Goal: Information Seeking & Learning: Learn about a topic

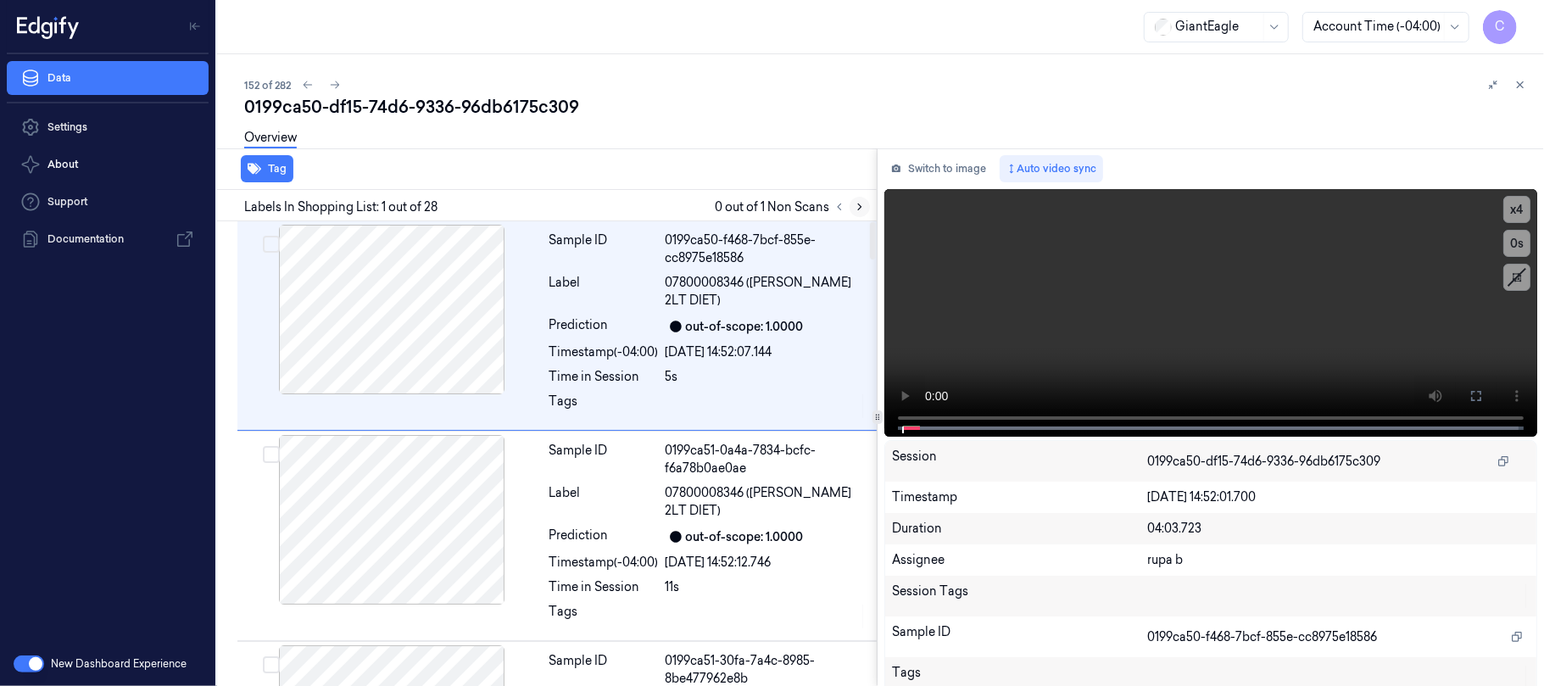
click at [856, 204] on icon at bounding box center [860, 207] width 12 height 12
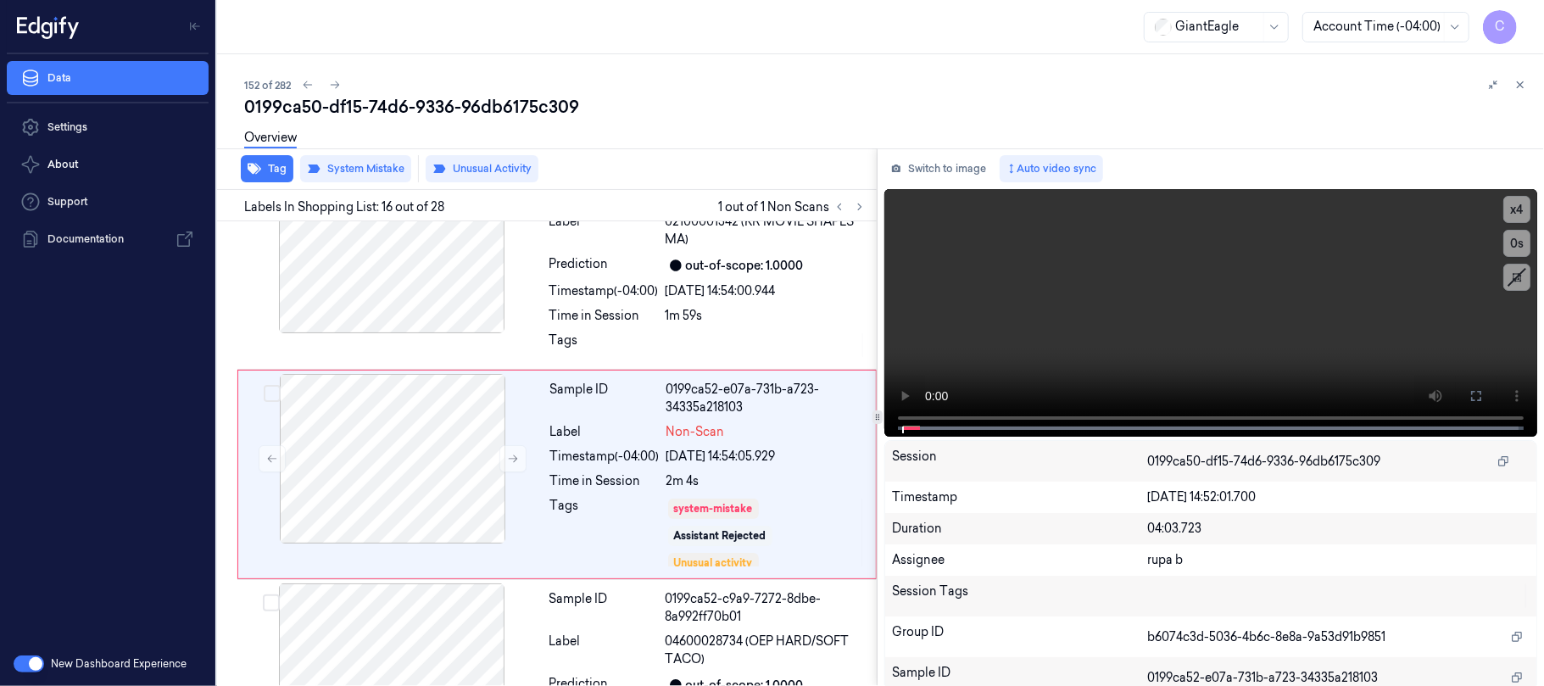
scroll to position [2982, 0]
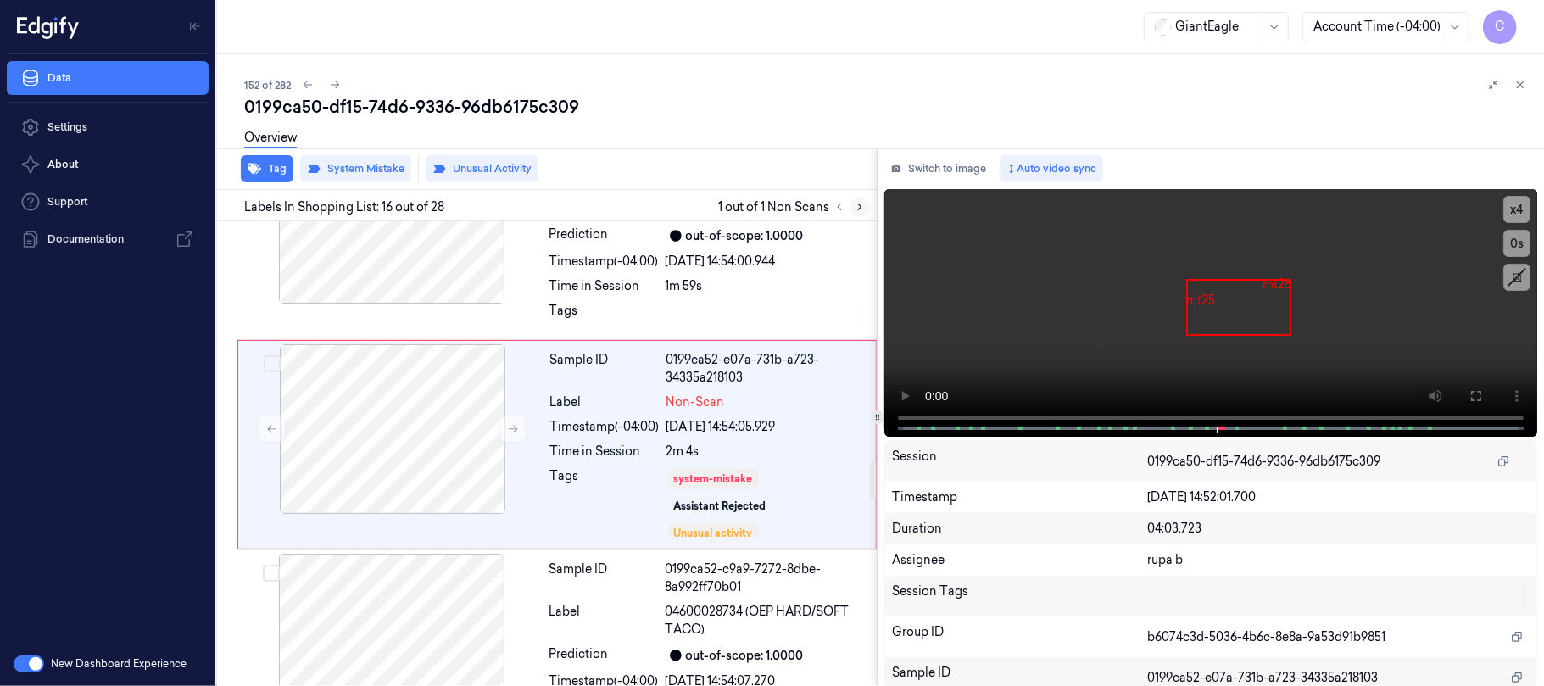
click at [860, 202] on icon at bounding box center [860, 207] width 12 height 12
click at [852, 90] on div "152 of 282" at bounding box center [887, 85] width 1287 height 20
click at [510, 435] on icon at bounding box center [513, 429] width 12 height 12
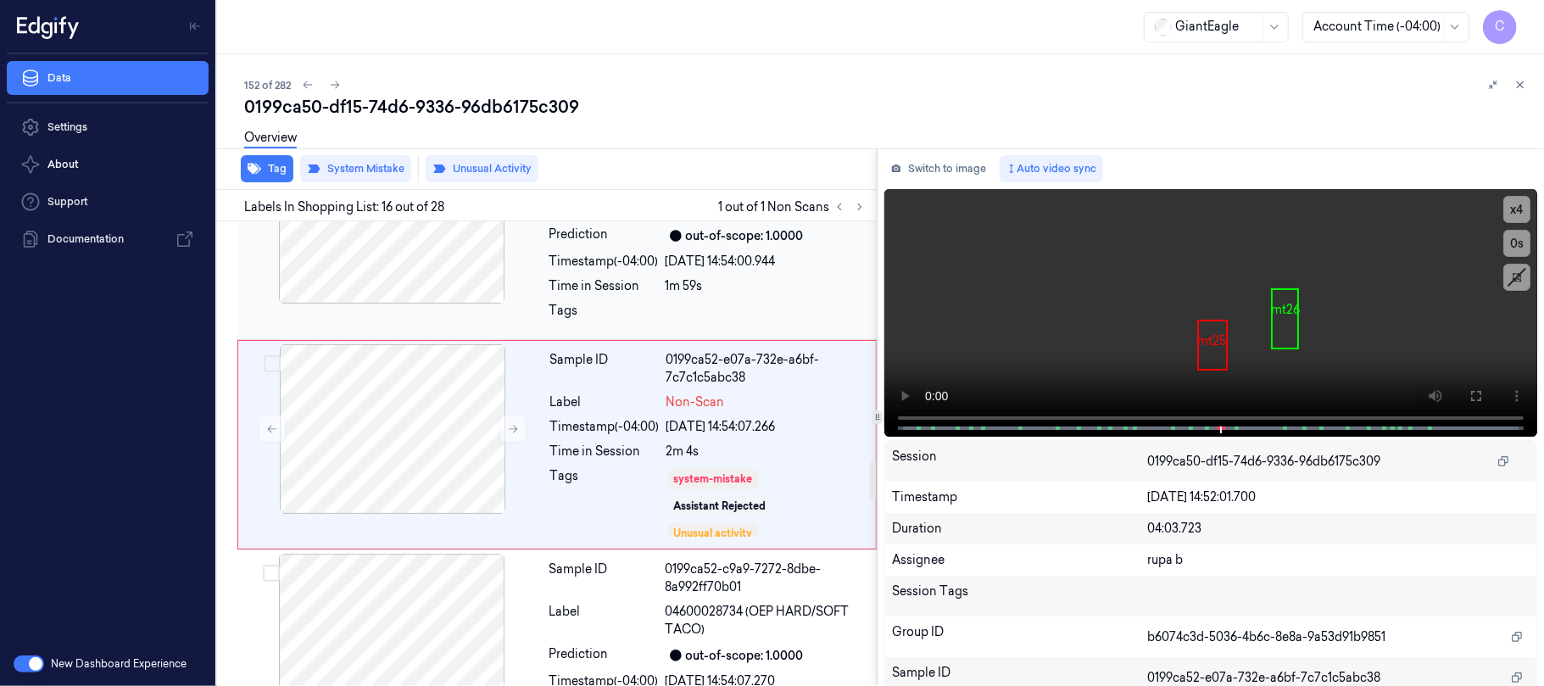
click at [432, 262] on div at bounding box center [392, 219] width 302 height 170
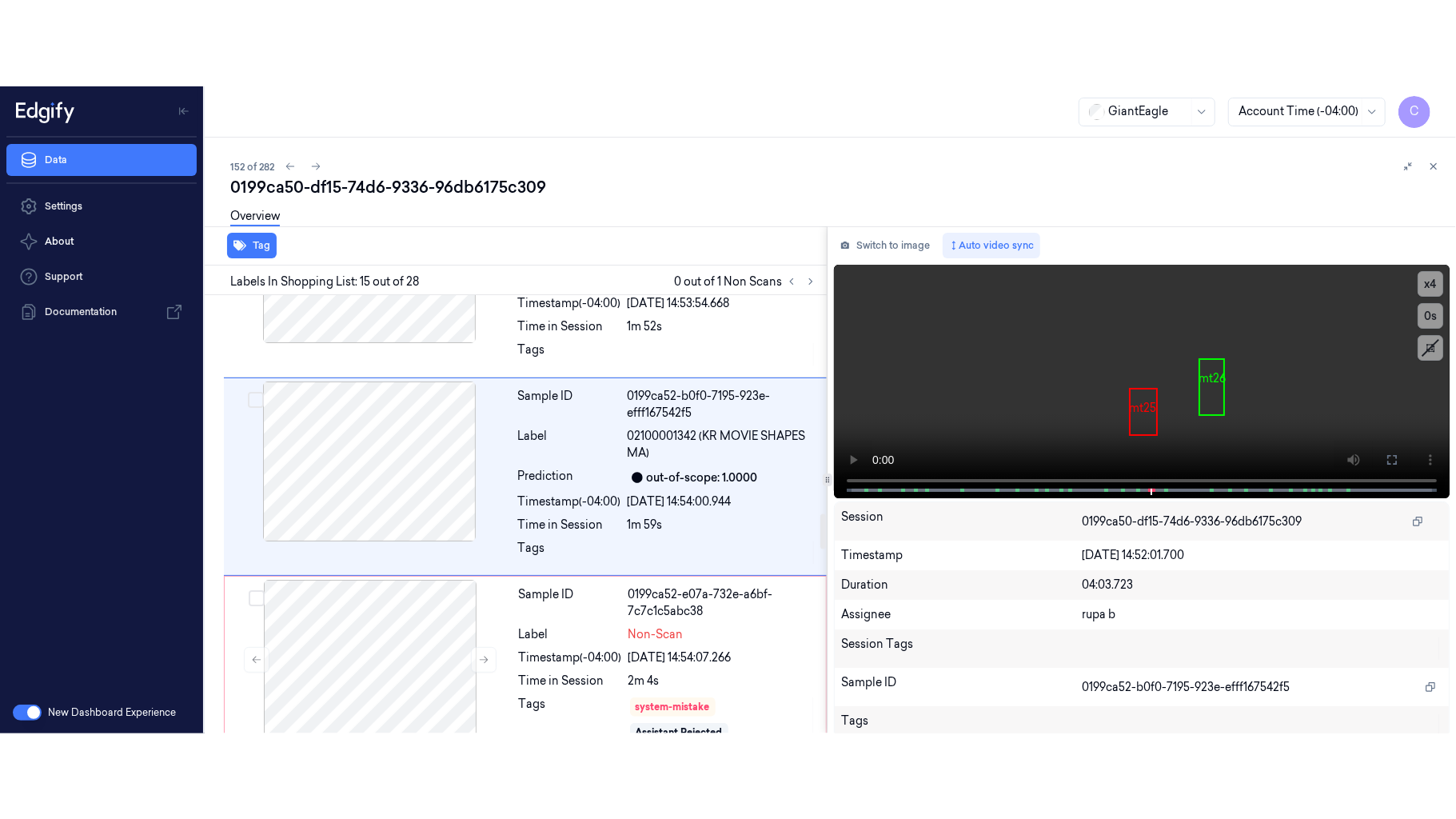
scroll to position [2611, 0]
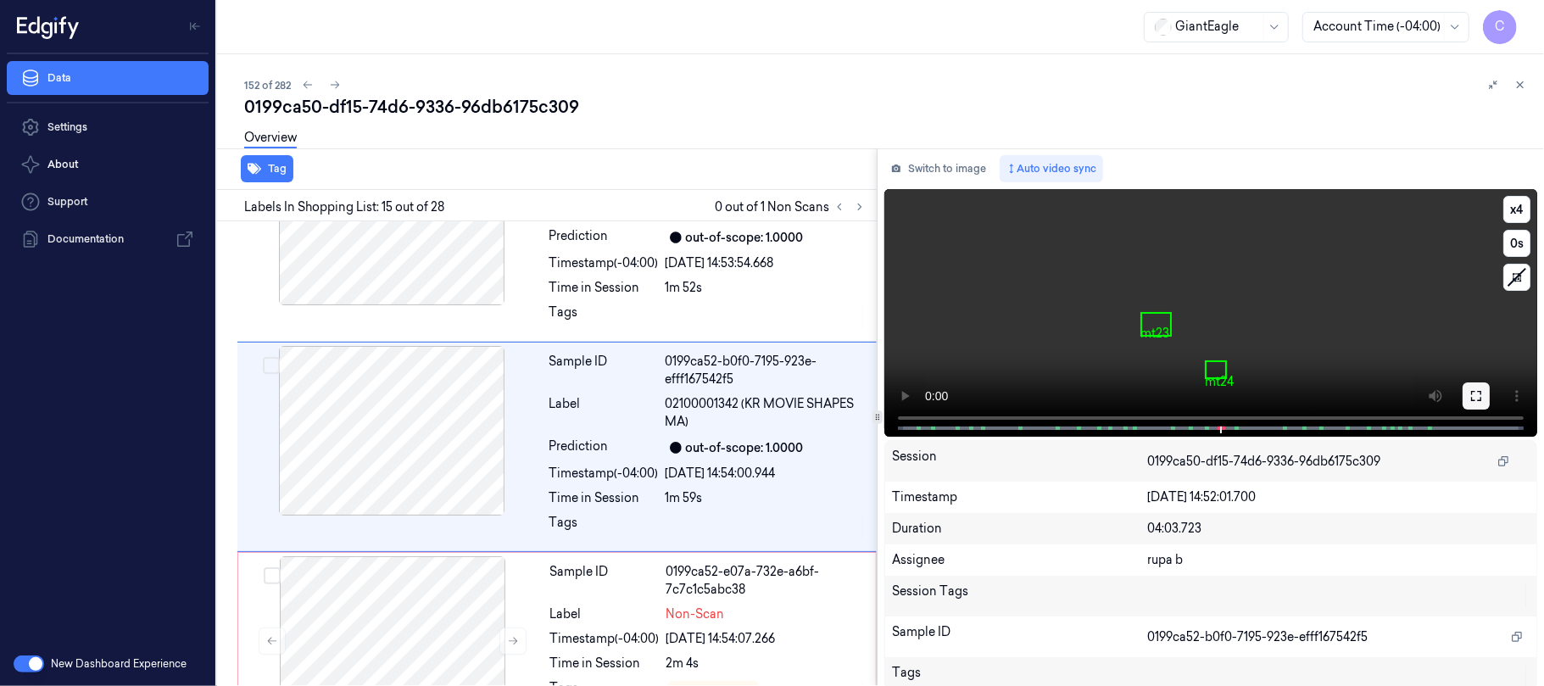
click at [1470, 397] on icon at bounding box center [1477, 396] width 14 height 14
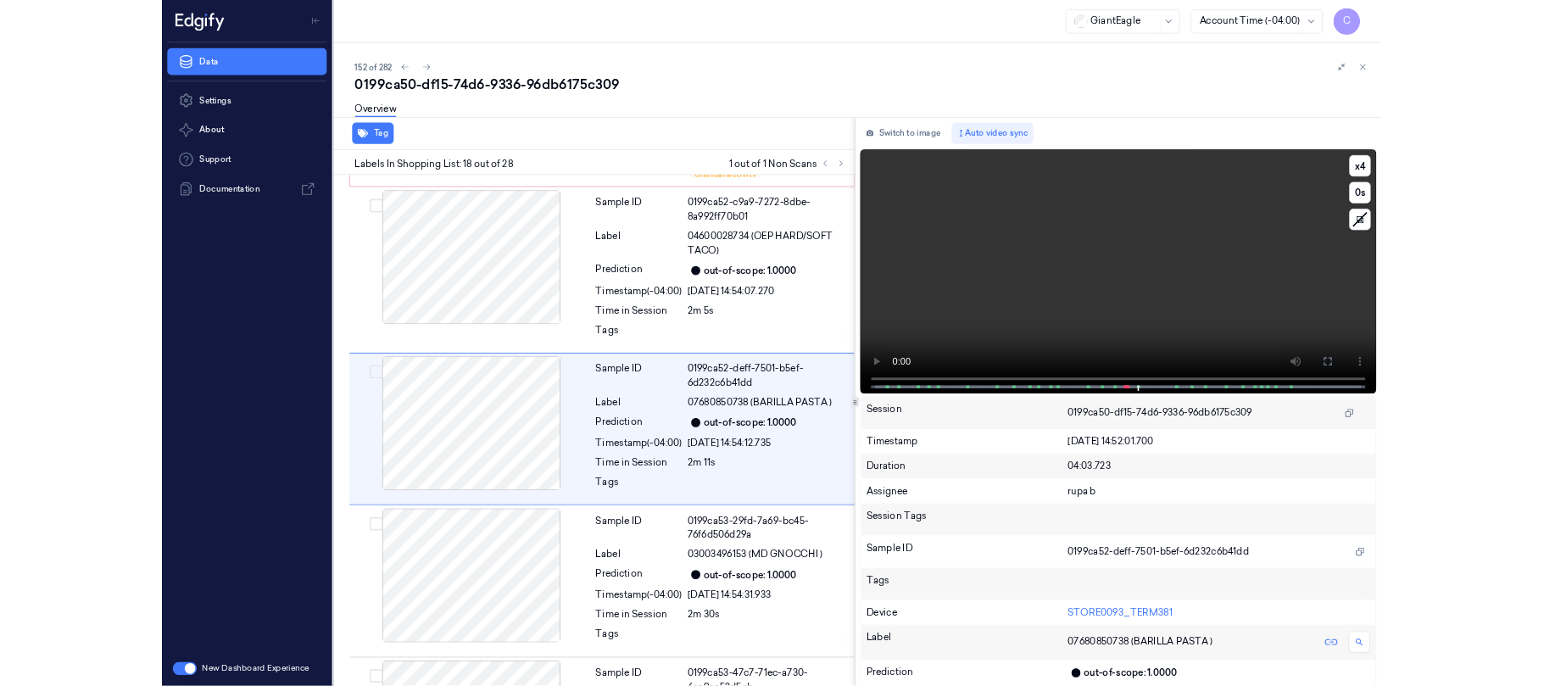
scroll to position [3303, 0]
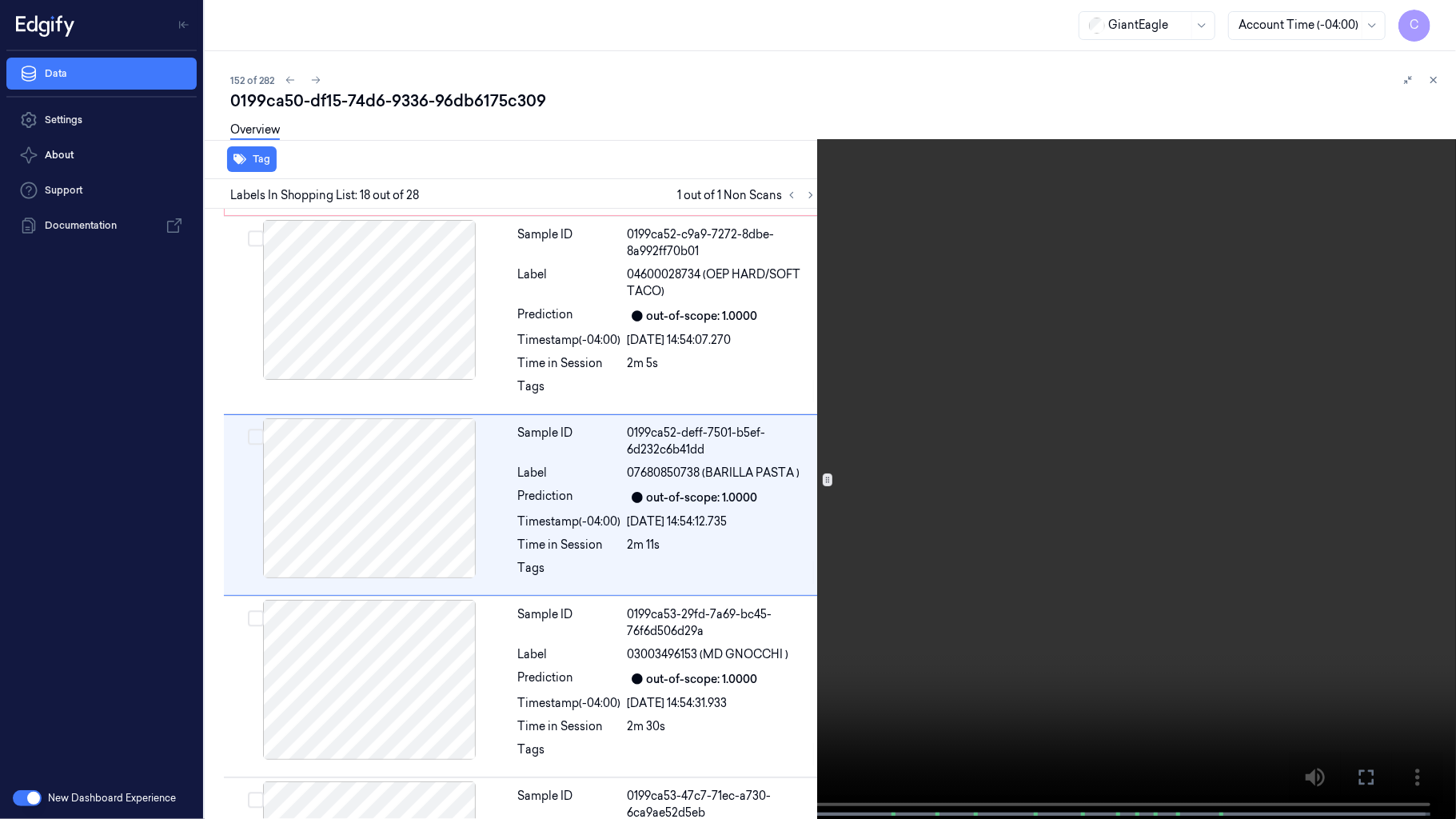
click at [672, 409] on video at bounding box center [728, 411] width 1456 height 822
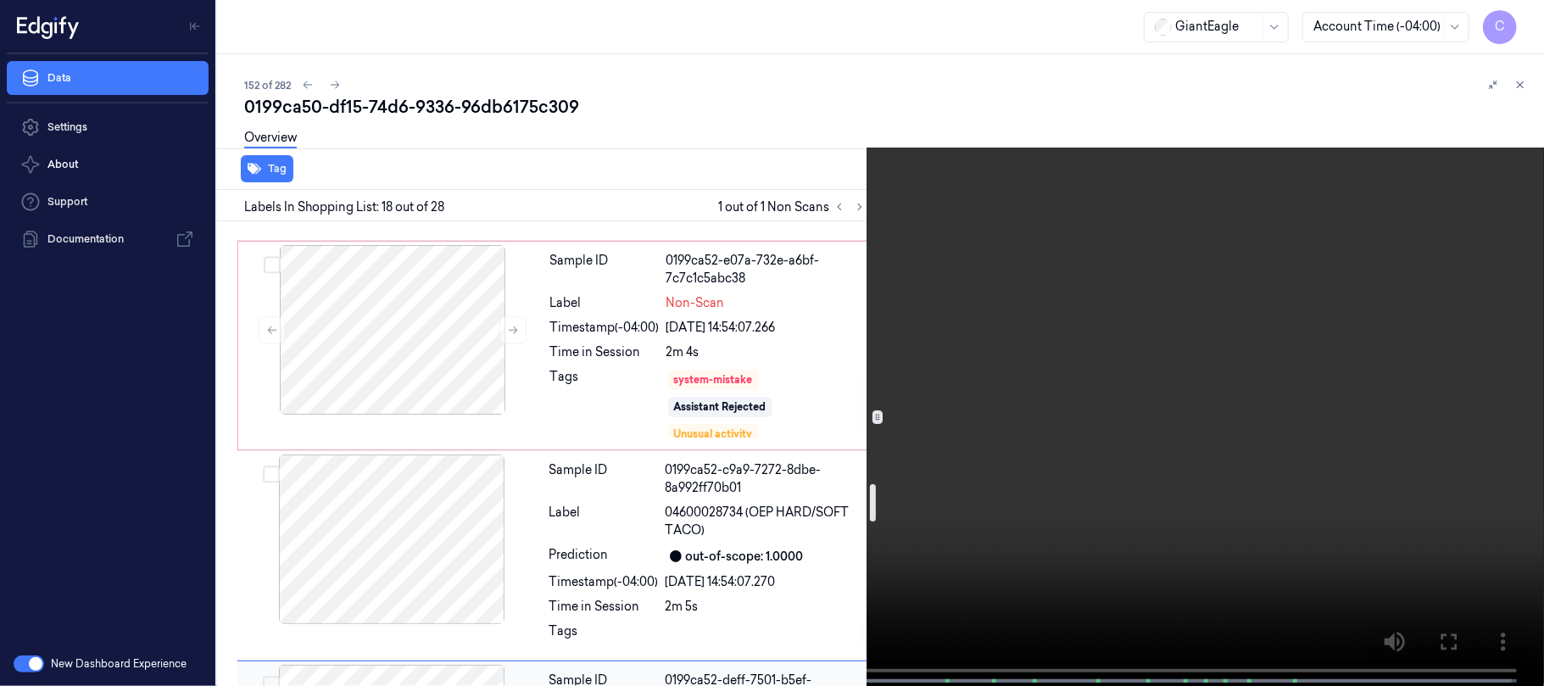
scroll to position [3077, 0]
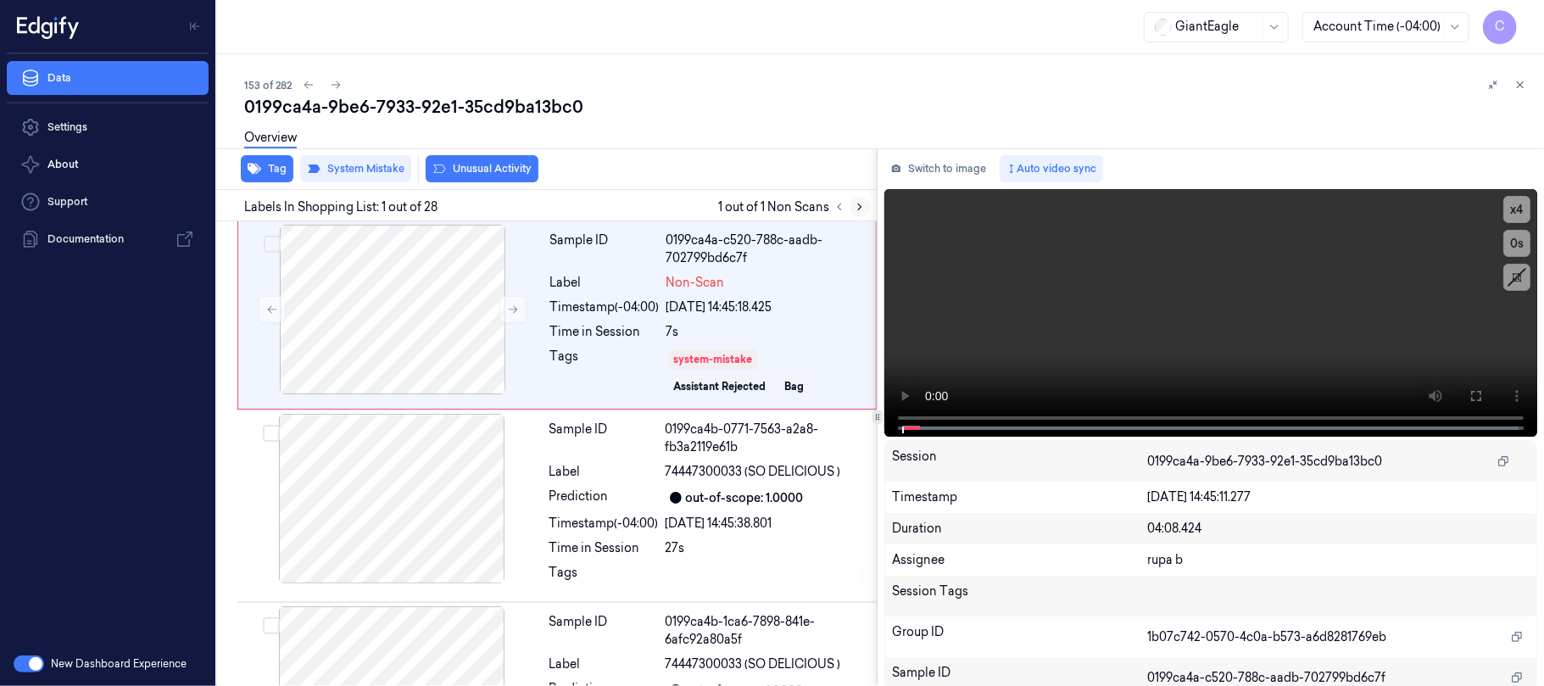
click at [862, 205] on icon at bounding box center [860, 207] width 12 height 12
click at [507, 302] on button at bounding box center [513, 309] width 27 height 27
click at [507, 304] on icon at bounding box center [513, 310] width 12 height 12
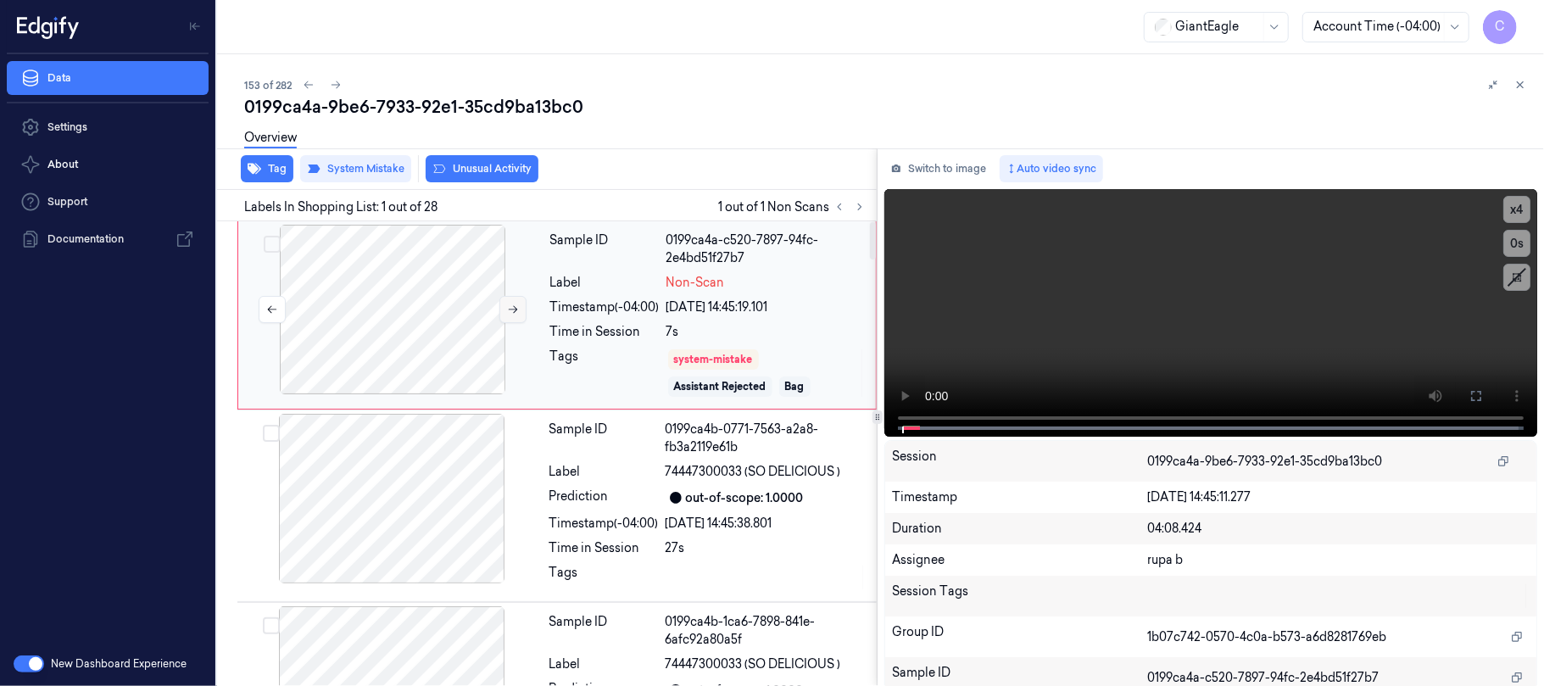
click at [507, 305] on icon at bounding box center [513, 310] width 12 height 12
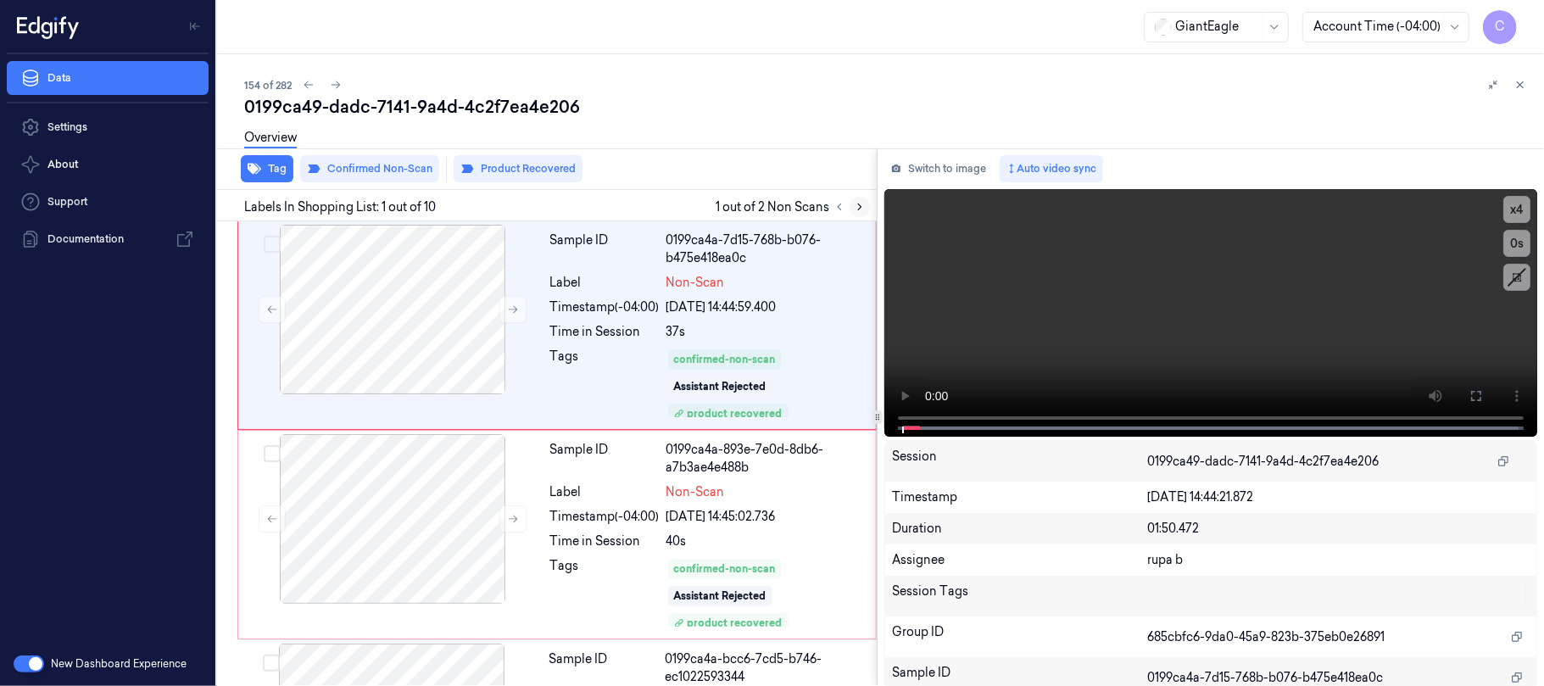
click at [858, 211] on icon at bounding box center [860, 207] width 12 height 12
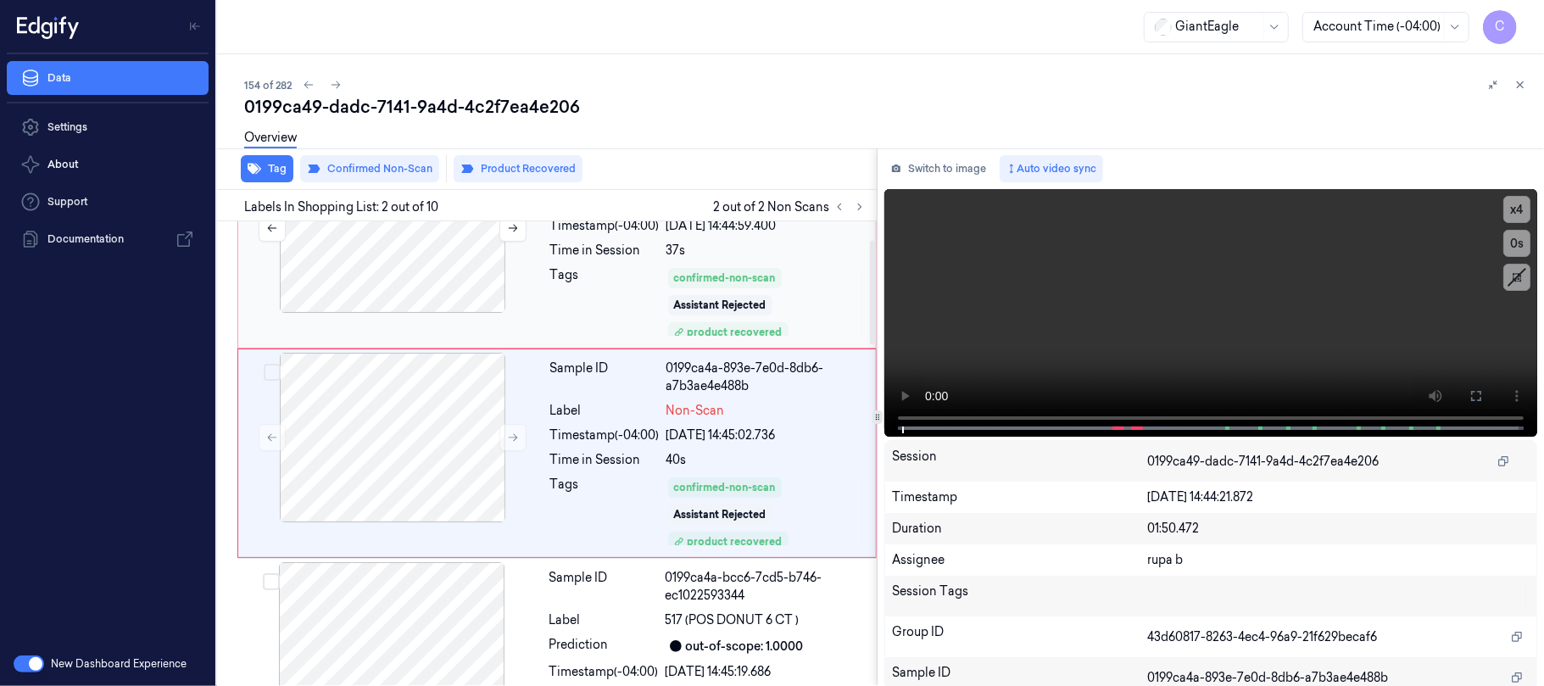
click at [402, 269] on div at bounding box center [393, 228] width 302 height 170
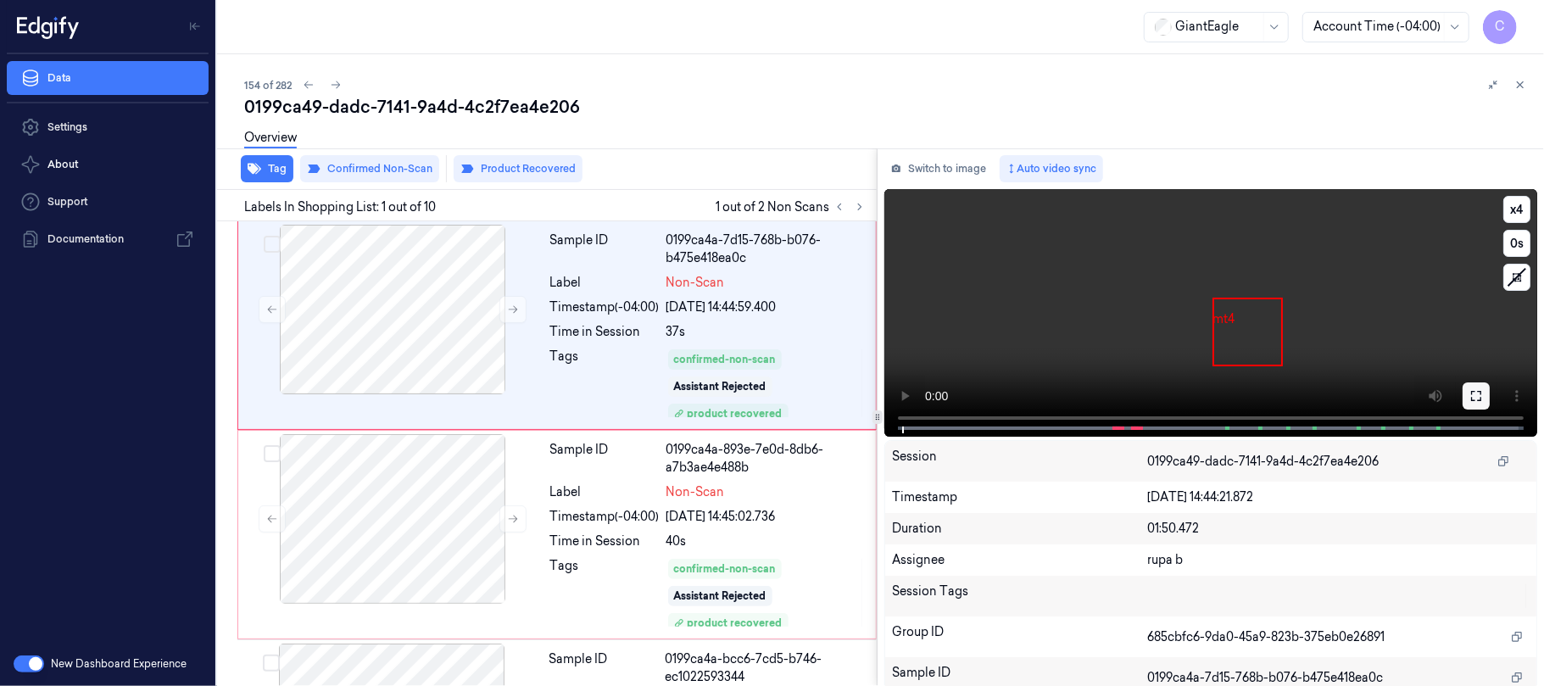
click at [1479, 394] on button at bounding box center [1476, 396] width 27 height 27
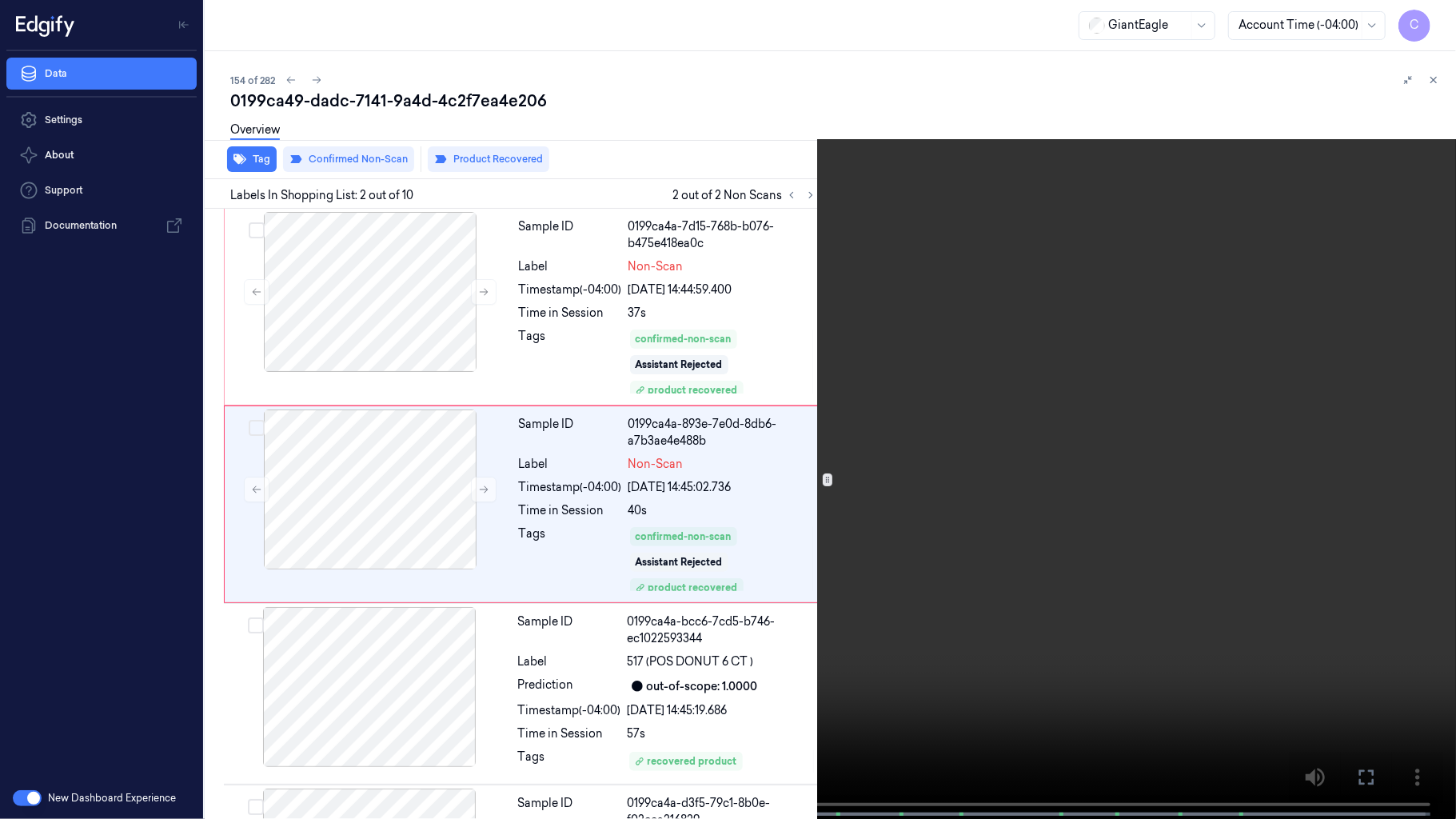
click at [734, 497] on video at bounding box center [728, 411] width 1456 height 822
click at [707, 516] on video at bounding box center [728, 411] width 1456 height 822
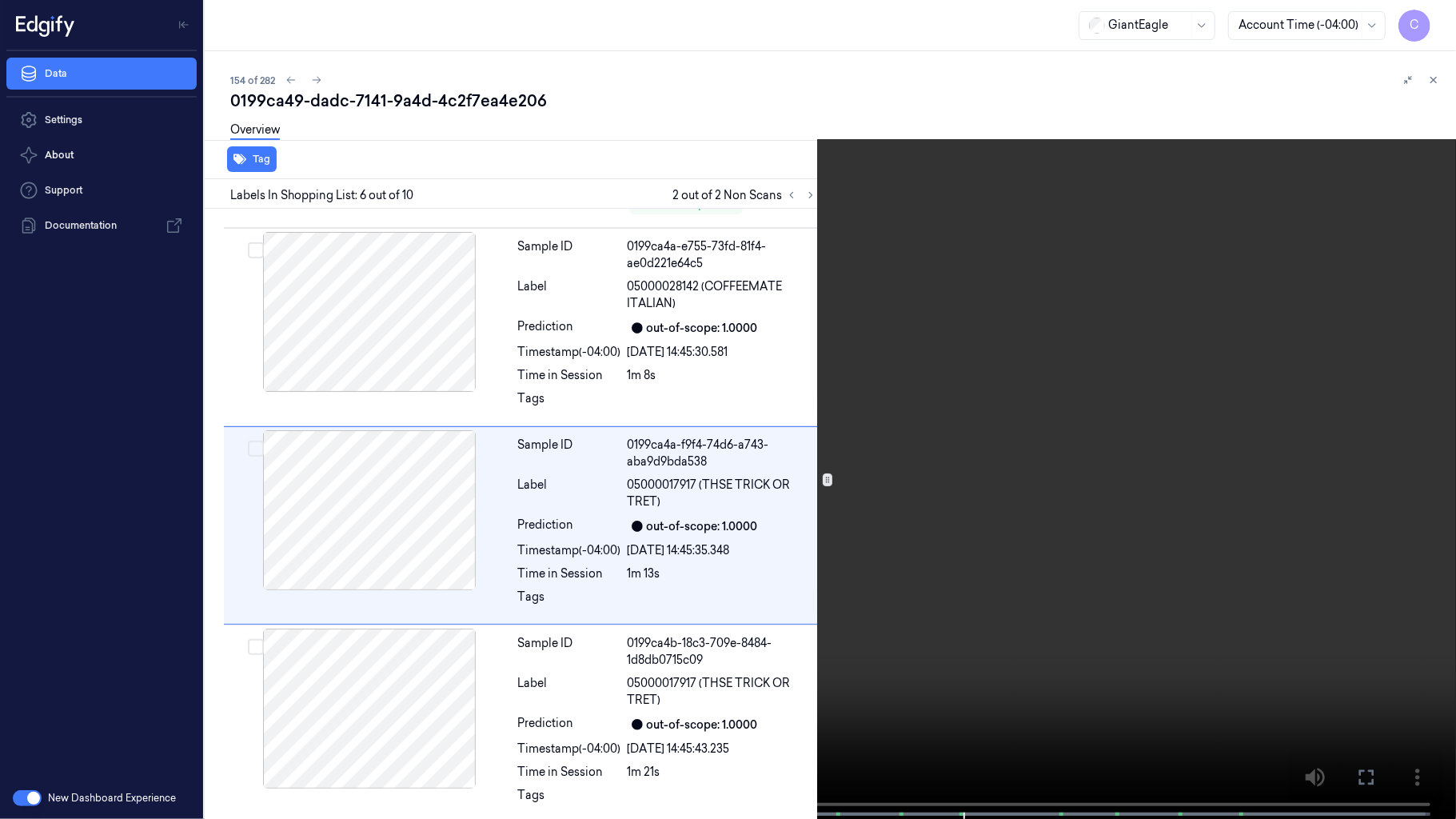
scroll to position [768, 0]
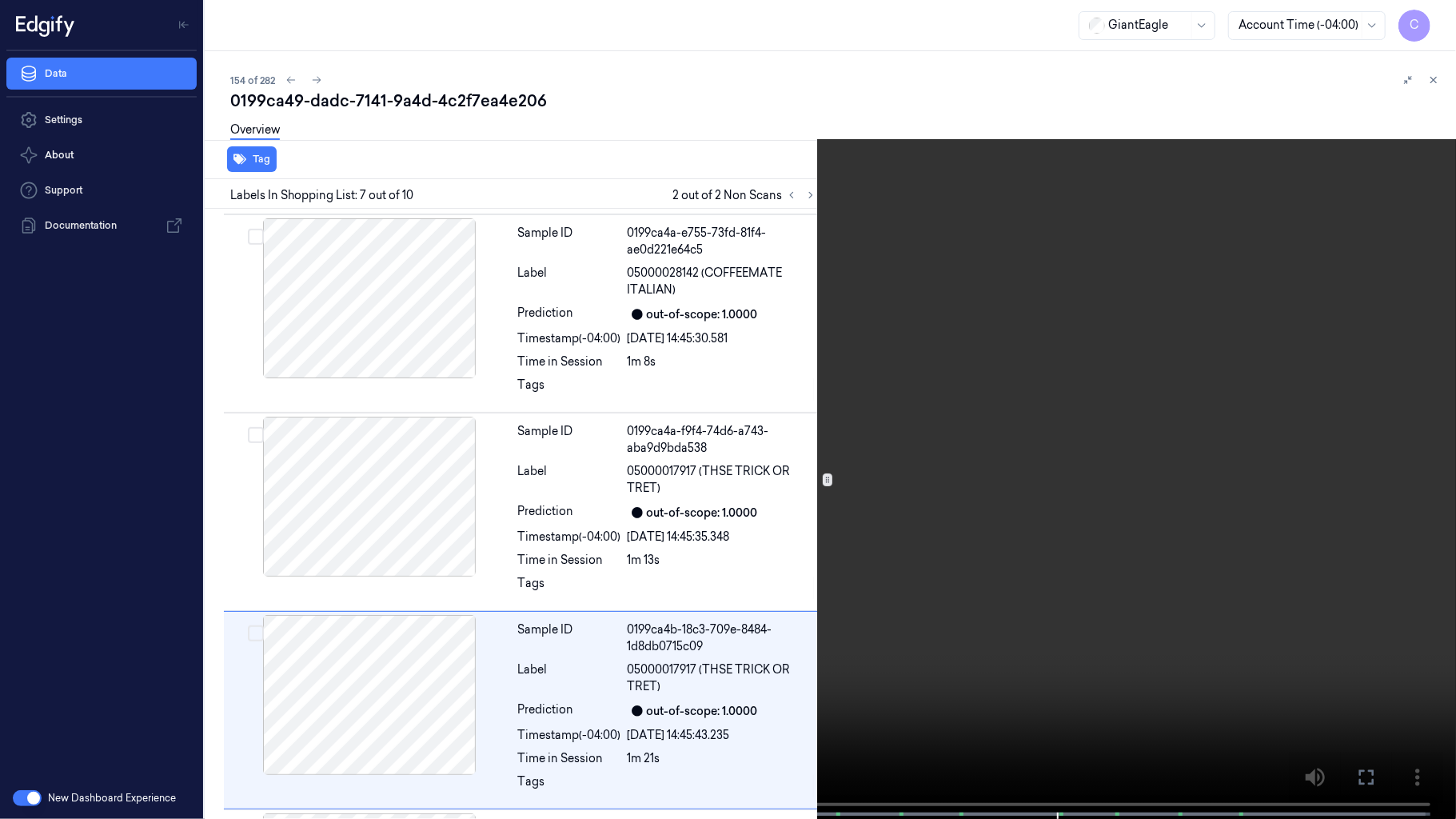
click at [707, 430] on video at bounding box center [728, 411] width 1456 height 822
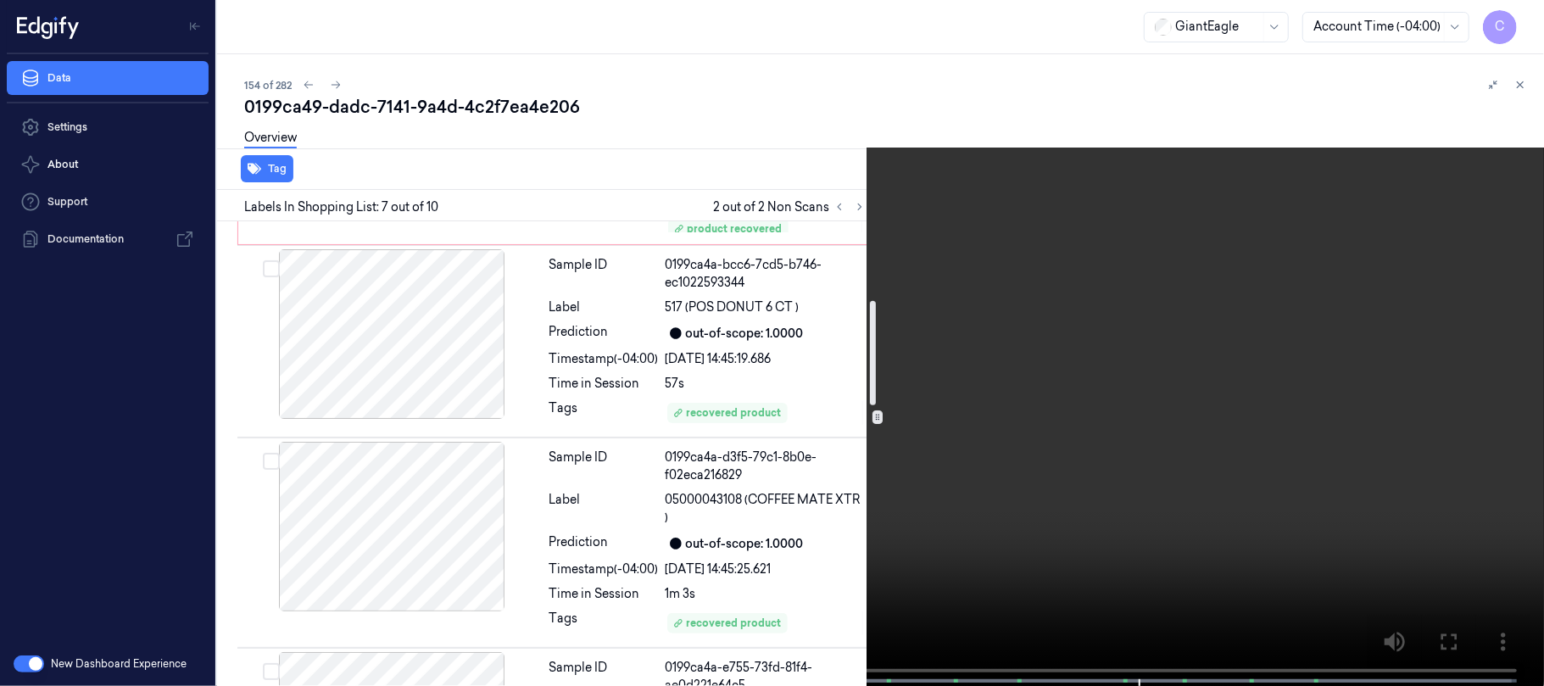
scroll to position [349, 0]
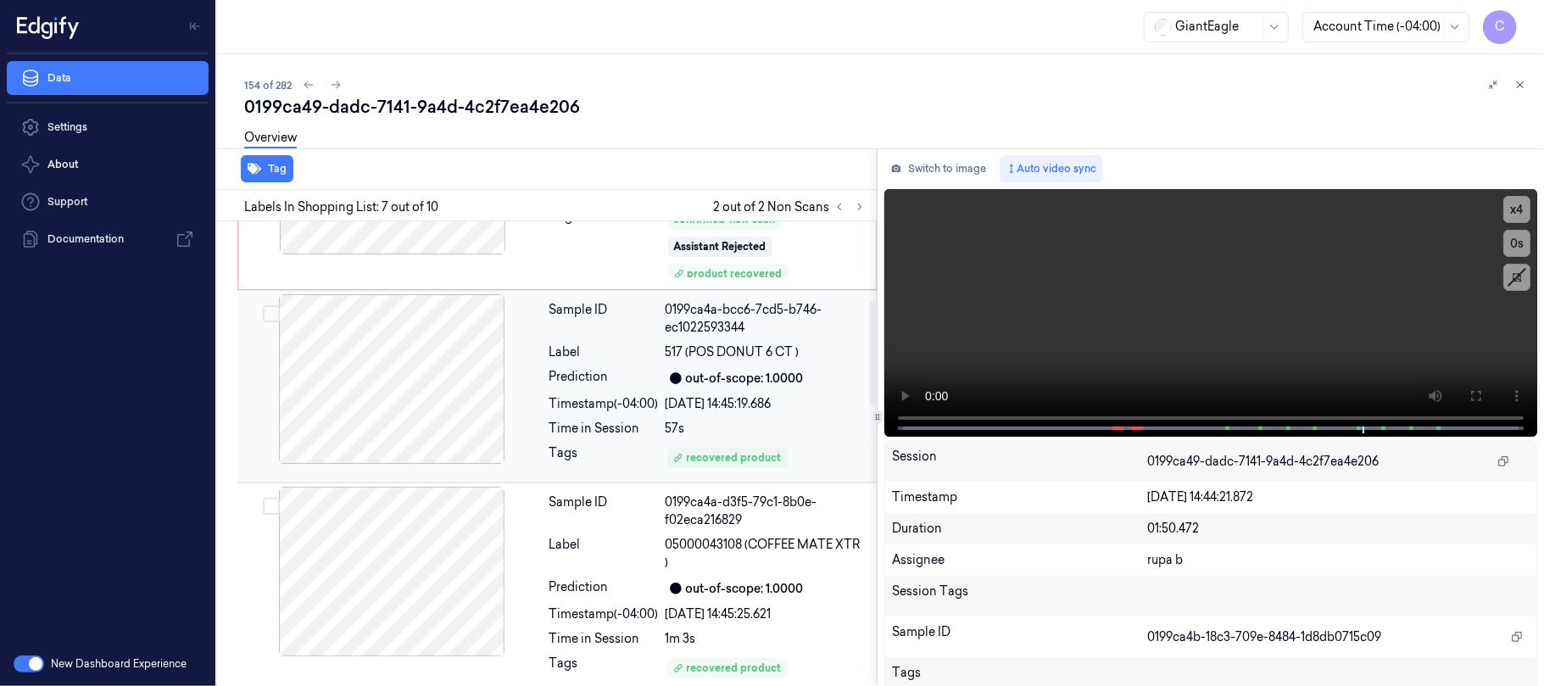
click at [427, 377] on div at bounding box center [392, 379] width 302 height 170
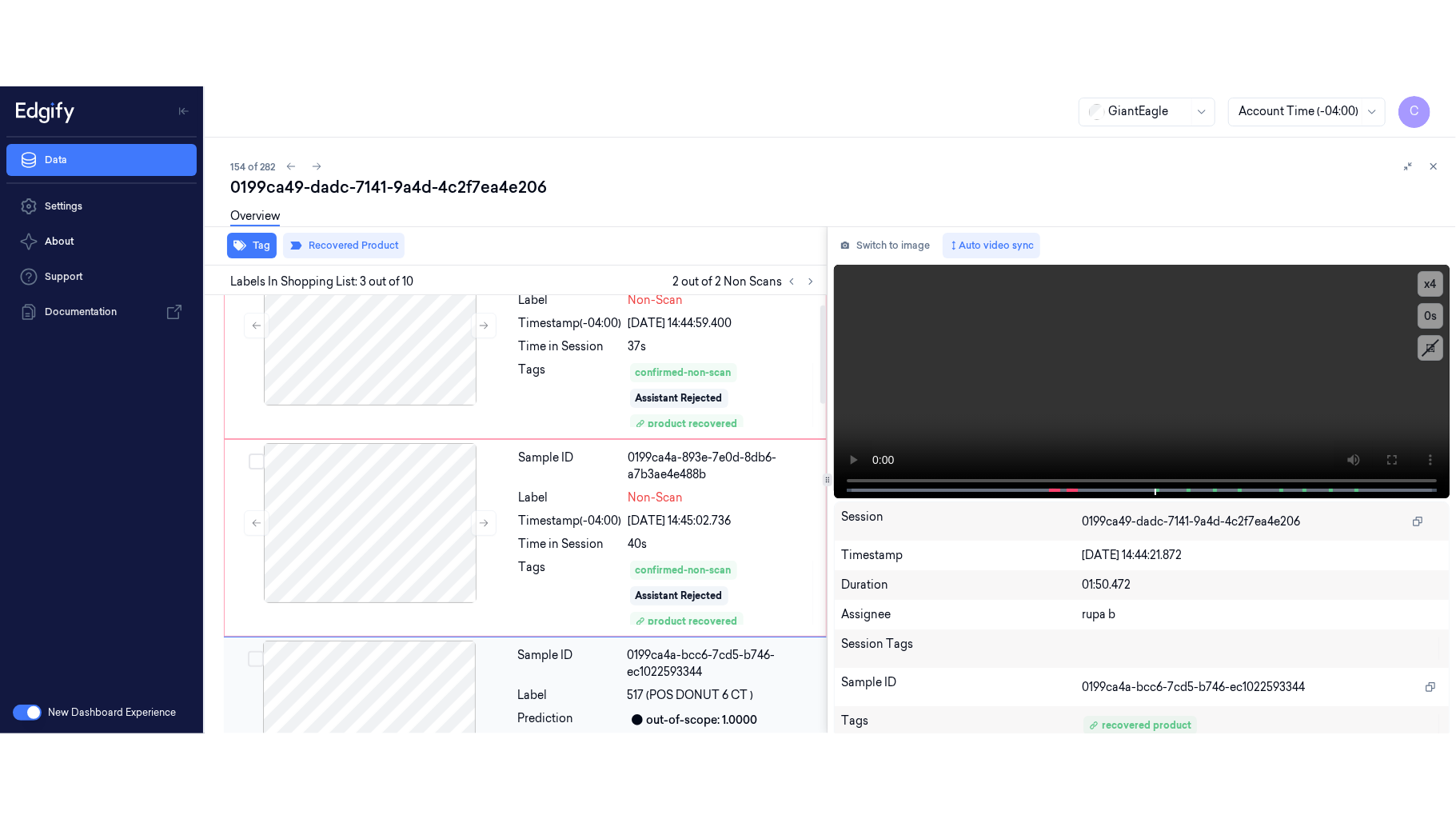
scroll to position [0, 0]
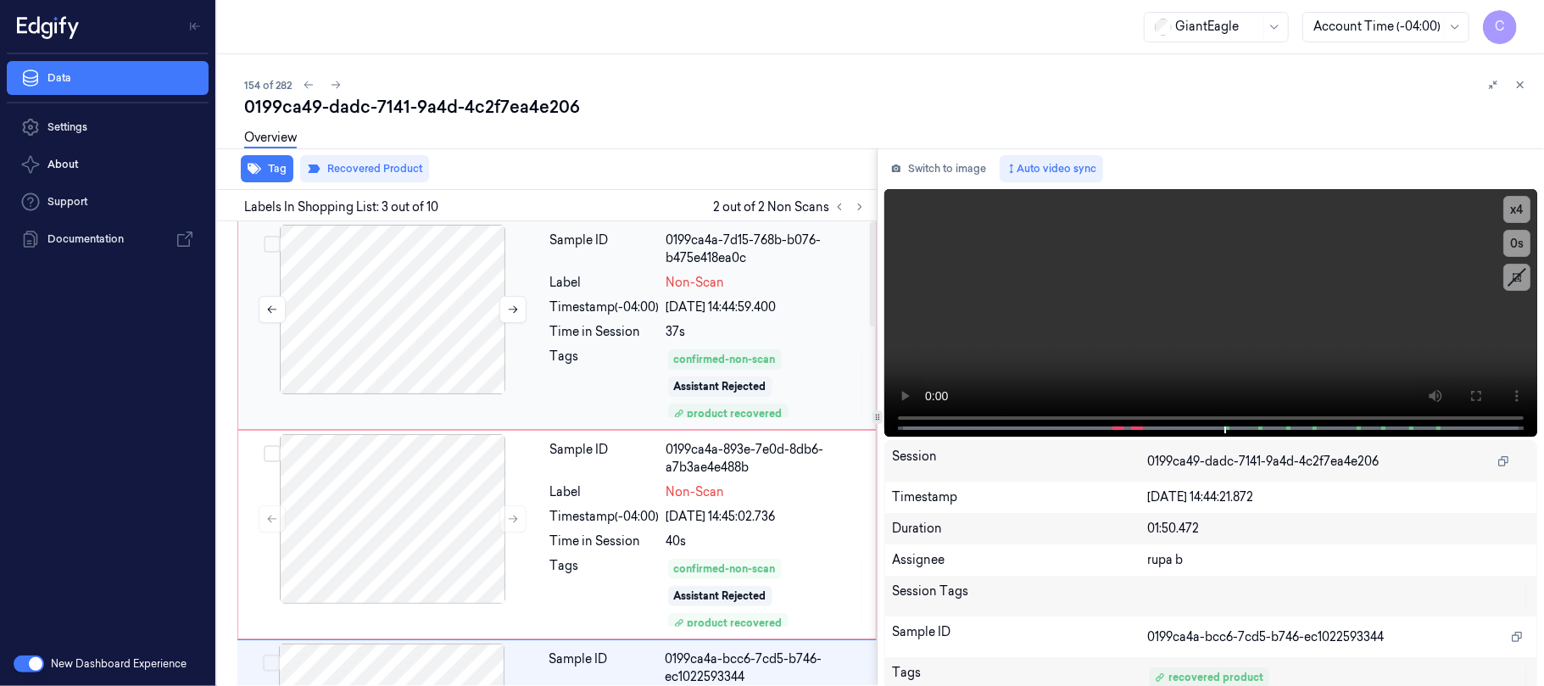
click at [466, 366] on div at bounding box center [393, 310] width 302 height 170
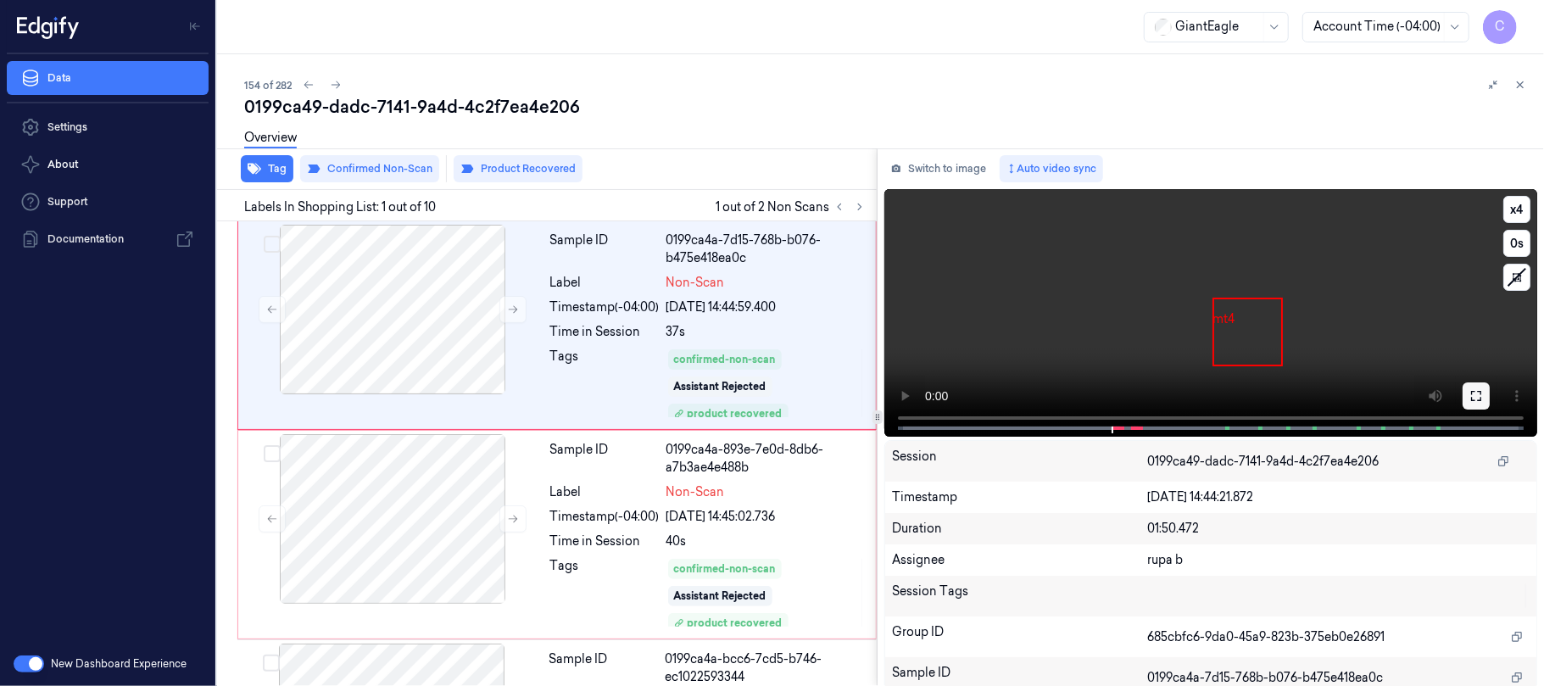
click at [1470, 394] on icon at bounding box center [1477, 396] width 14 height 14
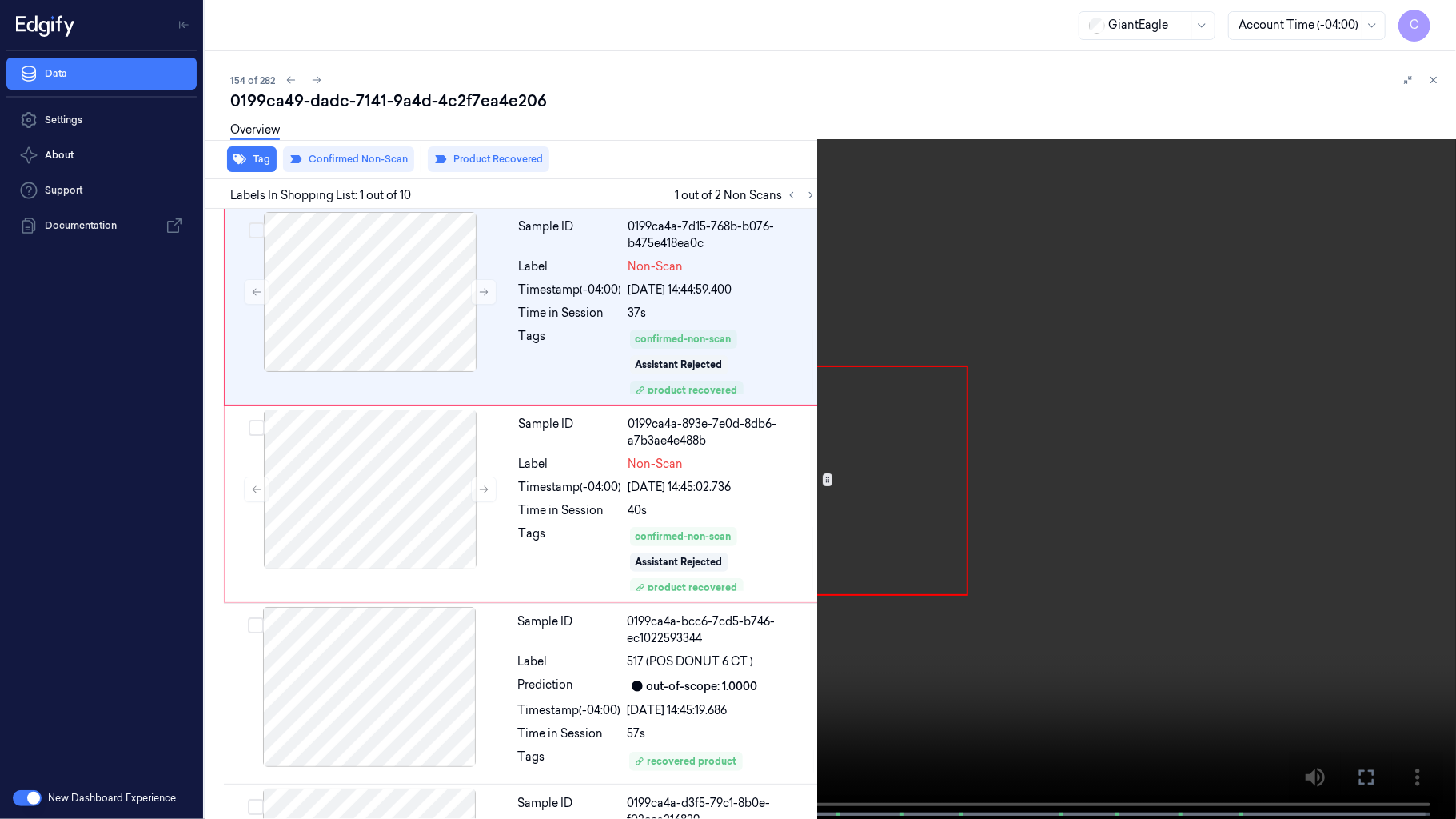
click at [1050, 481] on video at bounding box center [728, 411] width 1456 height 822
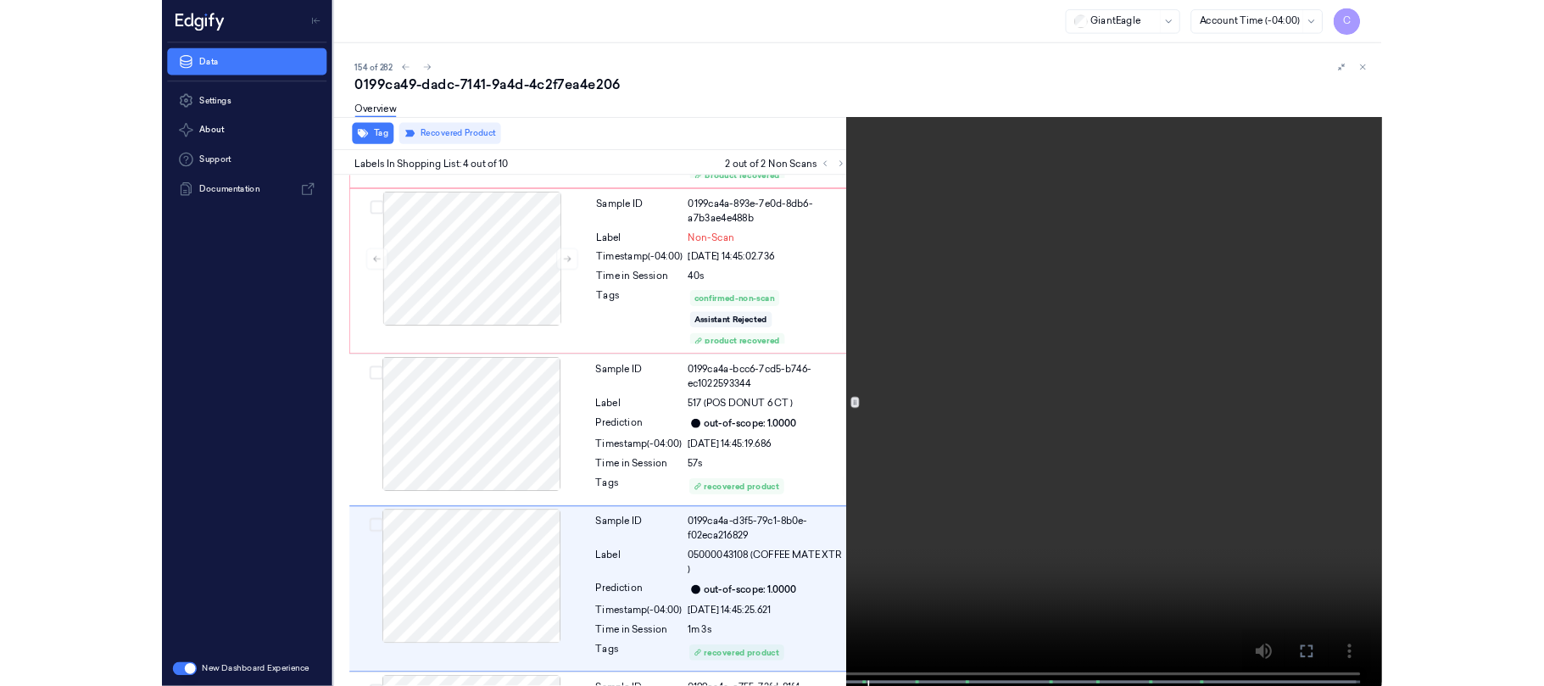
scroll to position [394, 0]
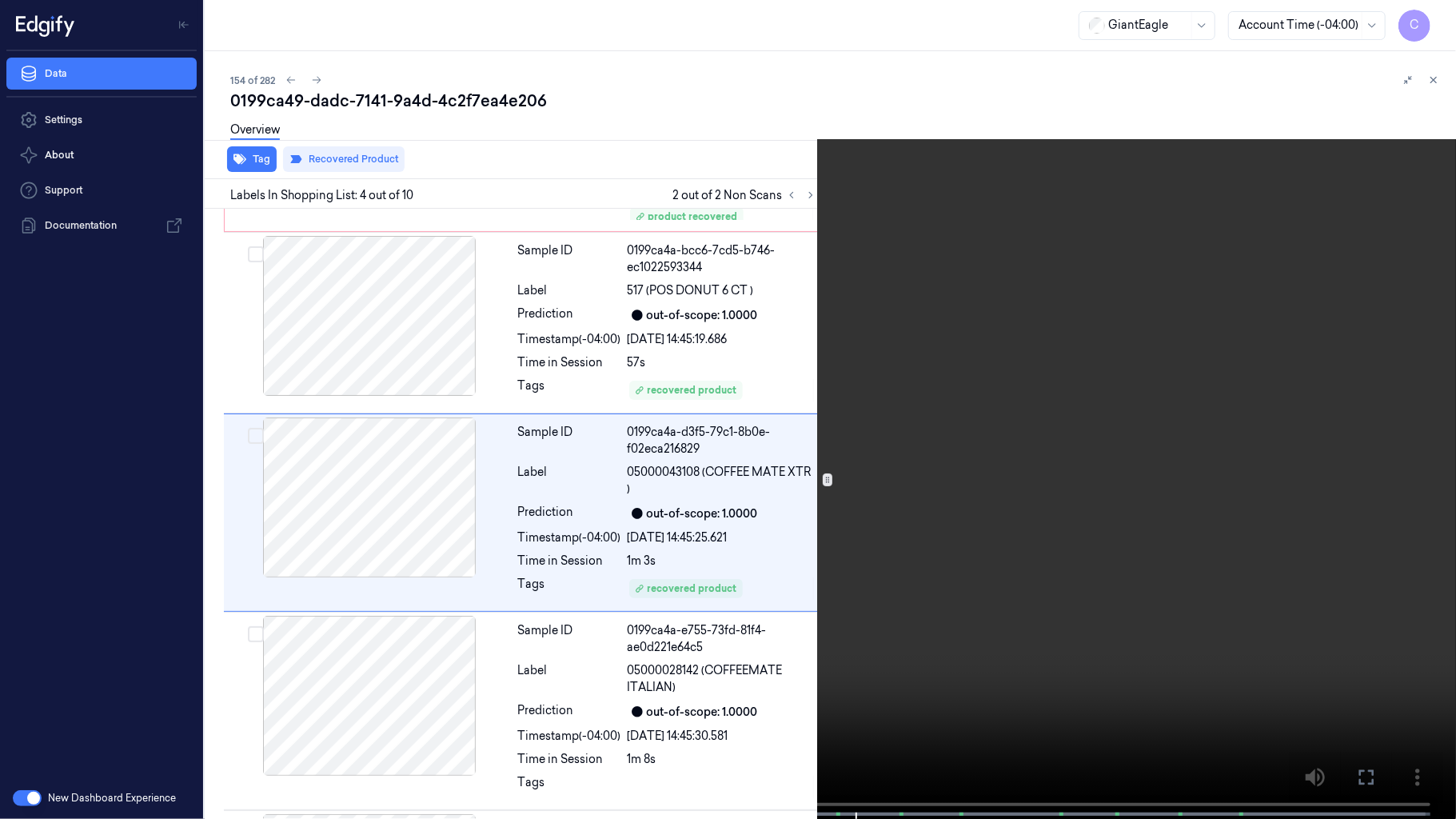
click at [701, 519] on video at bounding box center [728, 411] width 1456 height 822
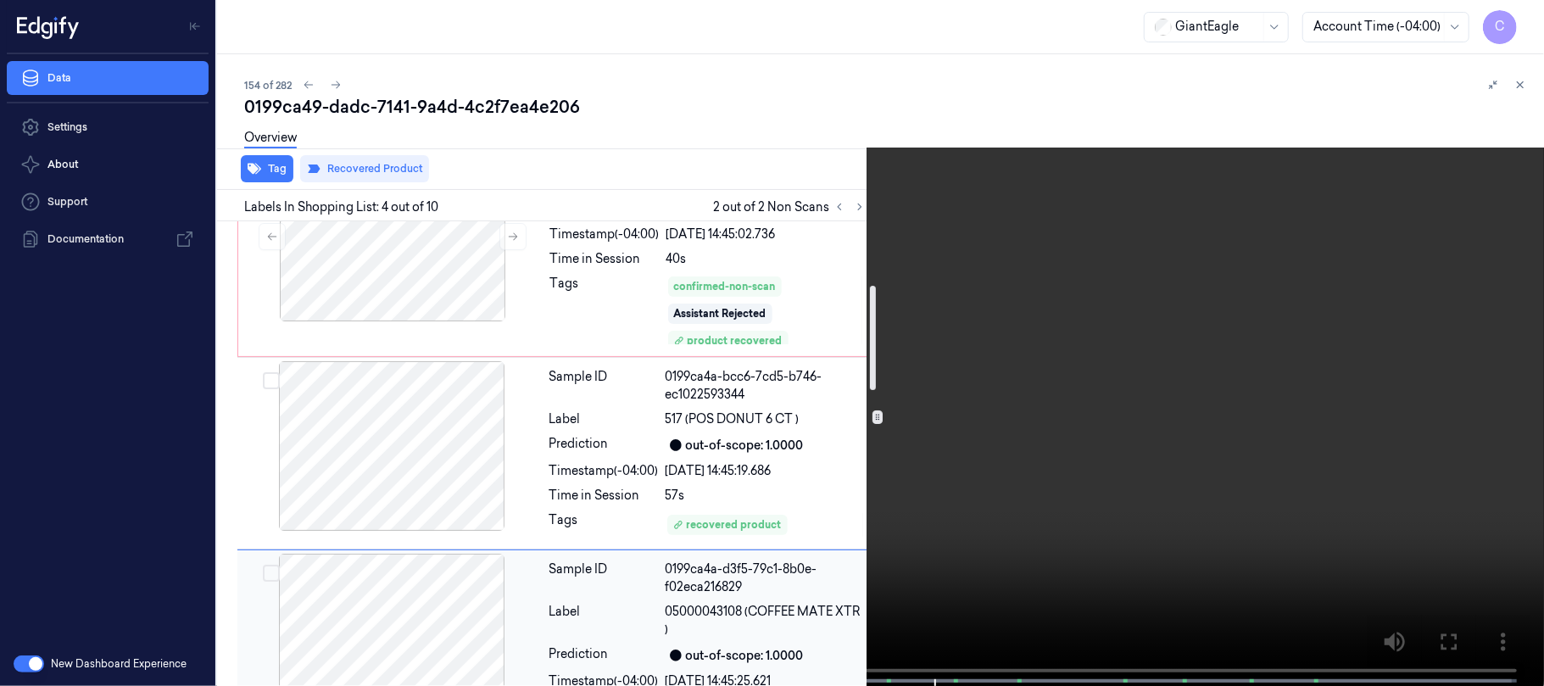
scroll to position [259, 0]
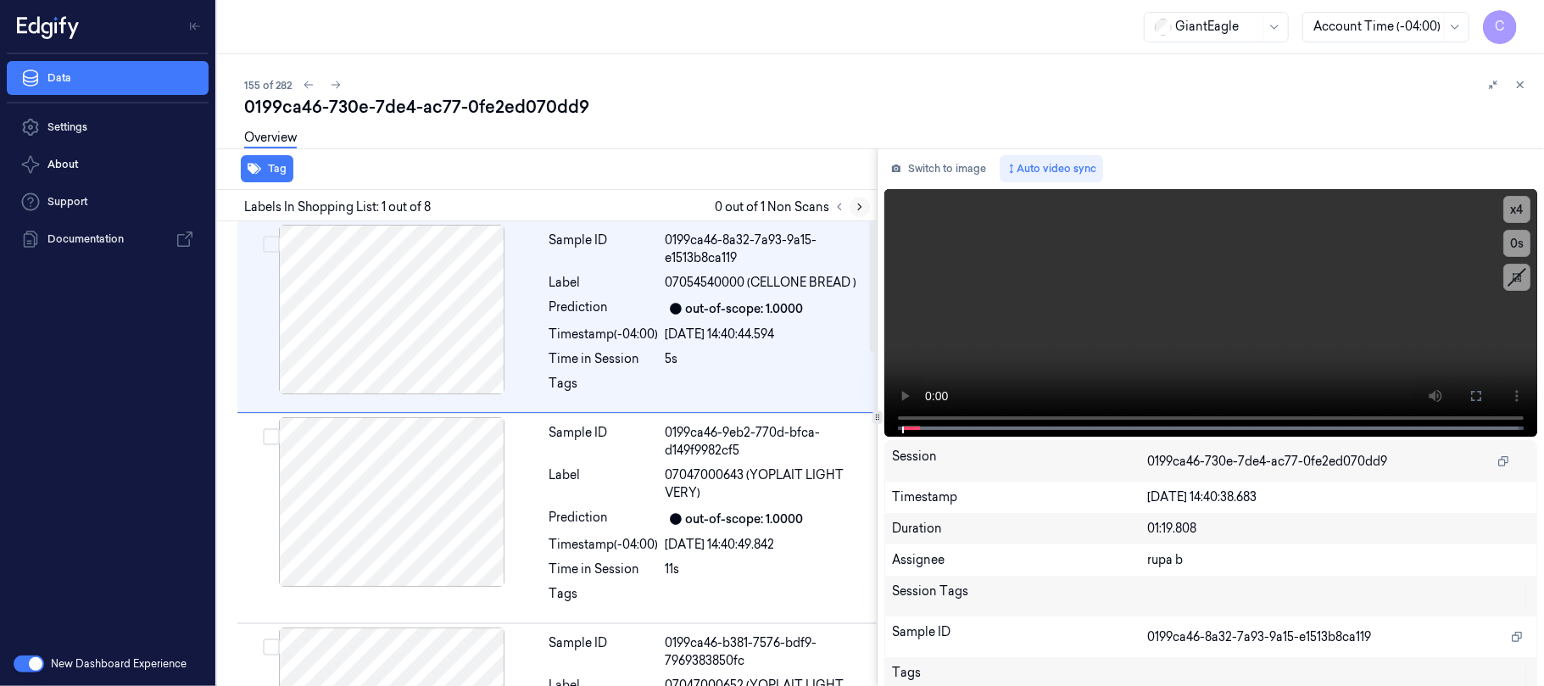
click at [858, 207] on icon at bounding box center [860, 207] width 12 height 12
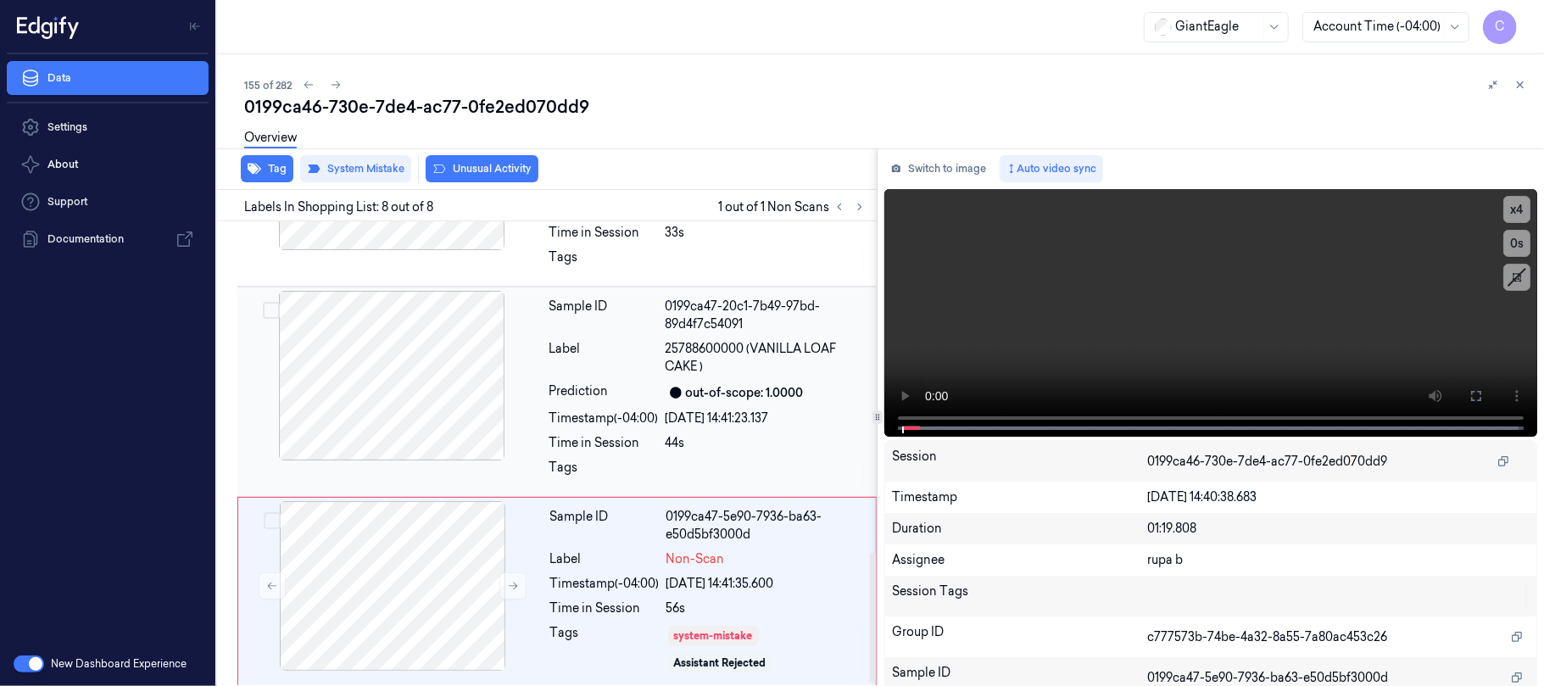
scroll to position [1188, 0]
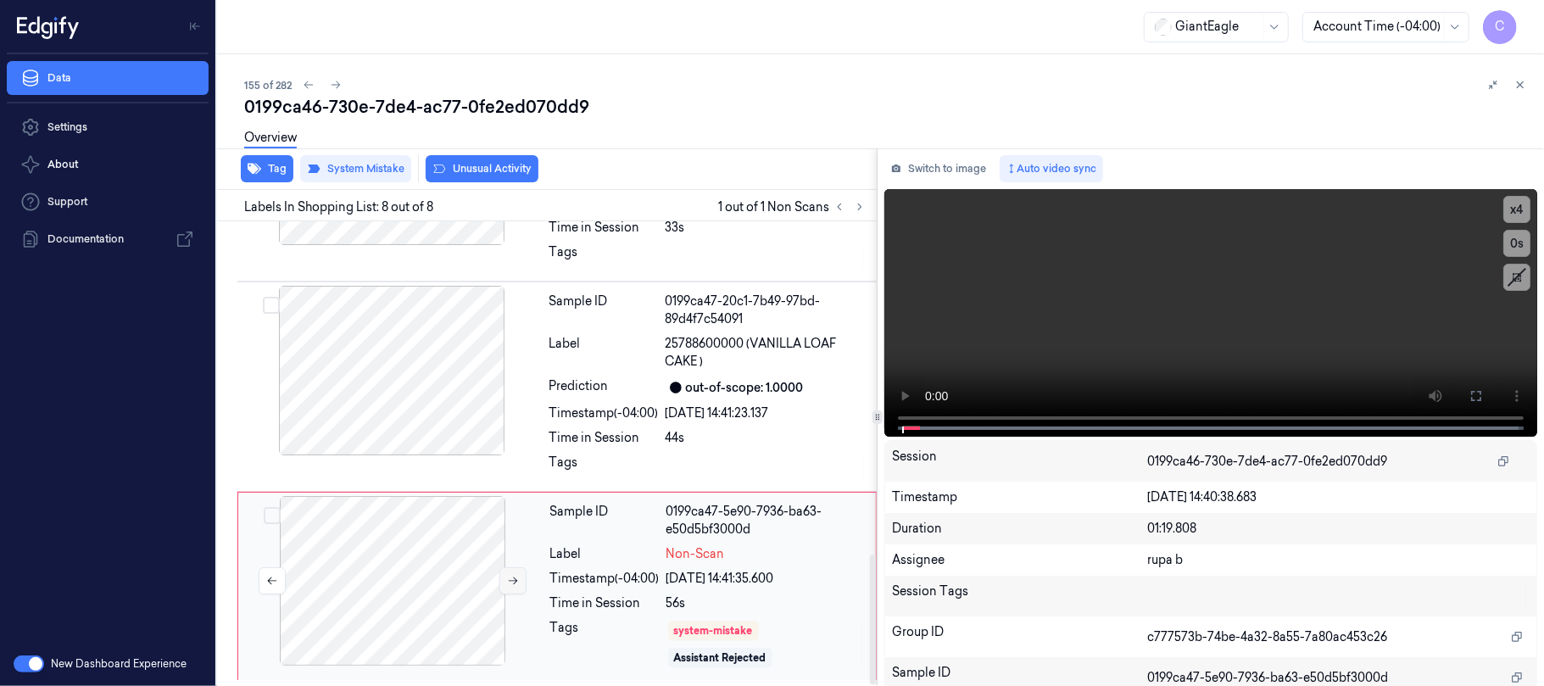
click at [514, 578] on icon at bounding box center [513, 582] width 9 height 8
click at [507, 578] on icon at bounding box center [513, 581] width 12 height 12
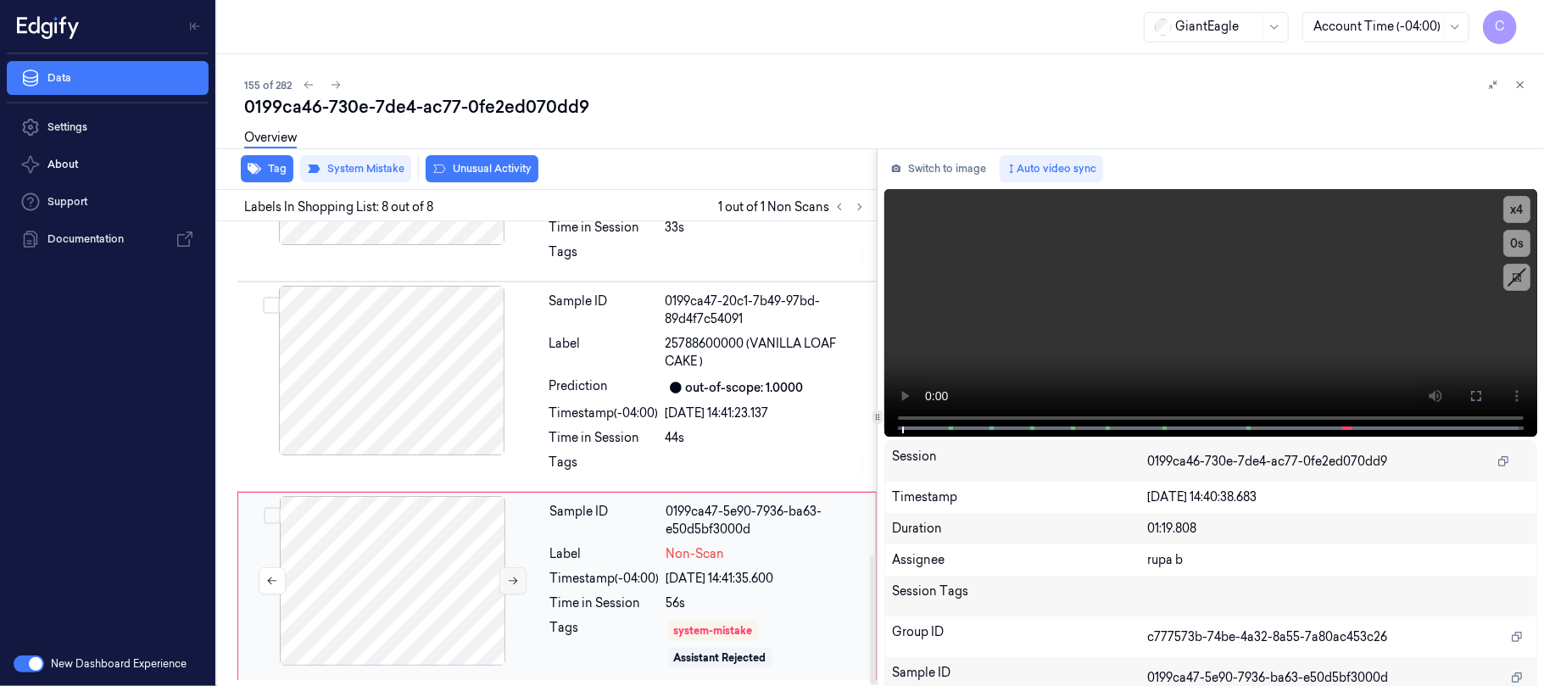
click at [507, 578] on icon at bounding box center [513, 581] width 12 height 12
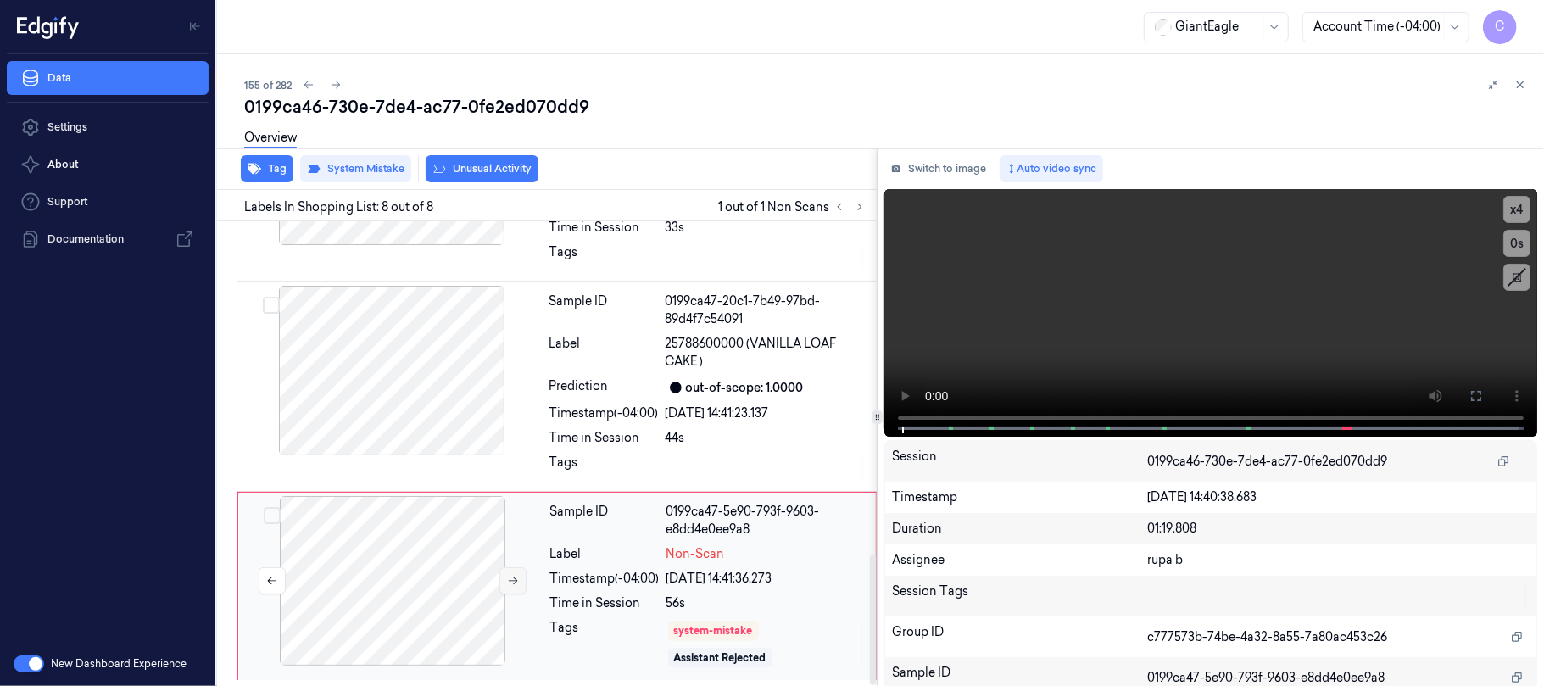
click at [507, 578] on icon at bounding box center [513, 581] width 12 height 12
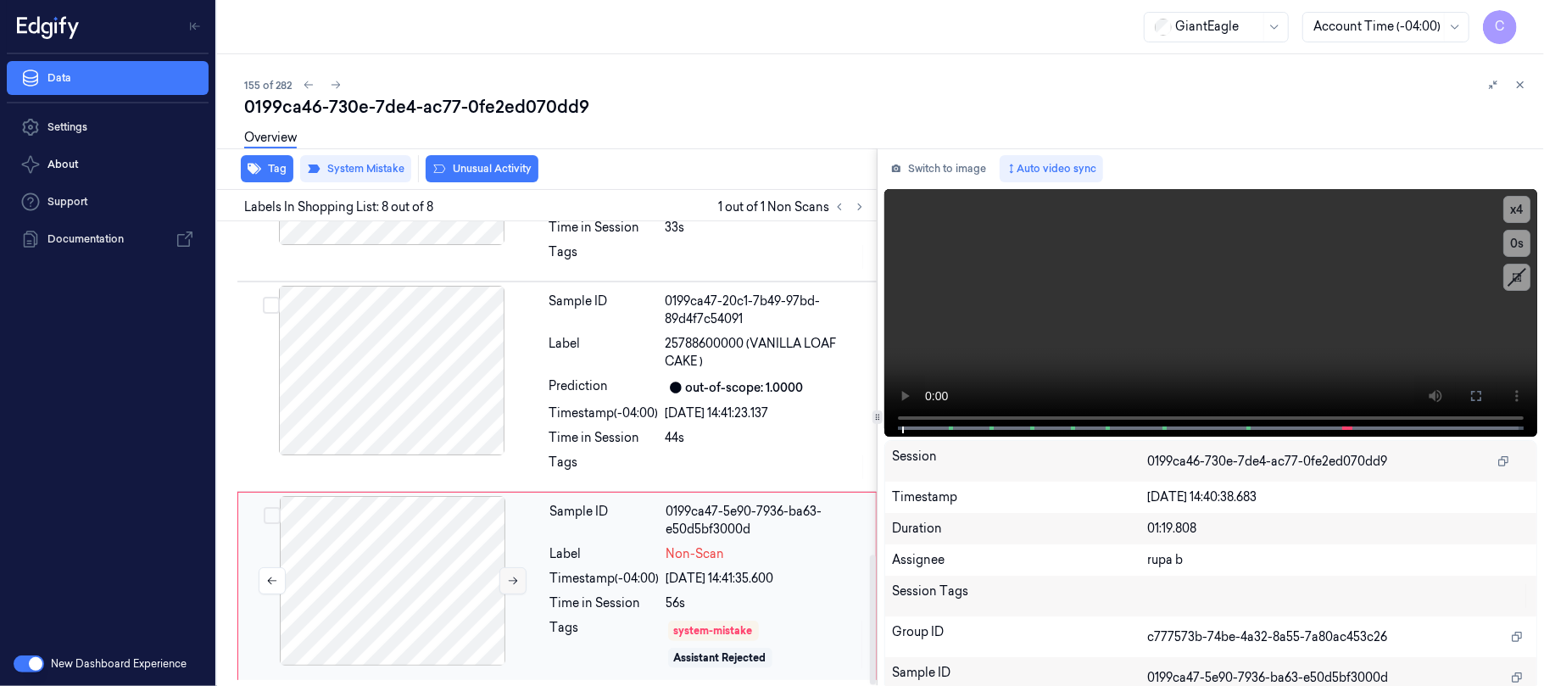
click at [507, 578] on icon at bounding box center [513, 581] width 12 height 12
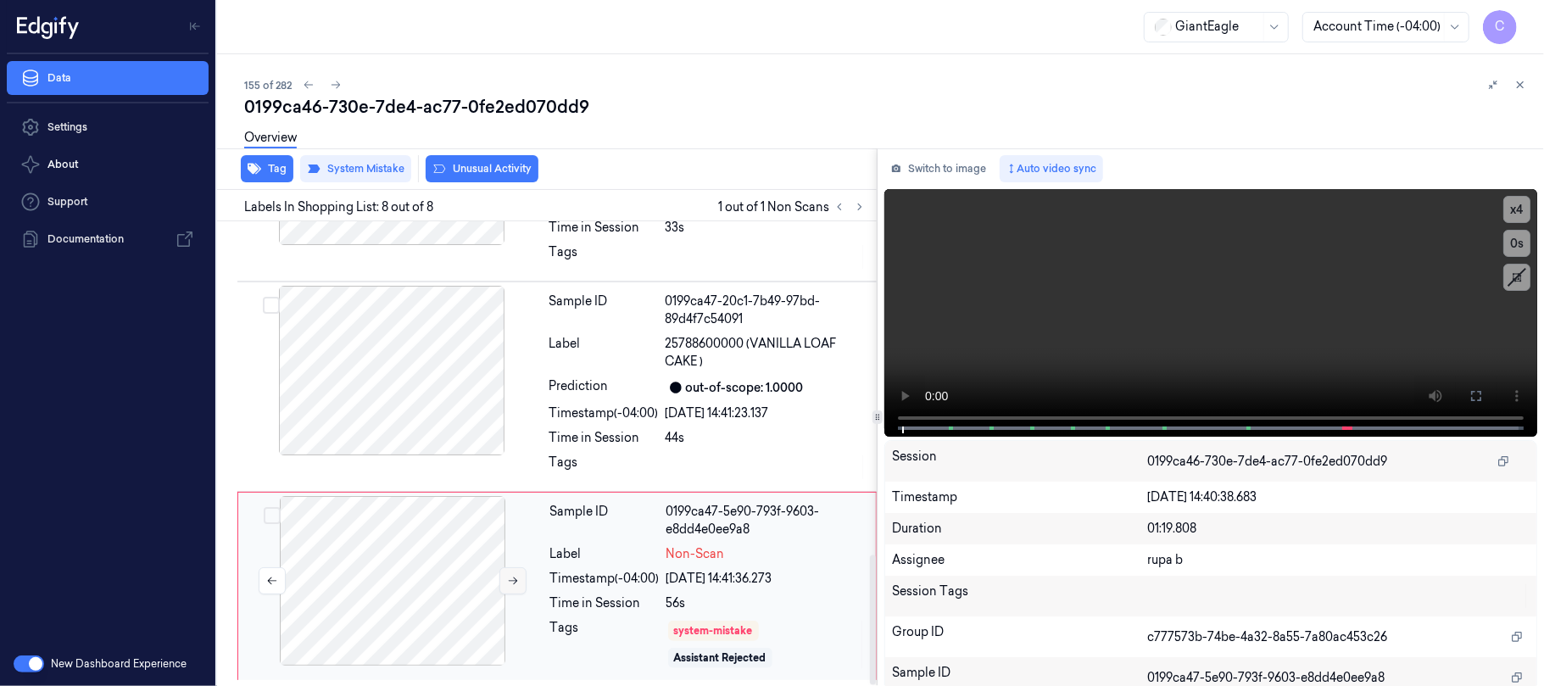
click at [507, 578] on icon at bounding box center [513, 581] width 12 height 12
click at [365, 360] on div at bounding box center [392, 371] width 302 height 170
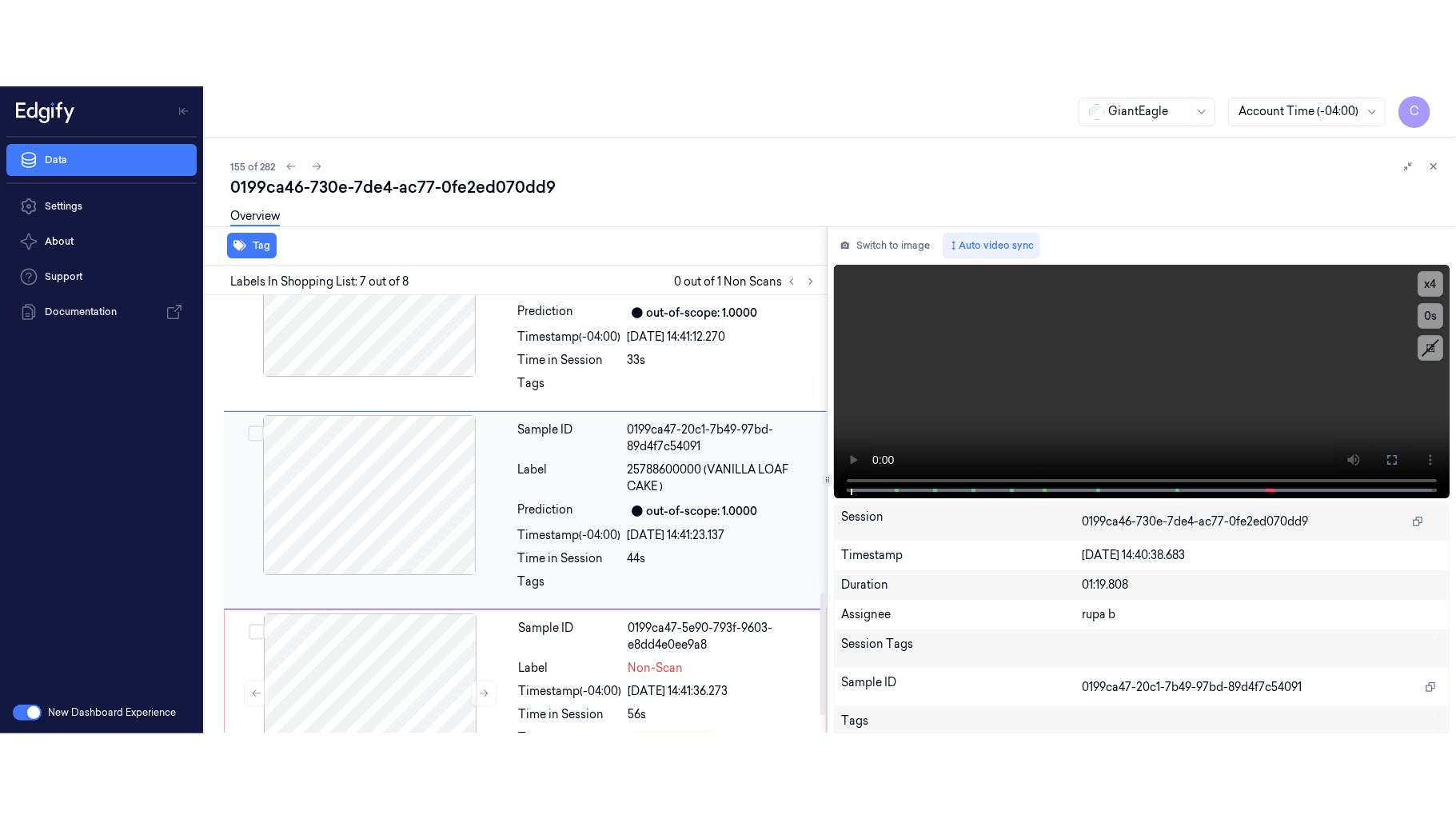
scroll to position [1056, 0]
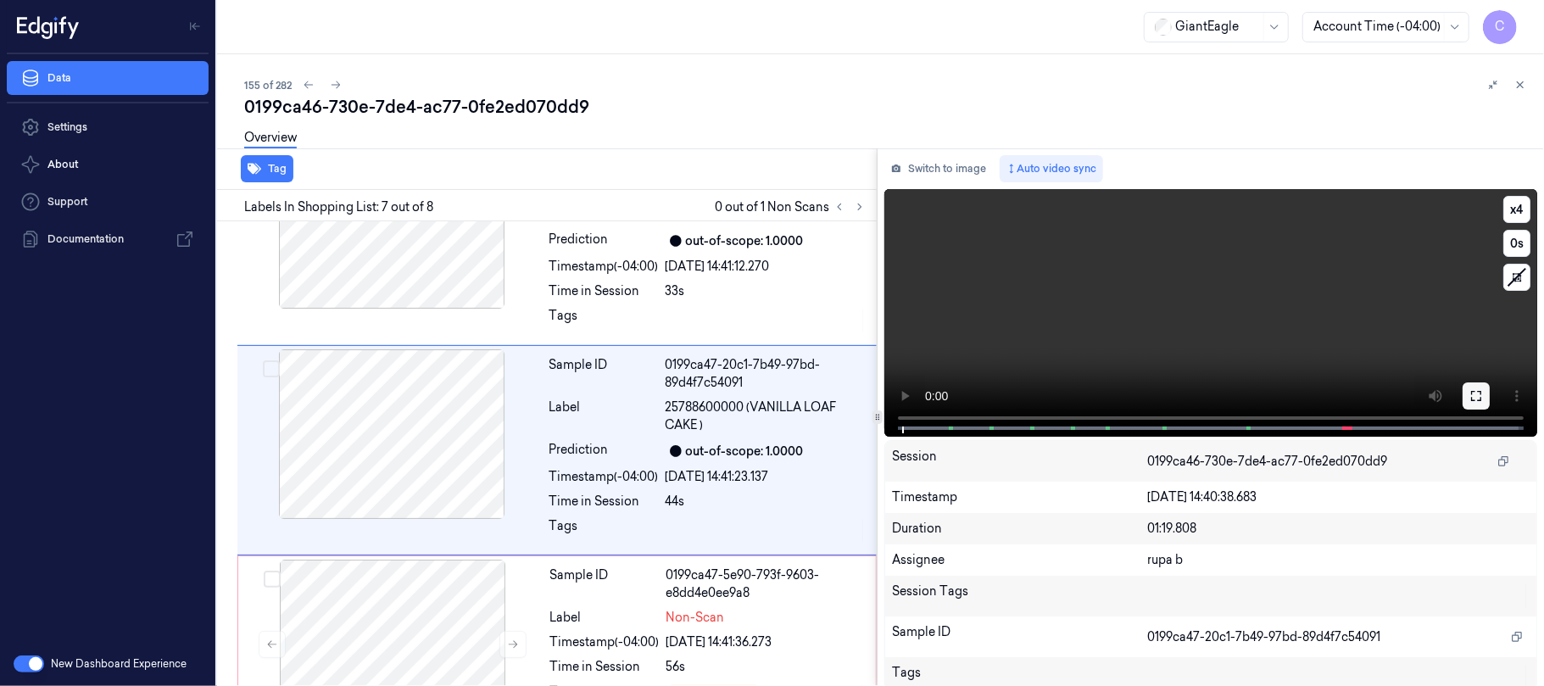
click at [1463, 391] on button at bounding box center [1476, 396] width 27 height 27
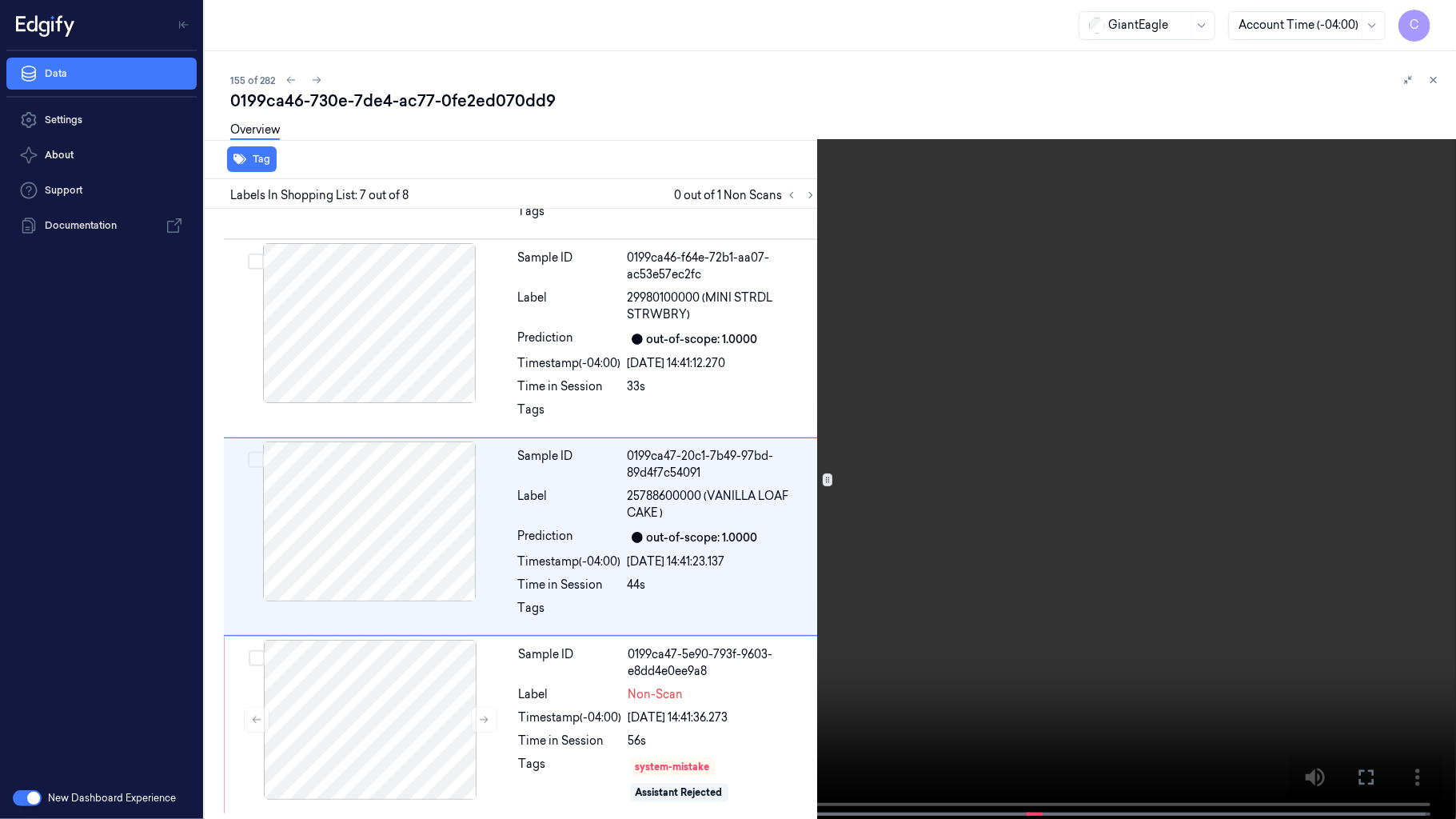
click at [769, 592] on video at bounding box center [728, 411] width 1456 height 822
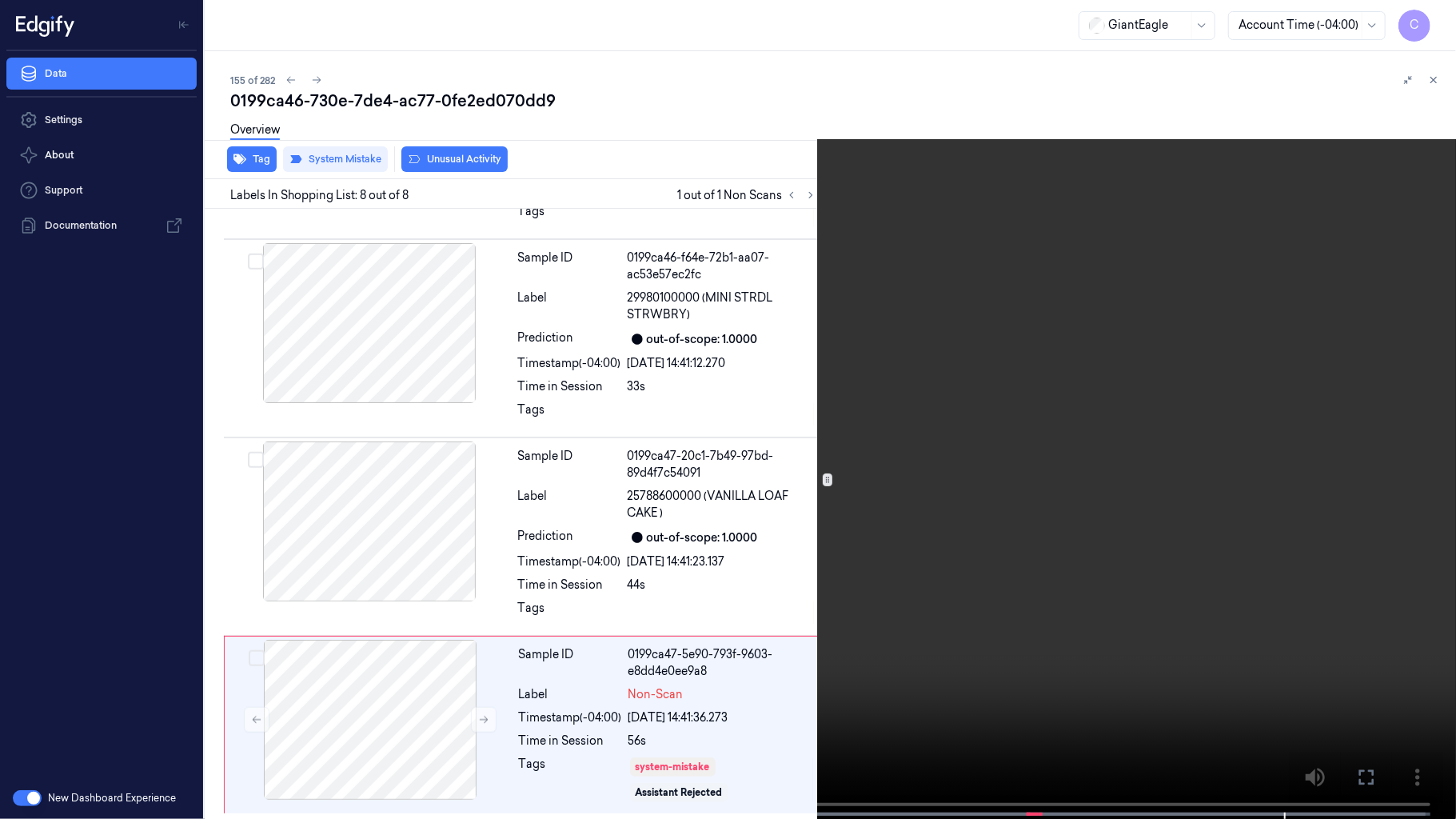
click at [819, 529] on video at bounding box center [728, 411] width 1456 height 822
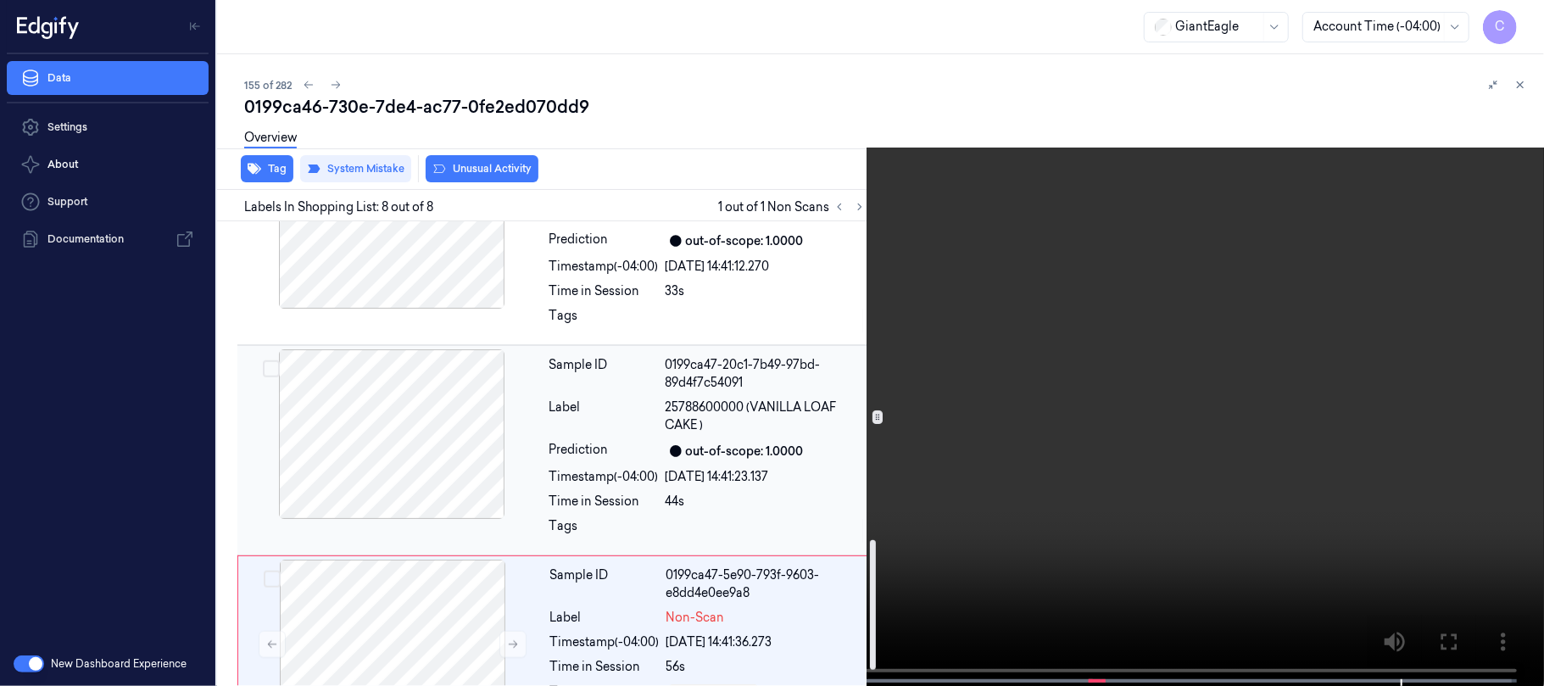
scroll to position [1188, 0]
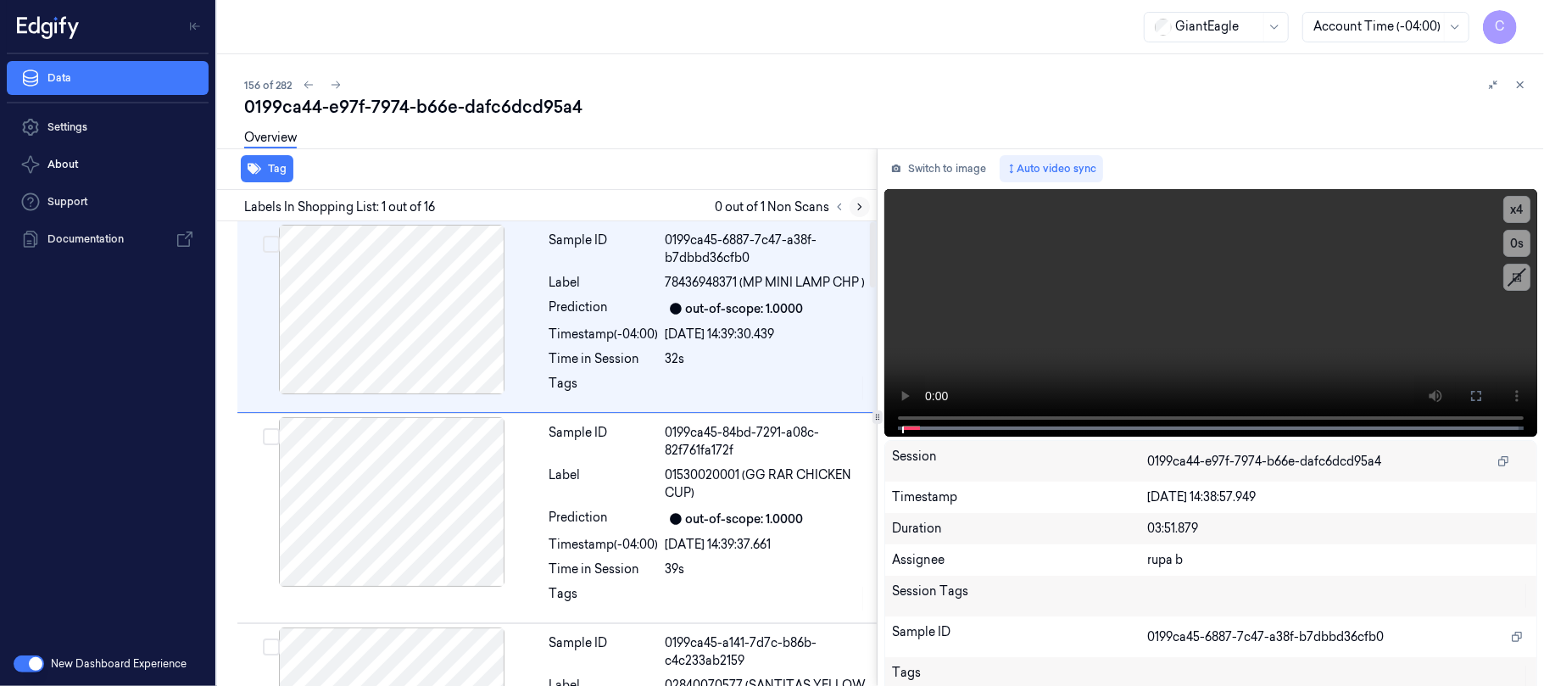
click at [854, 204] on icon at bounding box center [860, 207] width 12 height 12
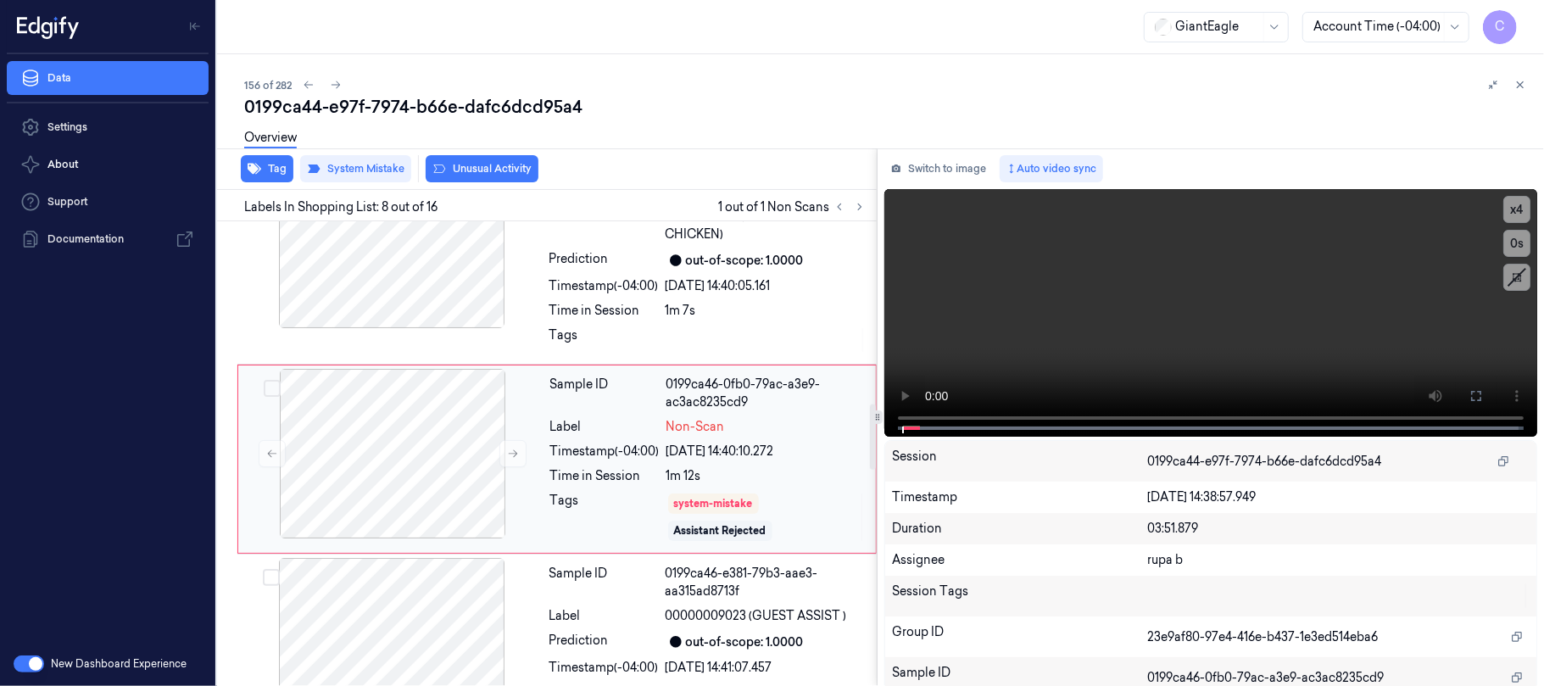
scroll to position [1321, 0]
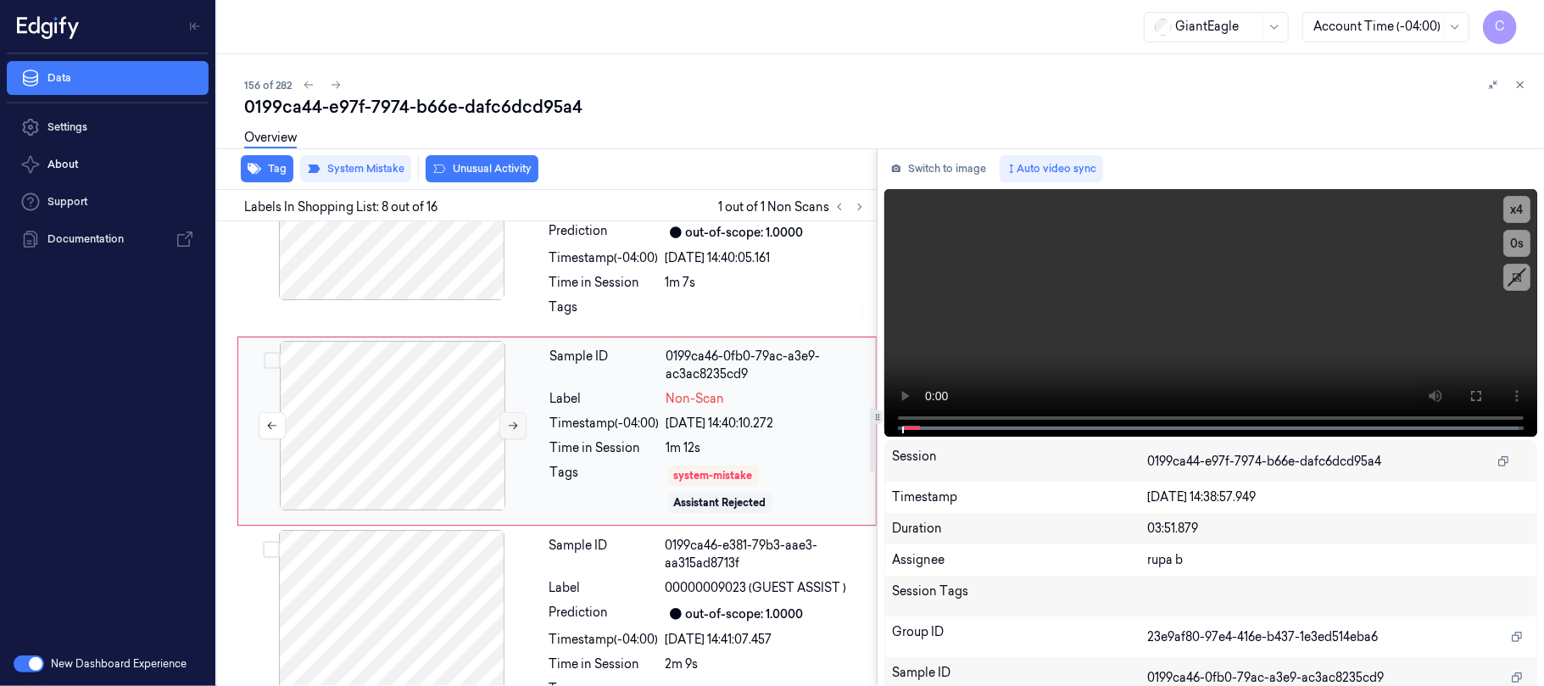
click at [502, 439] on button at bounding box center [513, 425] width 27 height 27
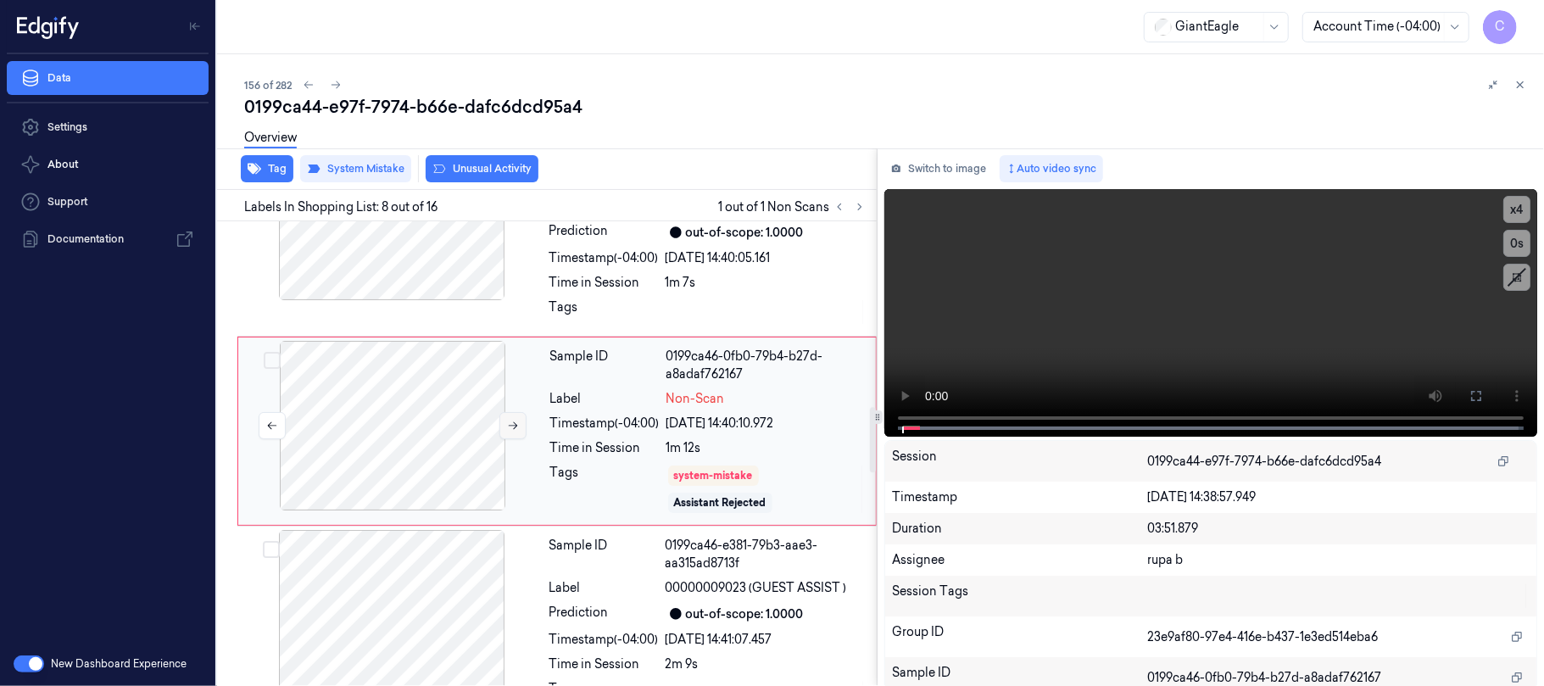
click at [502, 439] on button at bounding box center [513, 425] width 27 height 27
click at [404, 288] on div at bounding box center [392, 216] width 302 height 170
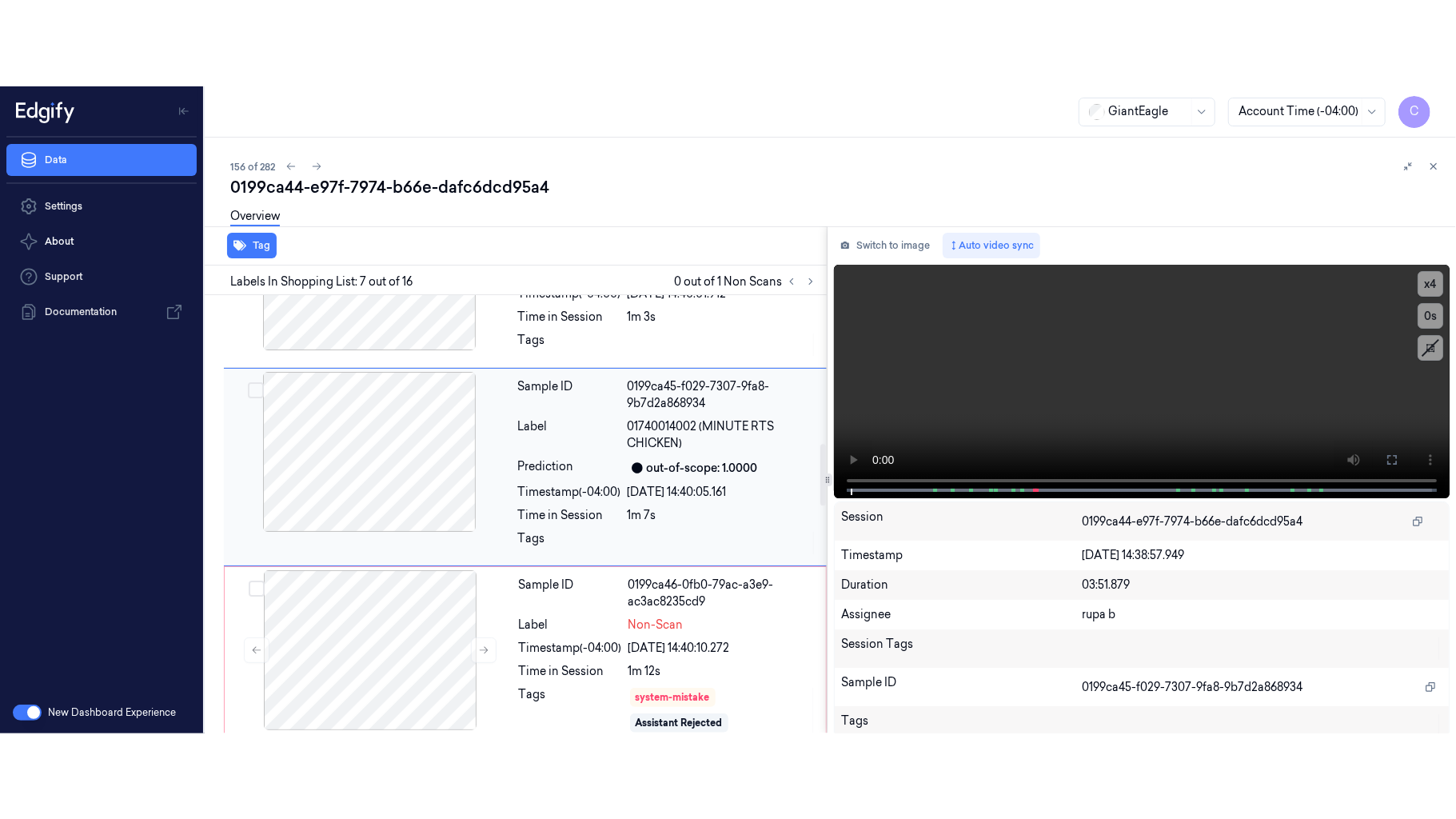
scroll to position [1056, 0]
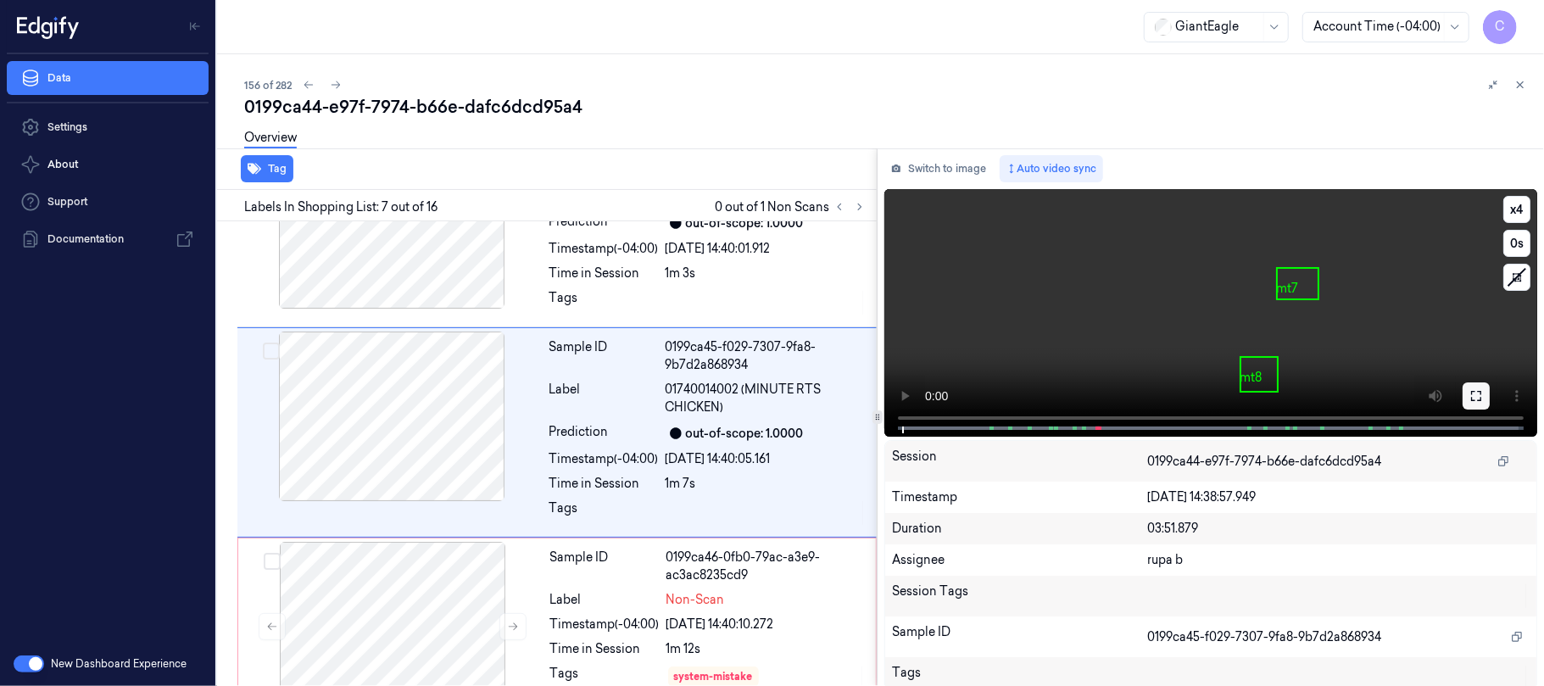
click at [1470, 398] on icon at bounding box center [1477, 396] width 14 height 14
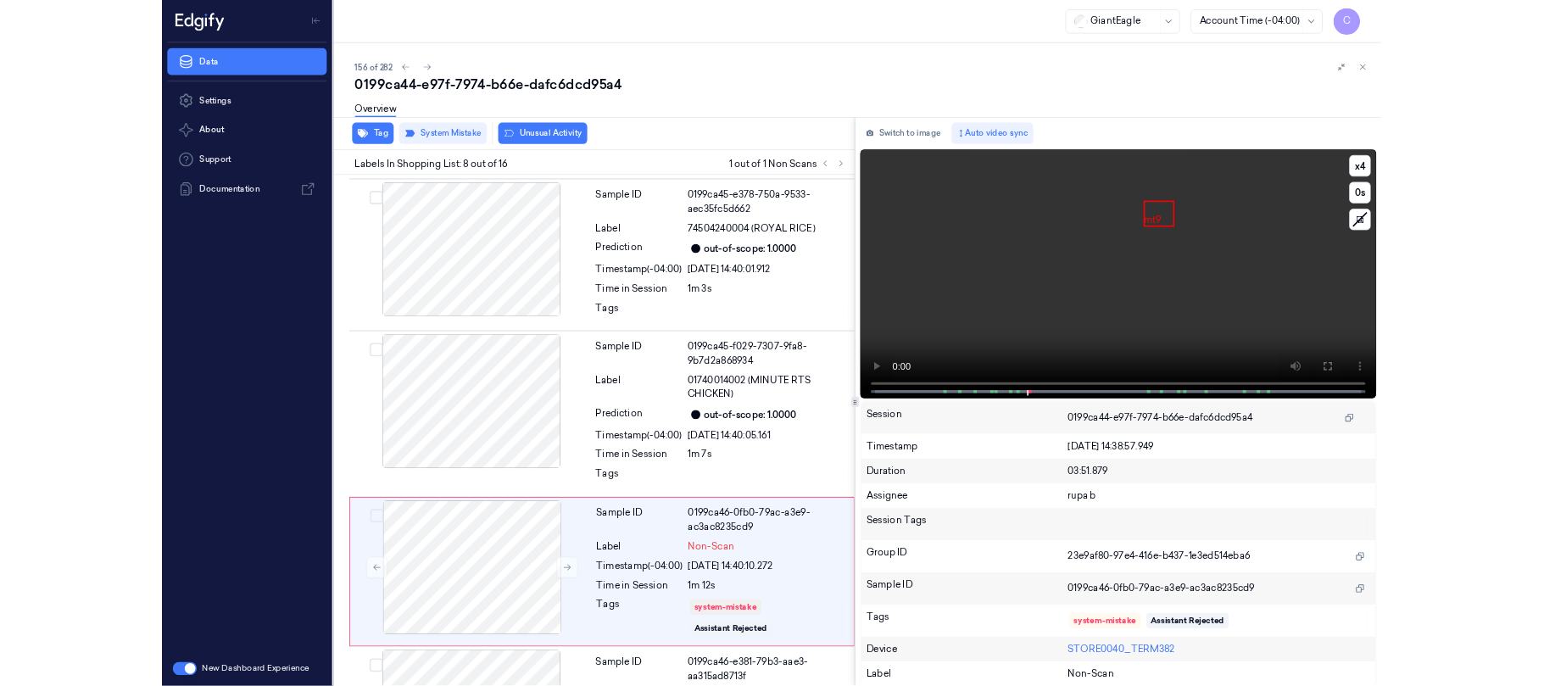
scroll to position [1229, 0]
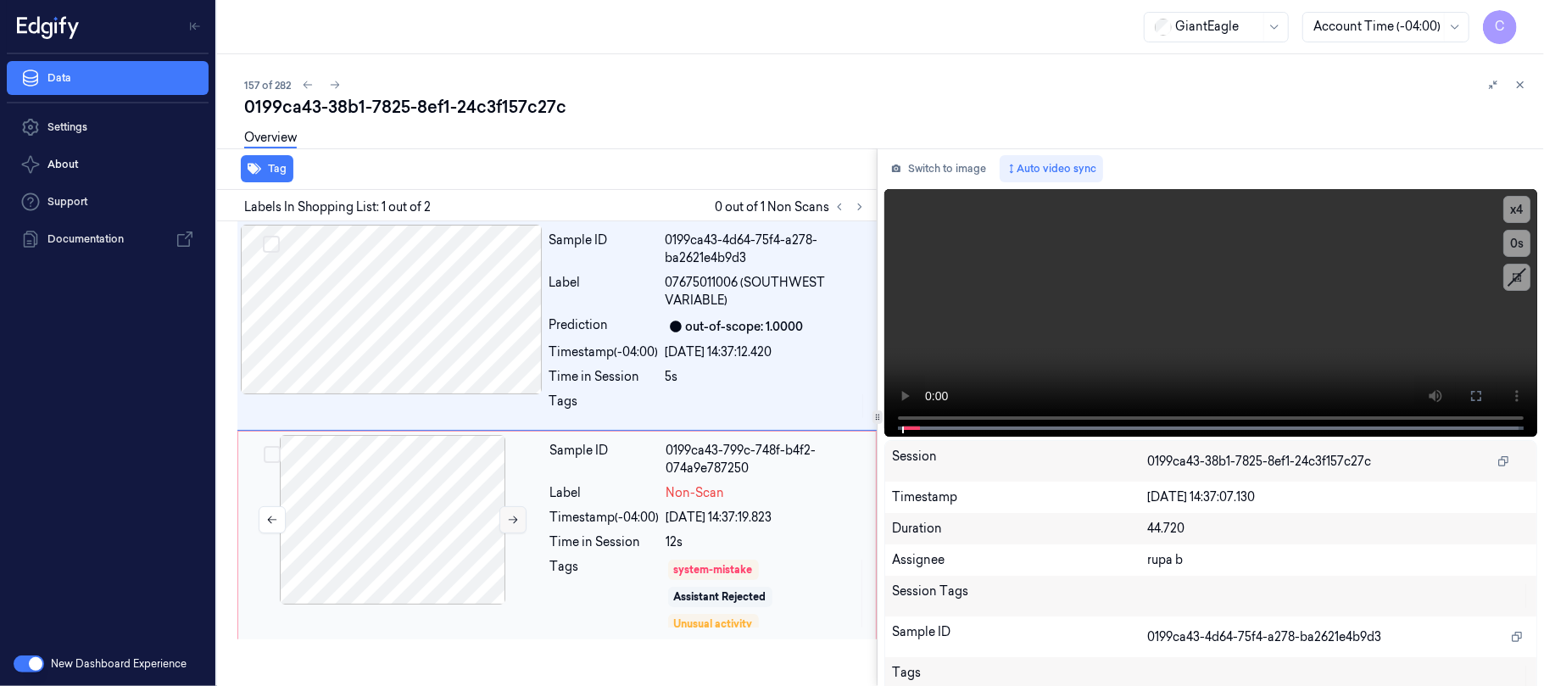
click at [504, 519] on button at bounding box center [513, 519] width 27 height 27
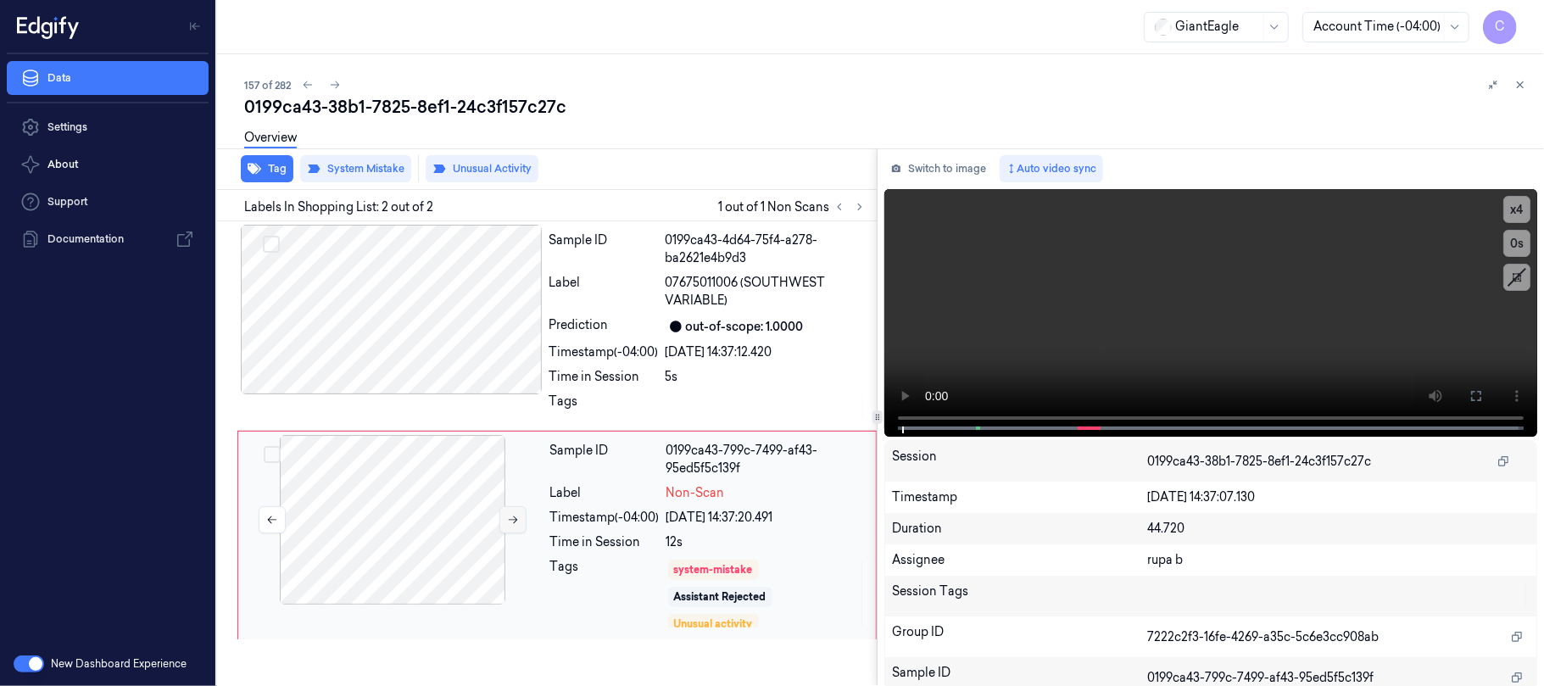
click at [504, 519] on button at bounding box center [513, 519] width 27 height 27
click at [505, 517] on button at bounding box center [513, 519] width 27 height 27
click at [399, 356] on div at bounding box center [392, 310] width 302 height 170
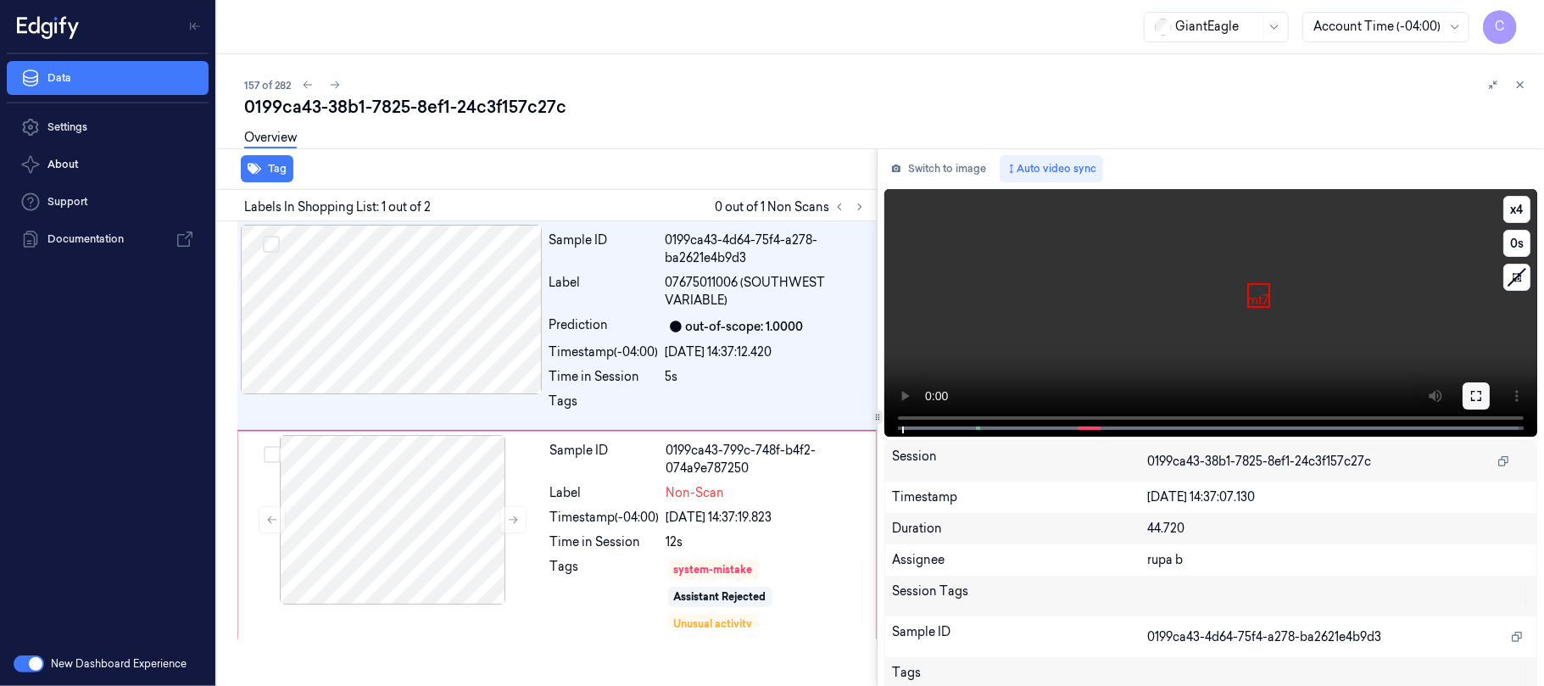
click at [1470, 392] on icon at bounding box center [1477, 396] width 14 height 14
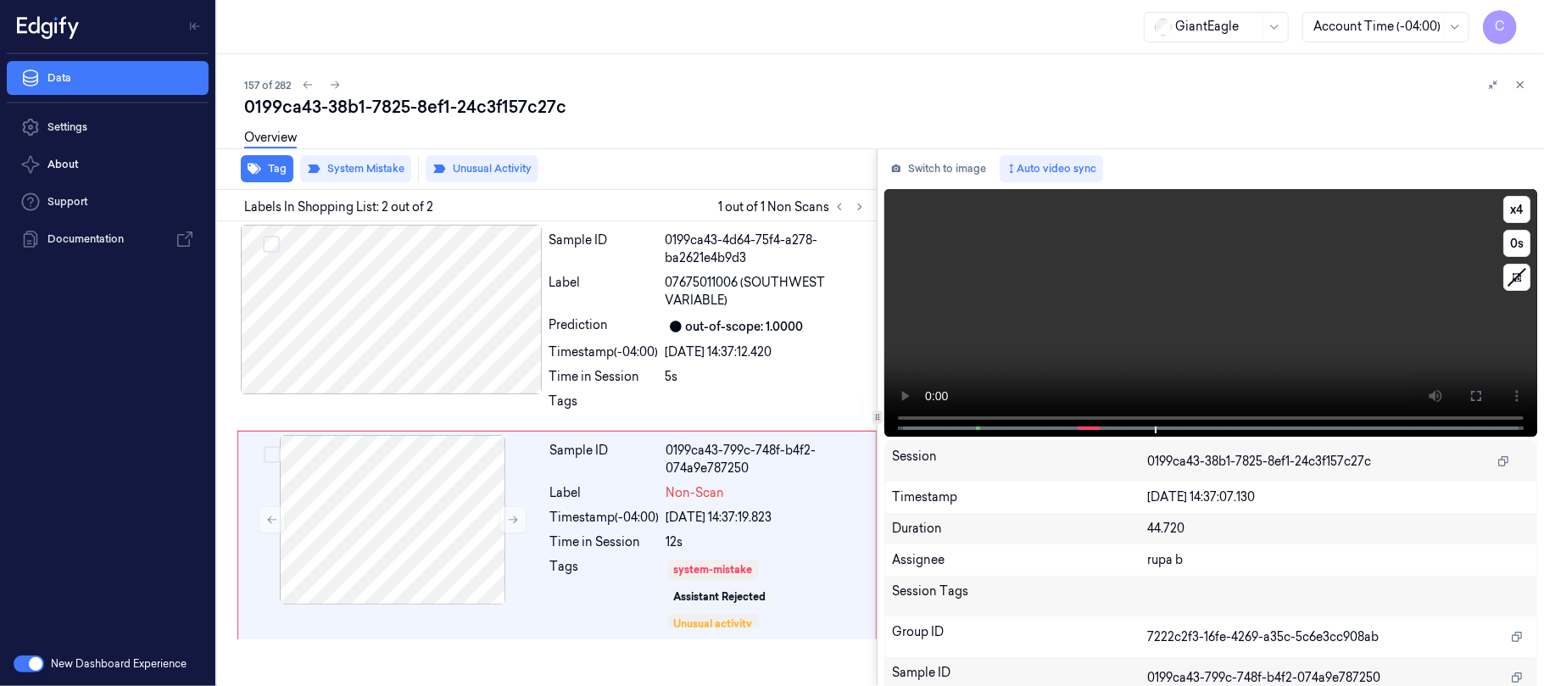
click at [1277, 297] on video at bounding box center [1211, 313] width 653 height 248
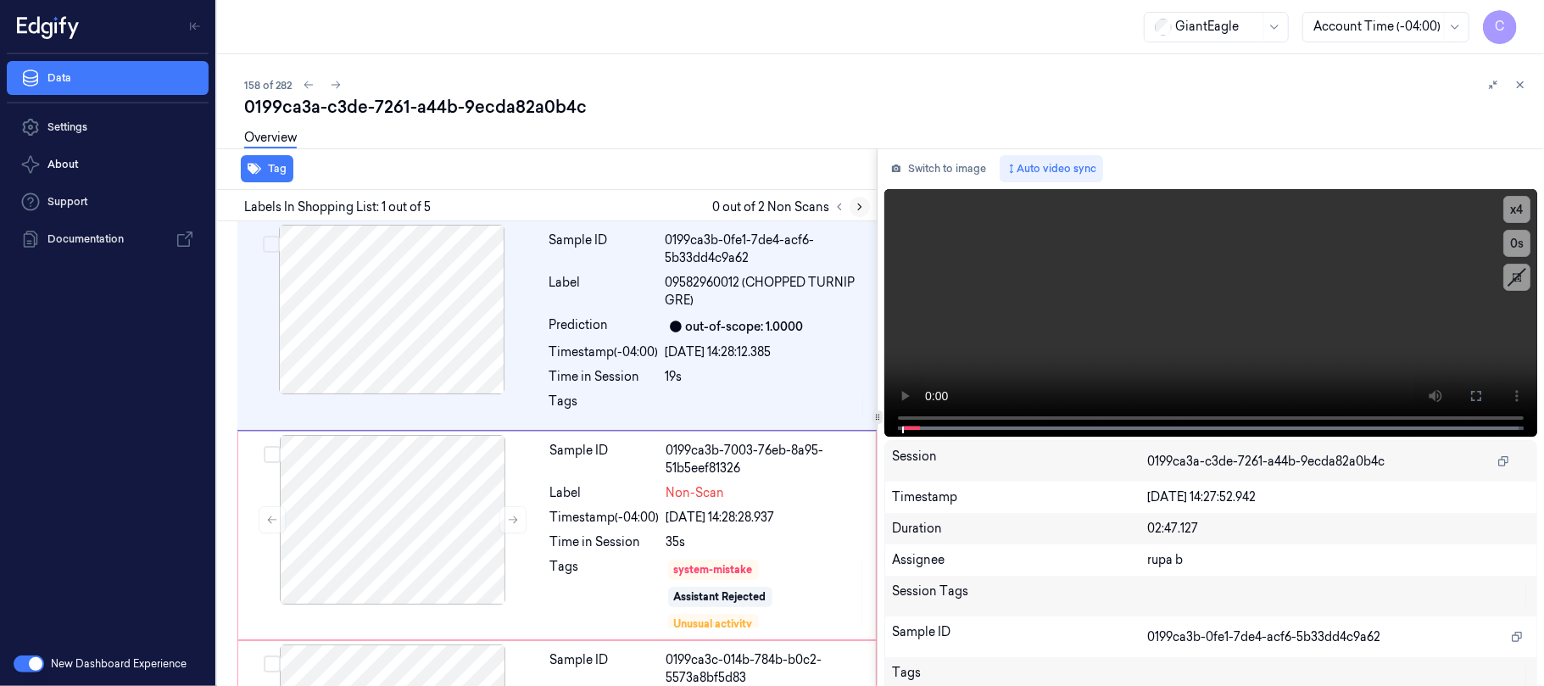
click at [867, 210] on button at bounding box center [860, 207] width 20 height 20
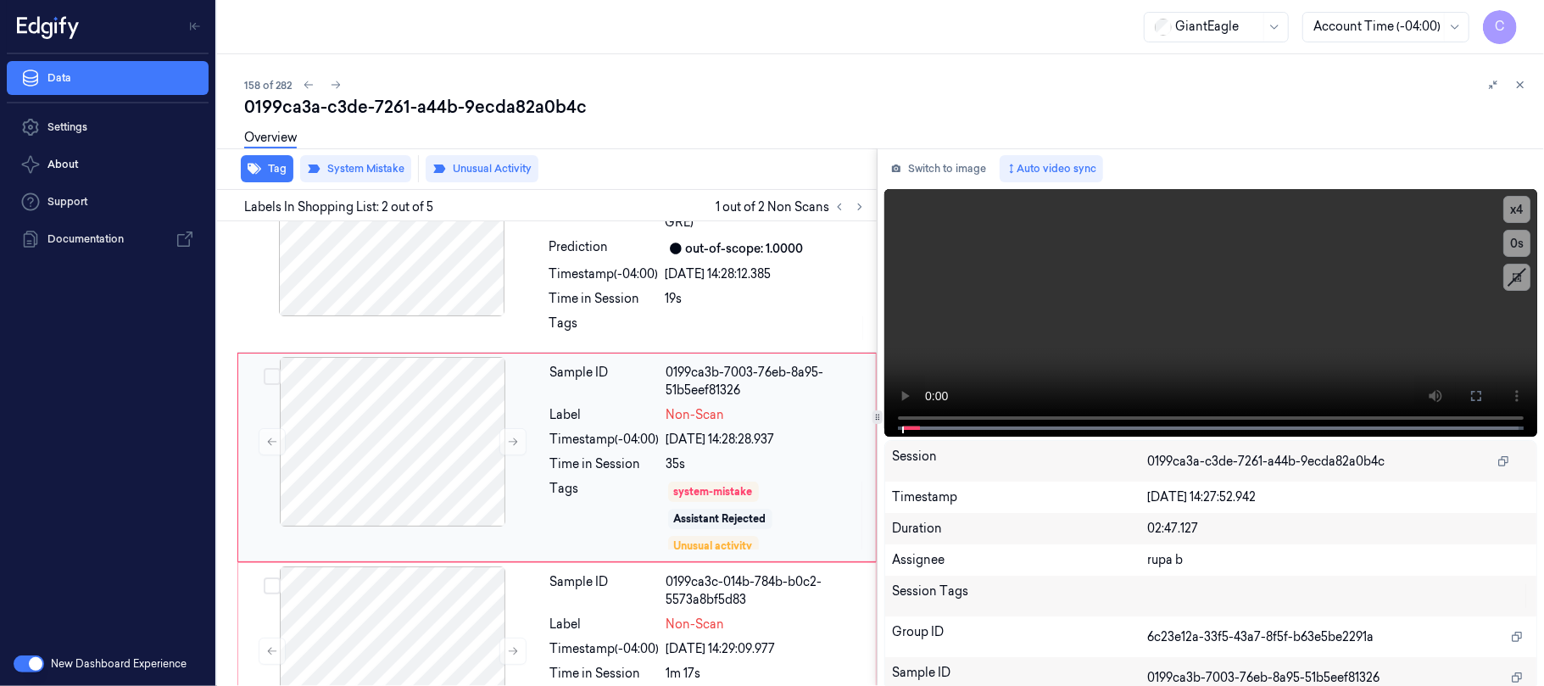
scroll to position [82, 0]
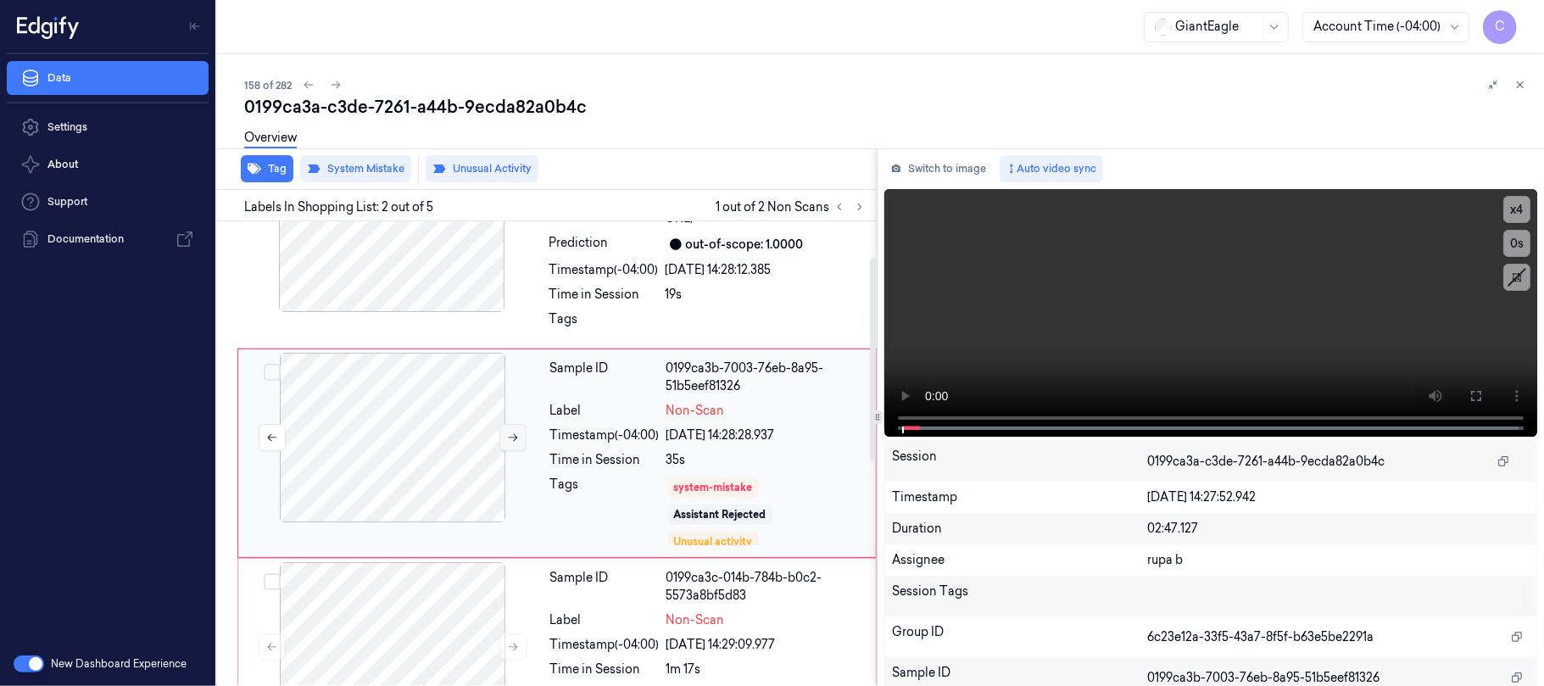
click at [506, 438] on button at bounding box center [513, 437] width 27 height 27
click at [507, 438] on icon at bounding box center [513, 438] width 12 height 12
click at [397, 253] on div at bounding box center [392, 227] width 302 height 170
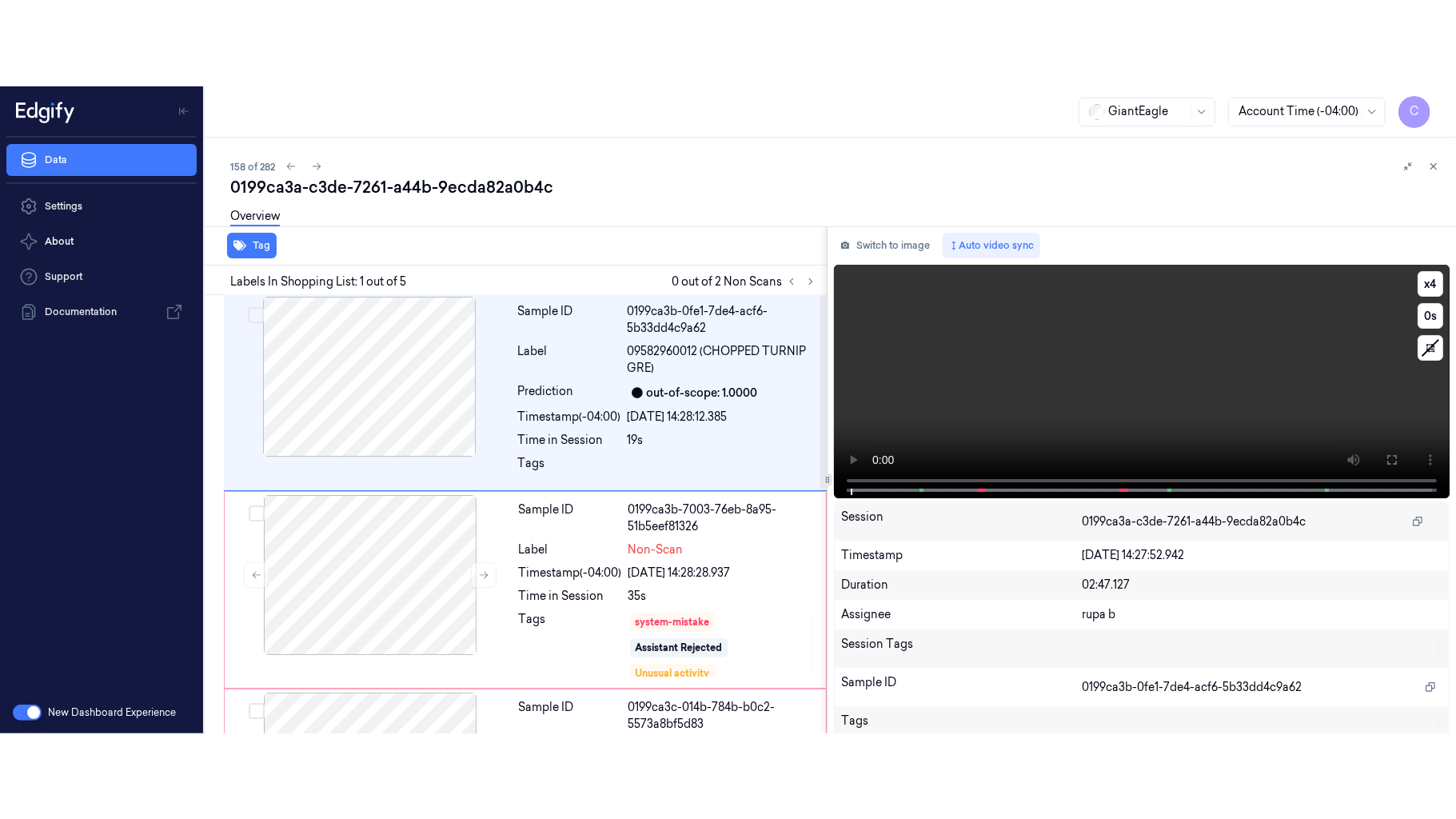
scroll to position [0, 0]
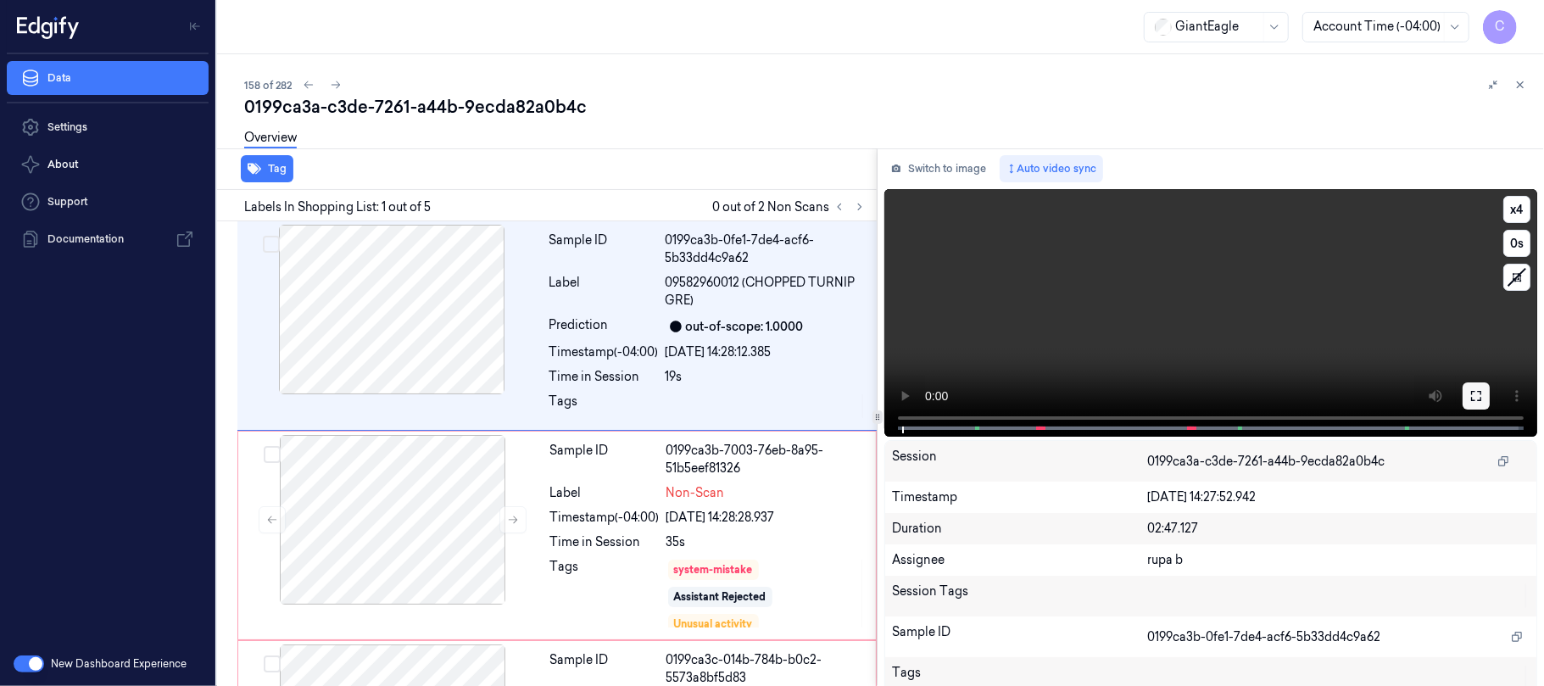
click at [1471, 394] on icon at bounding box center [1477, 396] width 14 height 14
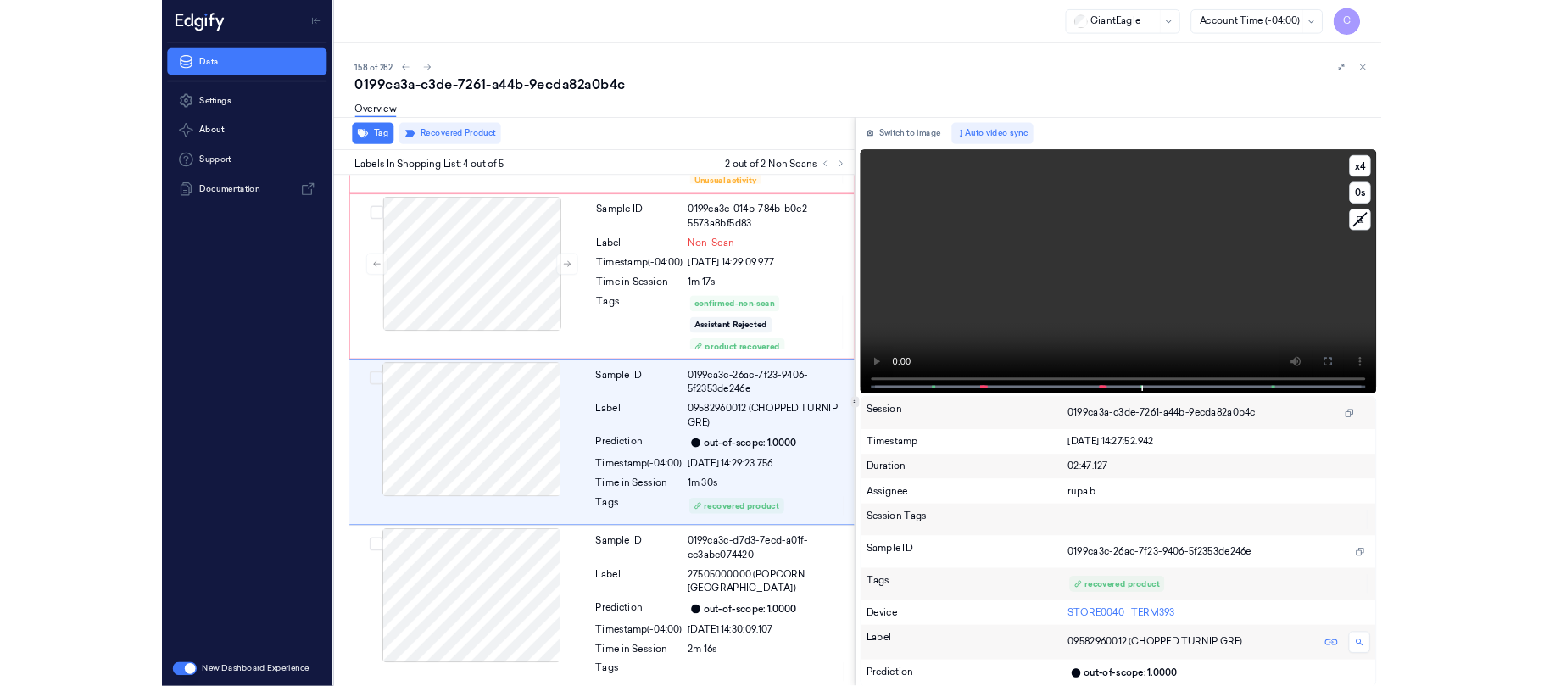
scroll to position [411, 0]
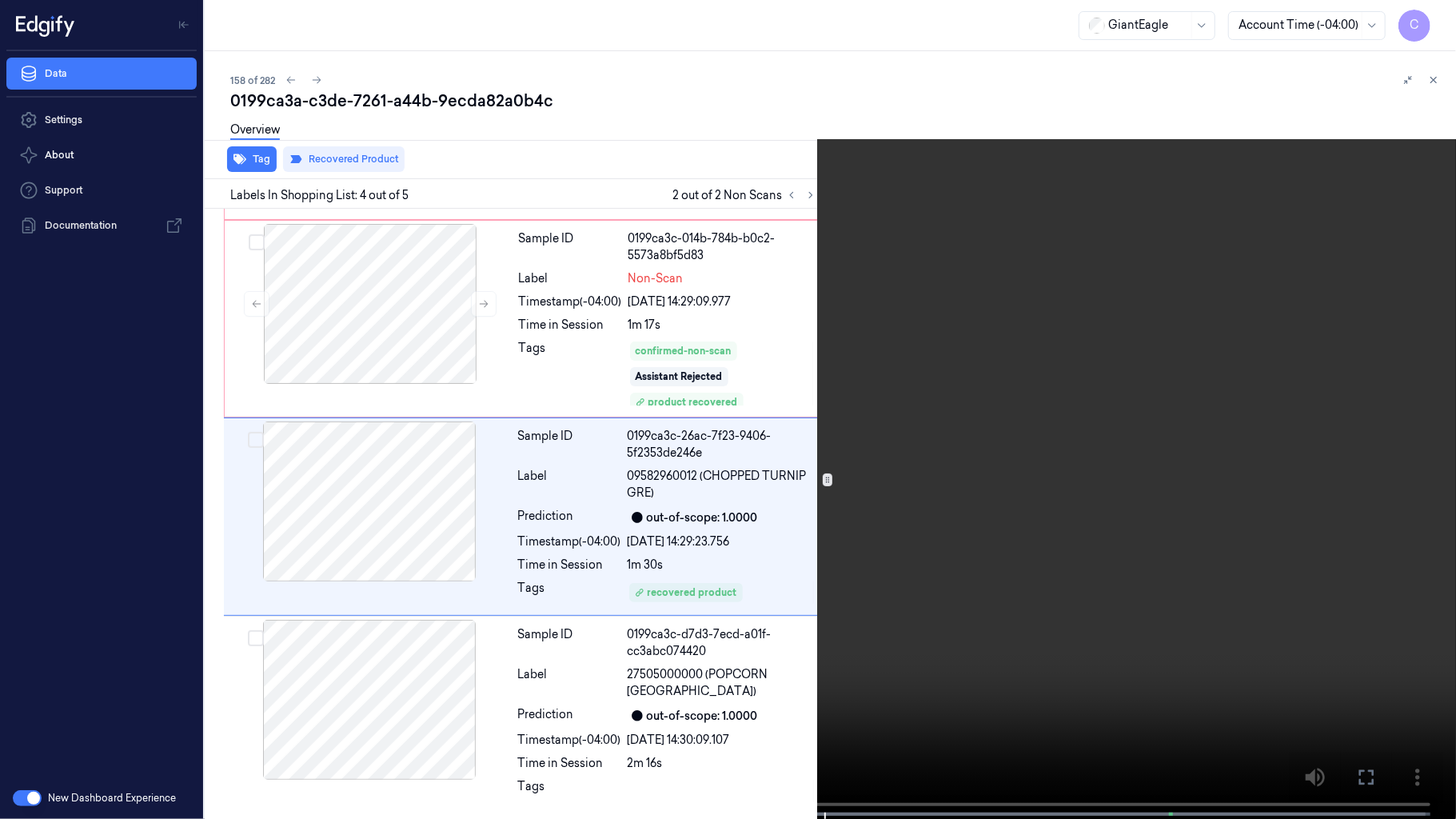
click at [416, 285] on video at bounding box center [728, 411] width 1456 height 822
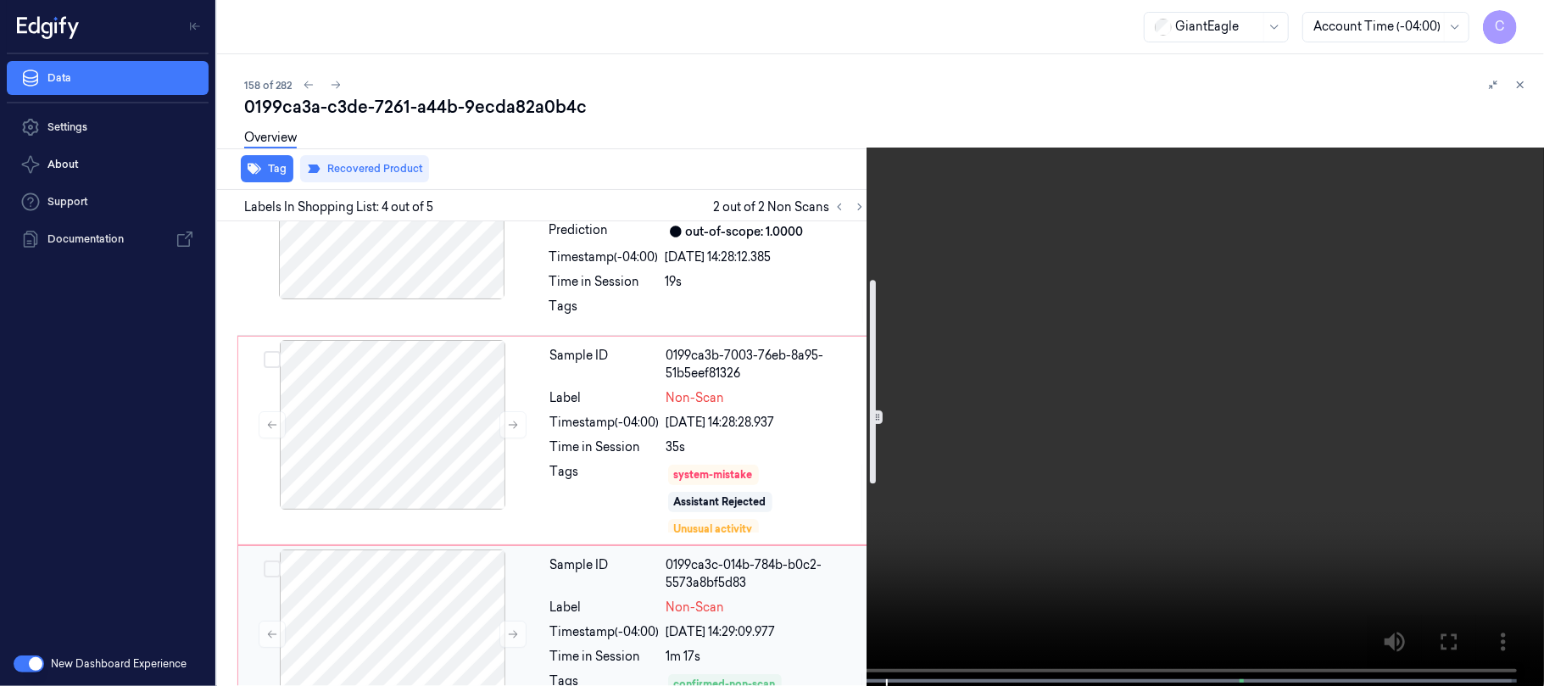
scroll to position [71, 0]
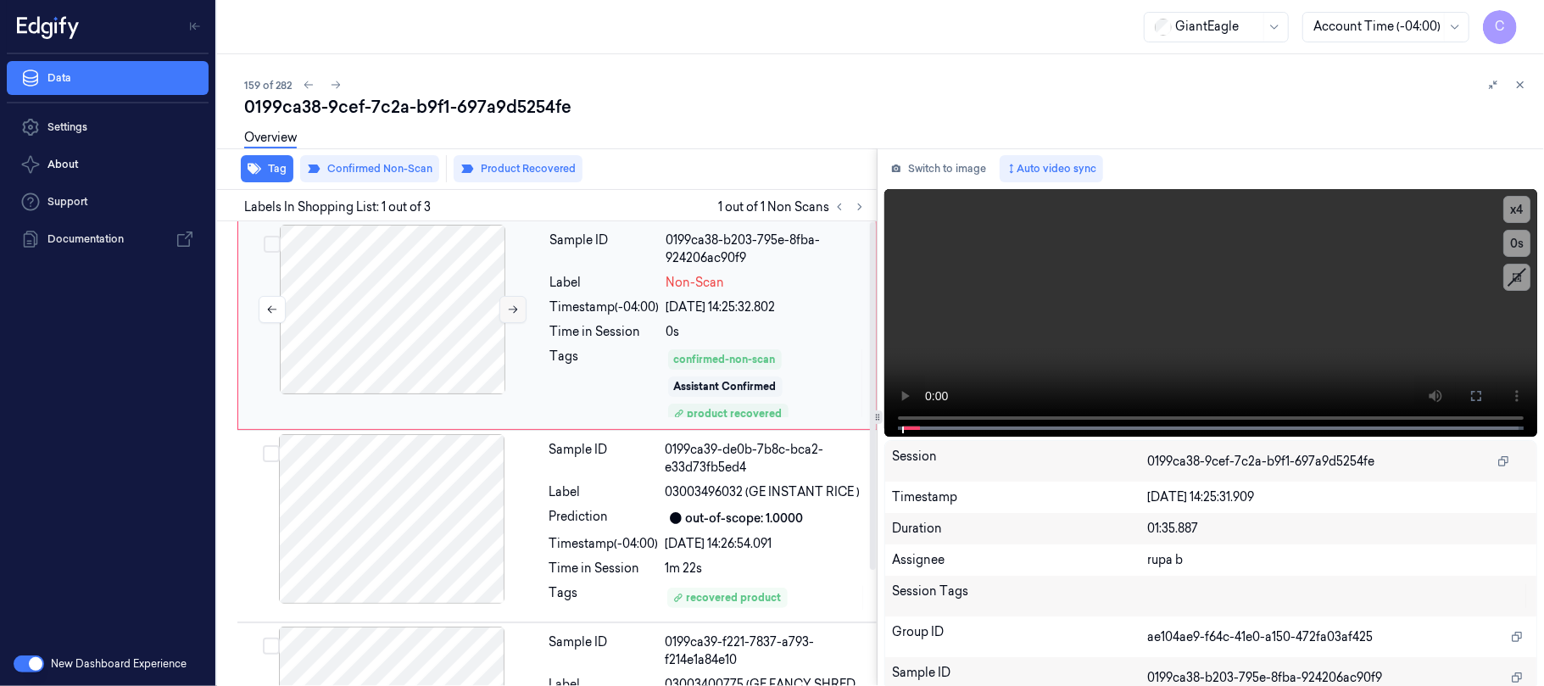
click at [519, 309] on icon at bounding box center [513, 310] width 12 height 12
click at [1471, 389] on icon at bounding box center [1477, 396] width 14 height 14
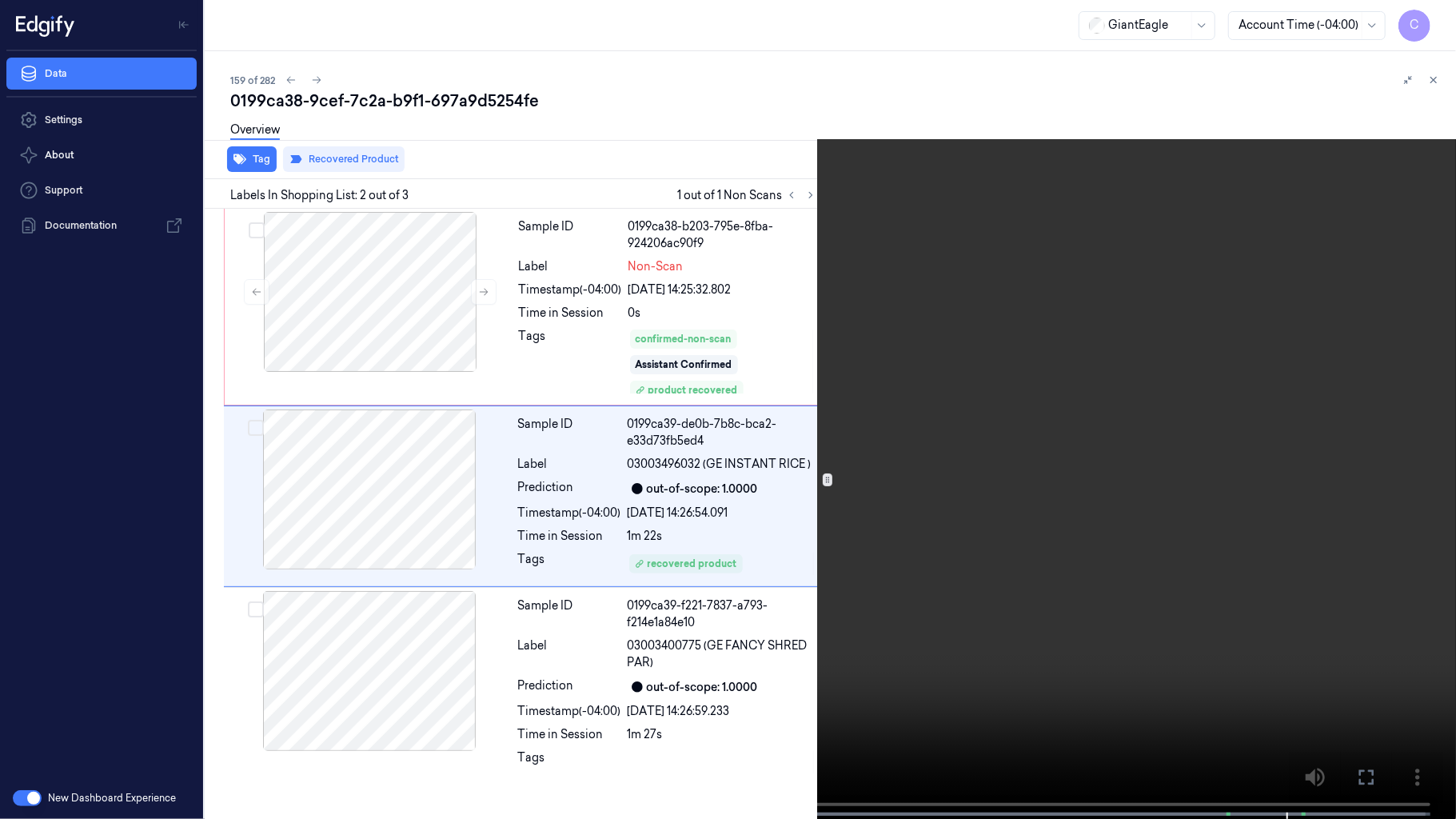
click at [760, 500] on video at bounding box center [728, 411] width 1456 height 822
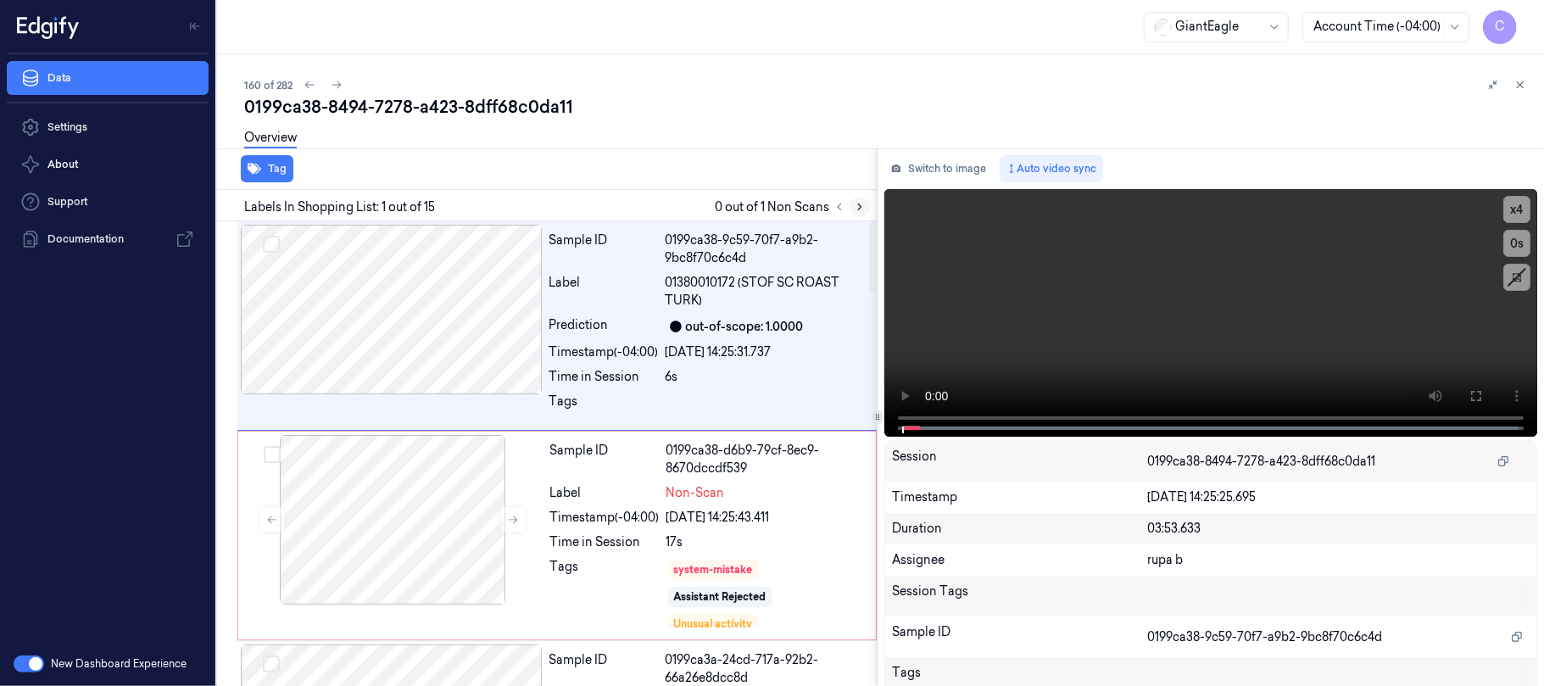
click at [858, 204] on icon at bounding box center [859, 207] width 3 height 6
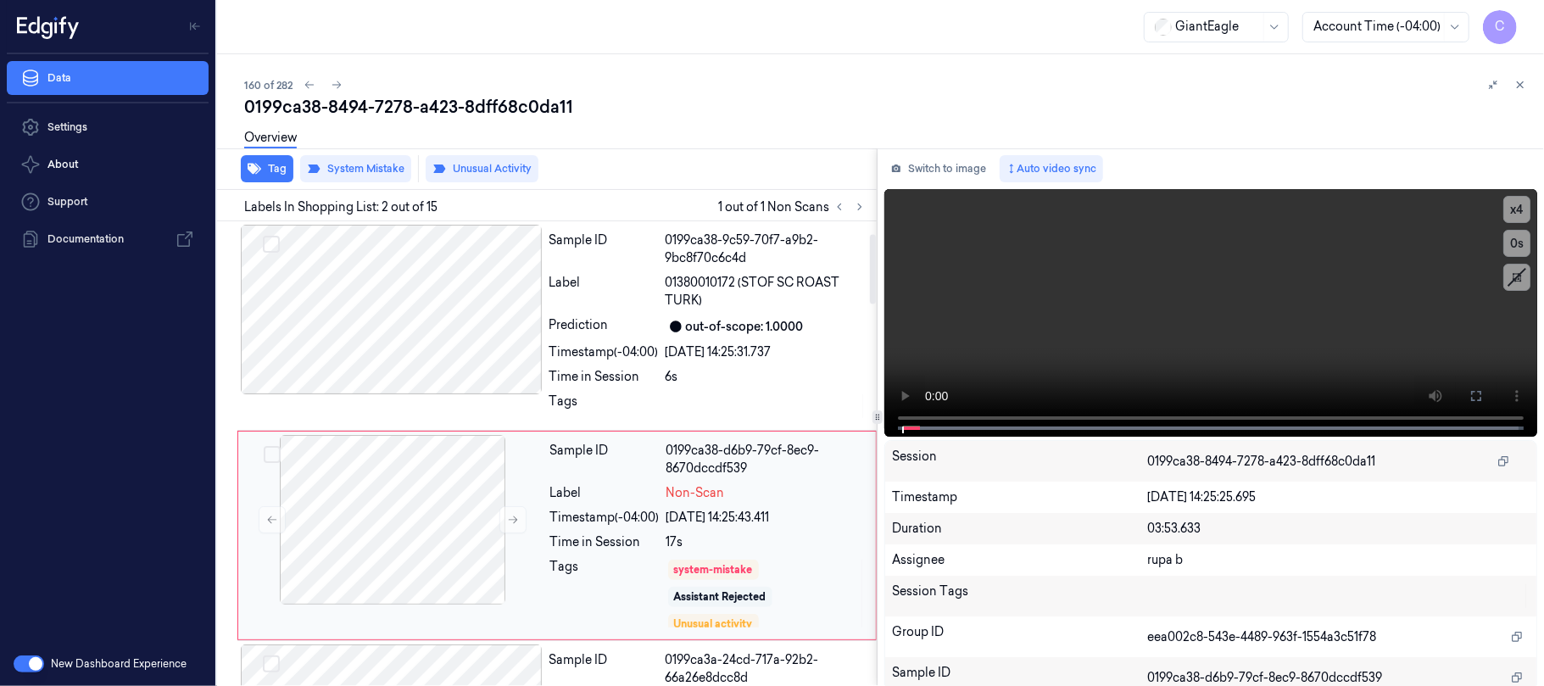
scroll to position [82, 0]
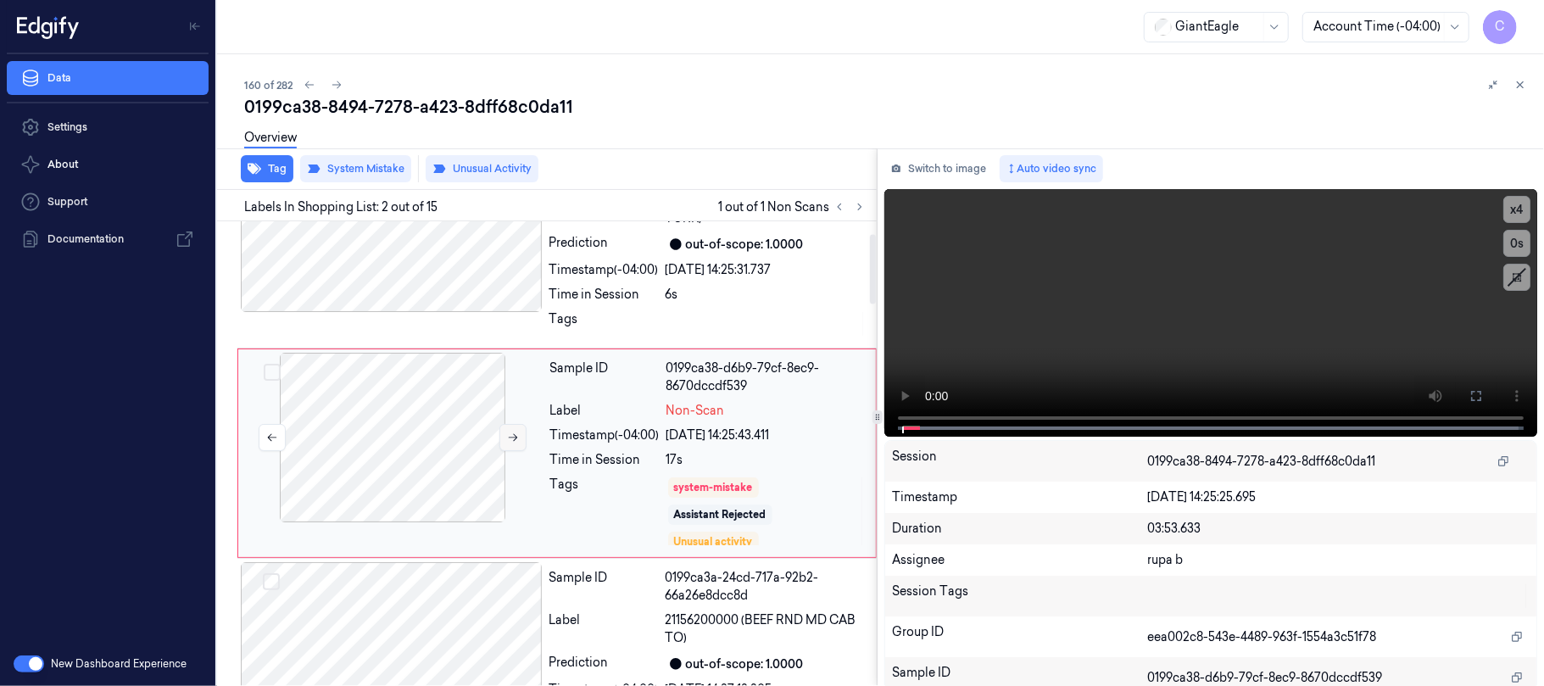
click at [514, 439] on icon at bounding box center [513, 438] width 12 height 12
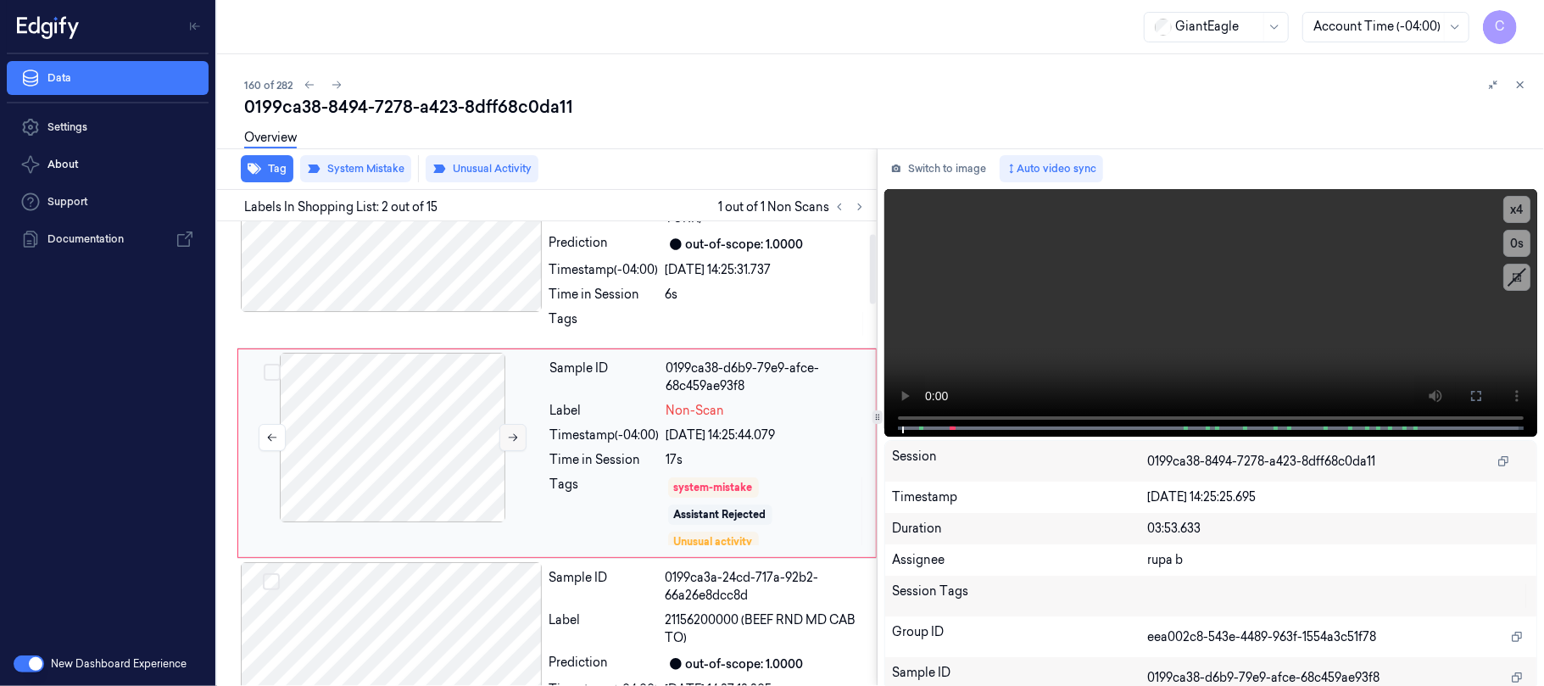
click at [514, 439] on icon at bounding box center [513, 438] width 12 height 12
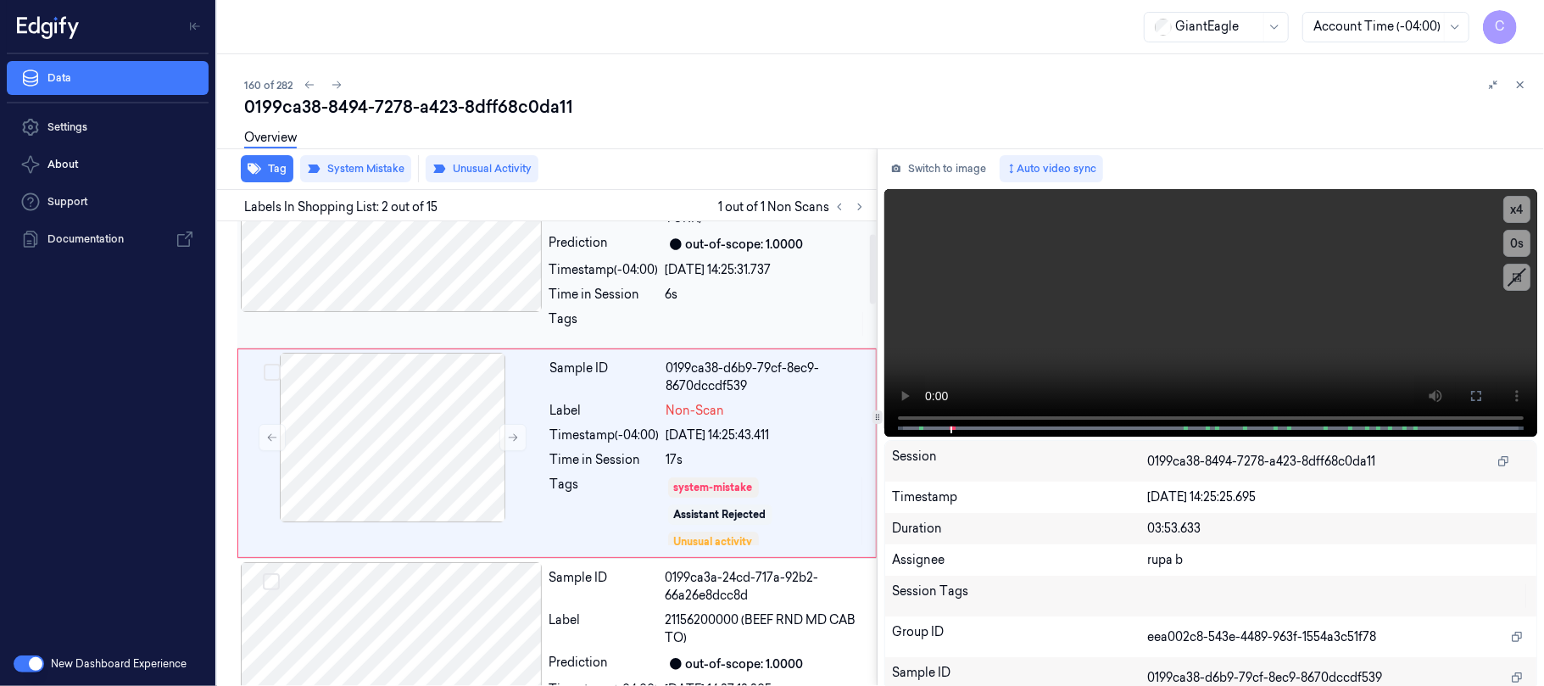
click at [438, 287] on div at bounding box center [392, 227] width 302 height 170
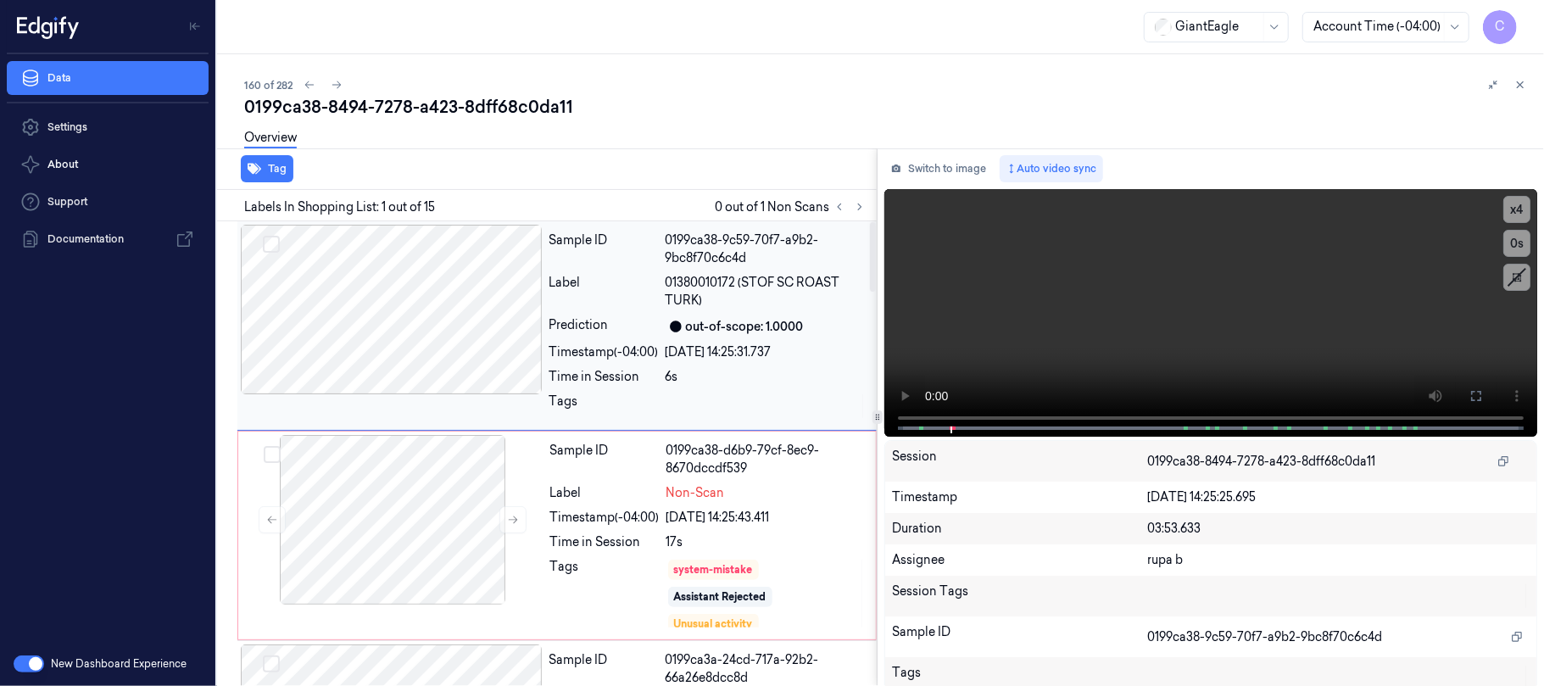
click at [453, 324] on div at bounding box center [392, 310] width 302 height 170
click at [1470, 394] on icon at bounding box center [1477, 396] width 14 height 14
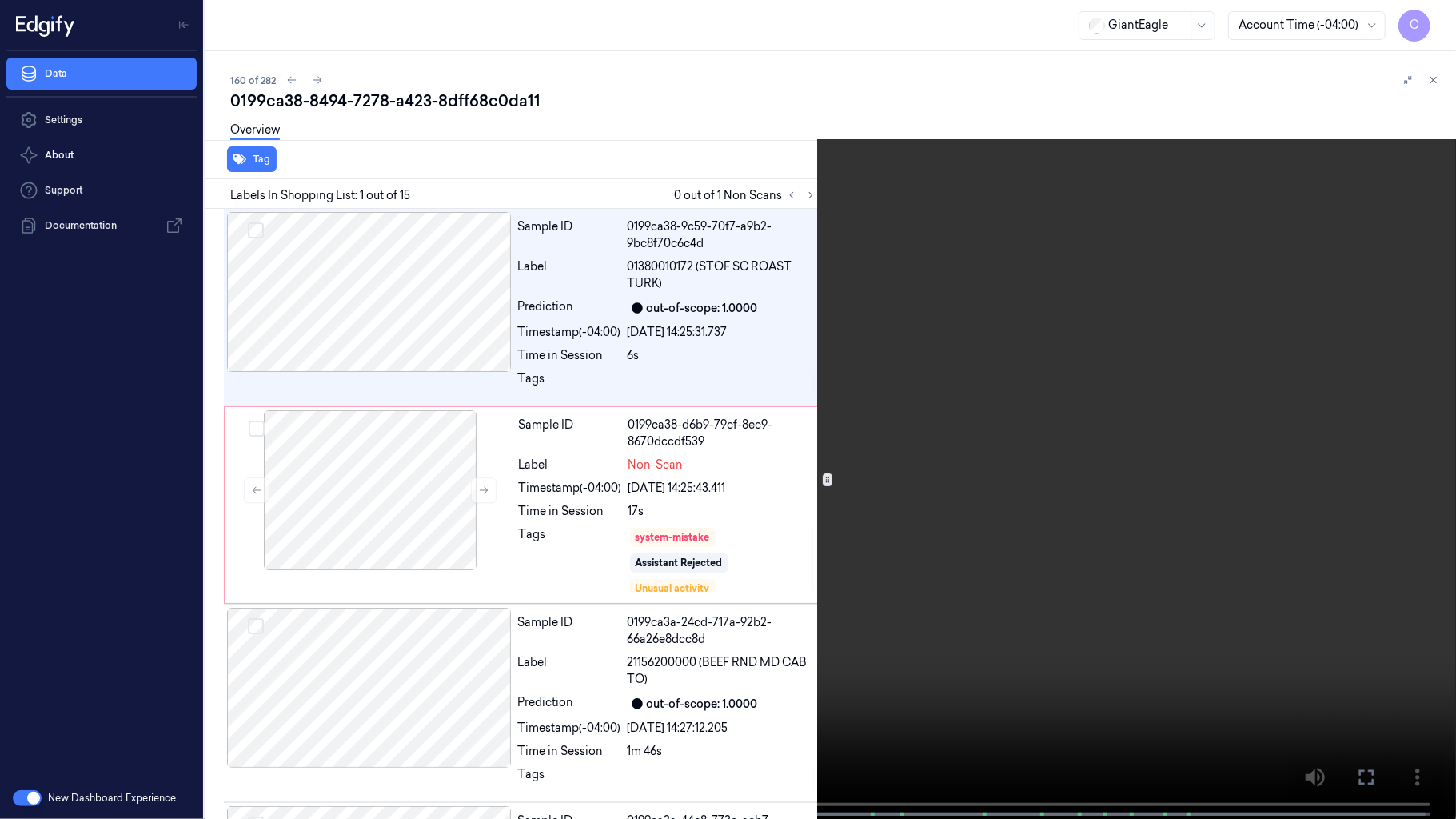
click at [759, 500] on video at bounding box center [728, 411] width 1456 height 822
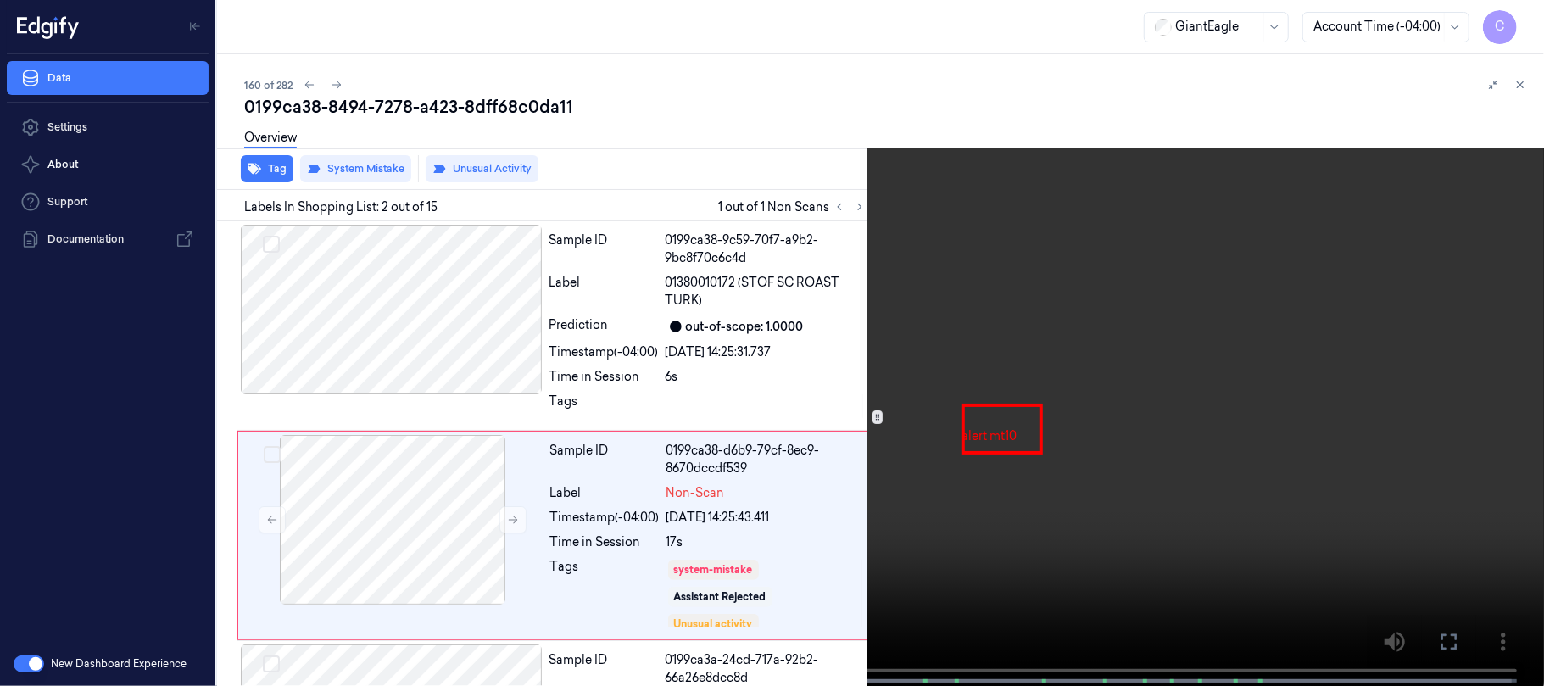
click at [1070, 330] on video at bounding box center [772, 345] width 1544 height 690
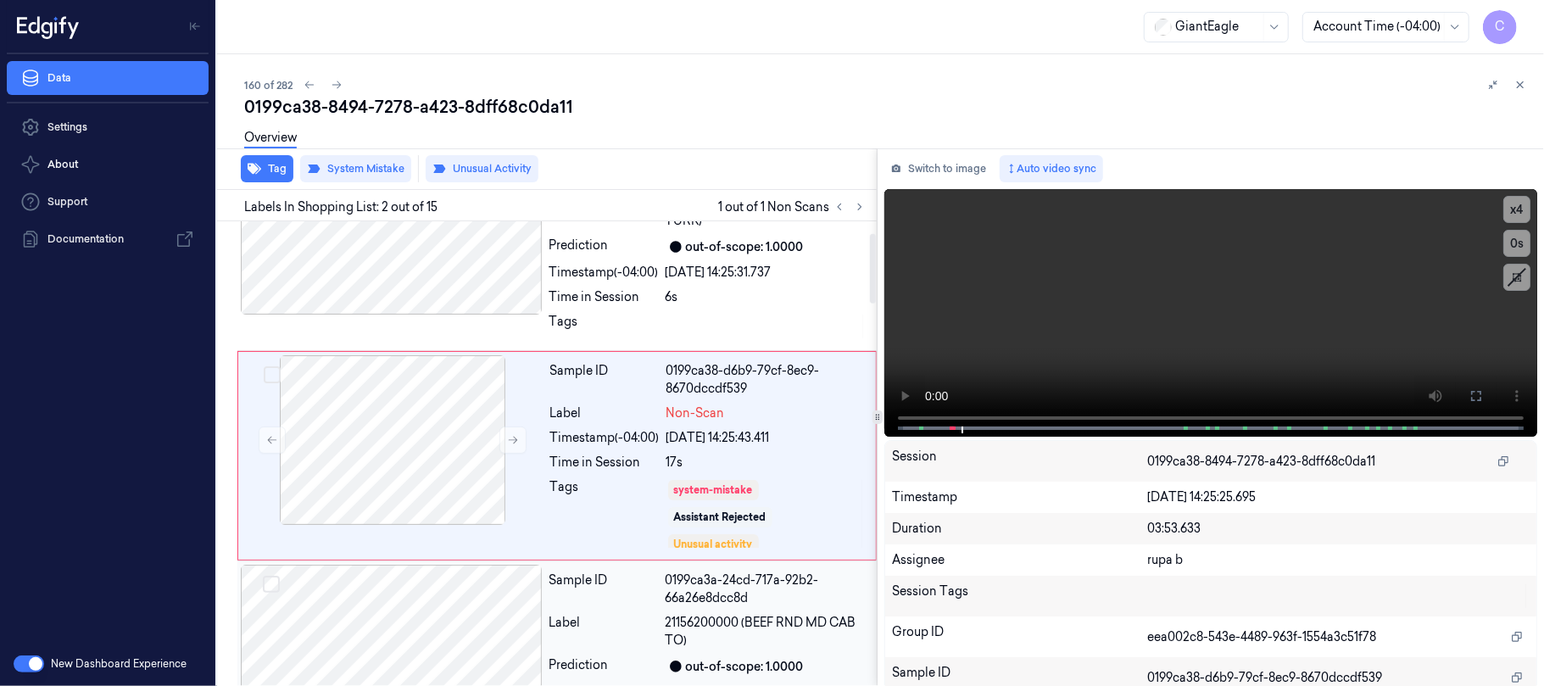
scroll to position [82, 0]
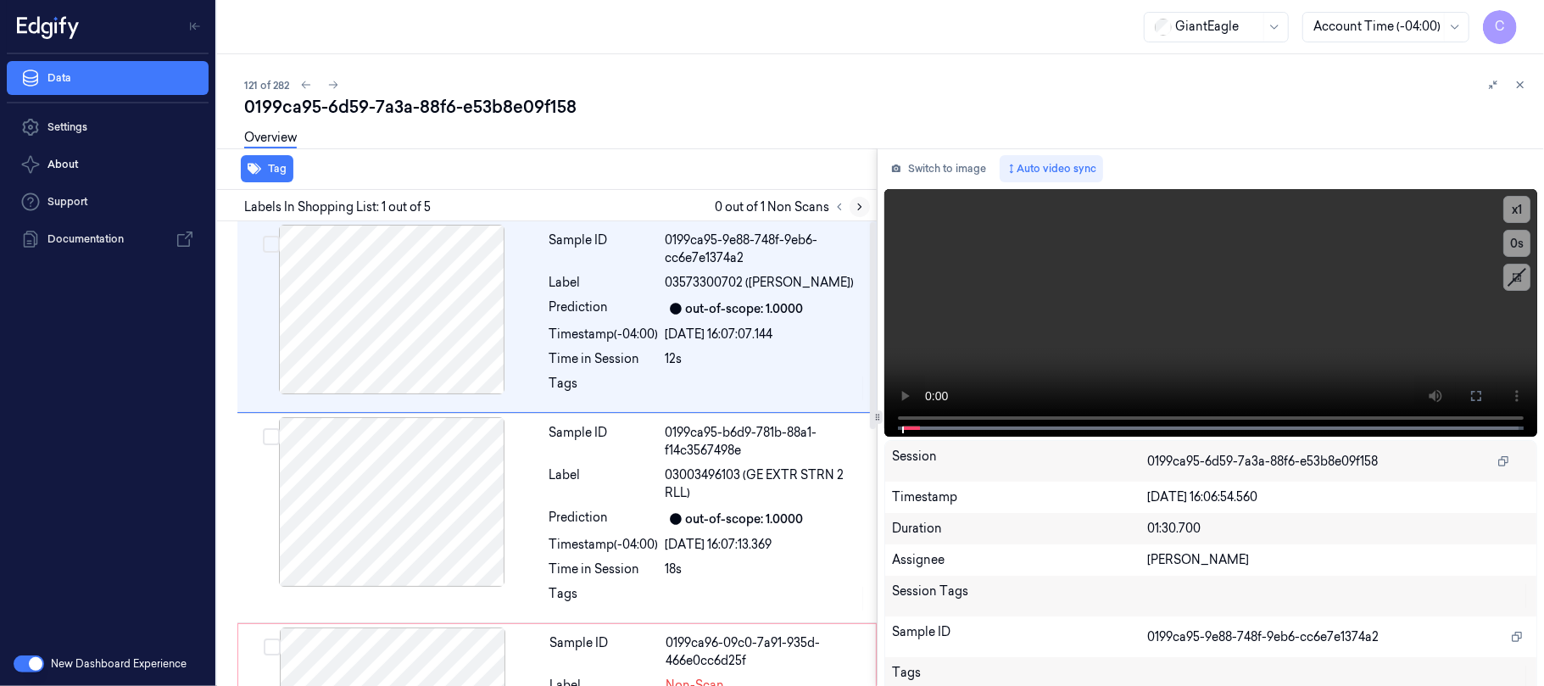
click at [856, 210] on icon at bounding box center [860, 207] width 12 height 12
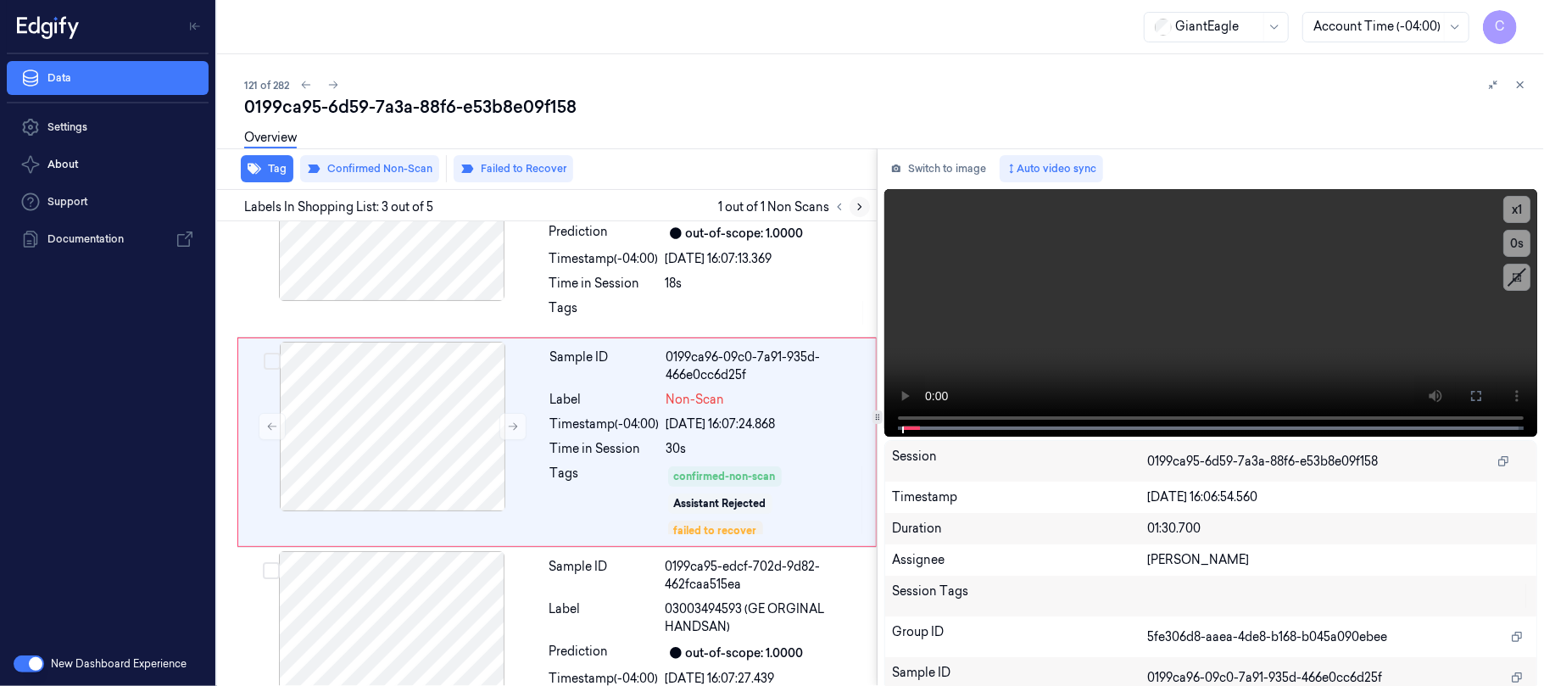
scroll to position [293, 0]
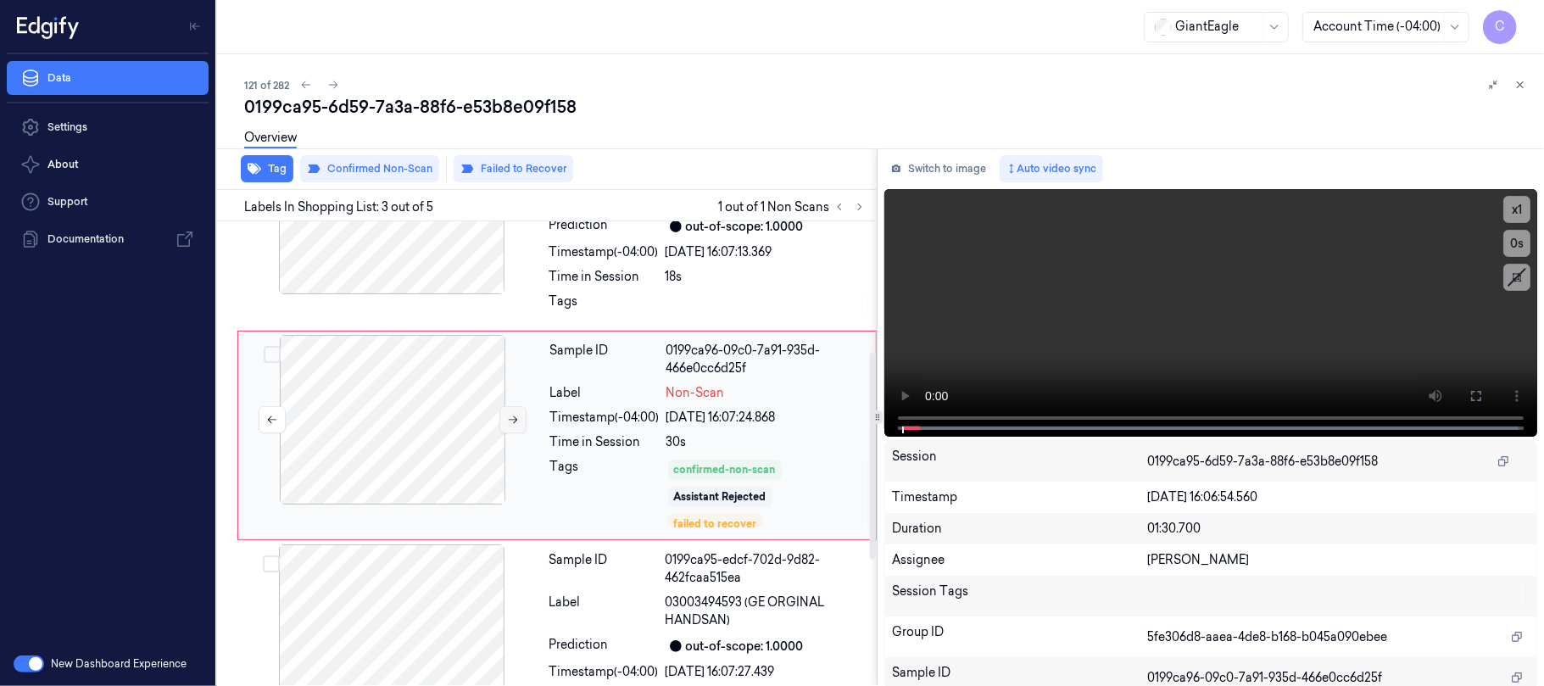
click at [520, 433] on button at bounding box center [513, 419] width 27 height 27
click at [510, 426] on icon at bounding box center [513, 420] width 12 height 12
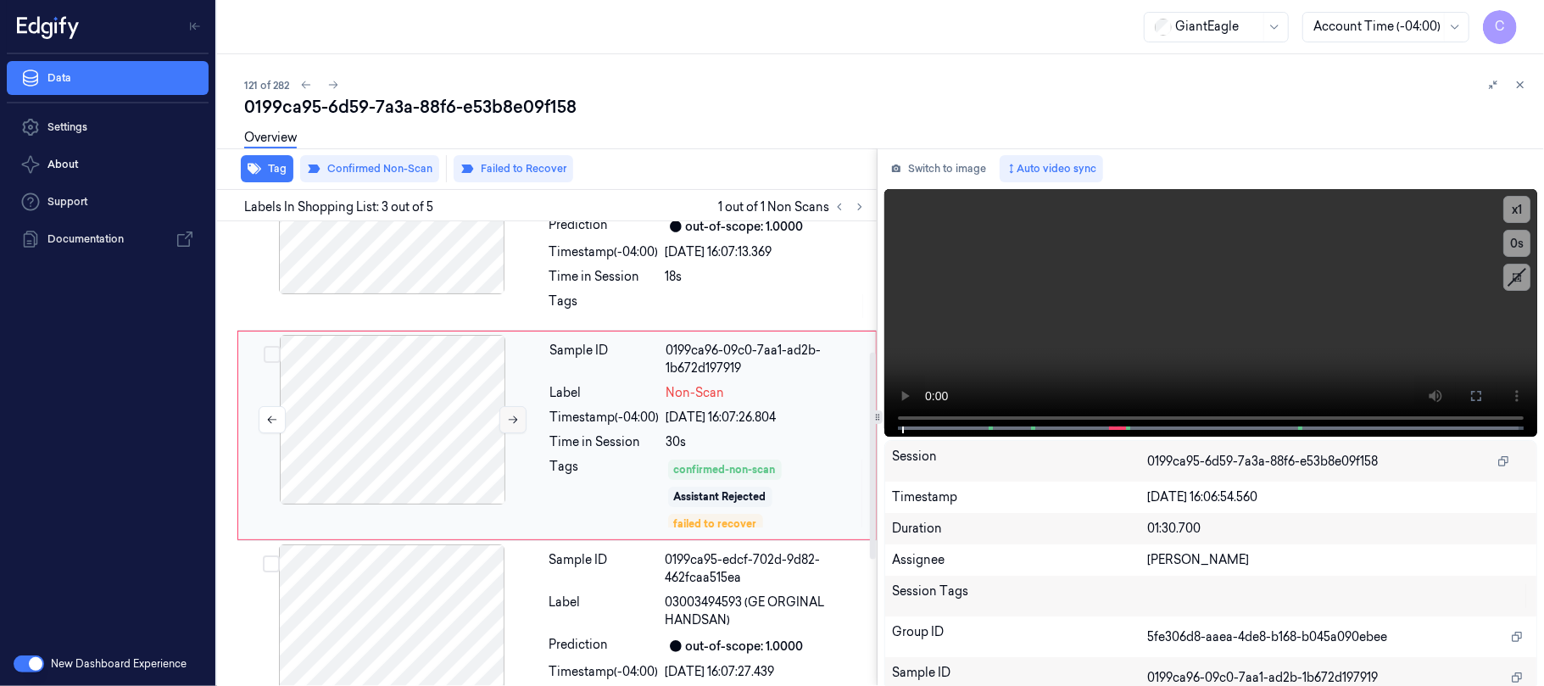
click at [510, 426] on icon at bounding box center [513, 420] width 12 height 12
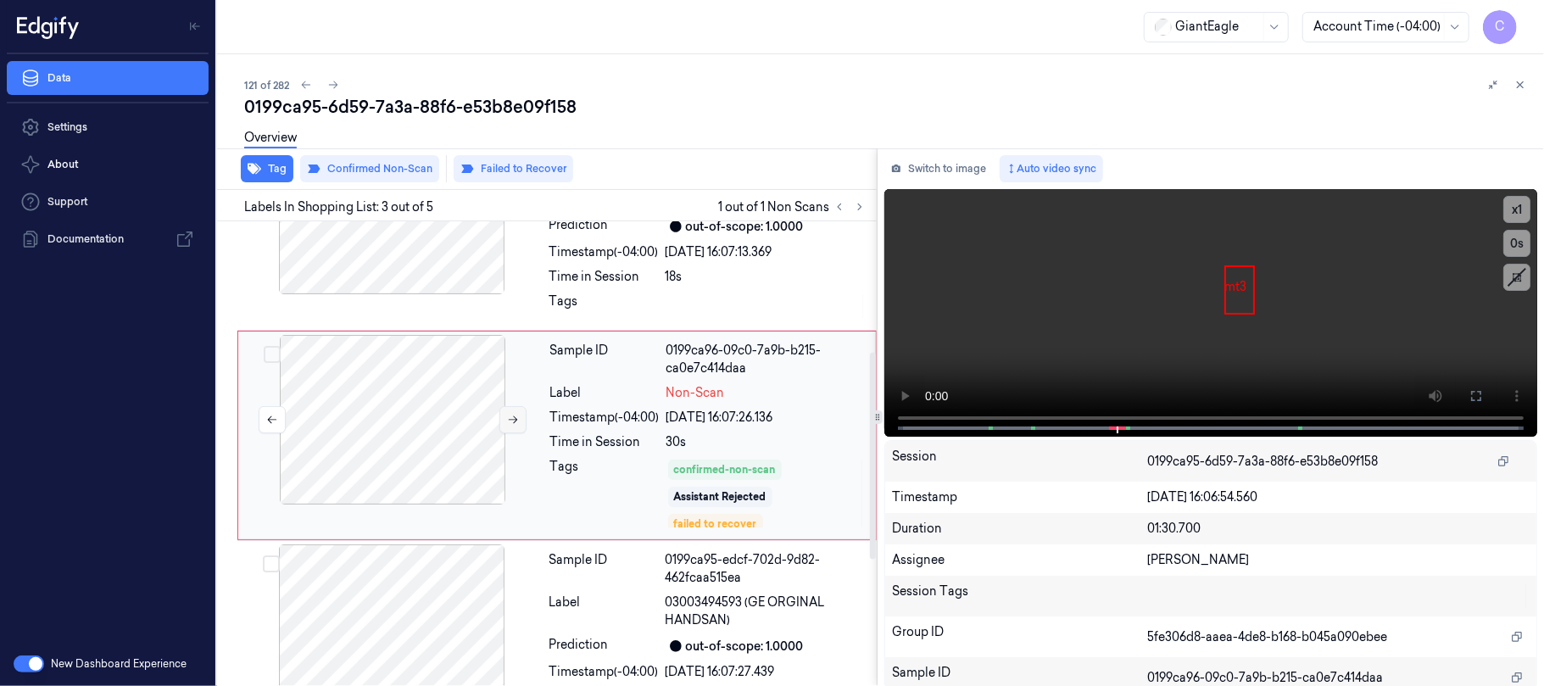
click at [510, 426] on icon at bounding box center [513, 420] width 12 height 12
click at [513, 426] on icon at bounding box center [513, 420] width 12 height 12
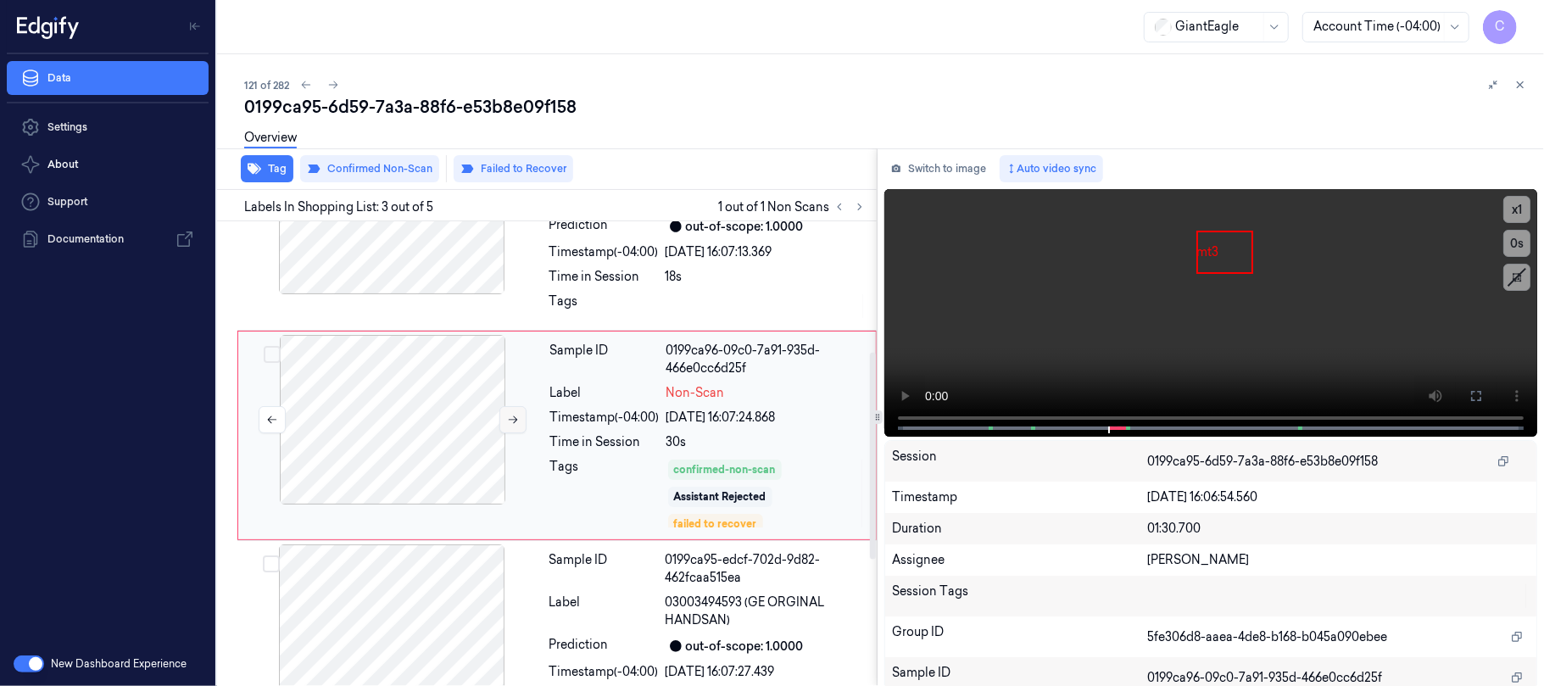
click at [513, 426] on icon at bounding box center [513, 420] width 12 height 12
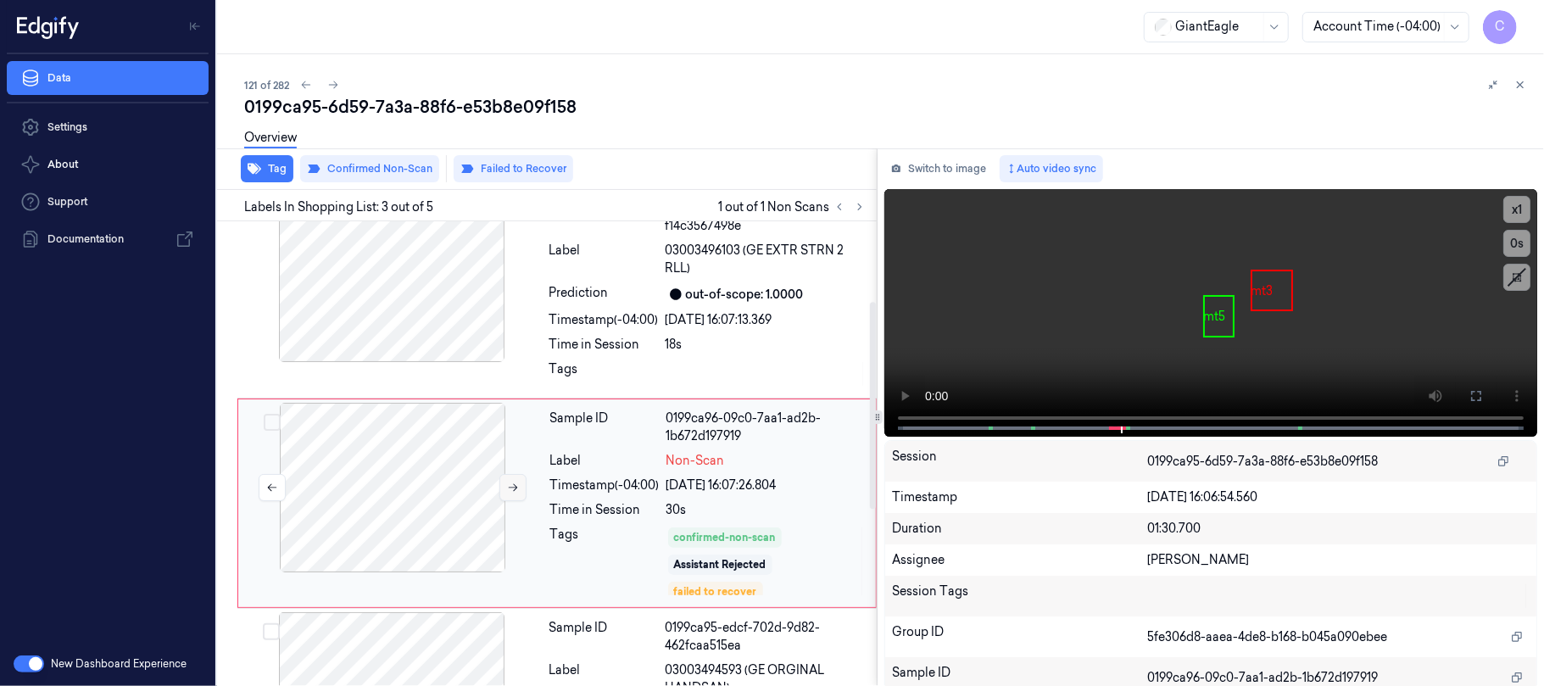
scroll to position [180, 0]
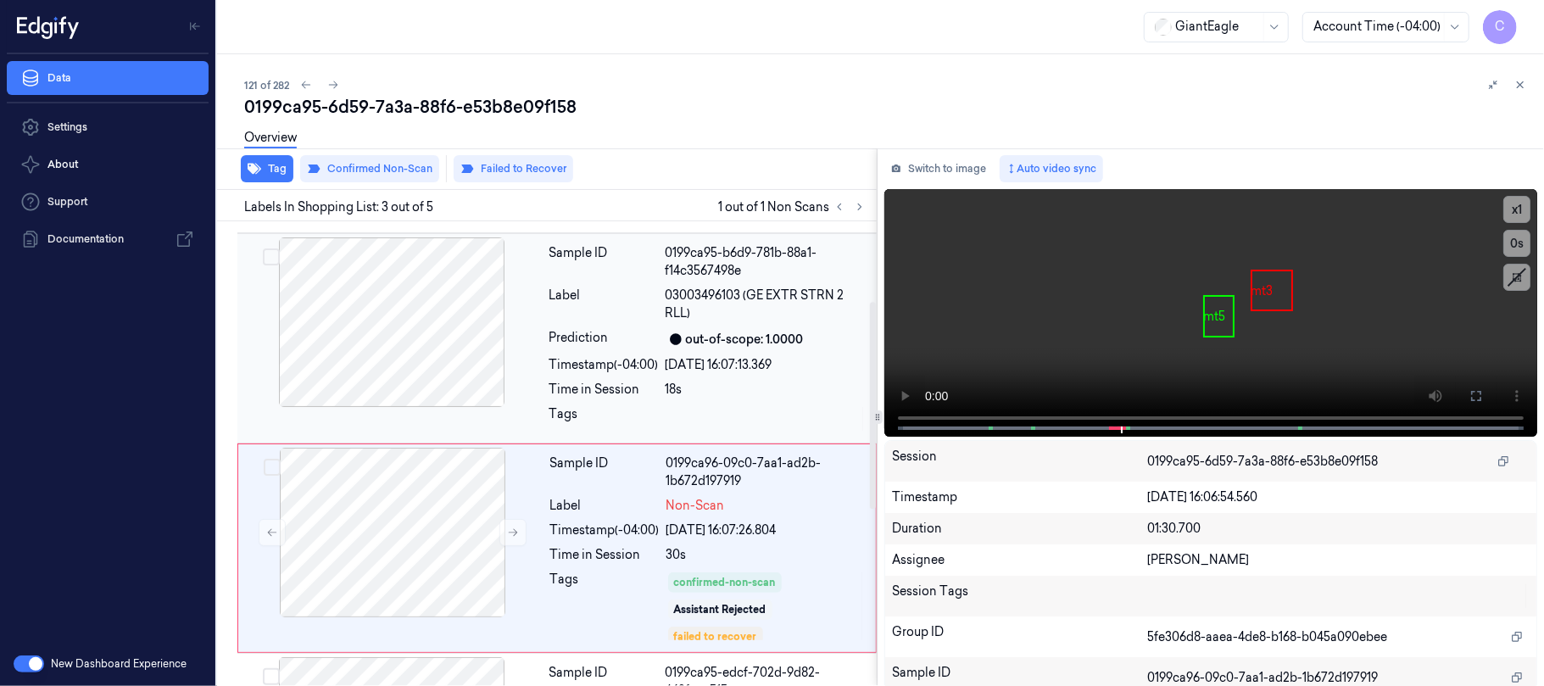
click at [426, 397] on div at bounding box center [392, 322] width 302 height 170
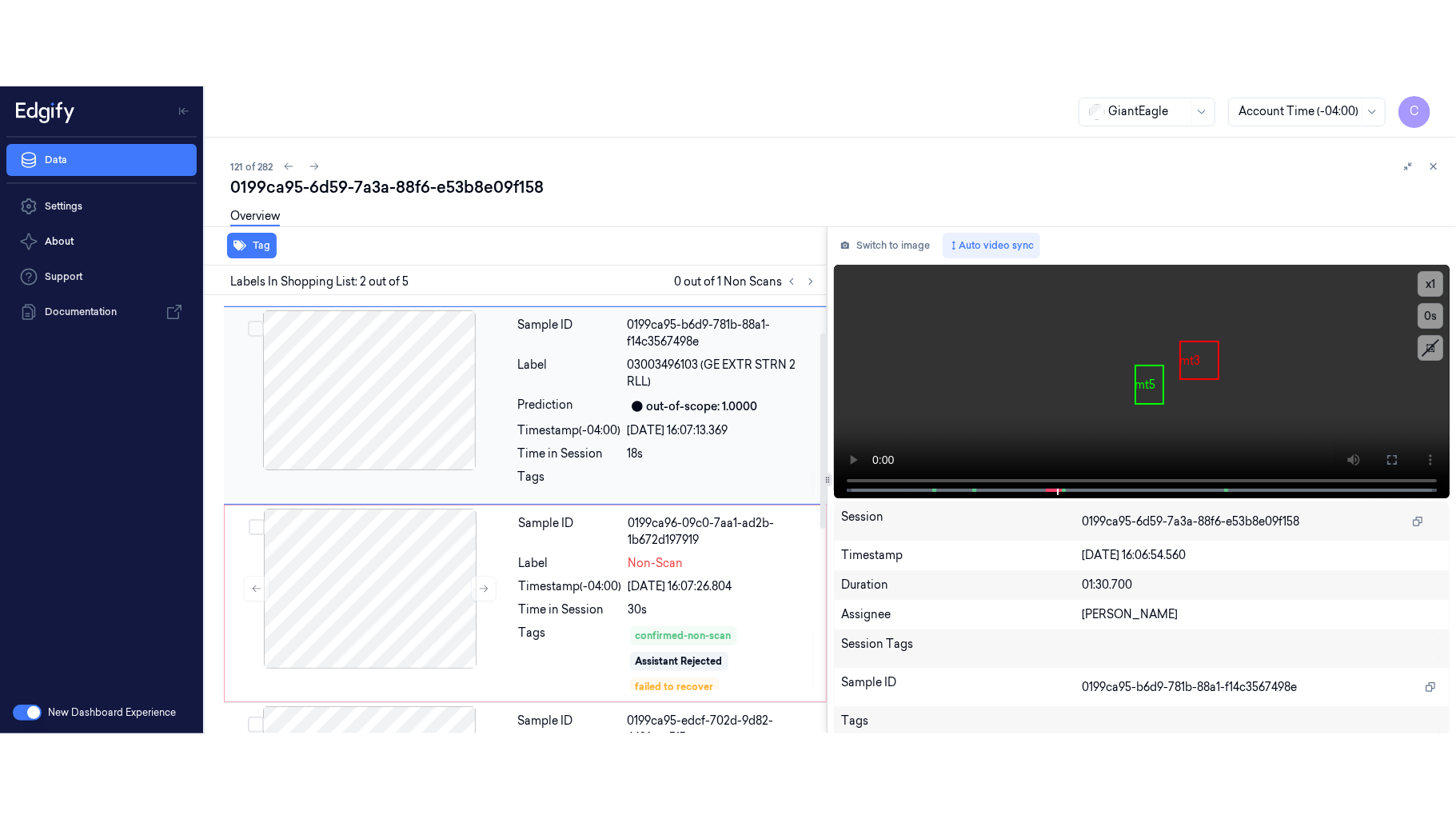
scroll to position [77, 0]
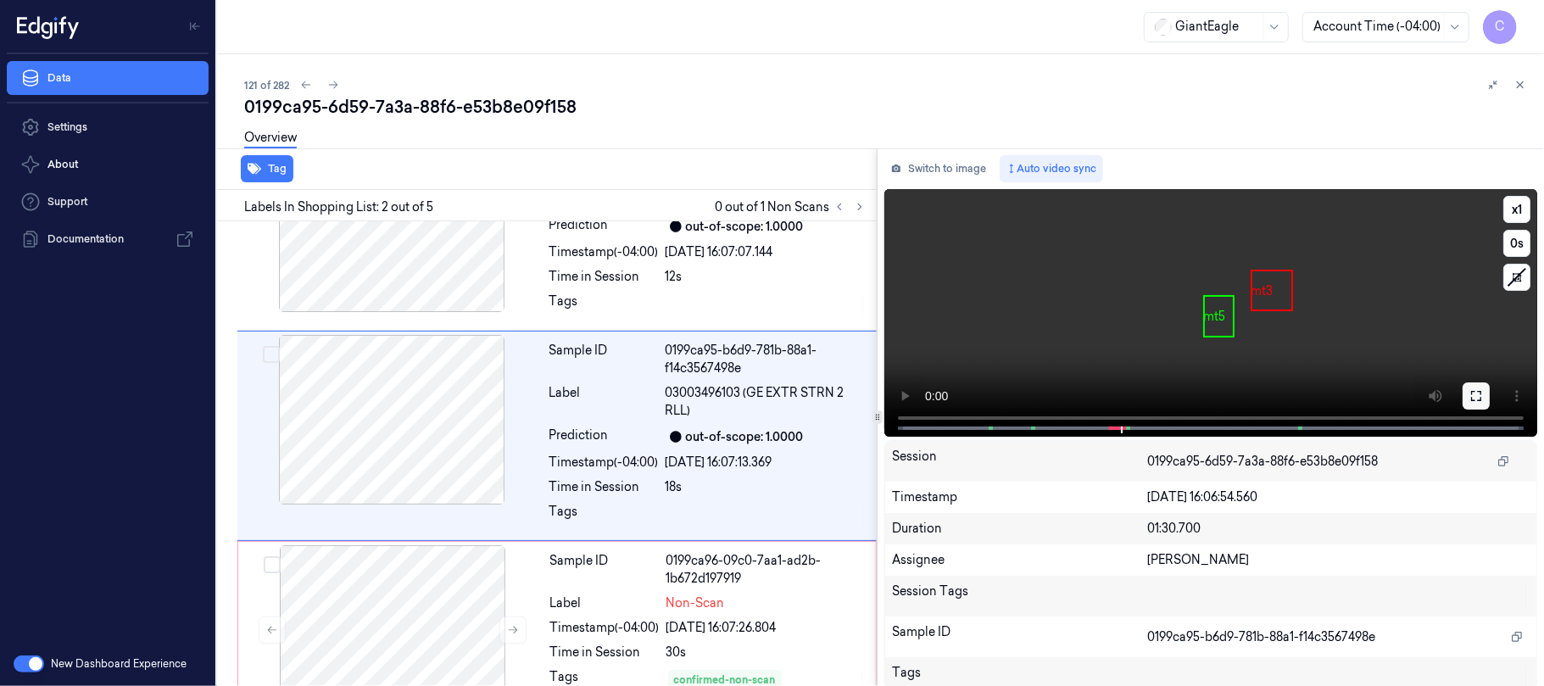
click at [1472, 400] on icon at bounding box center [1477, 396] width 10 height 10
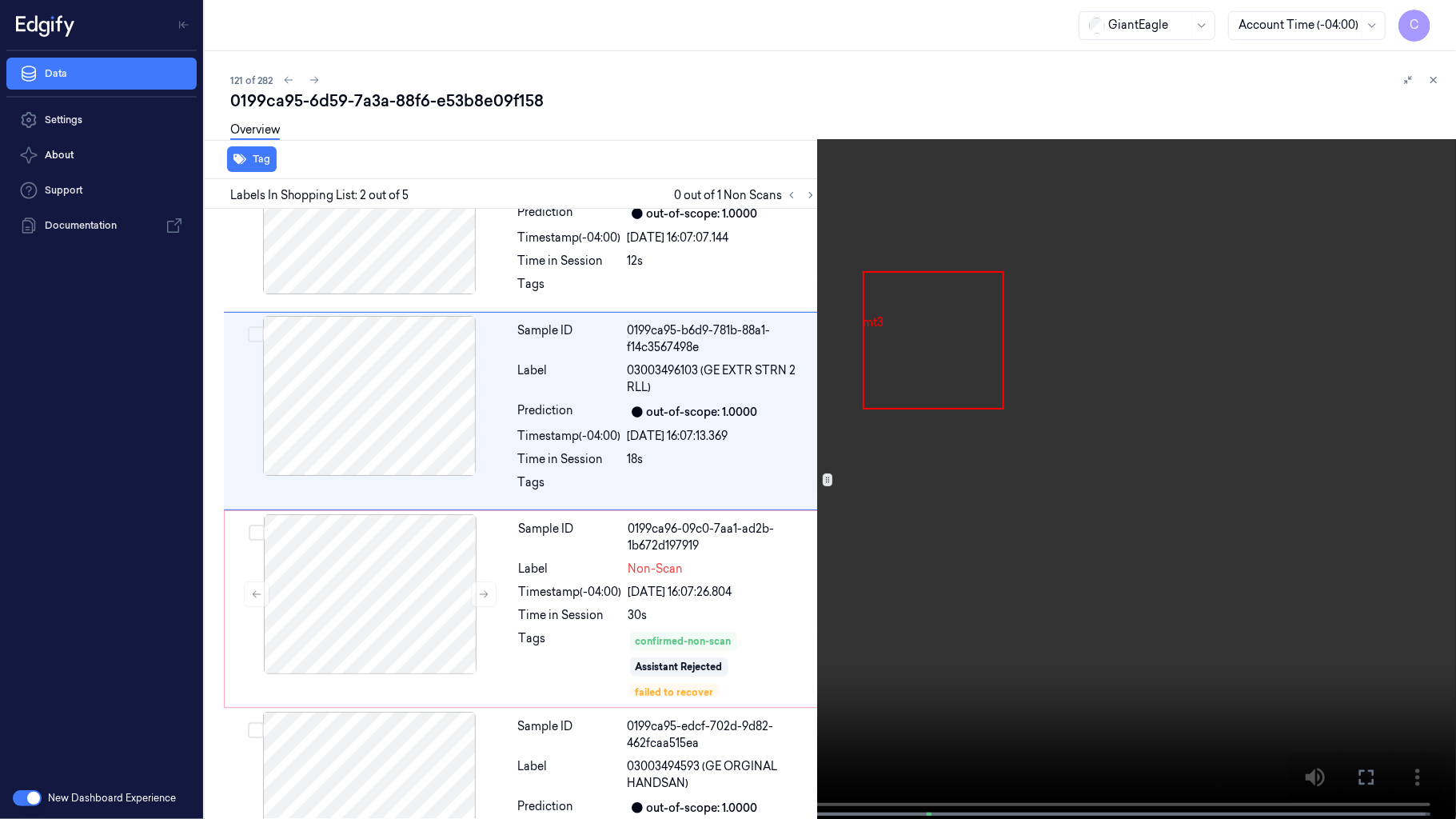
click at [965, 531] on video at bounding box center [728, 411] width 1456 height 822
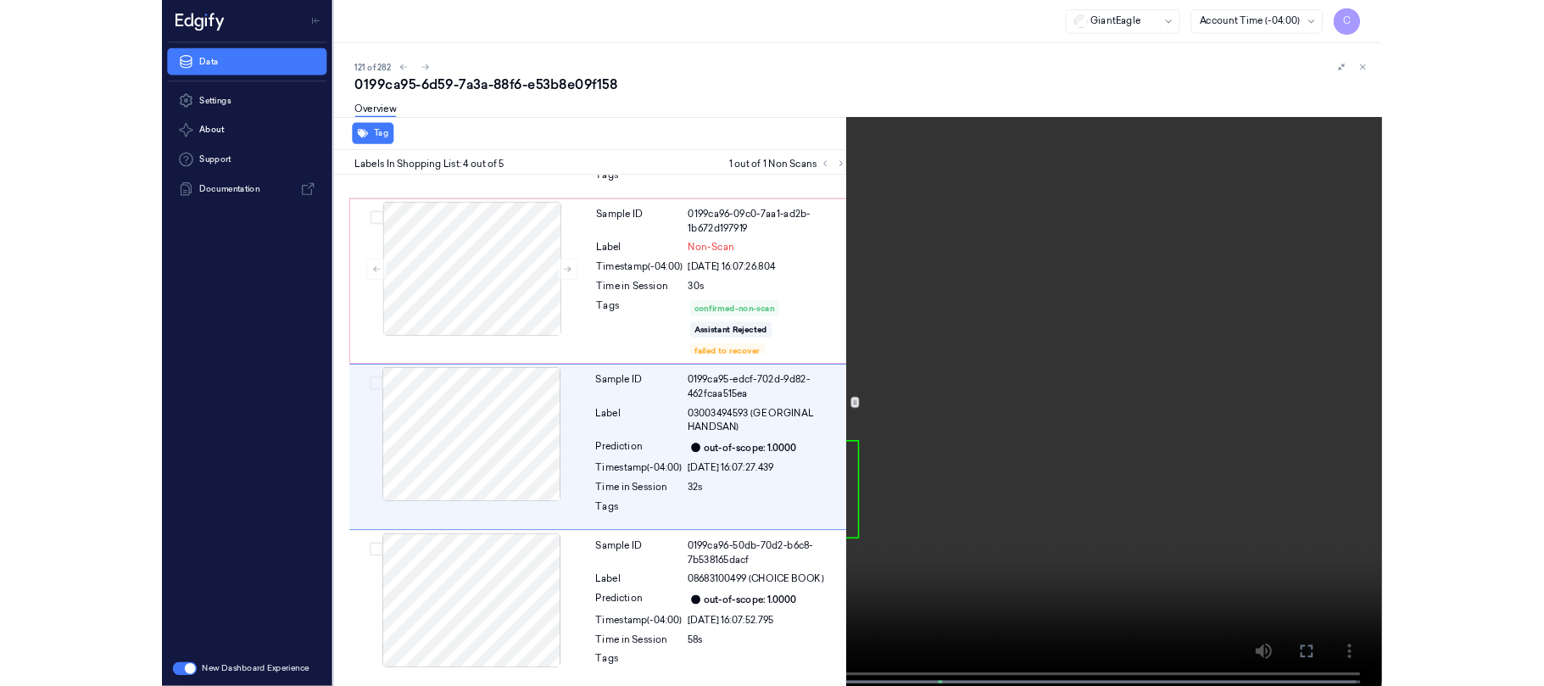
scroll to position [394, 0]
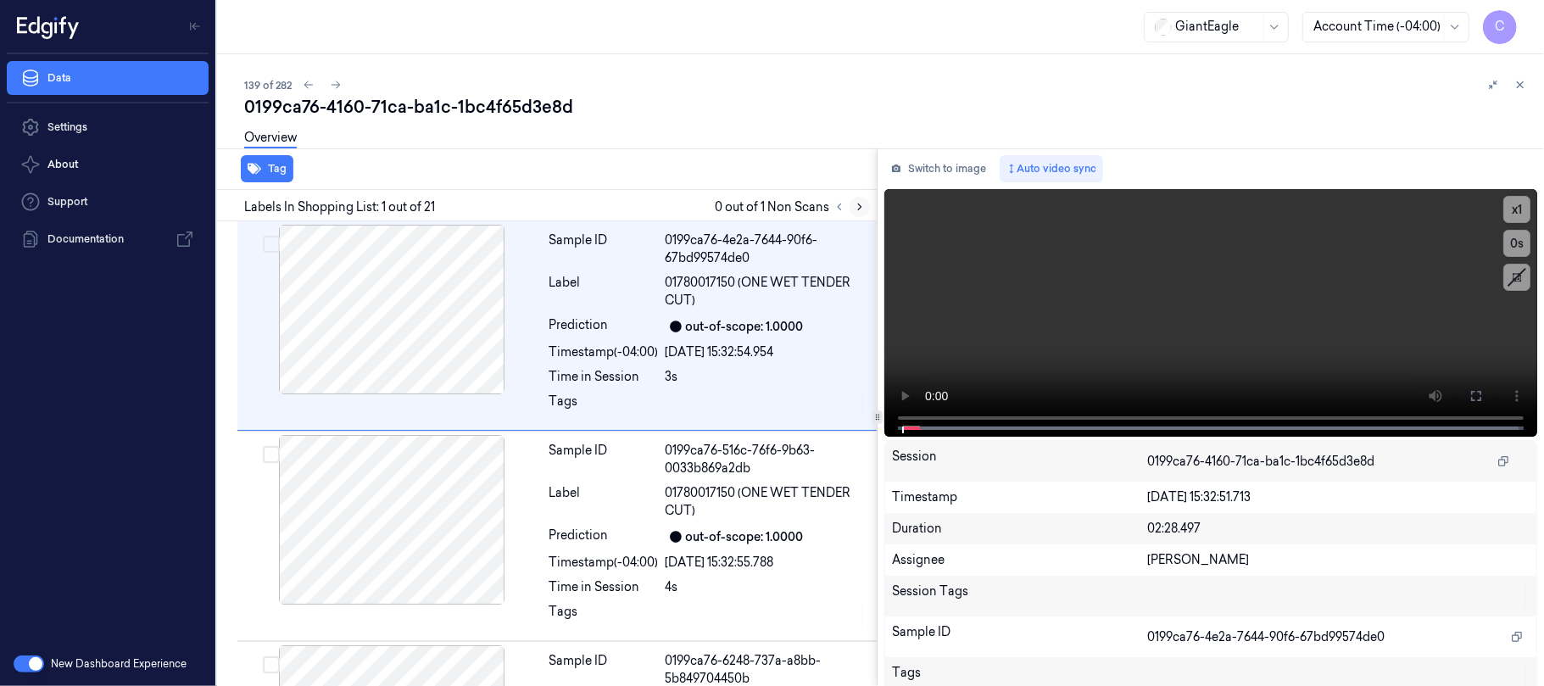
click at [863, 209] on icon at bounding box center [860, 207] width 12 height 12
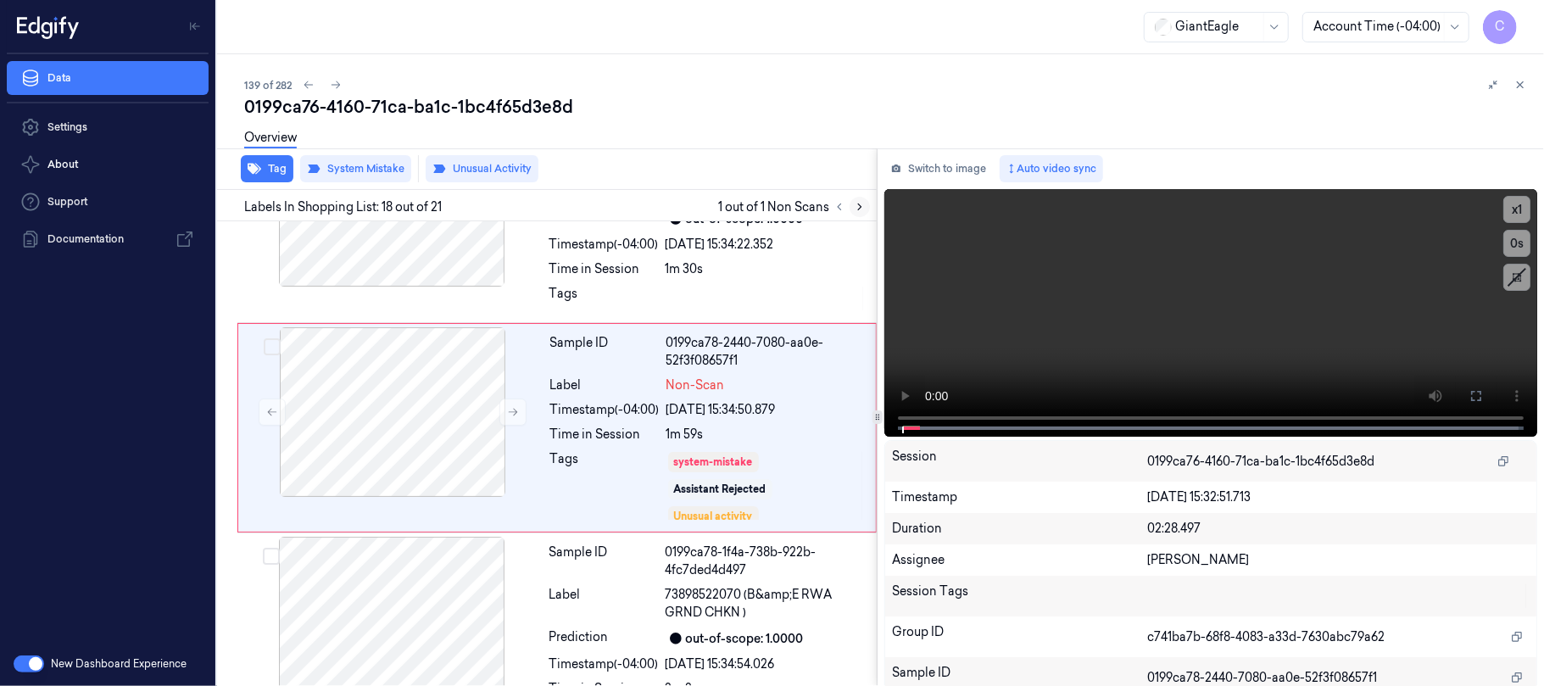
scroll to position [3367, 0]
click at [516, 425] on button at bounding box center [513, 411] width 27 height 27
click at [507, 417] on icon at bounding box center [513, 411] width 12 height 12
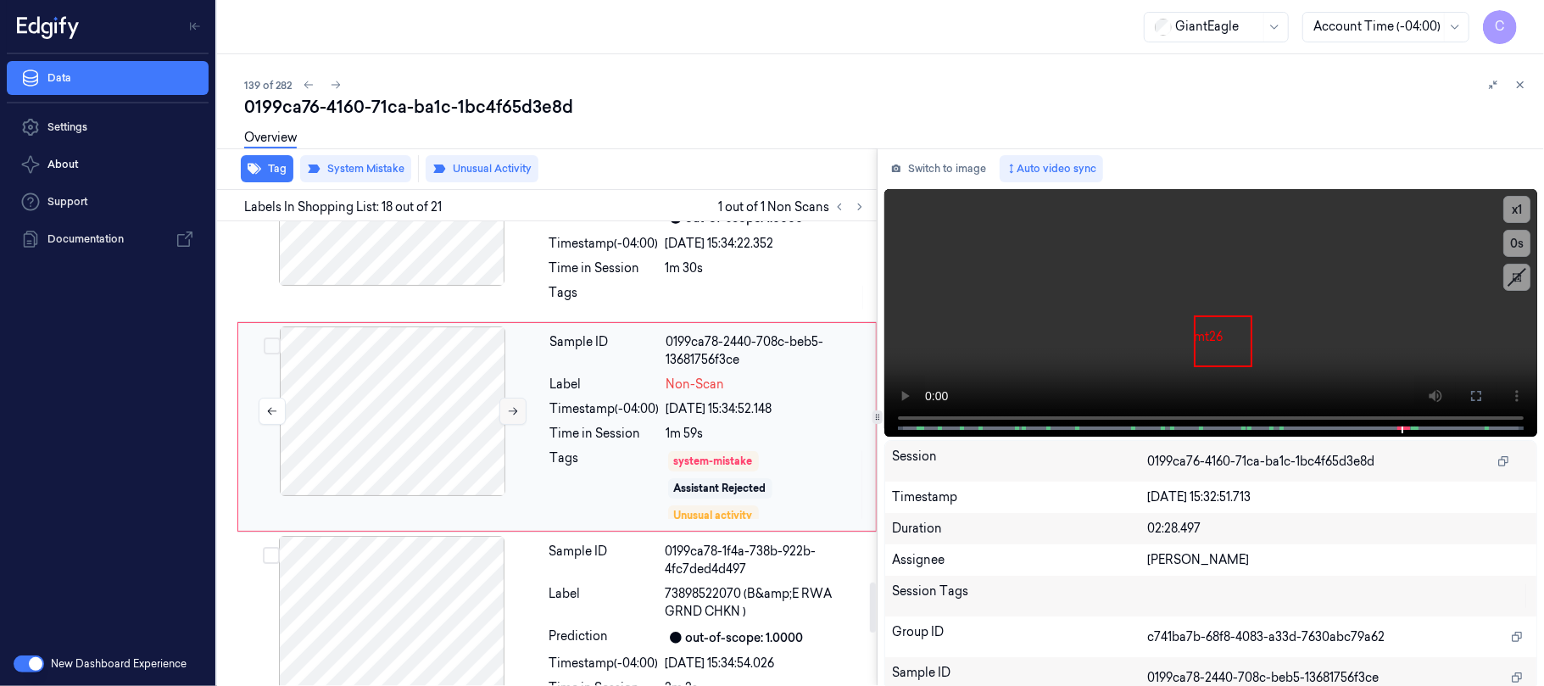
click at [507, 417] on icon at bounding box center [513, 411] width 12 height 12
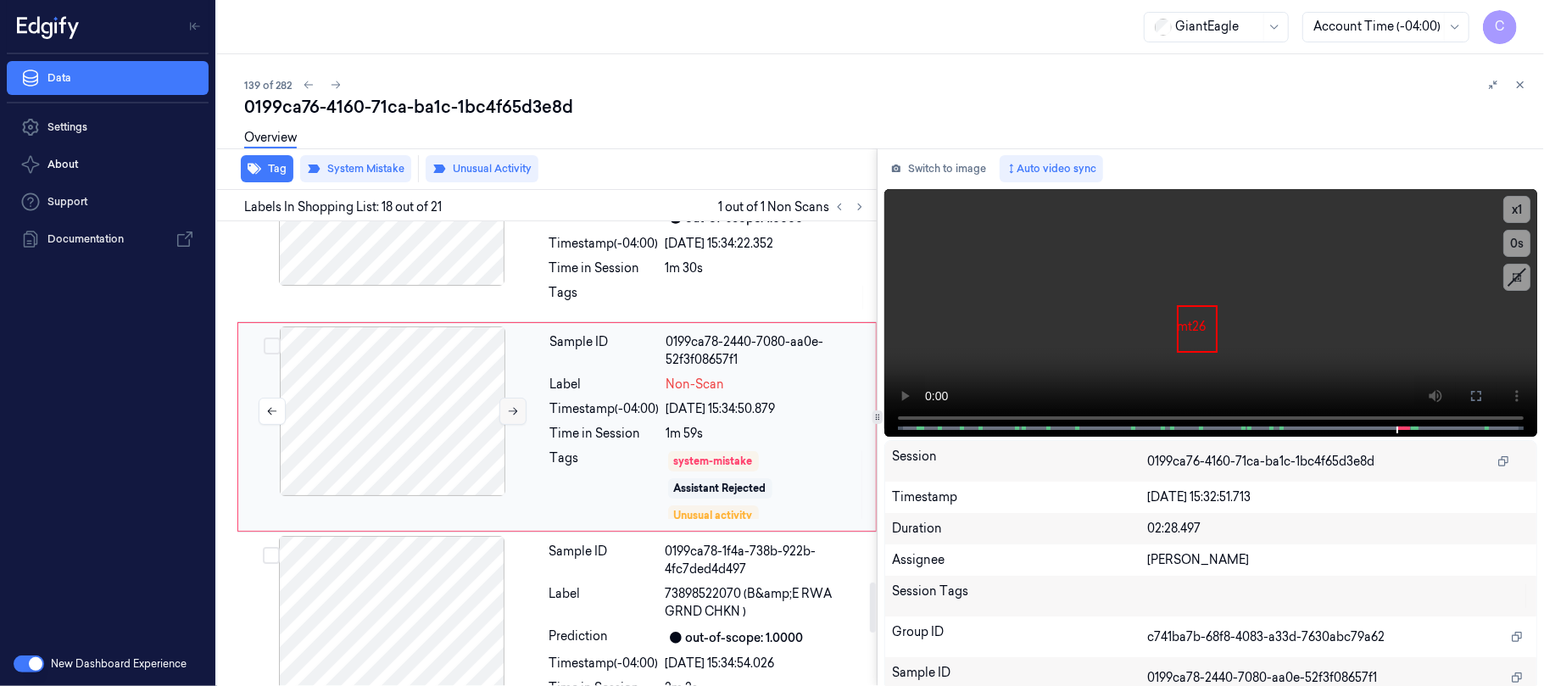
click at [507, 417] on icon at bounding box center [513, 411] width 12 height 12
click at [422, 286] on div at bounding box center [392, 201] width 302 height 170
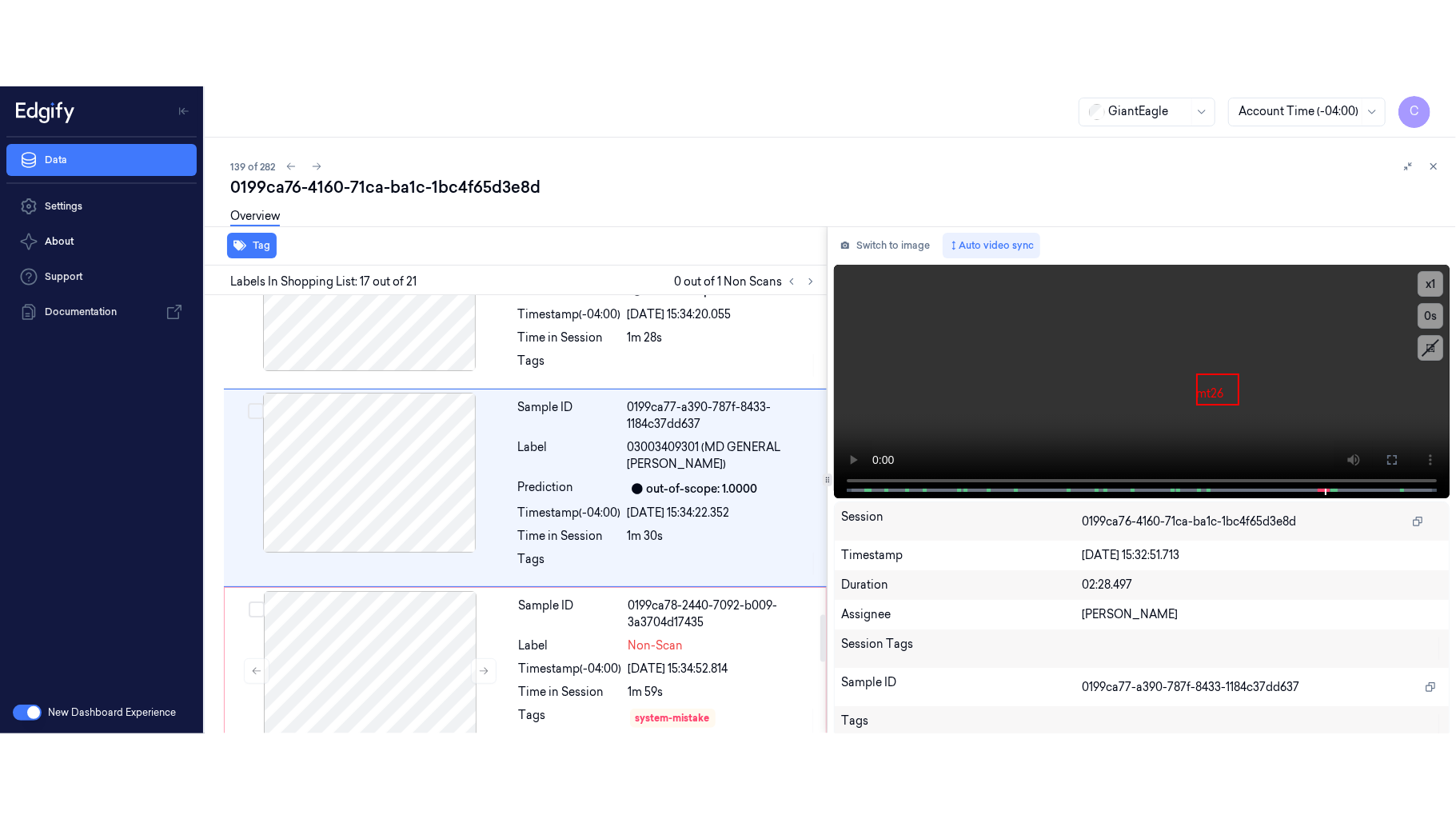
scroll to position [2975, 0]
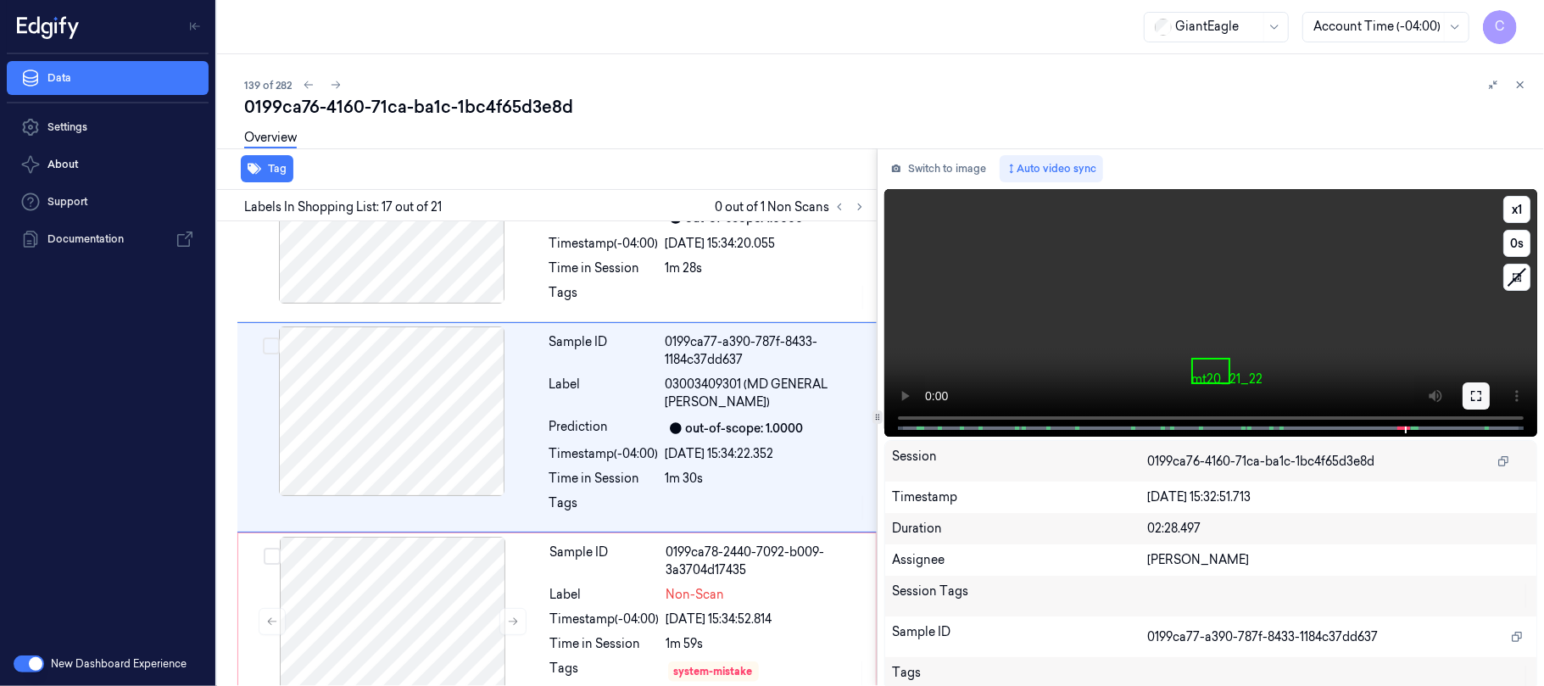
click at [1472, 398] on icon at bounding box center [1477, 396] width 10 height 10
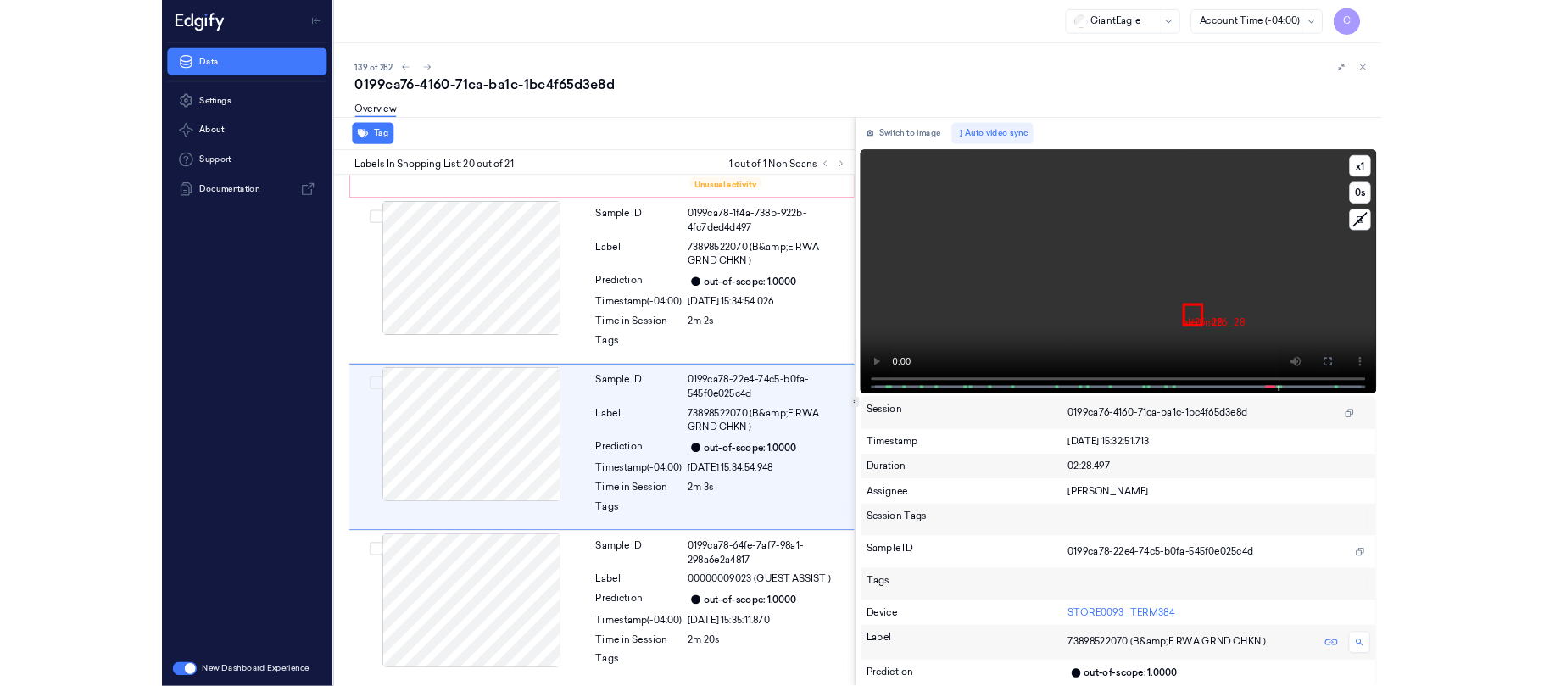
scroll to position [3678, 0]
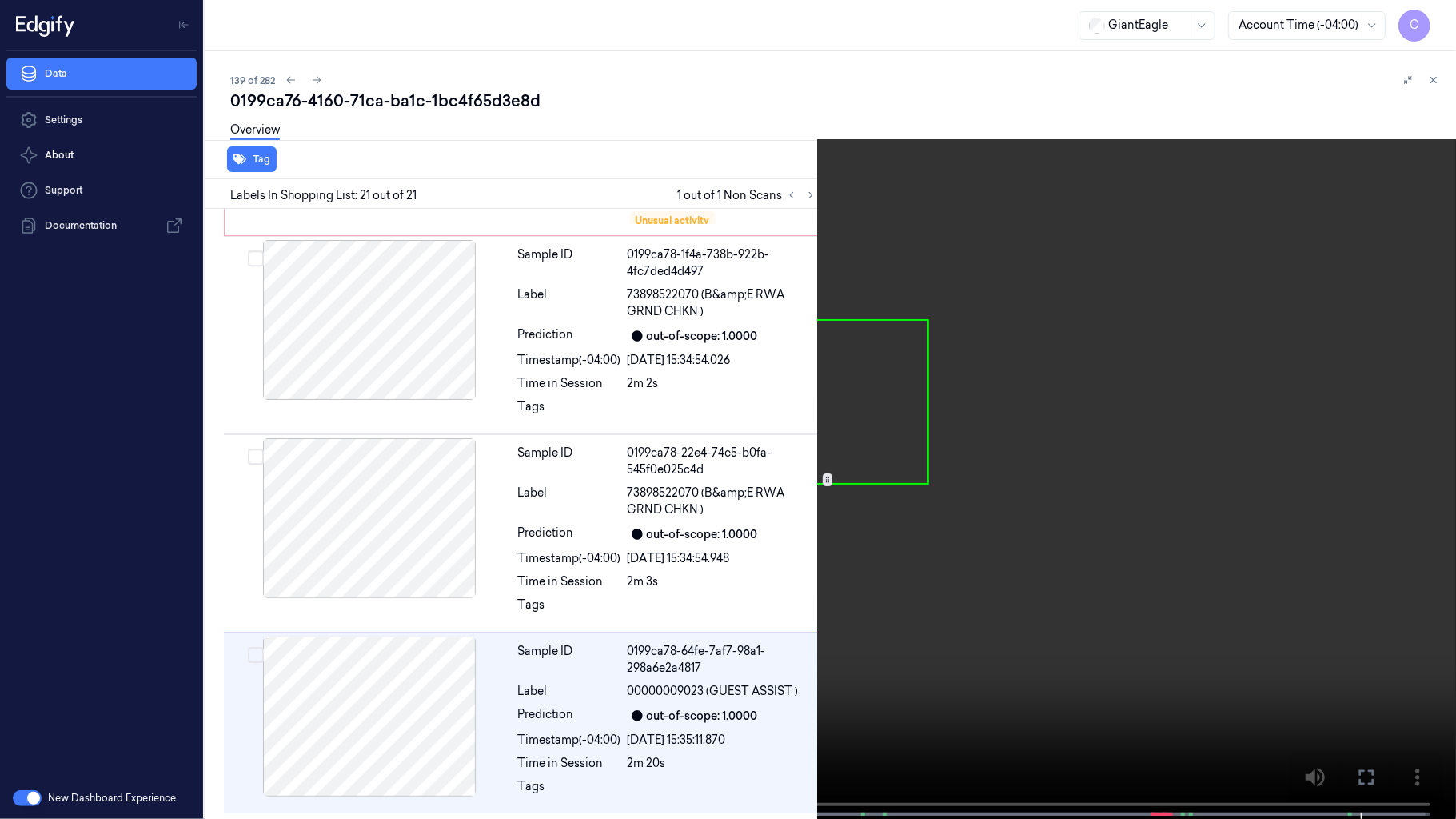
drag, startPoint x: 576, startPoint y: 369, endPoint x: 656, endPoint y: 40, distance: 338.6
click at [579, 371] on video at bounding box center [728, 411] width 1456 height 822
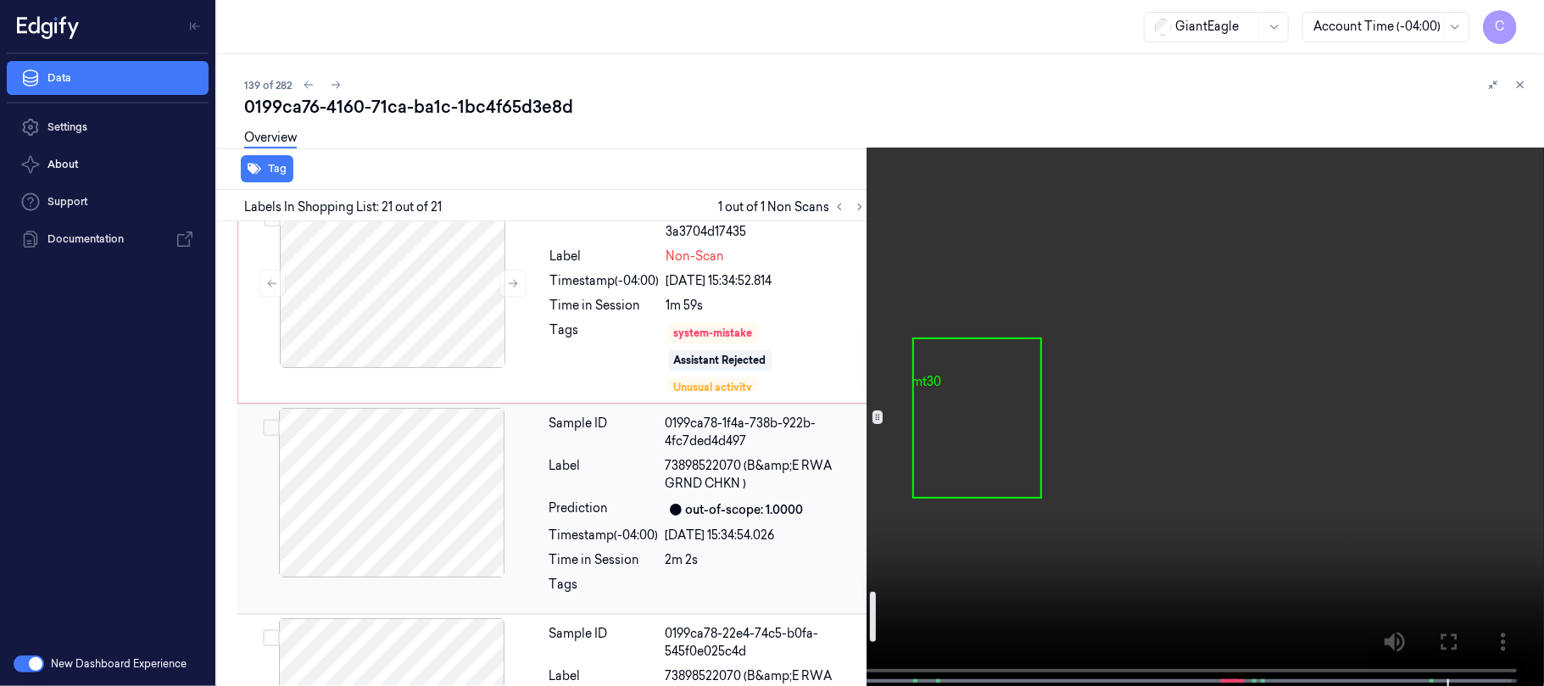
scroll to position [3452, 0]
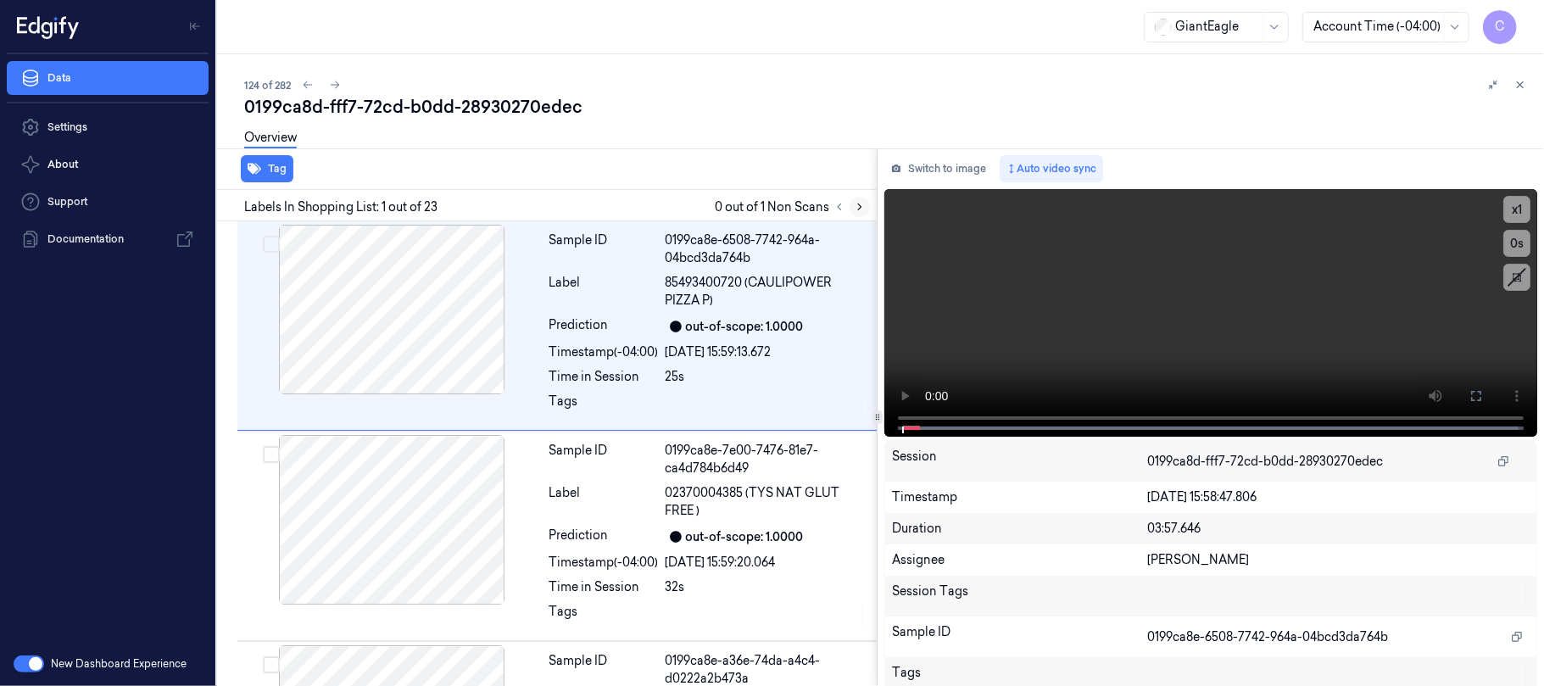
click at [860, 201] on icon at bounding box center [860, 207] width 12 height 12
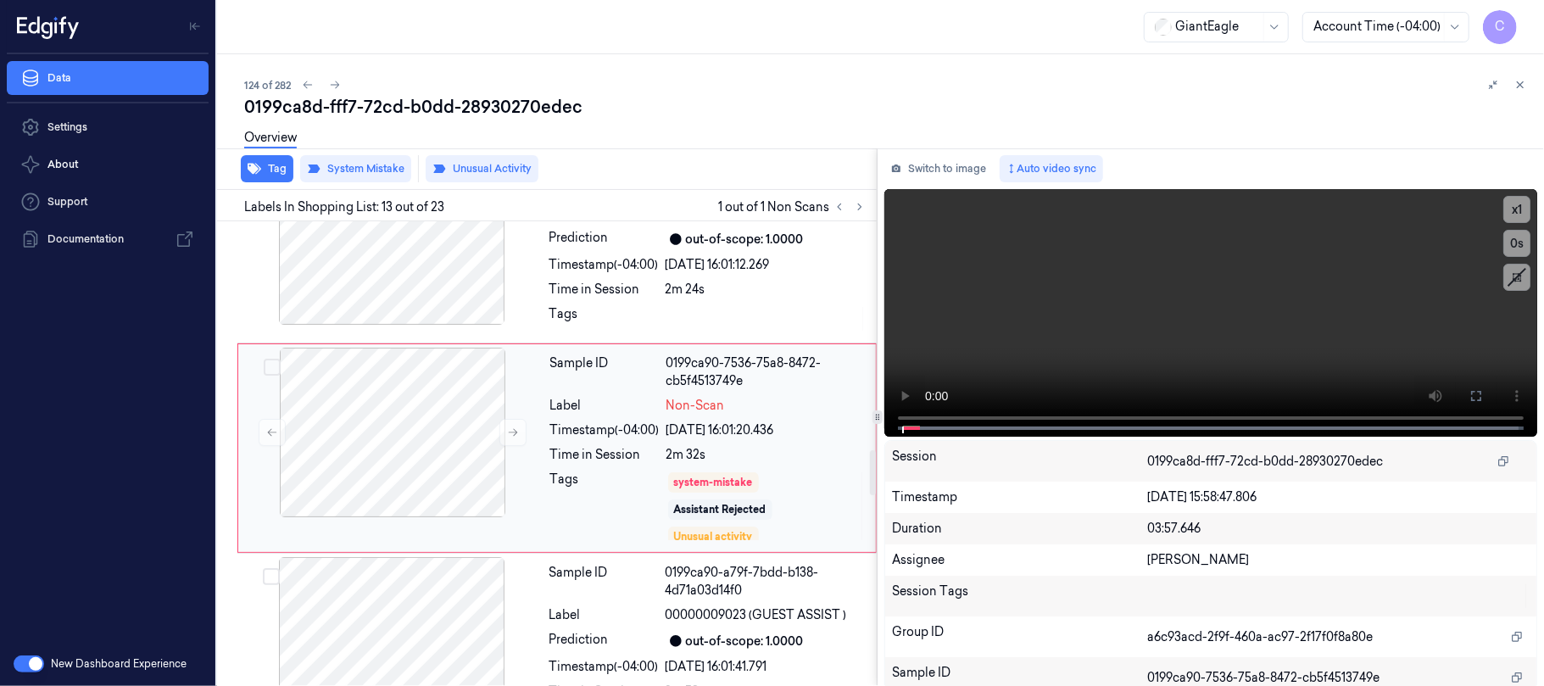
scroll to position [2349, 0]
click at [514, 438] on icon at bounding box center [513, 432] width 12 height 12
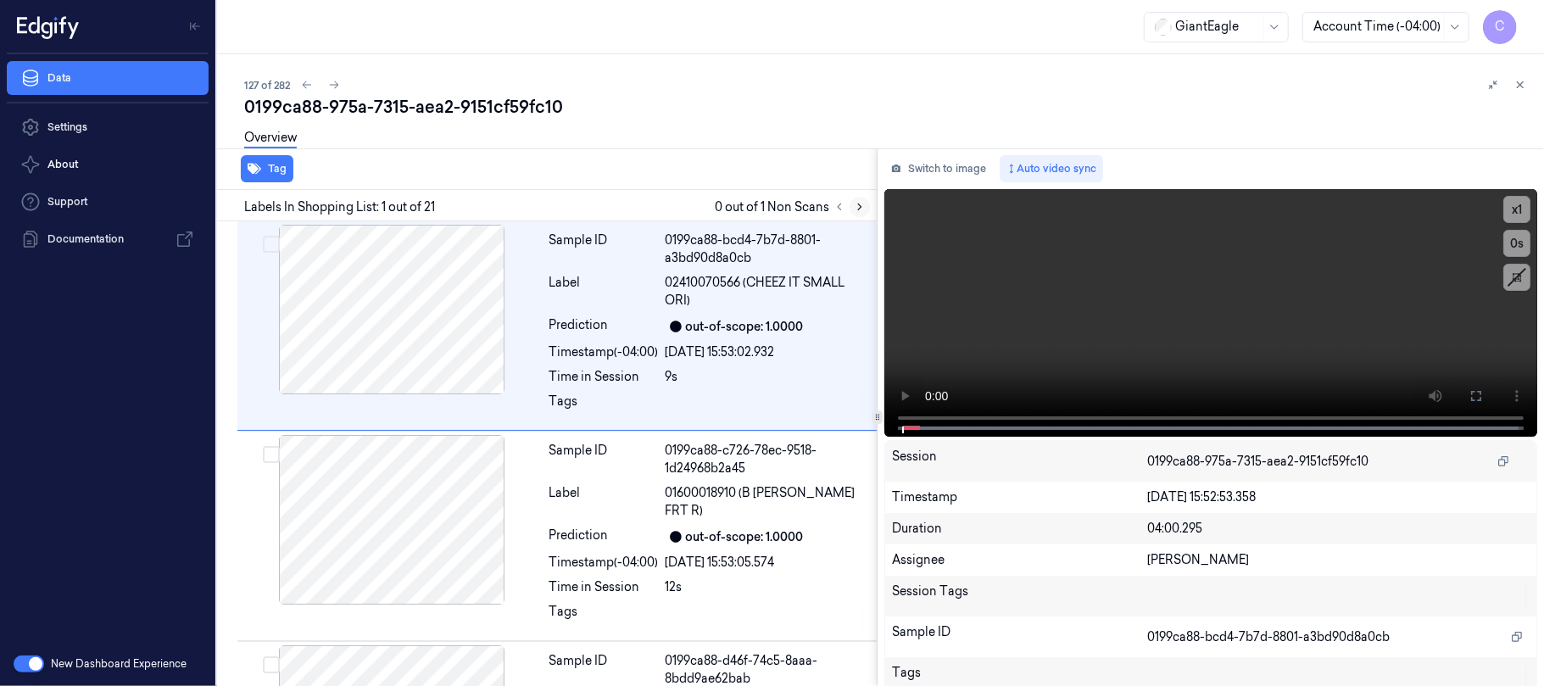
click at [863, 207] on icon at bounding box center [860, 207] width 12 height 12
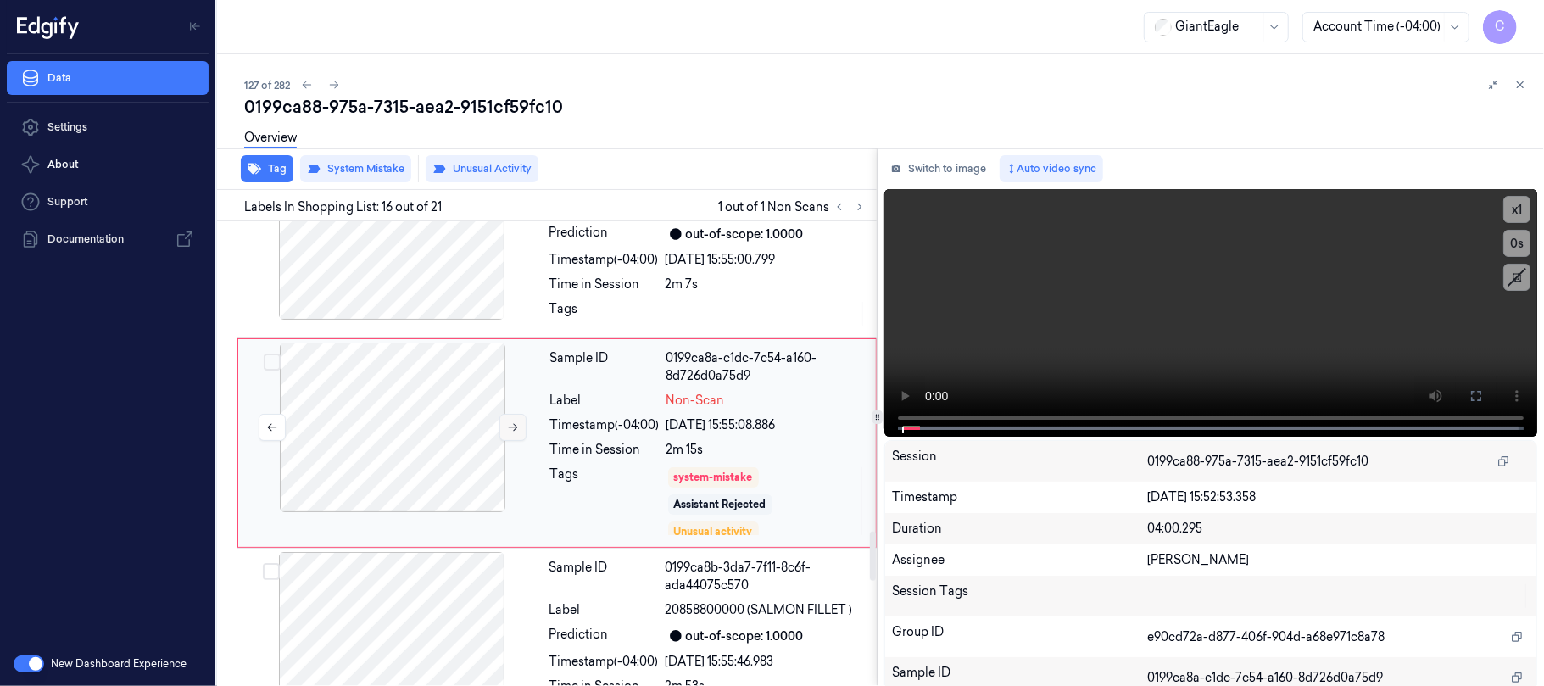
scroll to position [2963, 0]
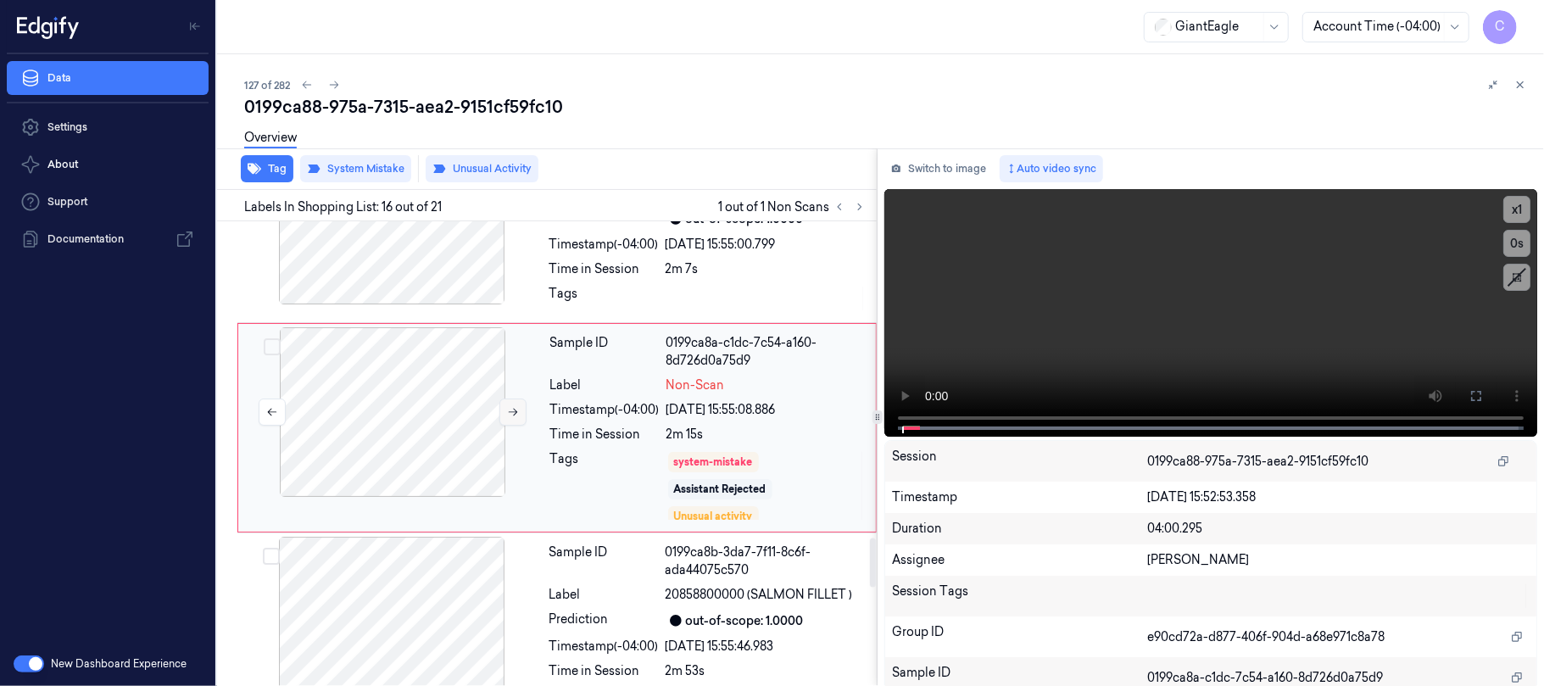
click at [510, 418] on icon at bounding box center [513, 412] width 12 height 12
click at [509, 418] on icon at bounding box center [513, 412] width 12 height 12
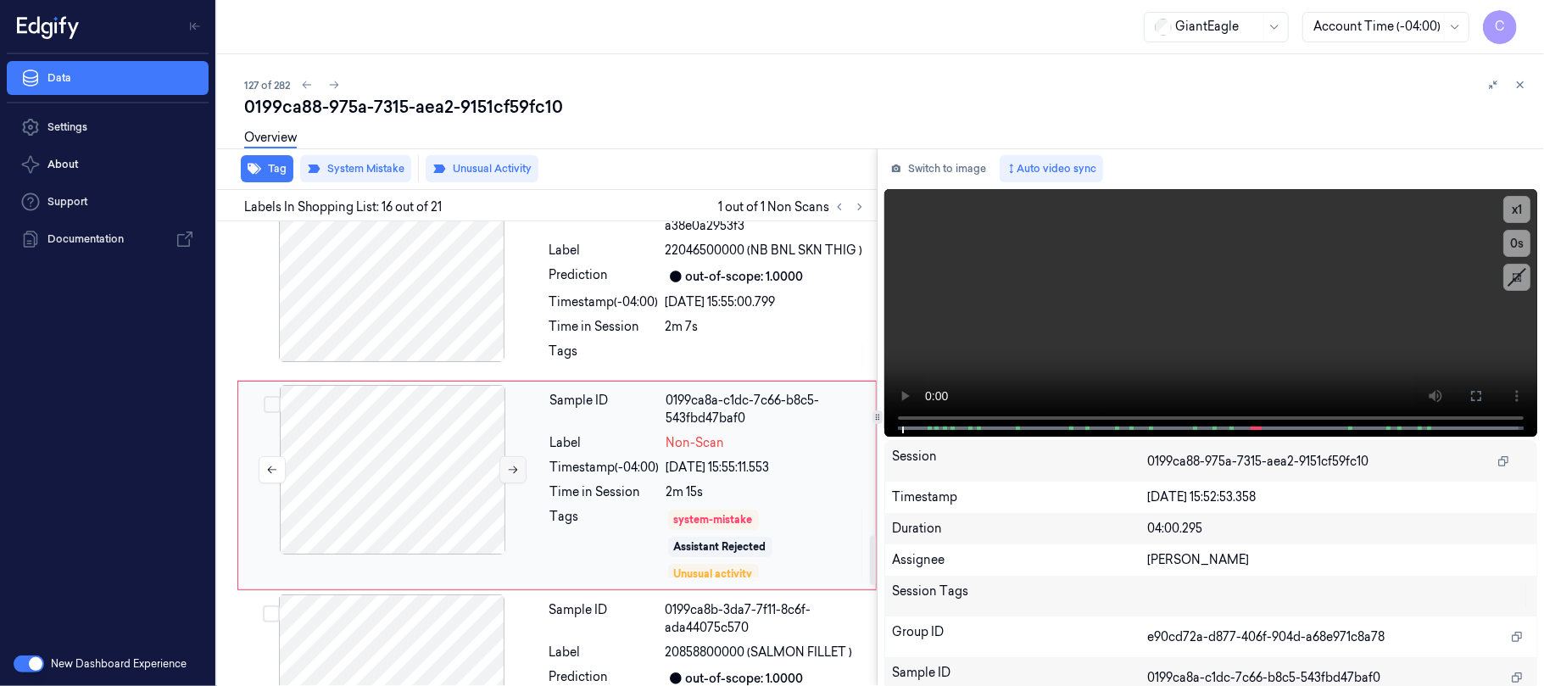
scroll to position [2851, 0]
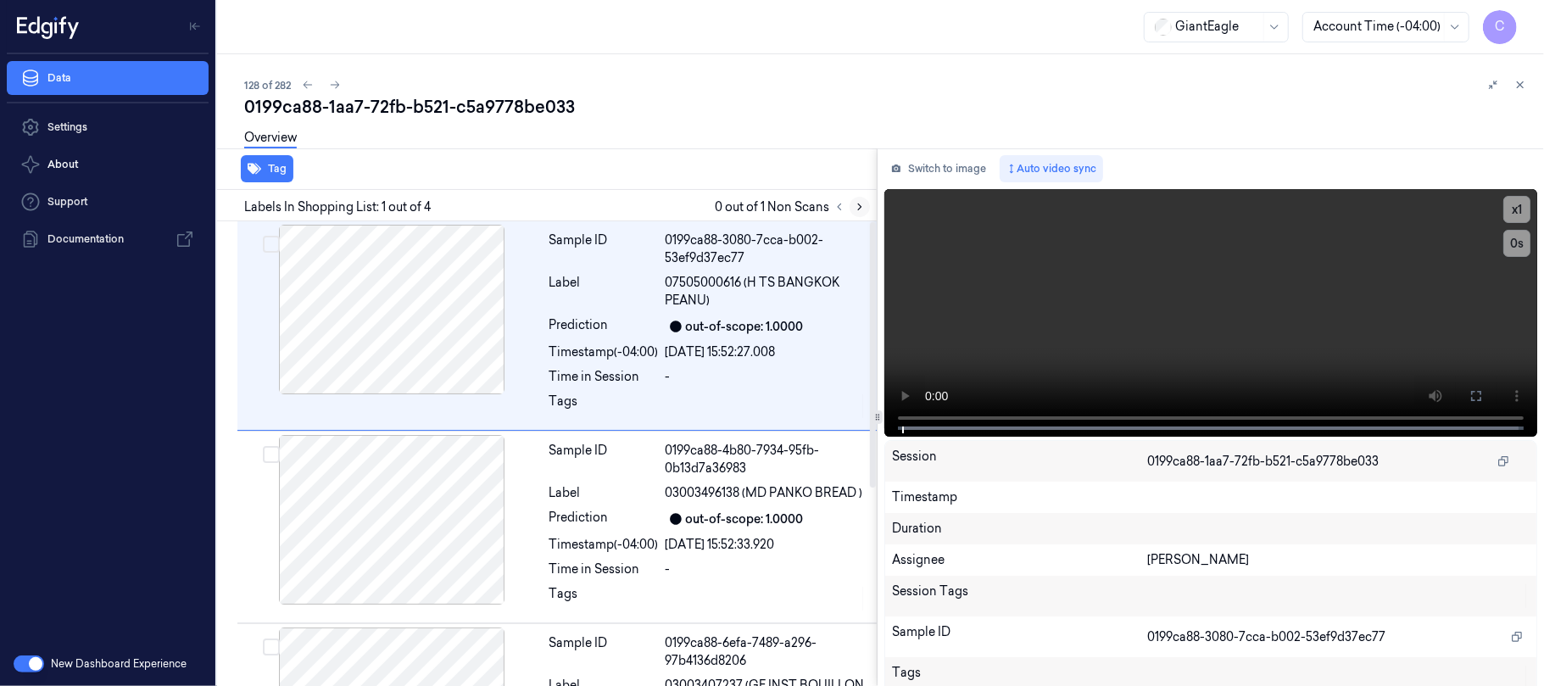
click at [855, 204] on icon at bounding box center [860, 207] width 12 height 12
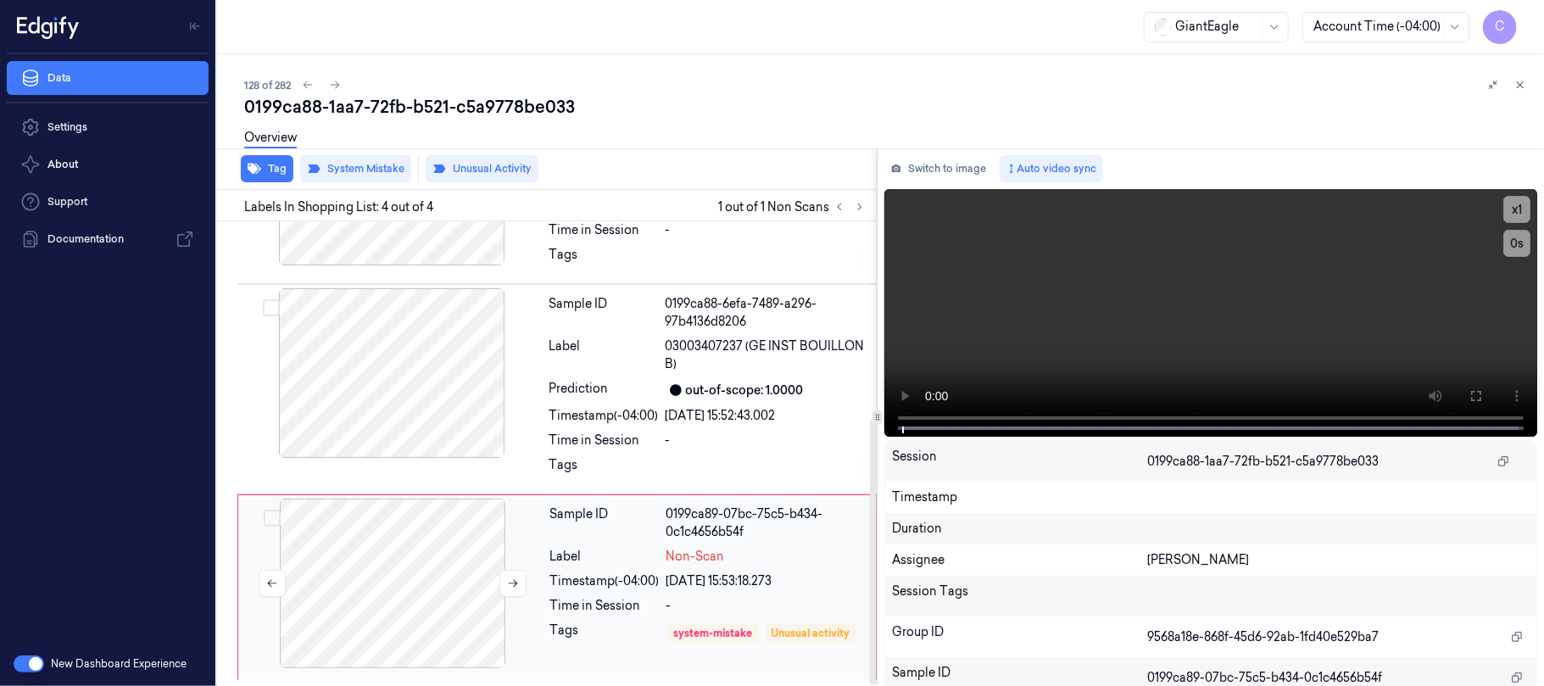
scroll to position [346, 0]
click at [509, 581] on icon at bounding box center [513, 584] width 12 height 12
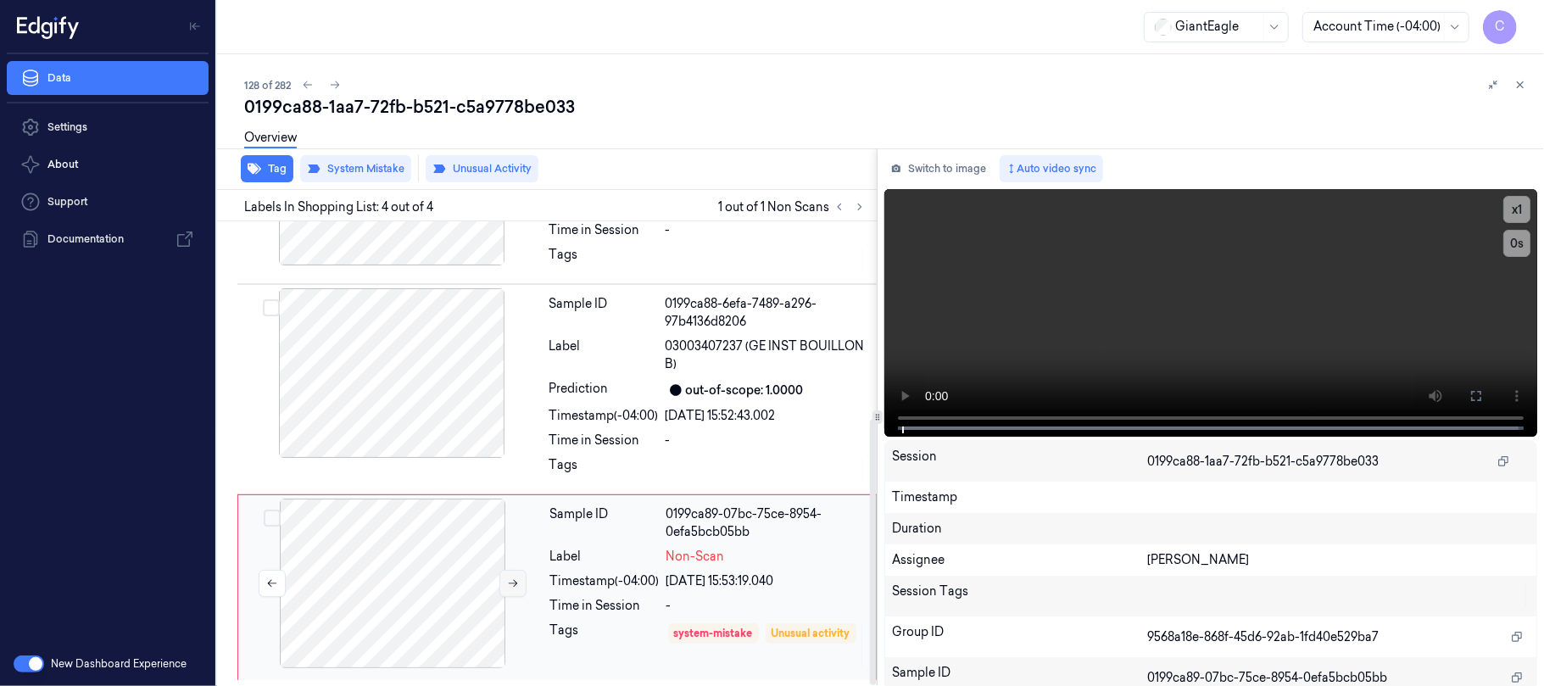
click at [509, 581] on icon at bounding box center [513, 584] width 12 height 12
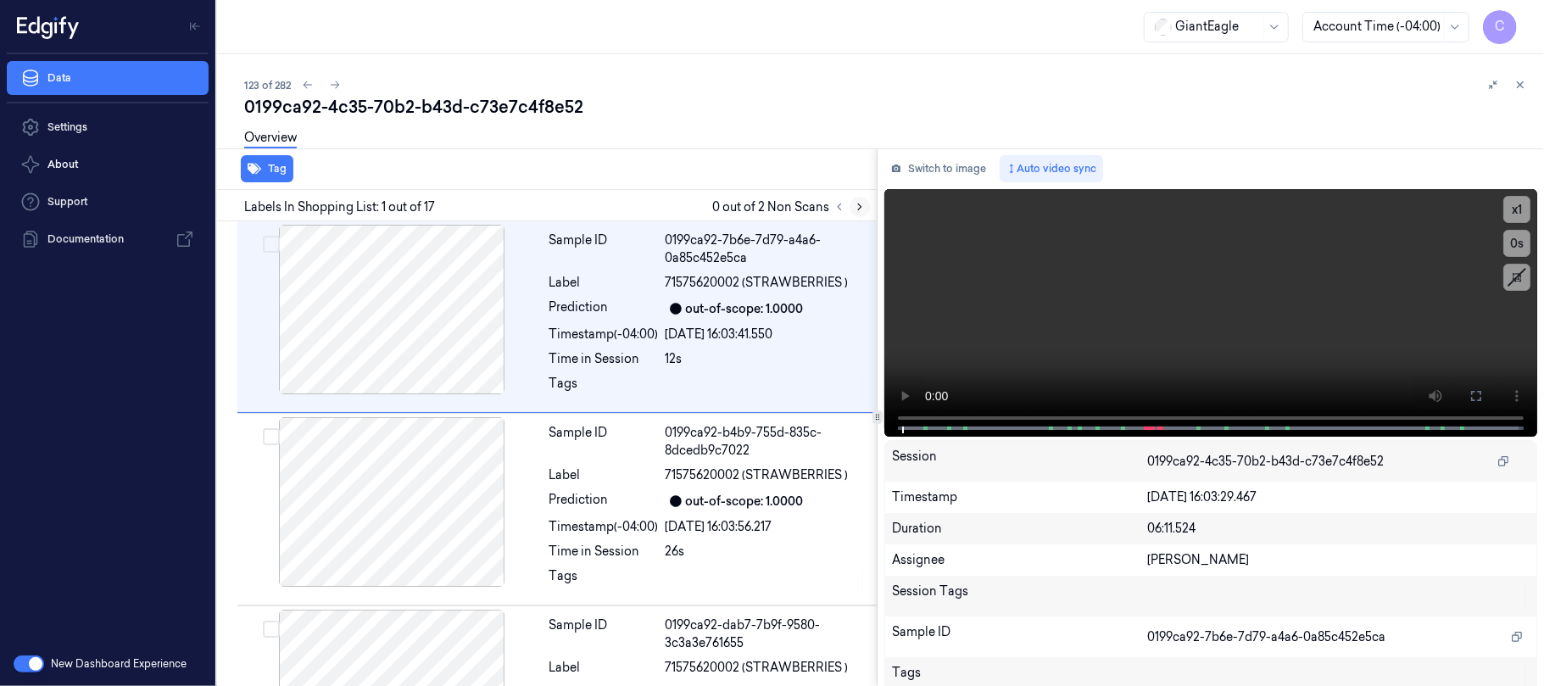
click at [859, 207] on icon at bounding box center [860, 207] width 12 height 12
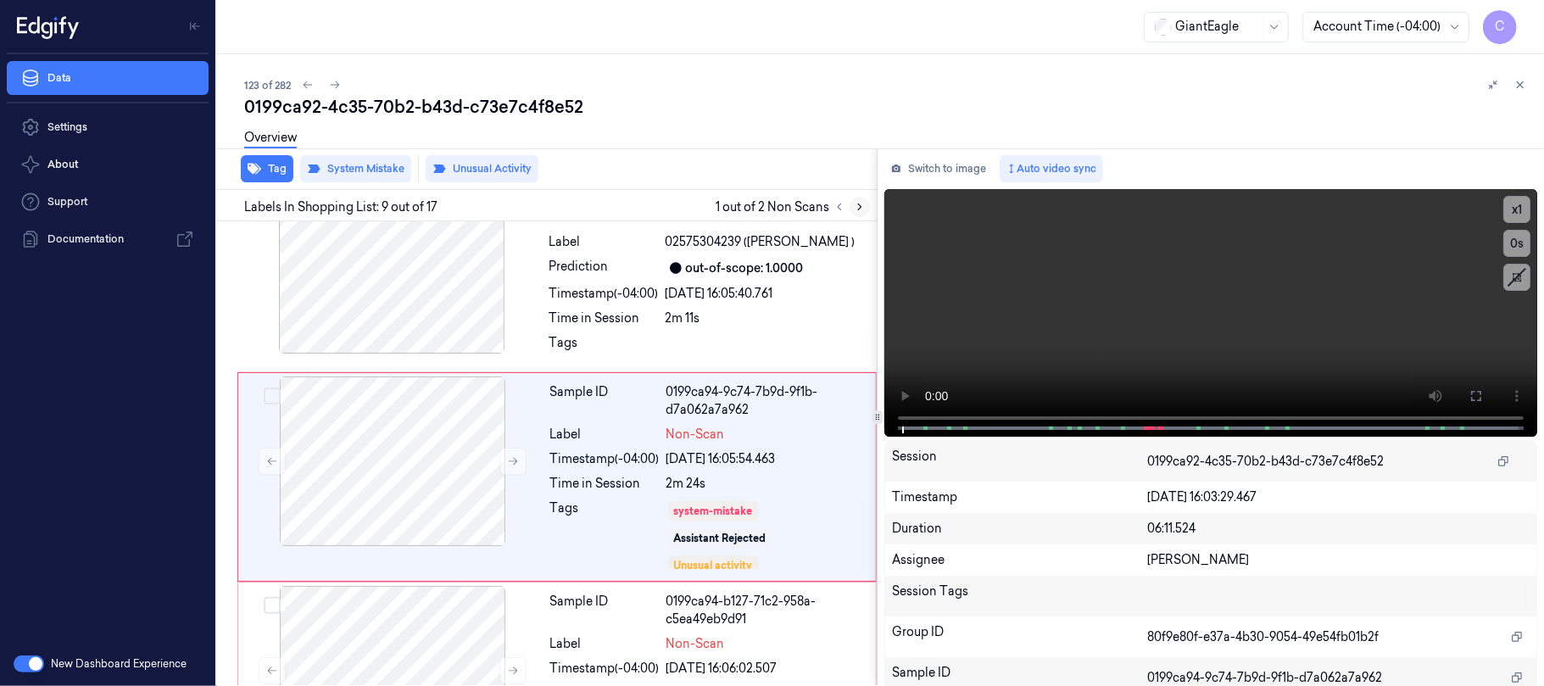
scroll to position [1470, 0]
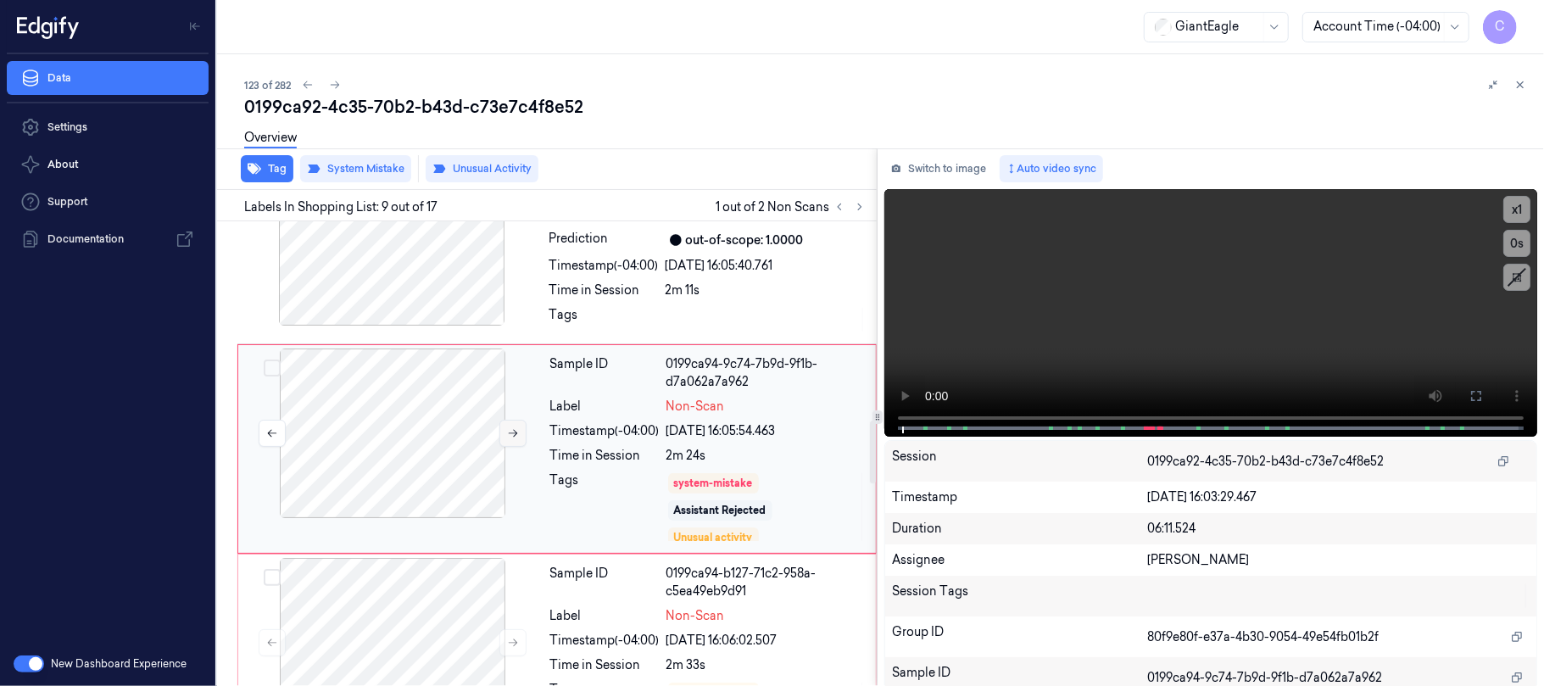
click at [509, 439] on icon at bounding box center [513, 433] width 12 height 12
click at [507, 439] on icon at bounding box center [513, 433] width 12 height 12
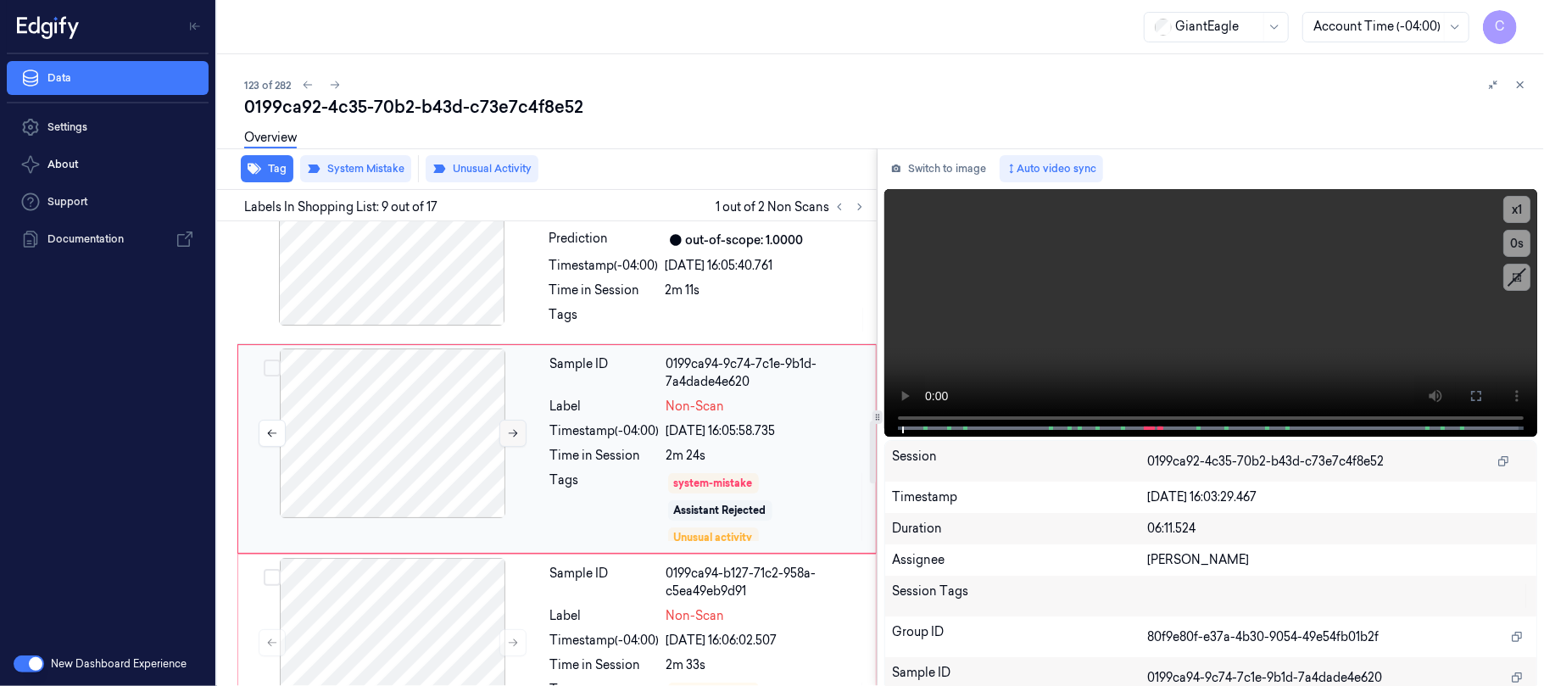
click at [507, 439] on icon at bounding box center [513, 433] width 12 height 12
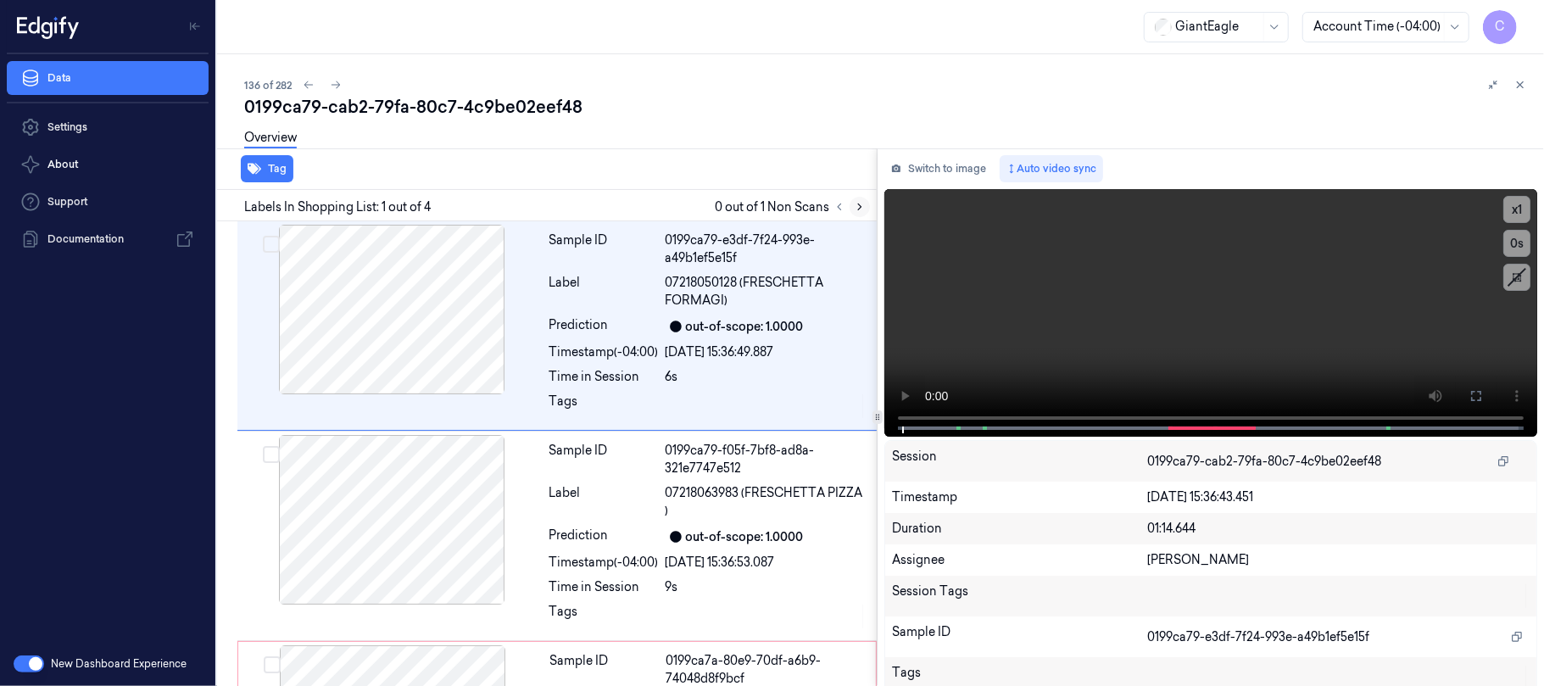
click at [862, 210] on icon at bounding box center [860, 207] width 12 height 12
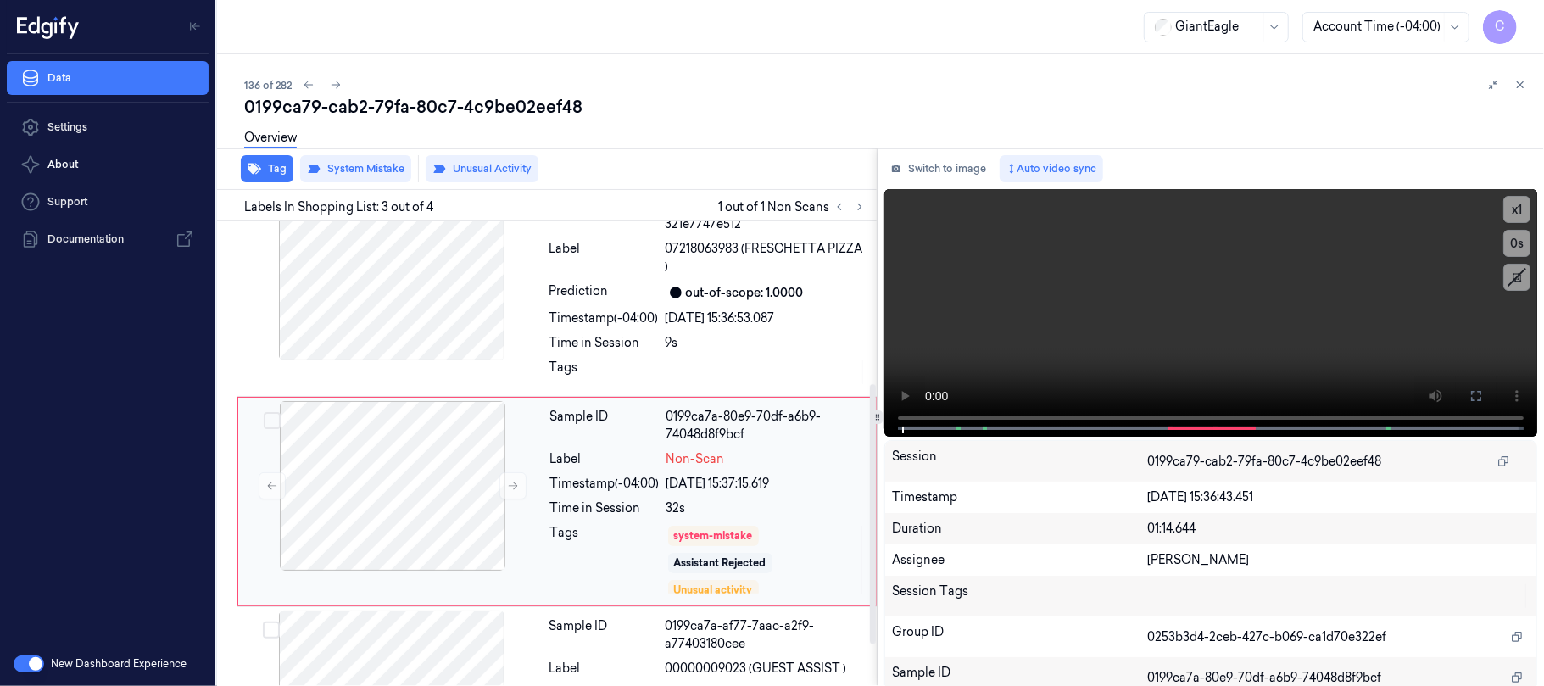
scroll to position [293, 0]
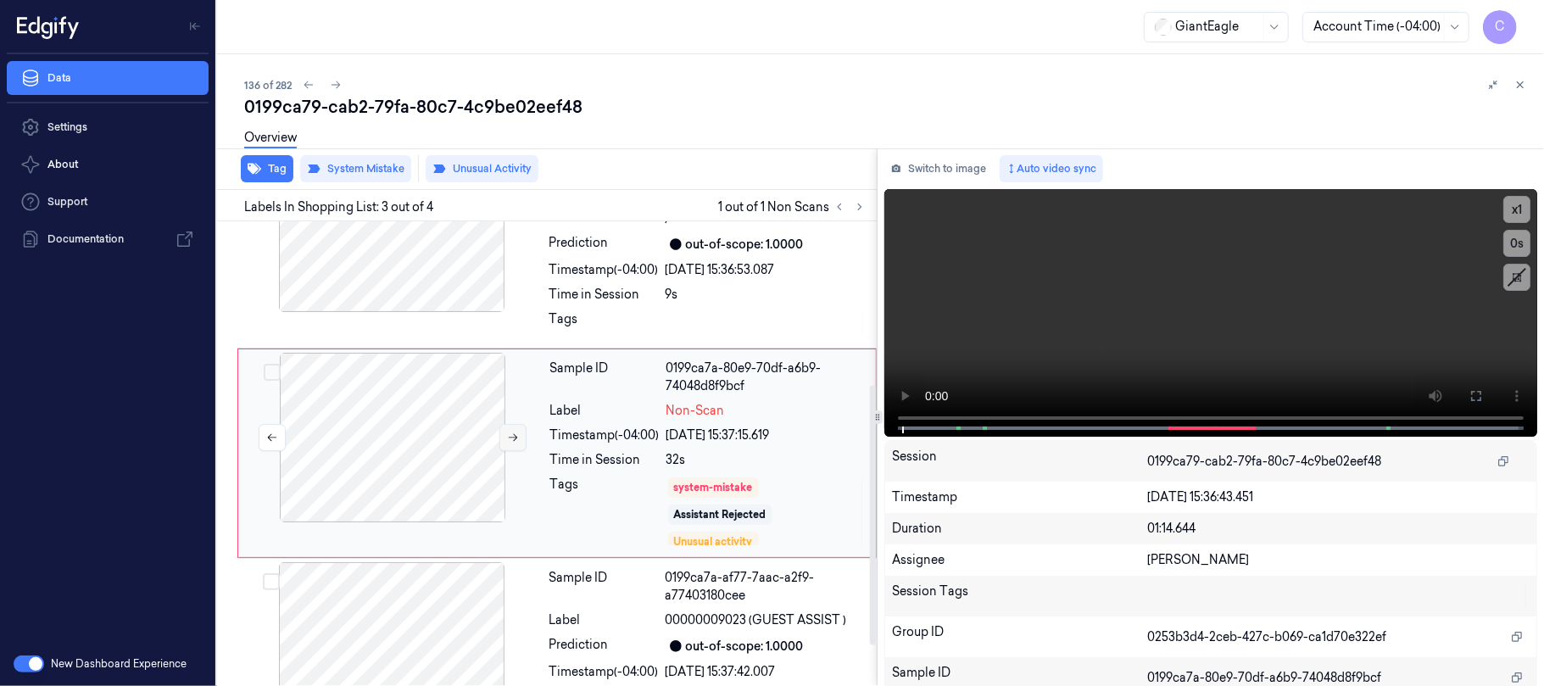
click at [507, 441] on icon at bounding box center [513, 438] width 12 height 12
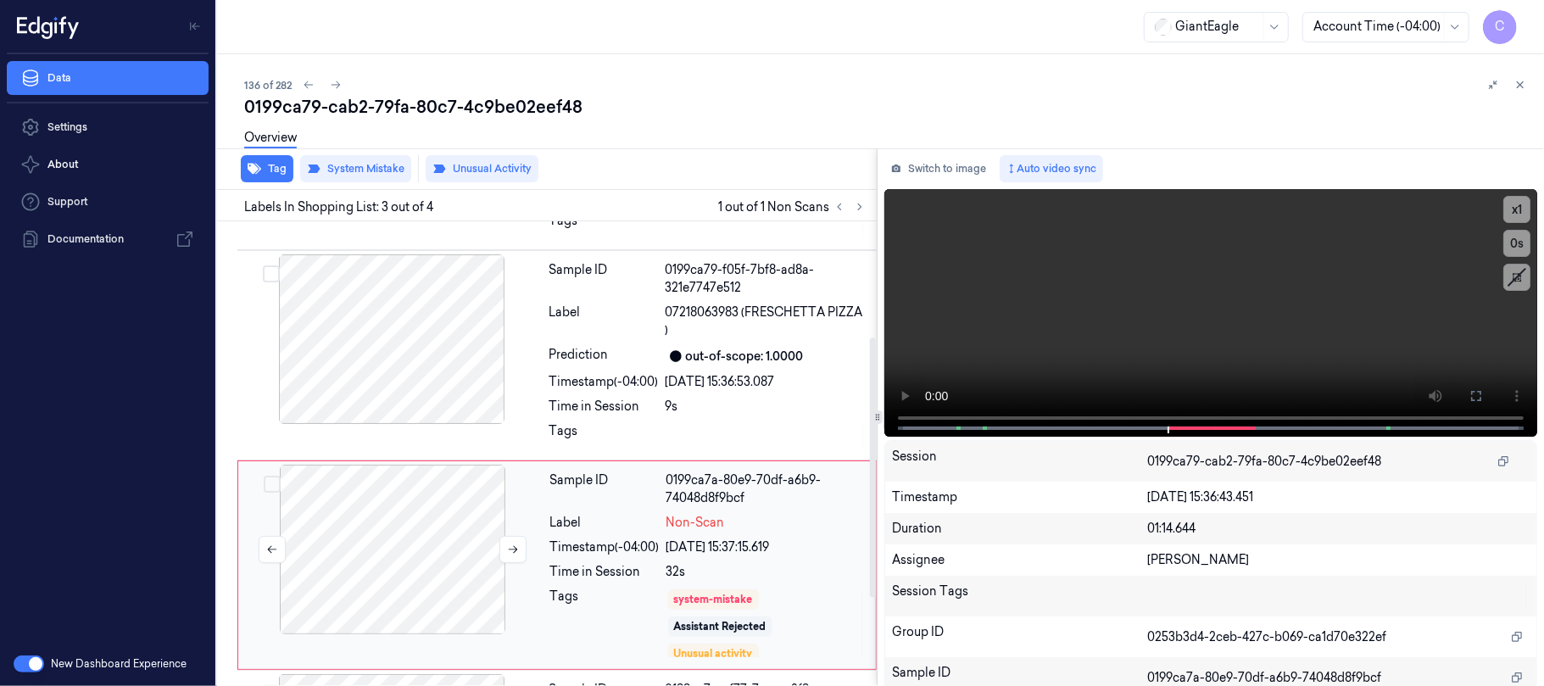
scroll to position [226, 0]
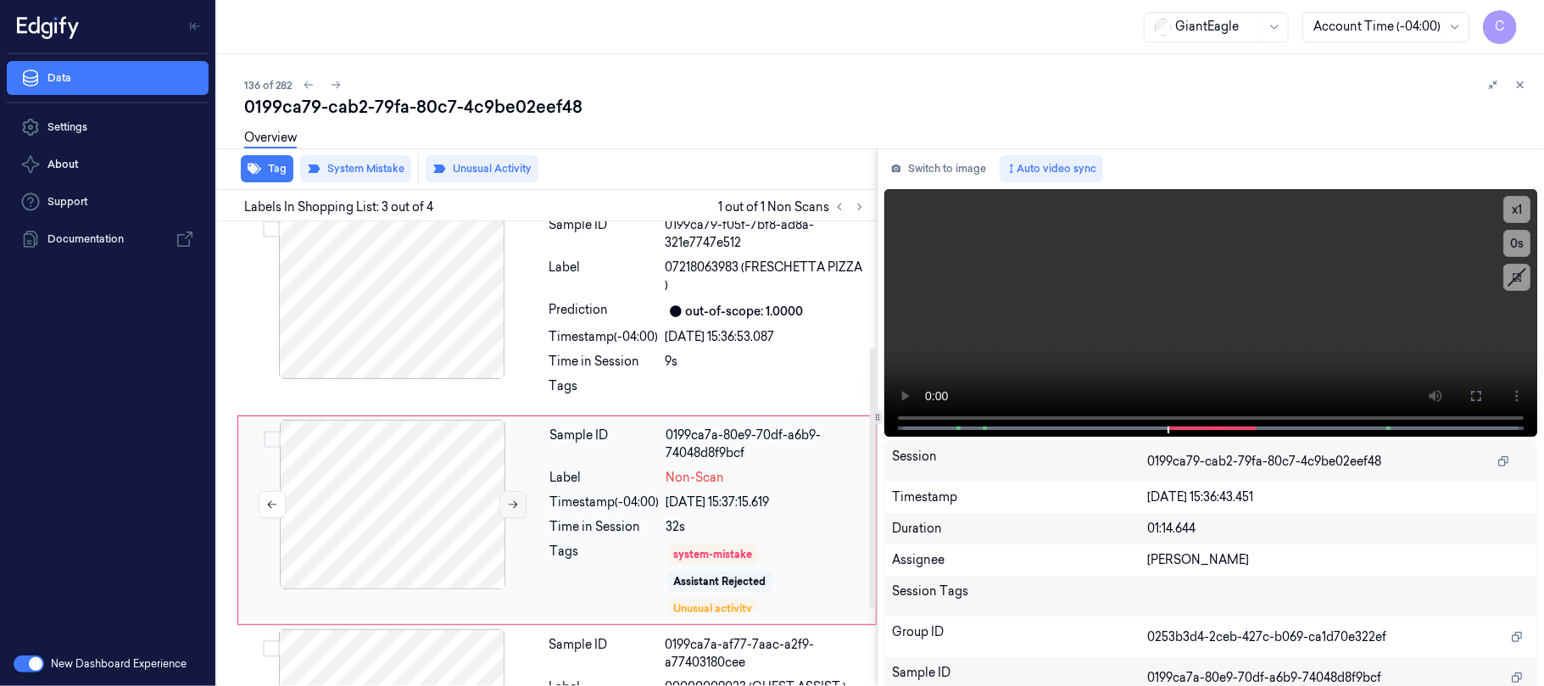
click at [513, 507] on icon at bounding box center [513, 505] width 12 height 12
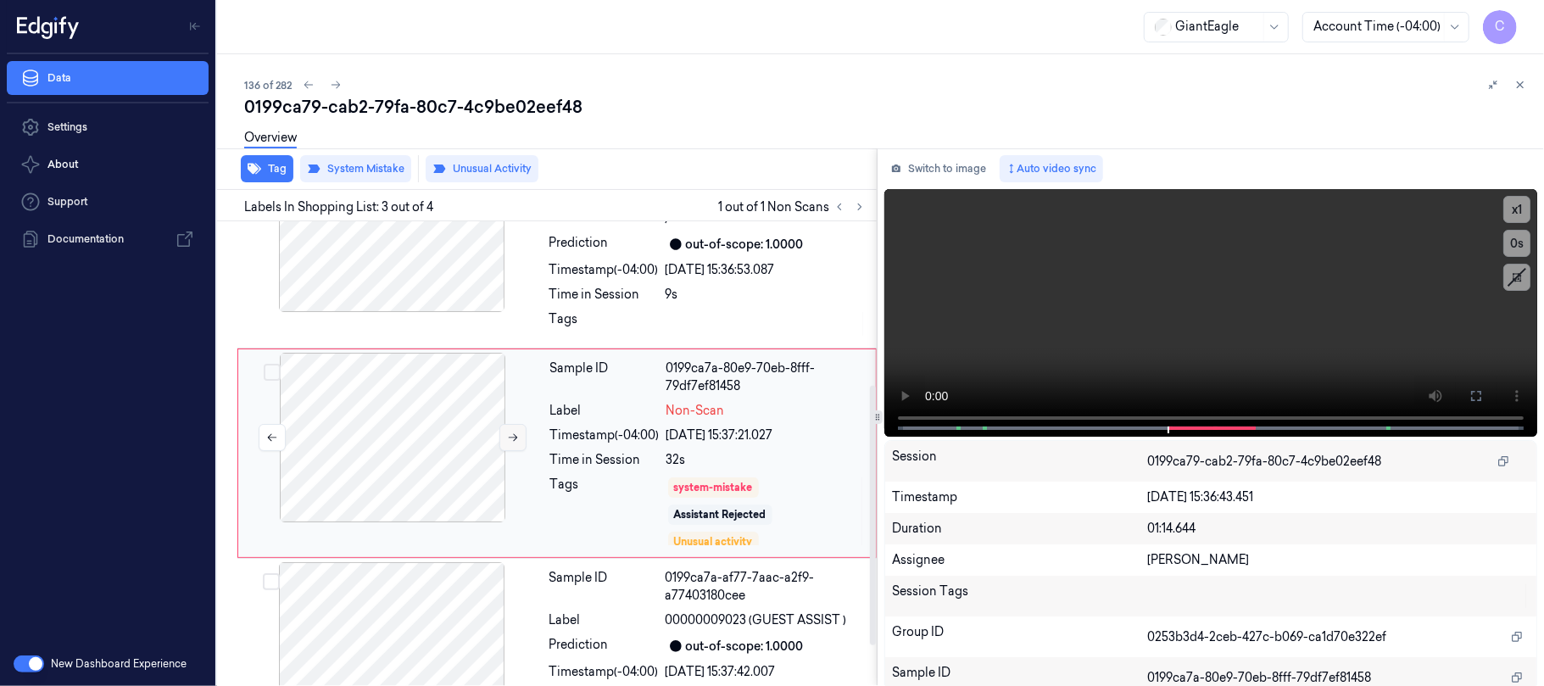
click at [516, 445] on button at bounding box center [513, 437] width 27 height 27
click at [516, 442] on icon at bounding box center [513, 438] width 12 height 12
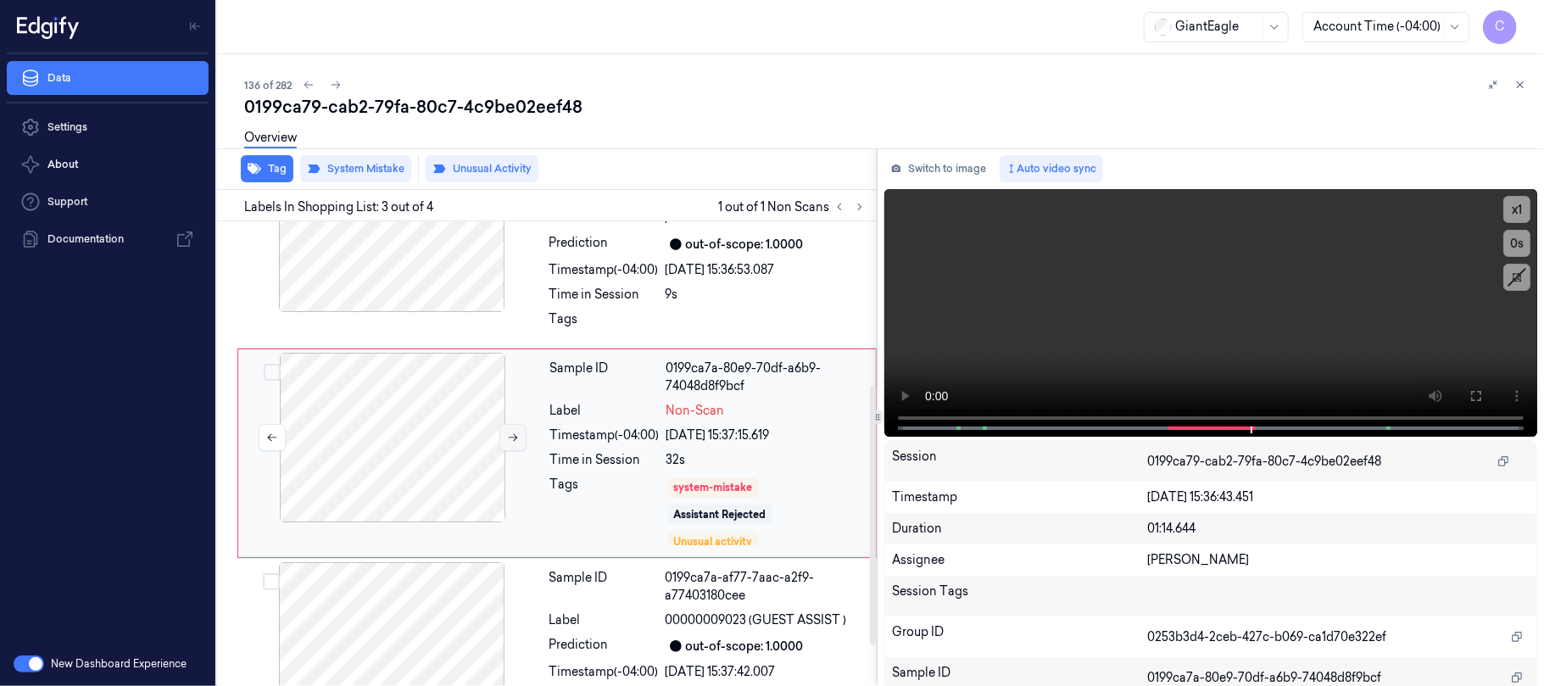
click at [516, 442] on icon at bounding box center [513, 438] width 12 height 12
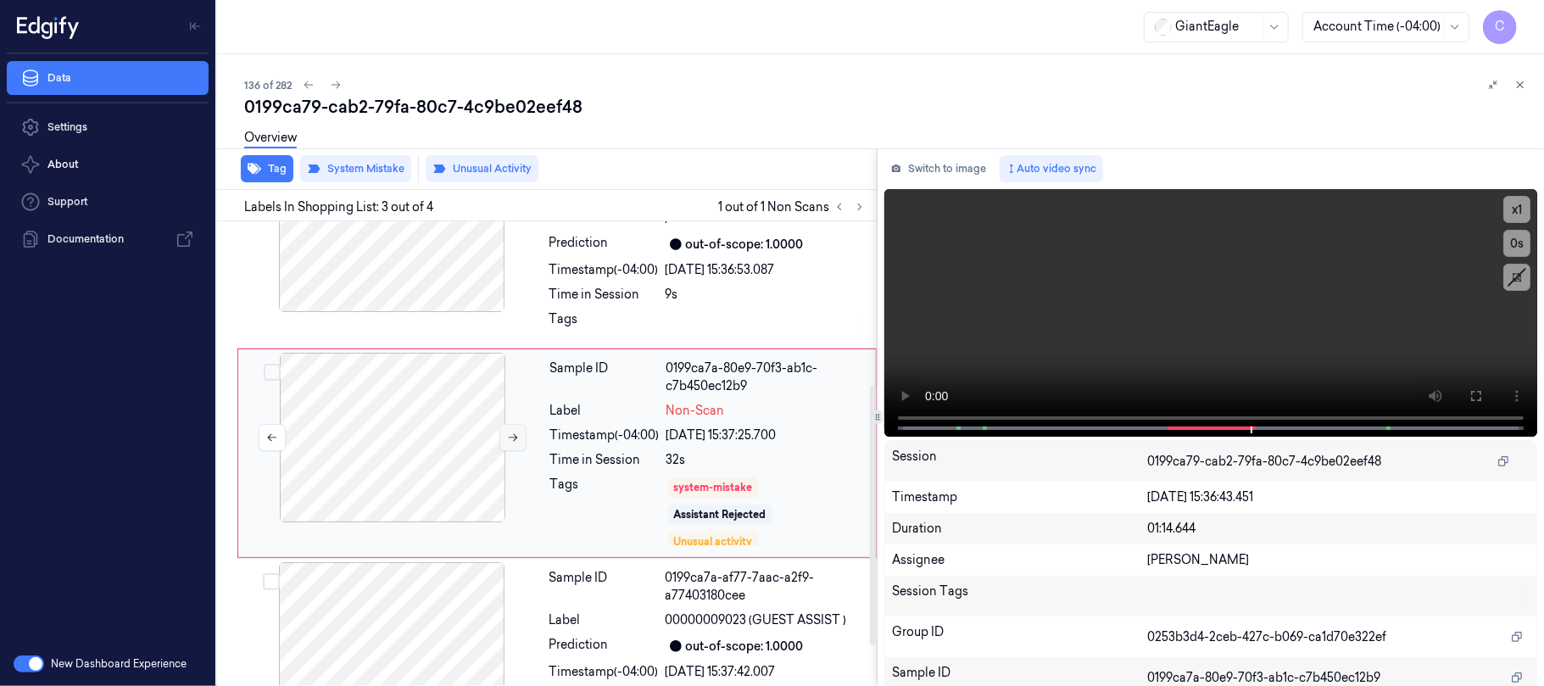
click at [516, 442] on icon at bounding box center [513, 438] width 12 height 12
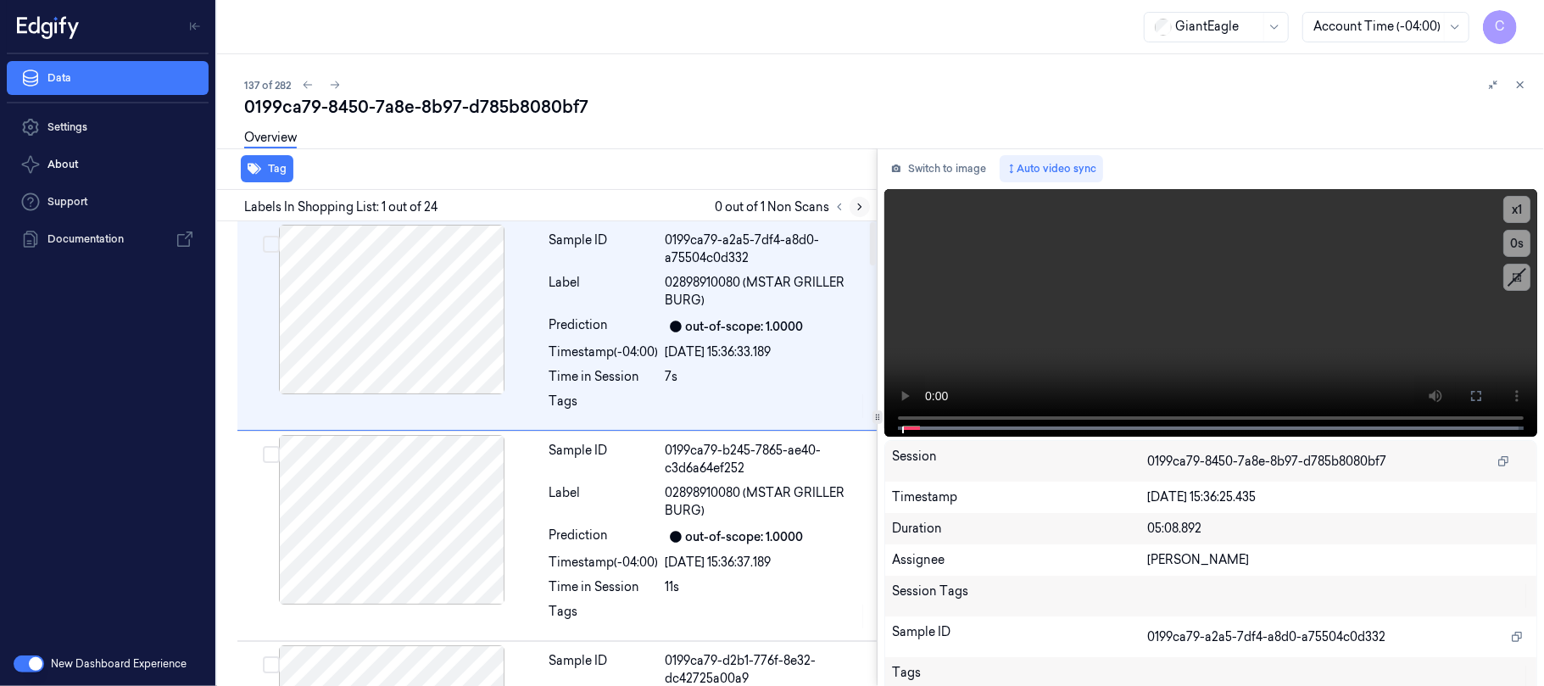
click at [856, 208] on icon at bounding box center [860, 207] width 12 height 12
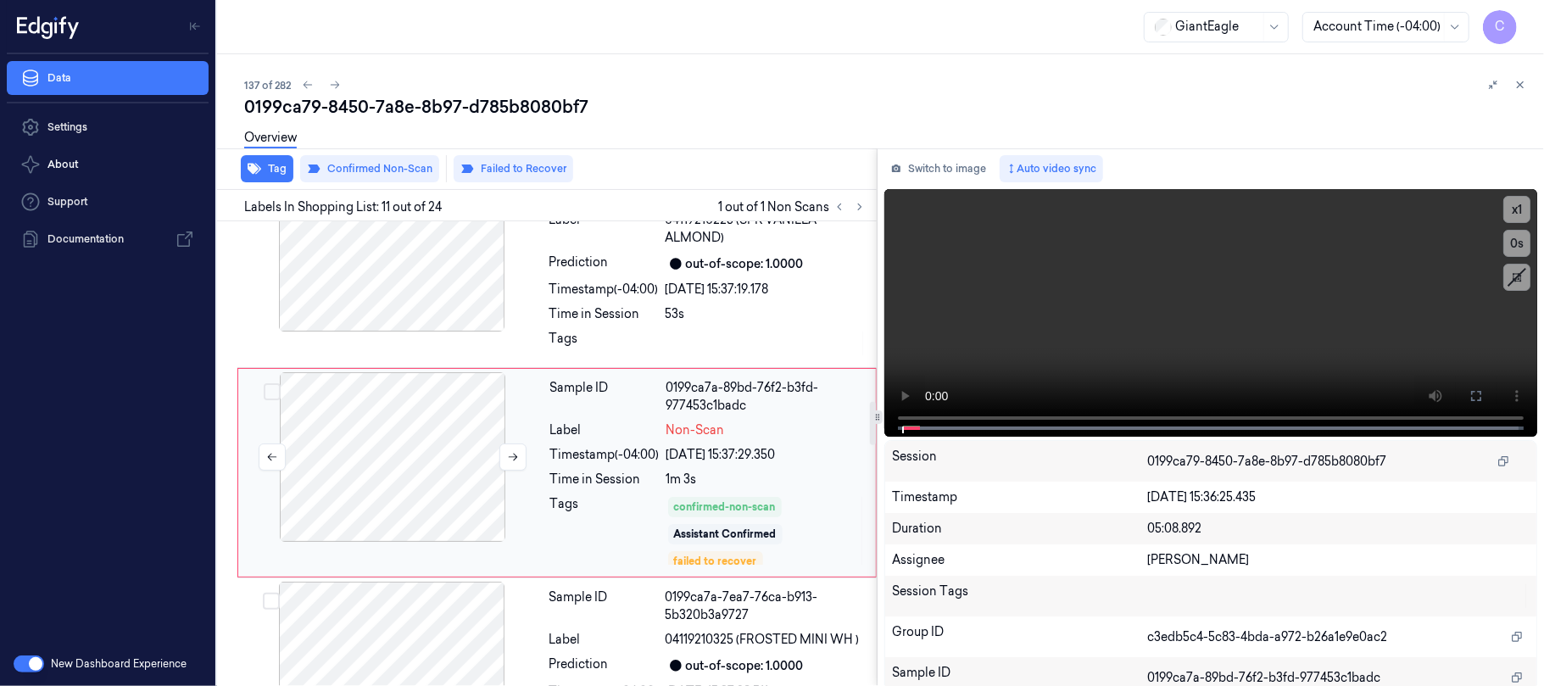
scroll to position [1945, 0]
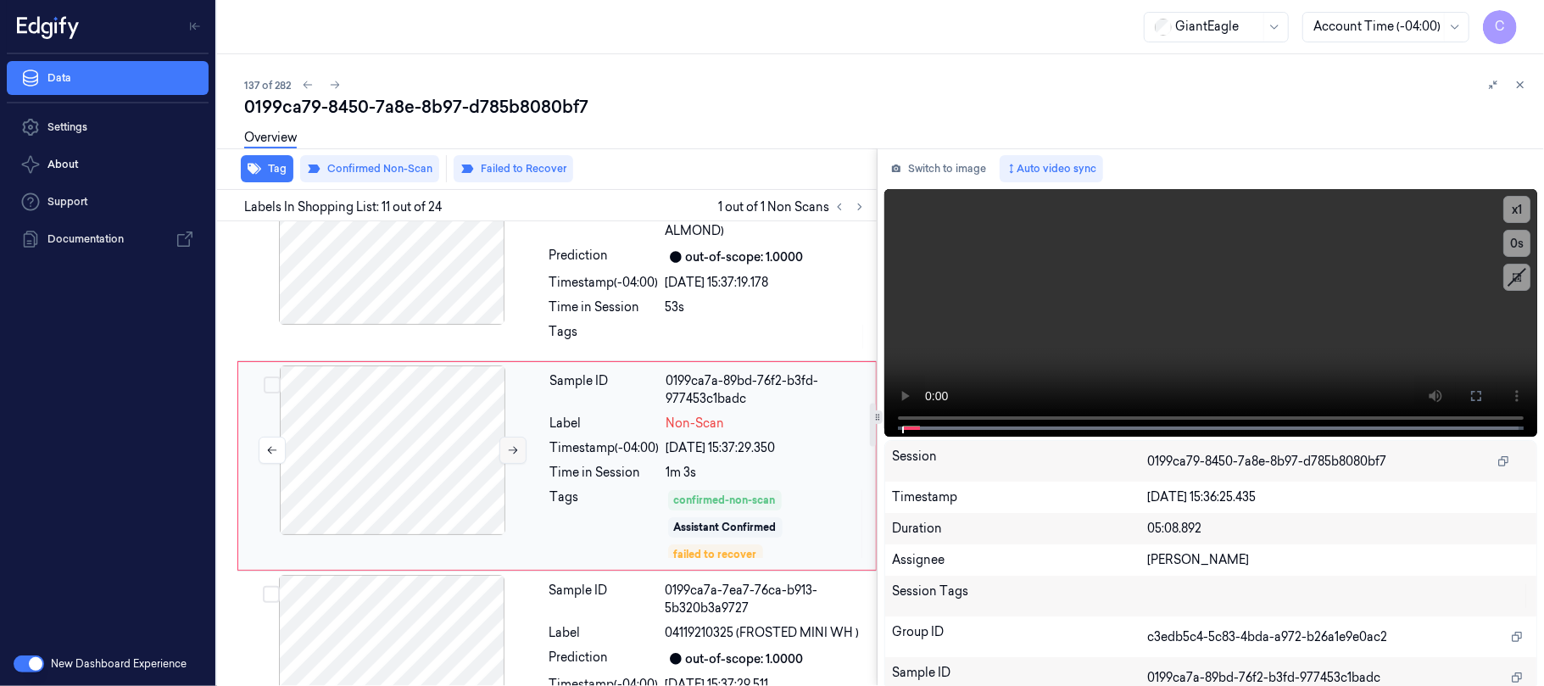
click at [511, 444] on icon at bounding box center [513, 450] width 12 height 12
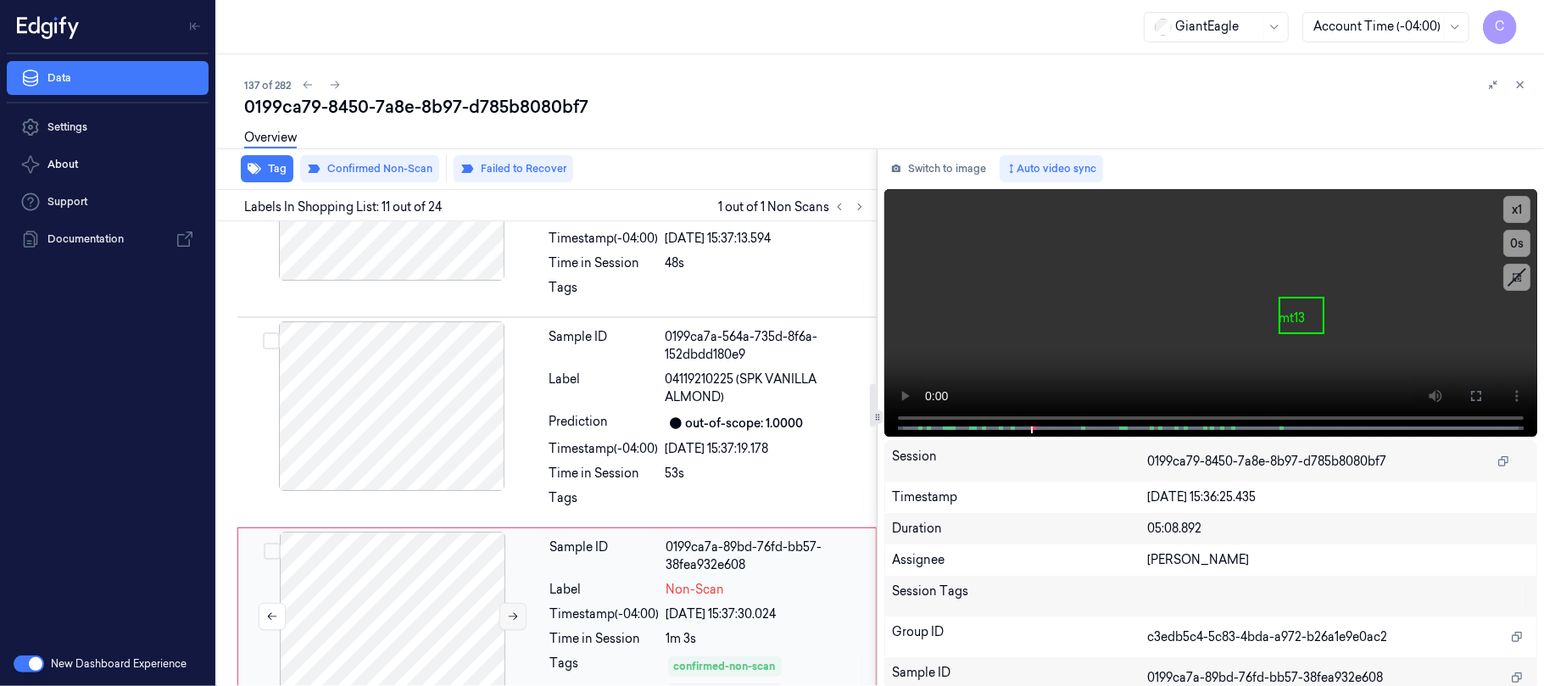
scroll to position [1718, 0]
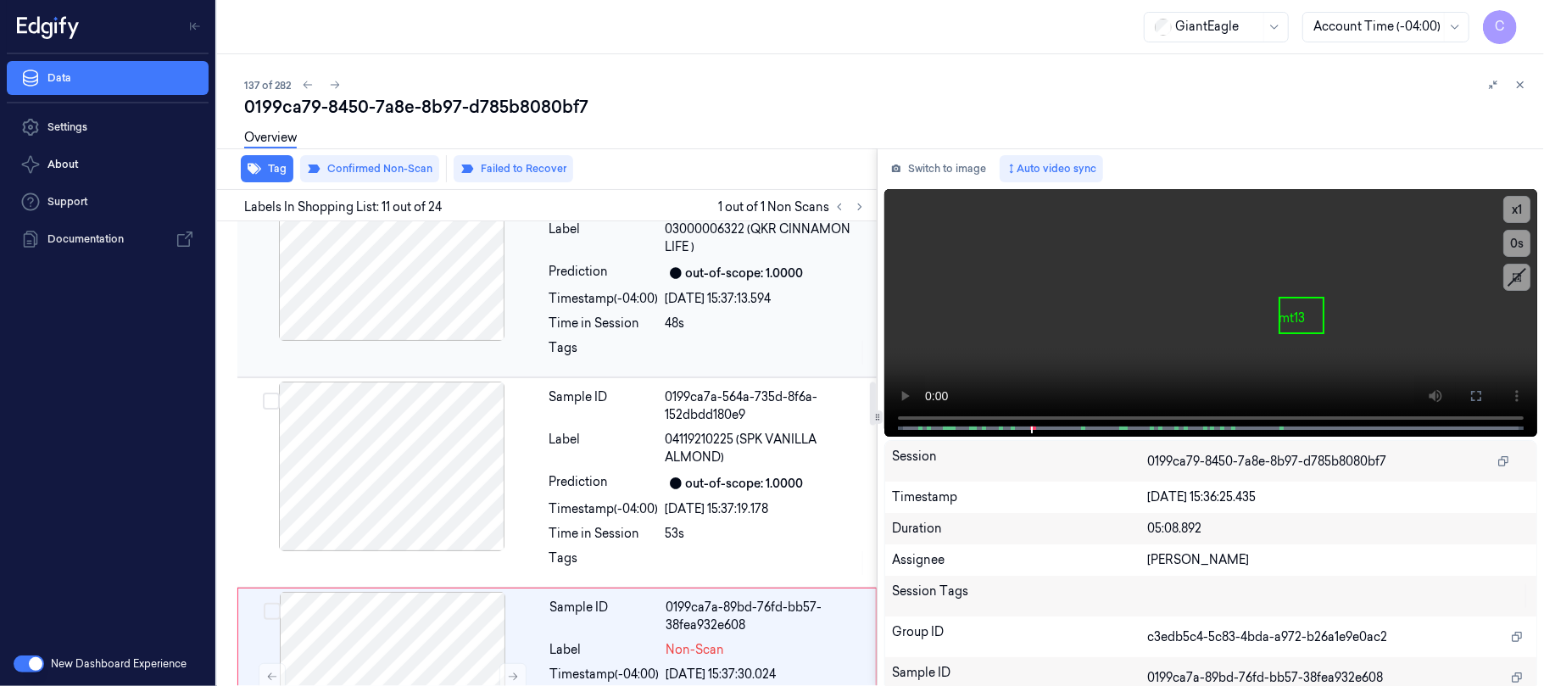
click at [462, 293] on div at bounding box center [392, 256] width 302 height 170
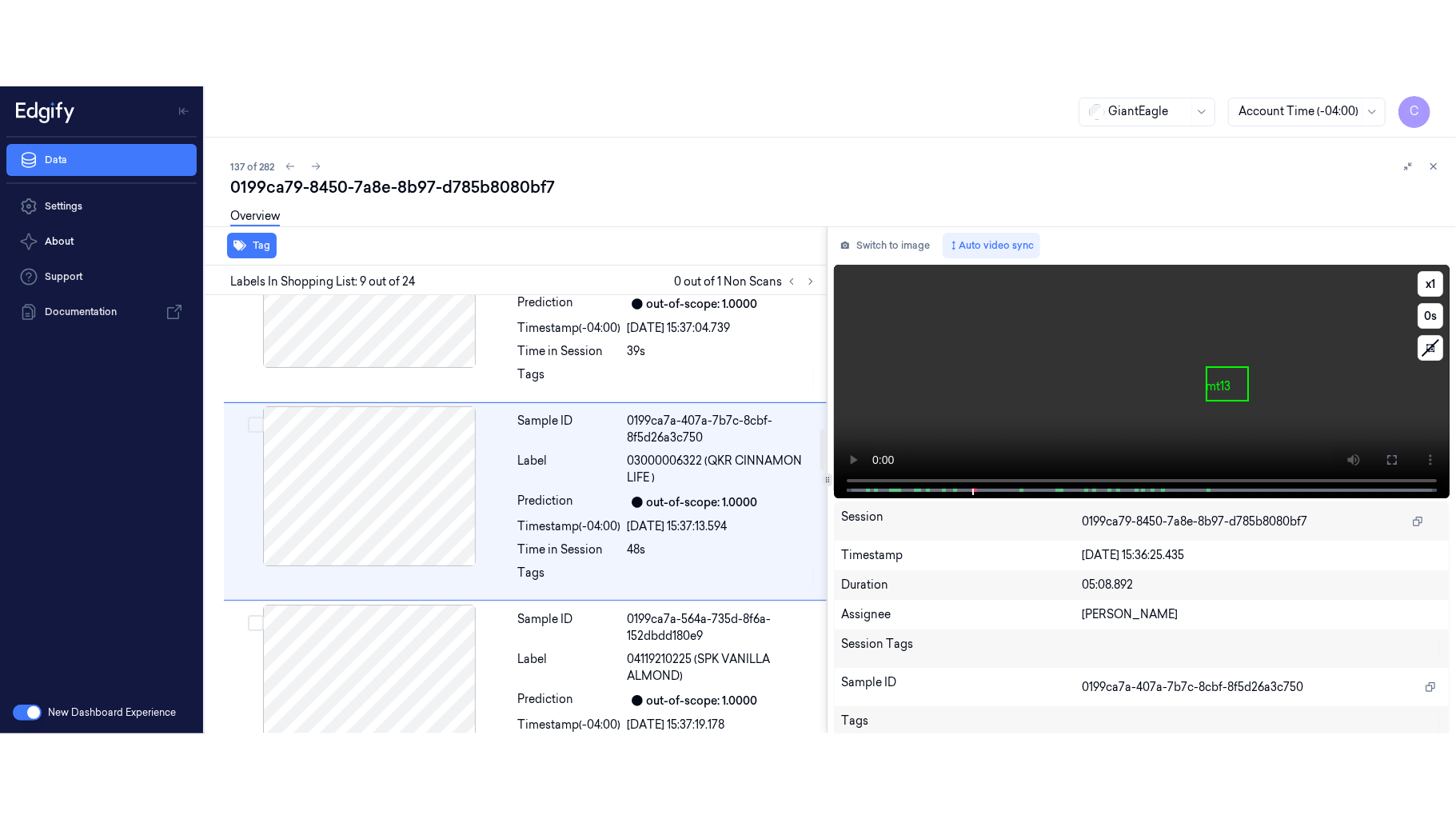
scroll to position [1435, 0]
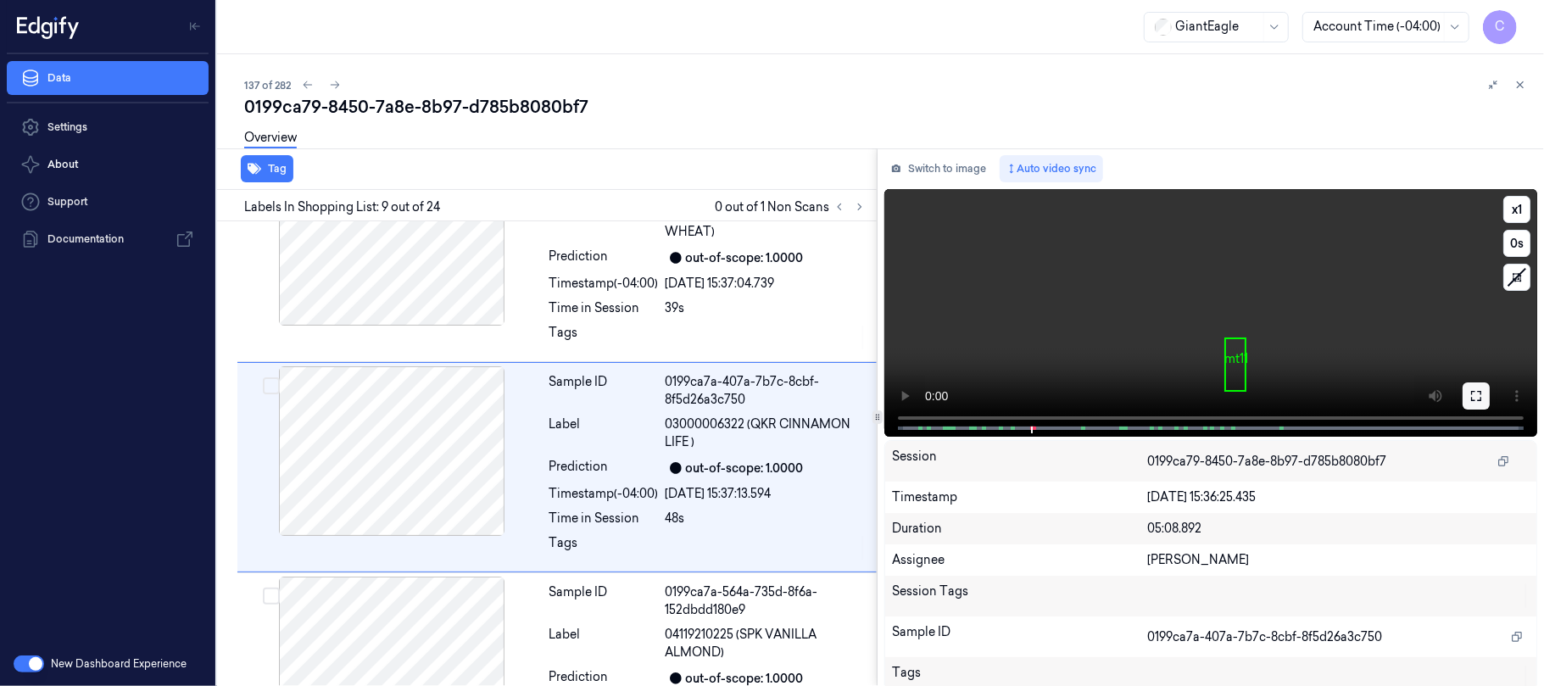
click at [1477, 400] on icon at bounding box center [1477, 396] width 14 height 14
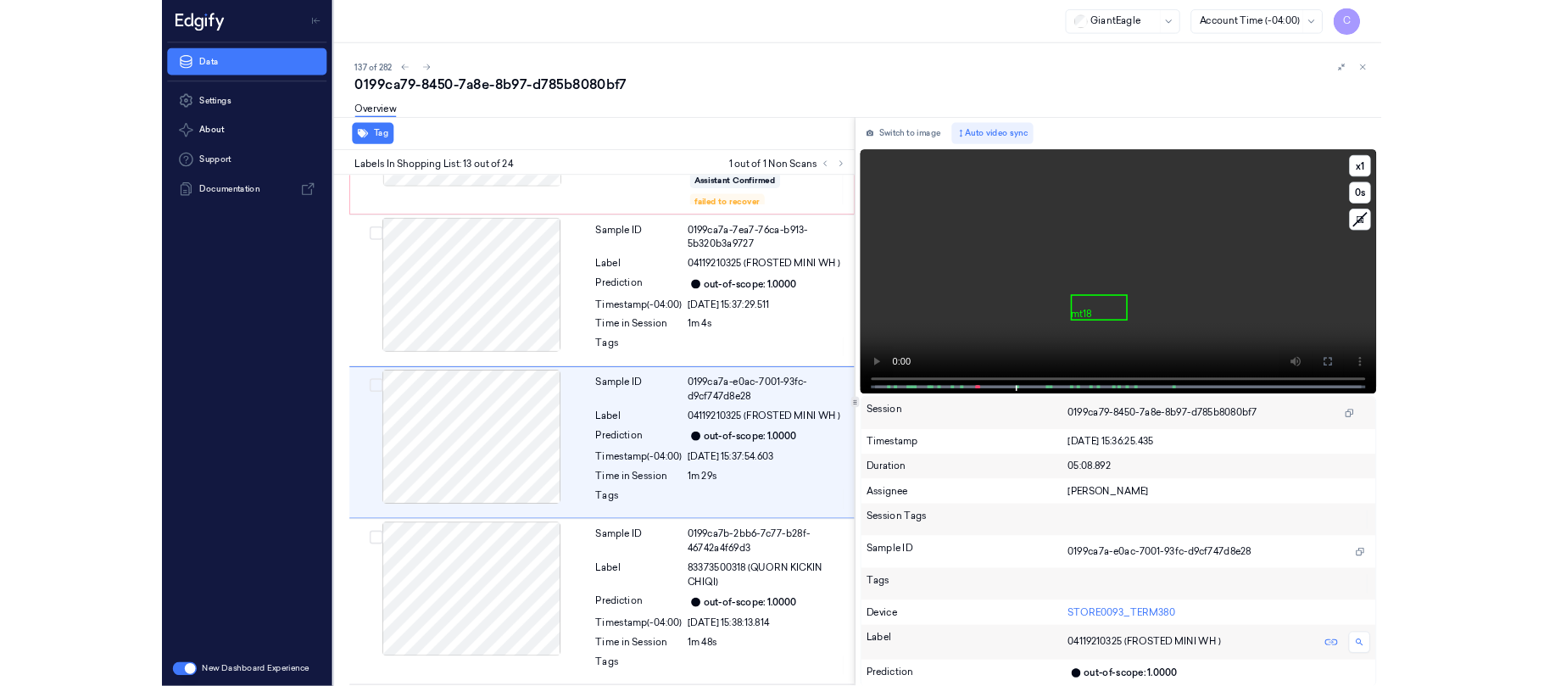
scroll to position [2248, 0]
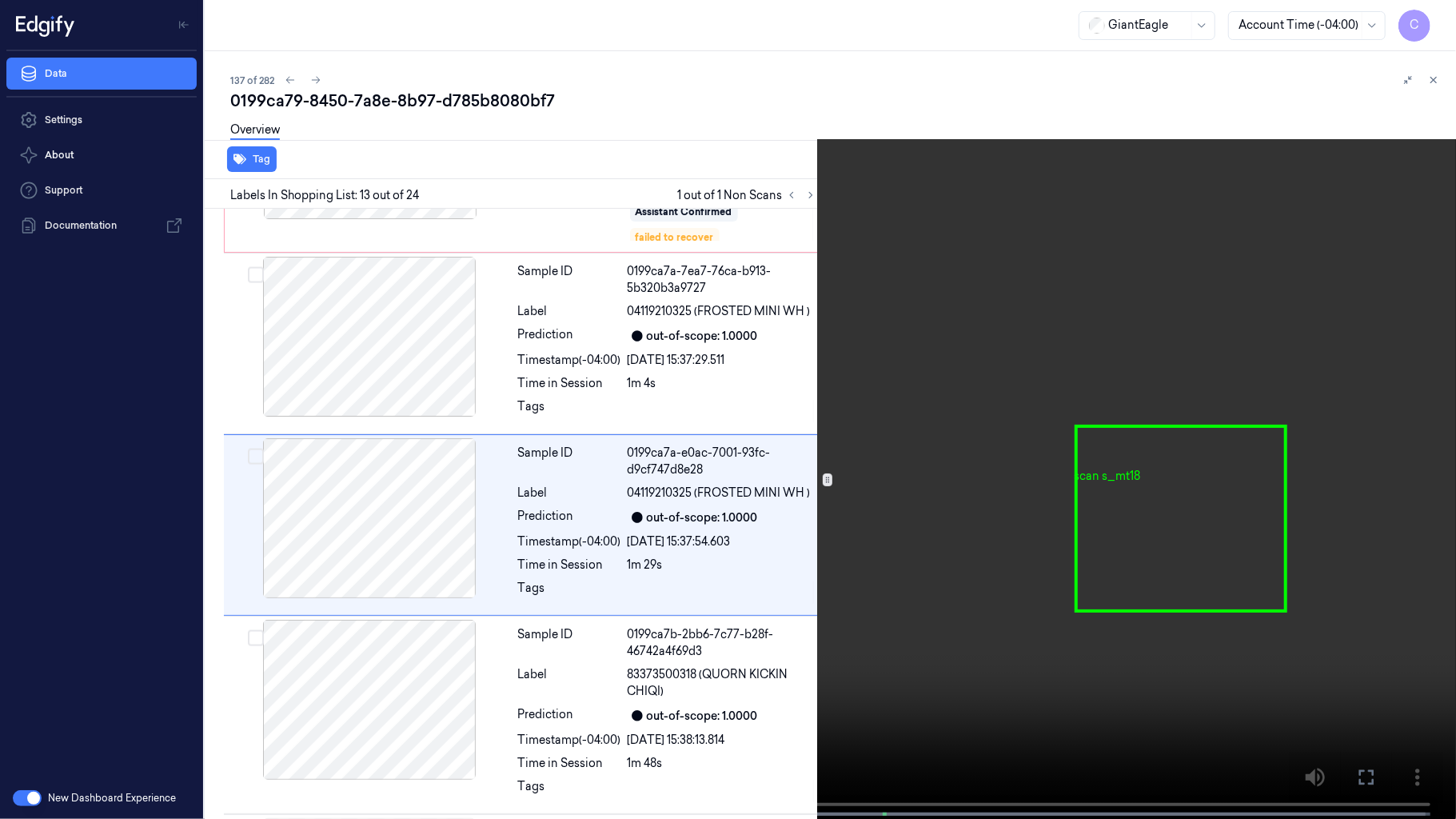
click at [868, 413] on video at bounding box center [728, 411] width 1456 height 822
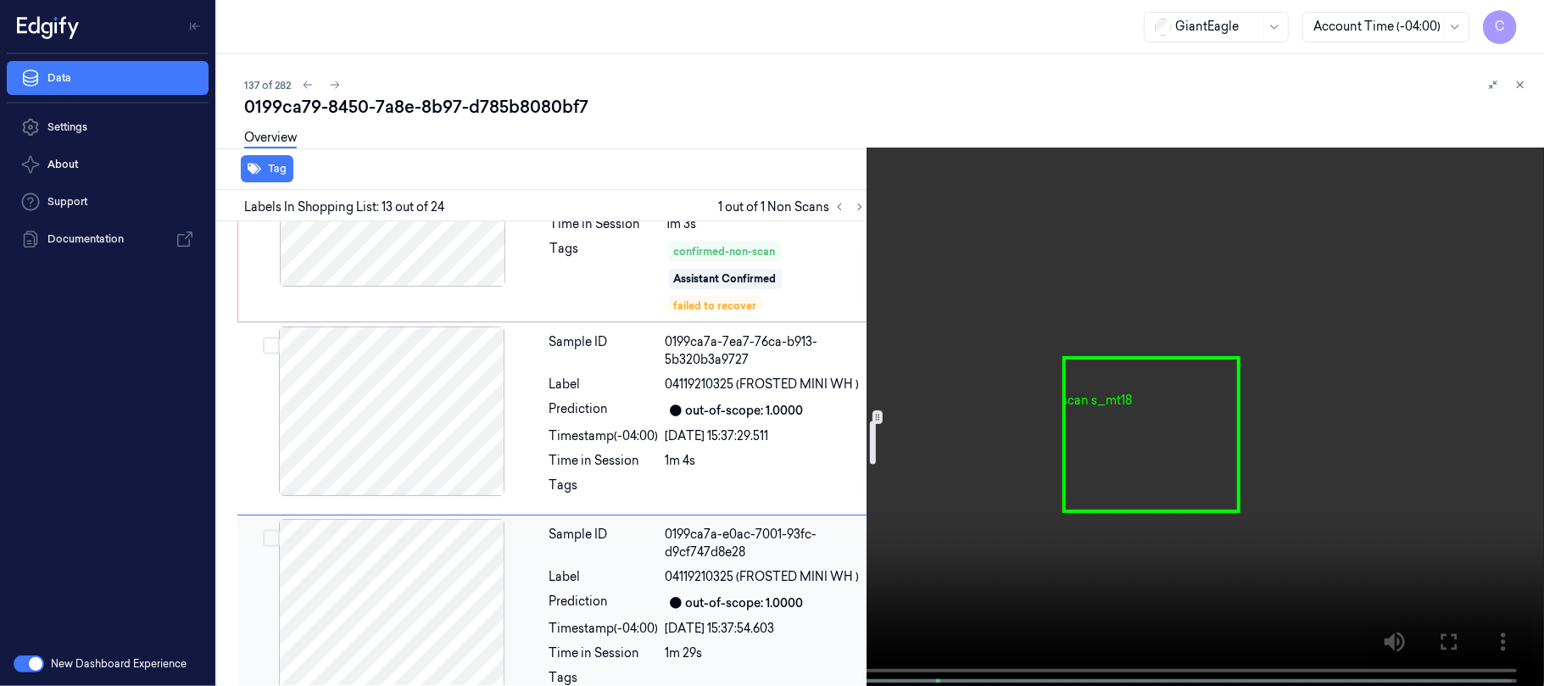
scroll to position [2135, 0]
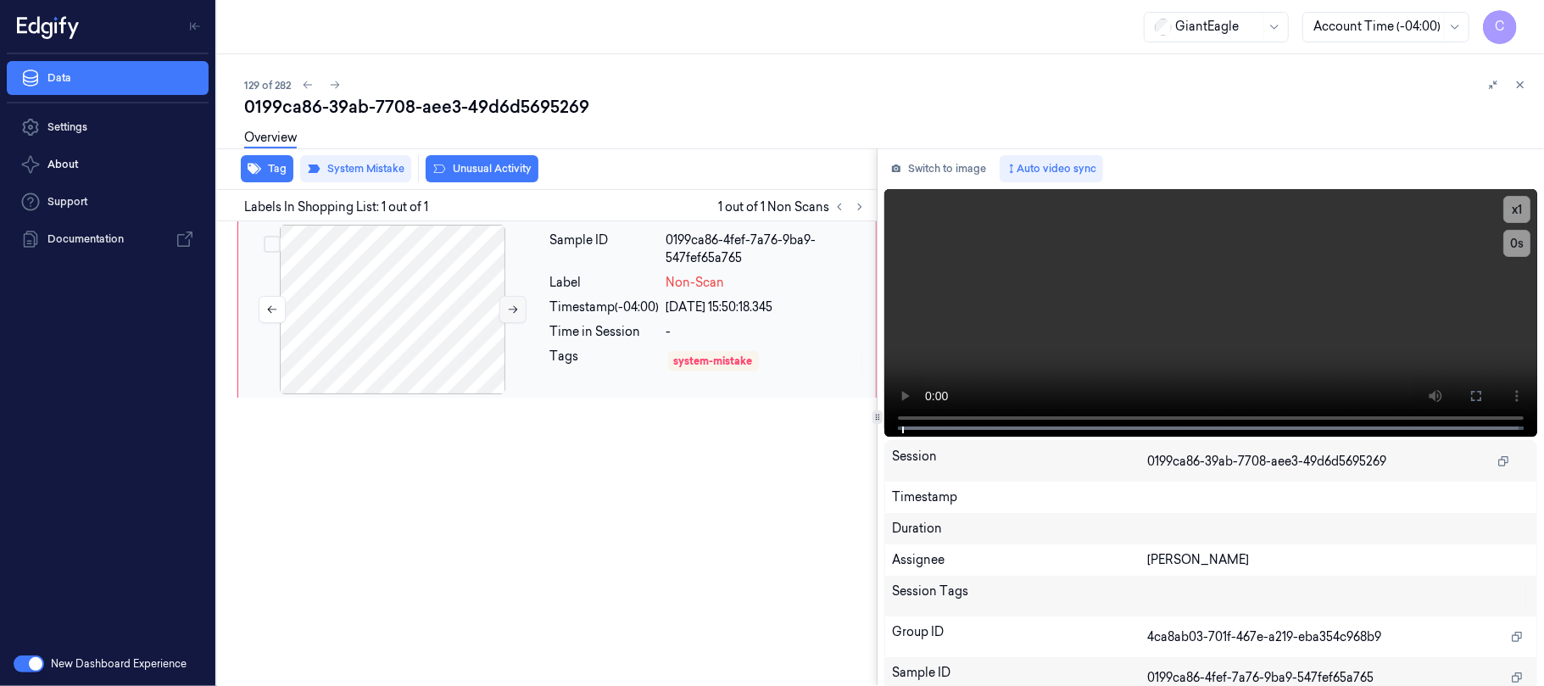
click at [513, 306] on icon at bounding box center [513, 310] width 12 height 12
click at [505, 309] on button at bounding box center [513, 309] width 27 height 27
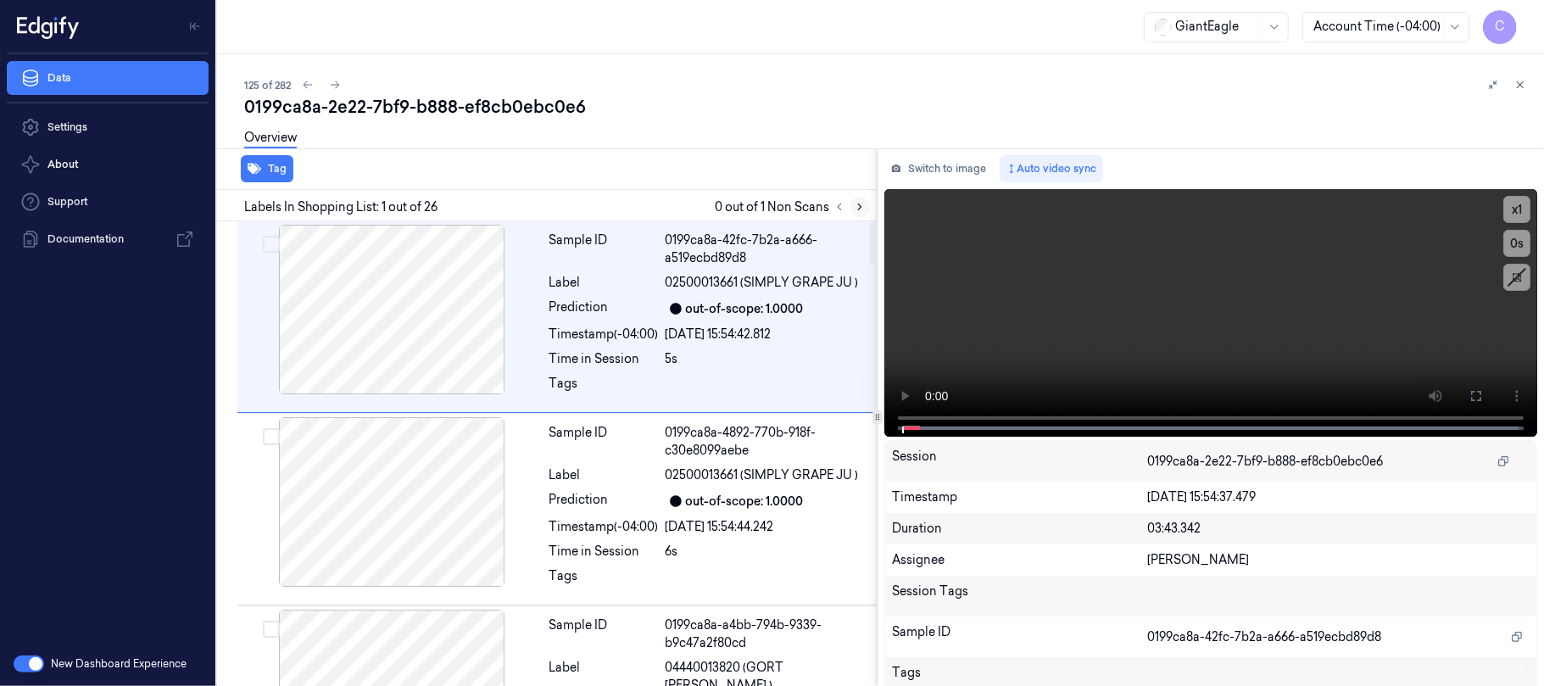
click at [857, 201] on icon at bounding box center [860, 207] width 12 height 12
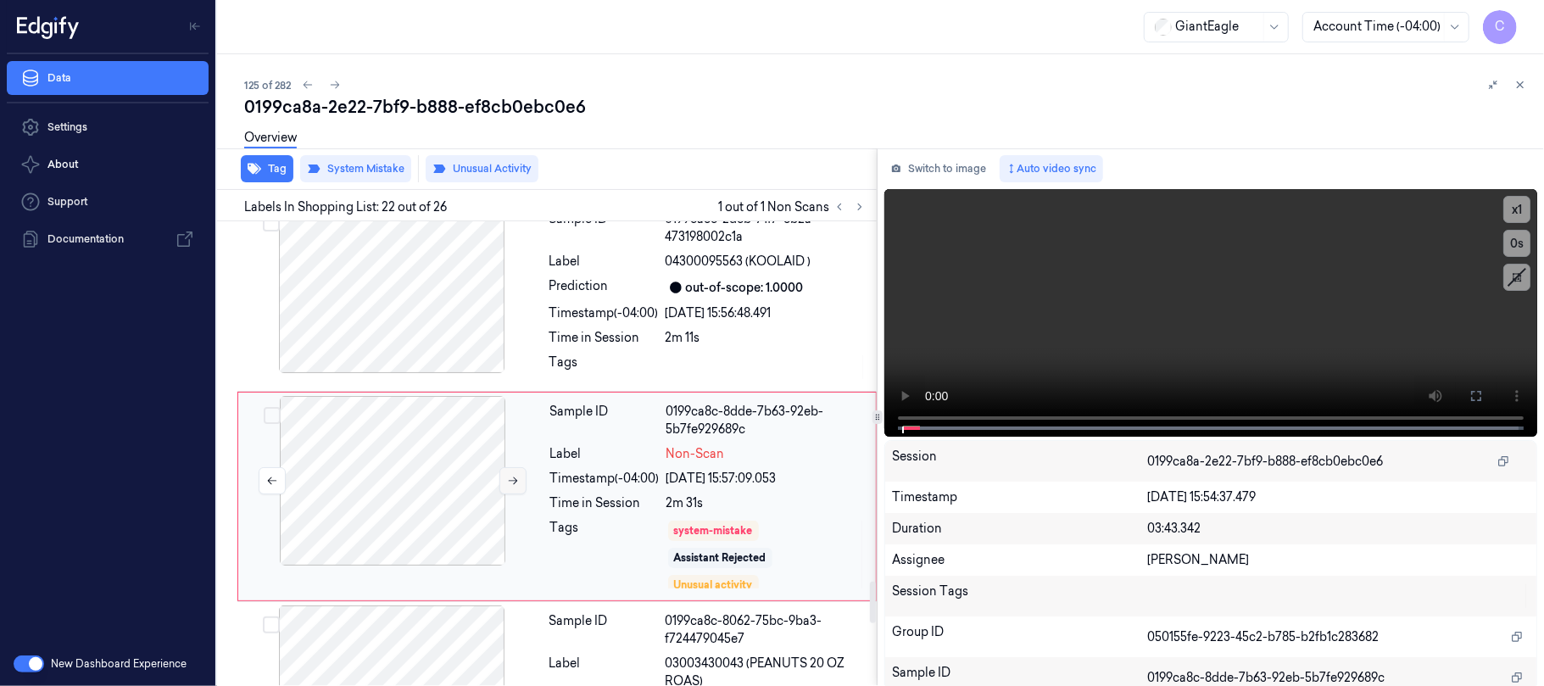
scroll to position [4051, 0]
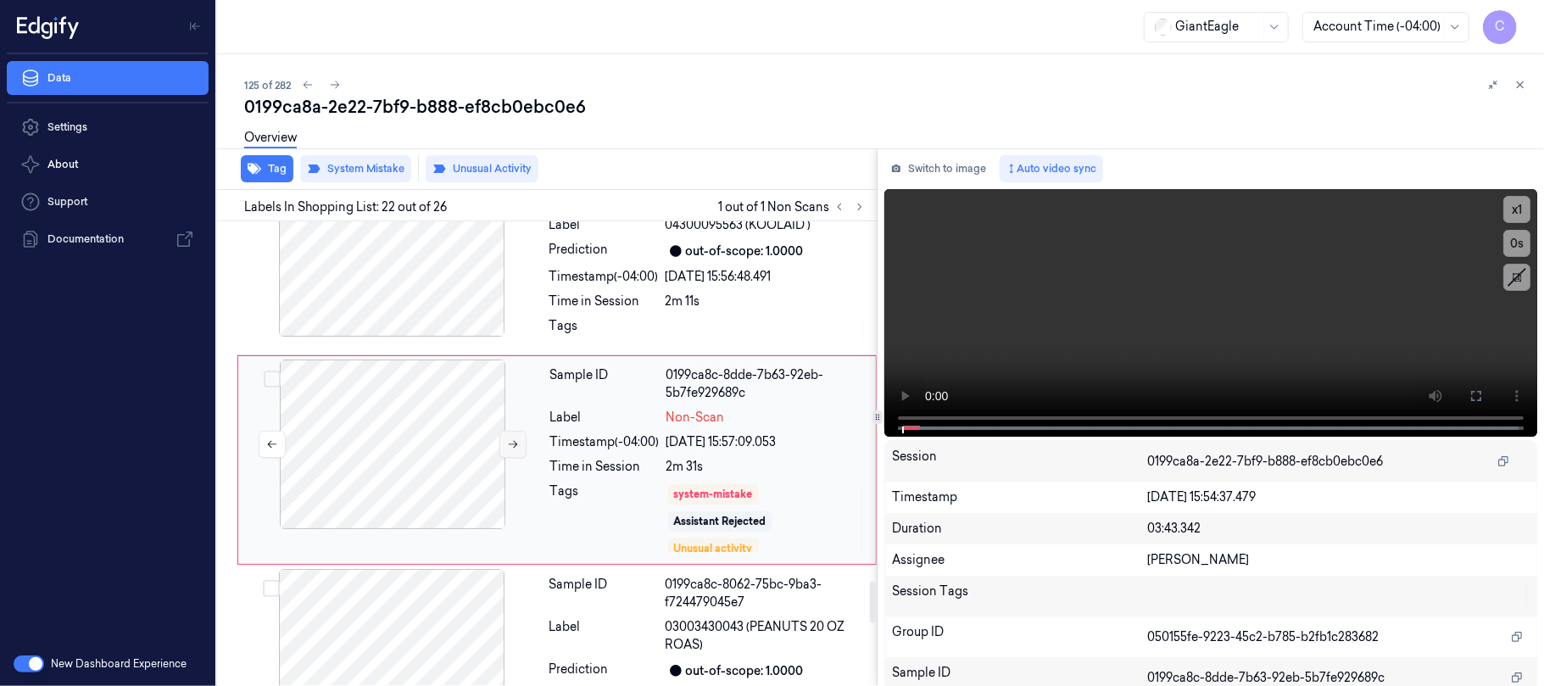
click at [510, 439] on icon at bounding box center [513, 444] width 12 height 12
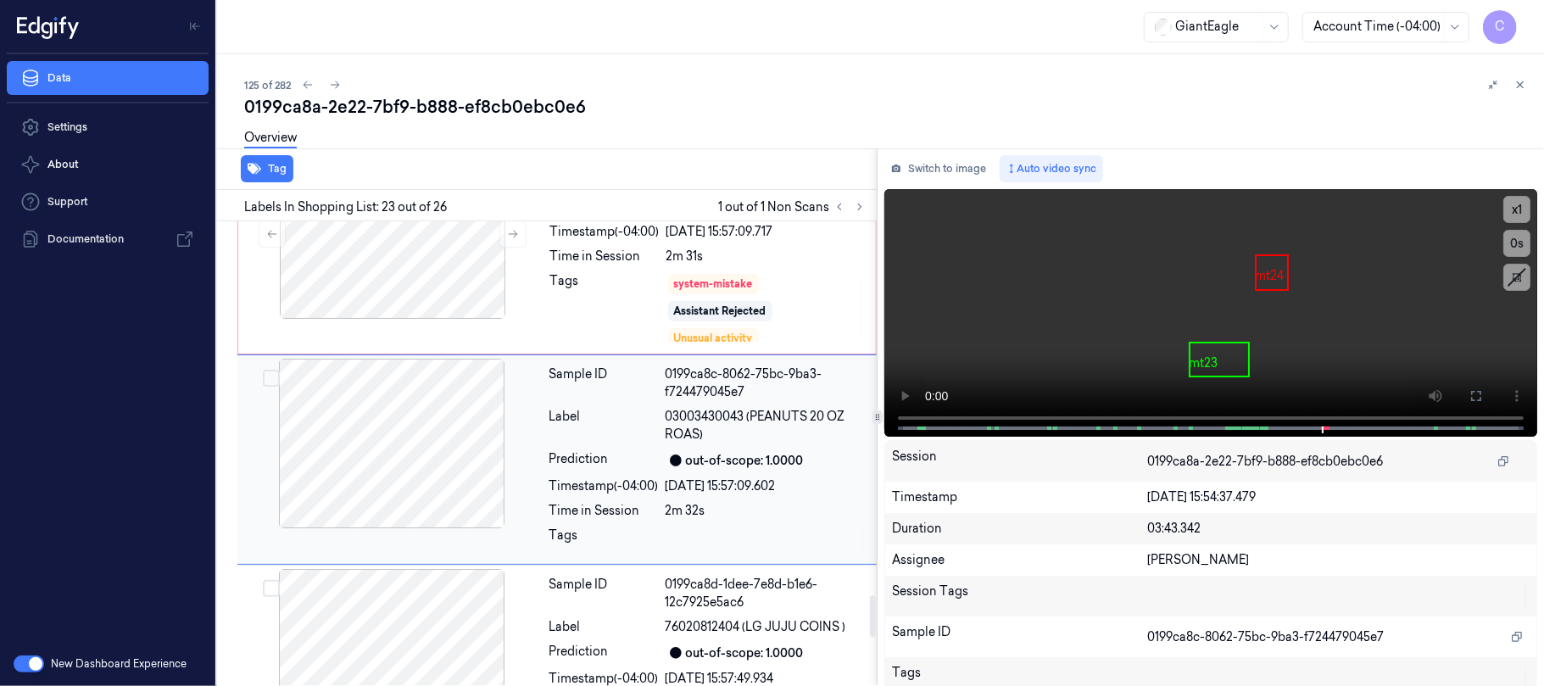
scroll to position [4147, 0]
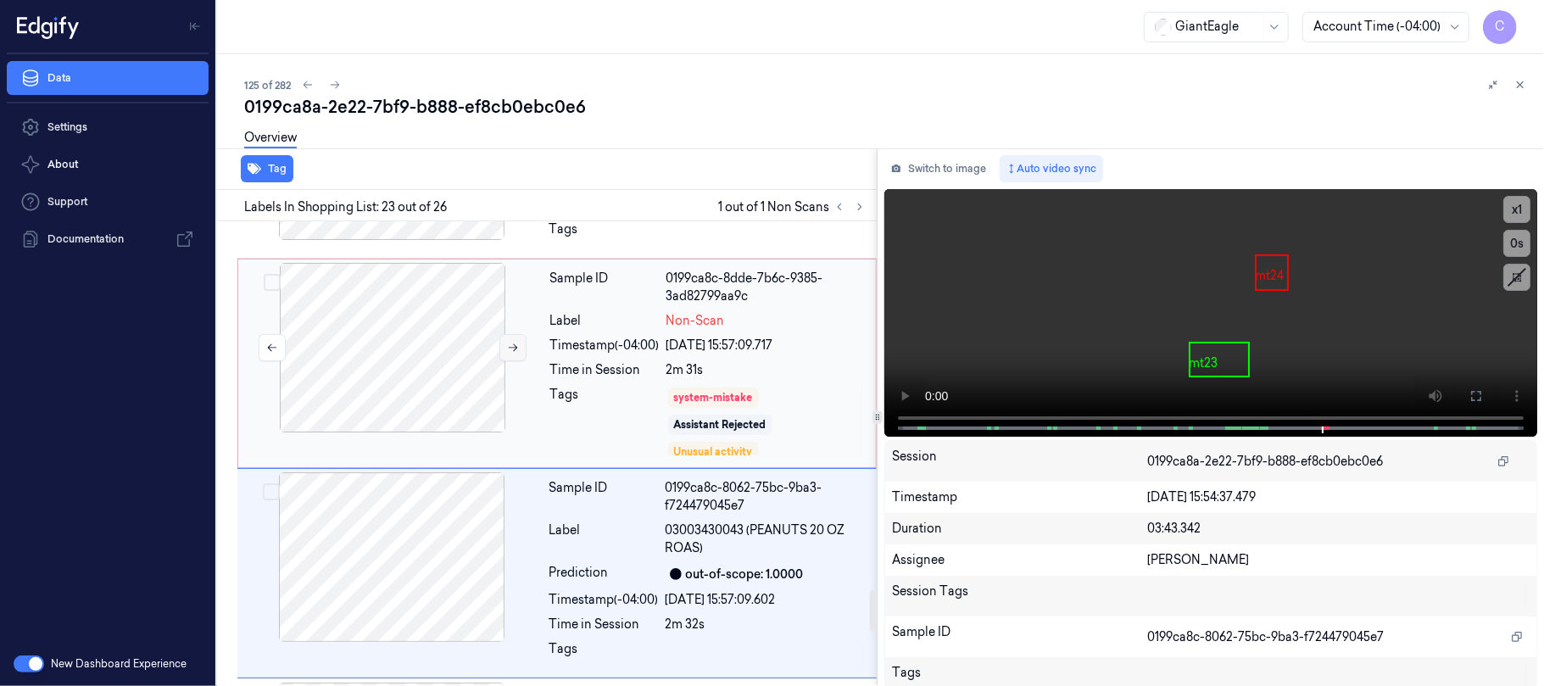
click at [517, 334] on button at bounding box center [513, 347] width 27 height 27
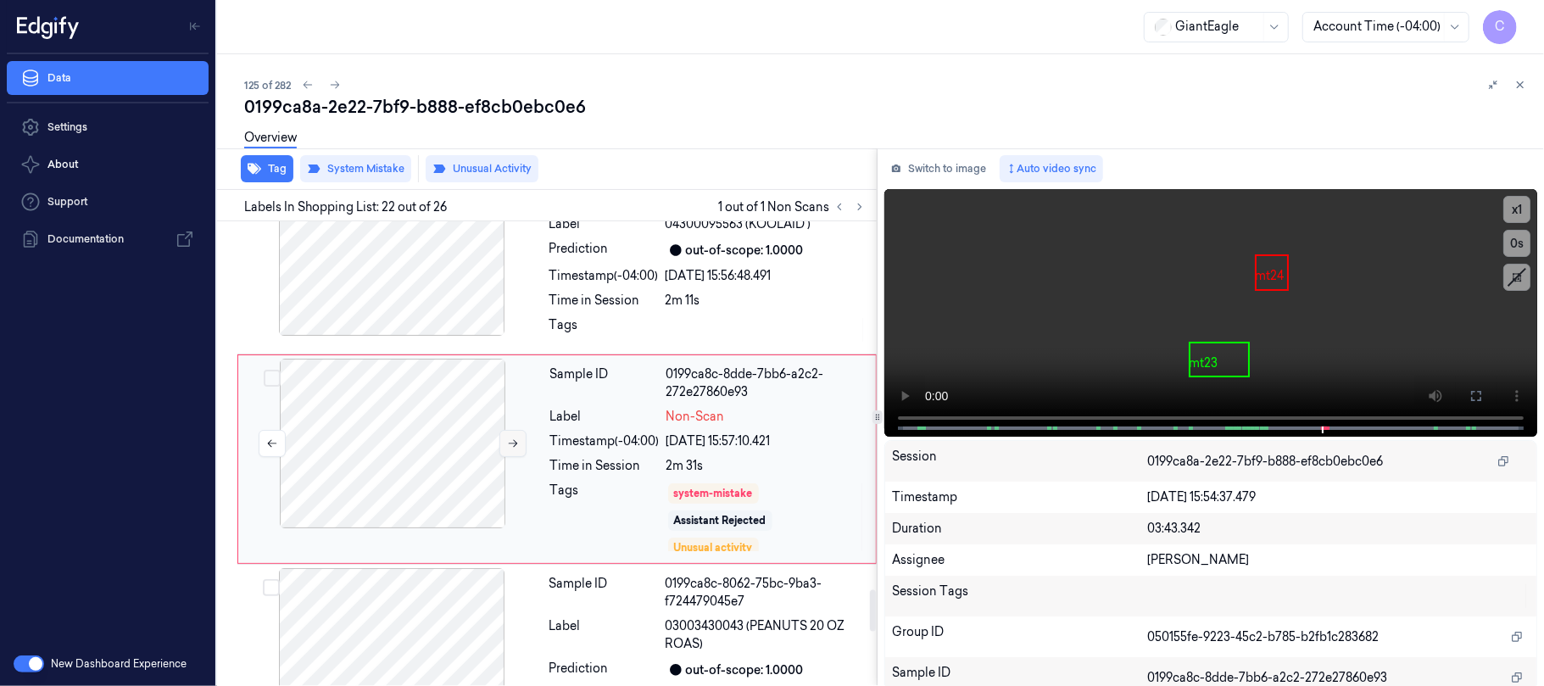
scroll to position [4051, 0]
click at [513, 438] on icon at bounding box center [513, 444] width 12 height 12
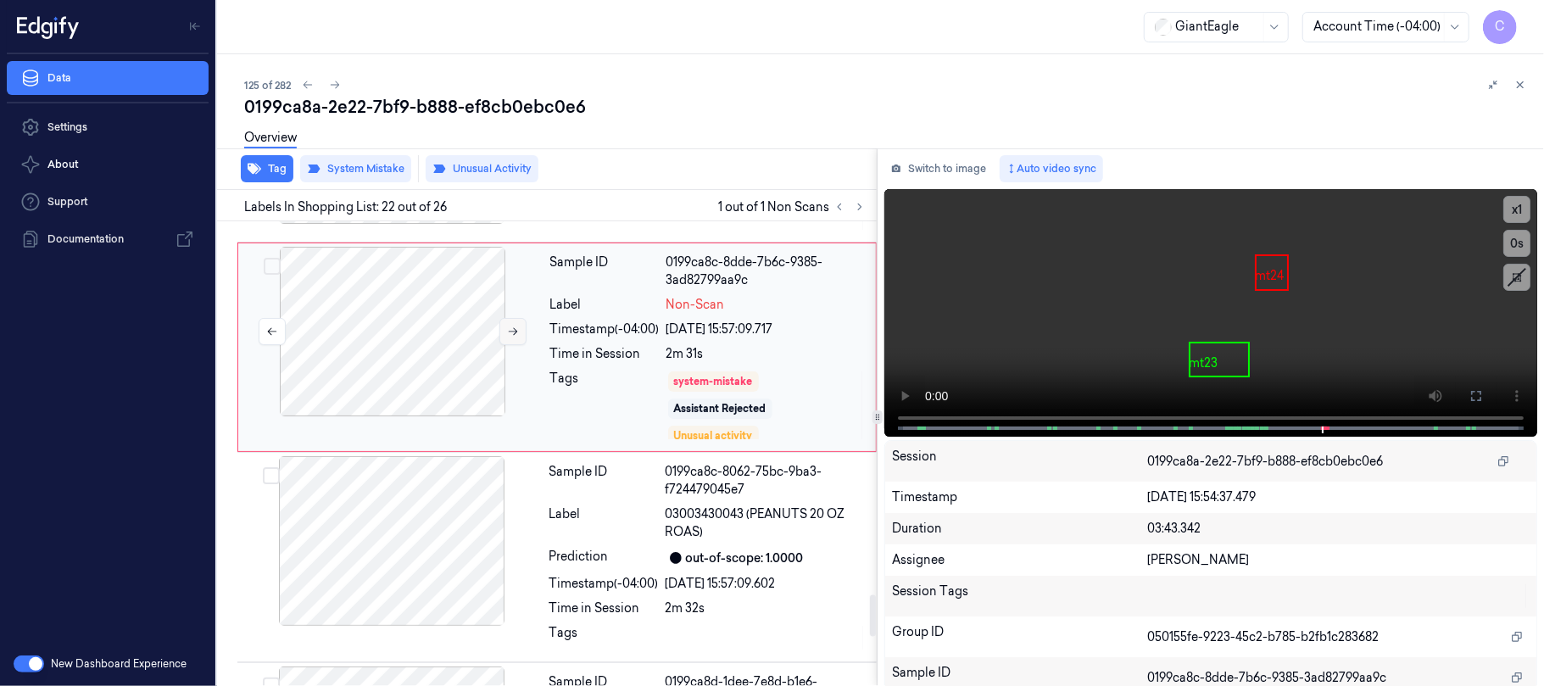
scroll to position [4276, 0]
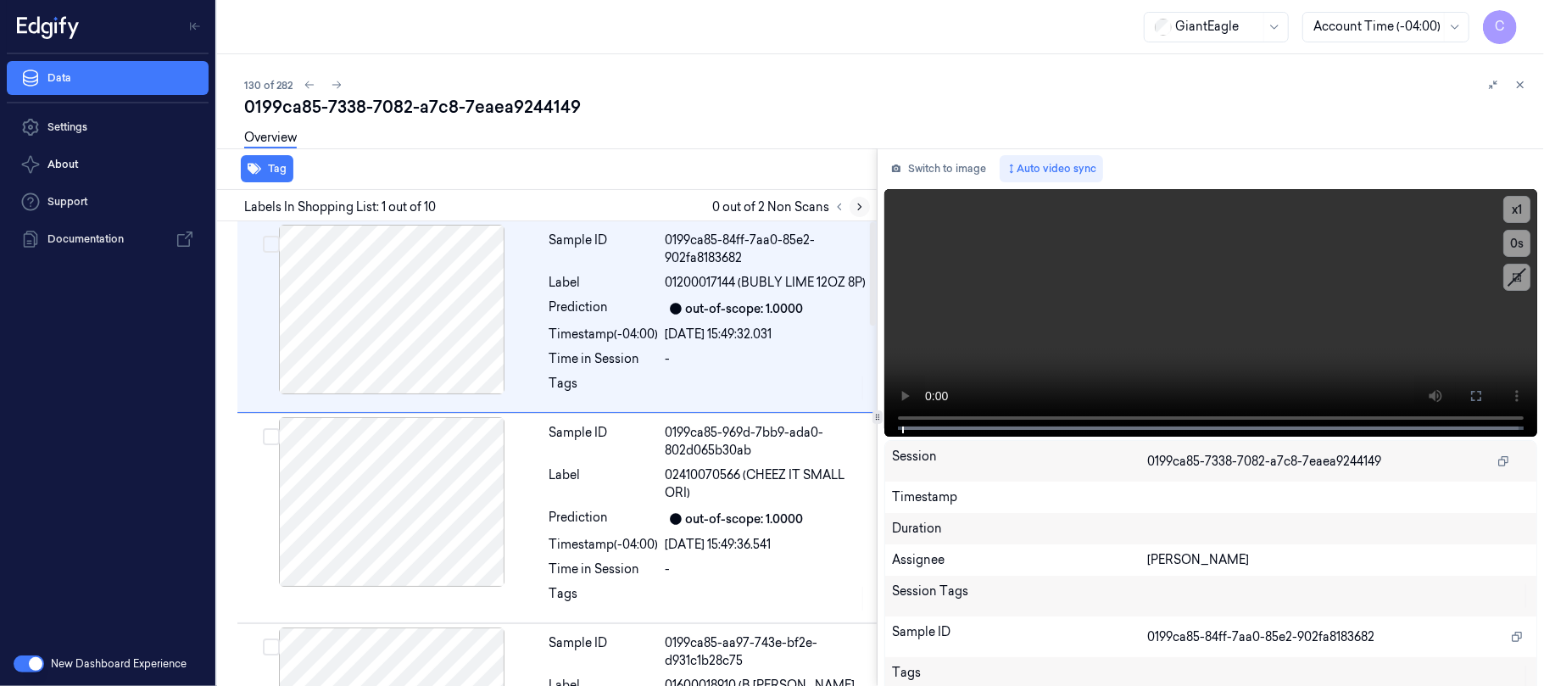
click at [862, 208] on icon at bounding box center [860, 207] width 12 height 12
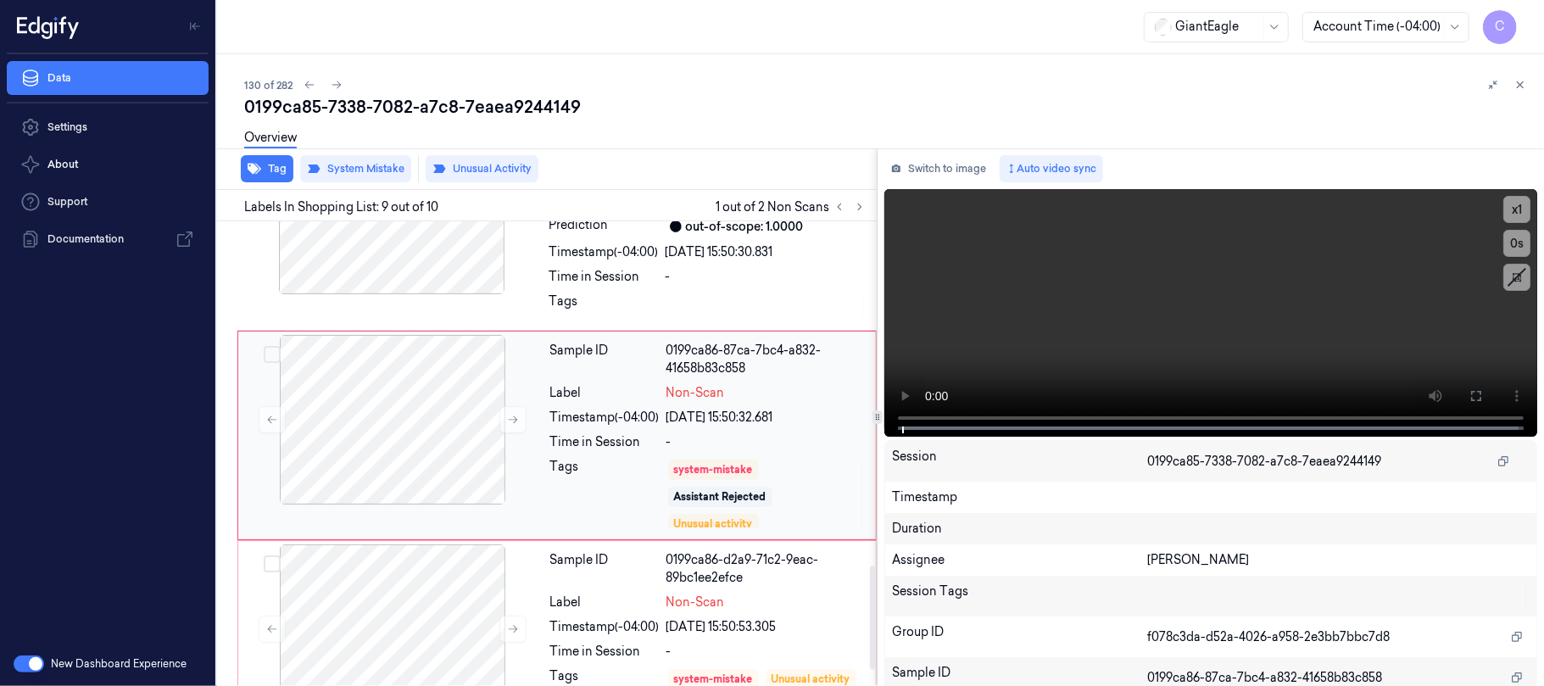
scroll to position [1541, 0]
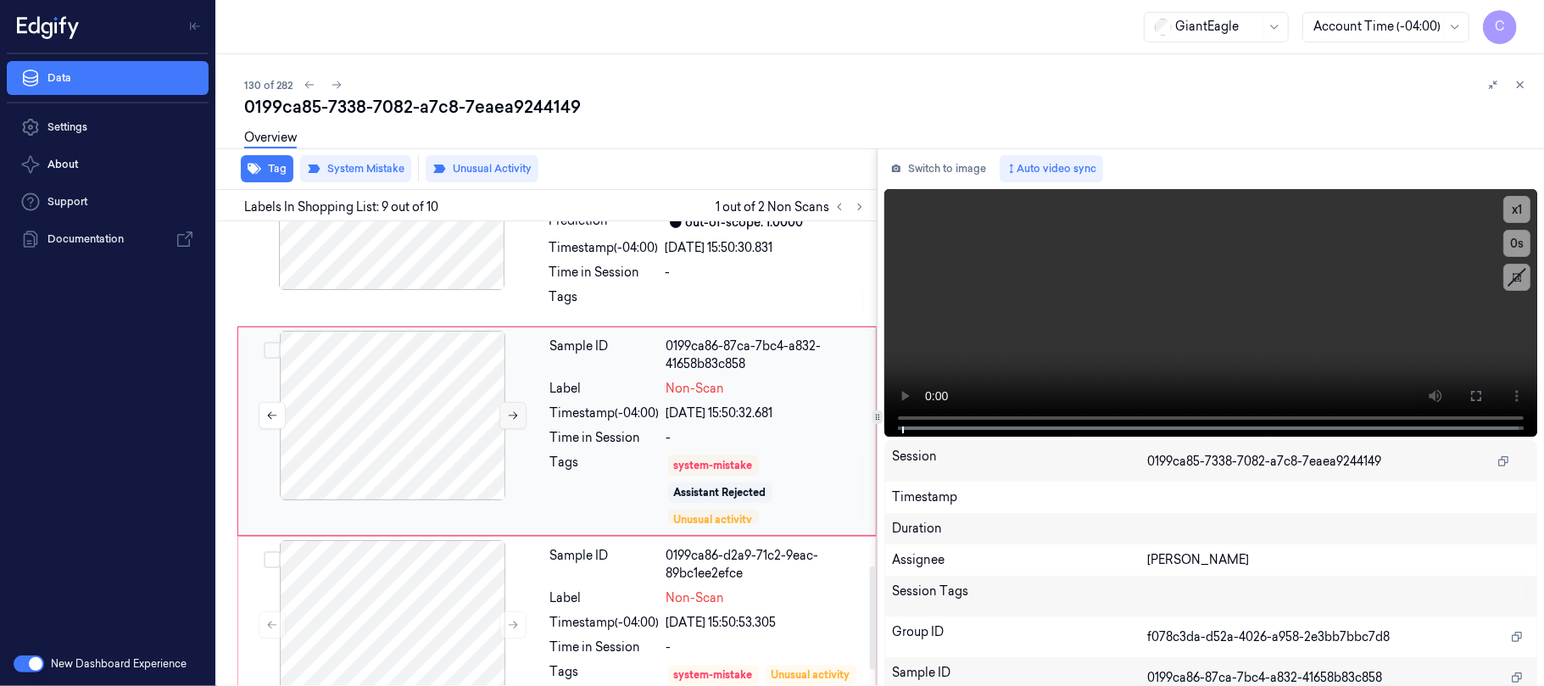
click at [507, 422] on icon at bounding box center [513, 416] width 12 height 12
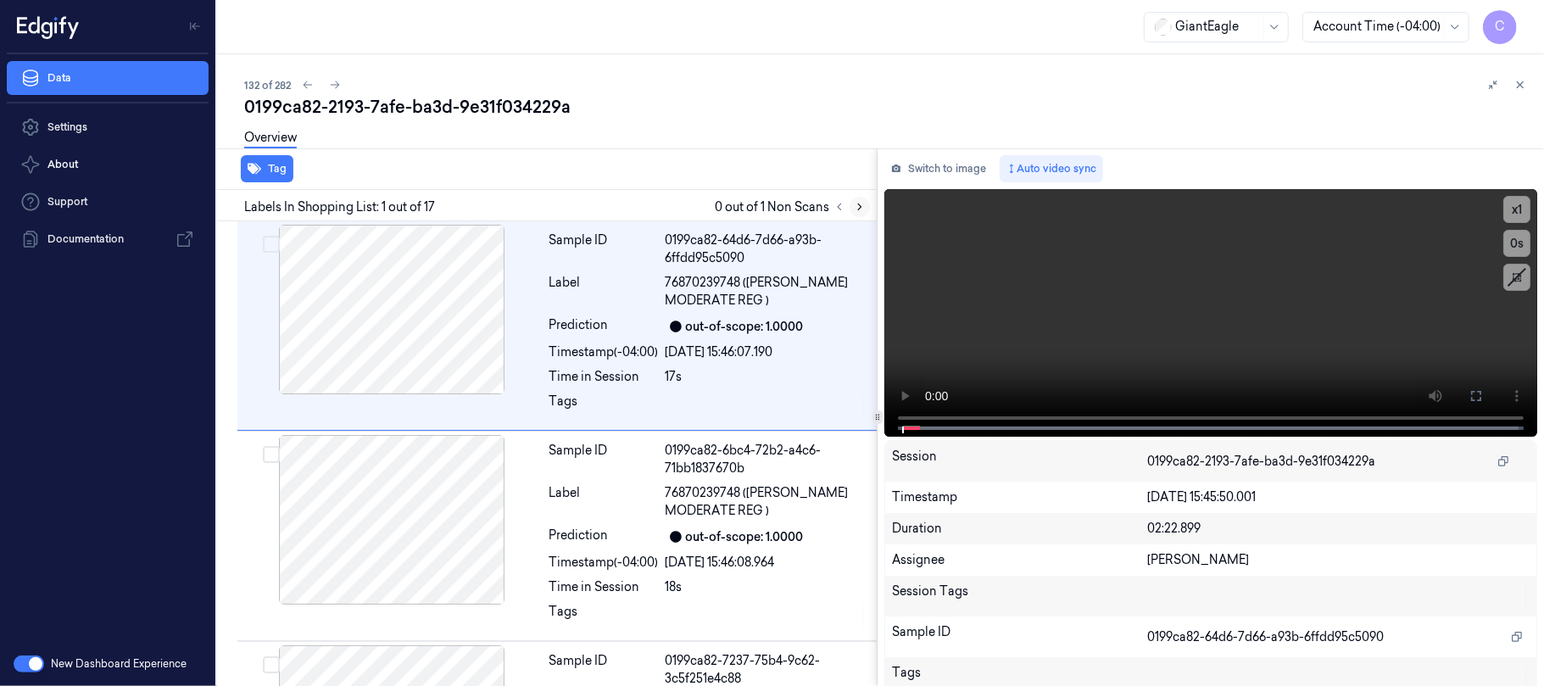
click at [856, 205] on icon at bounding box center [860, 207] width 12 height 12
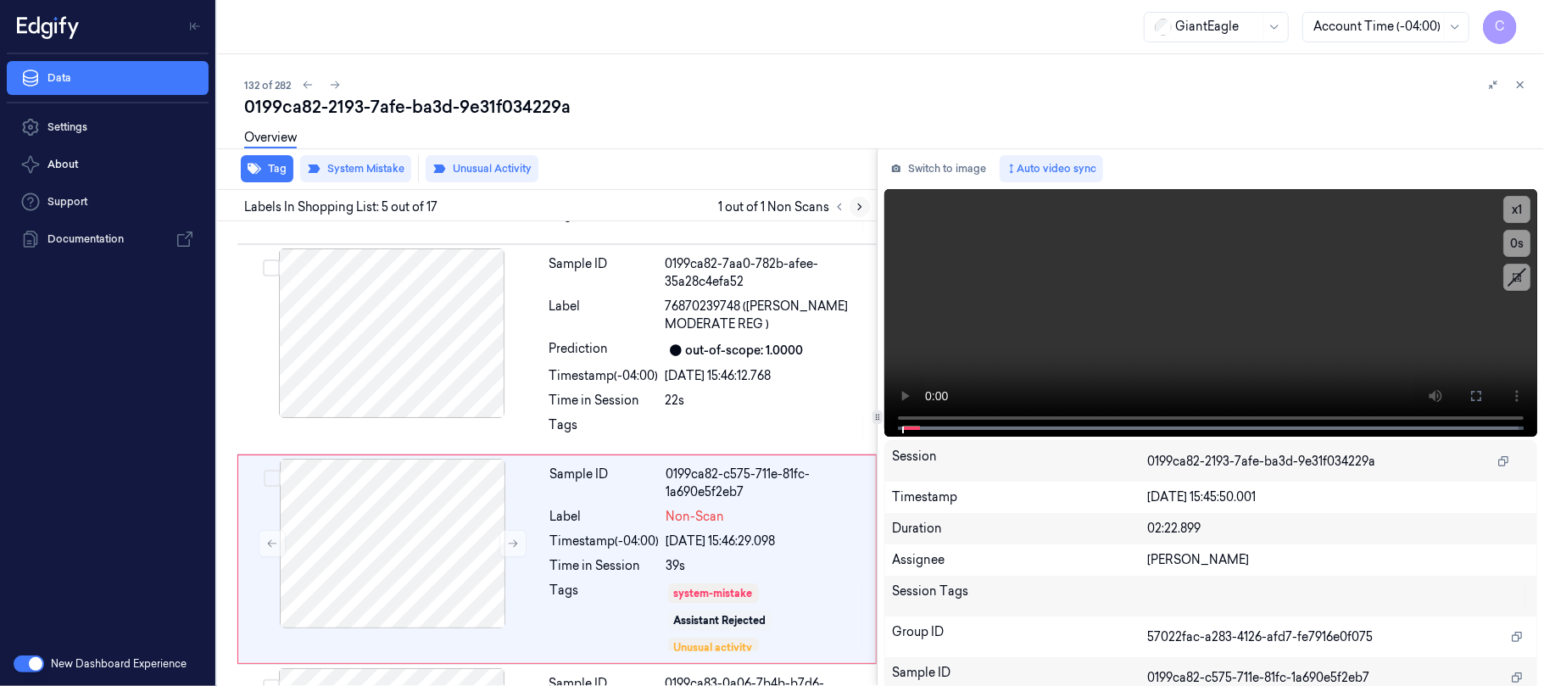
scroll to position [714, 0]
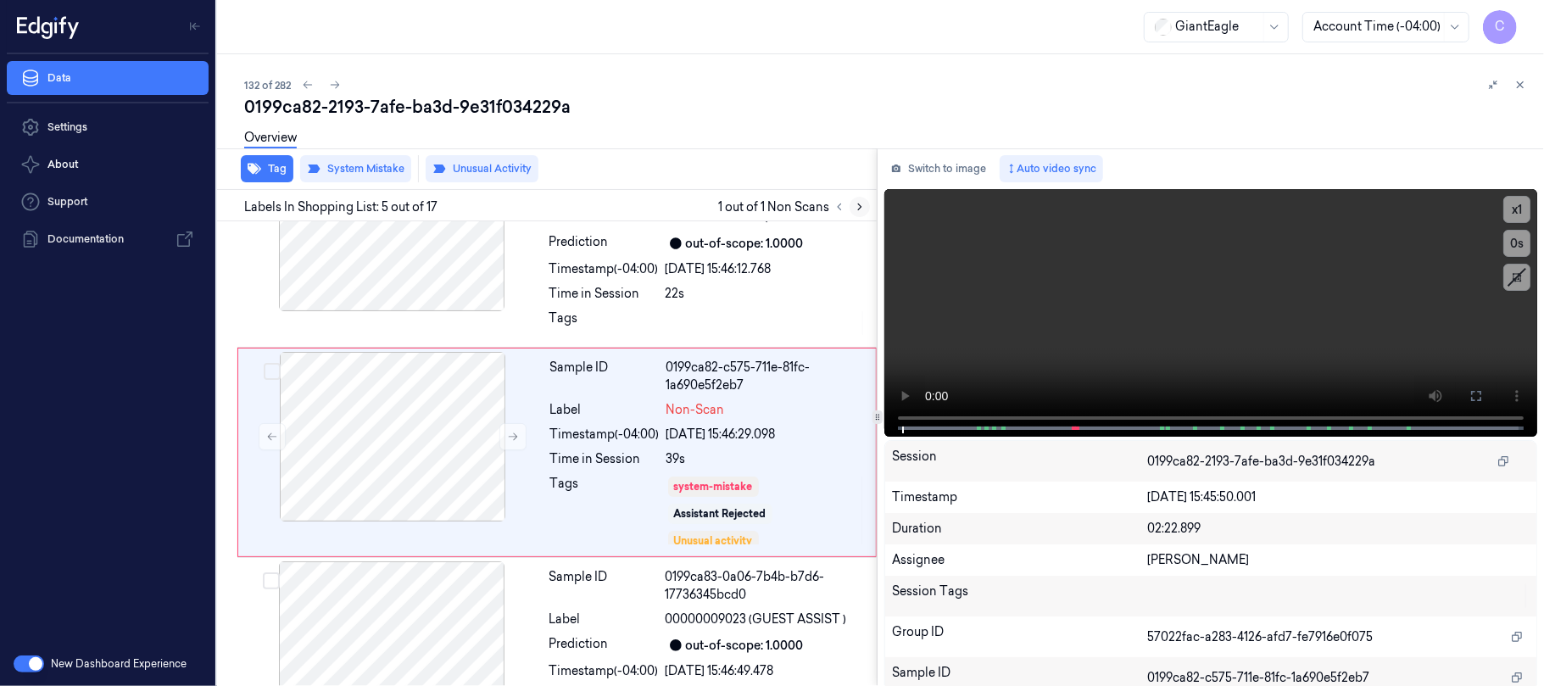
click at [856, 205] on icon at bounding box center [860, 207] width 12 height 12
click at [513, 432] on icon at bounding box center [513, 437] width 12 height 12
click at [511, 434] on icon at bounding box center [513, 437] width 12 height 12
click at [509, 438] on icon at bounding box center [513, 437] width 12 height 12
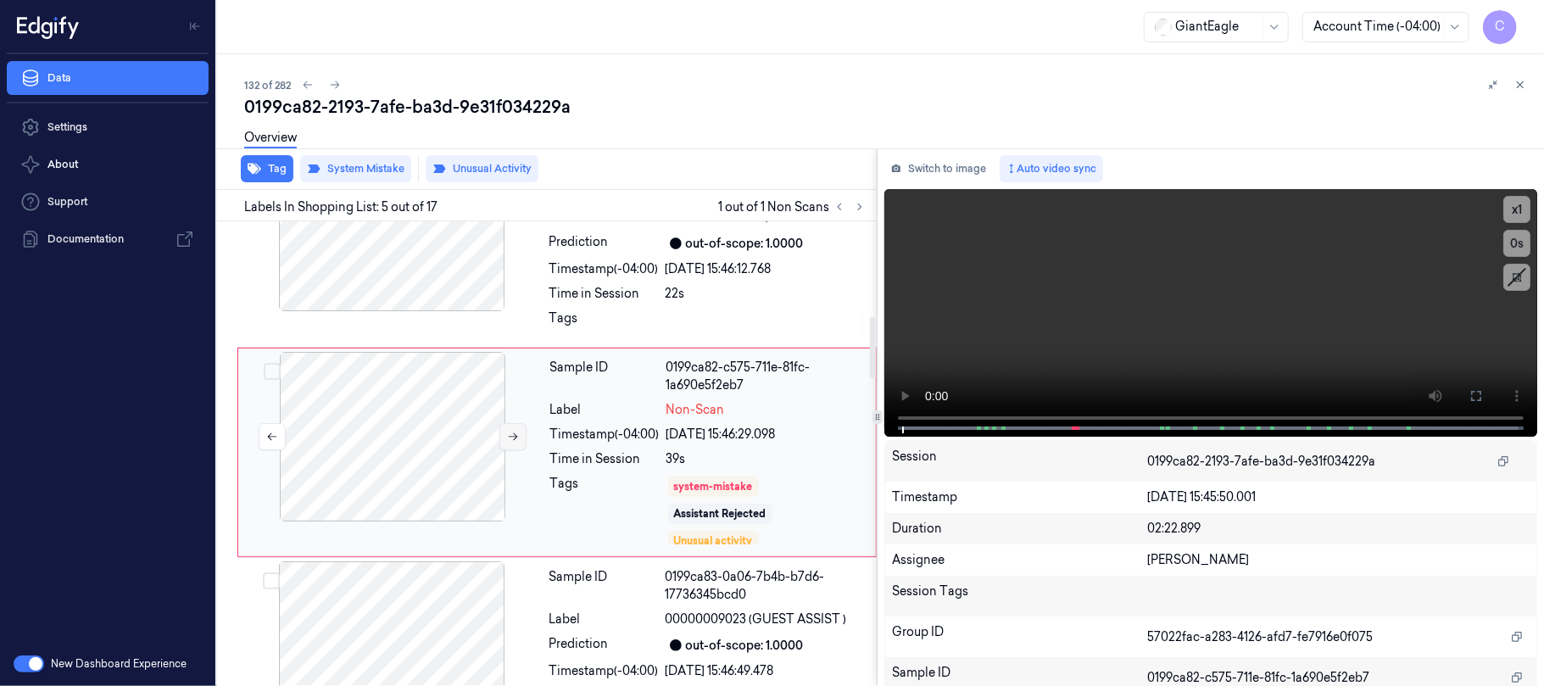
click at [509, 438] on icon at bounding box center [513, 437] width 12 height 12
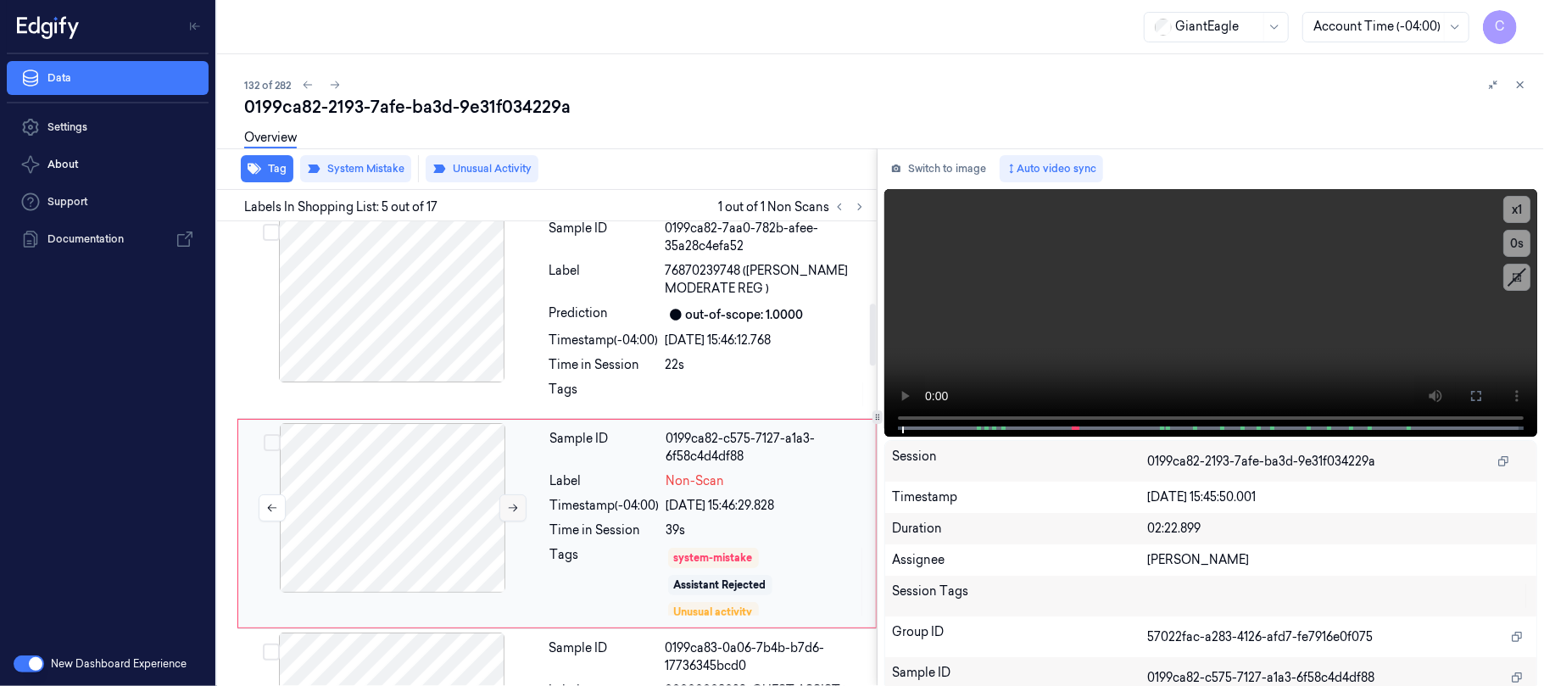
scroll to position [601, 0]
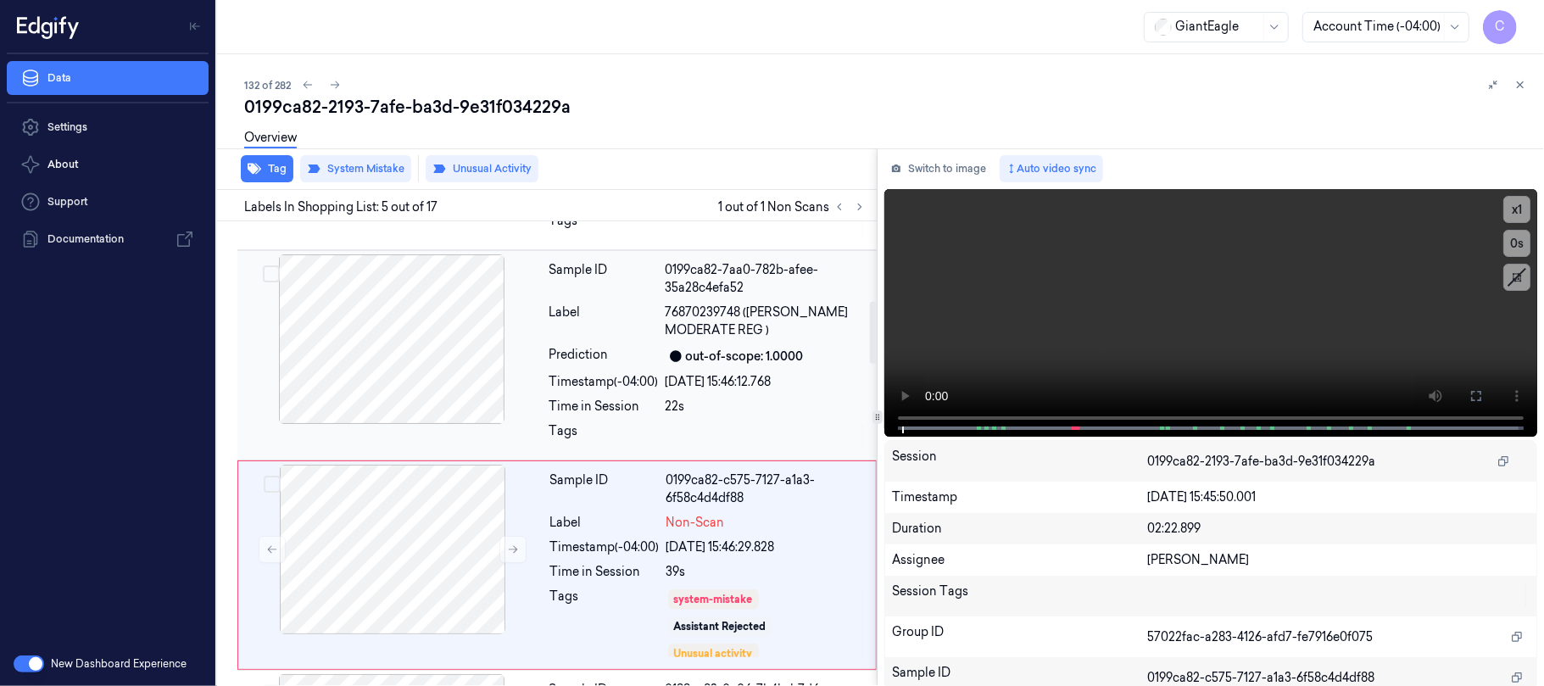
click at [445, 324] on div at bounding box center [392, 339] width 302 height 170
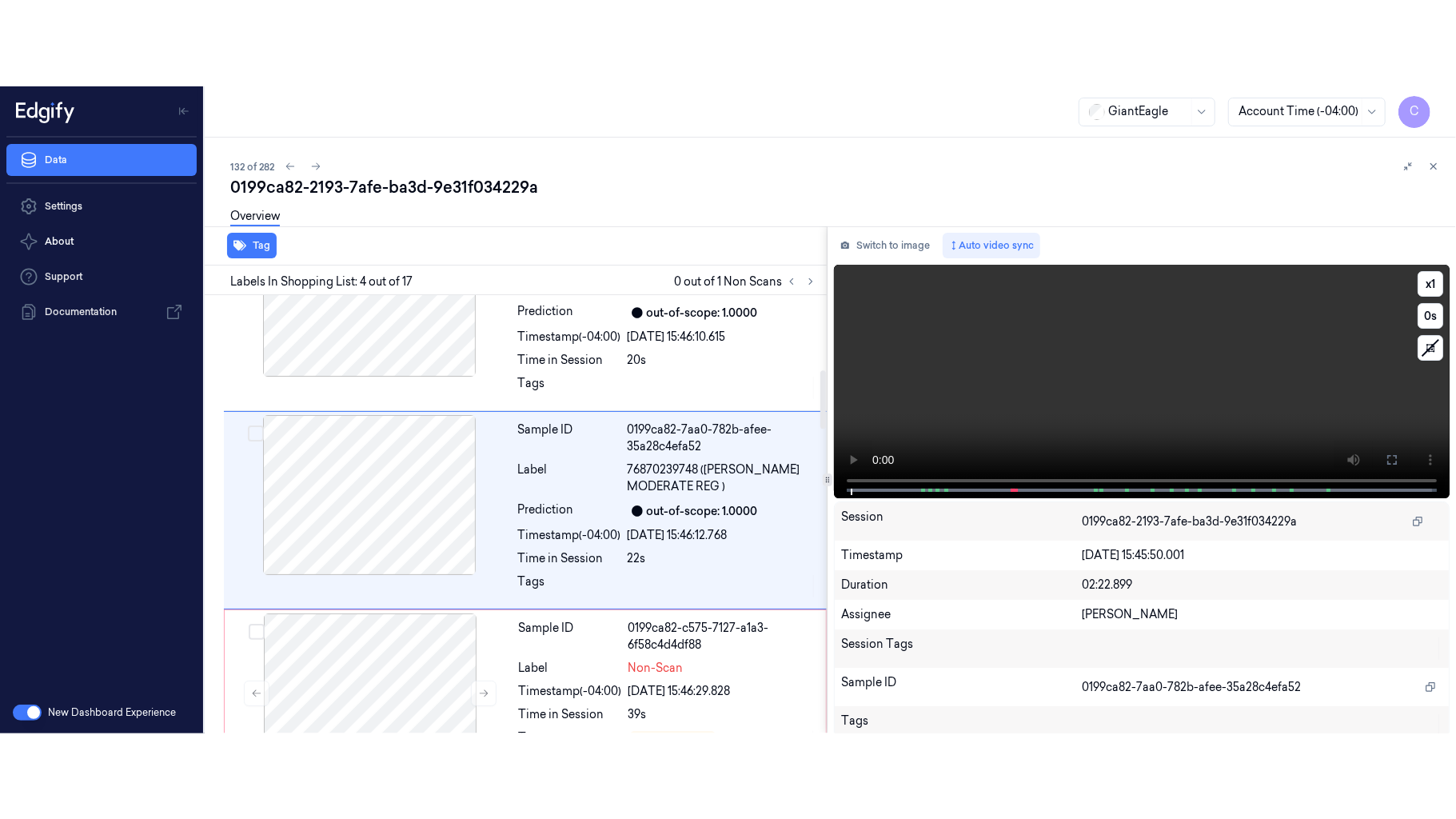
scroll to position [475, 0]
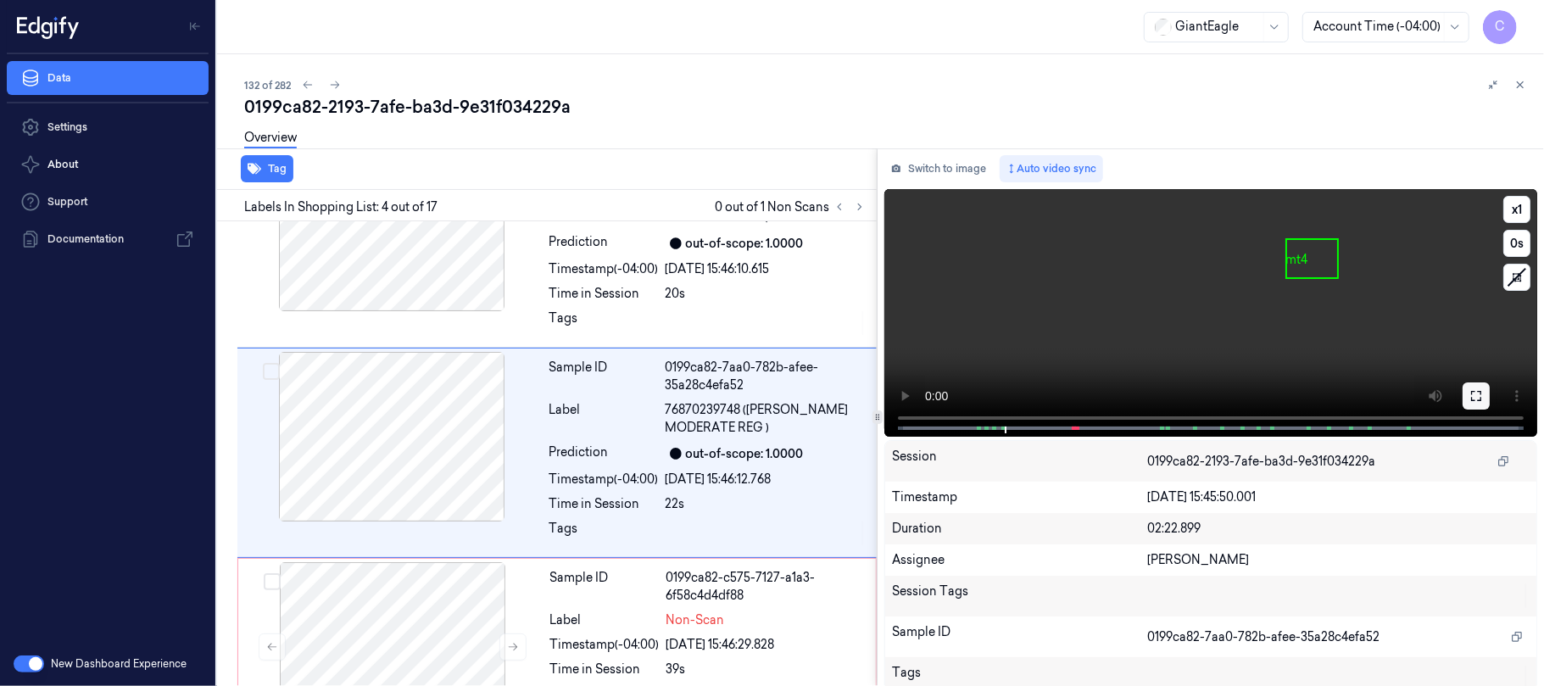
click at [1470, 399] on icon at bounding box center [1477, 396] width 14 height 14
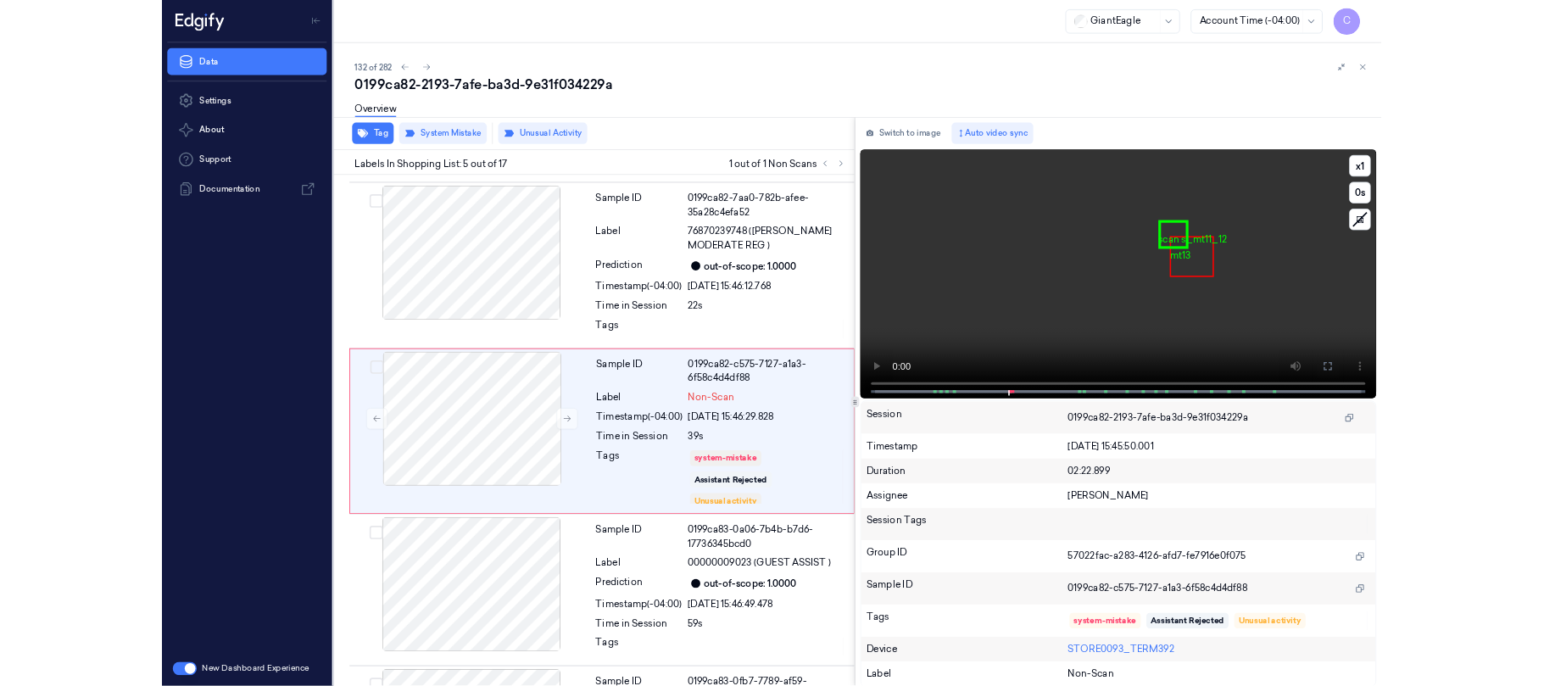
scroll to position [624, 0]
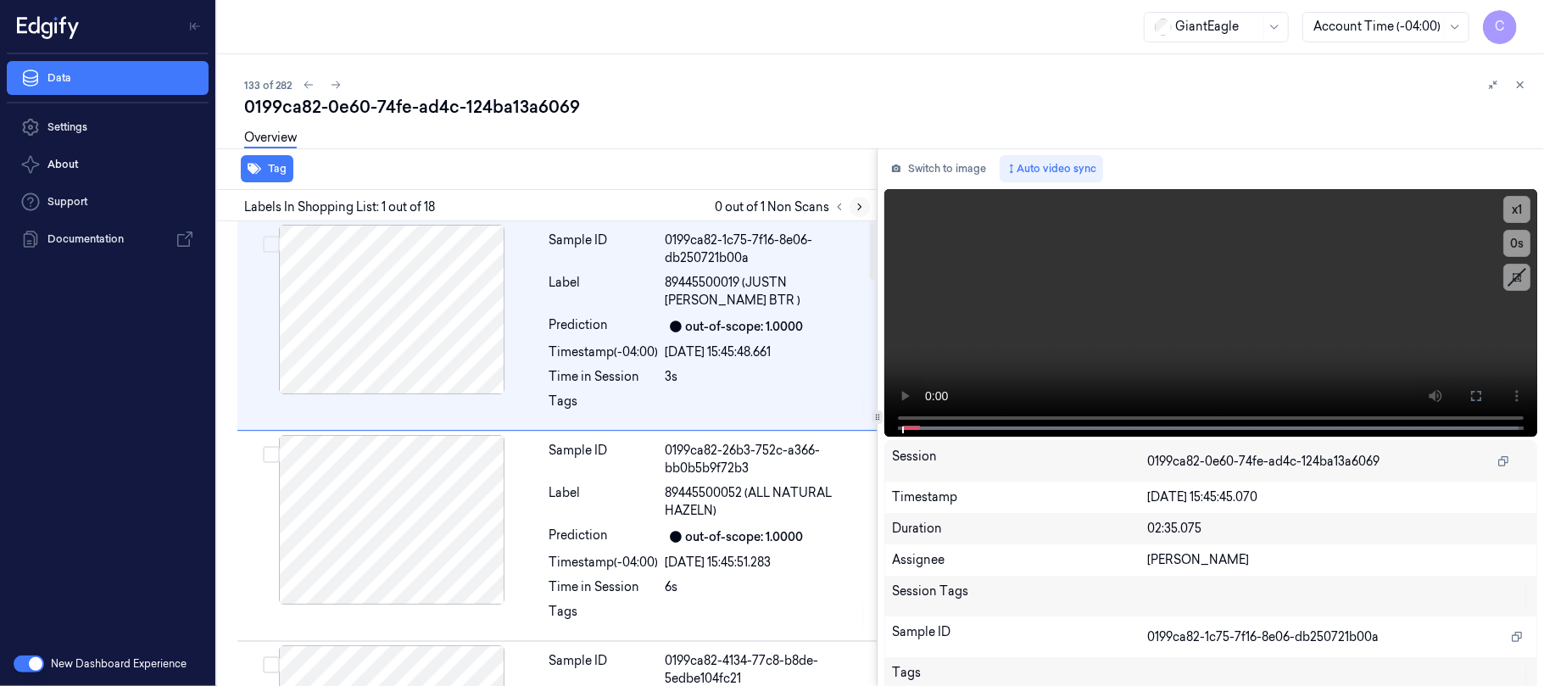
click at [855, 208] on icon at bounding box center [860, 207] width 12 height 12
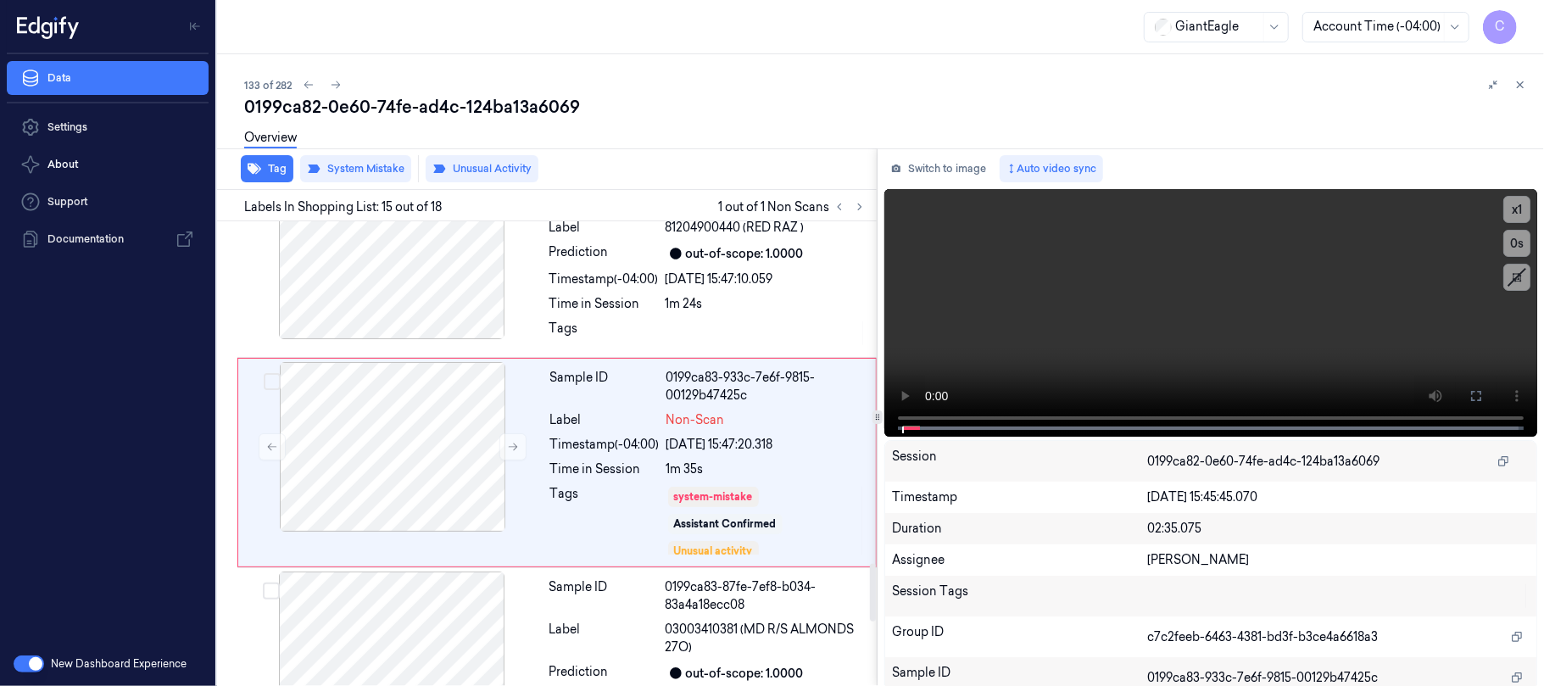
scroll to position [2752, 0]
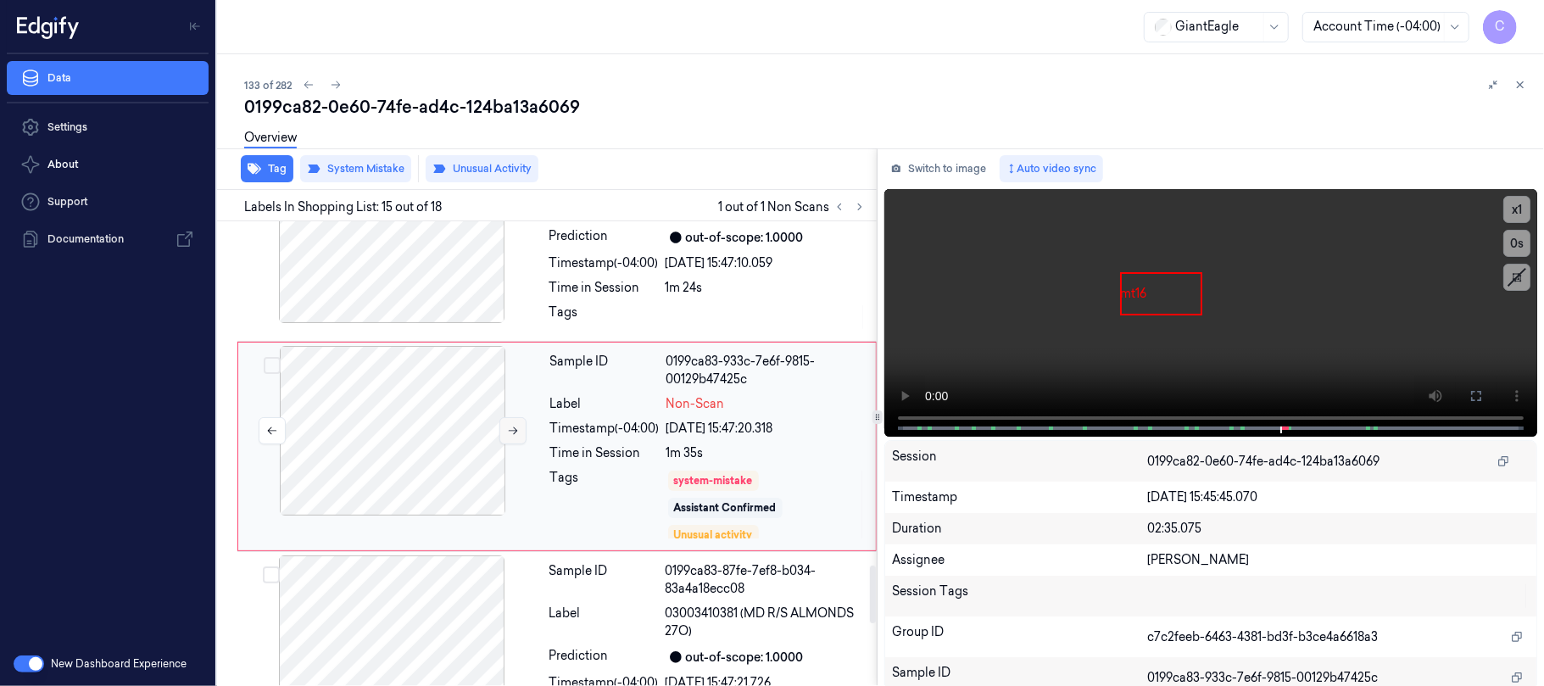
click at [514, 435] on icon at bounding box center [513, 431] width 9 height 8
drag, startPoint x: 514, startPoint y: 435, endPoint x: 514, endPoint y: 445, distance: 10.2
click at [514, 437] on icon at bounding box center [513, 431] width 12 height 12
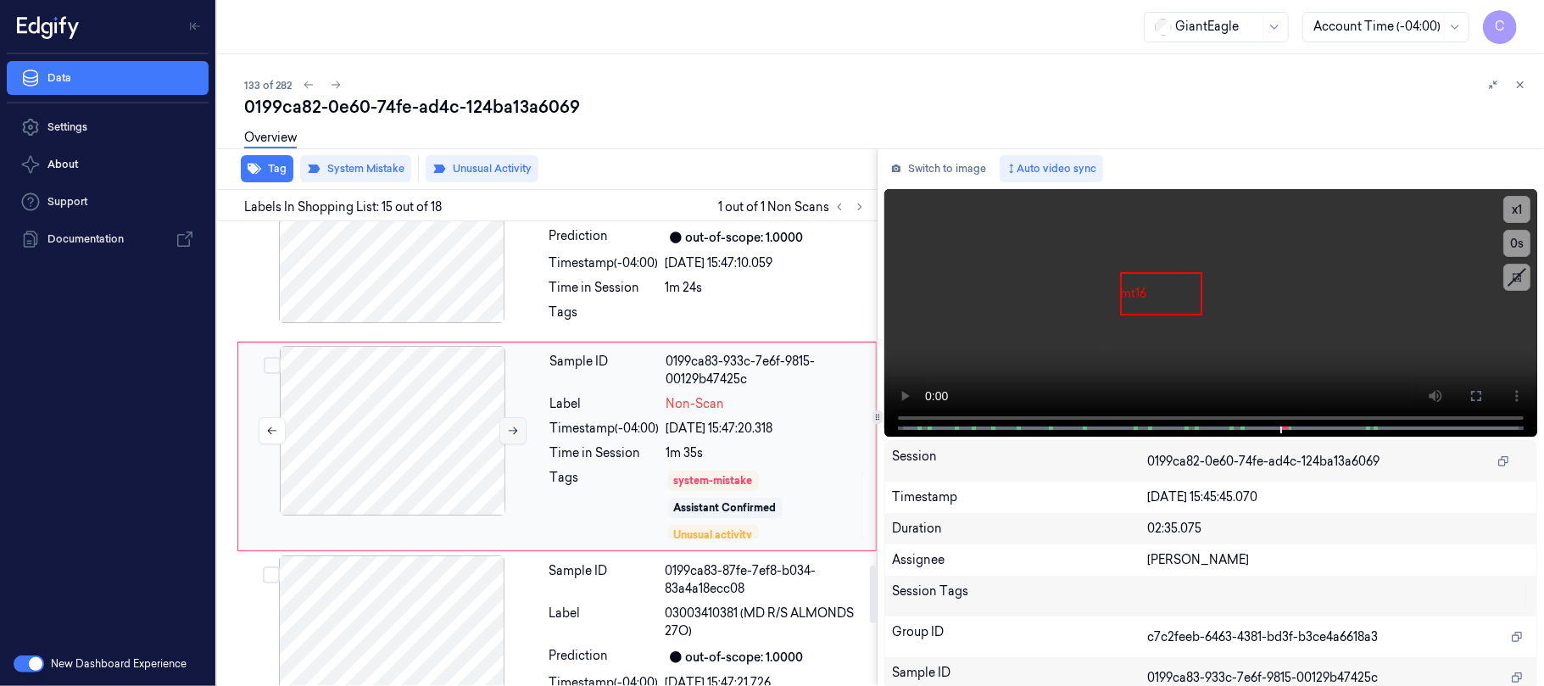
click at [514, 444] on button at bounding box center [513, 430] width 27 height 27
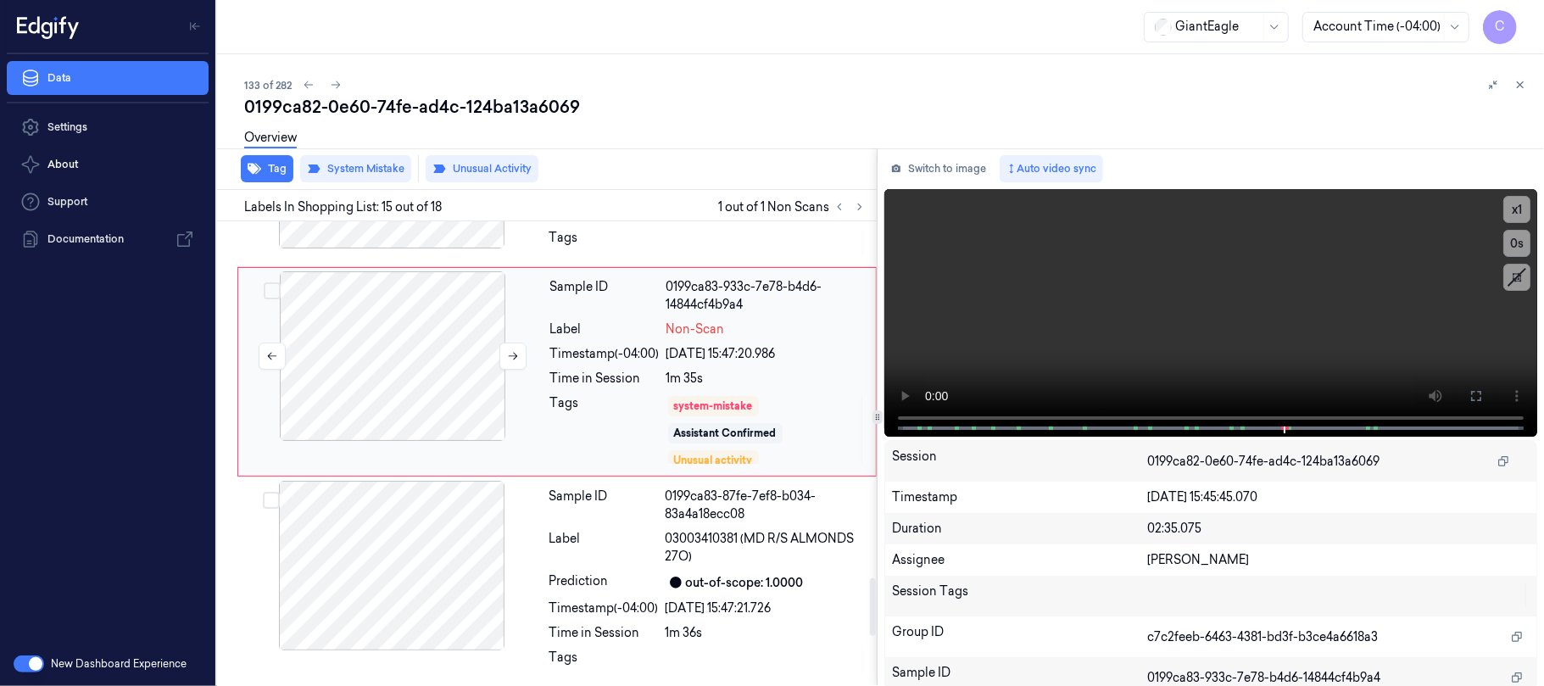
scroll to position [2865, 0]
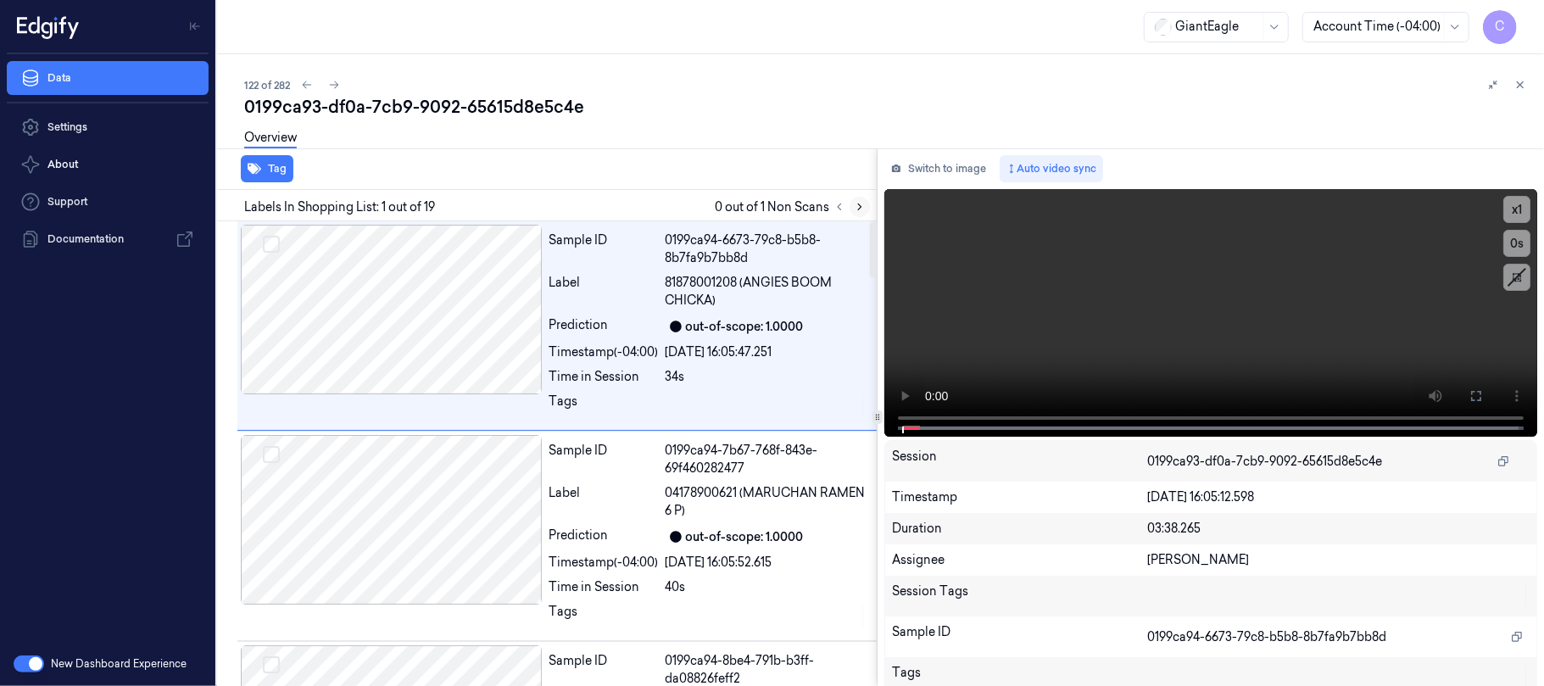
click at [857, 204] on icon at bounding box center [860, 207] width 12 height 12
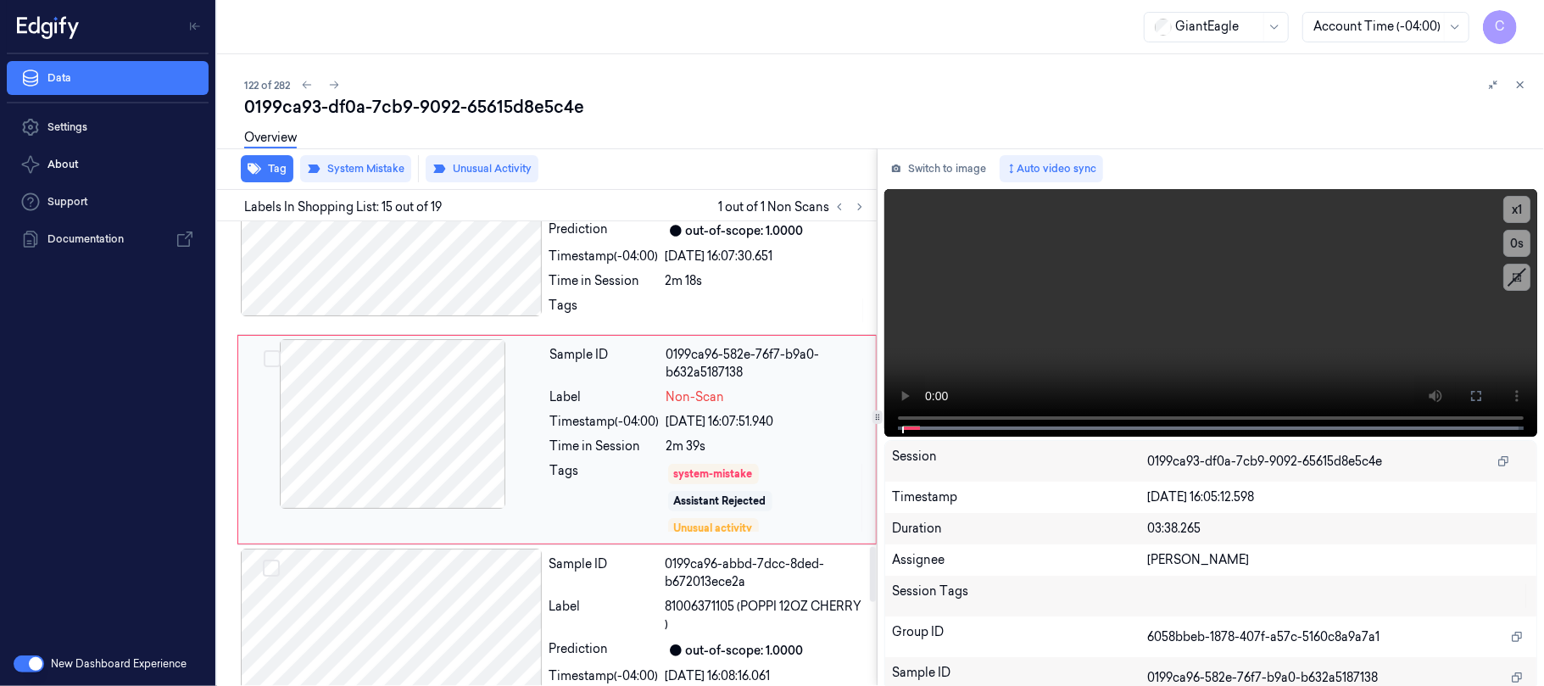
scroll to position [2752, 0]
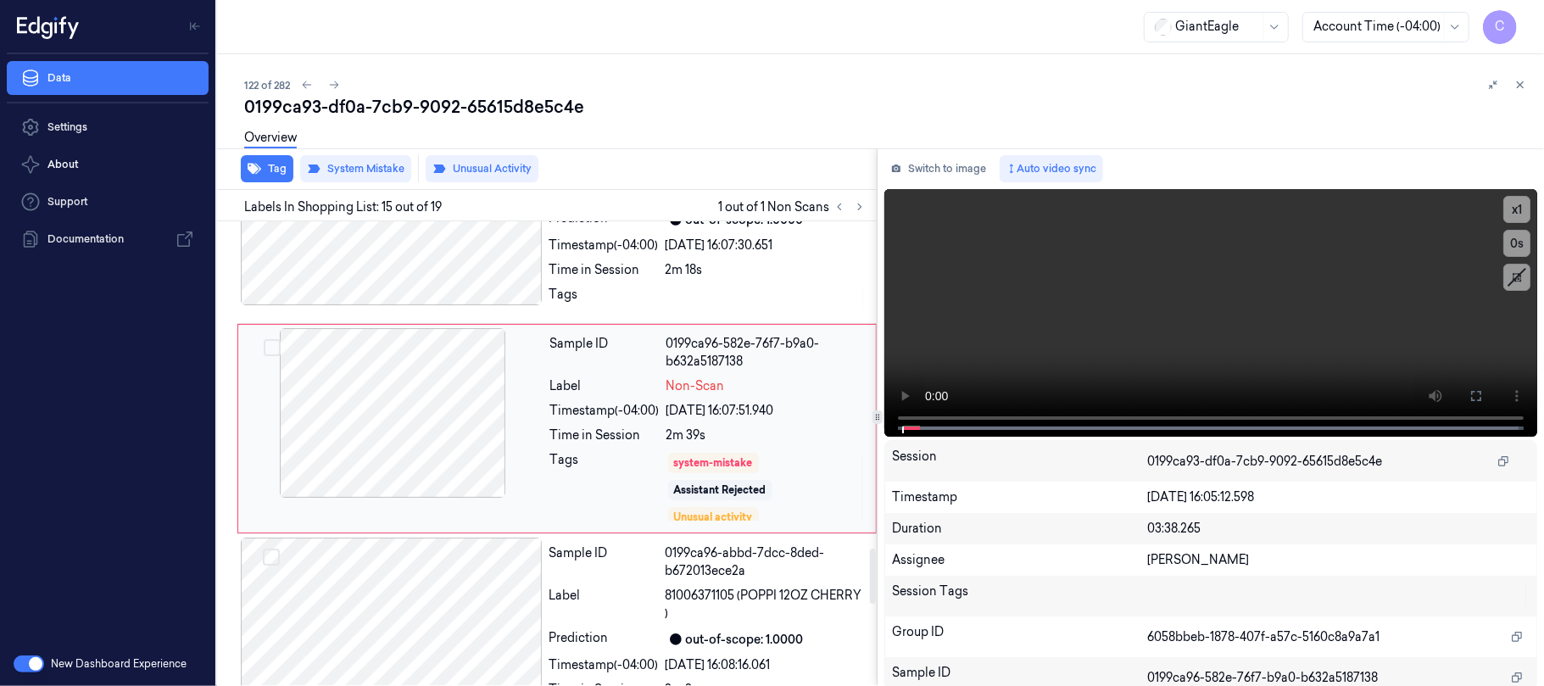
click at [475, 463] on div at bounding box center [393, 413] width 302 height 170
click at [493, 448] on div at bounding box center [393, 413] width 302 height 170
click at [426, 282] on div at bounding box center [392, 221] width 302 height 170
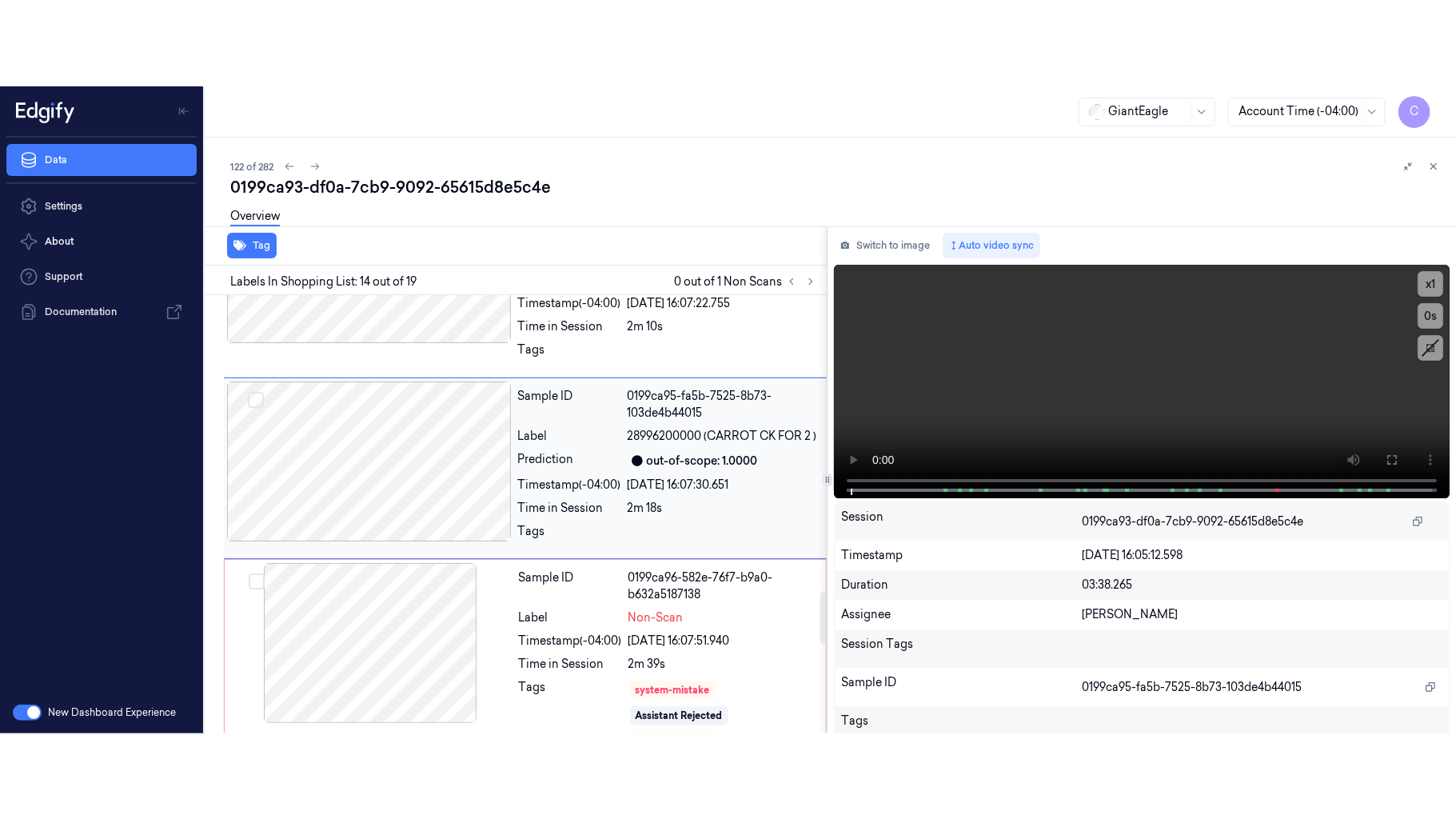
scroll to position [2396, 0]
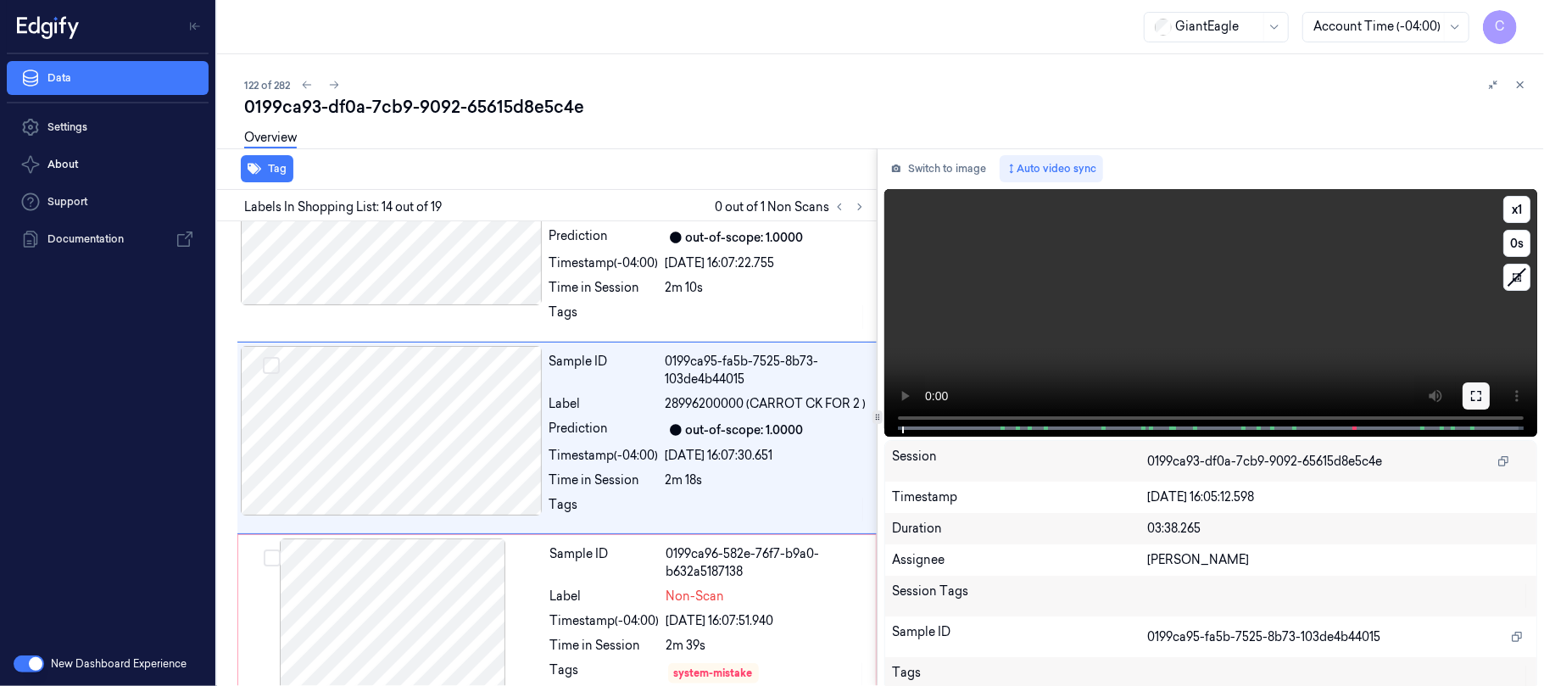
click at [1471, 394] on icon at bounding box center [1477, 396] width 14 height 14
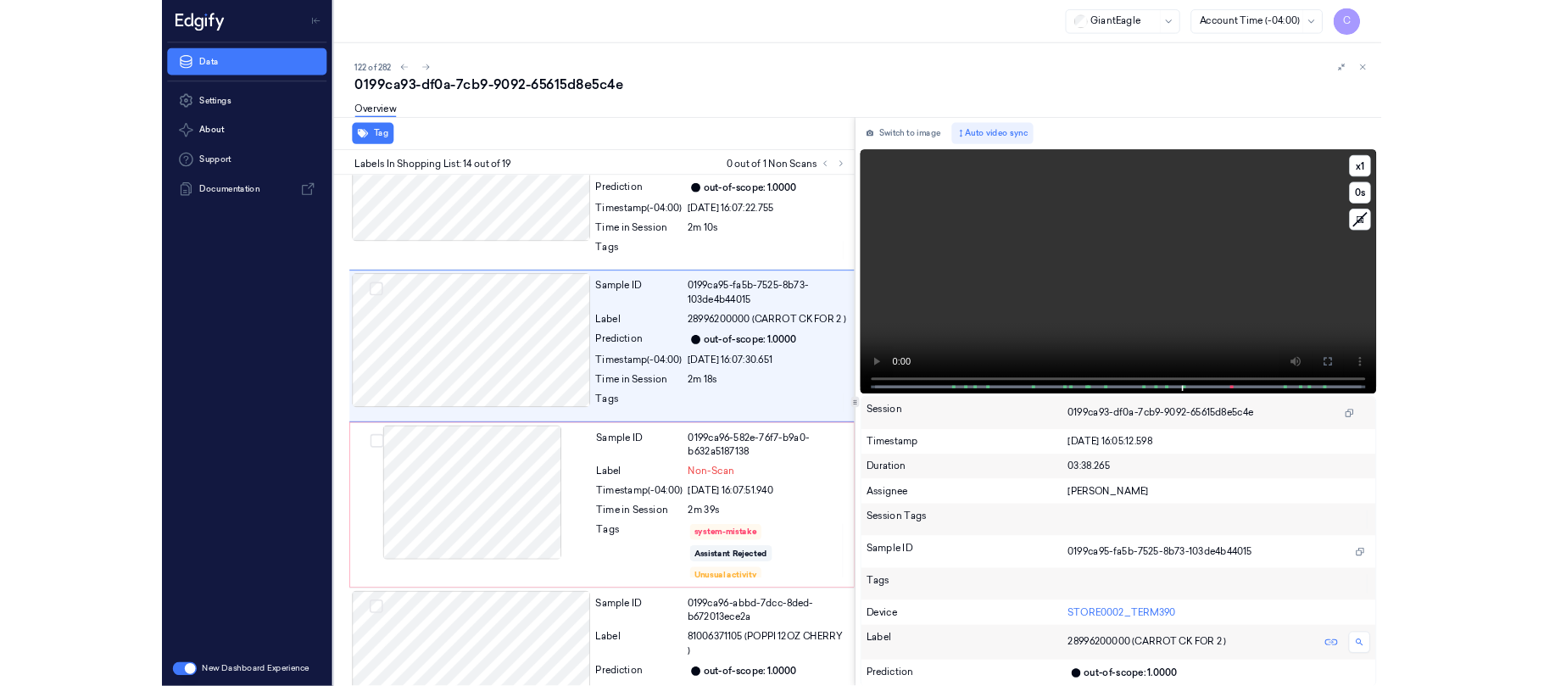
scroll to position [2451, 0]
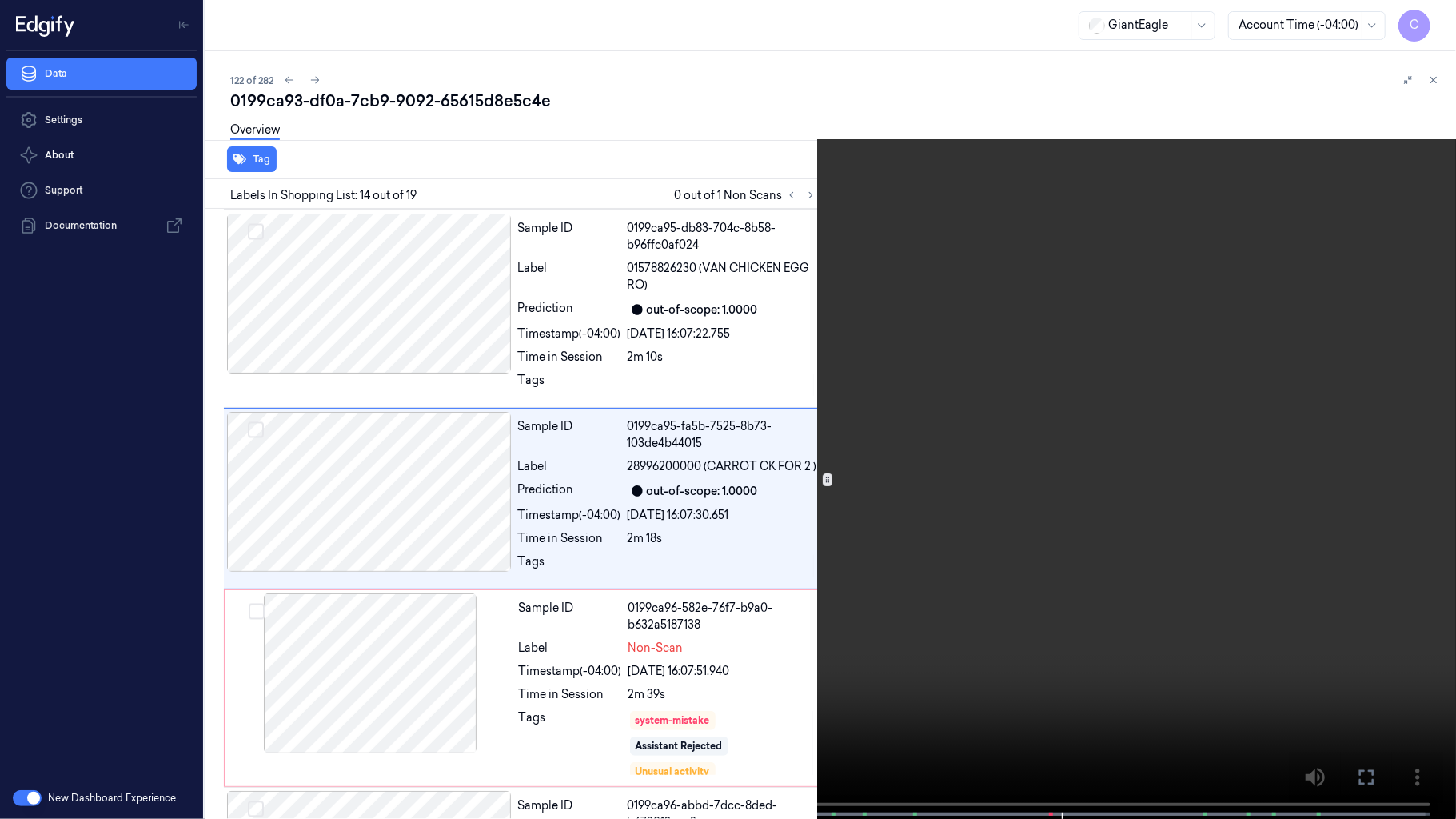
drag, startPoint x: 708, startPoint y: 487, endPoint x: 733, endPoint y: 432, distance: 60.4
click at [708, 487] on video at bounding box center [728, 411] width 1456 height 822
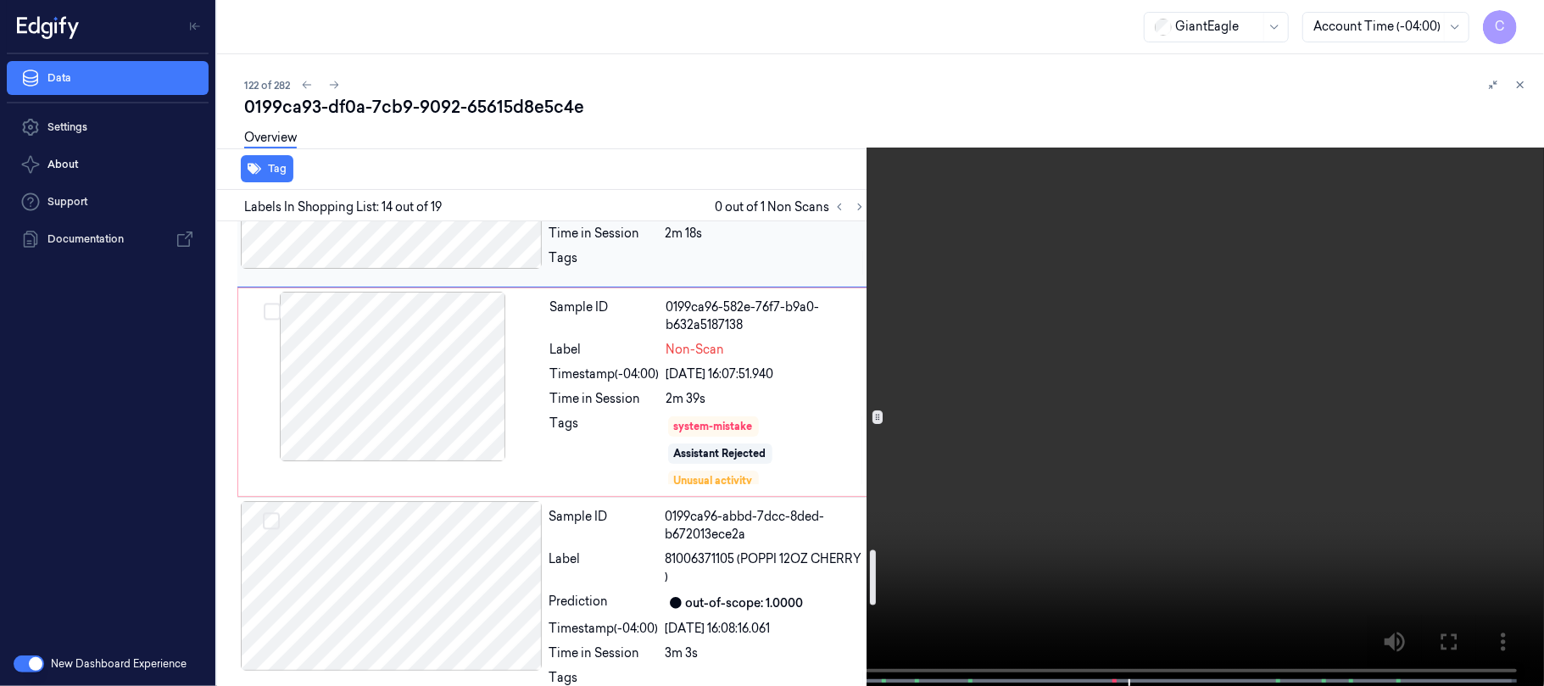
scroll to position [2790, 0]
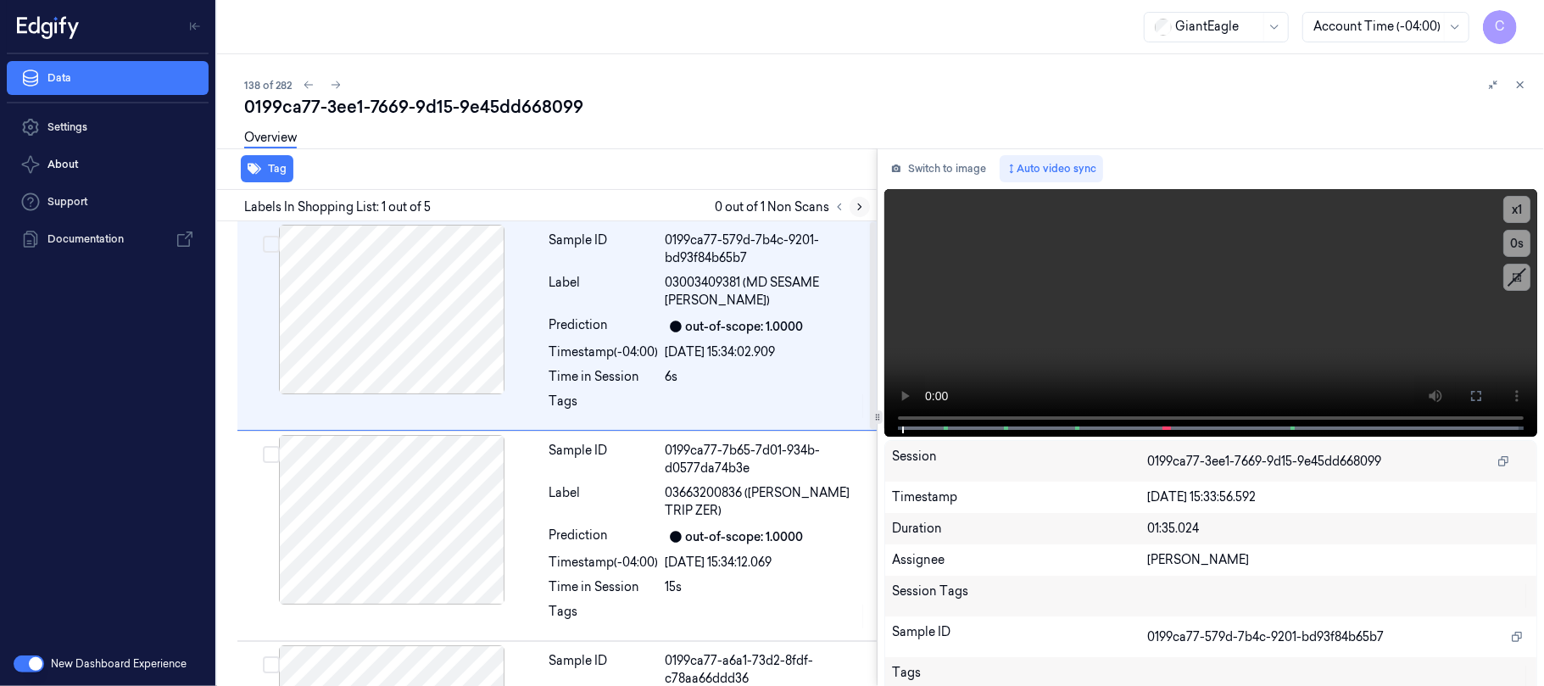
click at [859, 214] on button at bounding box center [860, 207] width 20 height 20
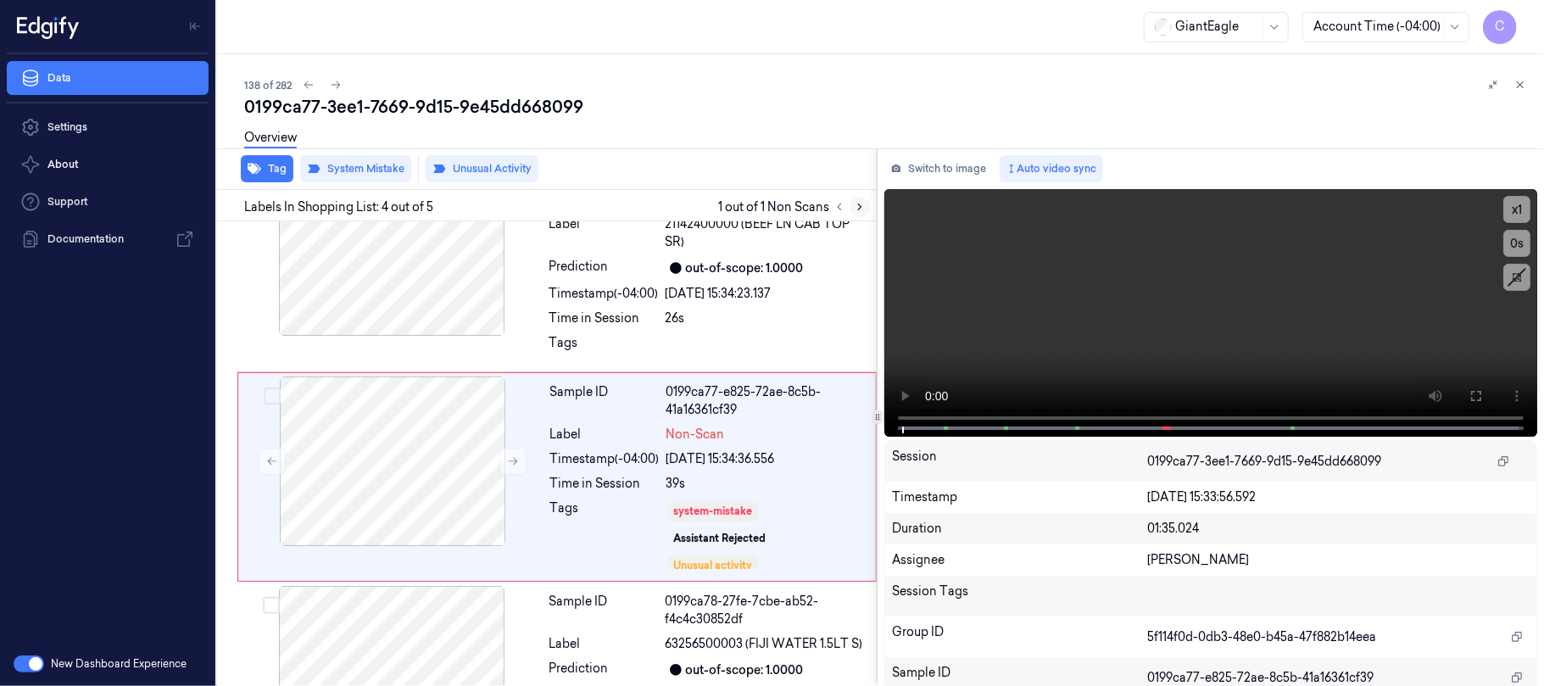
scroll to position [504, 0]
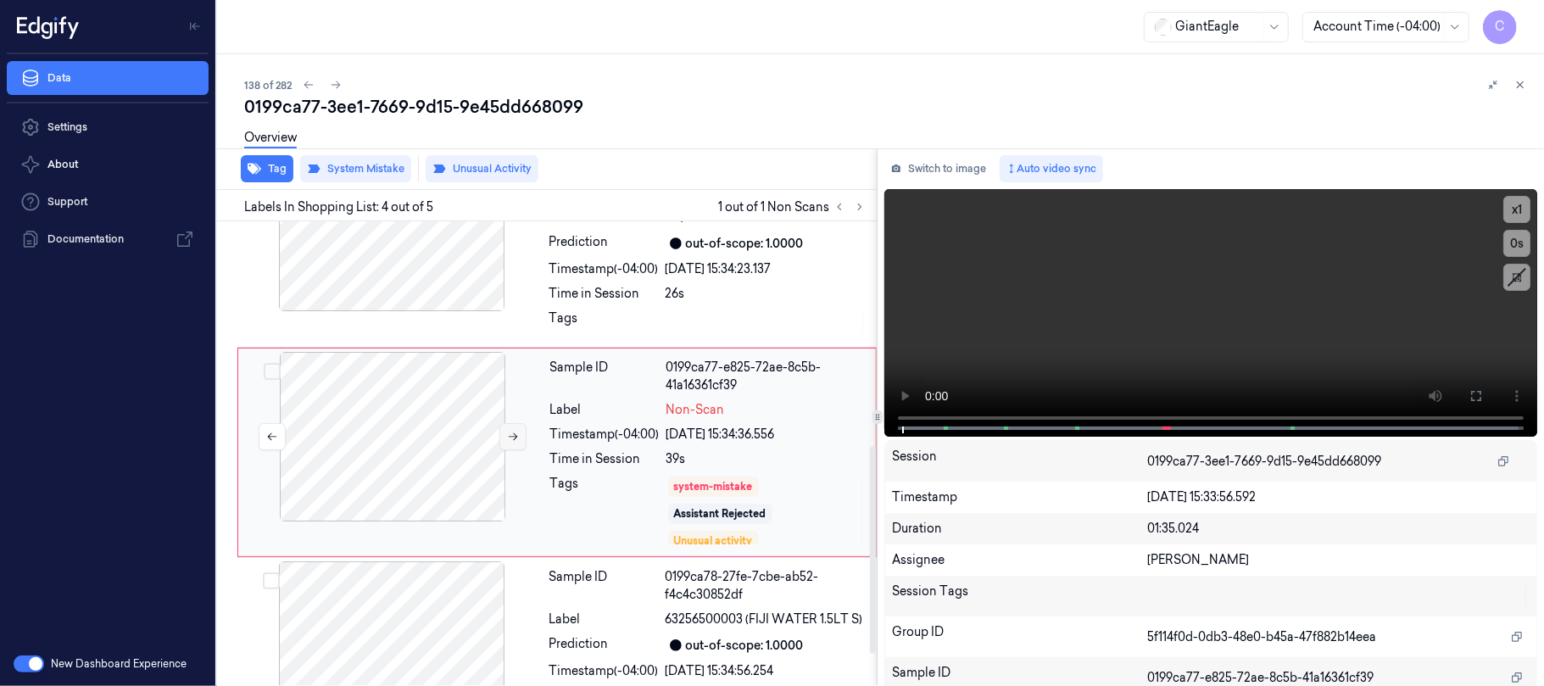
click at [507, 436] on icon at bounding box center [513, 437] width 12 height 12
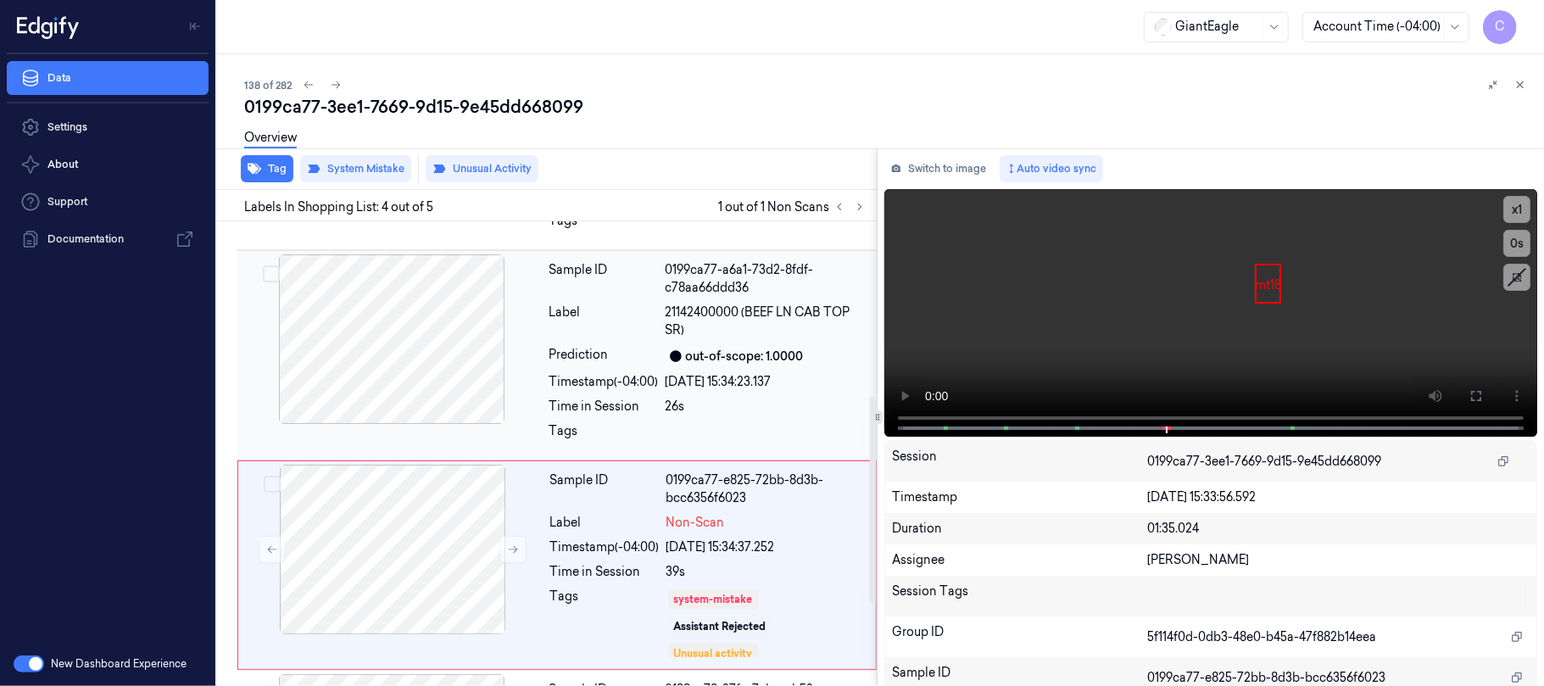
click at [422, 350] on div at bounding box center [392, 339] width 302 height 170
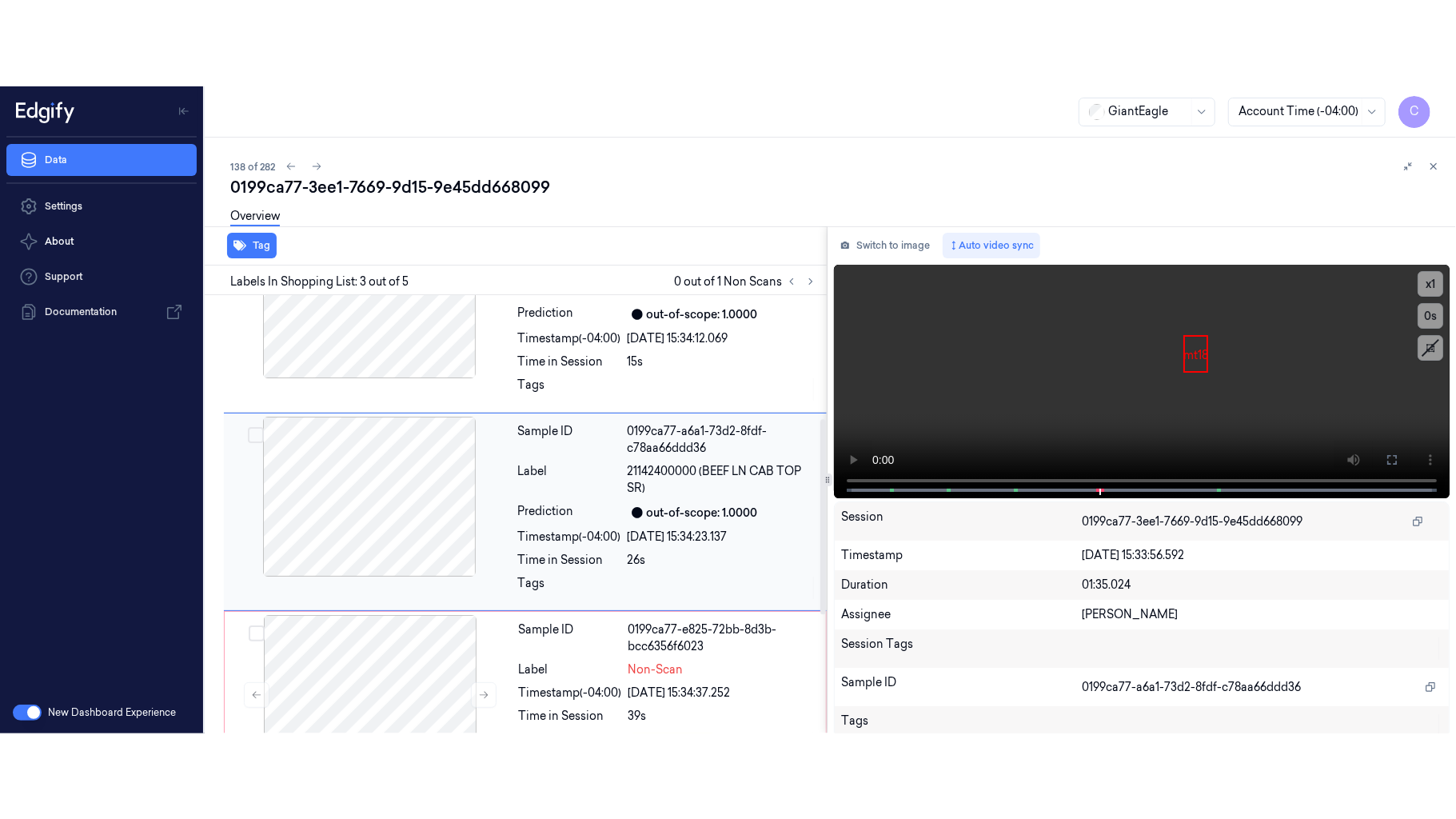
scroll to position [276, 0]
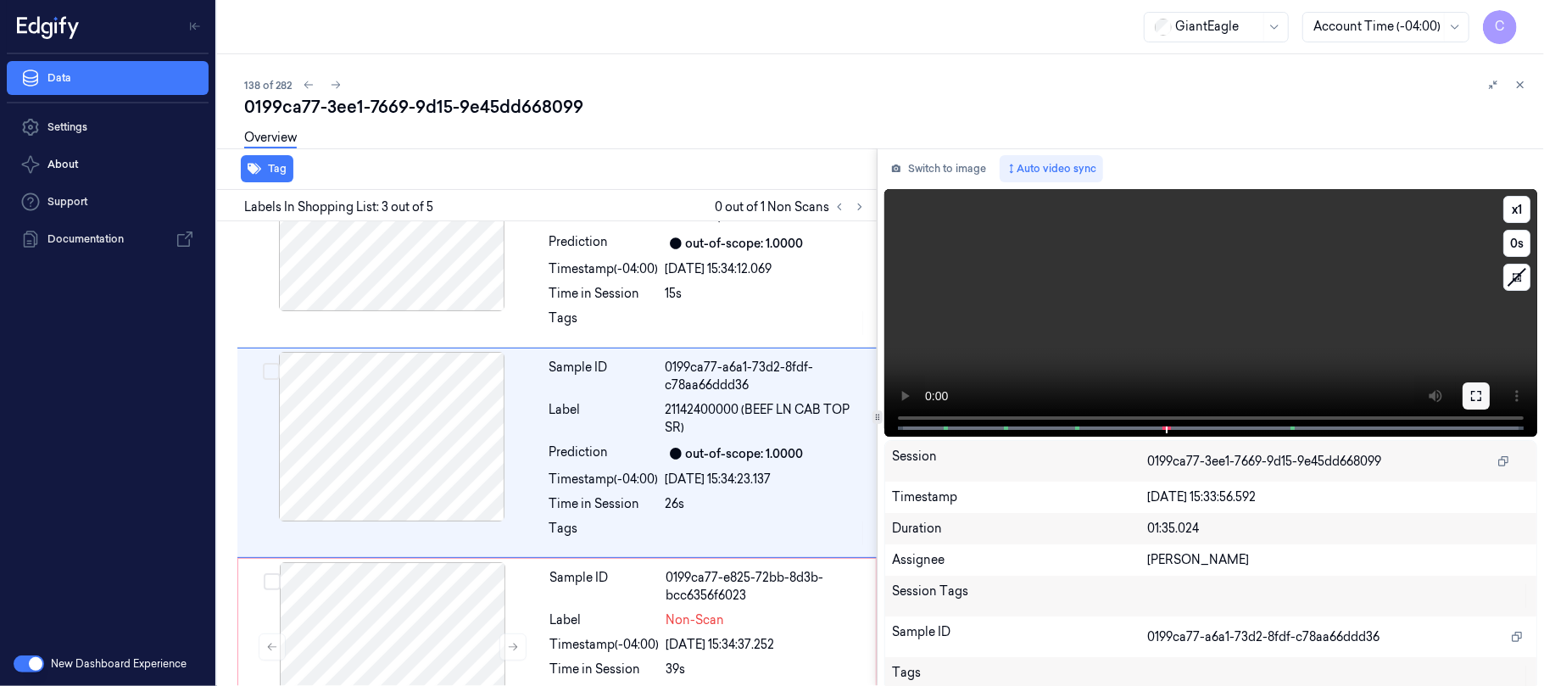
click at [1477, 395] on button at bounding box center [1476, 396] width 27 height 27
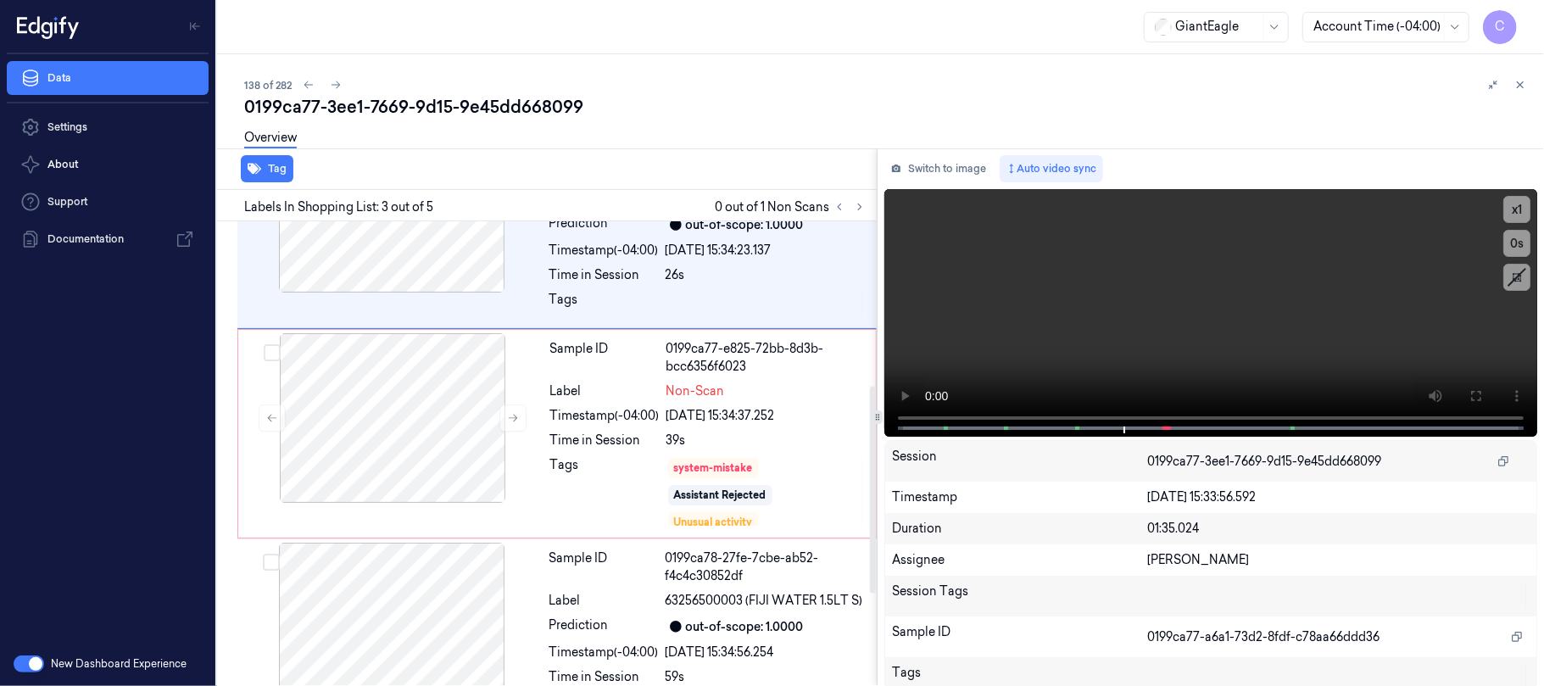
scroll to position [541, 0]
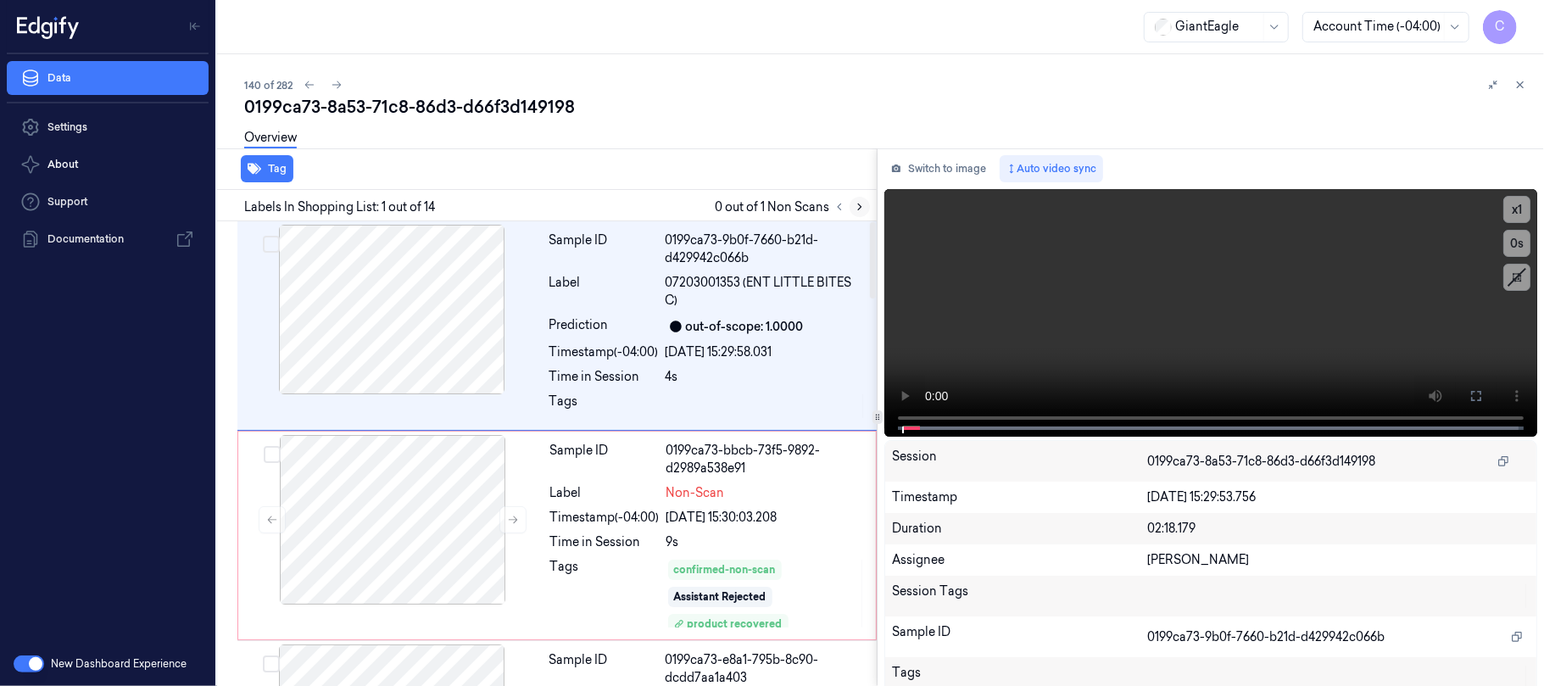
click at [850, 205] on button at bounding box center [860, 207] width 20 height 20
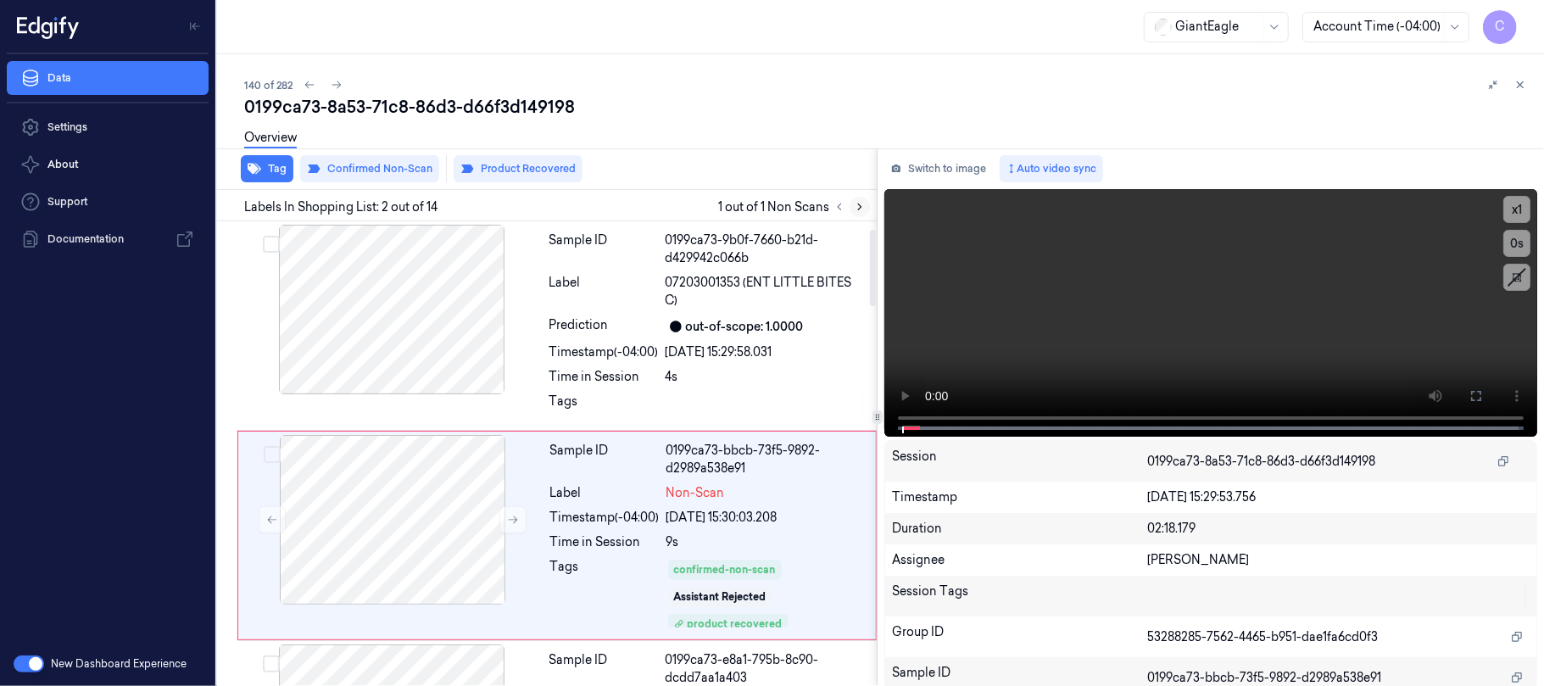
scroll to position [64, 0]
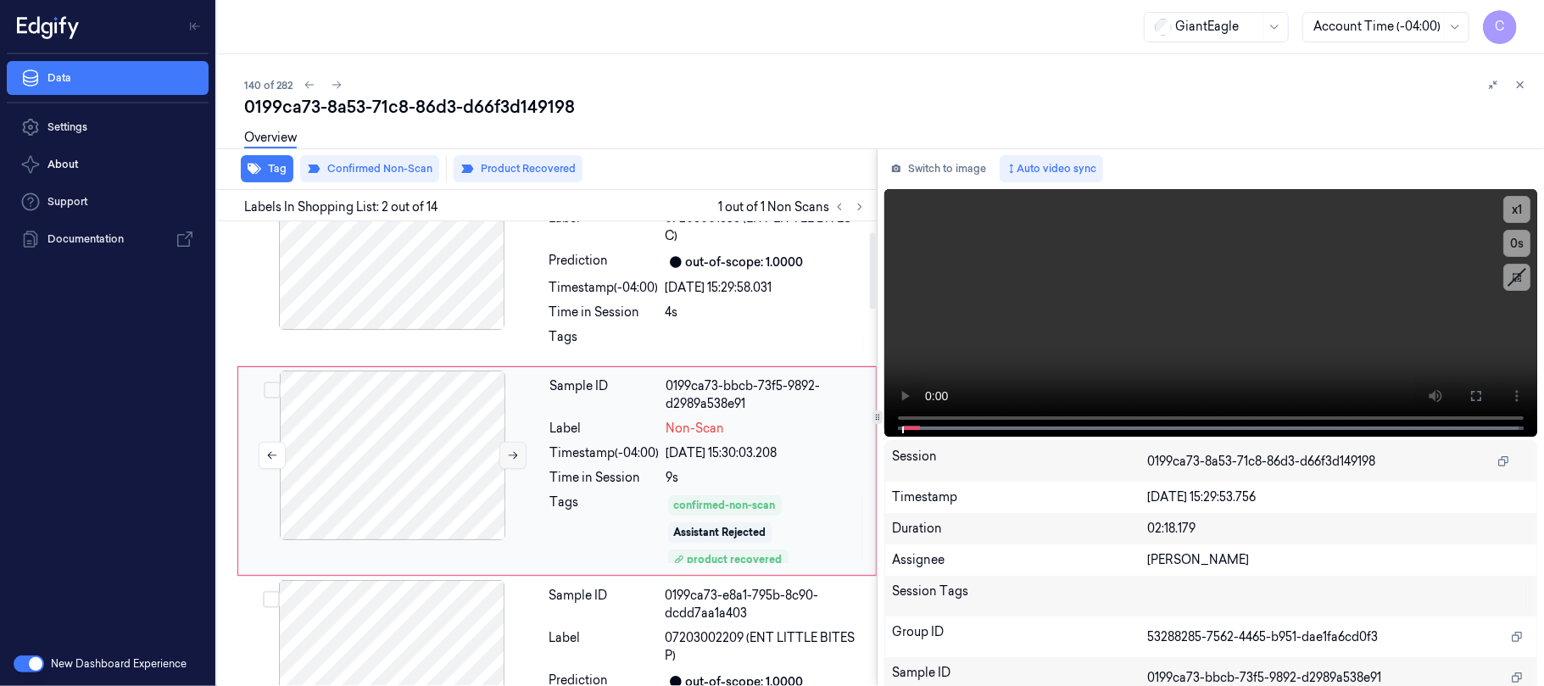
click at [517, 450] on icon at bounding box center [513, 456] width 12 height 12
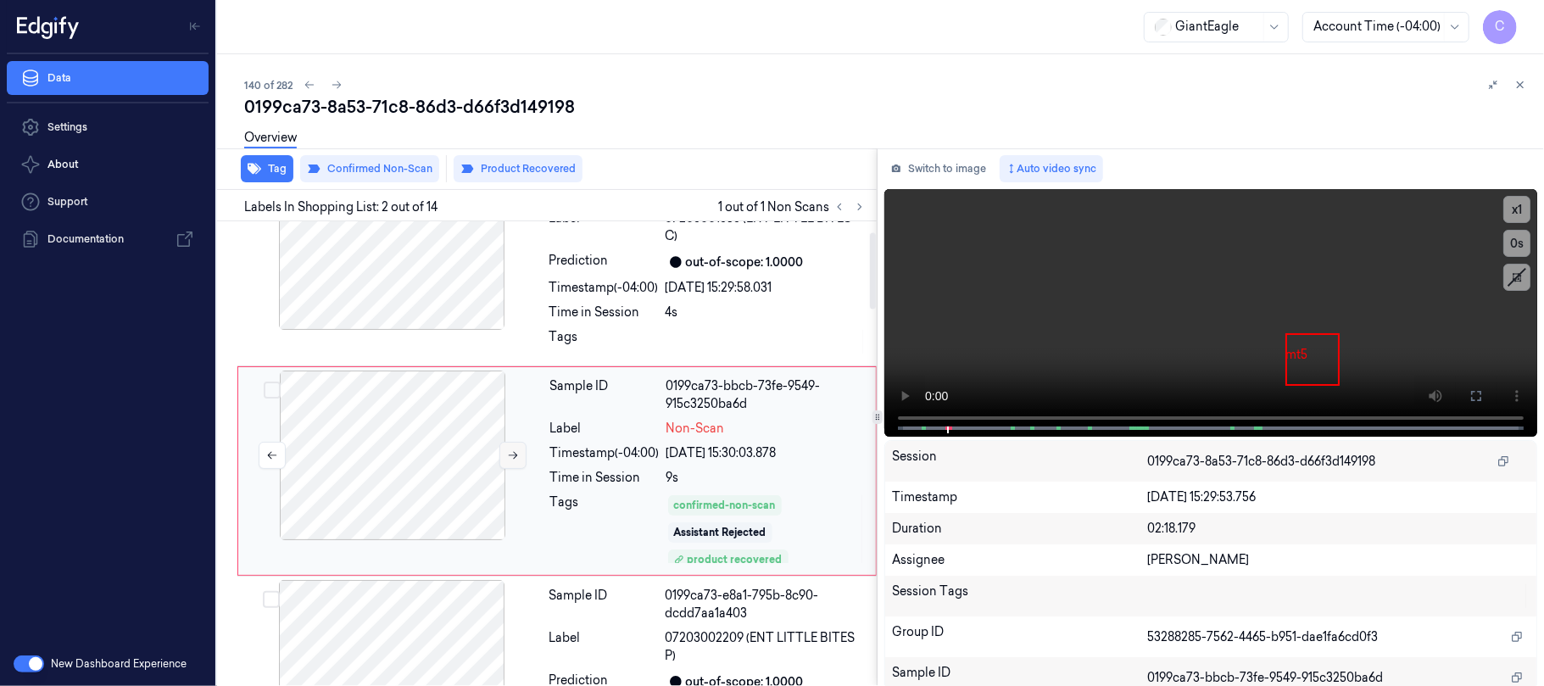
click at [510, 450] on icon at bounding box center [513, 456] width 12 height 12
click at [500, 442] on button at bounding box center [513, 455] width 27 height 27
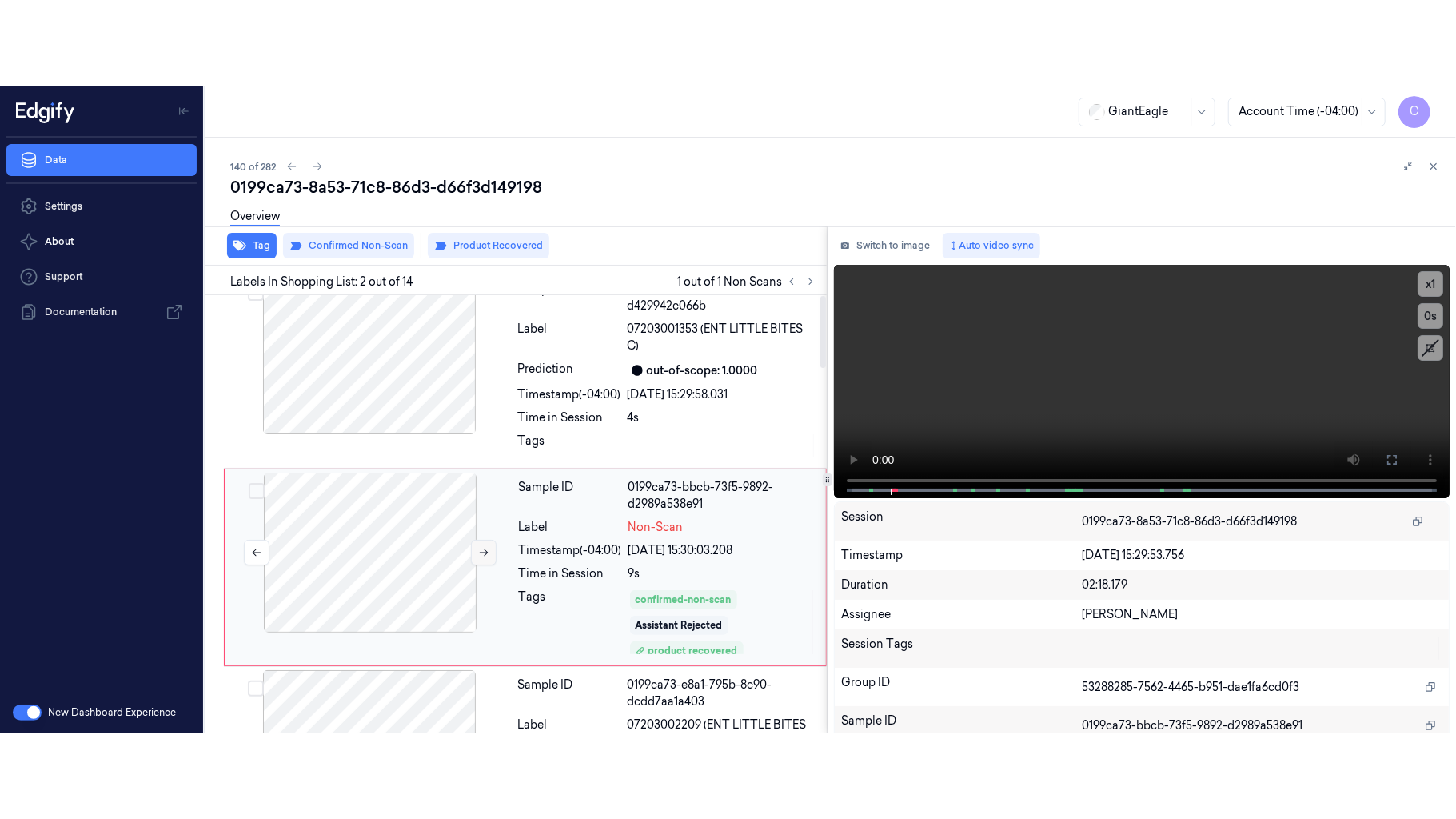
scroll to position [0, 0]
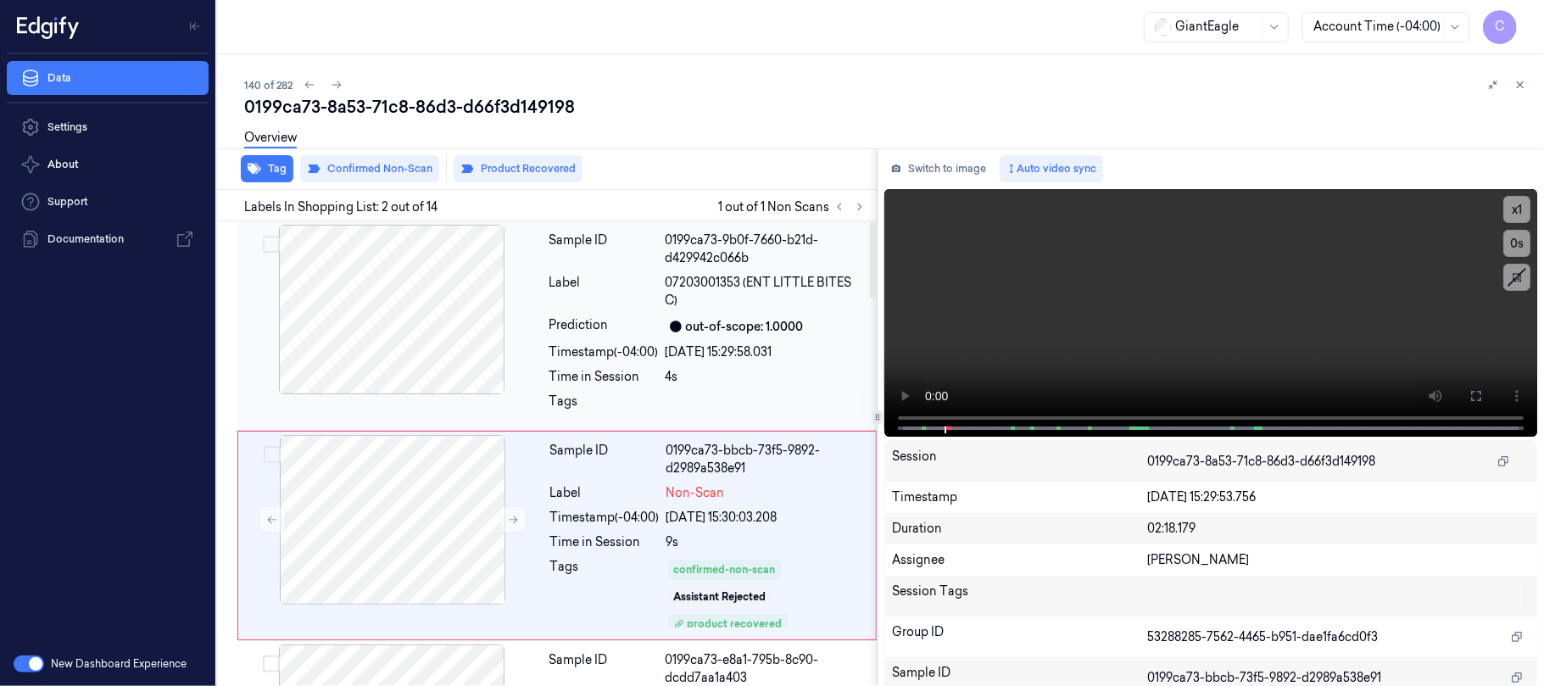
click at [459, 387] on div at bounding box center [392, 310] width 302 height 170
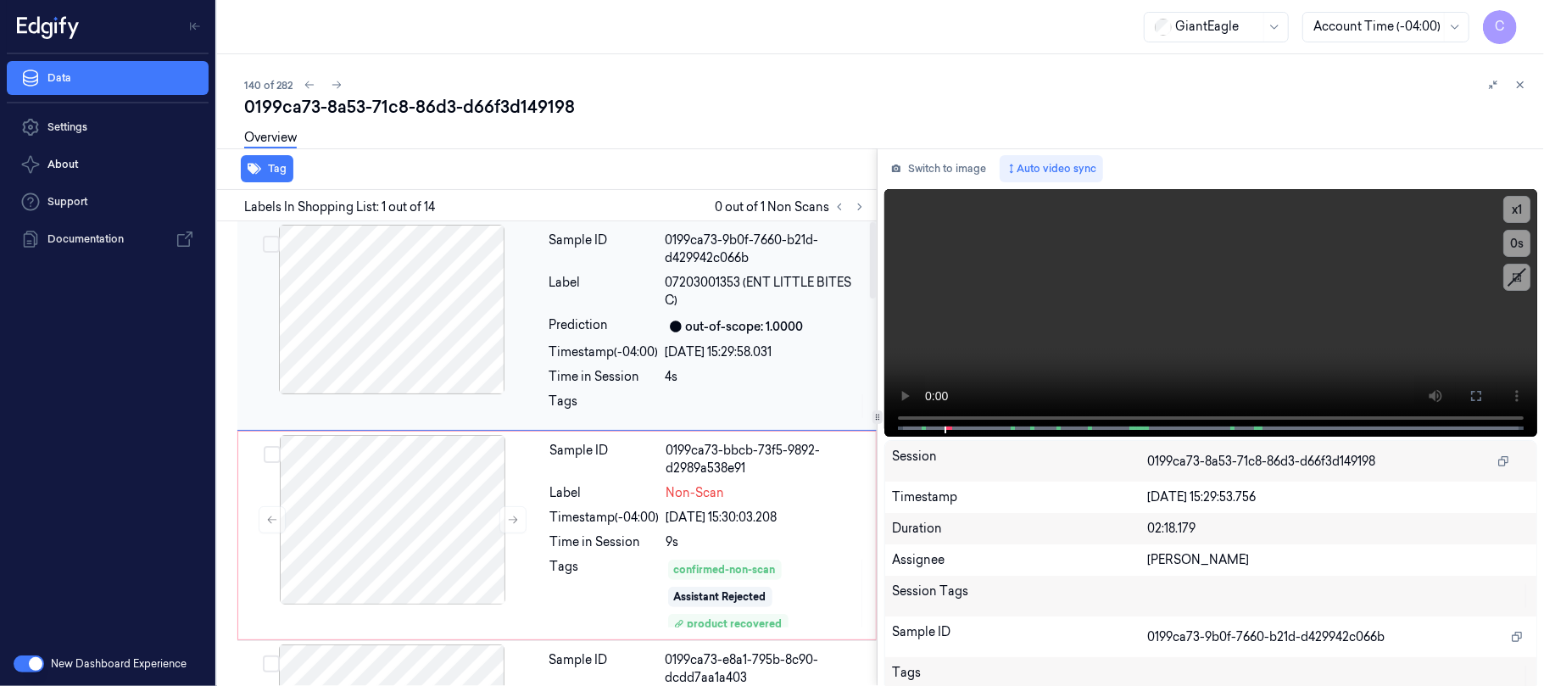
click at [374, 302] on div at bounding box center [392, 310] width 302 height 170
click at [1472, 397] on icon at bounding box center [1477, 396] width 14 height 14
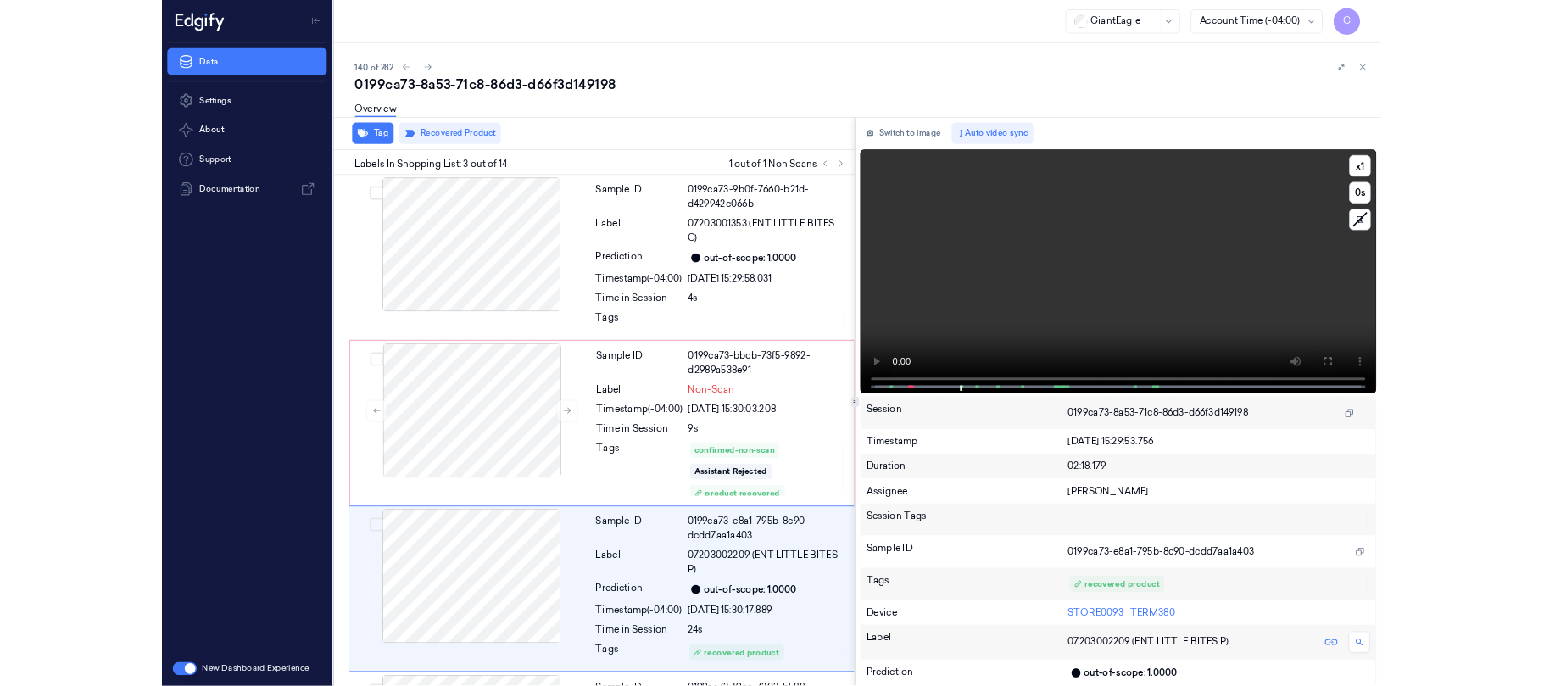
scroll to position [184, 0]
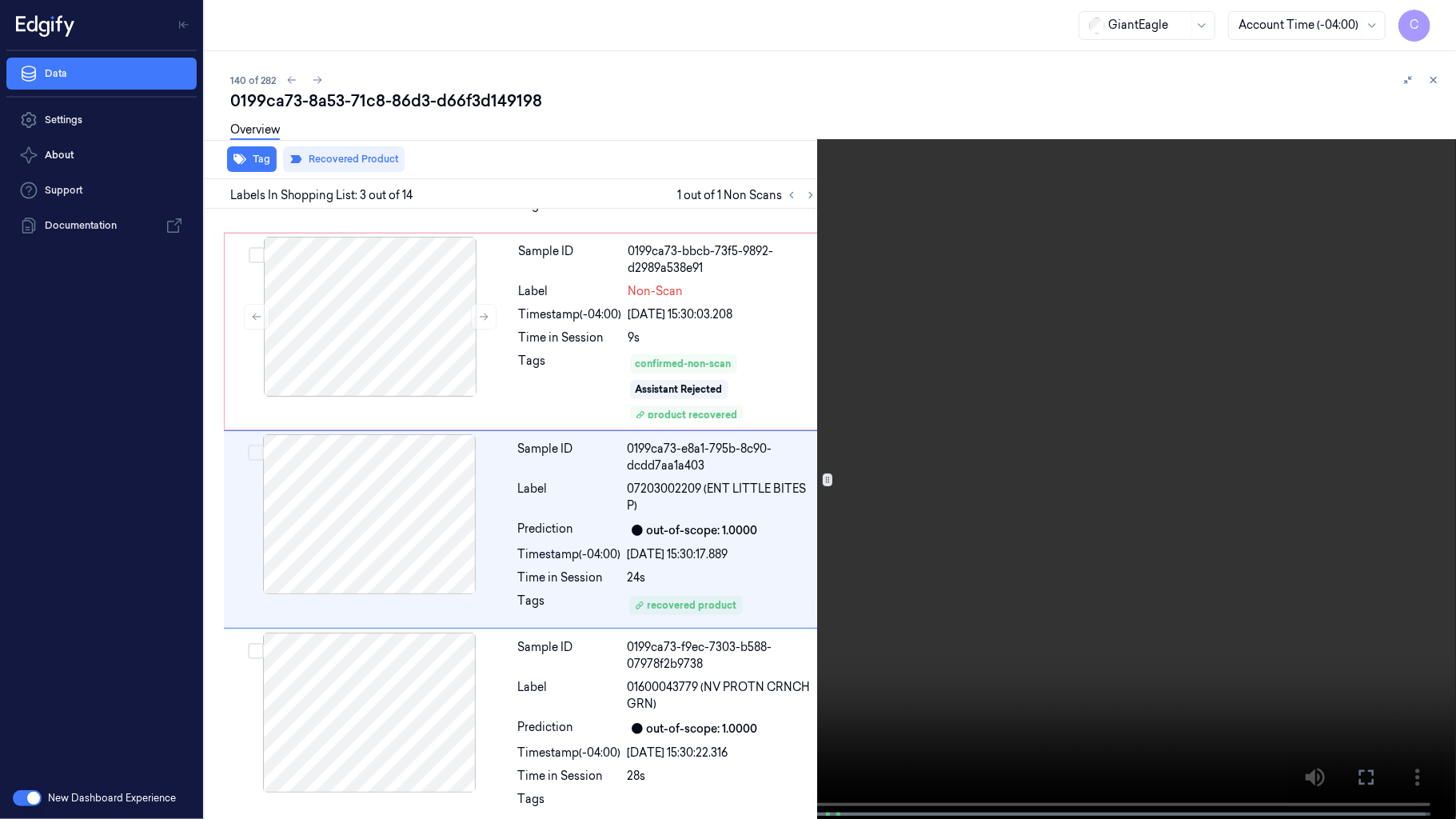
click at [855, 480] on video at bounding box center [728, 411] width 1456 height 822
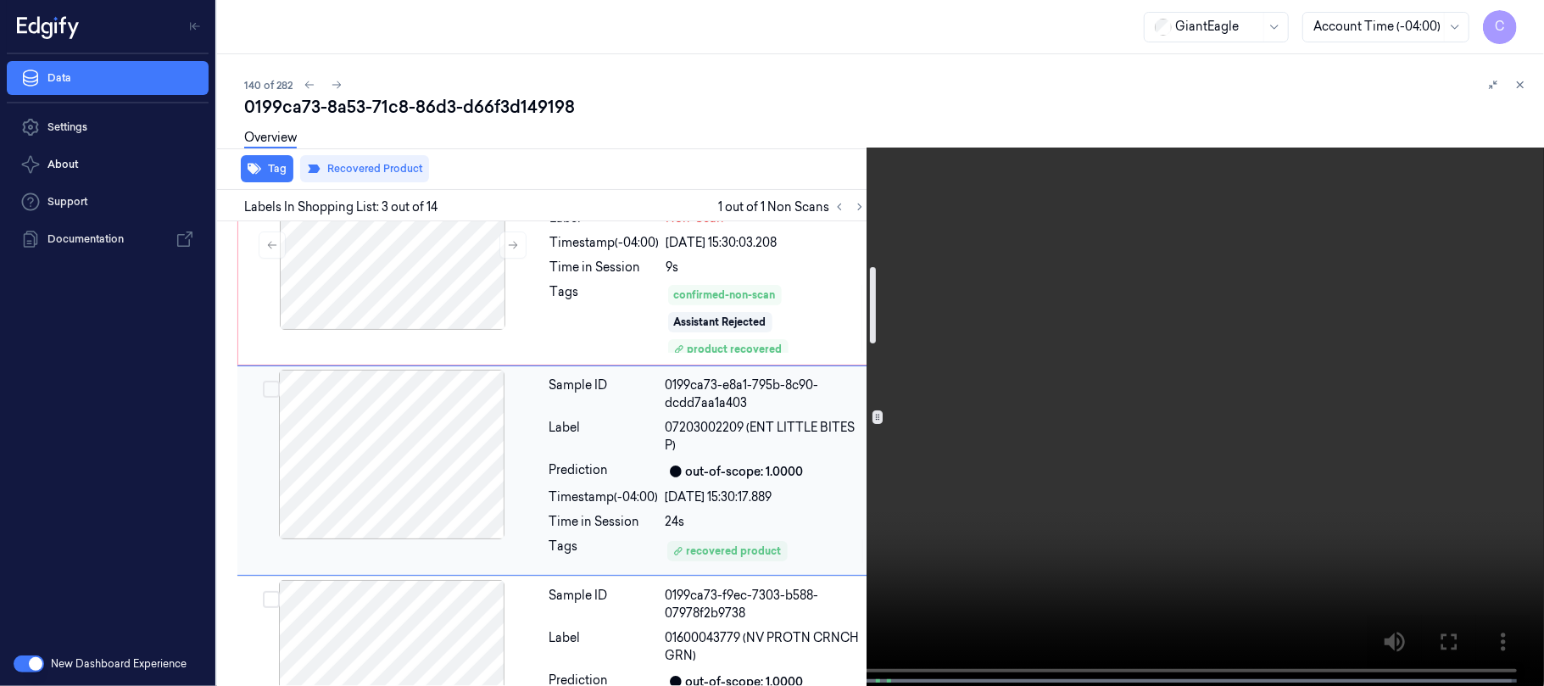
scroll to position [161, 0]
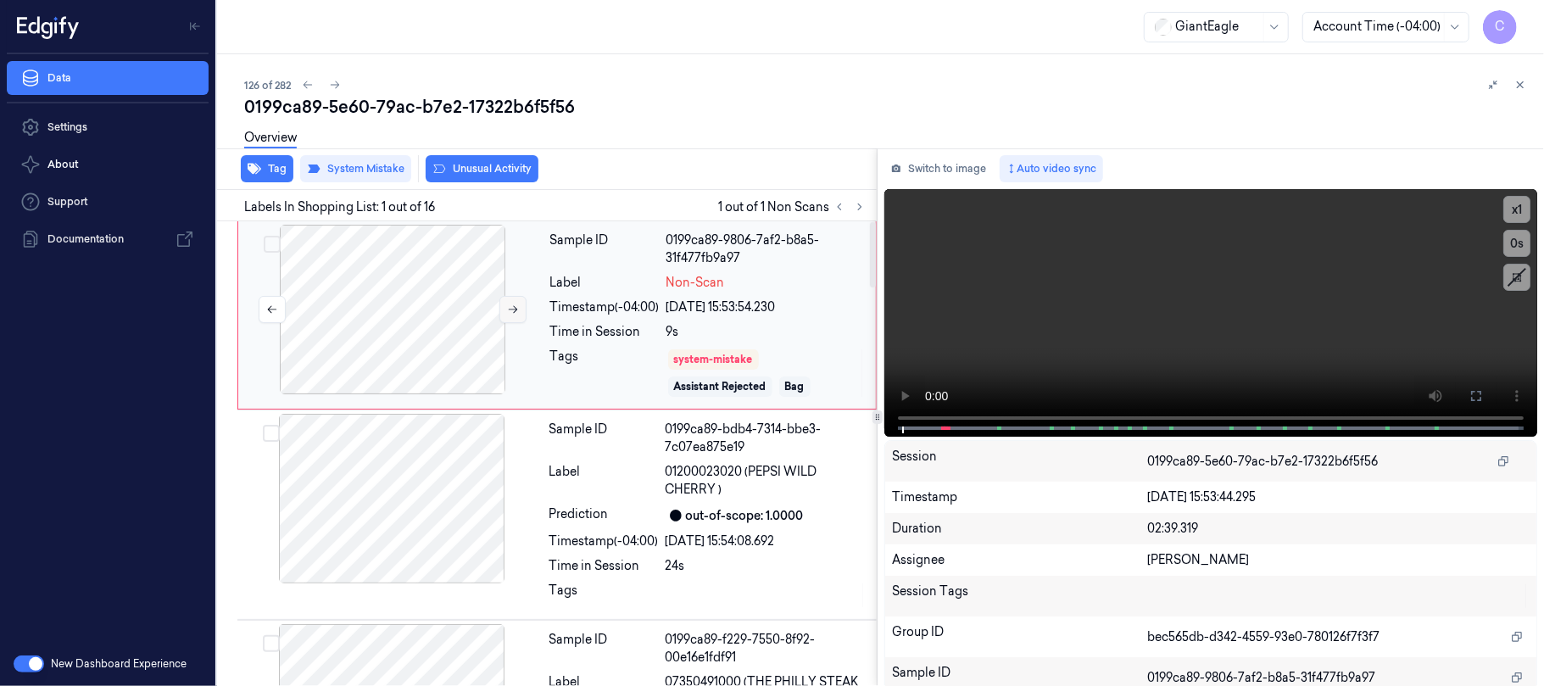
click at [511, 304] on icon at bounding box center [513, 310] width 12 height 12
click at [509, 306] on icon at bounding box center [513, 310] width 12 height 12
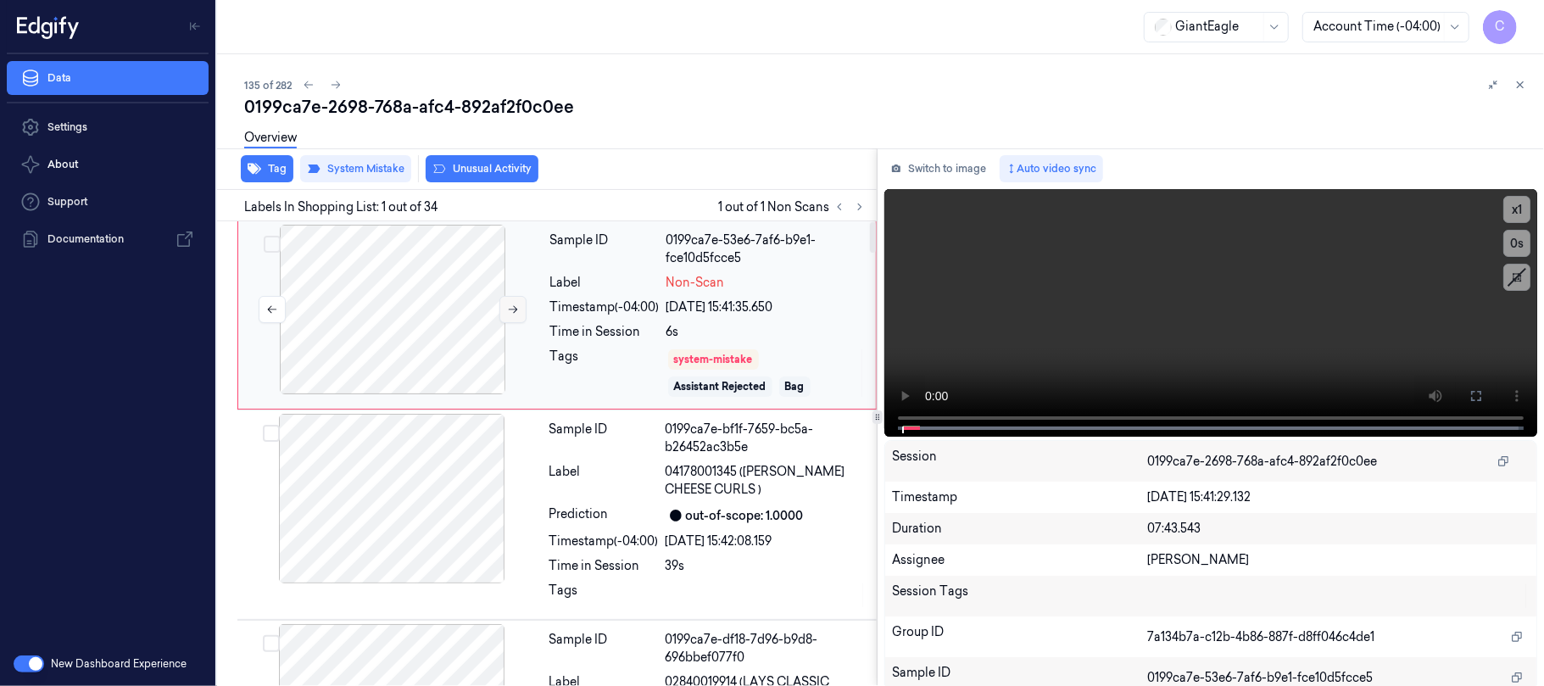
click at [512, 312] on icon at bounding box center [513, 310] width 12 height 12
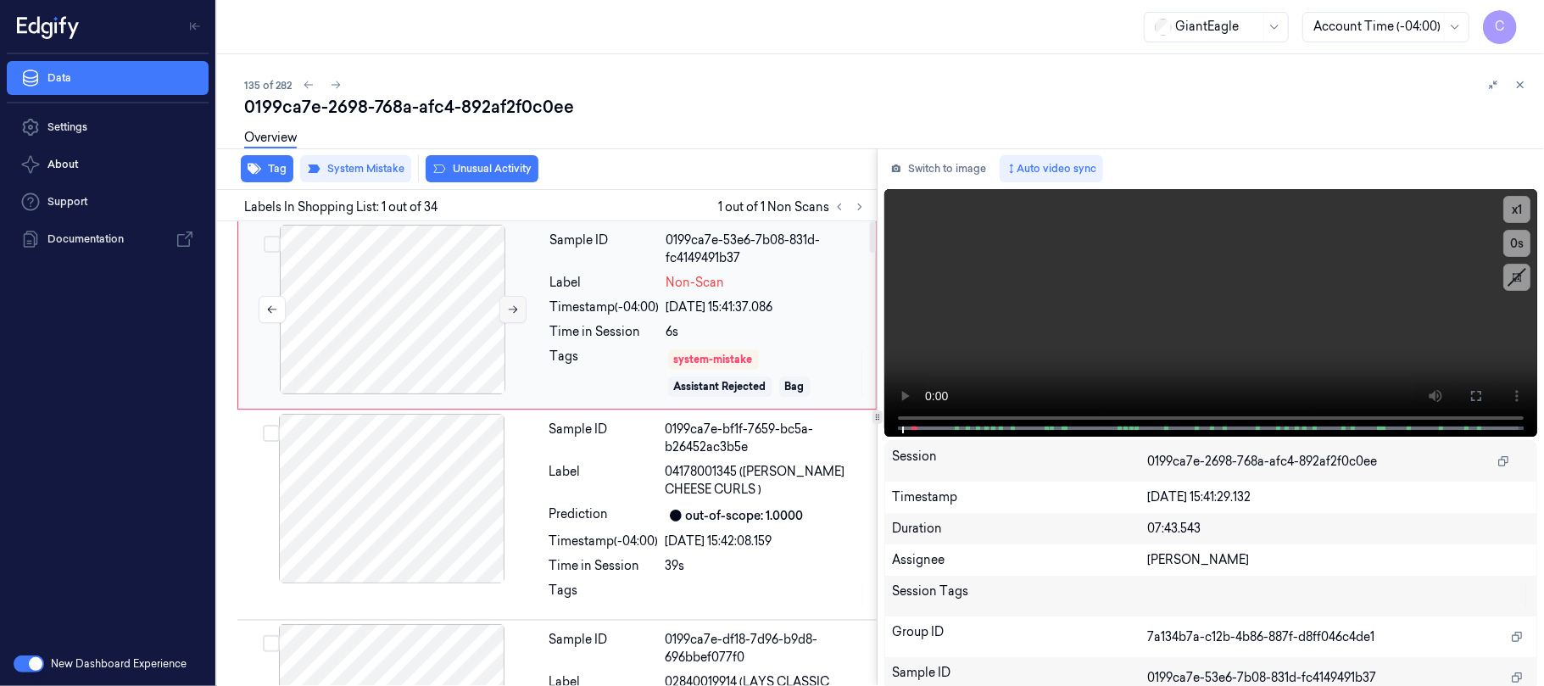
click at [512, 312] on icon at bounding box center [513, 310] width 12 height 12
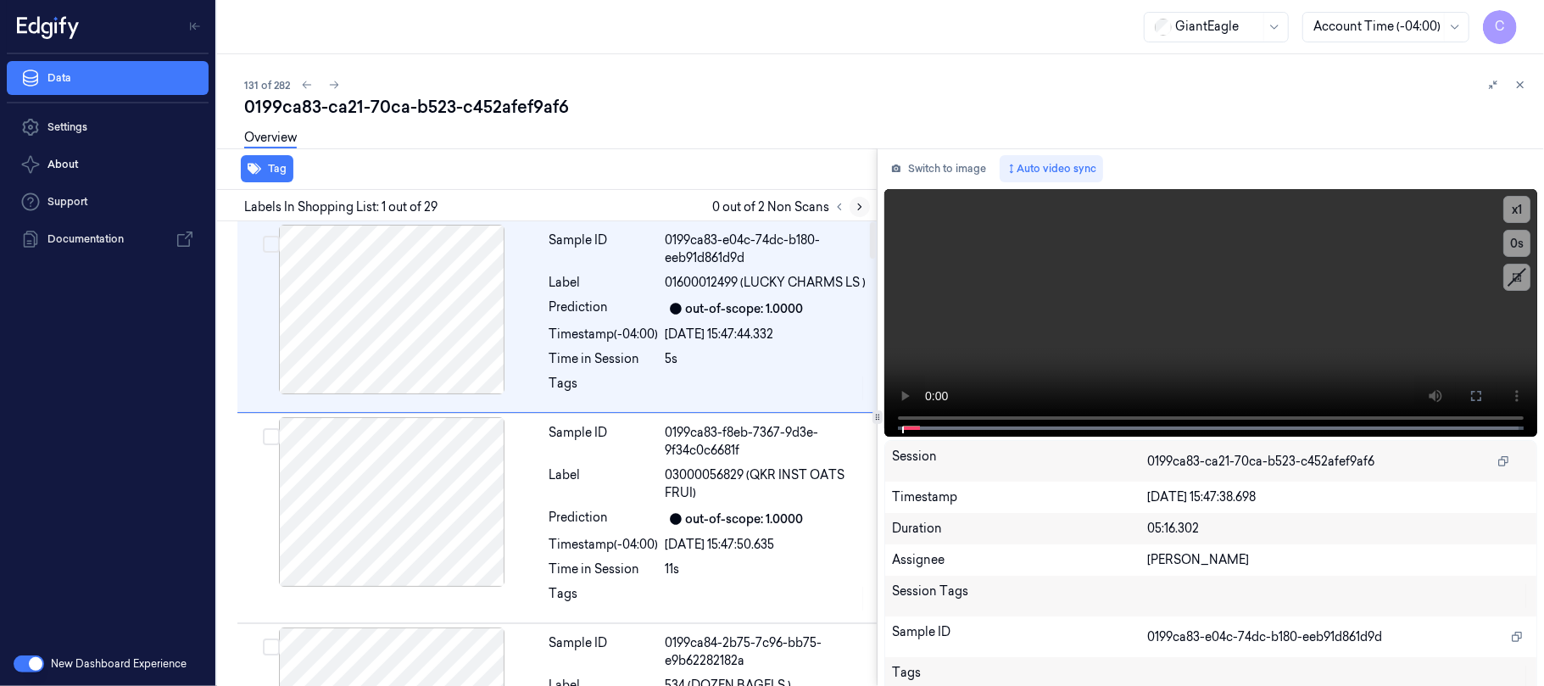
click at [859, 208] on icon at bounding box center [860, 207] width 12 height 12
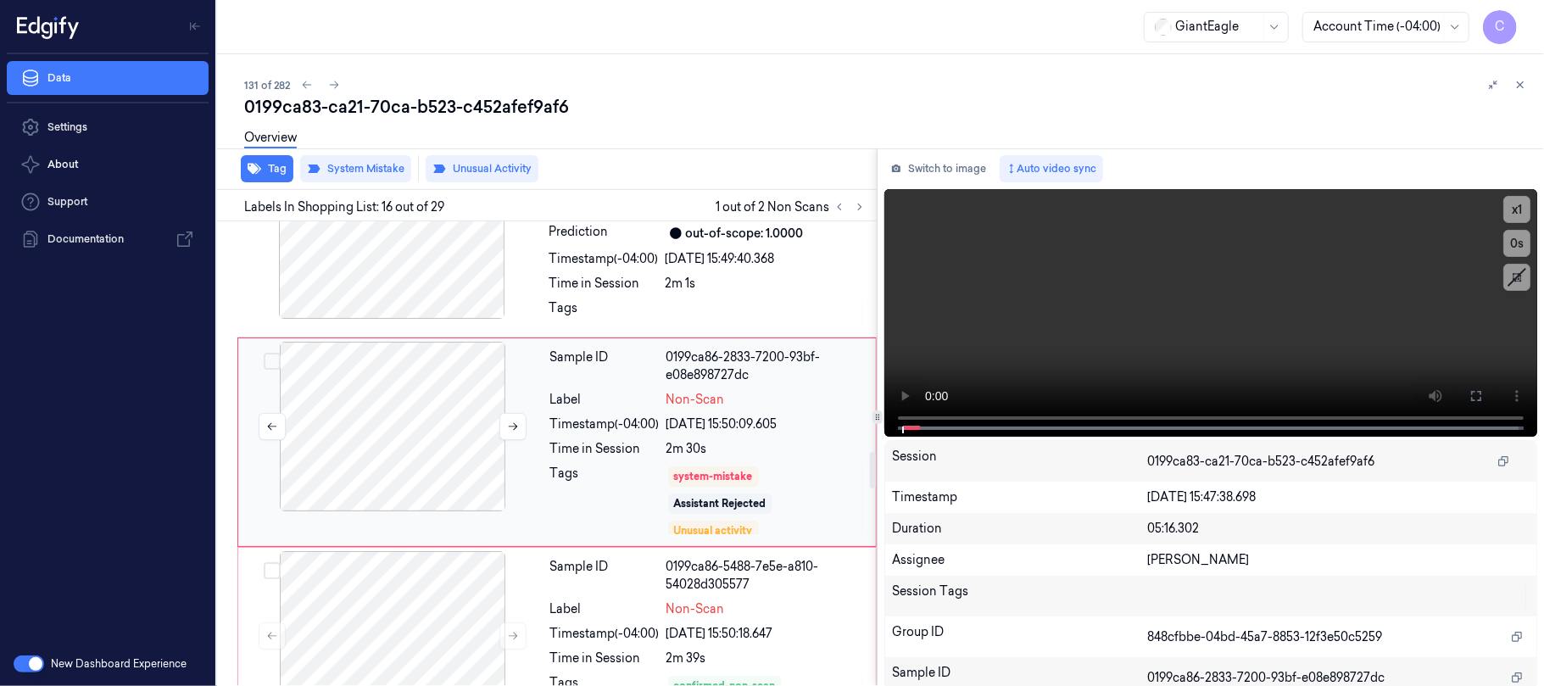
scroll to position [2946, 0]
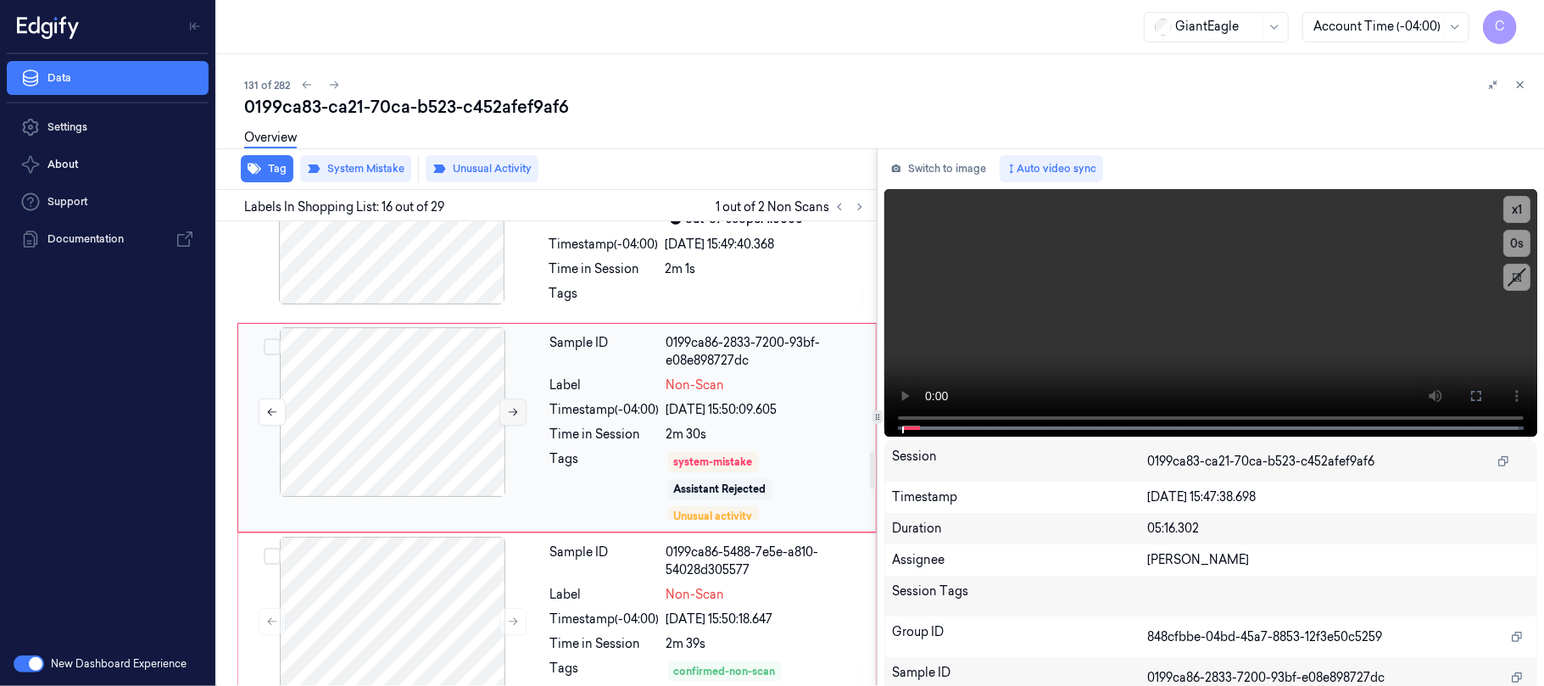
click at [514, 418] on icon at bounding box center [513, 412] width 12 height 12
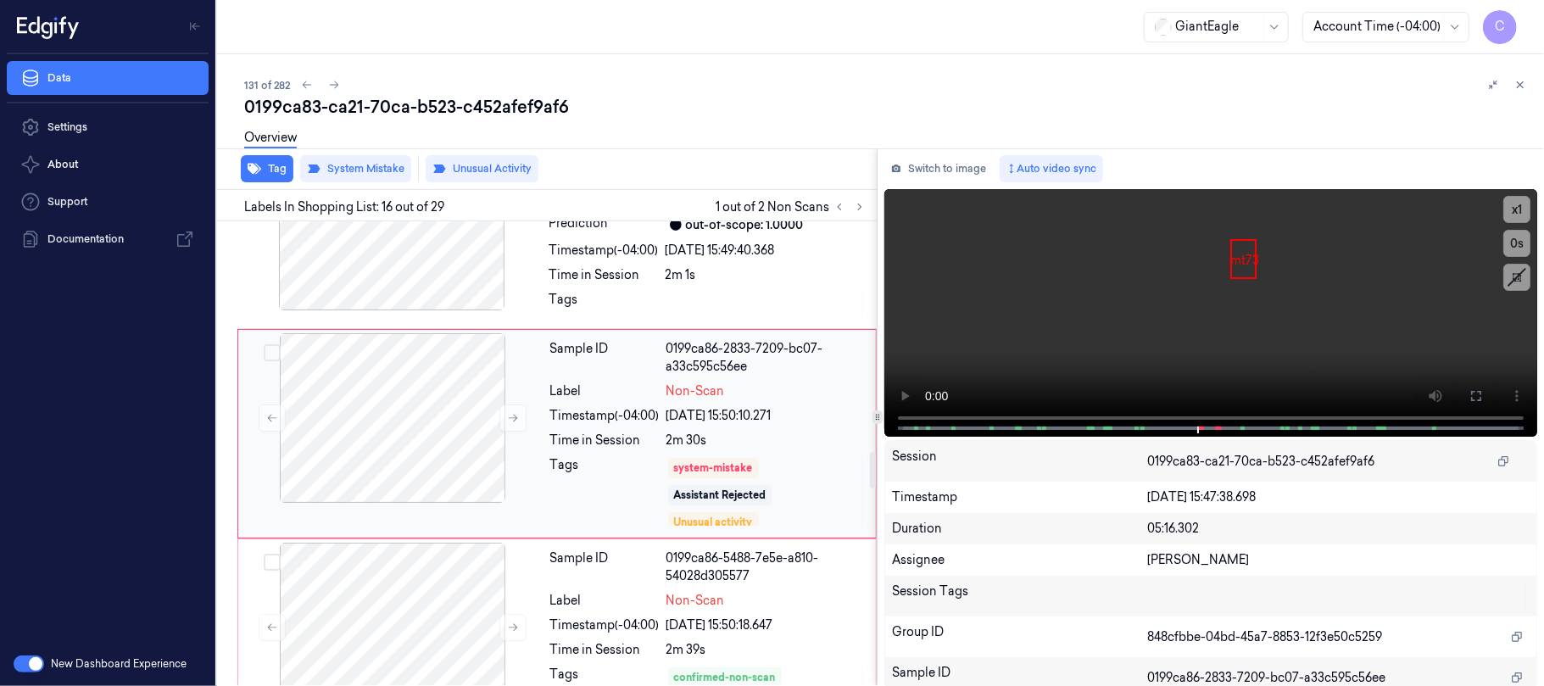
scroll to position [2714, 0]
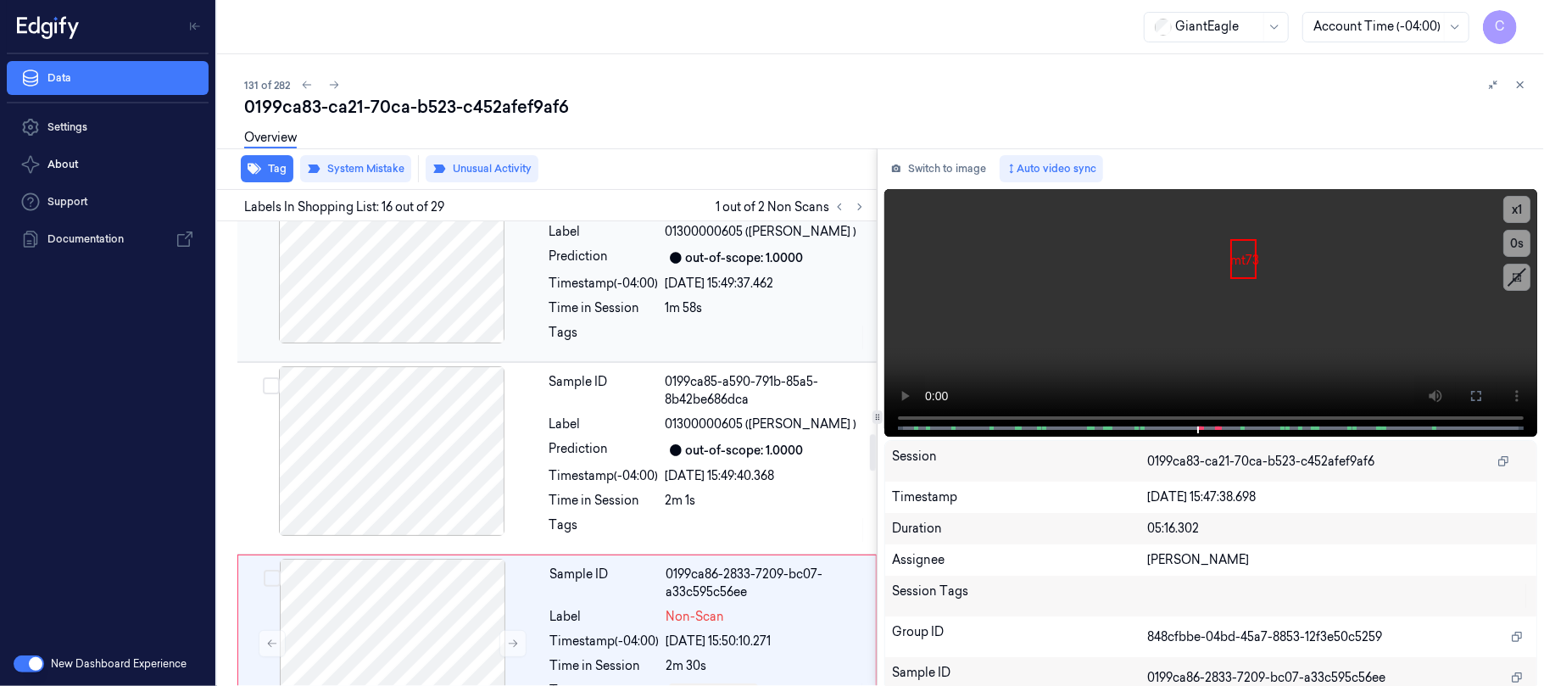
click at [450, 289] on div at bounding box center [392, 259] width 302 height 170
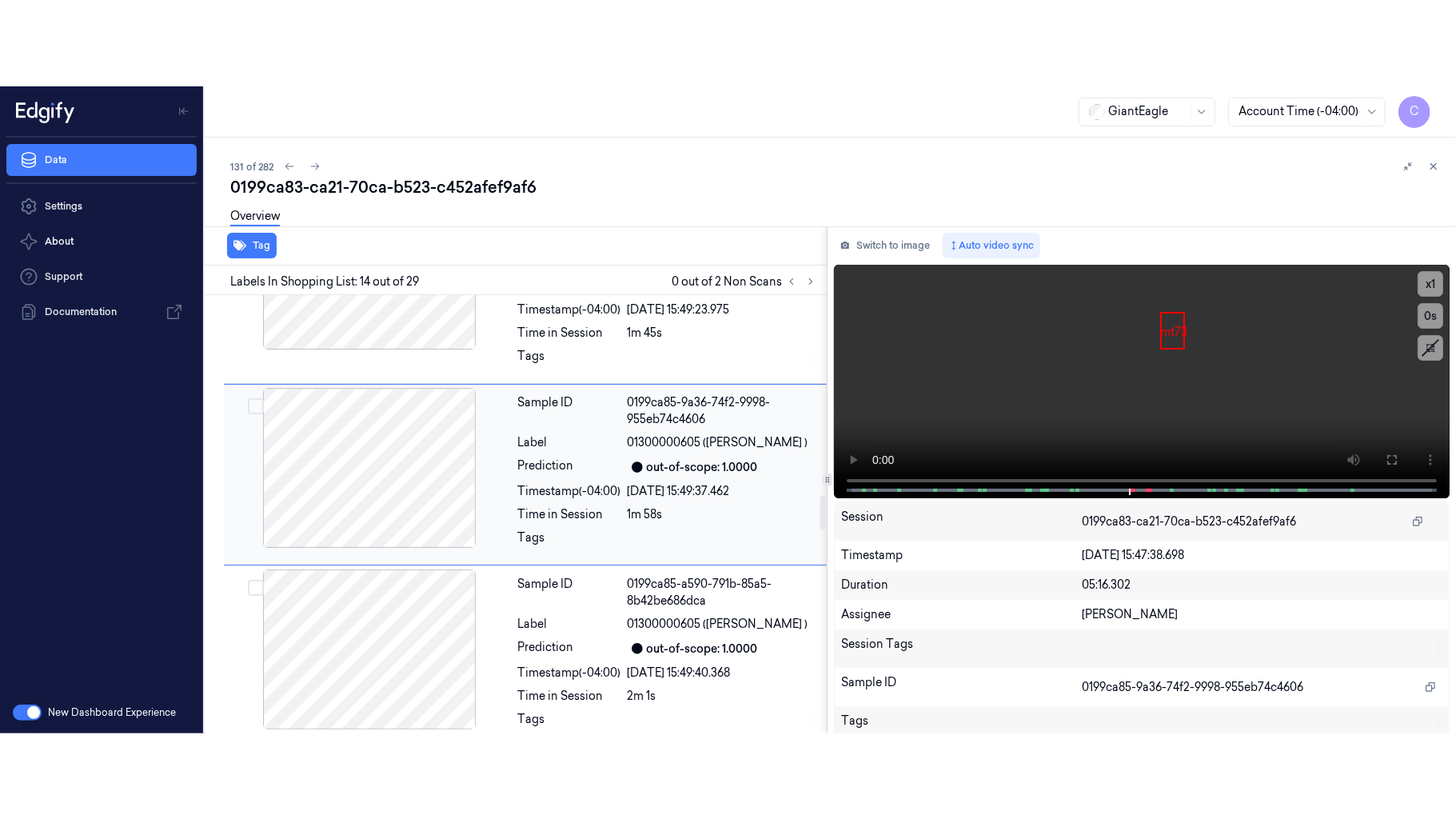
scroll to position [2404, 0]
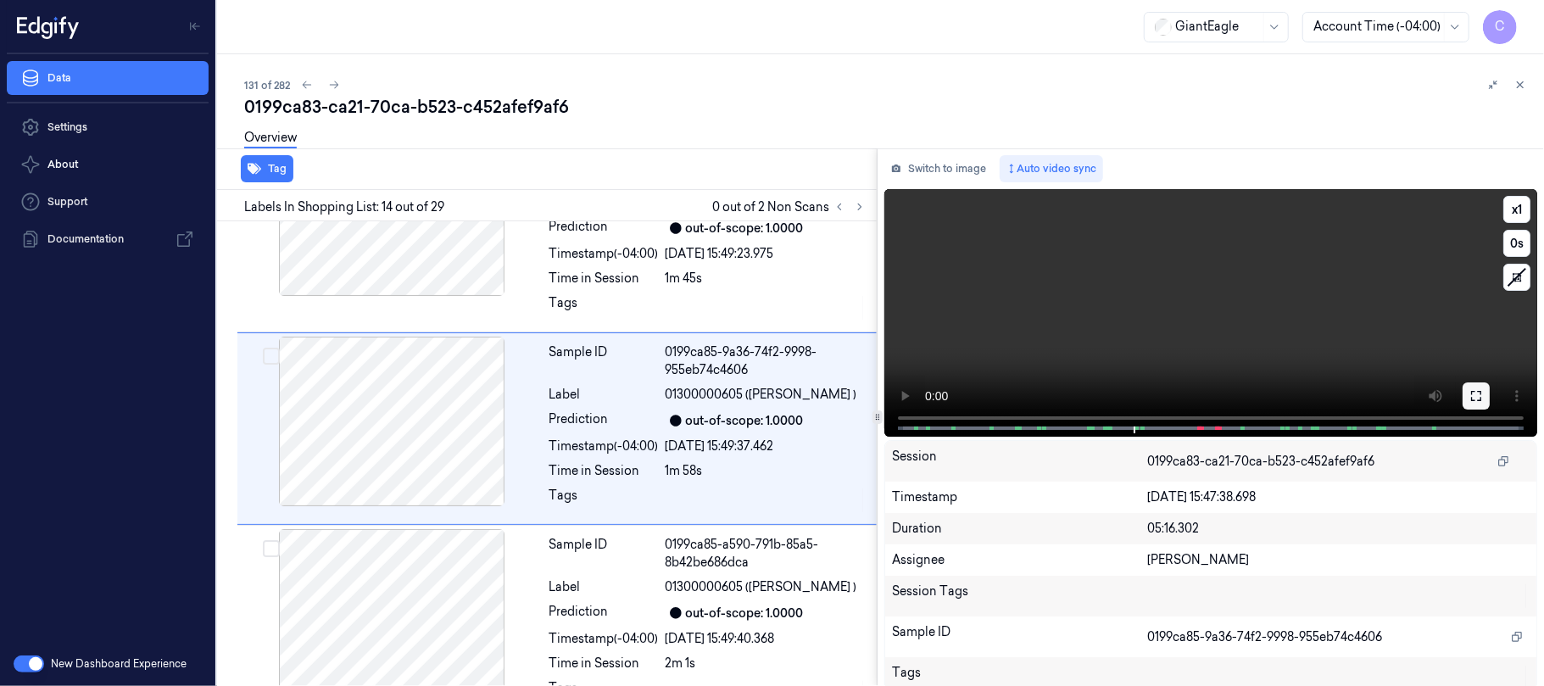
click at [1473, 408] on button at bounding box center [1476, 396] width 27 height 27
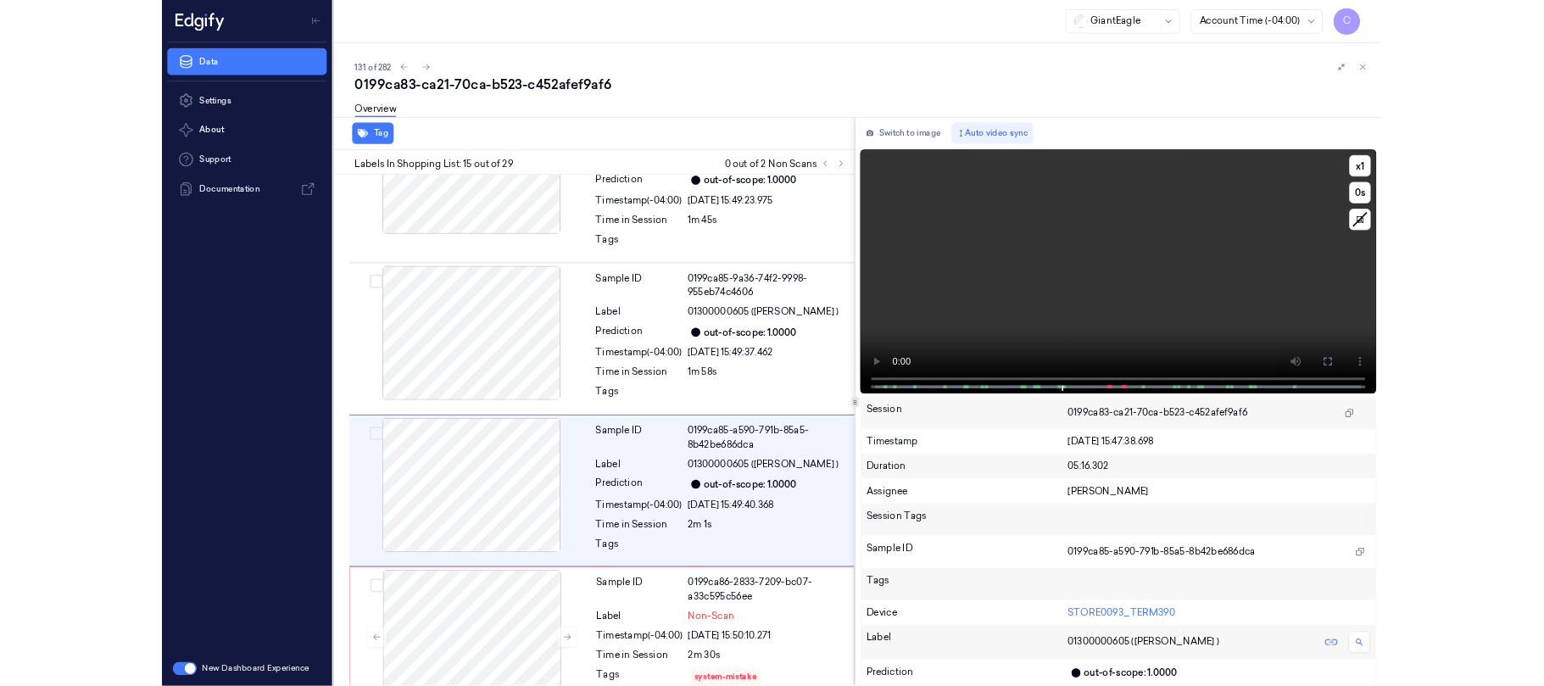
scroll to position [2653, 0]
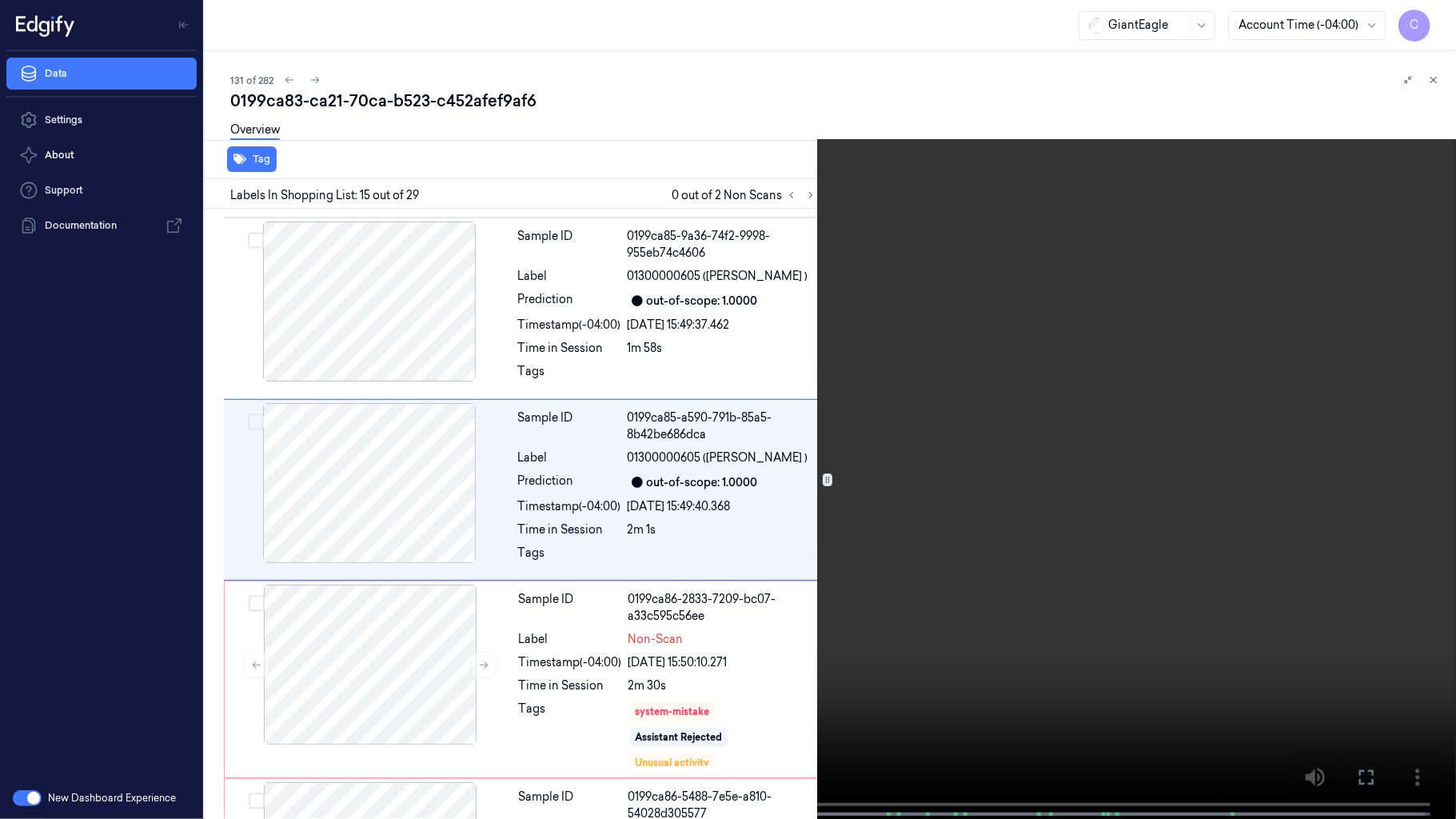
click at [778, 358] on video at bounding box center [728, 411] width 1456 height 822
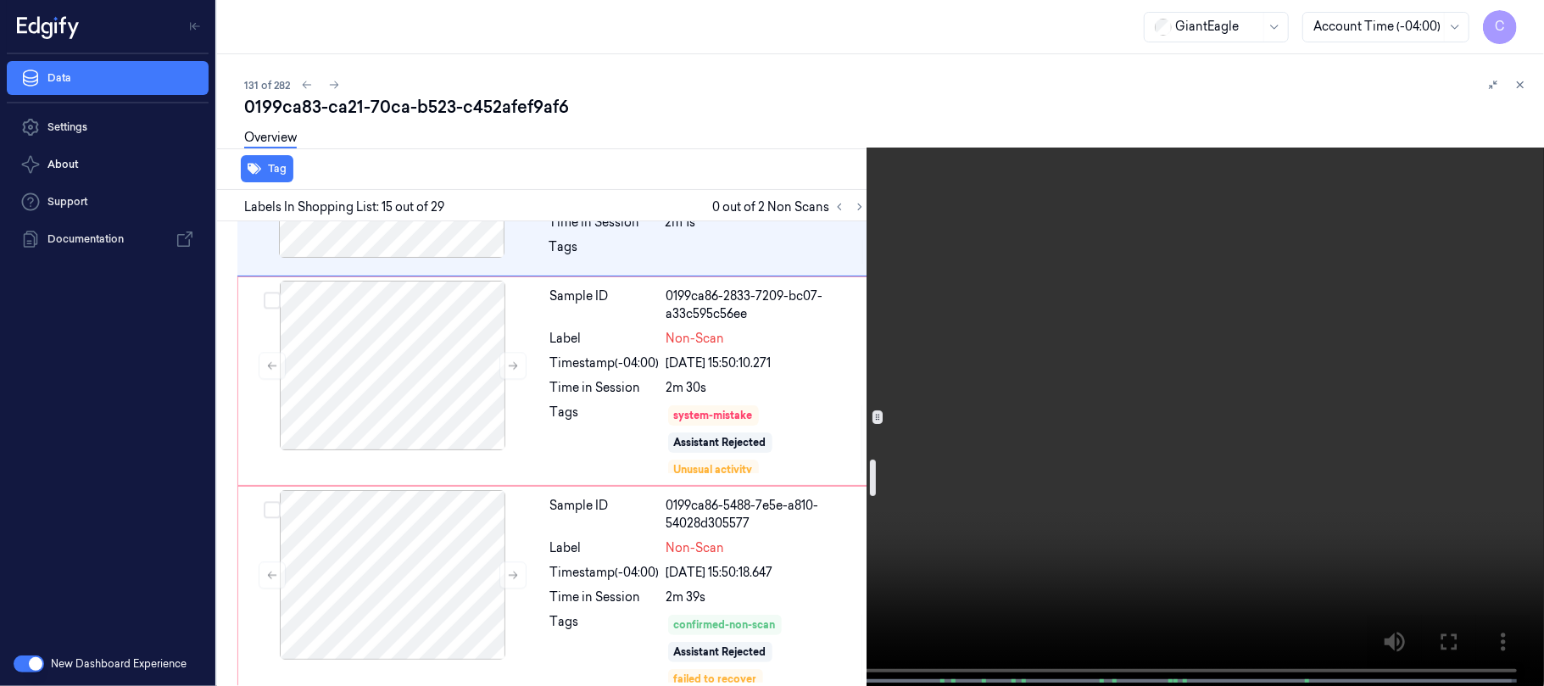
scroll to position [3444, 0]
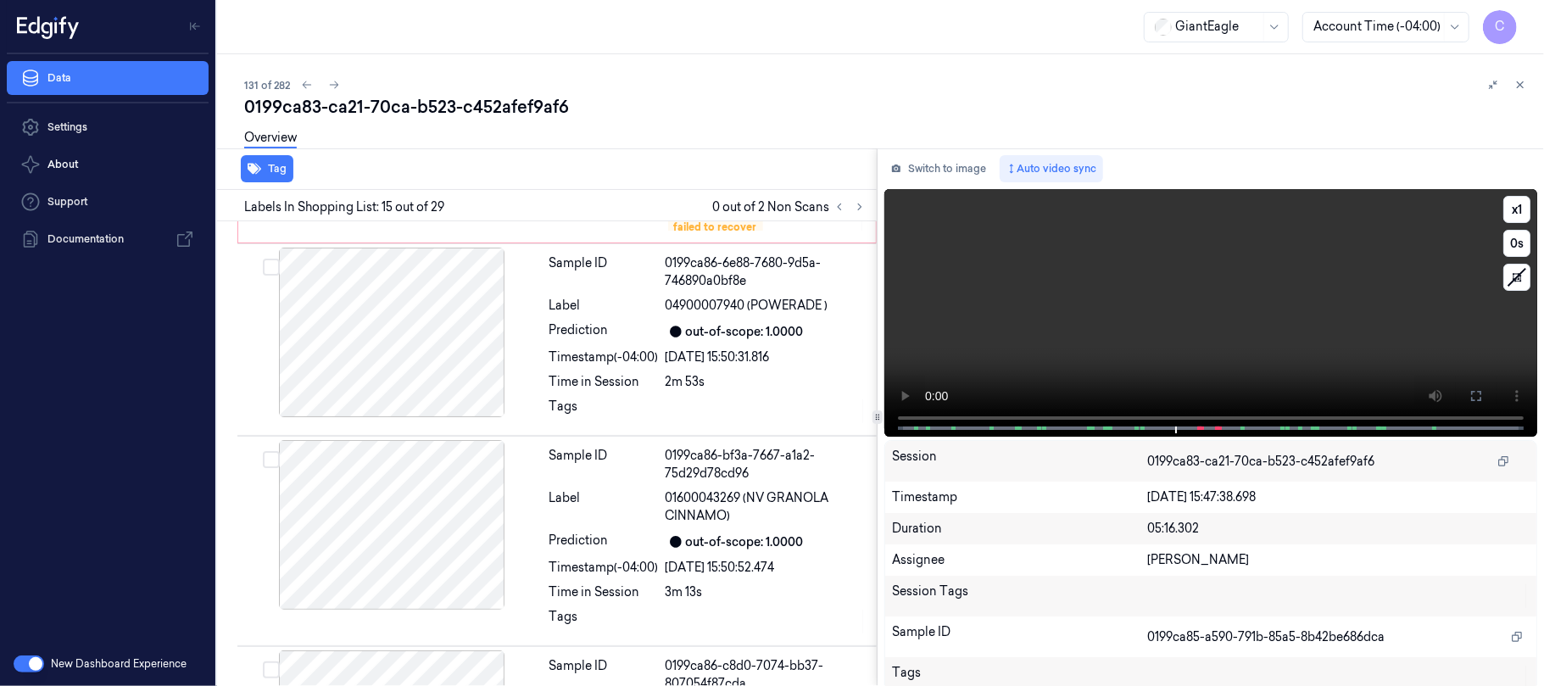
click at [1215, 313] on video at bounding box center [1211, 313] width 653 height 248
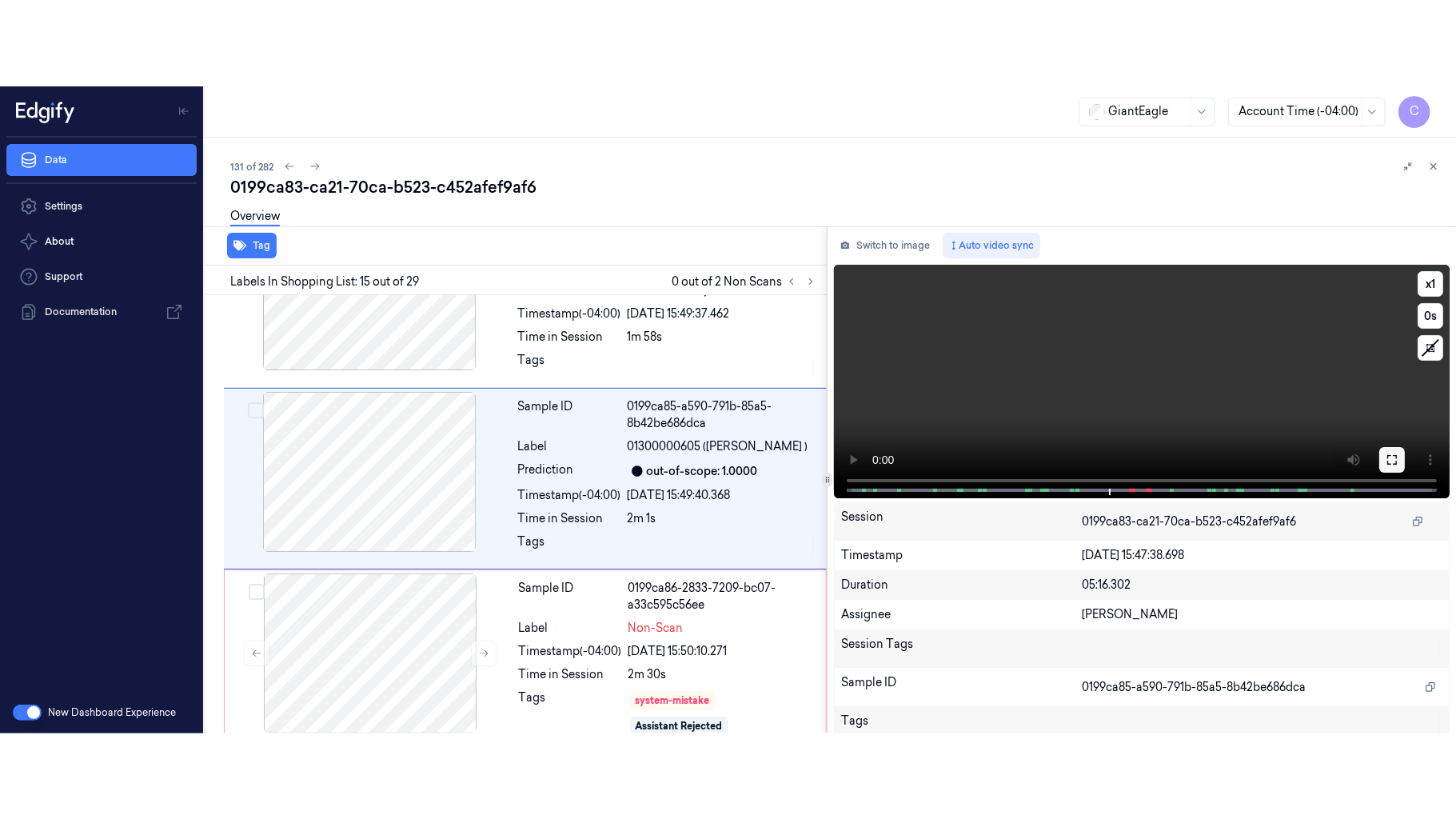
scroll to position [2587, 0]
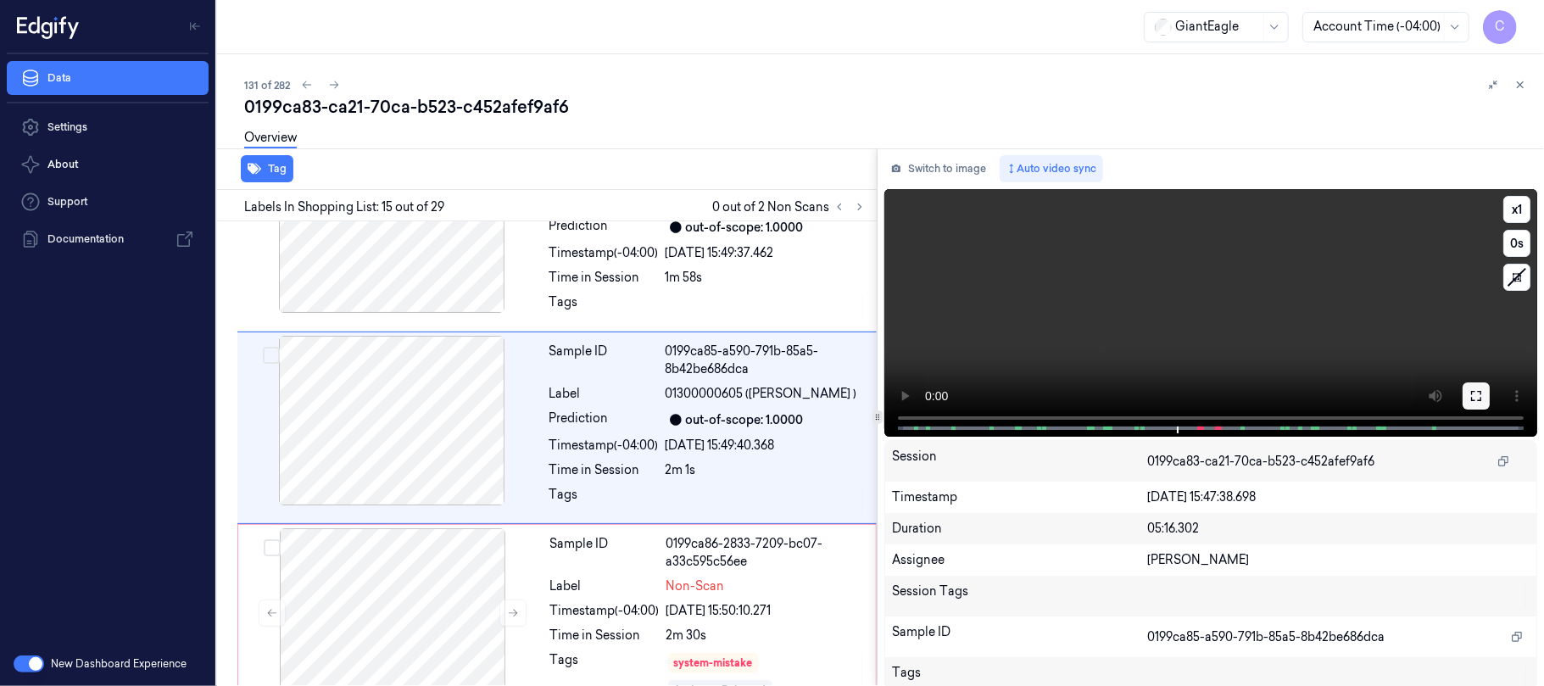
click at [1463, 391] on button at bounding box center [1476, 396] width 27 height 27
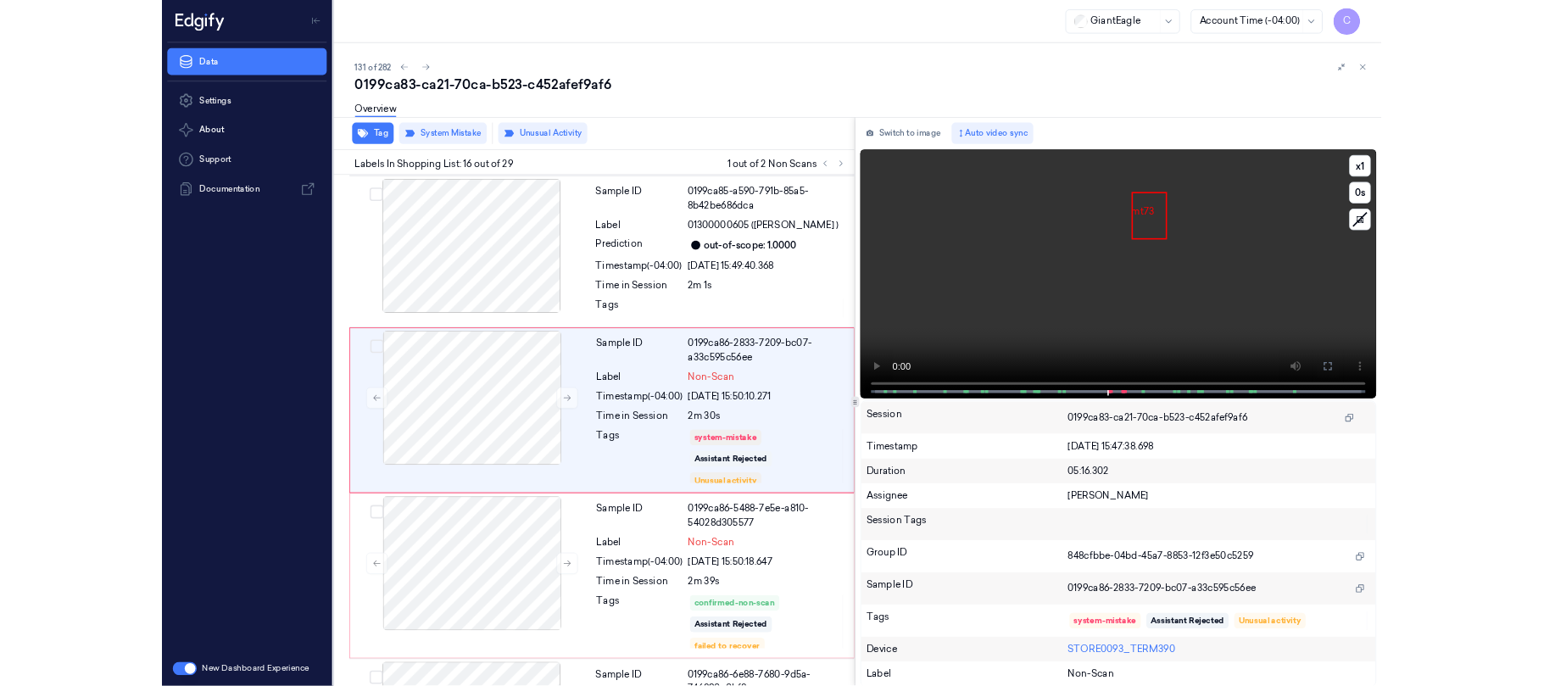
scroll to position [2855, 0]
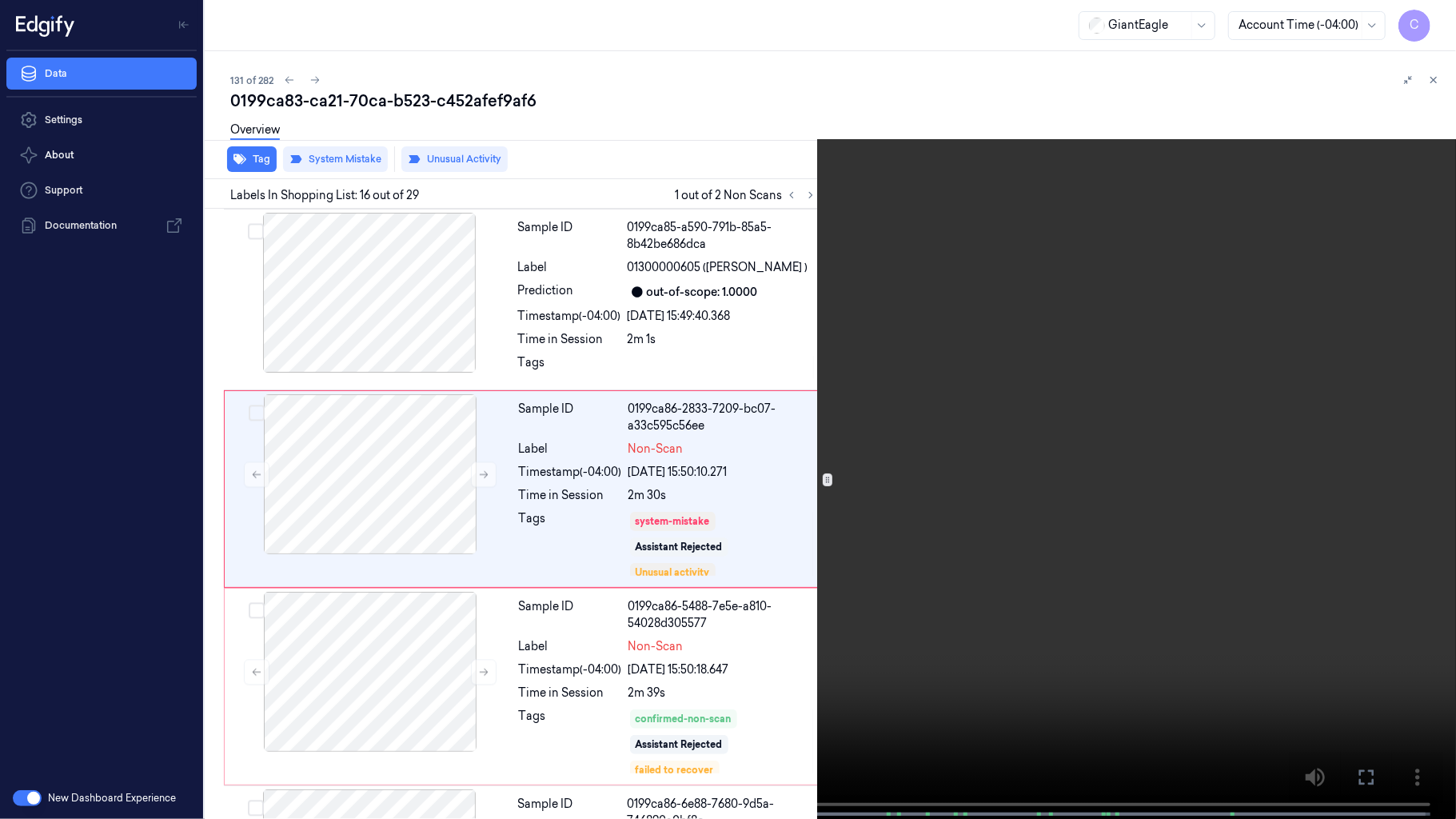
click at [790, 462] on video at bounding box center [728, 411] width 1456 height 822
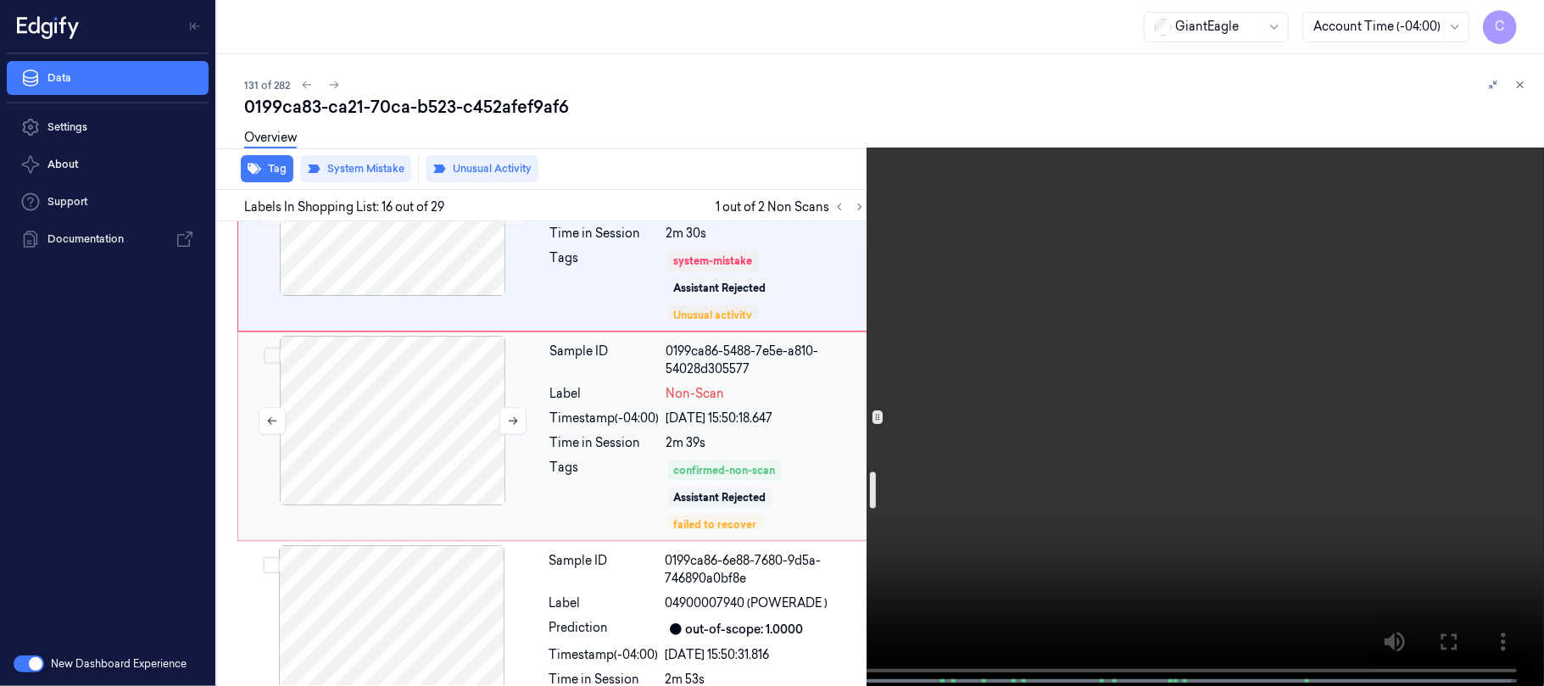
scroll to position [3194, 0]
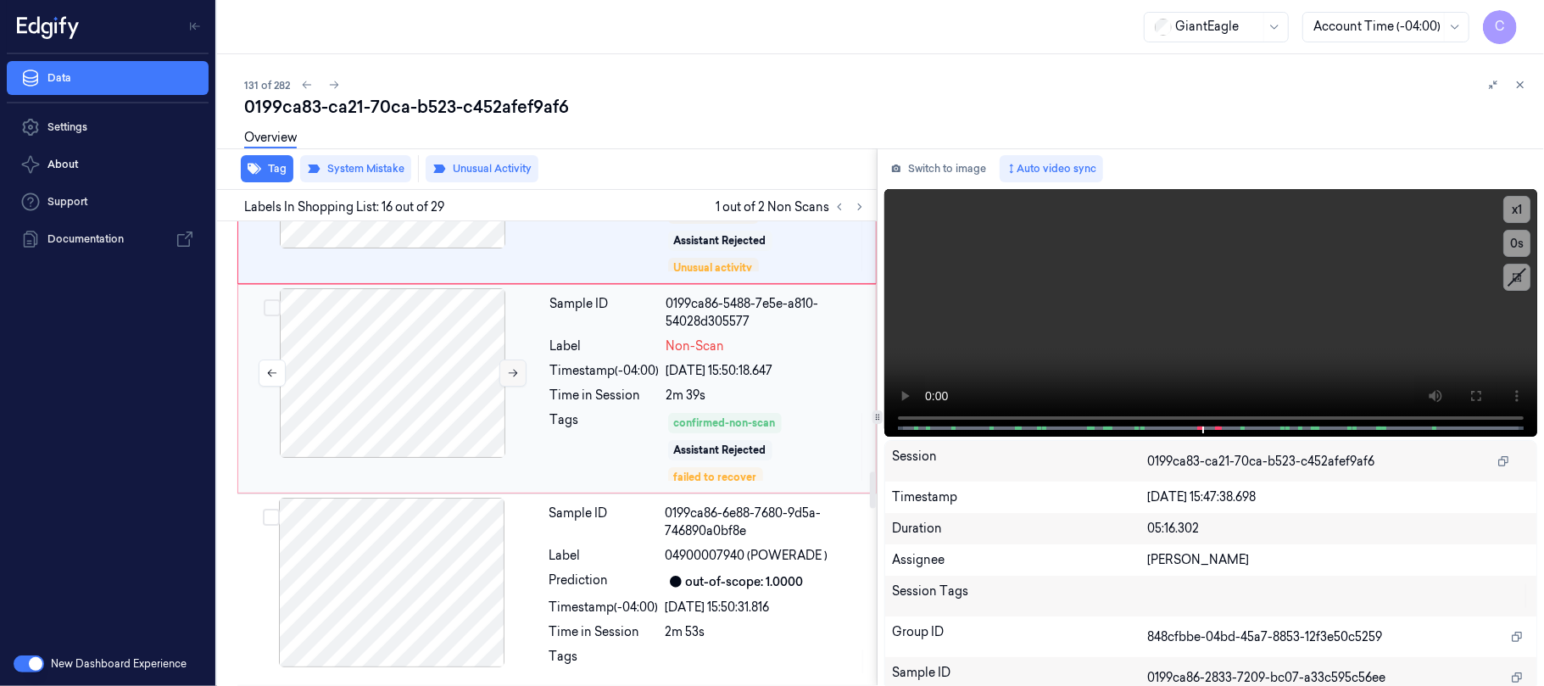
click at [517, 379] on icon at bounding box center [513, 373] width 12 height 12
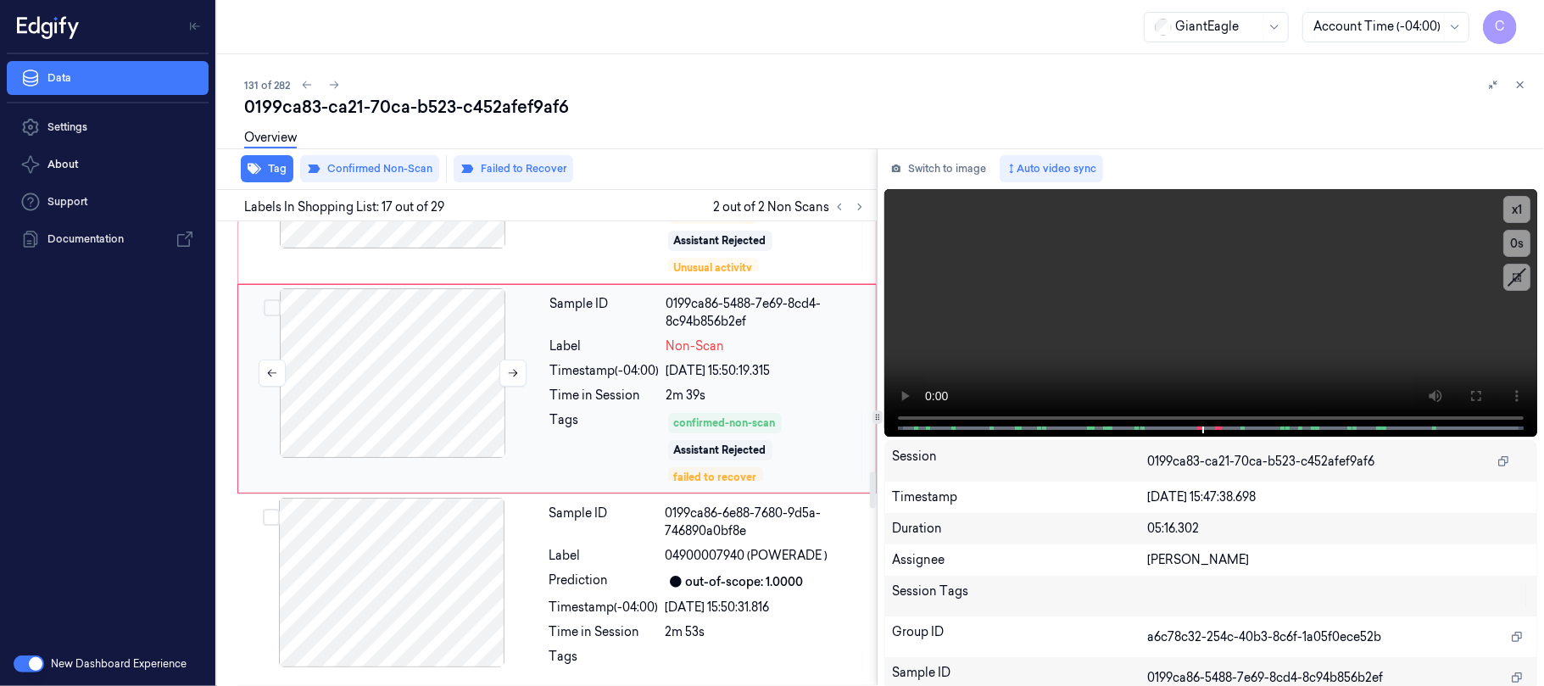
scroll to position [3156, 0]
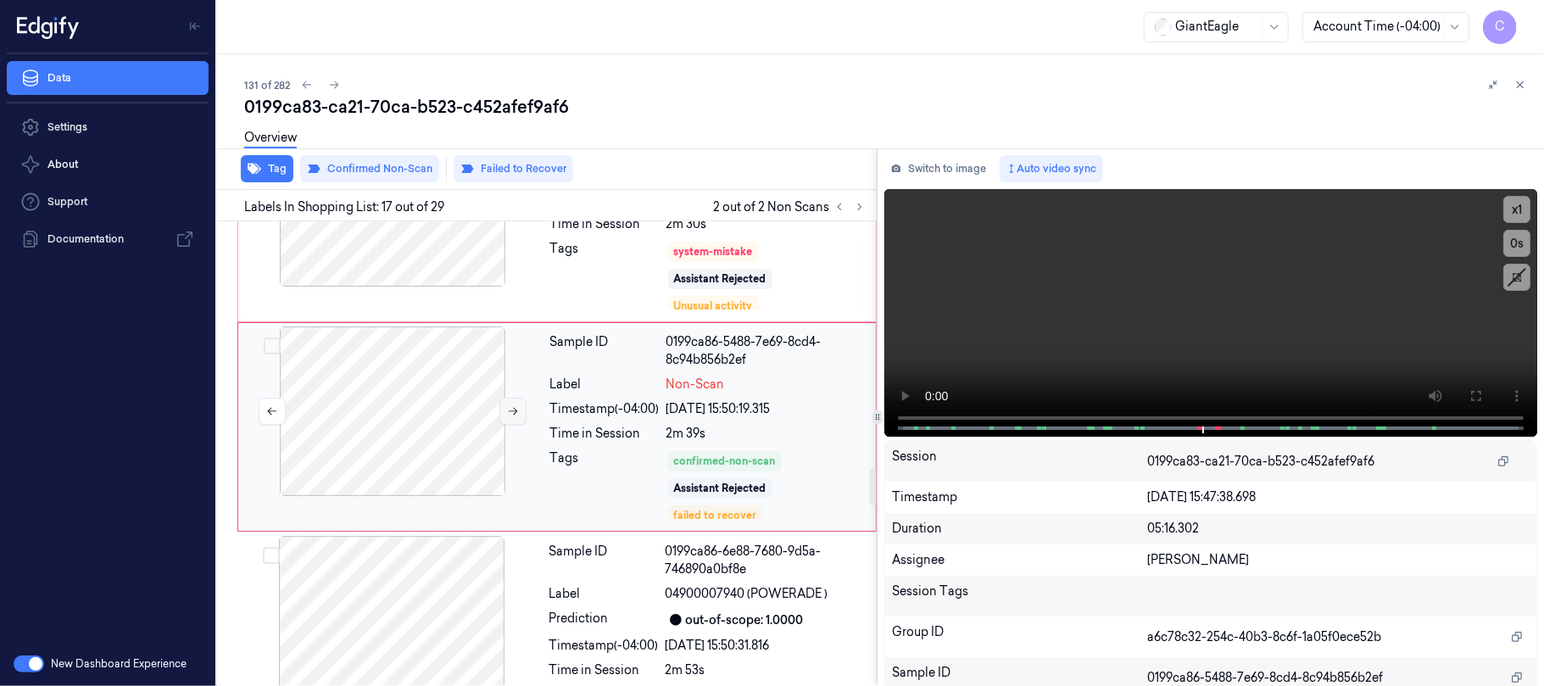
click at [514, 417] on icon at bounding box center [513, 411] width 12 height 12
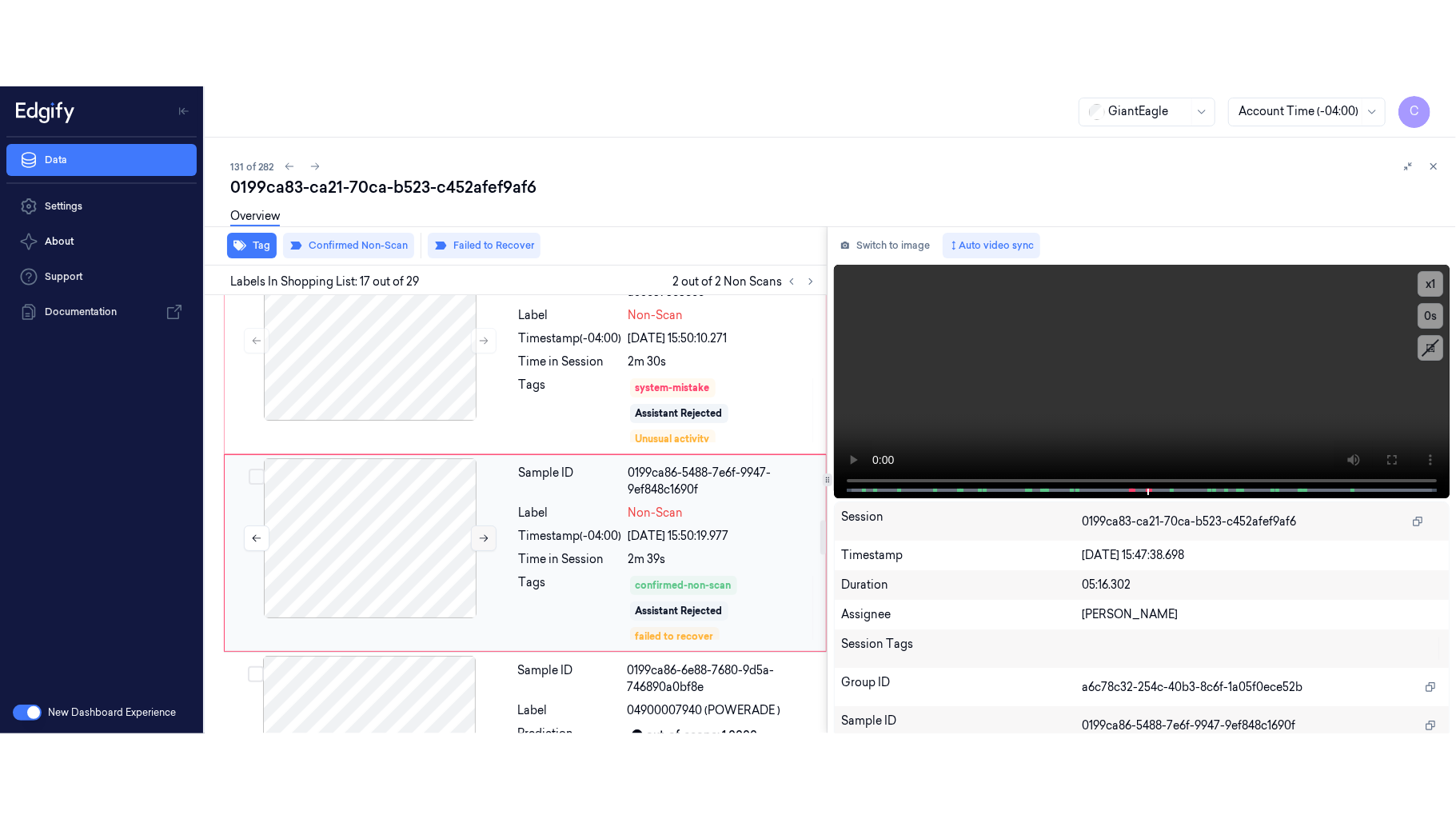
scroll to position [2868, 0]
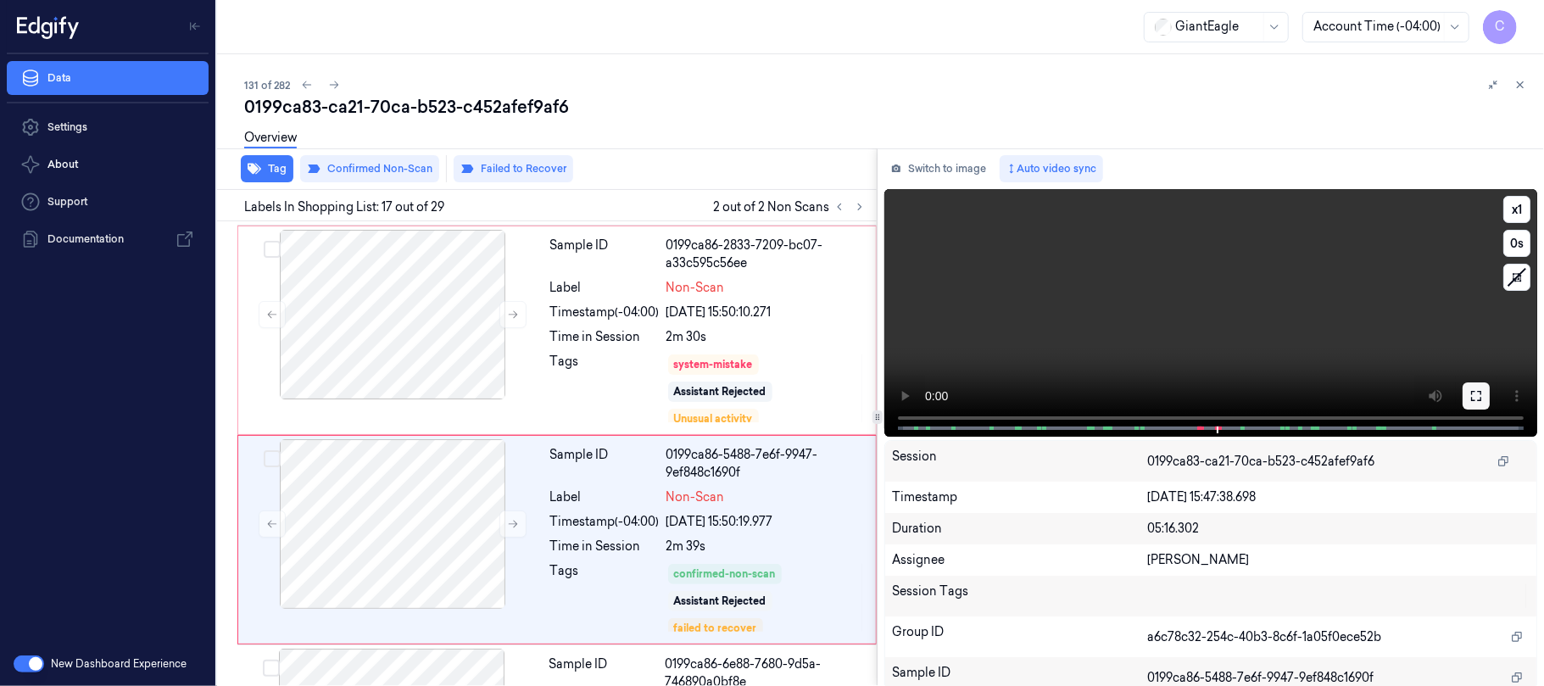
click at [1472, 391] on icon at bounding box center [1477, 396] width 10 height 10
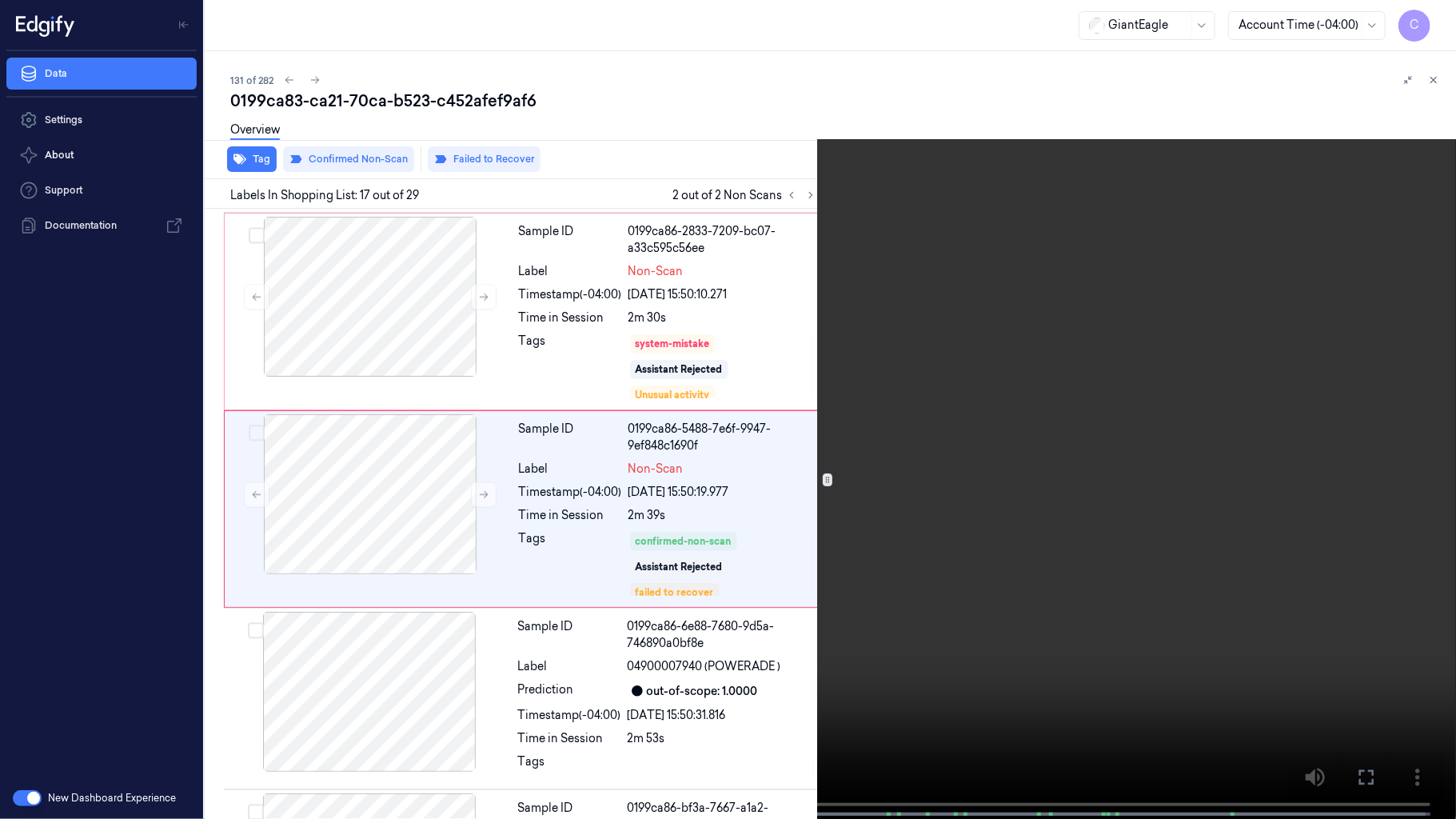
click at [1014, 483] on video at bounding box center [728, 411] width 1456 height 822
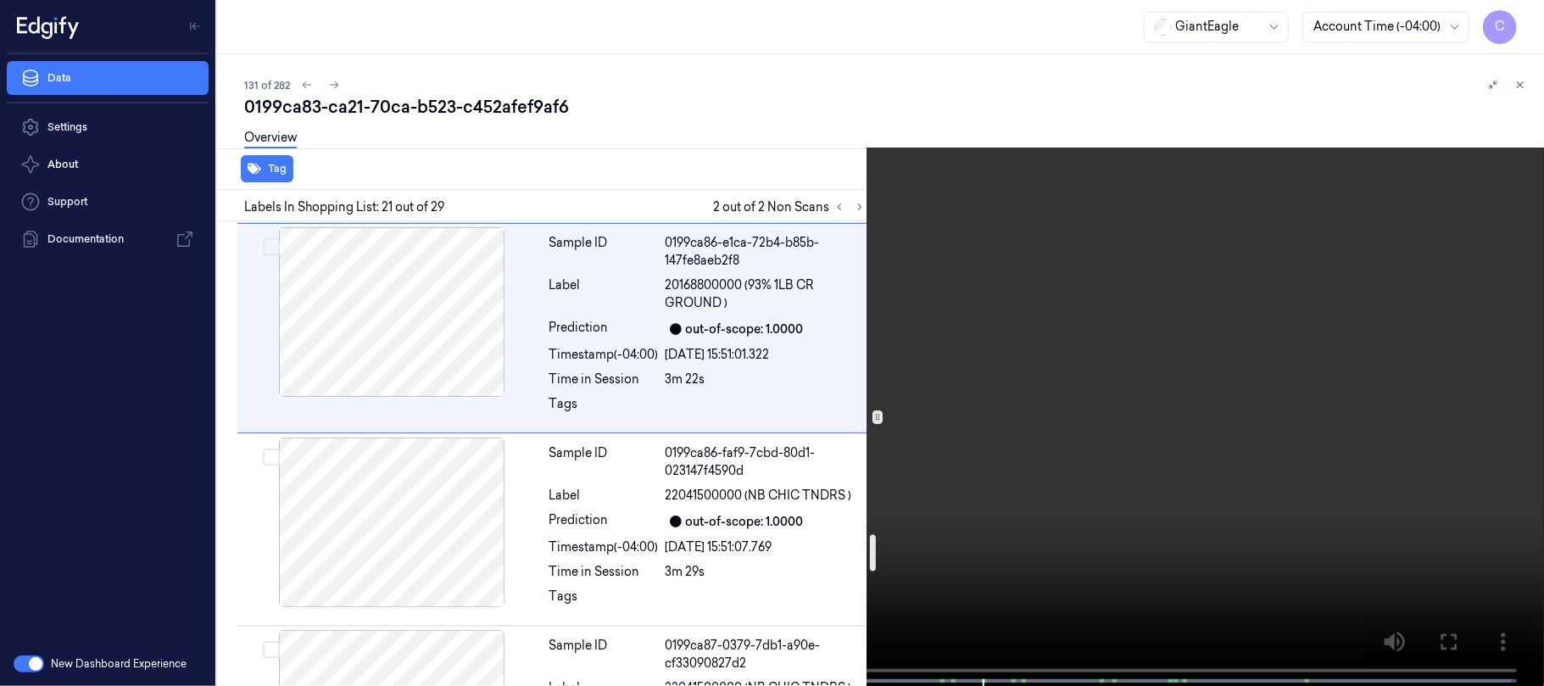
scroll to position [3981, 0]
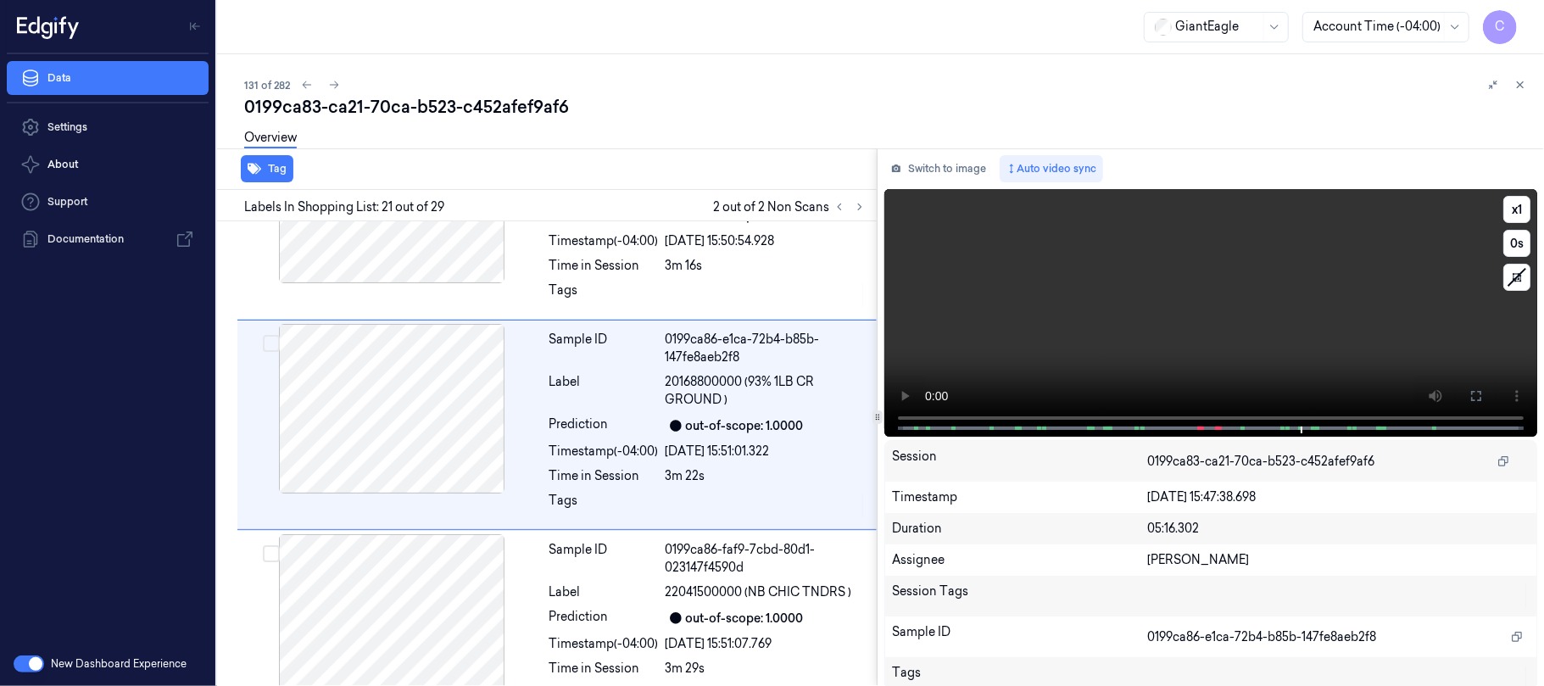
click at [1186, 310] on video at bounding box center [1211, 313] width 653 height 248
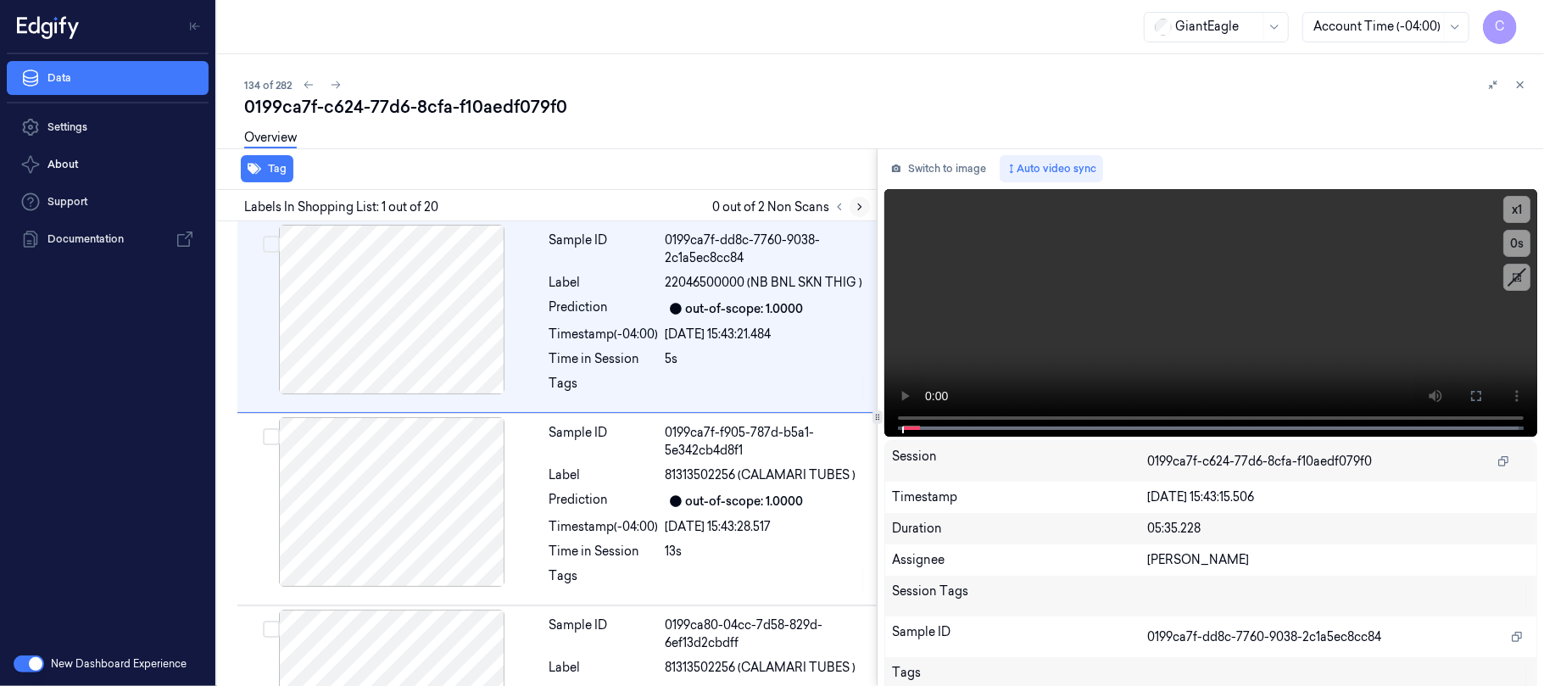
click at [859, 205] on icon at bounding box center [860, 207] width 12 height 12
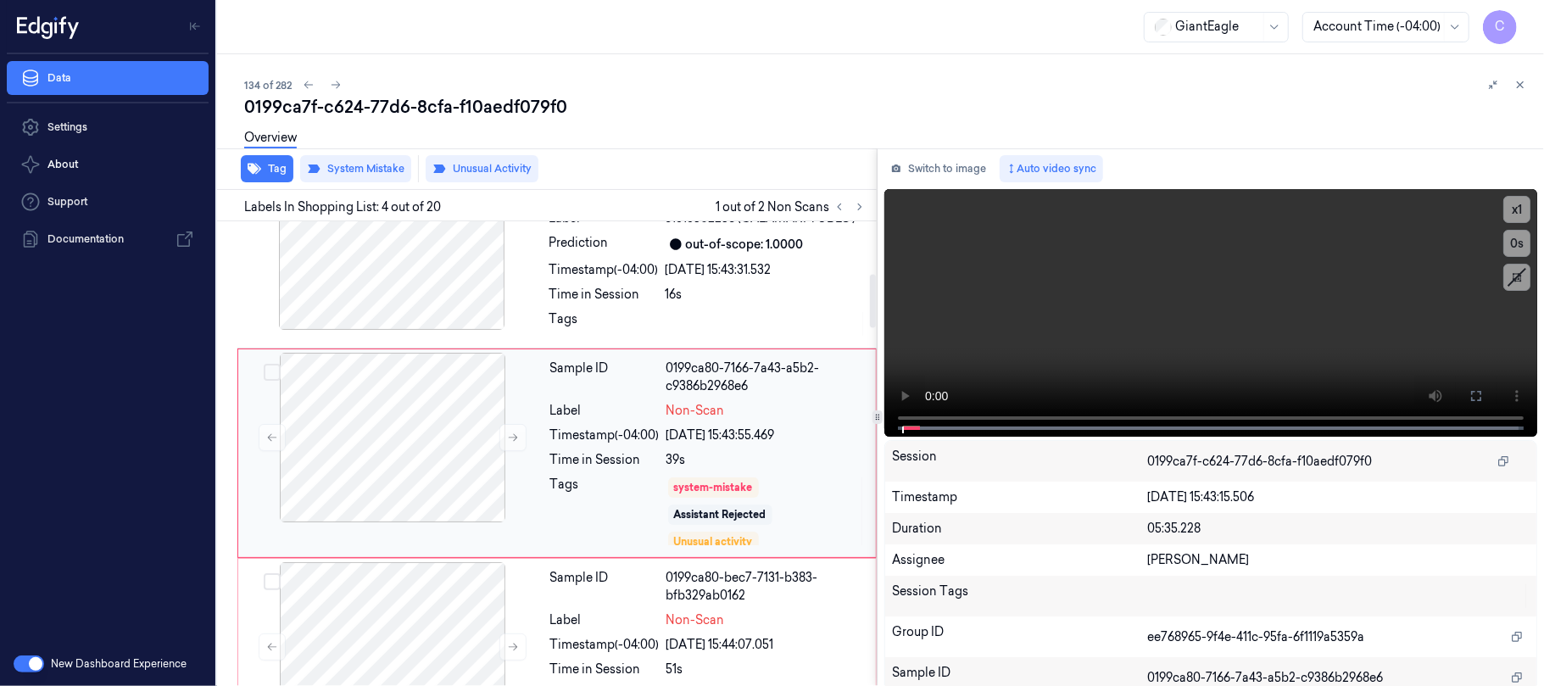
scroll to position [451, 0]
click at [517, 448] on button at bounding box center [513, 435] width 27 height 27
click at [517, 442] on icon at bounding box center [513, 436] width 12 height 12
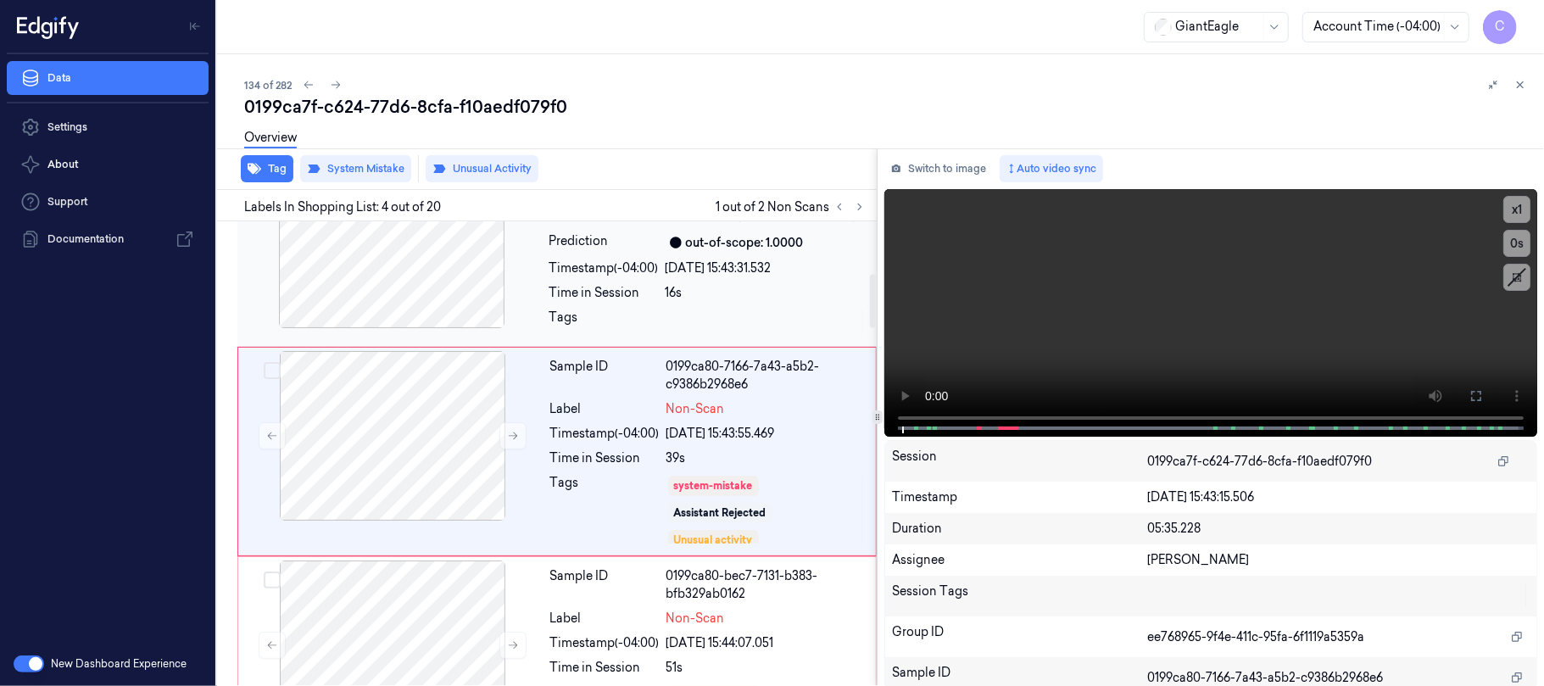
click at [429, 304] on div at bounding box center [392, 244] width 302 height 170
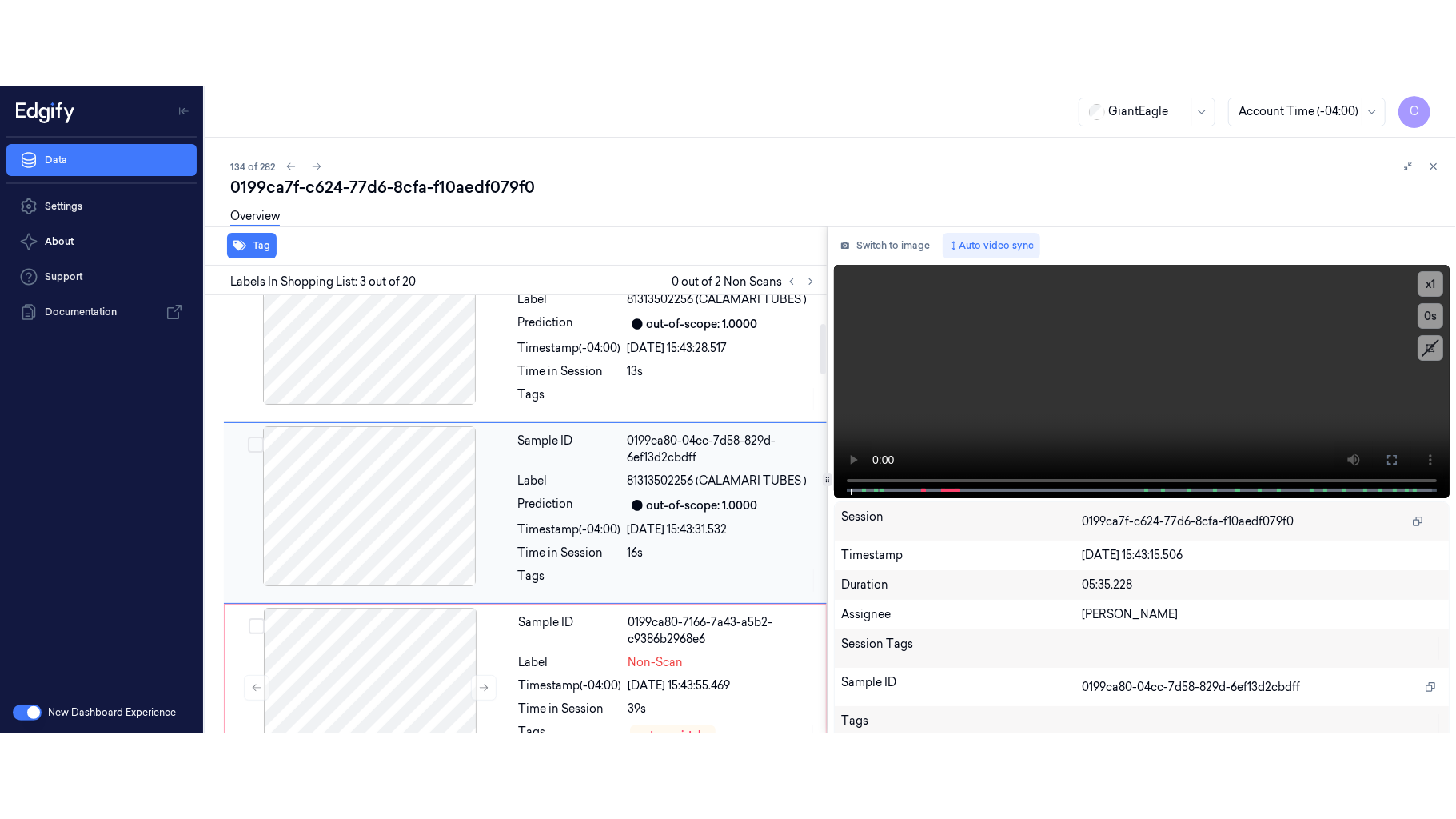
scroll to position [235, 0]
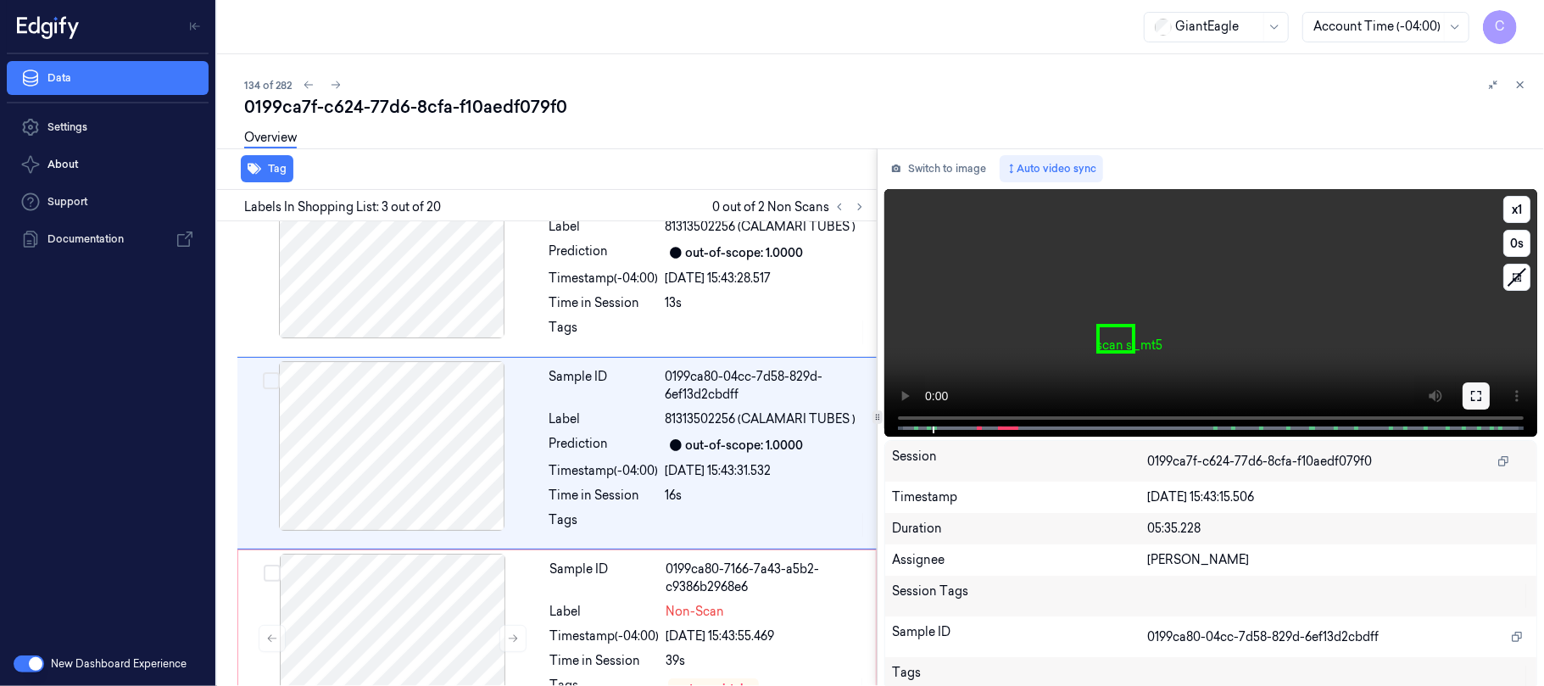
click at [1470, 395] on icon at bounding box center [1477, 396] width 14 height 14
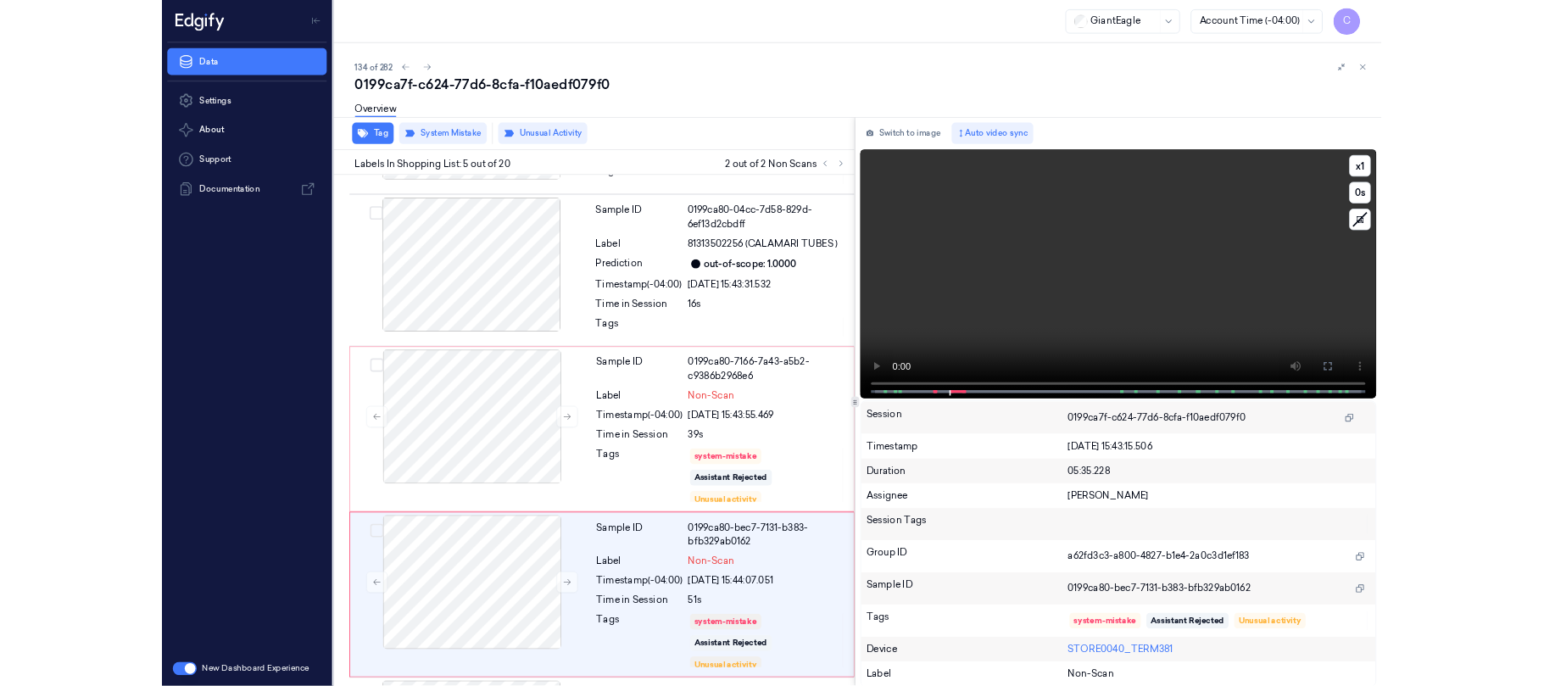
scroll to position [570, 0]
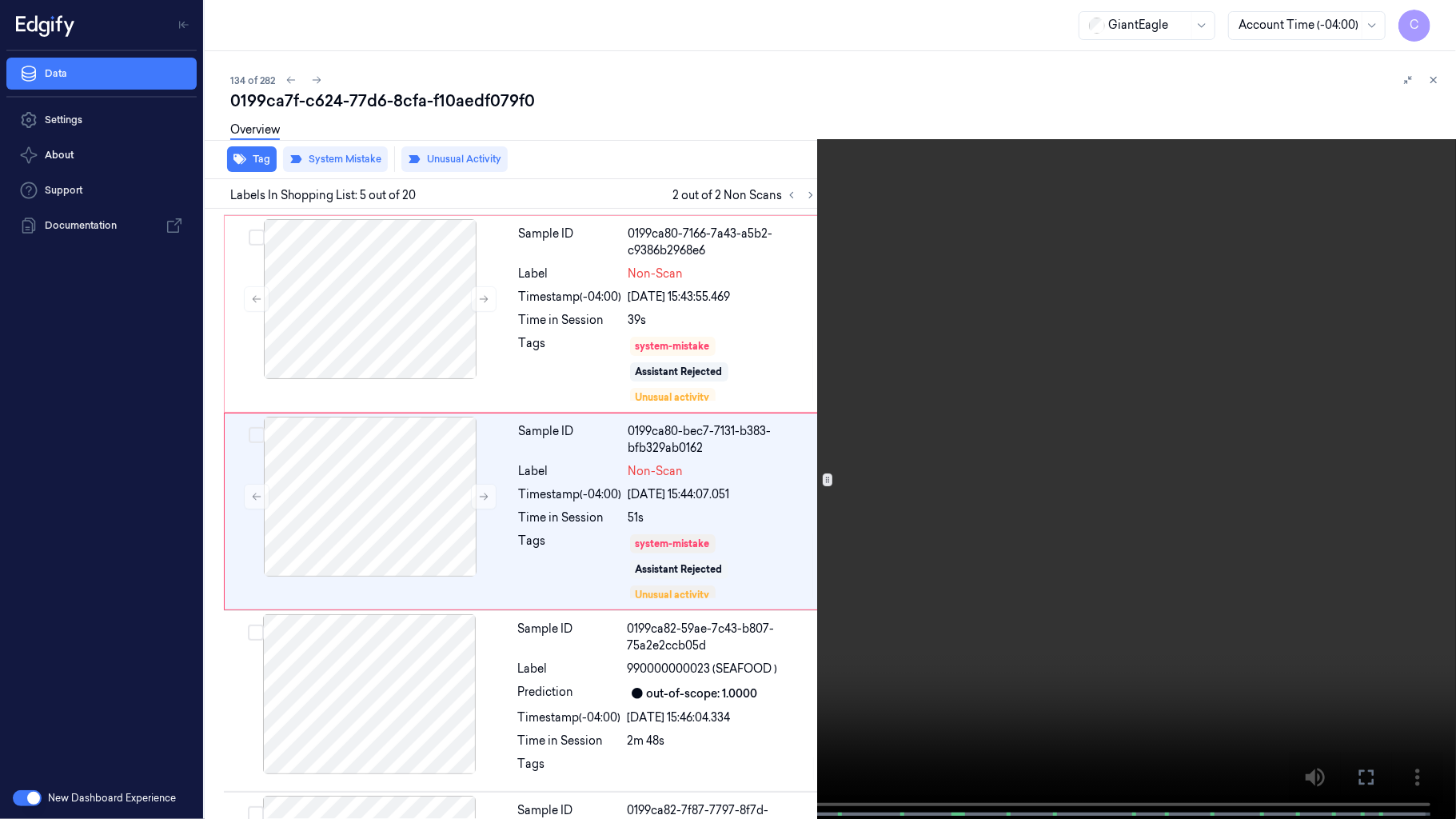
click at [686, 466] on video at bounding box center [728, 411] width 1456 height 822
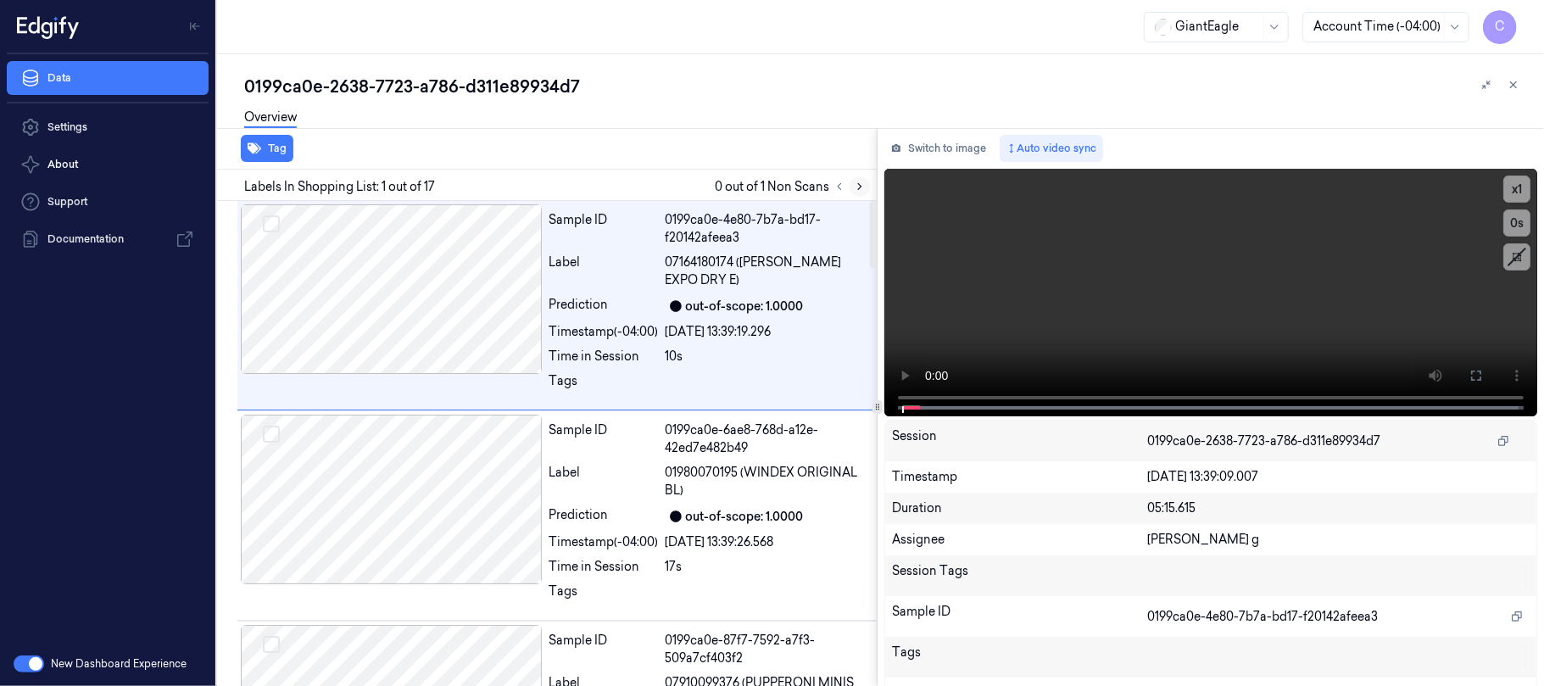
click at [862, 187] on icon at bounding box center [860, 187] width 12 height 12
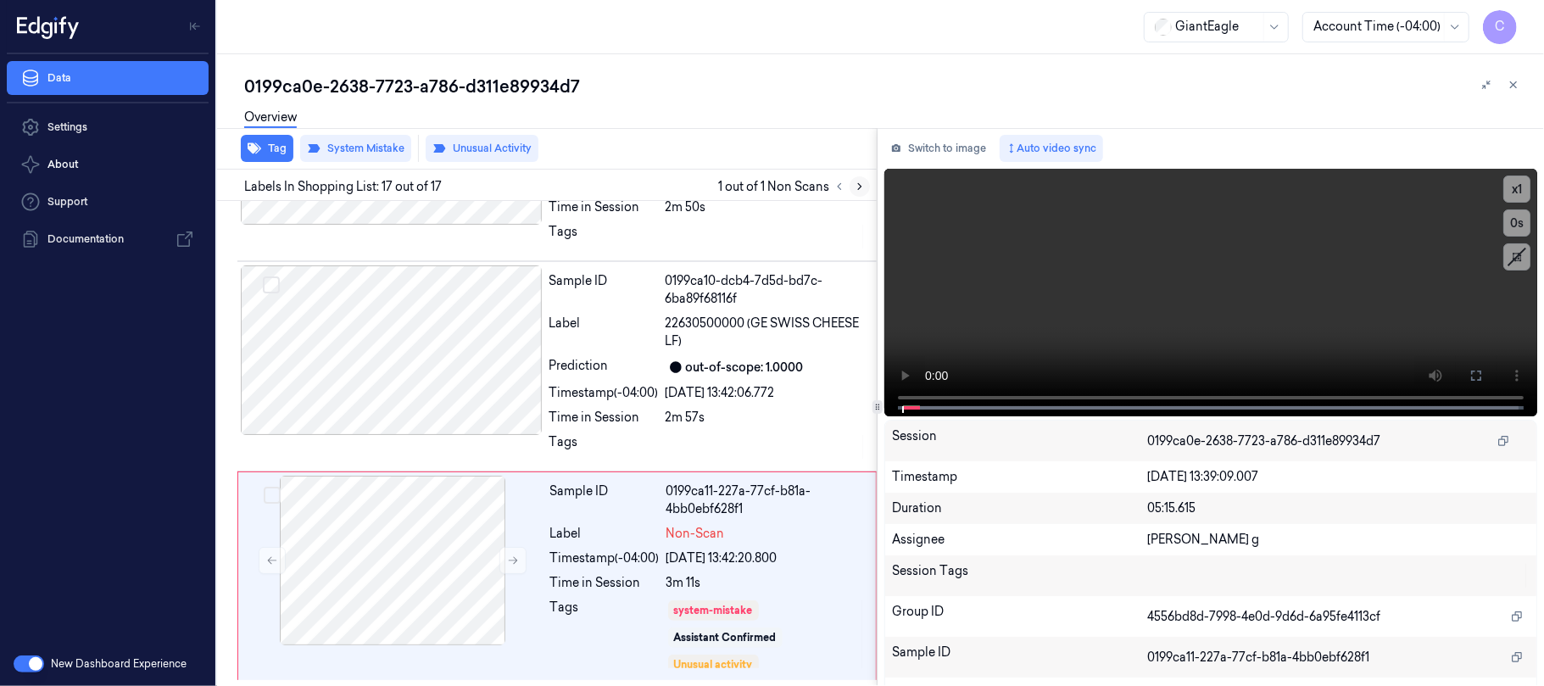
scroll to position [3068, 0]
click at [506, 570] on button at bounding box center [513, 560] width 27 height 27
click at [507, 561] on icon at bounding box center [513, 561] width 12 height 12
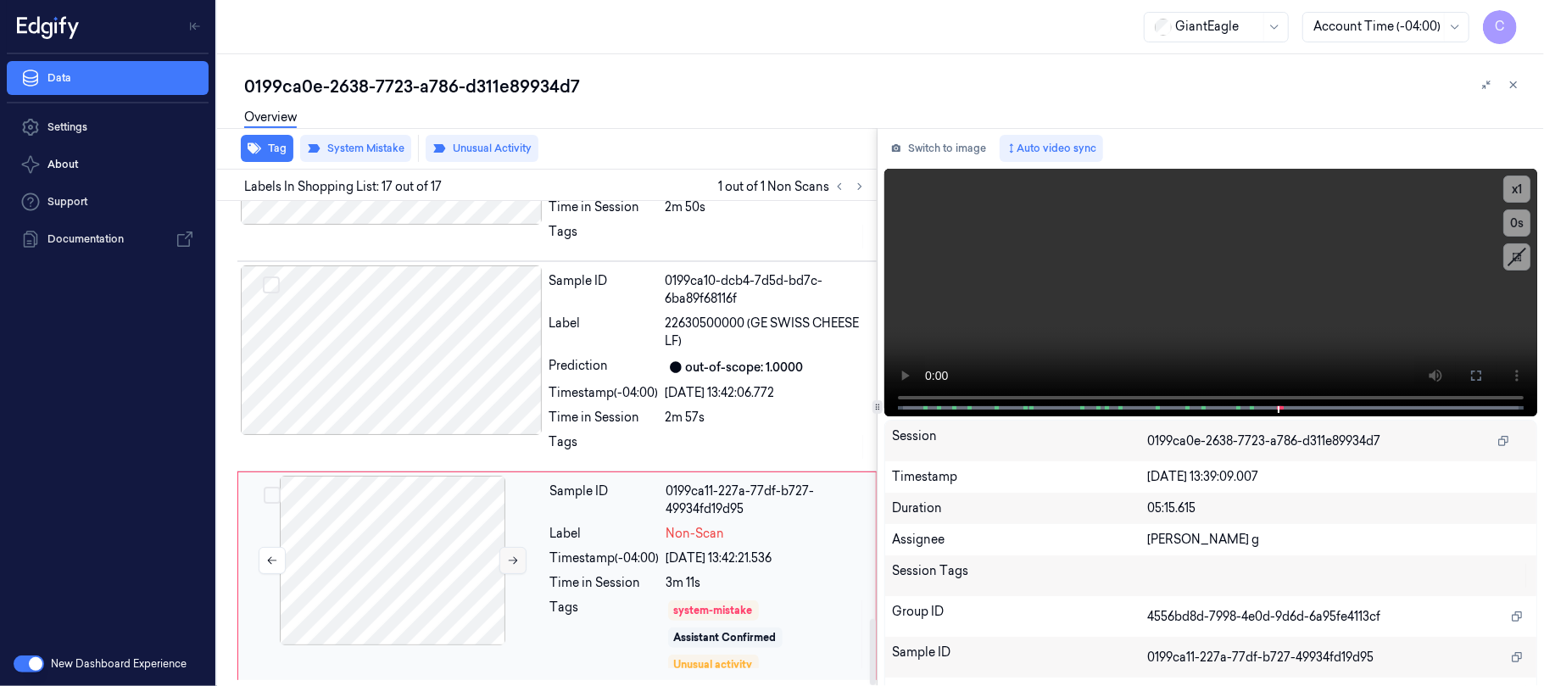
click at [507, 561] on icon at bounding box center [513, 561] width 12 height 12
click at [408, 382] on div at bounding box center [392, 350] width 302 height 170
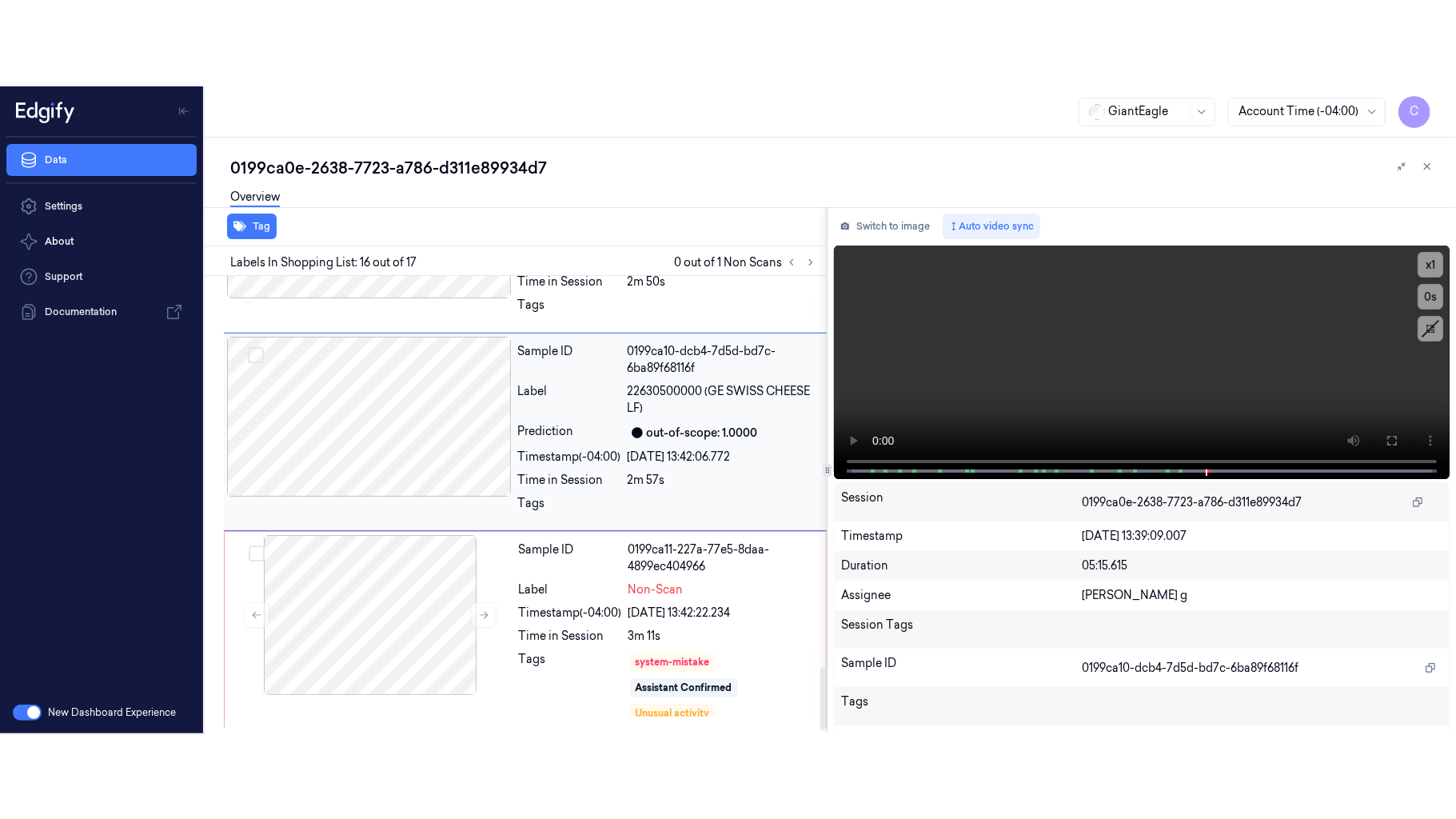
scroll to position [2818, 0]
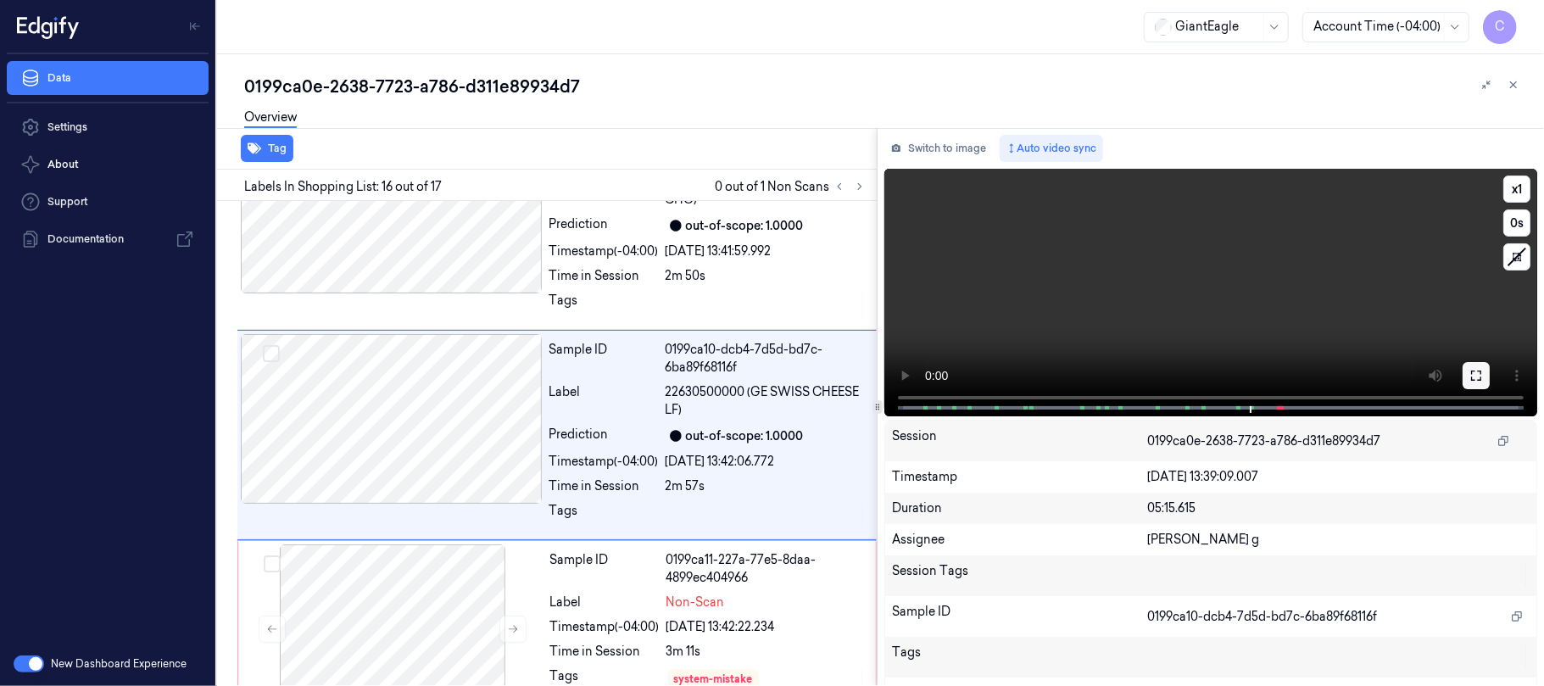
click at [1470, 371] on icon at bounding box center [1477, 376] width 14 height 14
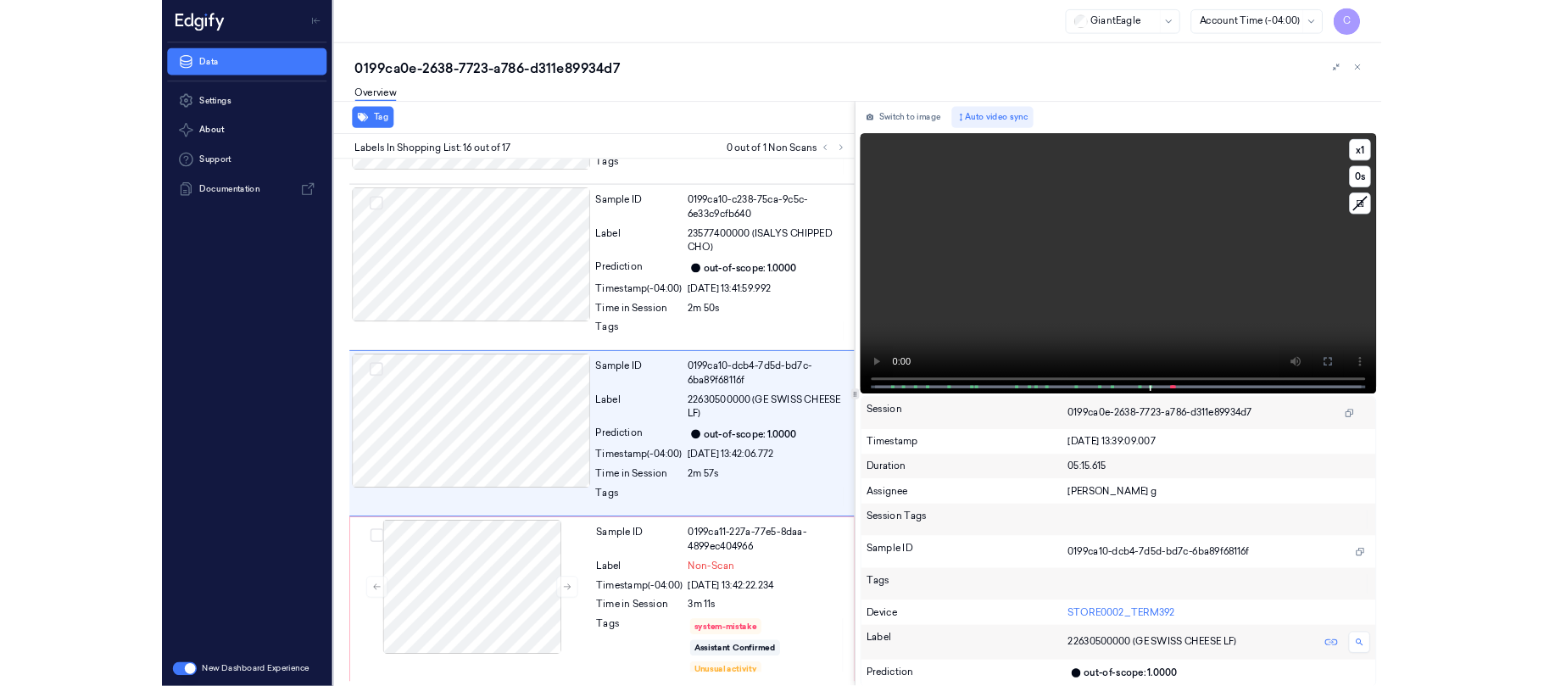
scroll to position [2885, 0]
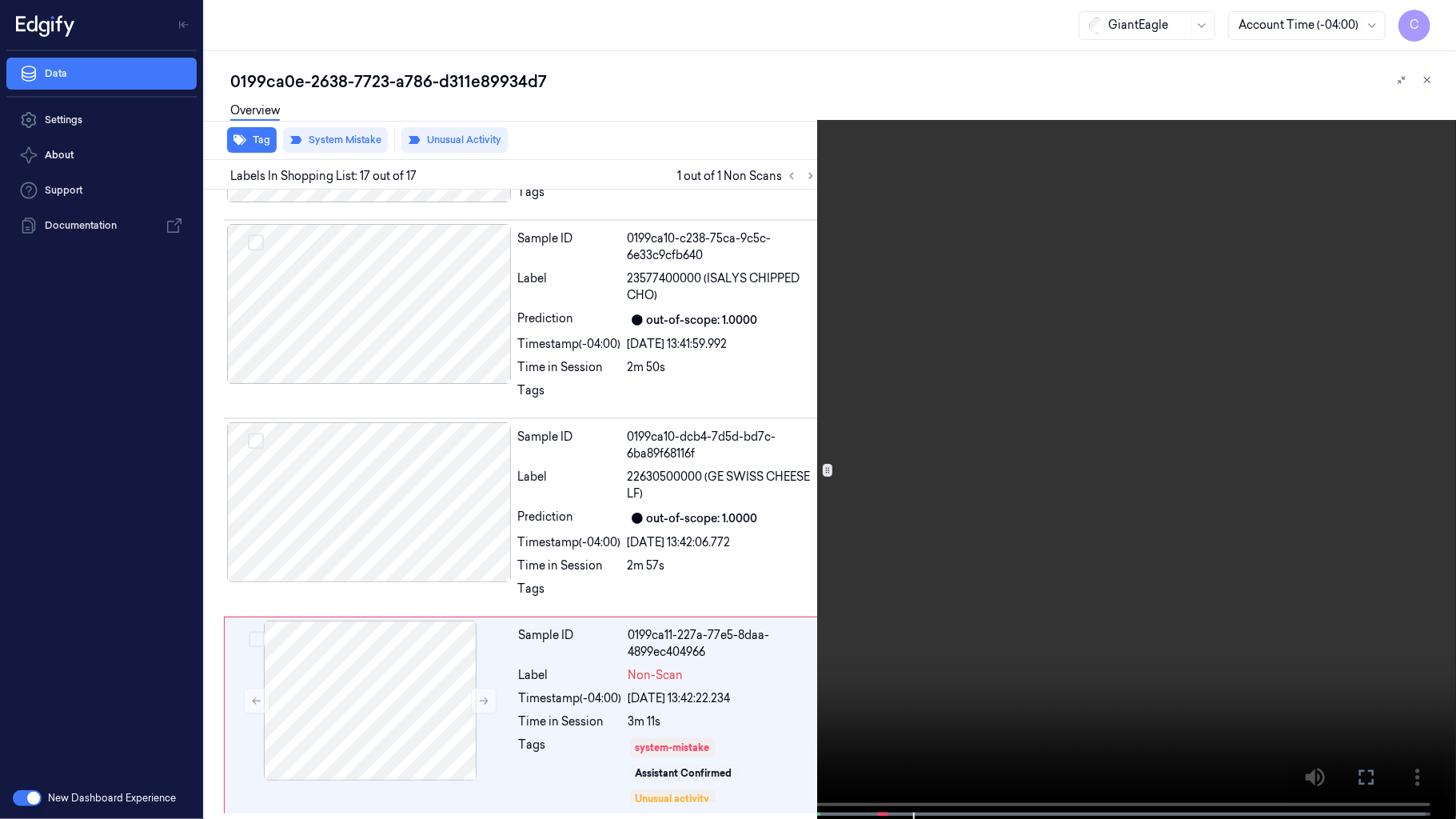
click at [826, 347] on video at bounding box center [728, 411] width 1456 height 822
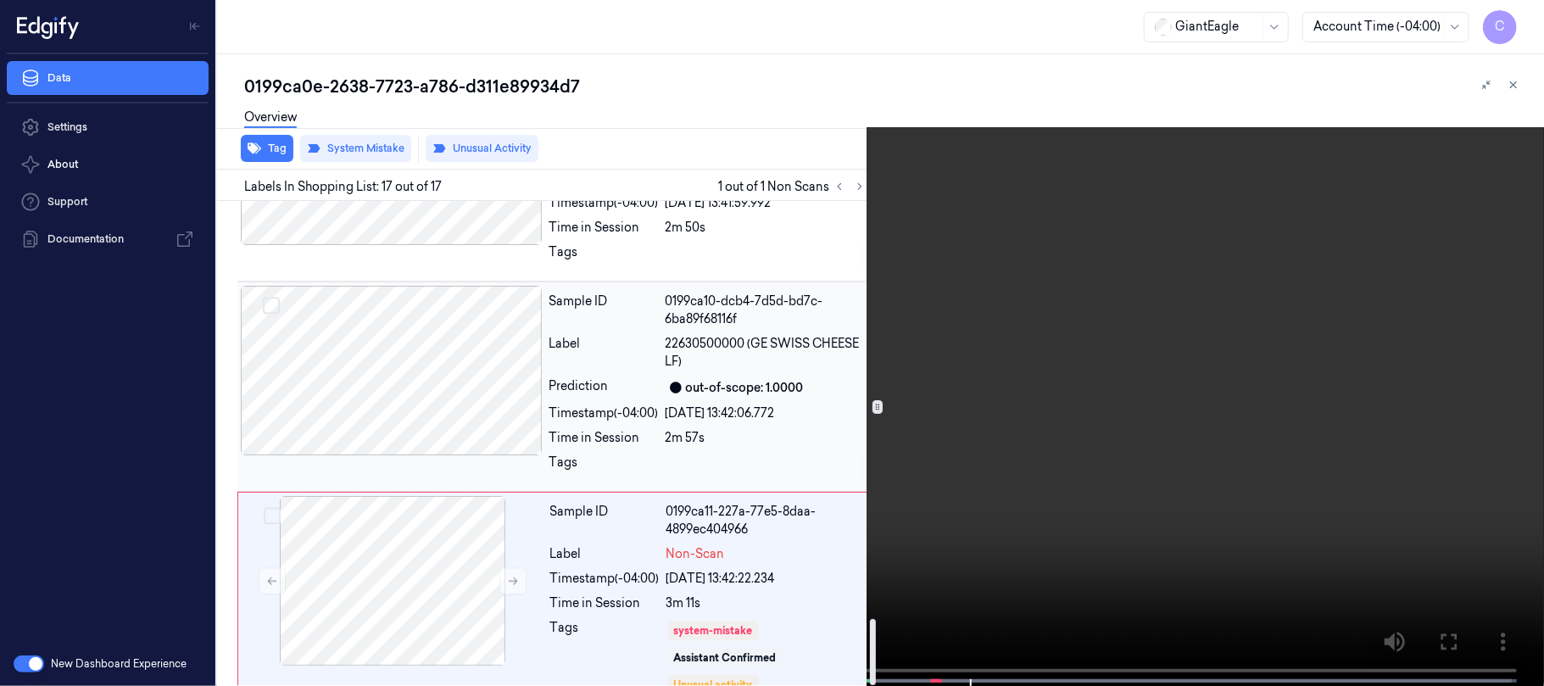
scroll to position [3068, 0]
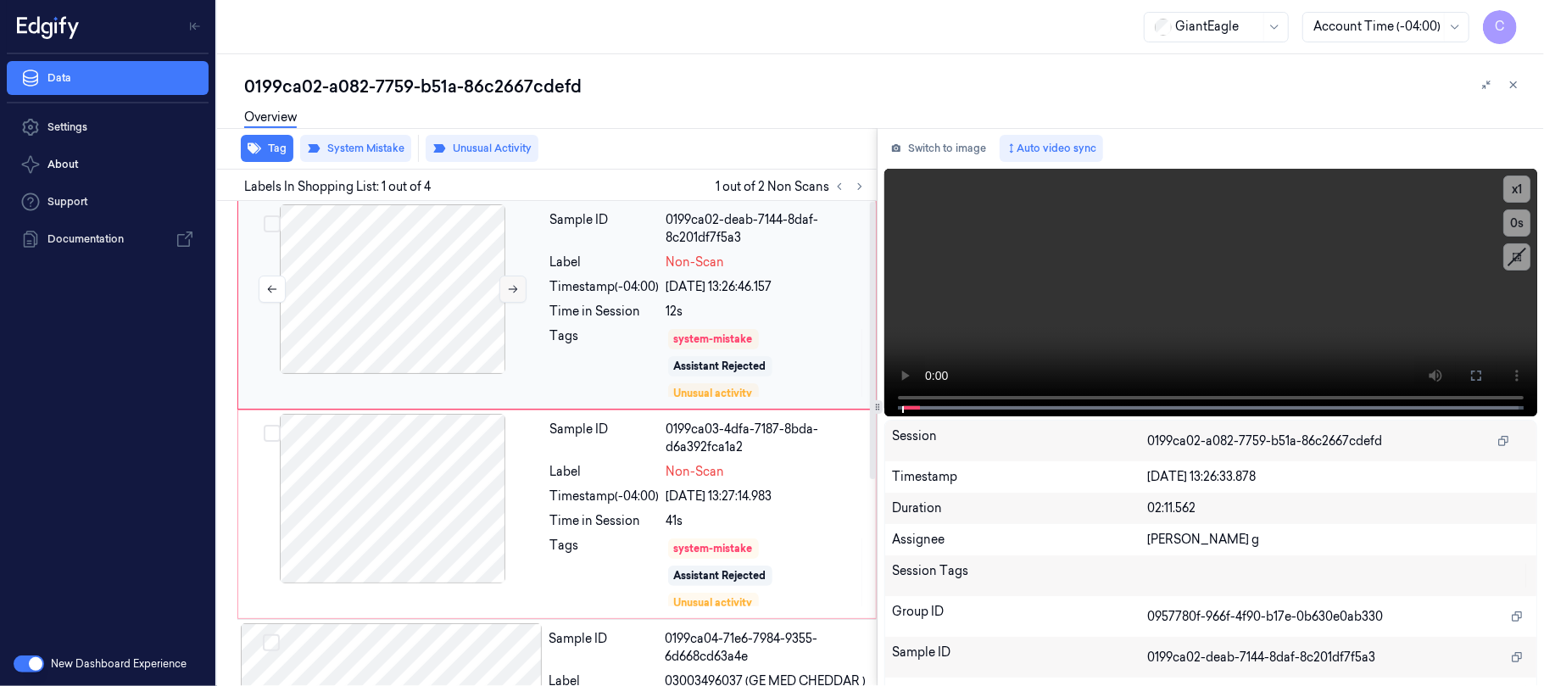
click at [512, 290] on icon at bounding box center [513, 289] width 12 height 12
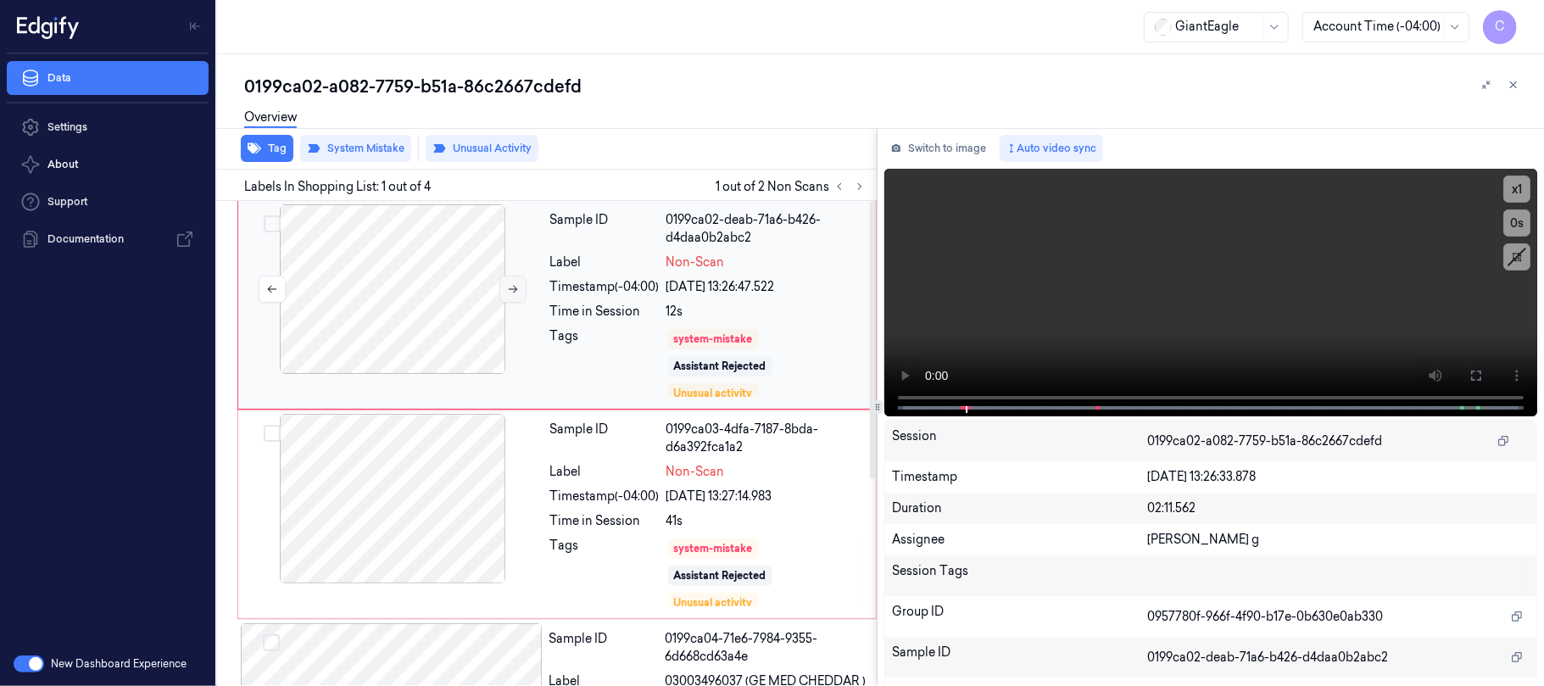
click at [512, 290] on icon at bounding box center [513, 289] width 12 height 12
click at [507, 290] on icon at bounding box center [513, 289] width 12 height 12
click at [510, 292] on icon at bounding box center [513, 289] width 12 height 12
click at [1476, 371] on icon at bounding box center [1477, 376] width 10 height 10
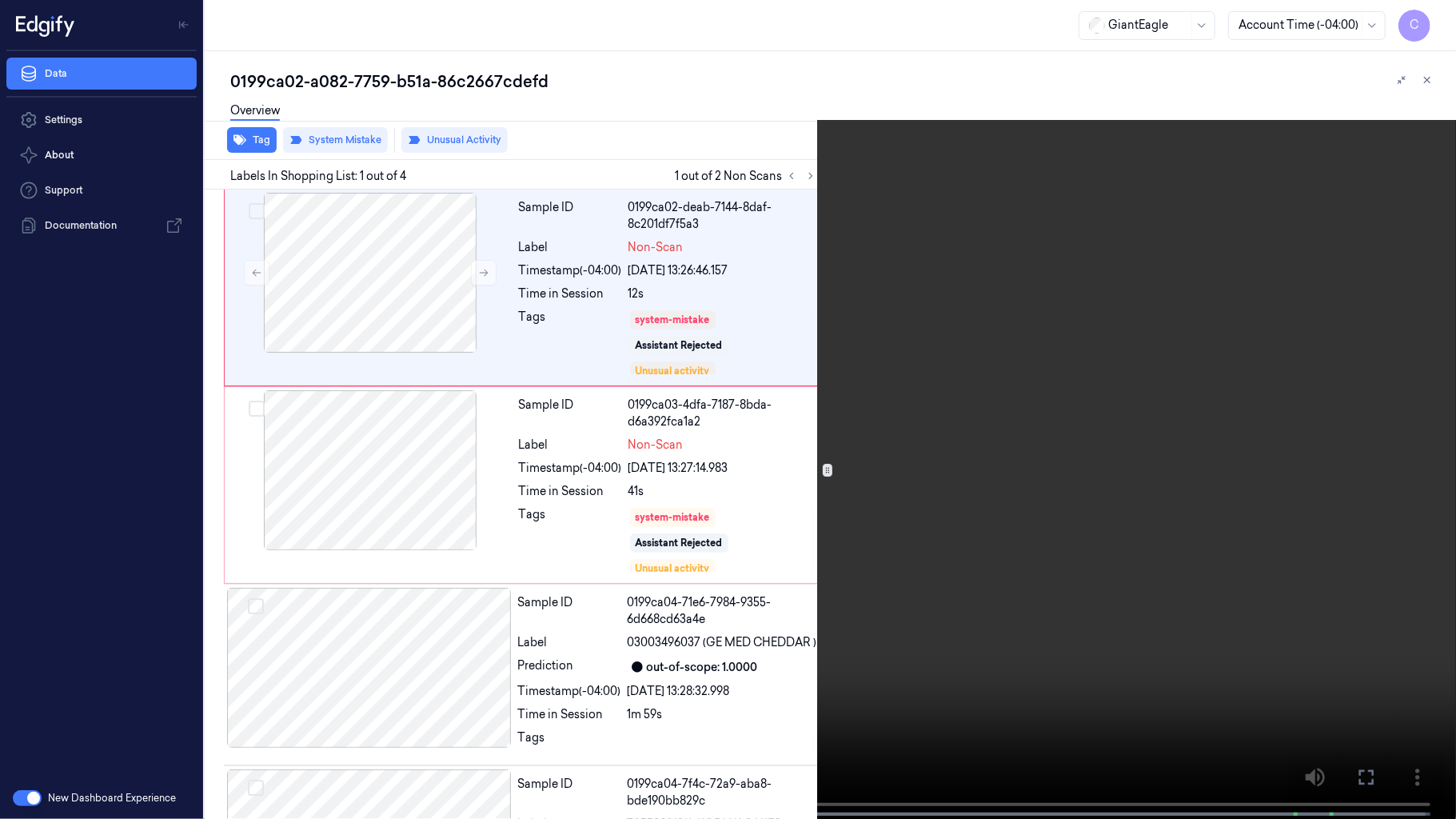
click at [771, 609] on video at bounding box center [728, 411] width 1456 height 822
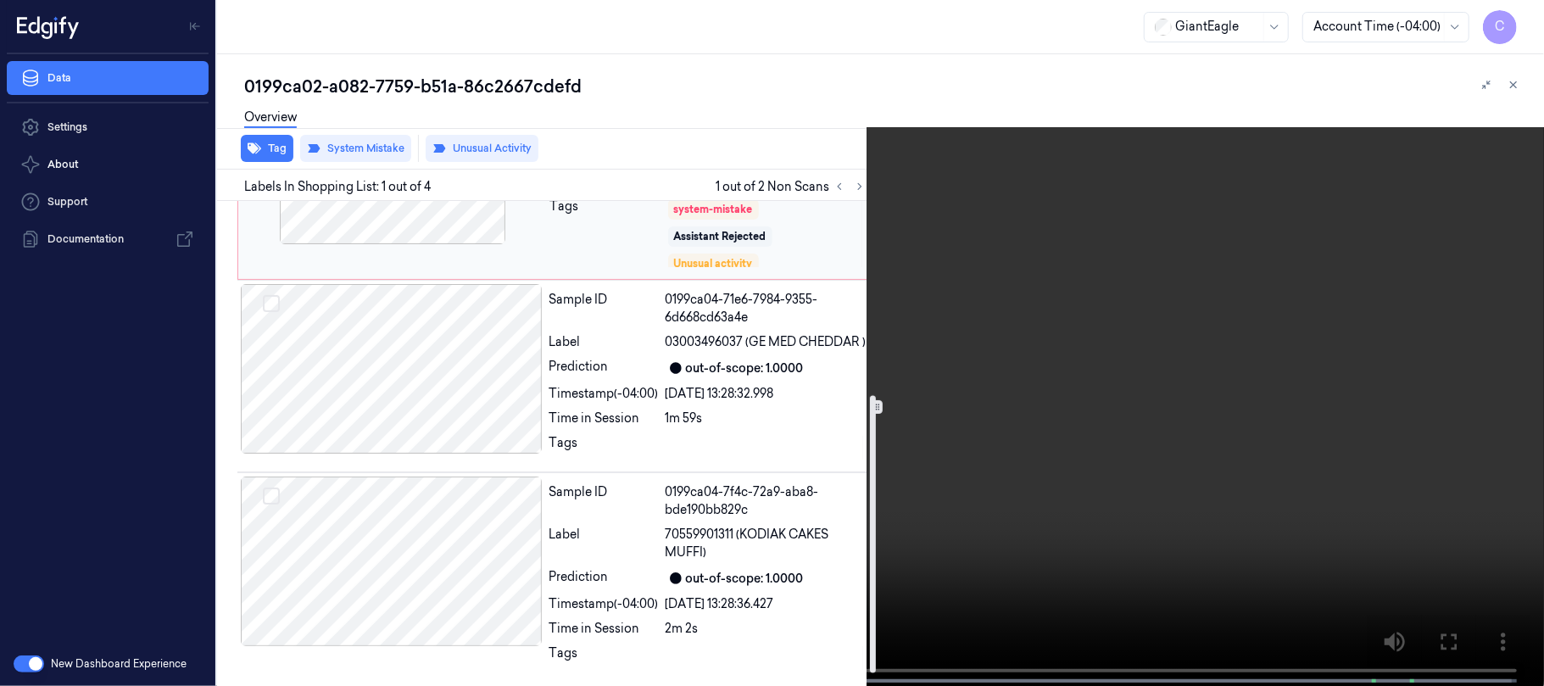
scroll to position [360, 0]
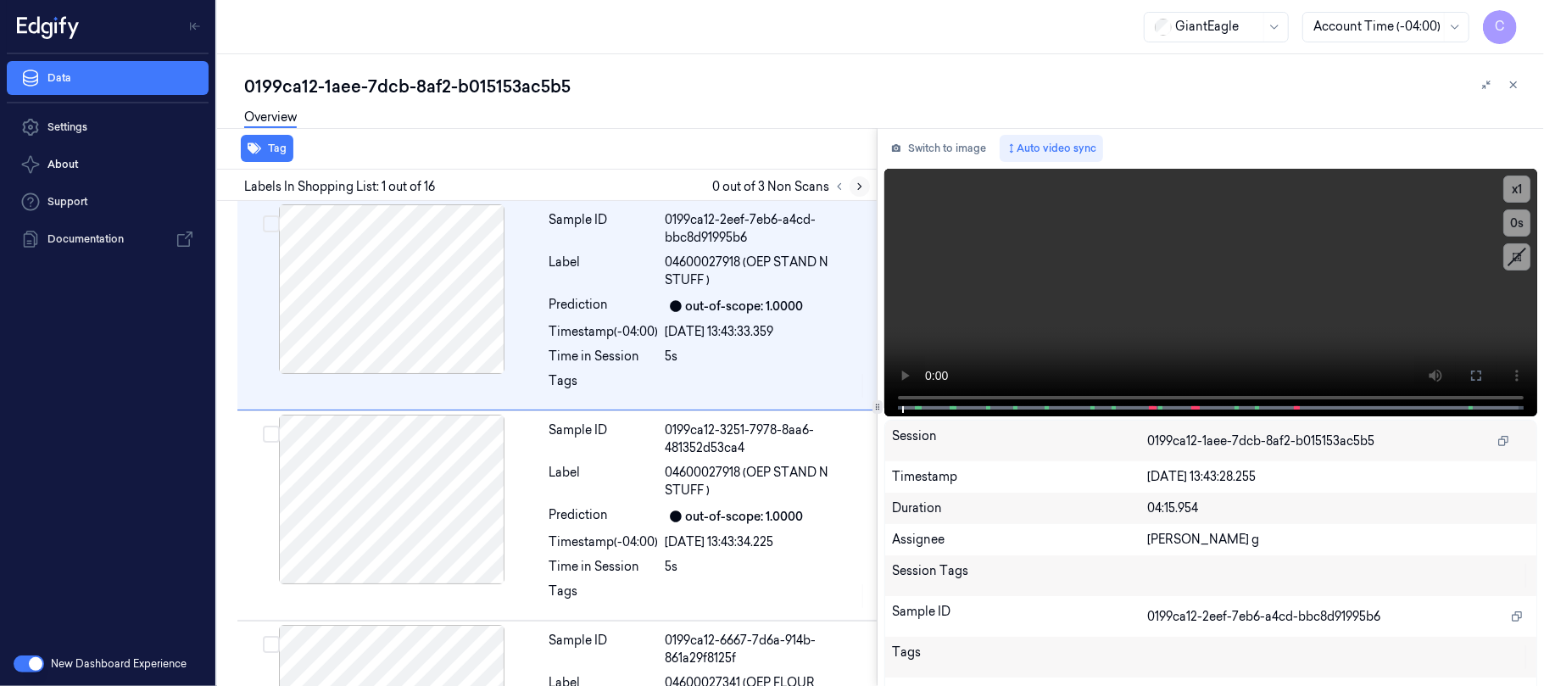
click at [867, 184] on button at bounding box center [860, 186] width 20 height 20
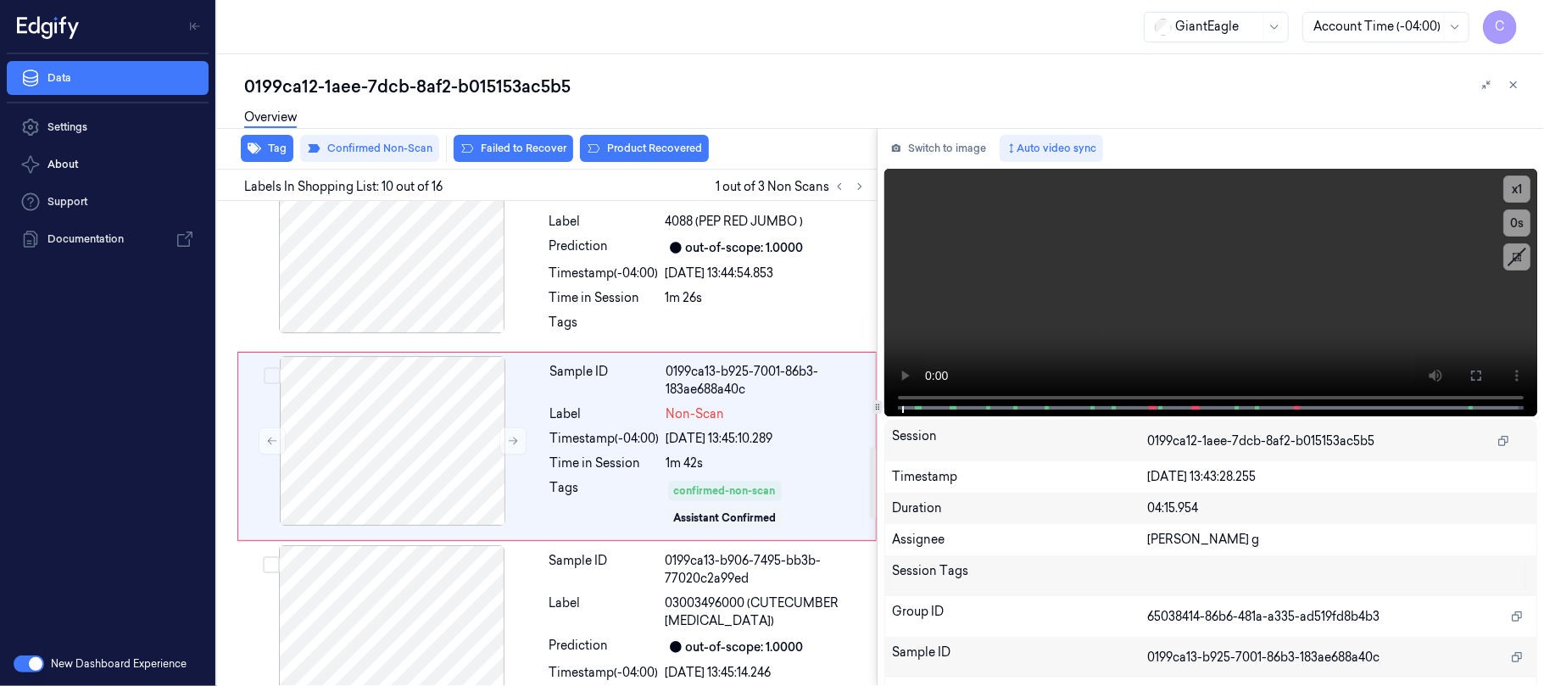
scroll to position [1661, 0]
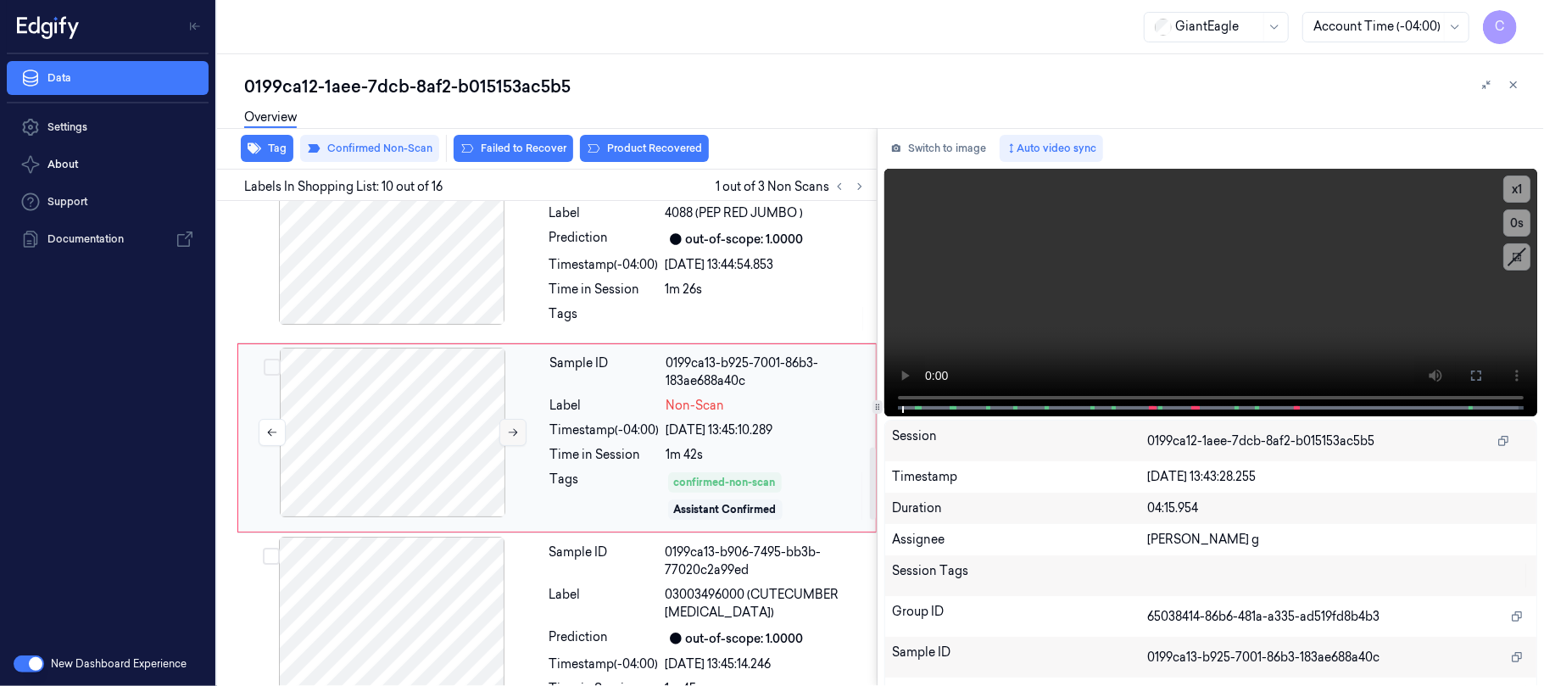
click at [503, 438] on button at bounding box center [513, 432] width 27 height 27
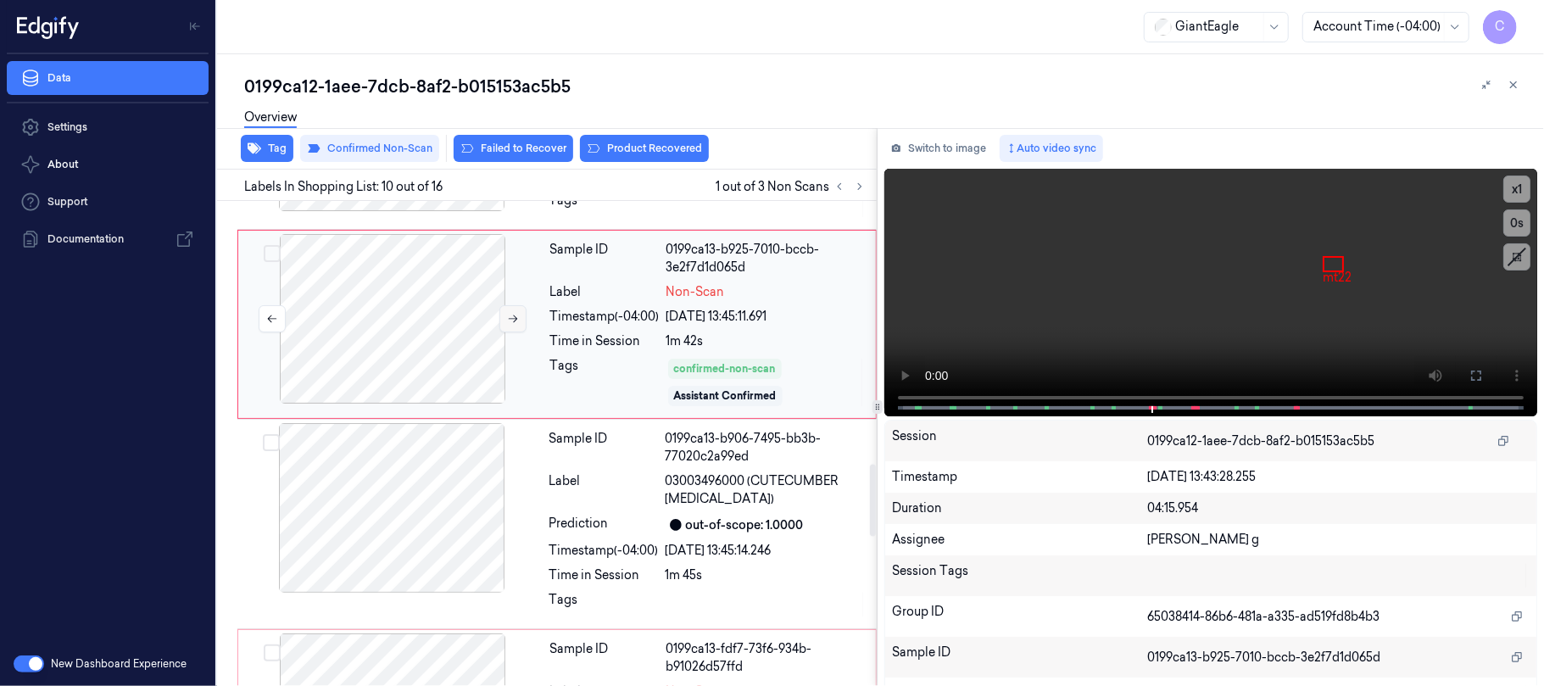
click at [516, 316] on button at bounding box center [513, 318] width 27 height 27
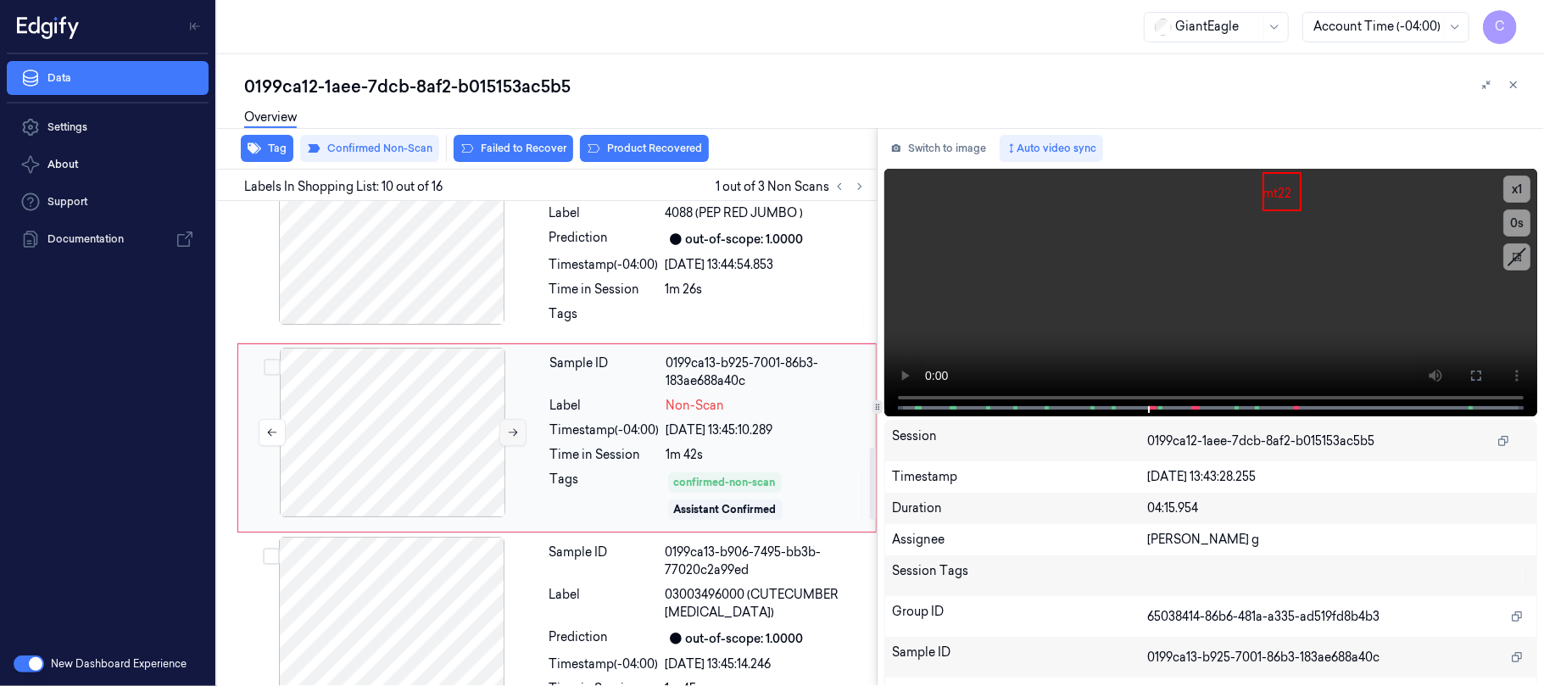
click at [517, 436] on icon at bounding box center [513, 433] width 9 height 8
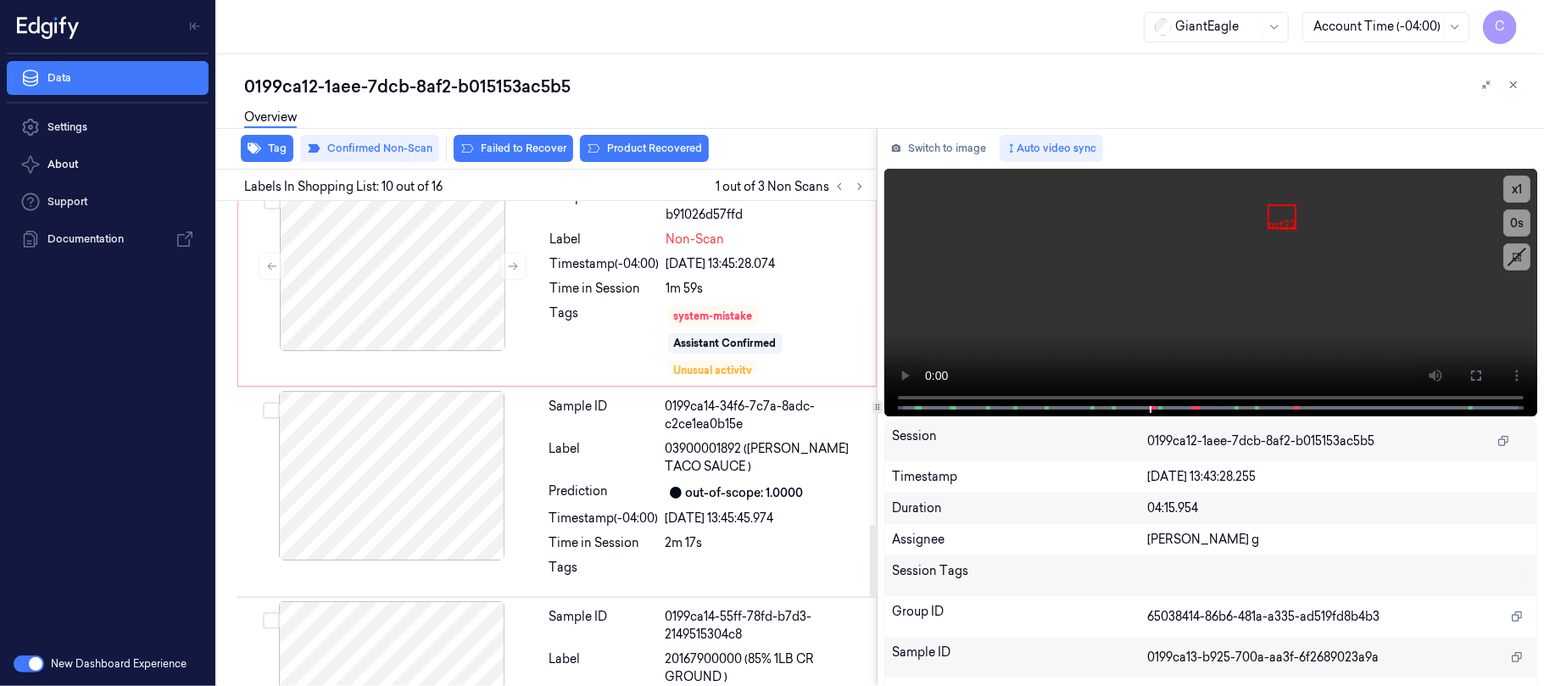
scroll to position [2000, 0]
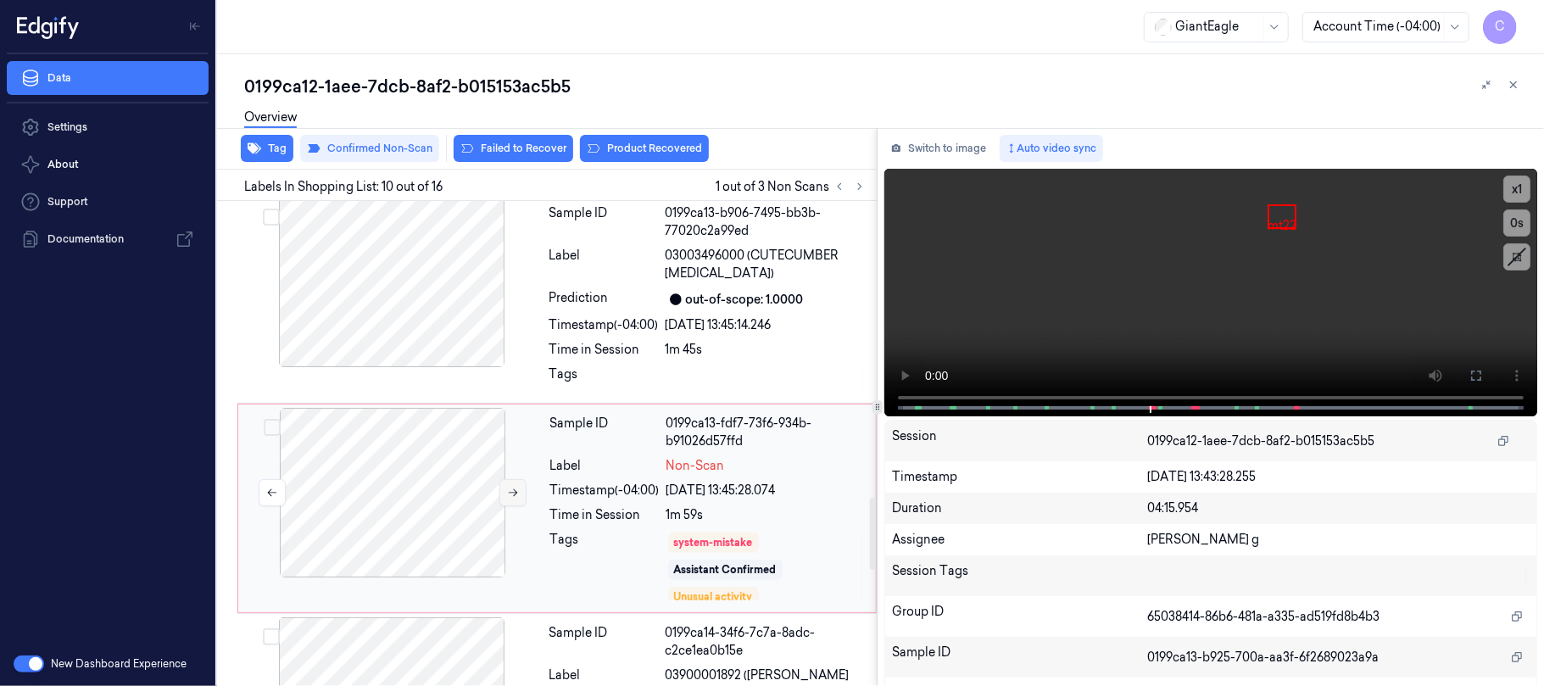
click at [507, 506] on button at bounding box center [513, 492] width 27 height 27
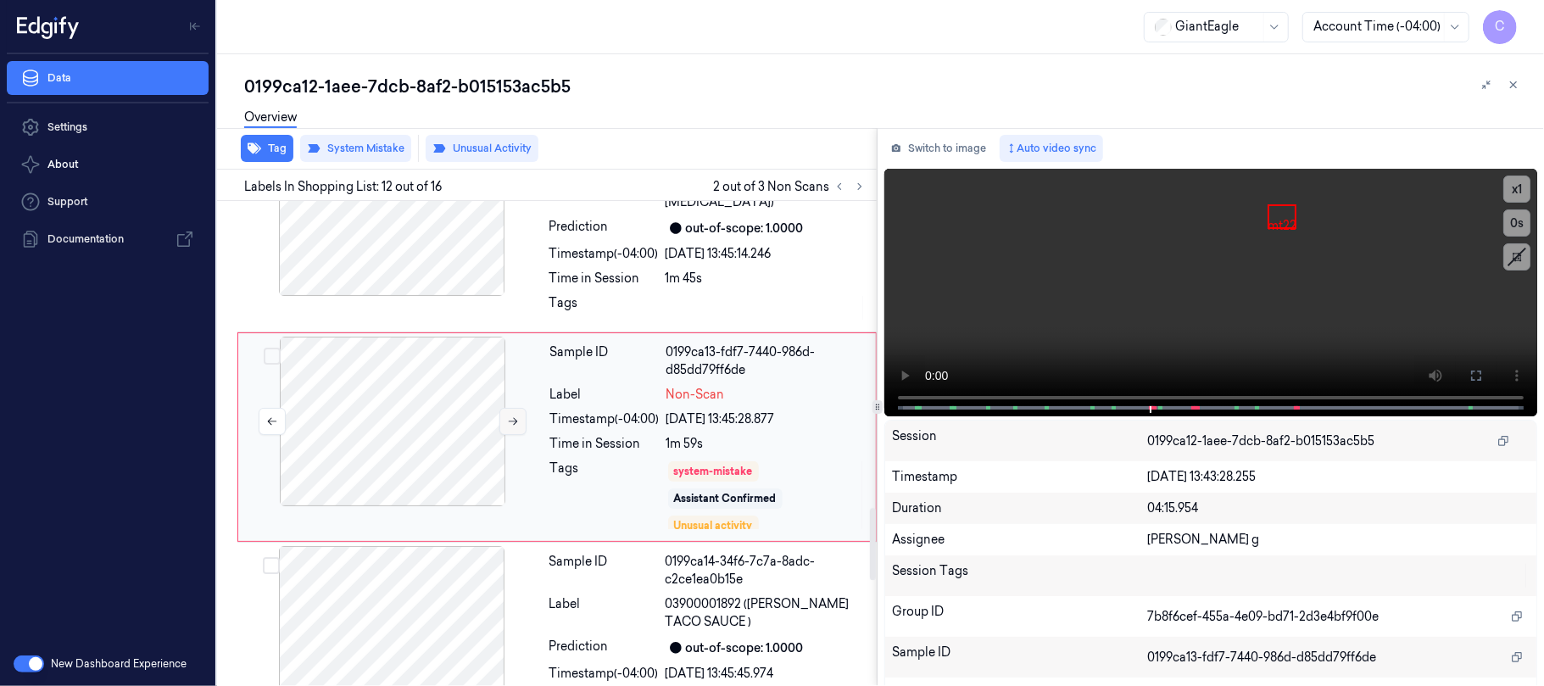
click at [511, 435] on button at bounding box center [513, 421] width 27 height 27
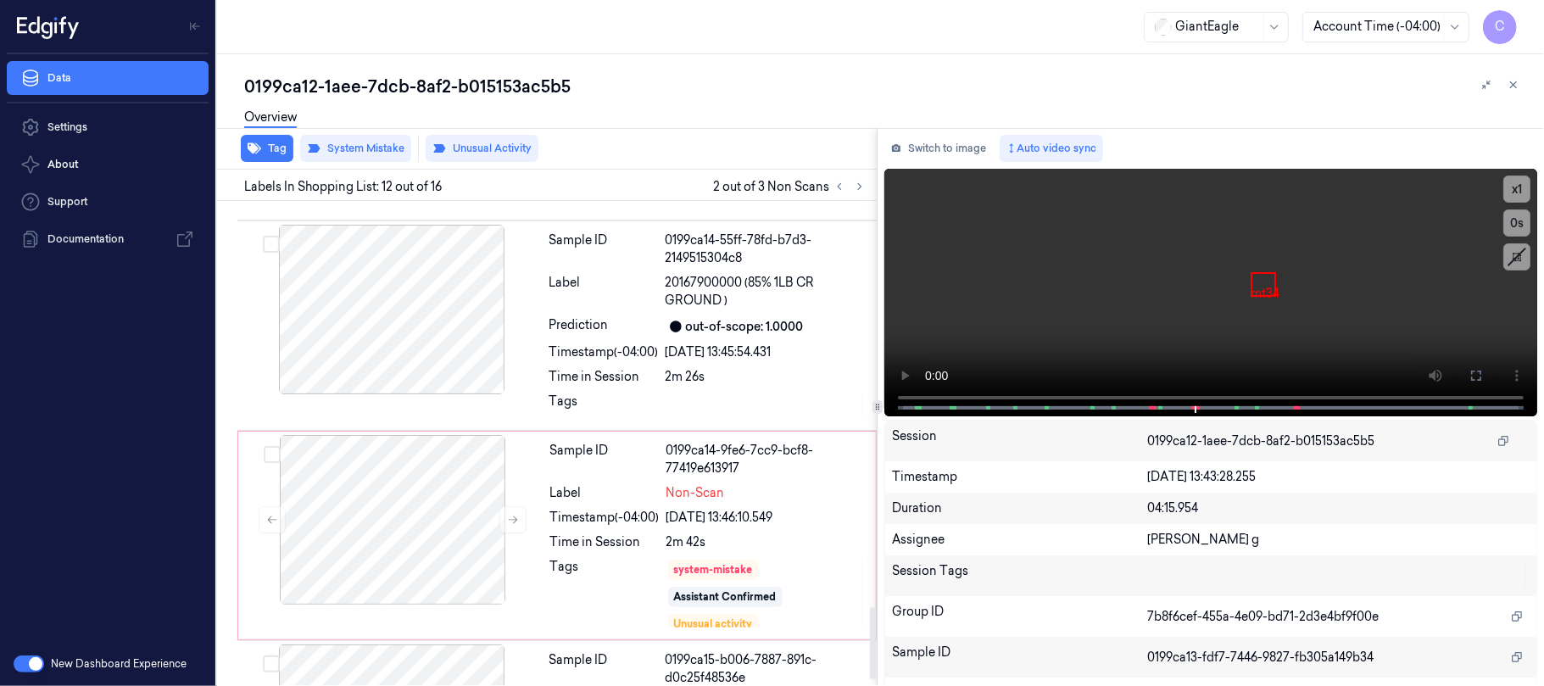
scroll to position [2783, 0]
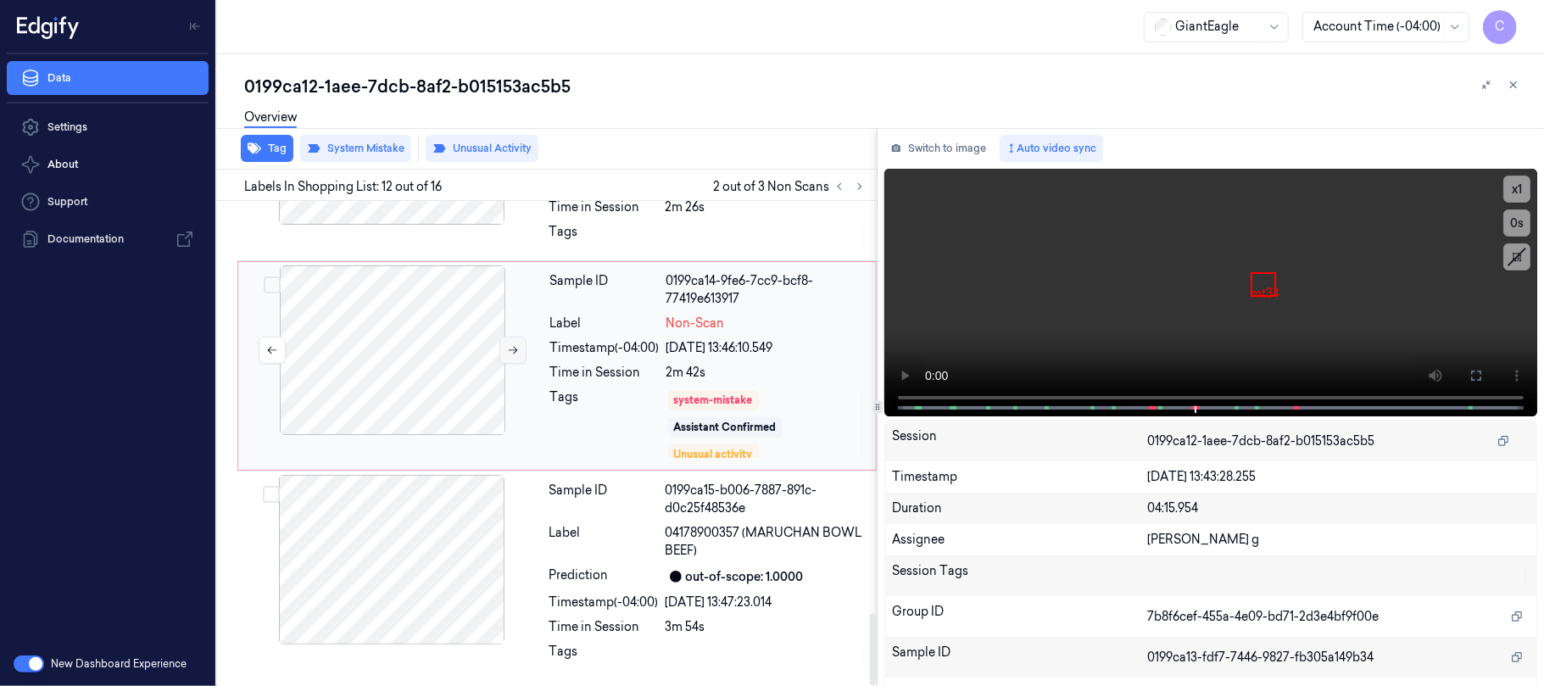
click at [509, 357] on button at bounding box center [513, 350] width 27 height 27
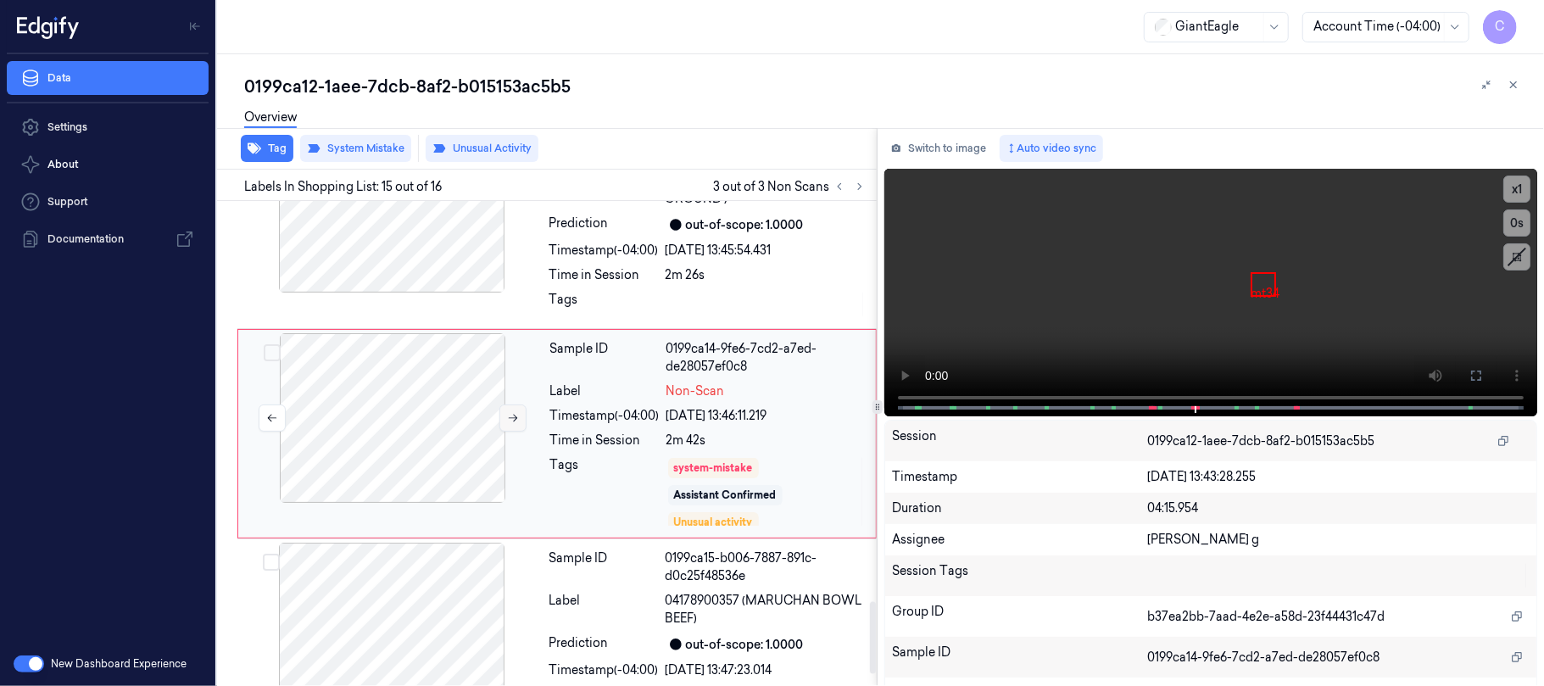
scroll to position [2704, 0]
click at [510, 425] on icon at bounding box center [513, 419] width 12 height 12
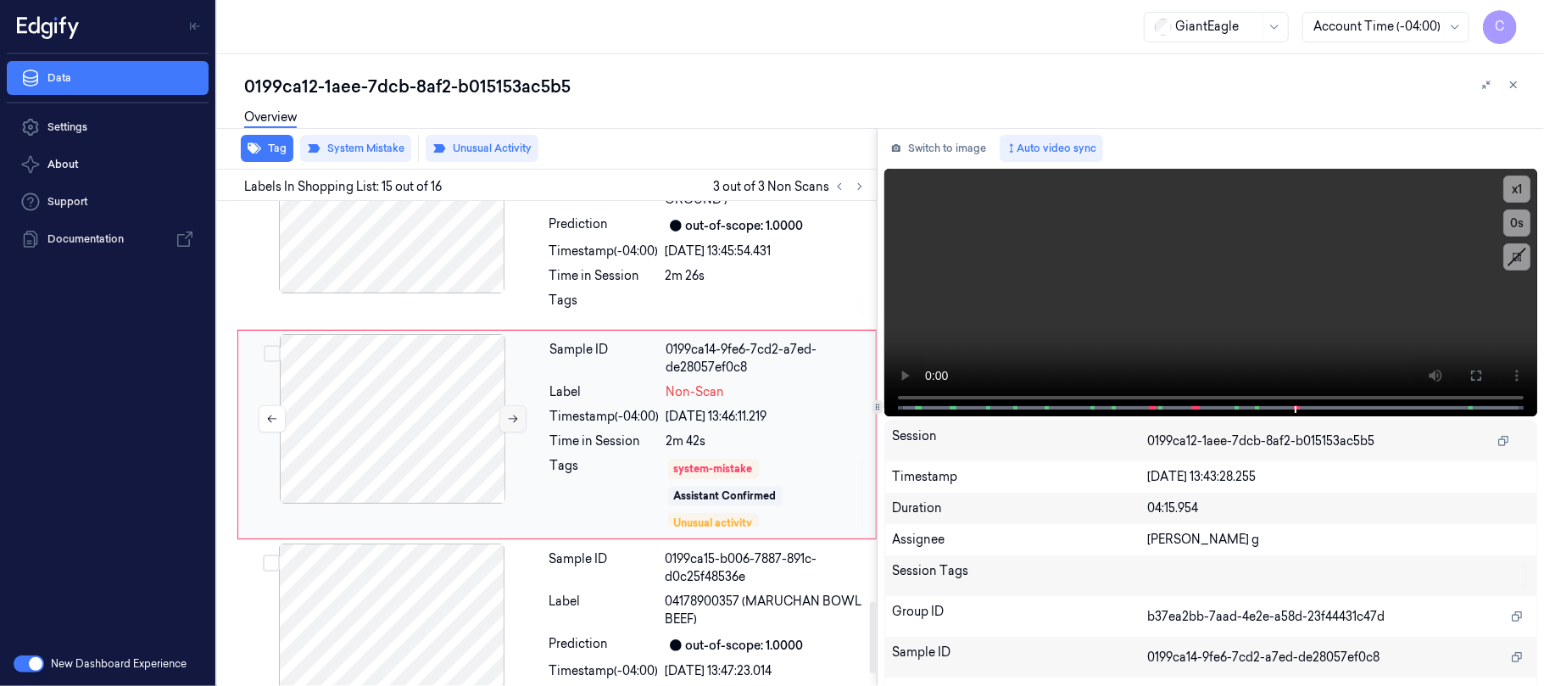
click at [512, 425] on icon at bounding box center [513, 419] width 12 height 12
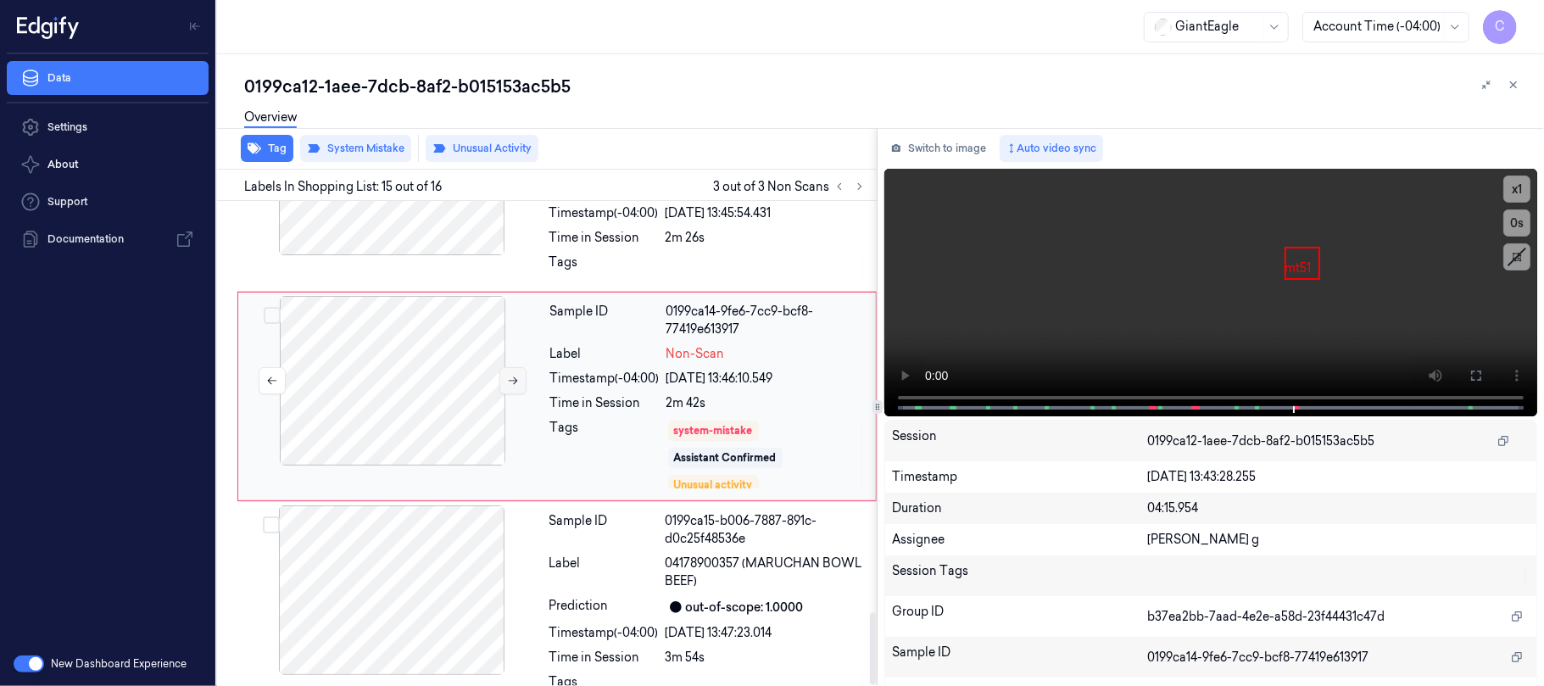
scroll to position [2783, 0]
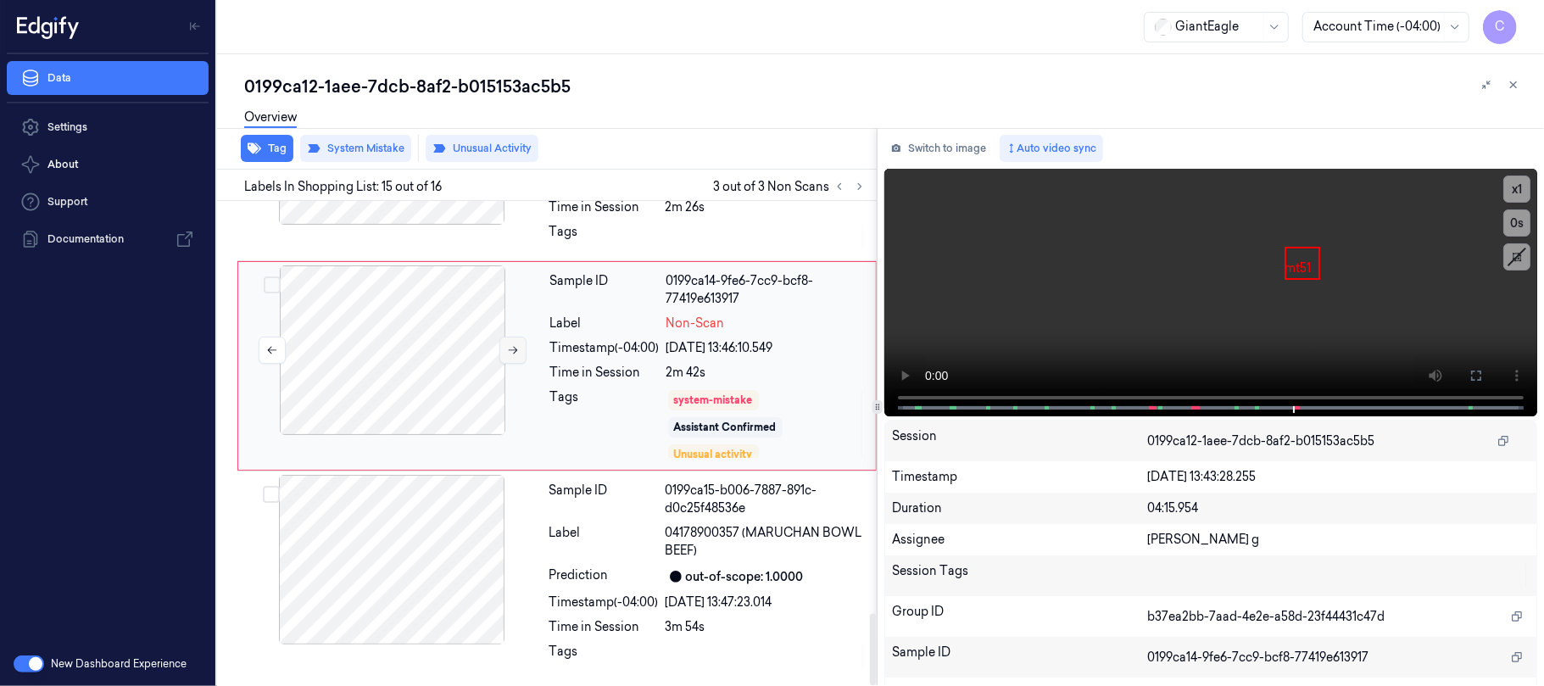
click at [503, 355] on button at bounding box center [513, 350] width 27 height 27
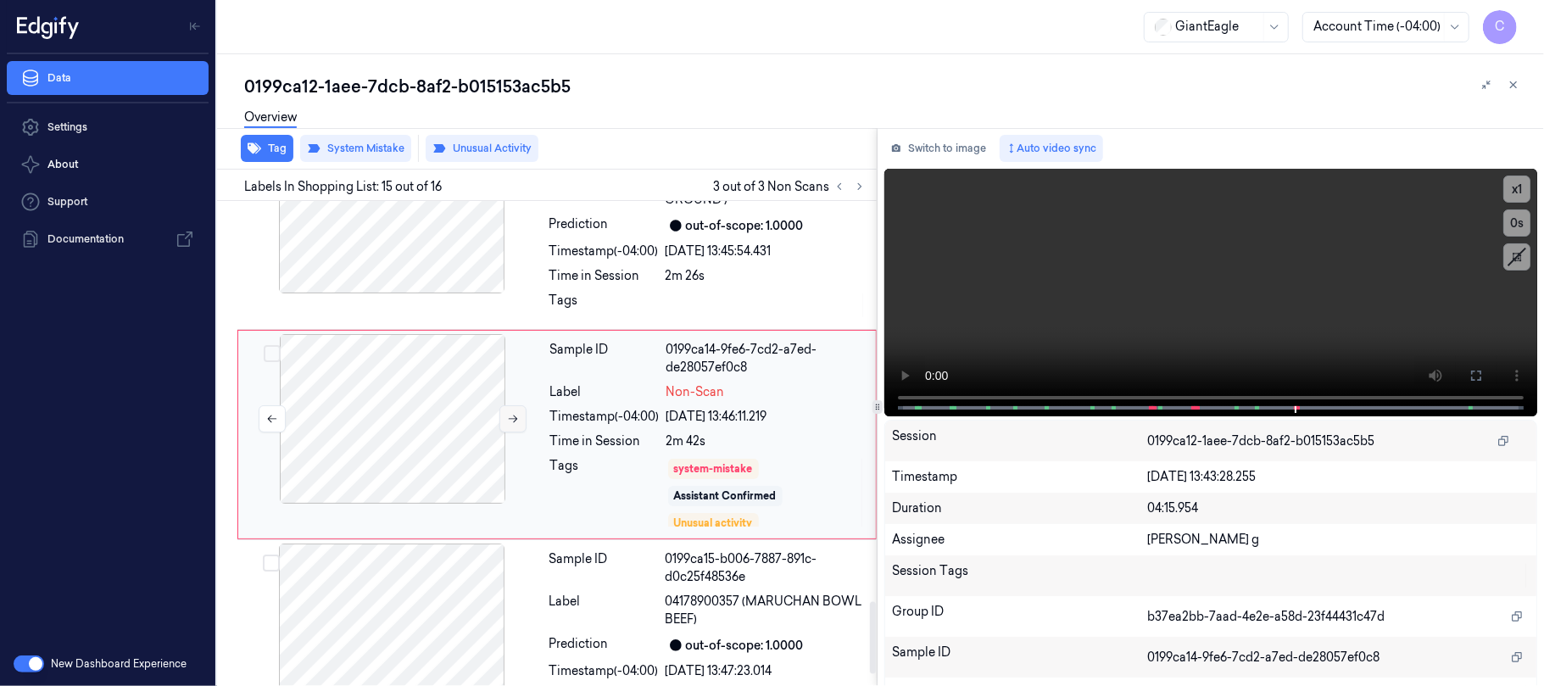
click at [514, 425] on icon at bounding box center [513, 419] width 12 height 12
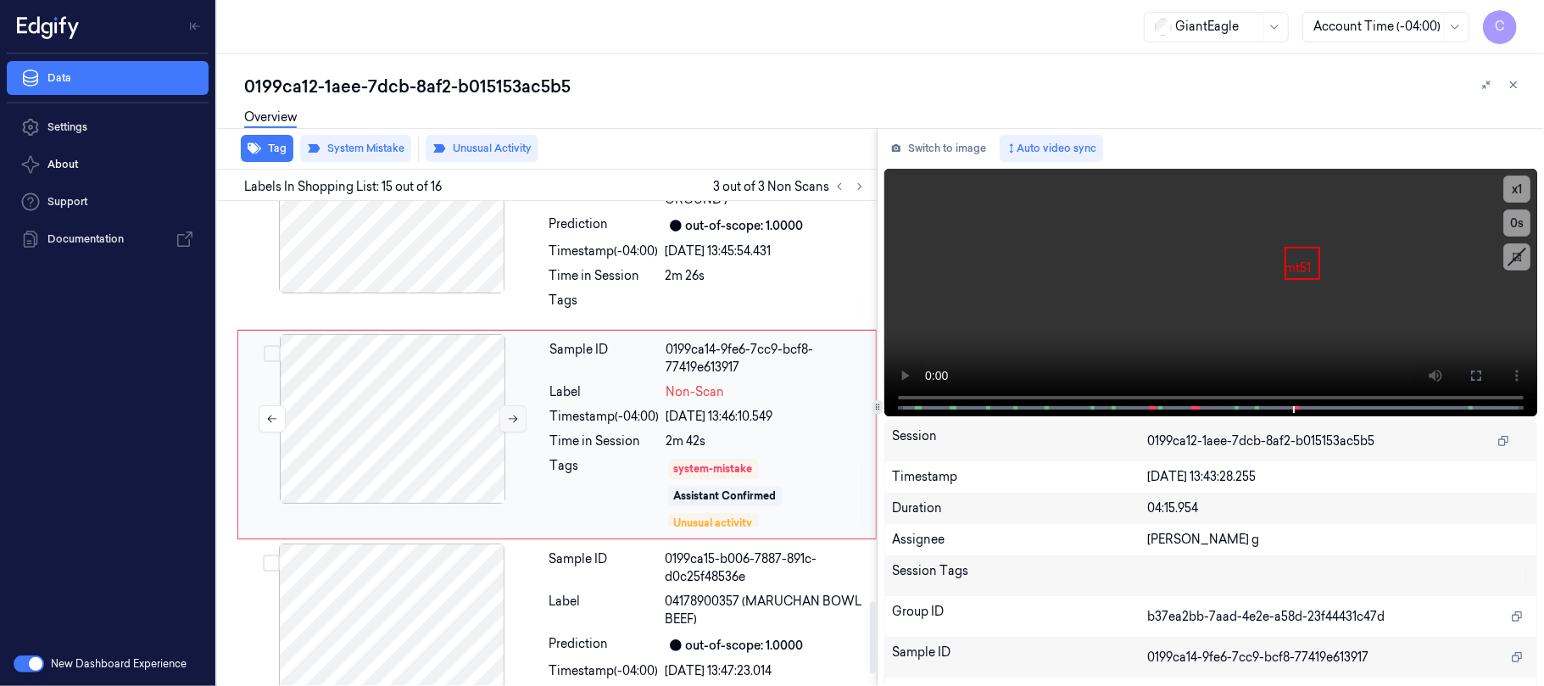
click at [514, 425] on icon at bounding box center [513, 419] width 12 height 12
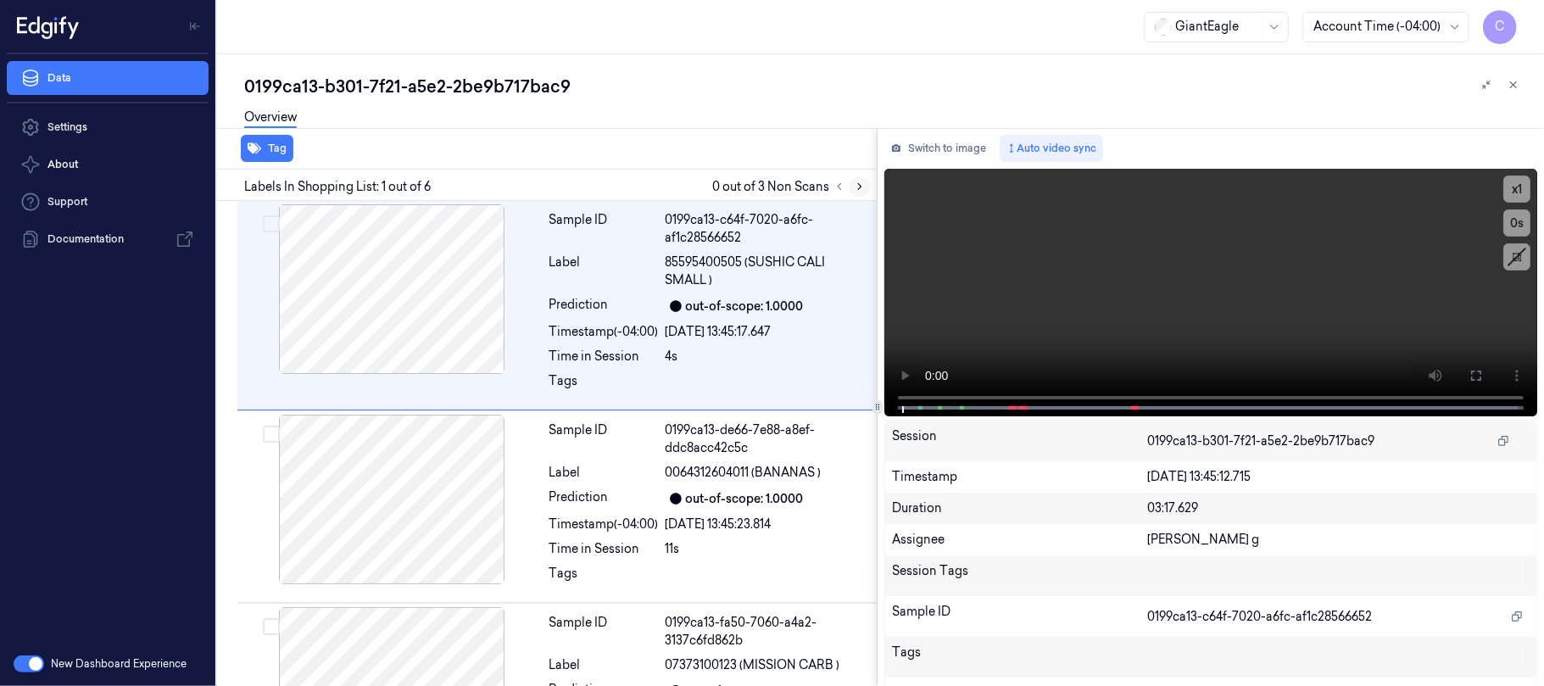
click at [854, 187] on icon at bounding box center [860, 187] width 12 height 12
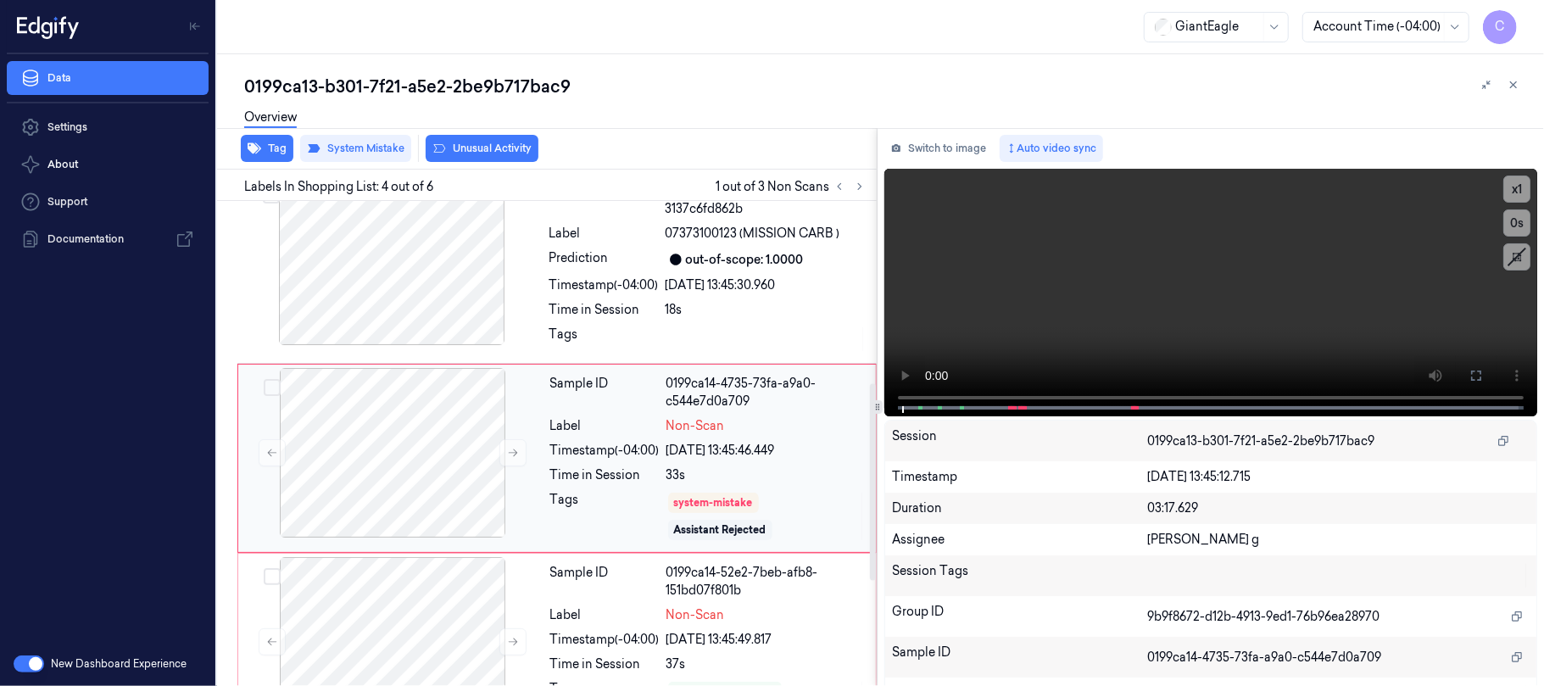
scroll to position [449, 0]
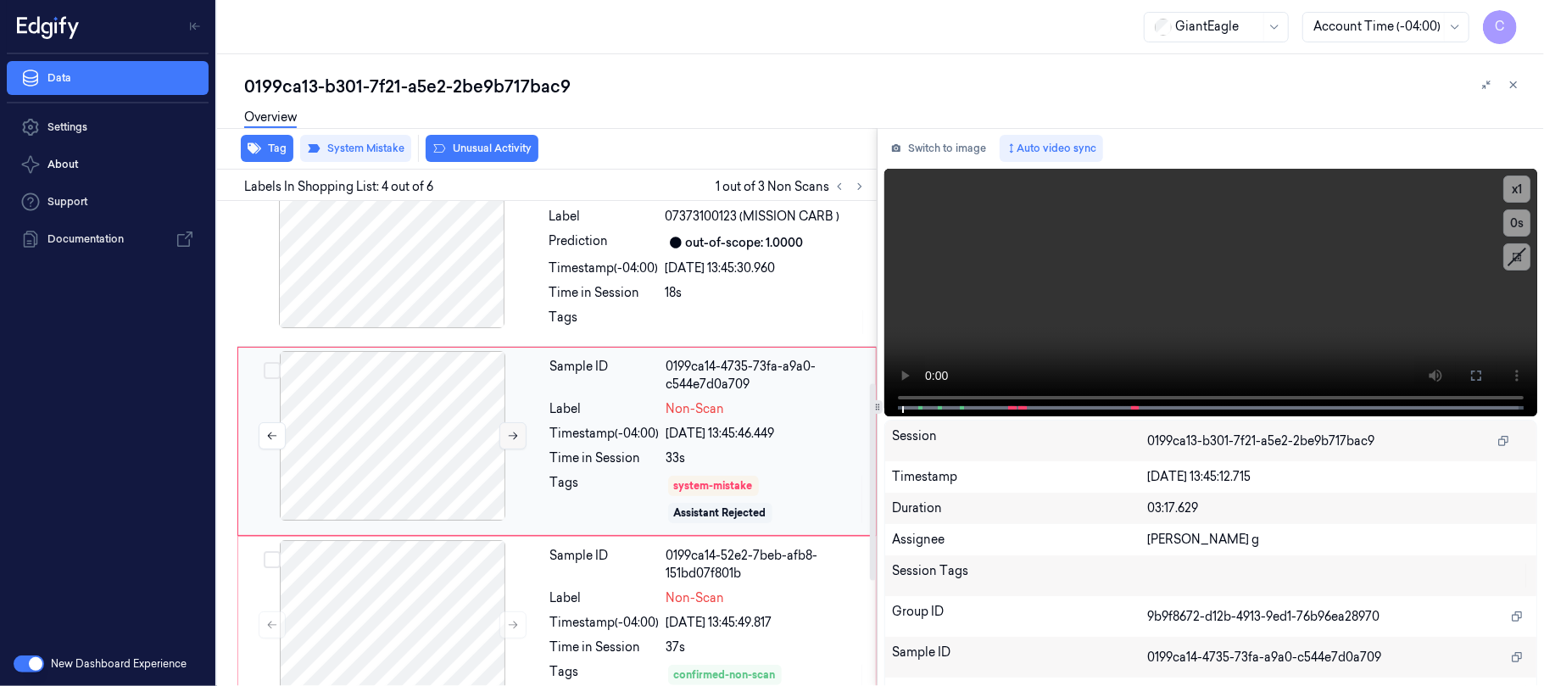
click at [514, 443] on button at bounding box center [513, 435] width 27 height 27
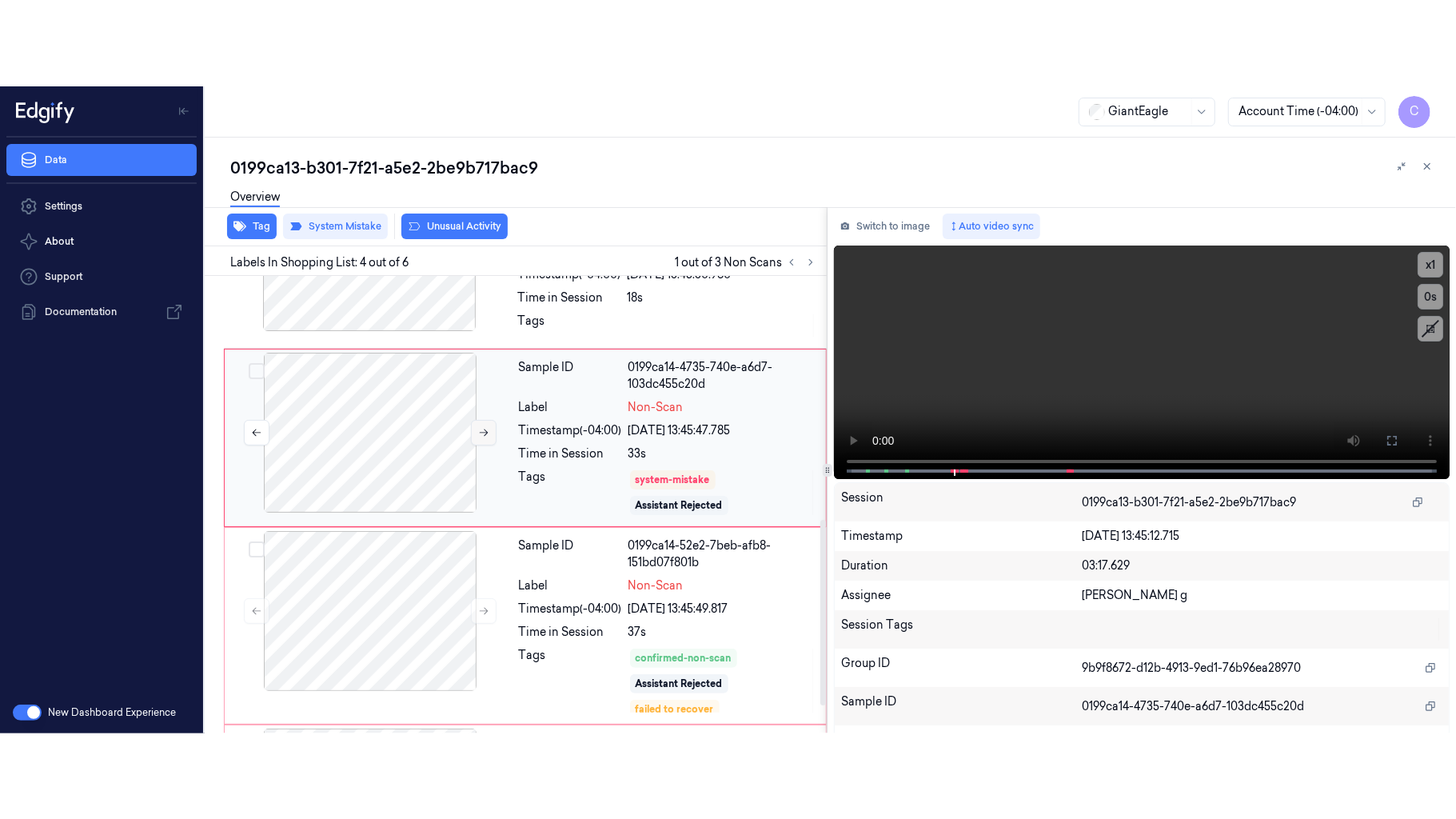
scroll to position [454, 0]
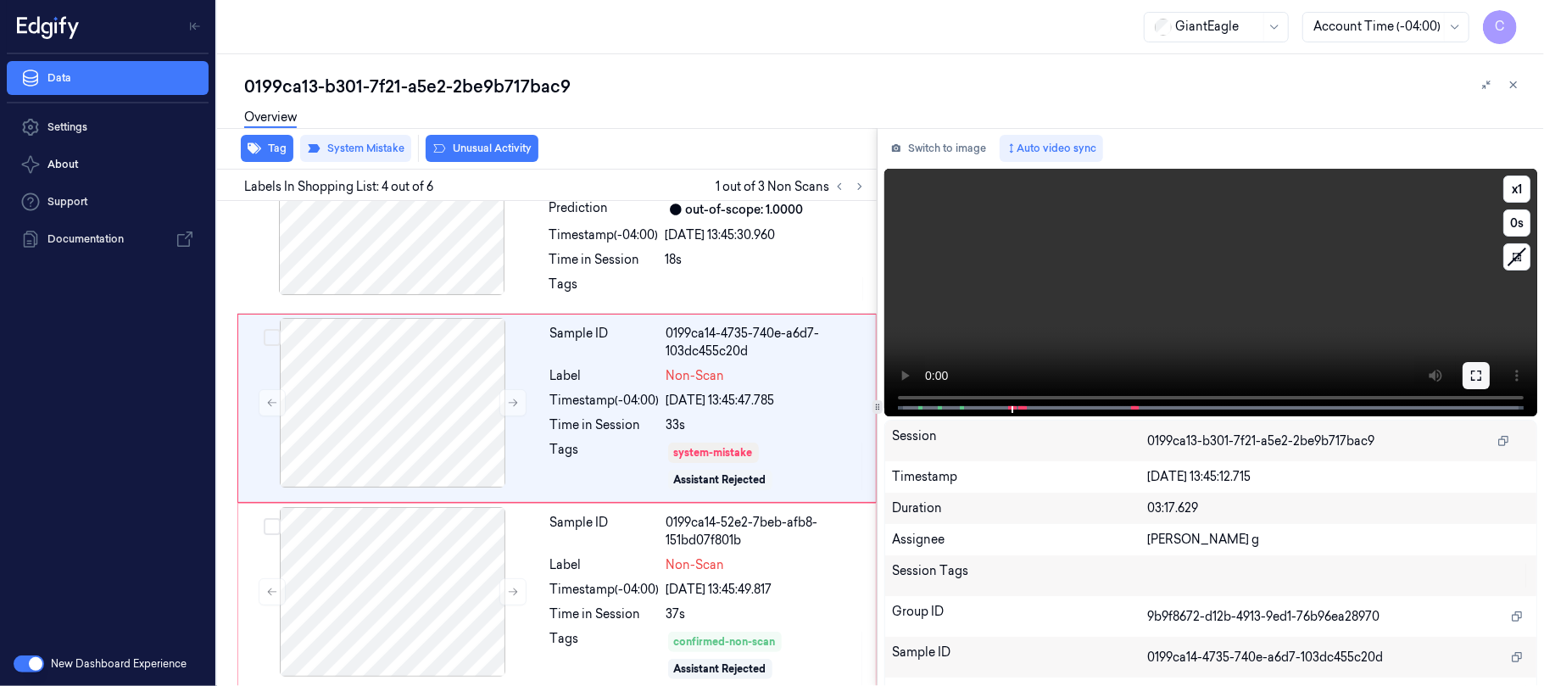
click at [1470, 371] on icon at bounding box center [1477, 376] width 14 height 14
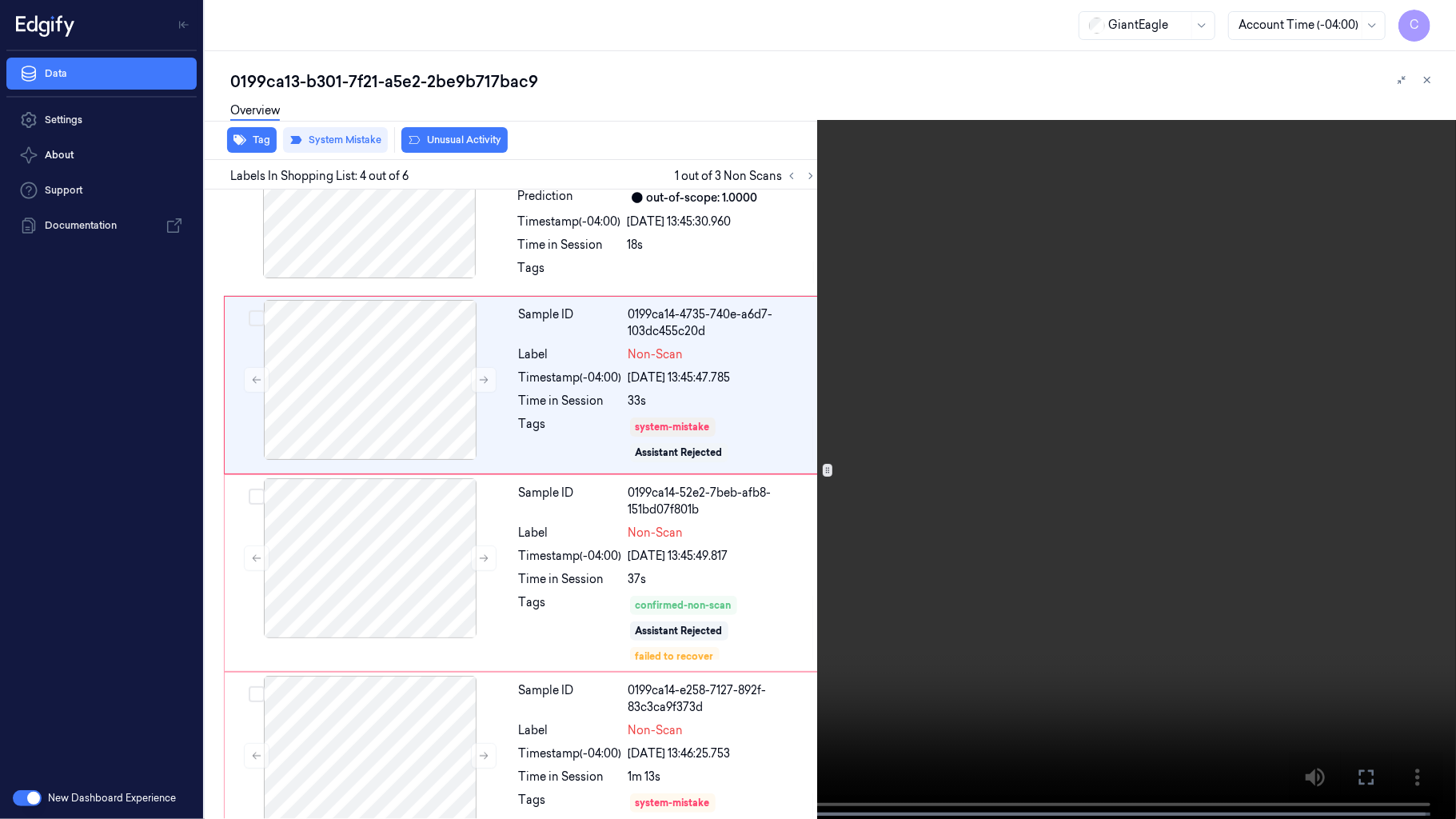
click at [542, 508] on video at bounding box center [728, 411] width 1456 height 822
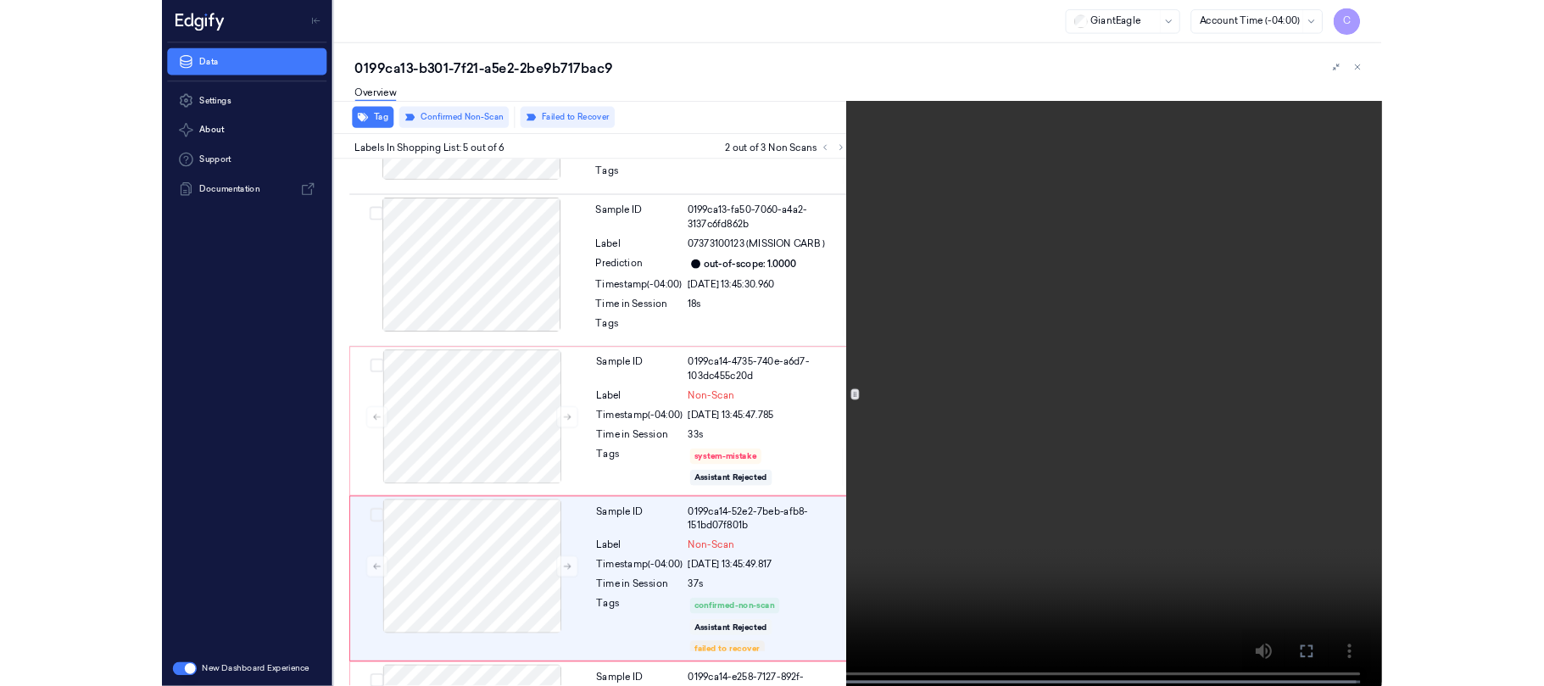
scroll to position [526, 0]
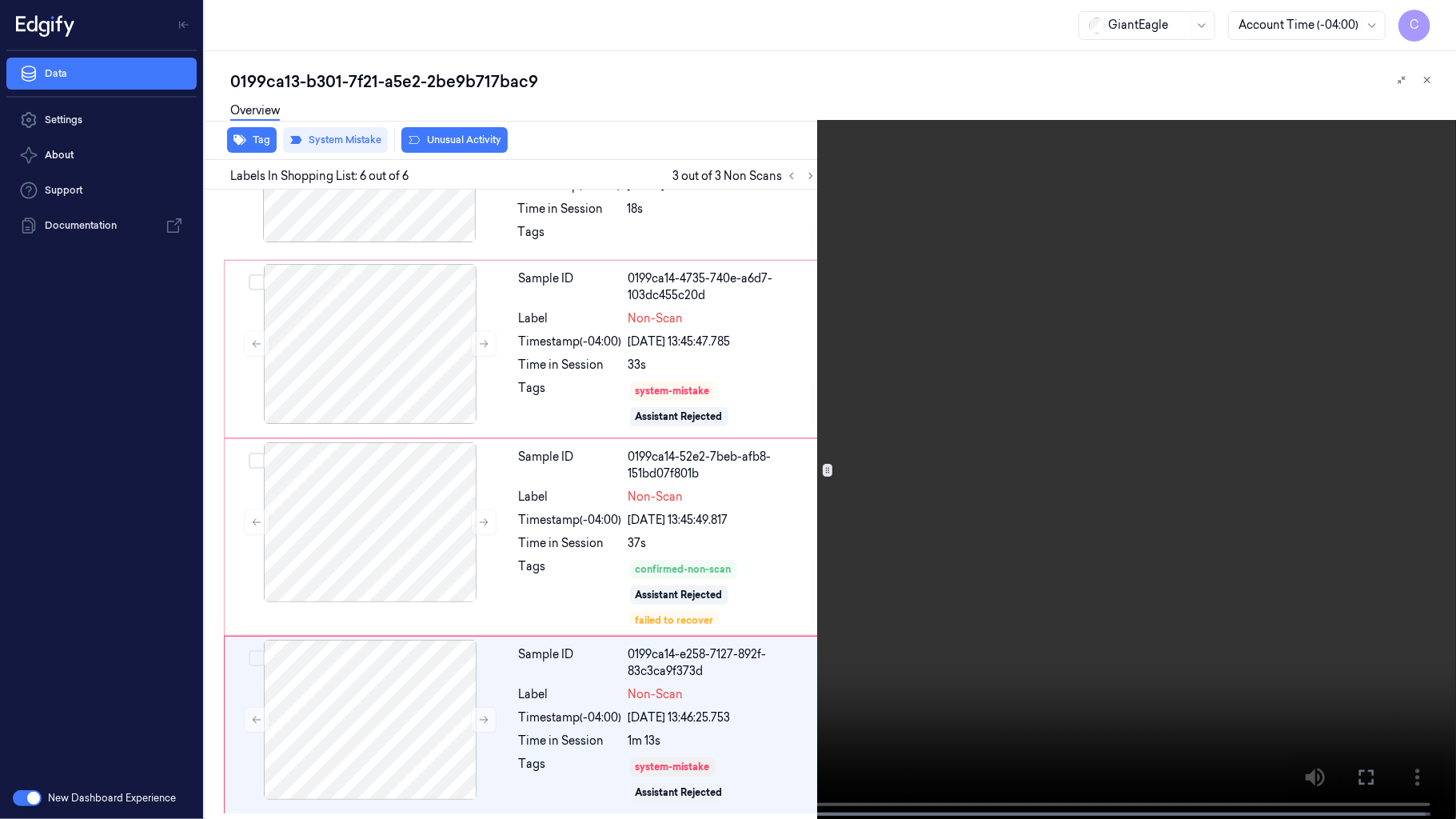
click at [733, 360] on video at bounding box center [728, 411] width 1456 height 822
click at [710, 474] on video at bounding box center [728, 411] width 1456 height 822
click at [692, 534] on video at bounding box center [728, 411] width 1456 height 822
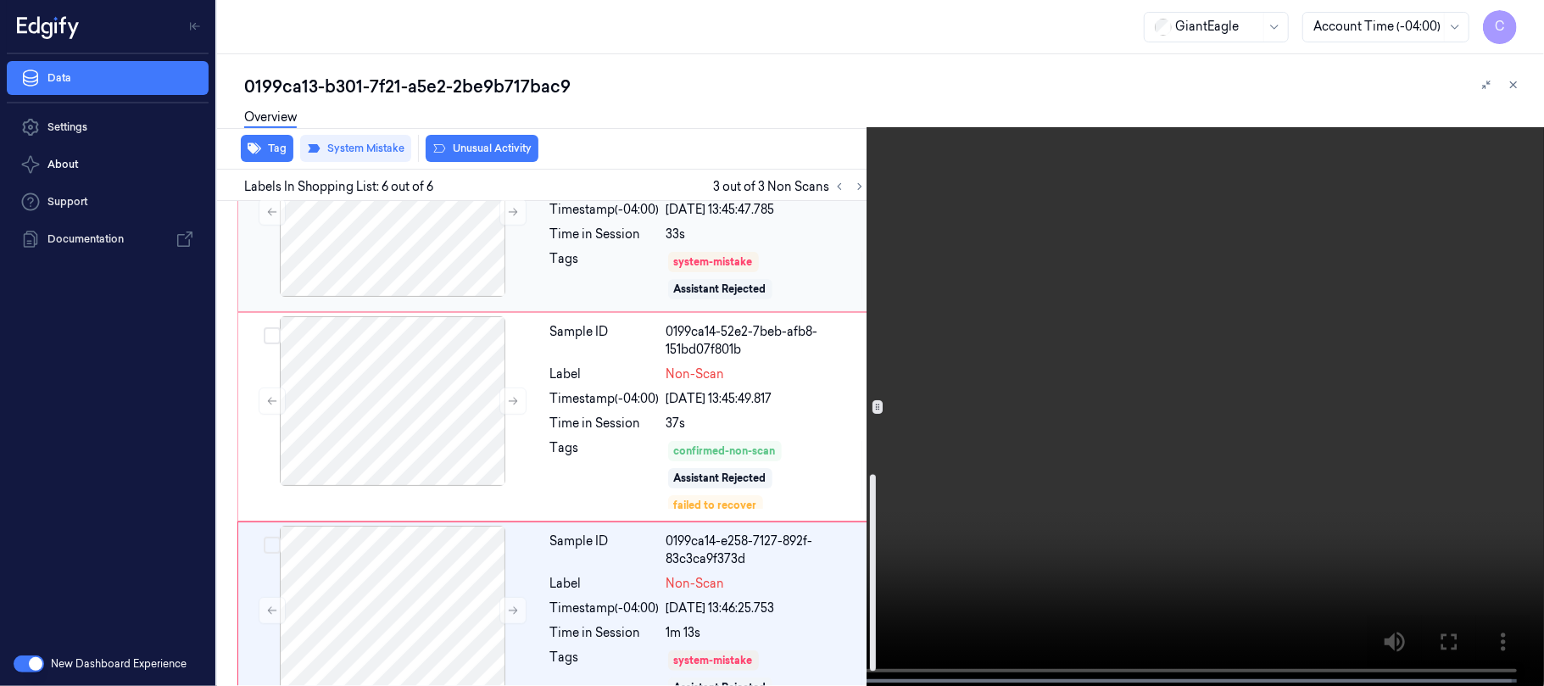
scroll to position [707, 0]
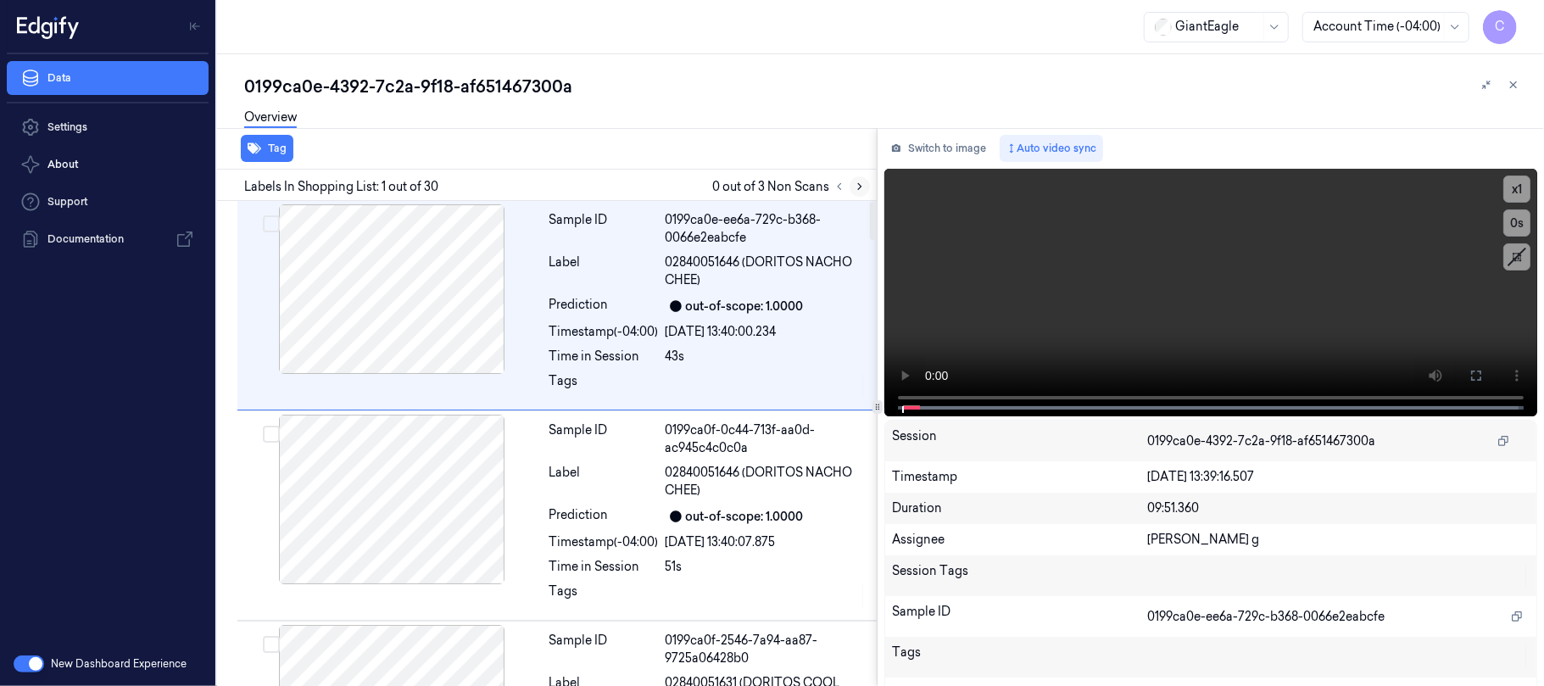
click at [863, 183] on icon at bounding box center [860, 187] width 12 height 12
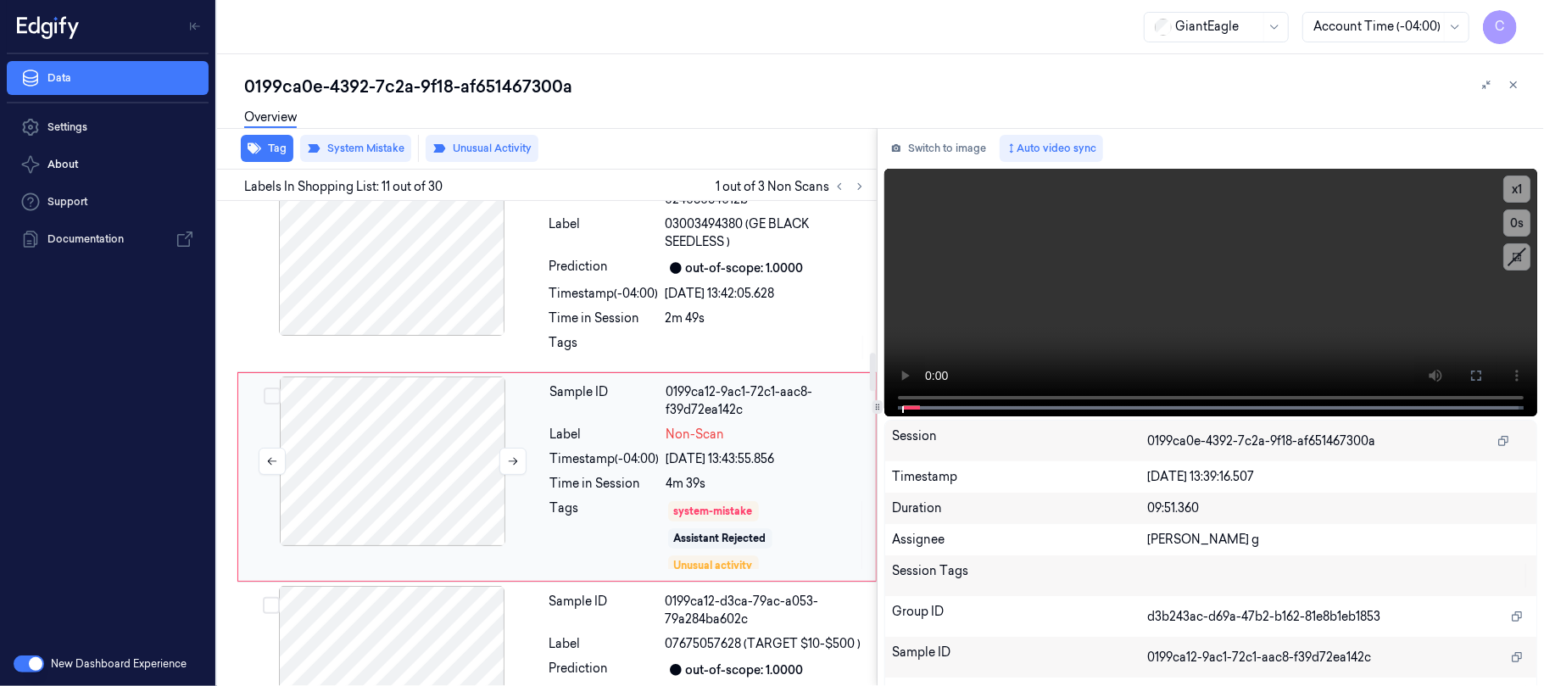
scroll to position [1935, 0]
click at [512, 452] on icon at bounding box center [513, 458] width 12 height 12
click at [505, 444] on button at bounding box center [513, 457] width 27 height 27
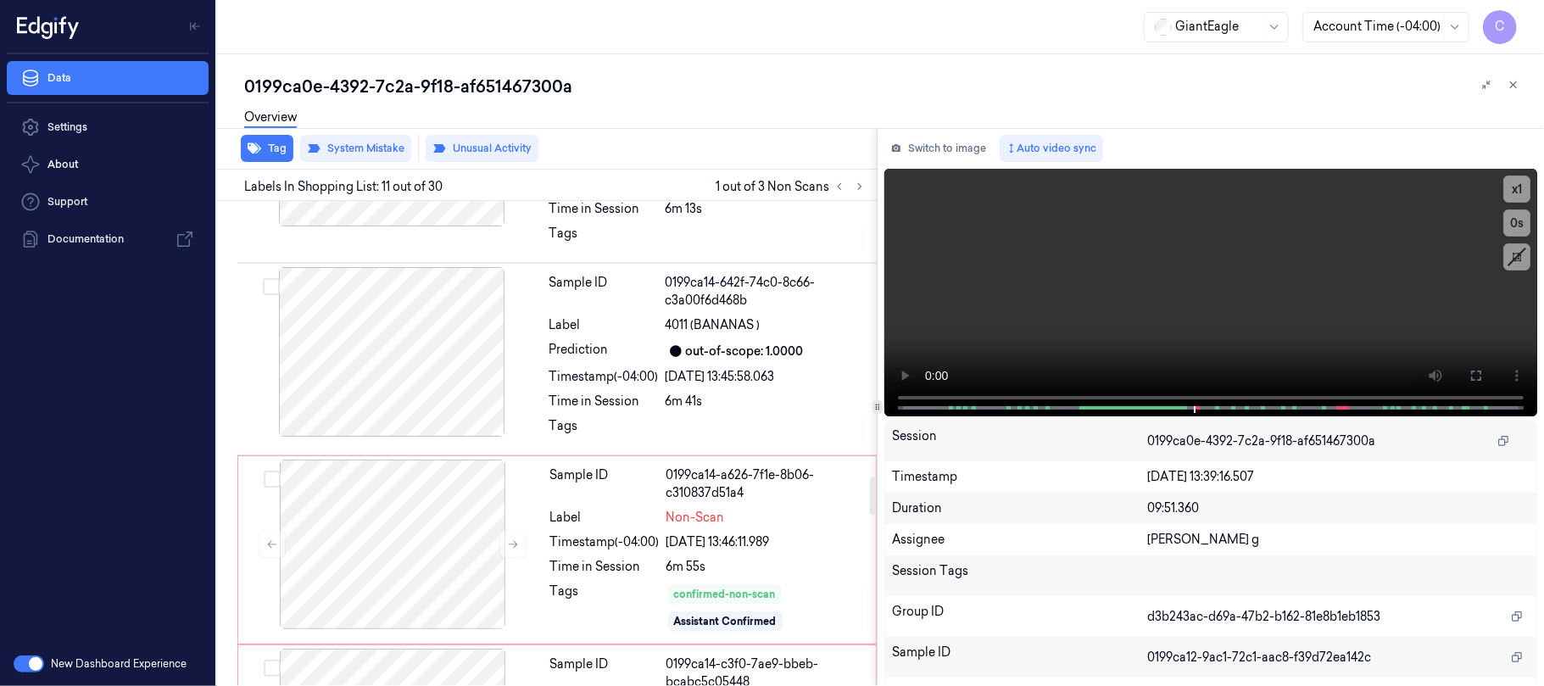
scroll to position [3518, 0]
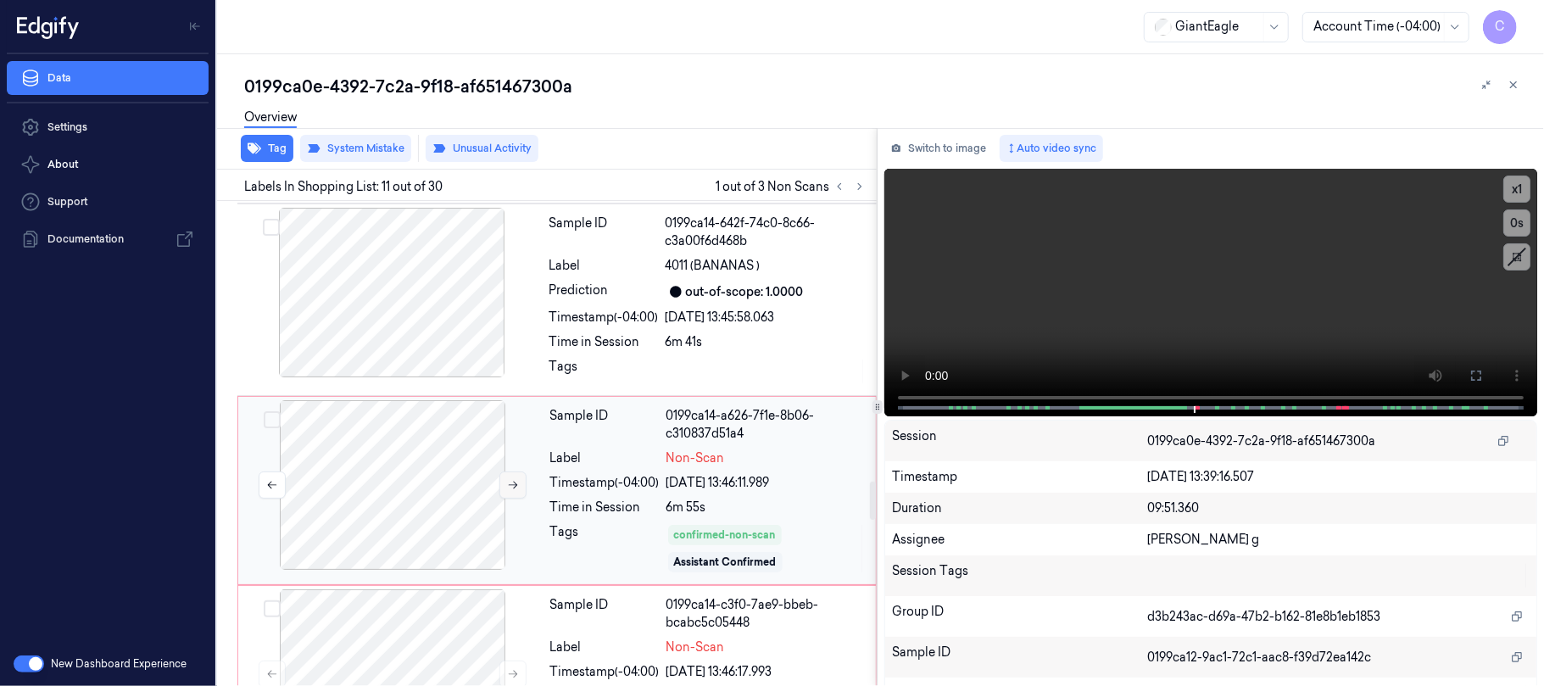
click at [513, 479] on icon at bounding box center [513, 485] width 12 height 12
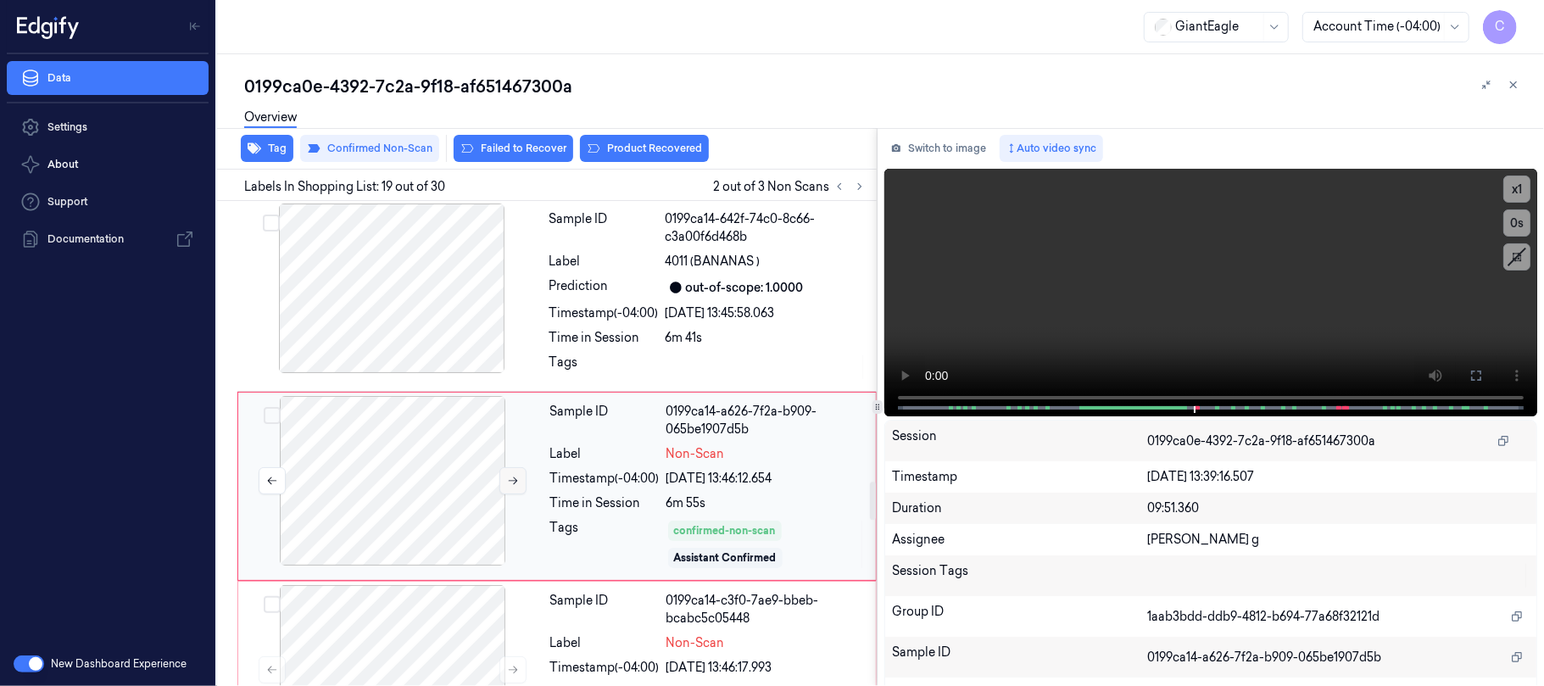
click at [513, 475] on icon at bounding box center [513, 481] width 12 height 12
click at [1470, 377] on icon at bounding box center [1477, 376] width 14 height 14
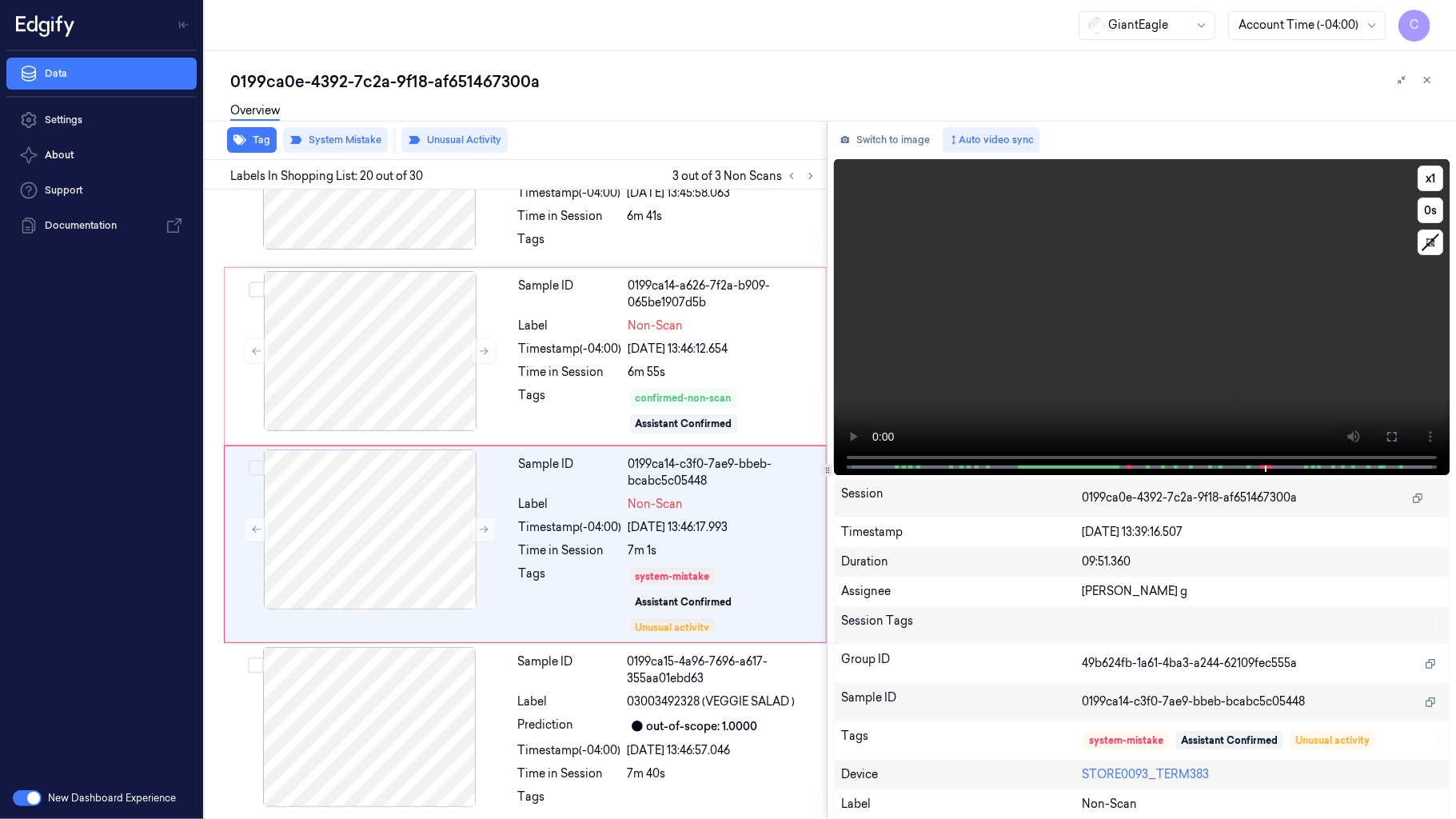
scroll to position [3423, 0]
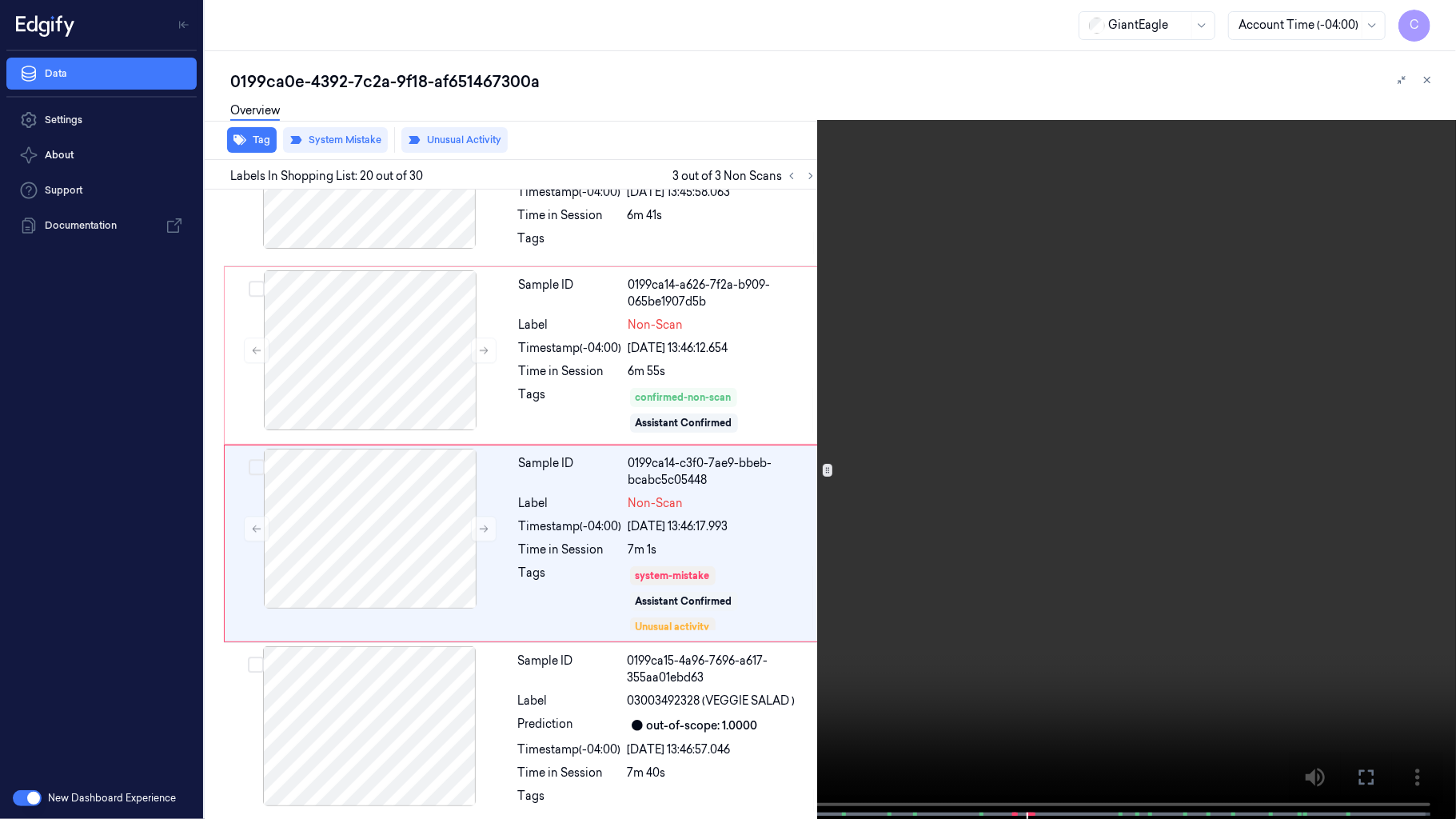
click at [682, 442] on video at bounding box center [728, 411] width 1456 height 822
click at [687, 416] on video at bounding box center [728, 411] width 1456 height 822
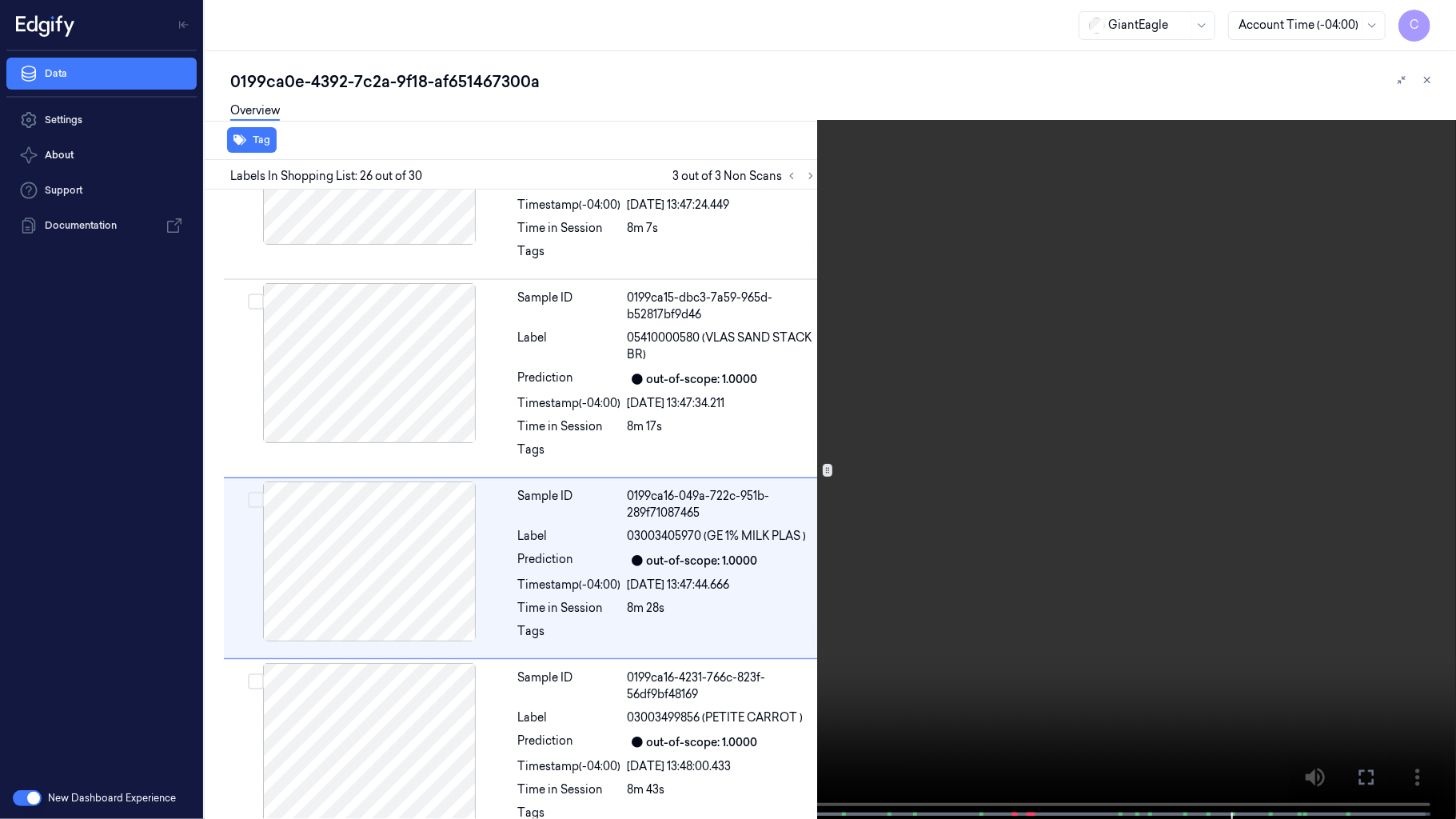
scroll to position [4556, 0]
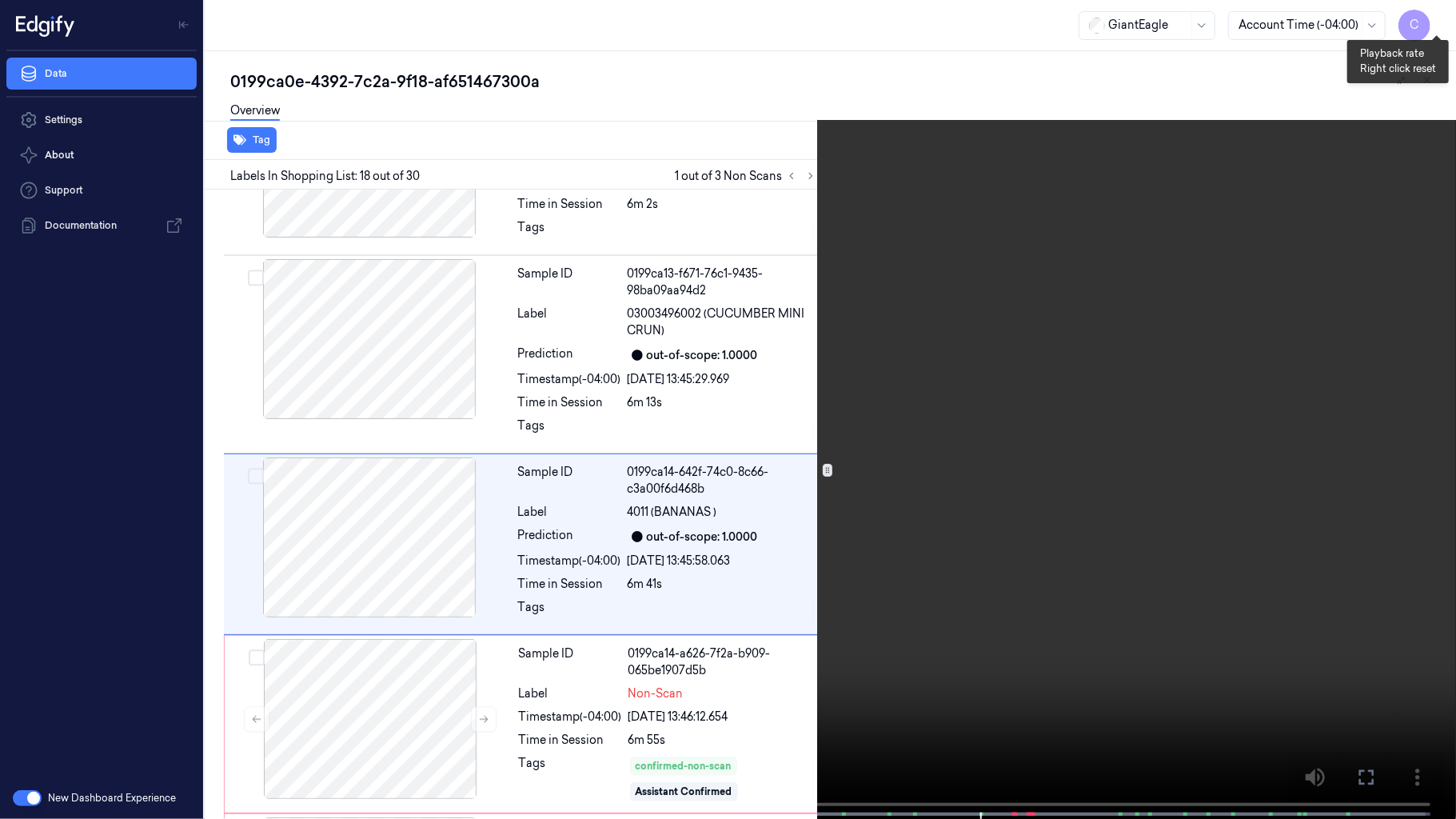
click at [1429, 11] on button "x 1" at bounding box center [1437, 19] width 25 height 25
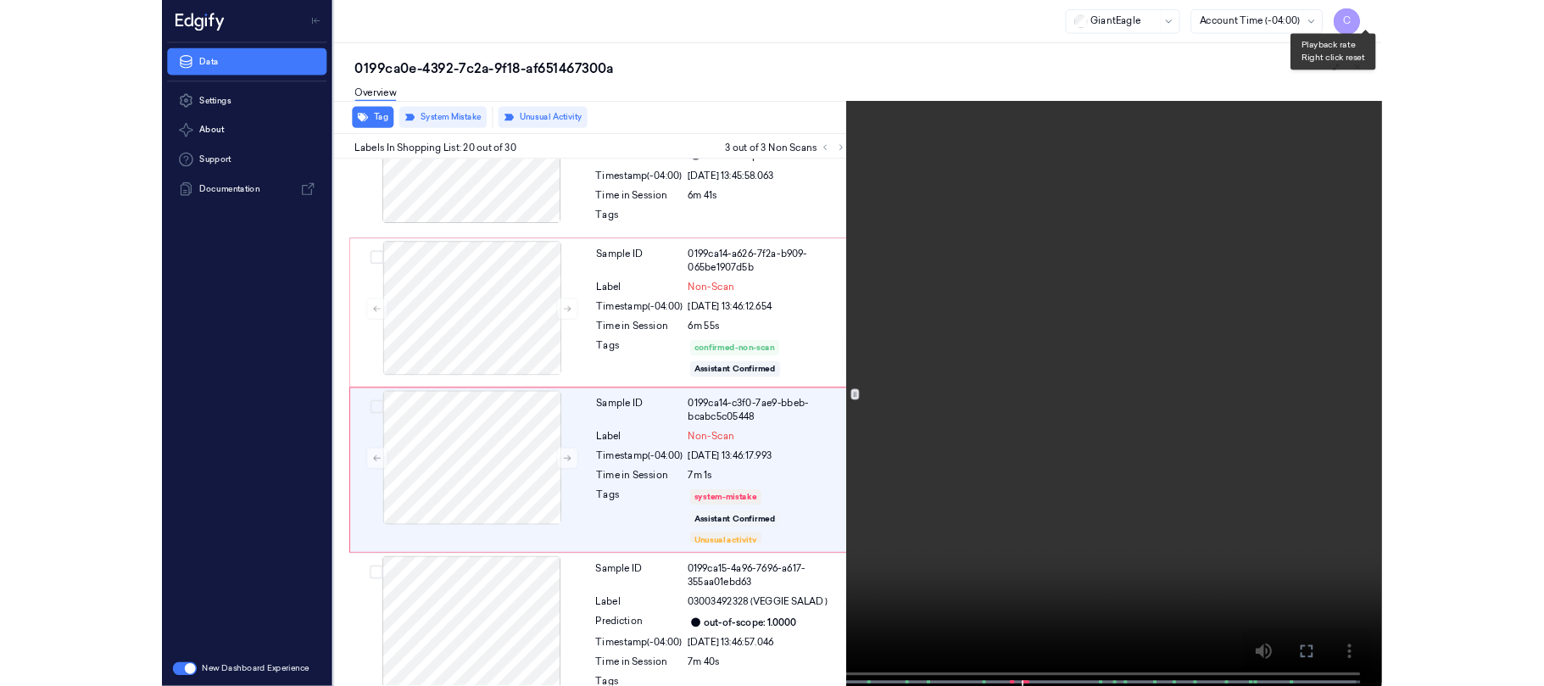
scroll to position [3632, 0]
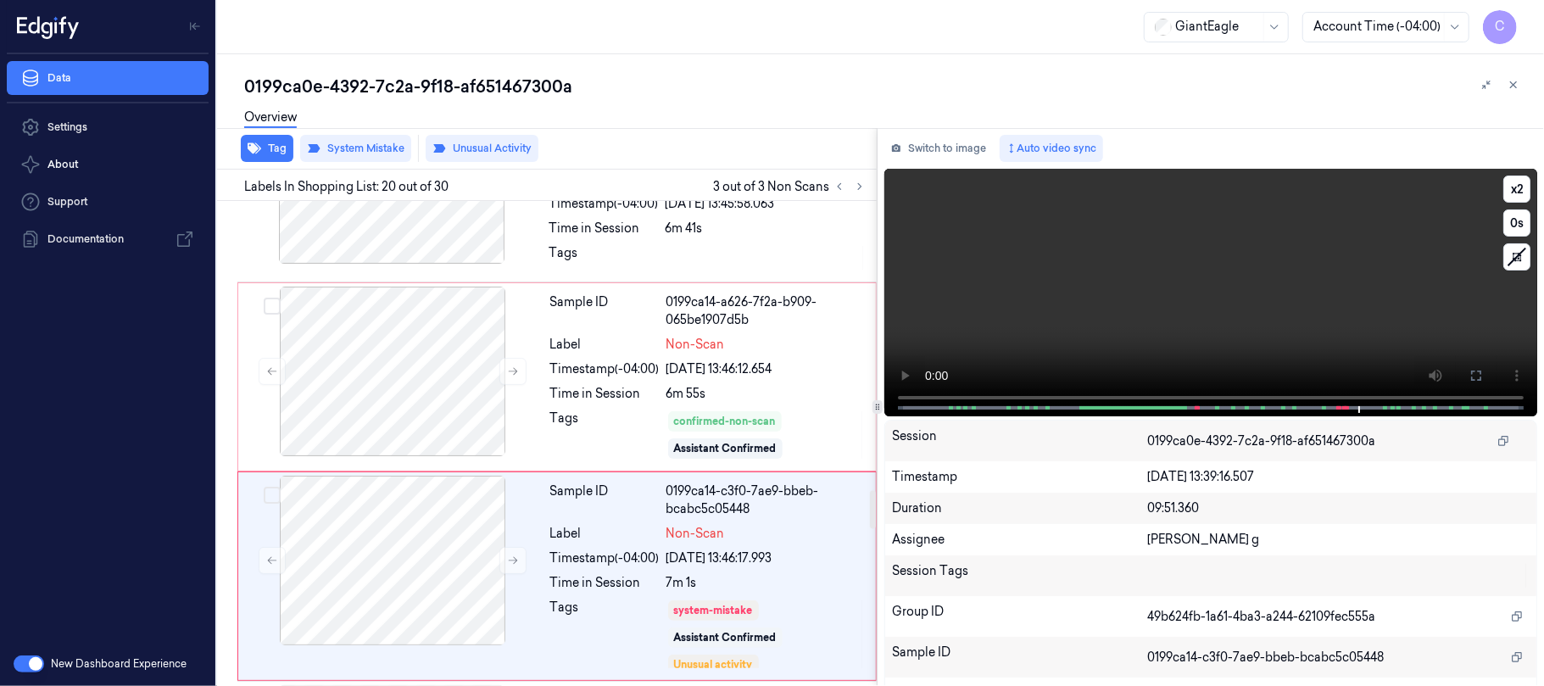
click at [1162, 327] on video at bounding box center [1211, 293] width 653 height 248
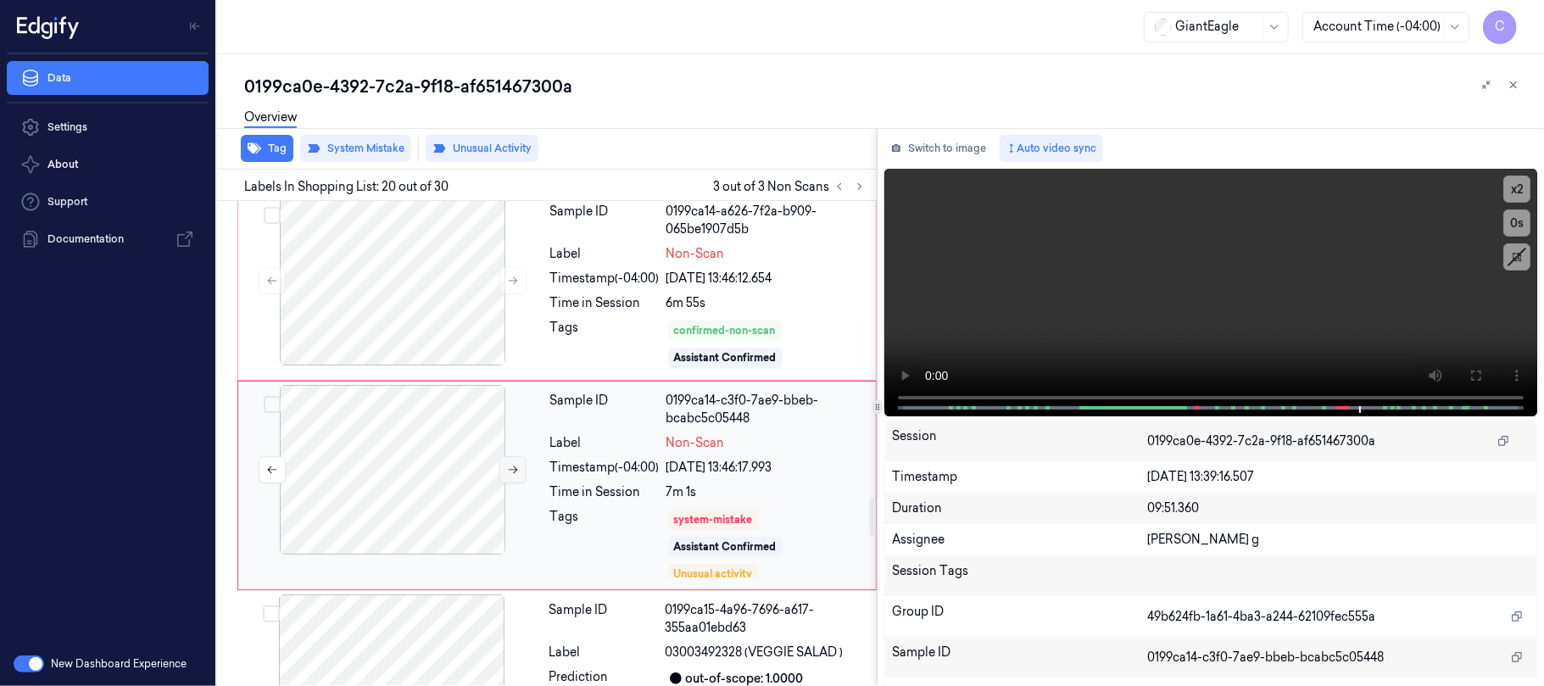
click at [507, 464] on icon at bounding box center [513, 470] width 12 height 12
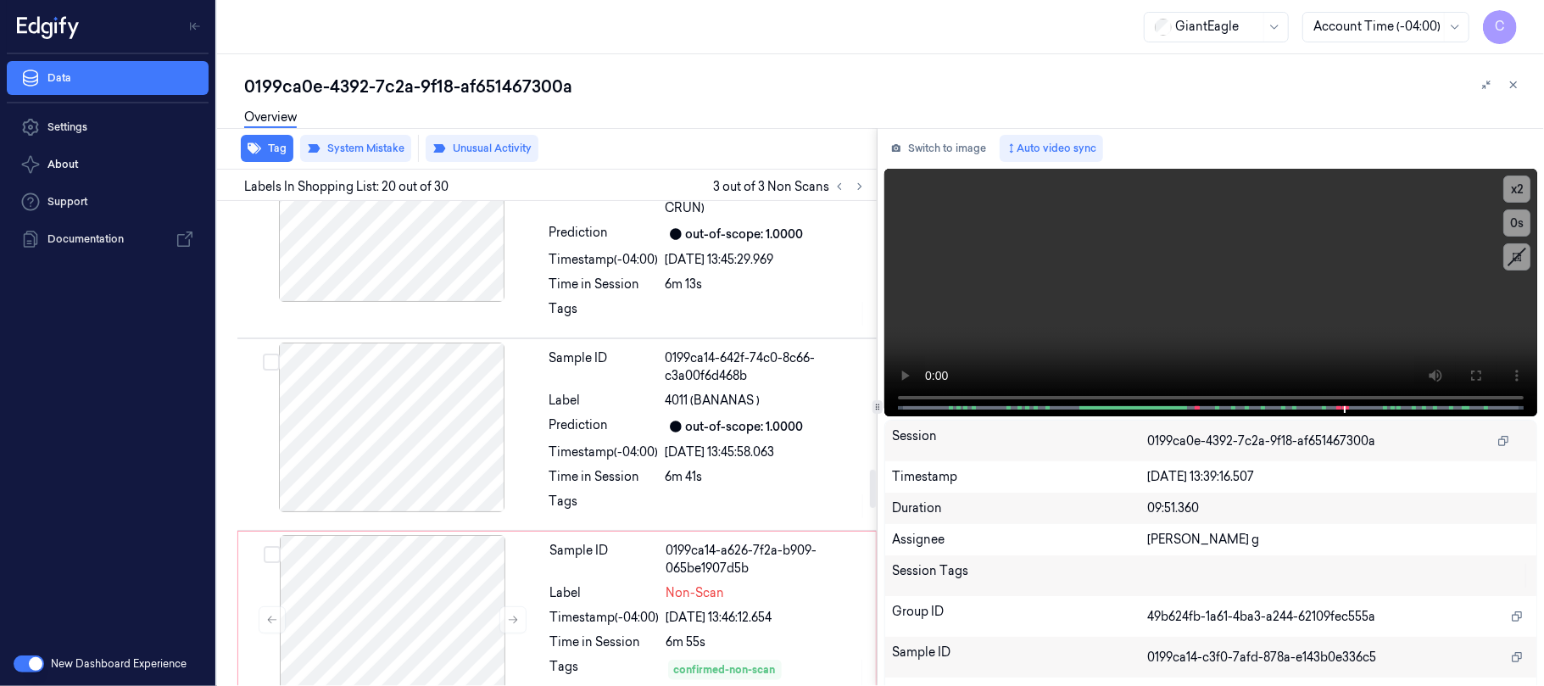
scroll to position [3270, 0]
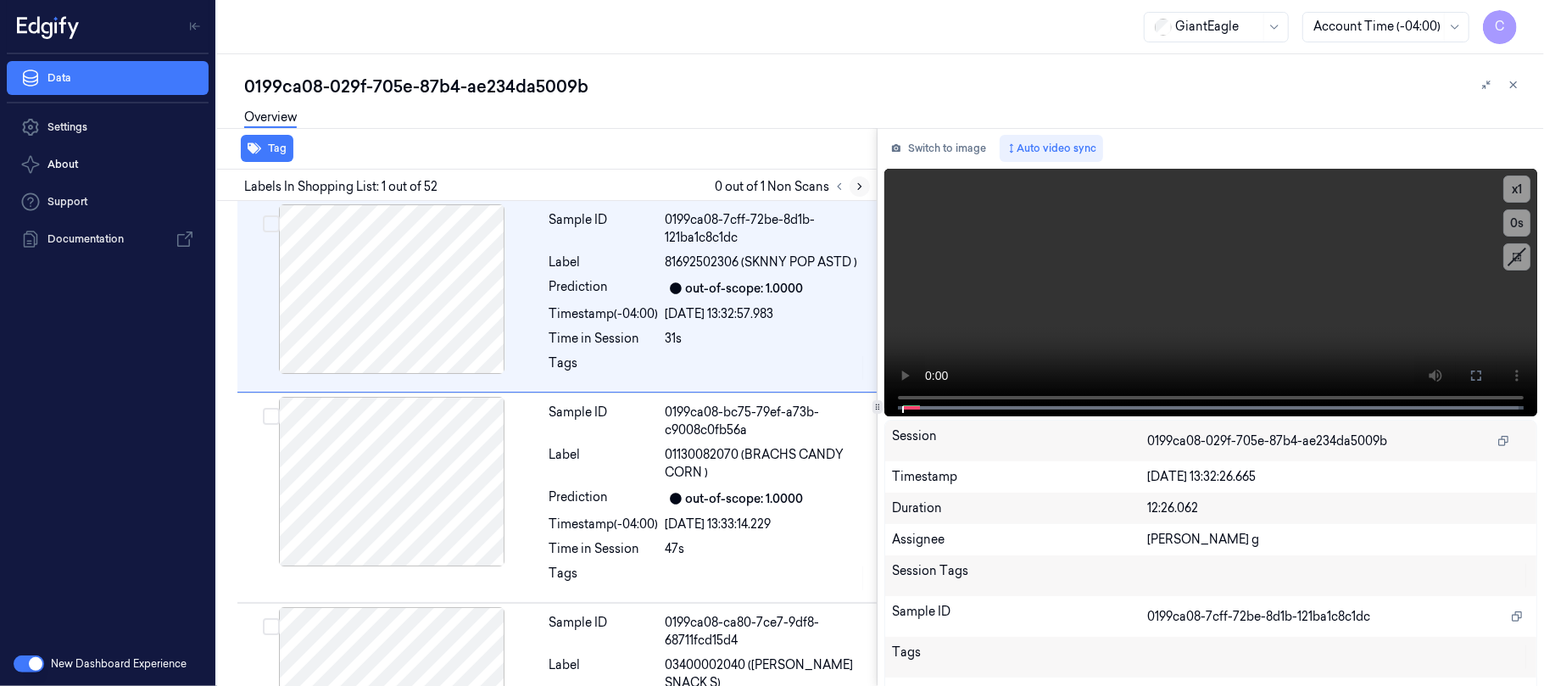
click at [858, 184] on icon at bounding box center [860, 187] width 12 height 12
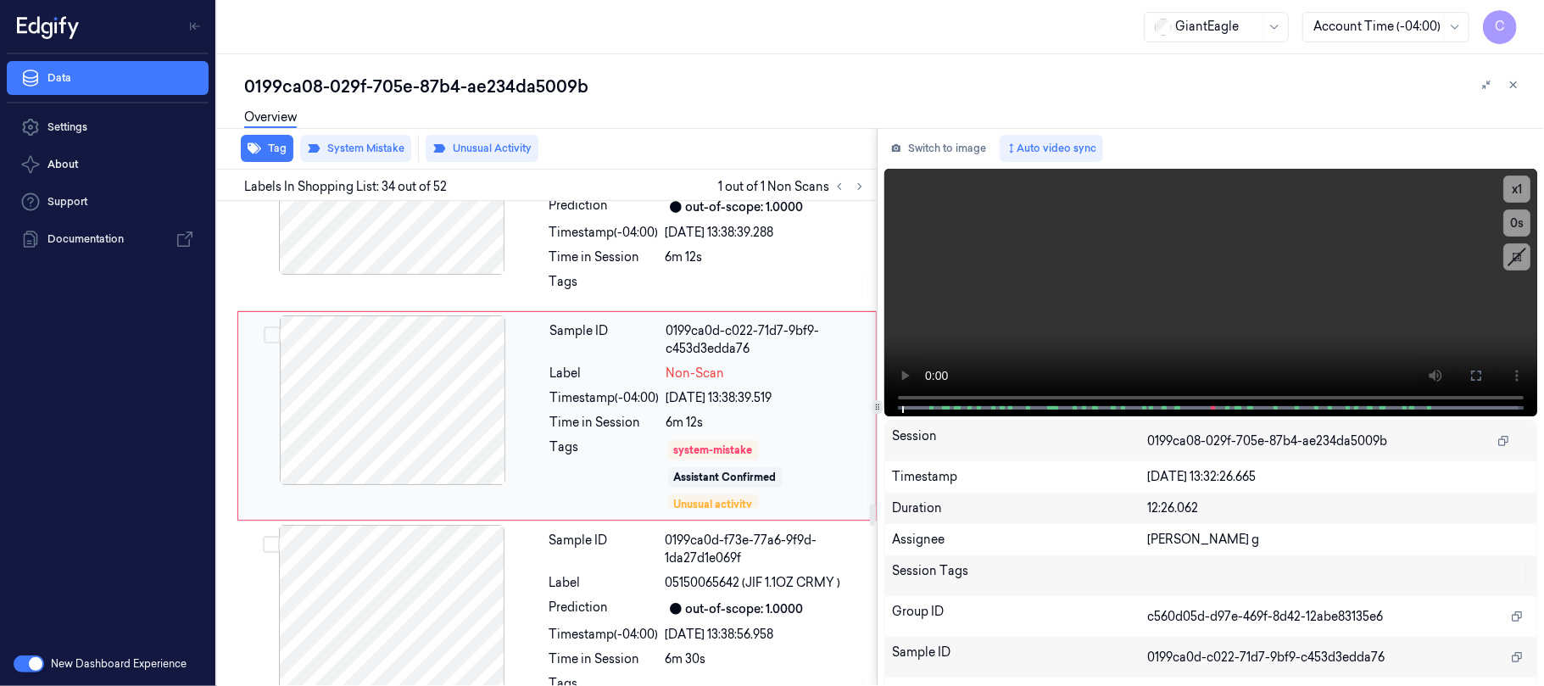
scroll to position [6678, 0]
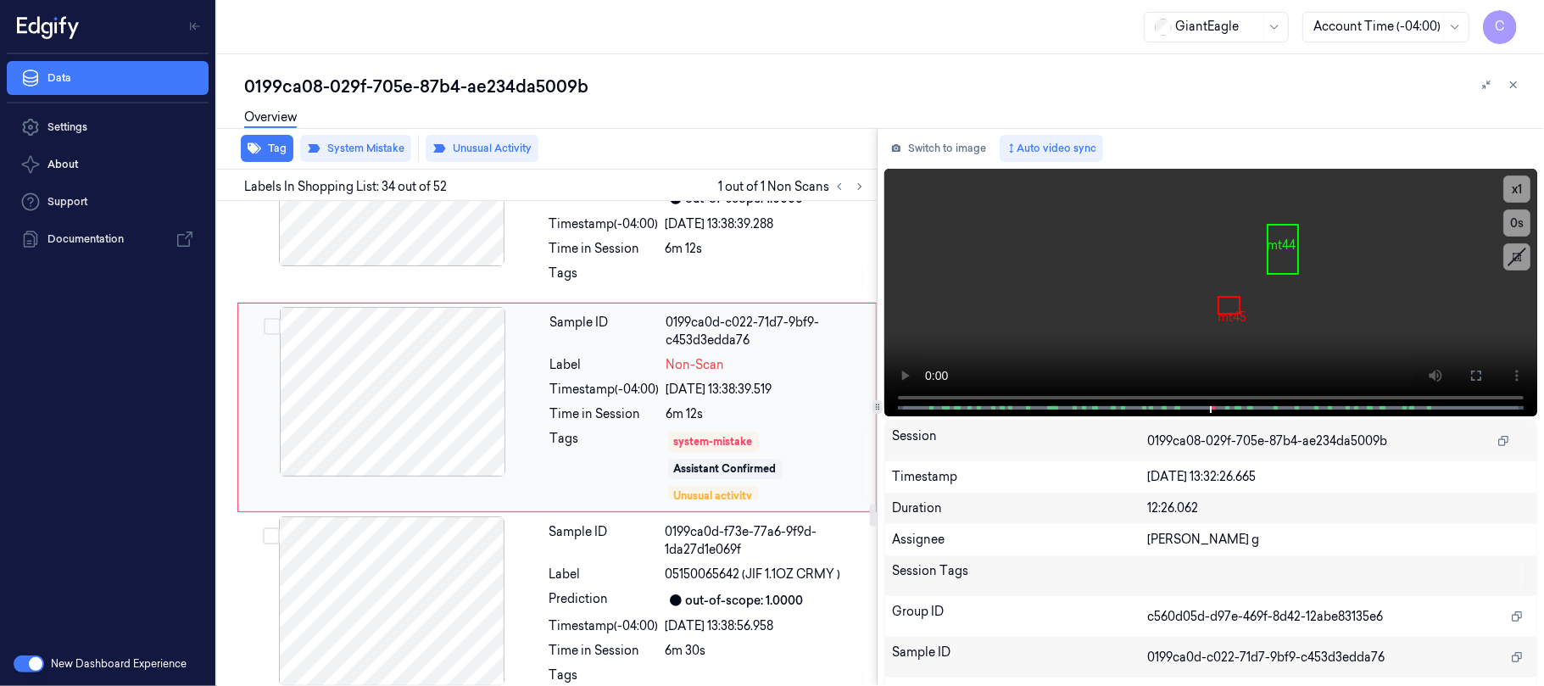
click at [436, 415] on div at bounding box center [393, 392] width 302 height 170
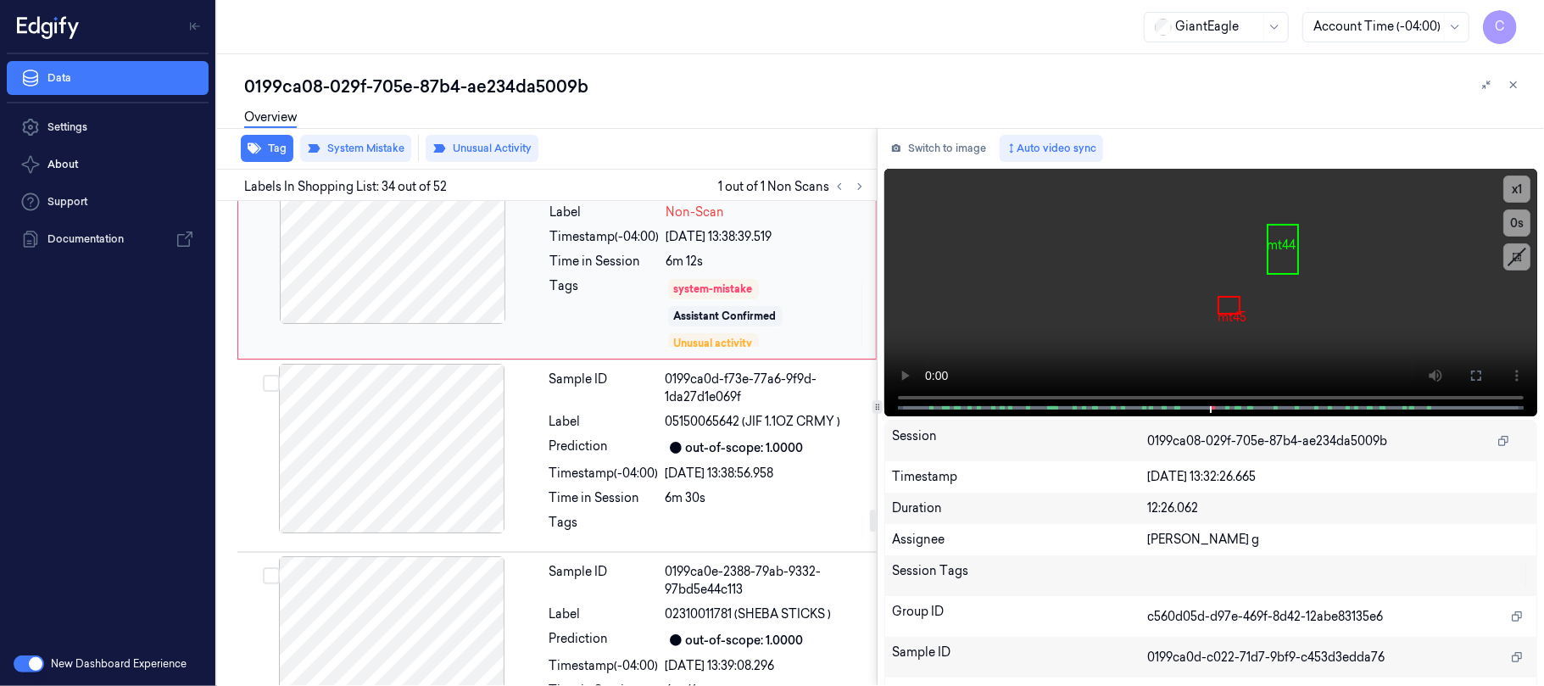
scroll to position [6792, 0]
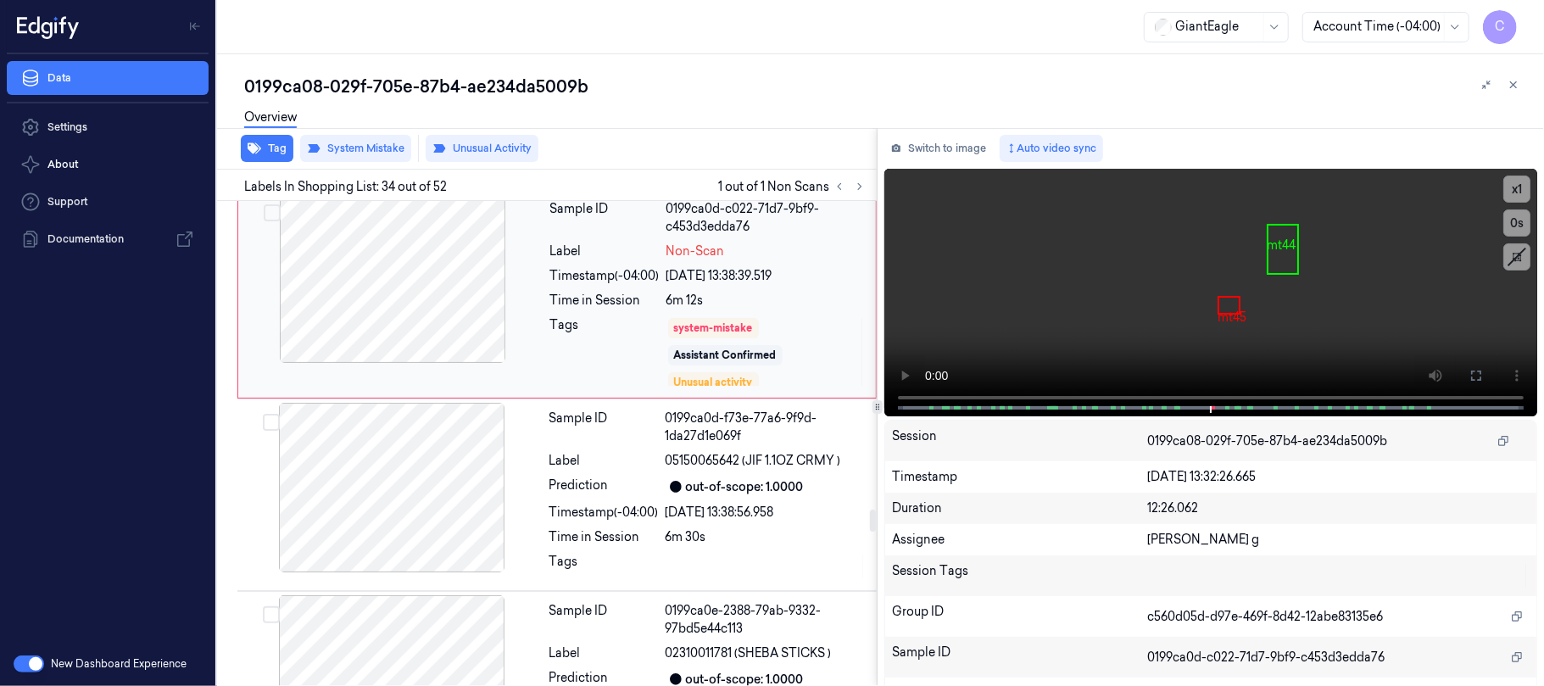
click at [472, 343] on div at bounding box center [393, 278] width 302 height 170
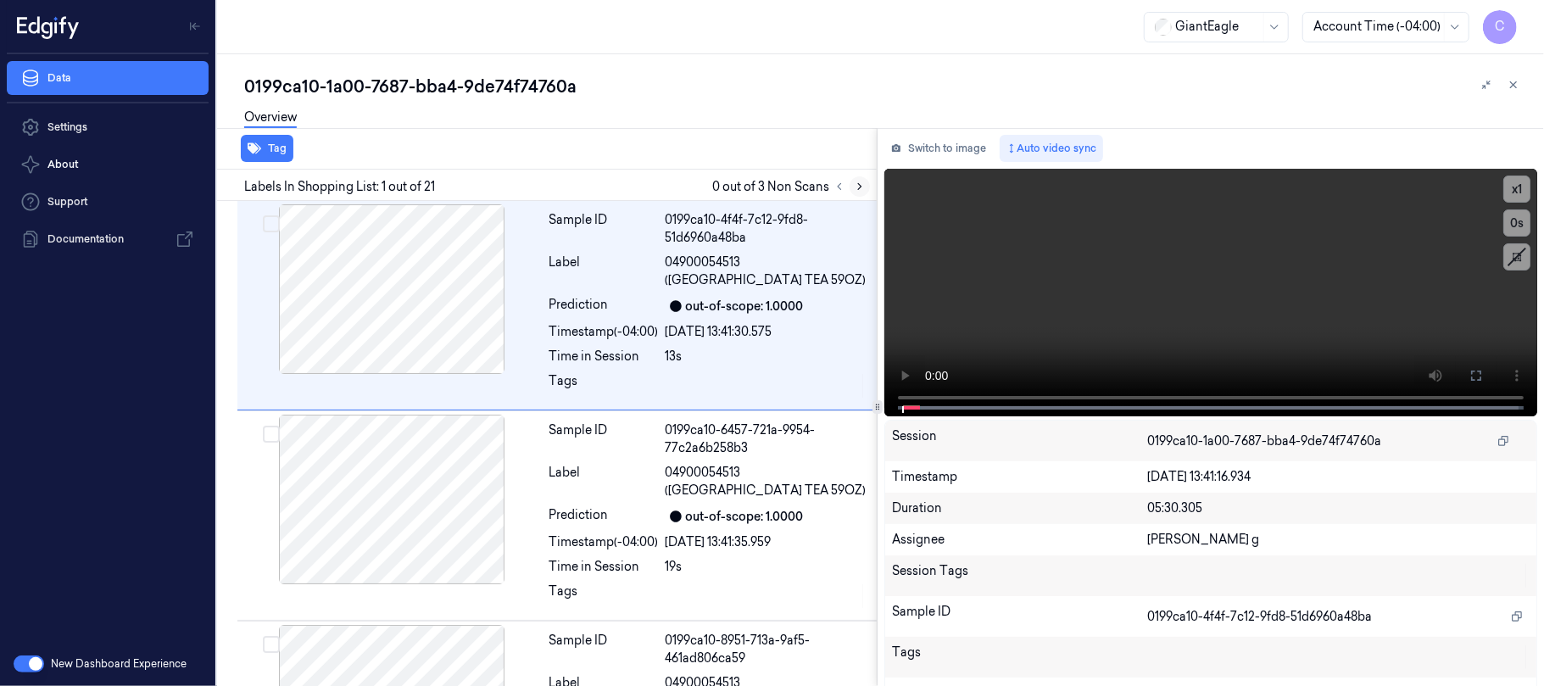
click at [862, 187] on icon at bounding box center [859, 187] width 3 height 6
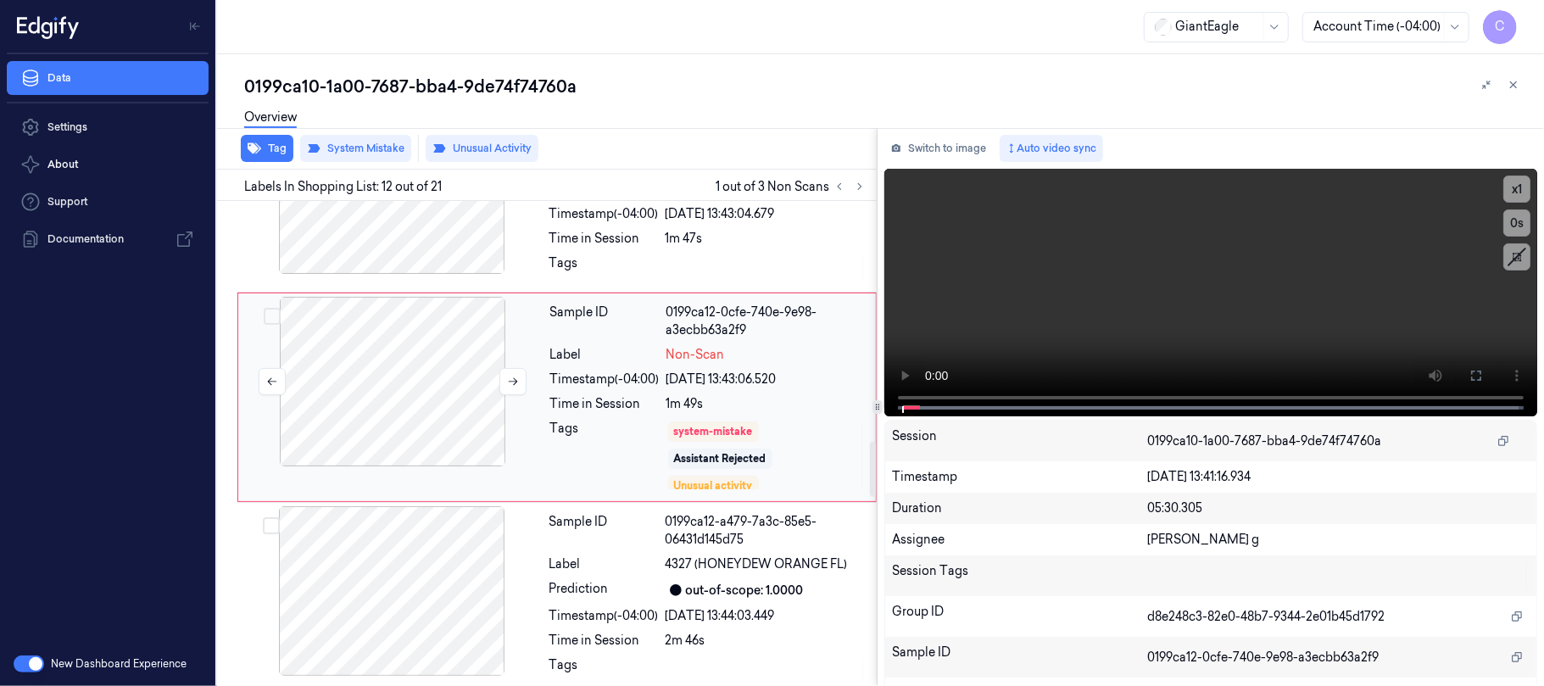
scroll to position [2110, 0]
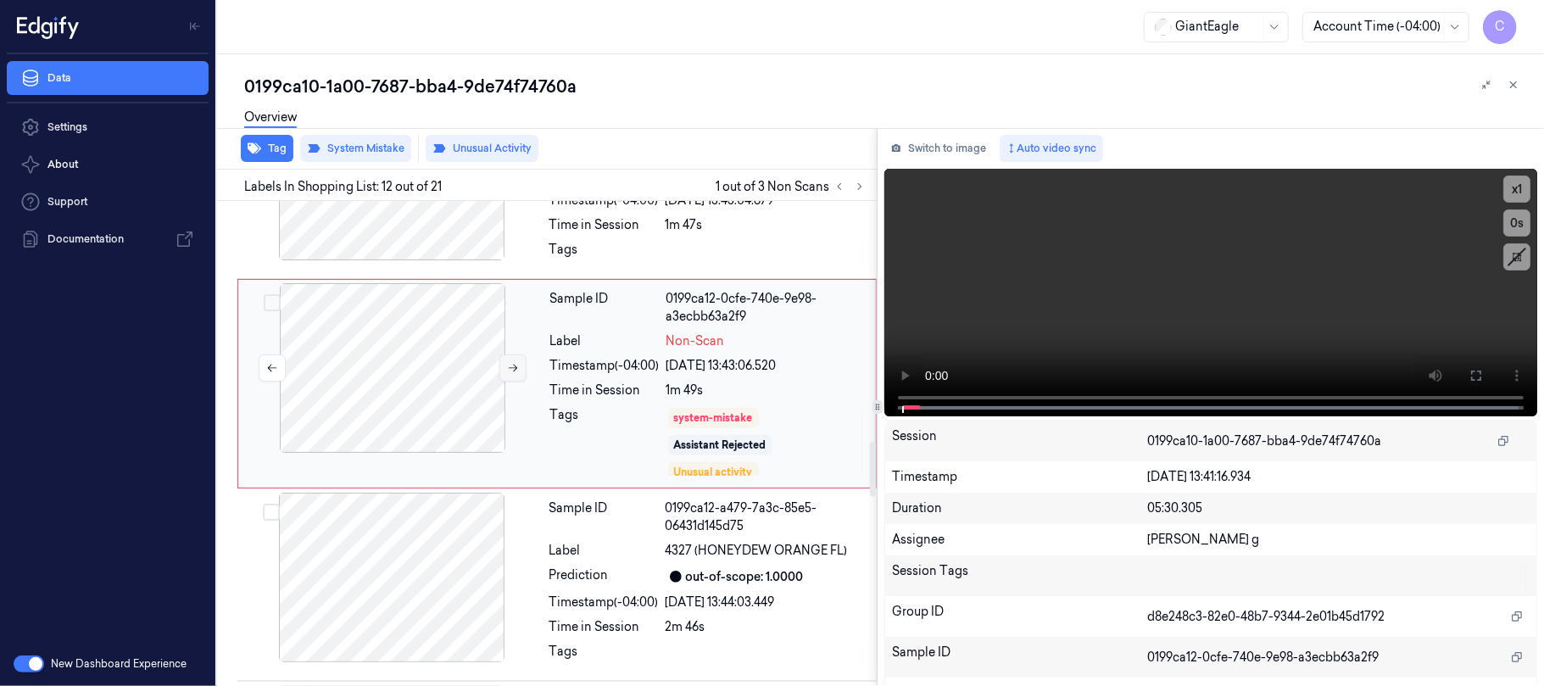
click at [509, 374] on icon at bounding box center [513, 368] width 12 height 12
click at [511, 374] on icon at bounding box center [513, 368] width 12 height 12
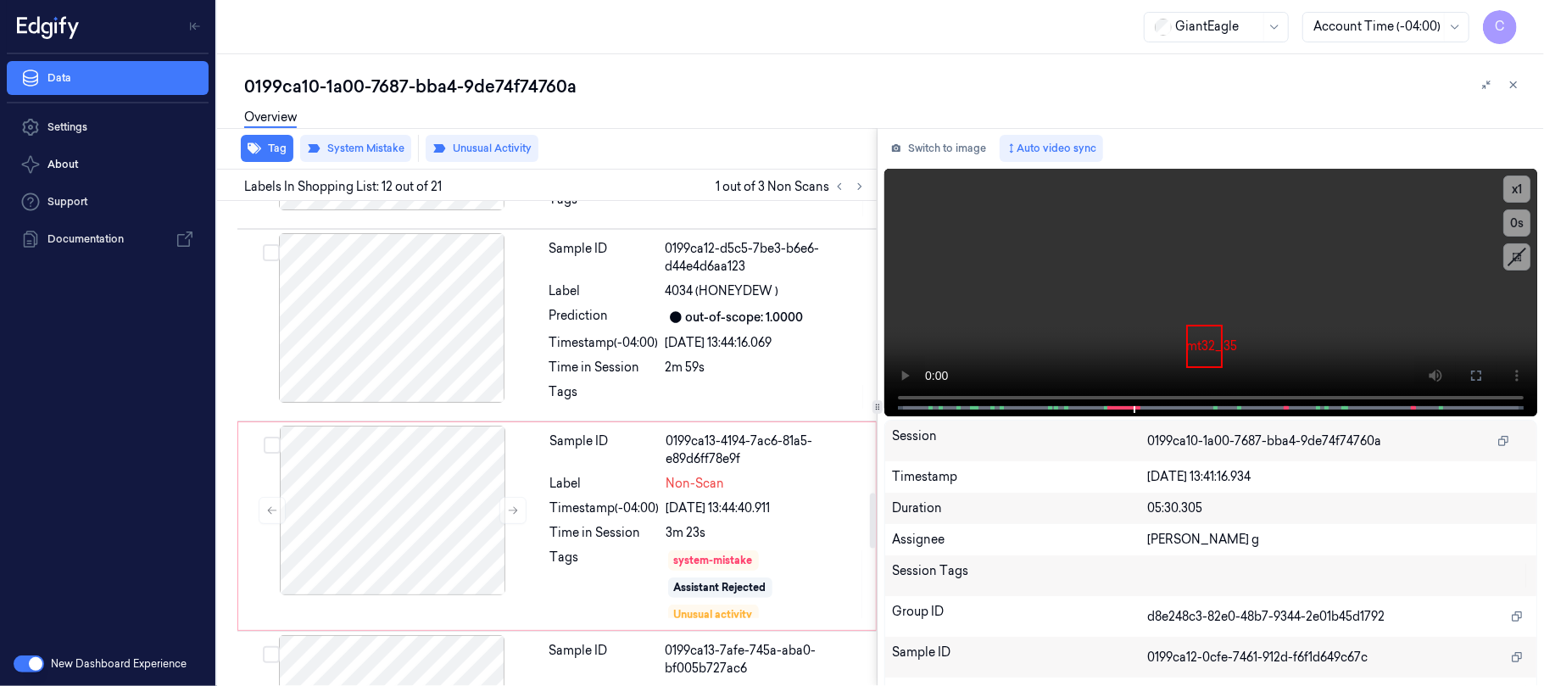
scroll to position [2675, 0]
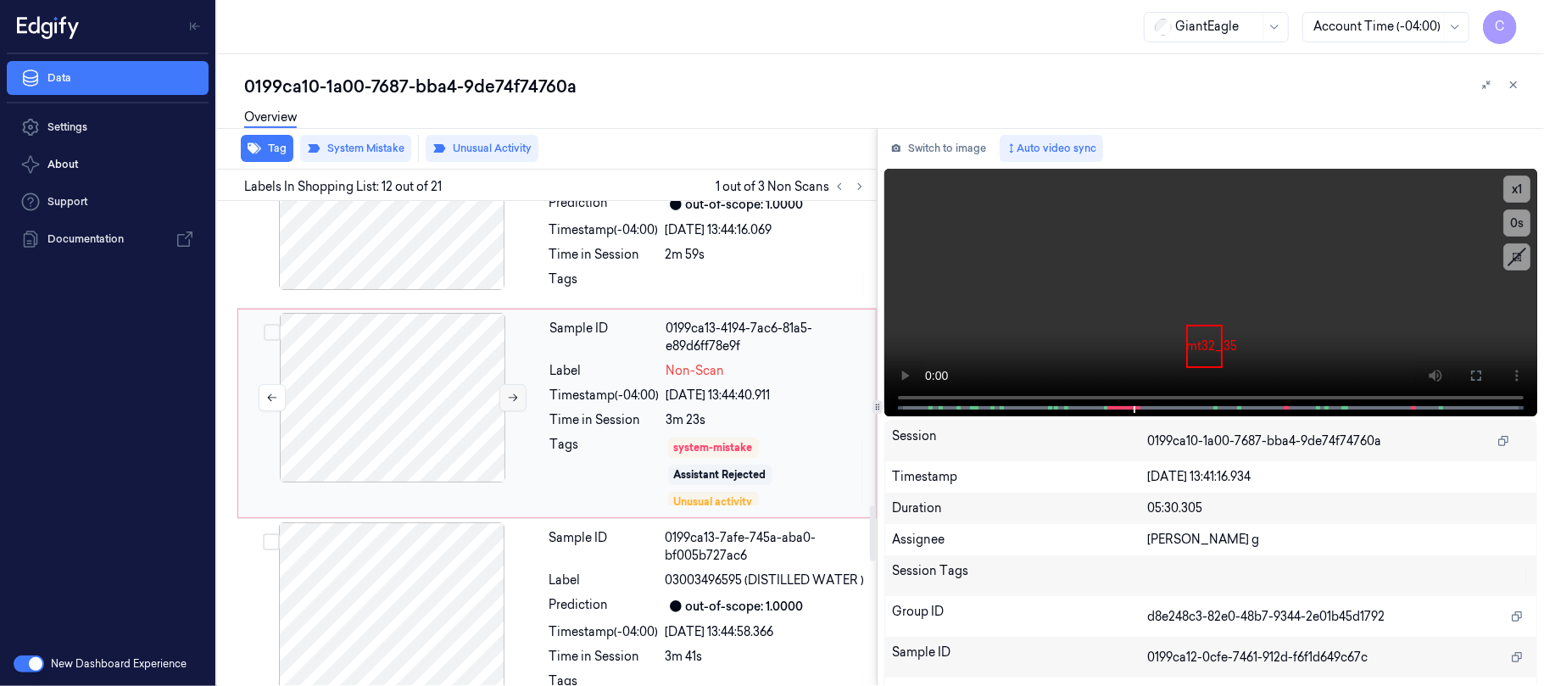
click at [510, 411] on button at bounding box center [513, 397] width 27 height 27
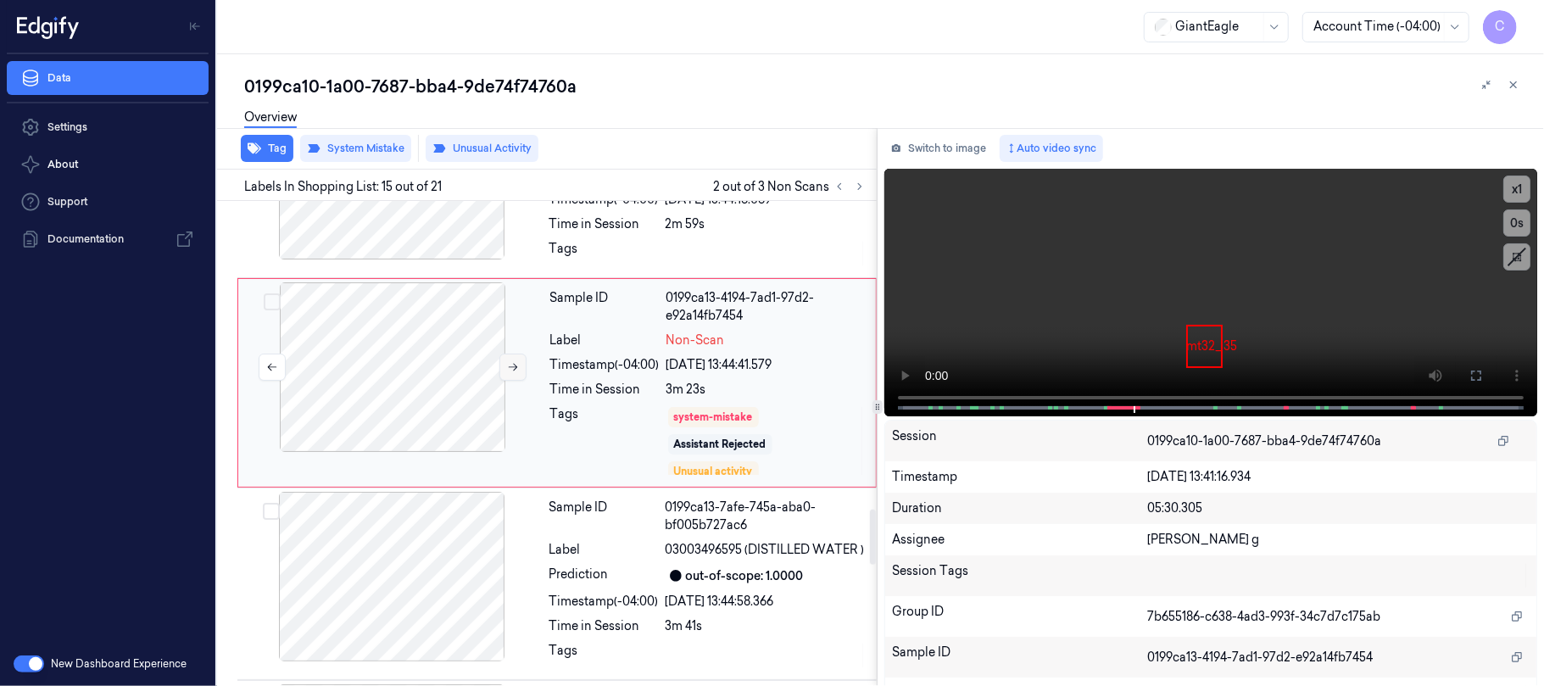
click at [514, 381] on button at bounding box center [513, 367] width 27 height 27
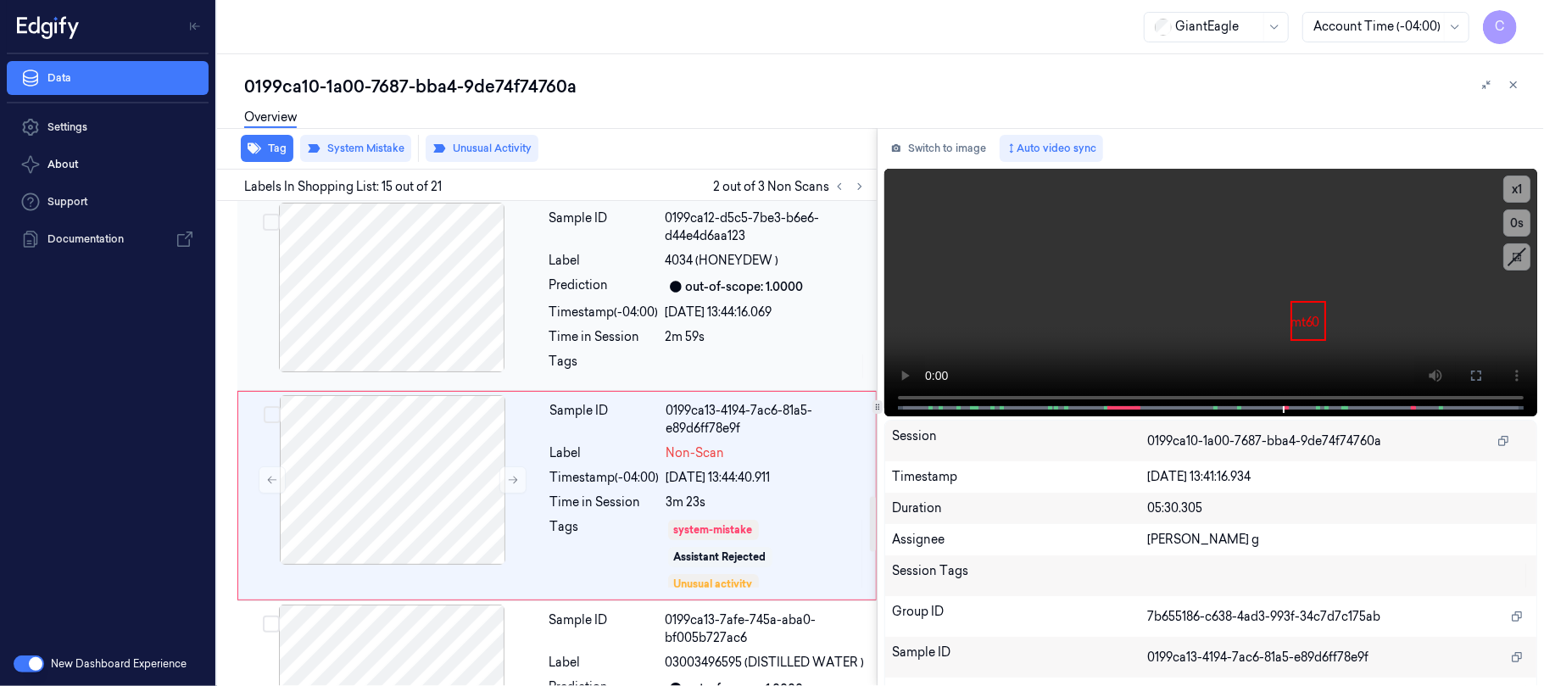
click at [399, 347] on div at bounding box center [392, 288] width 302 height 170
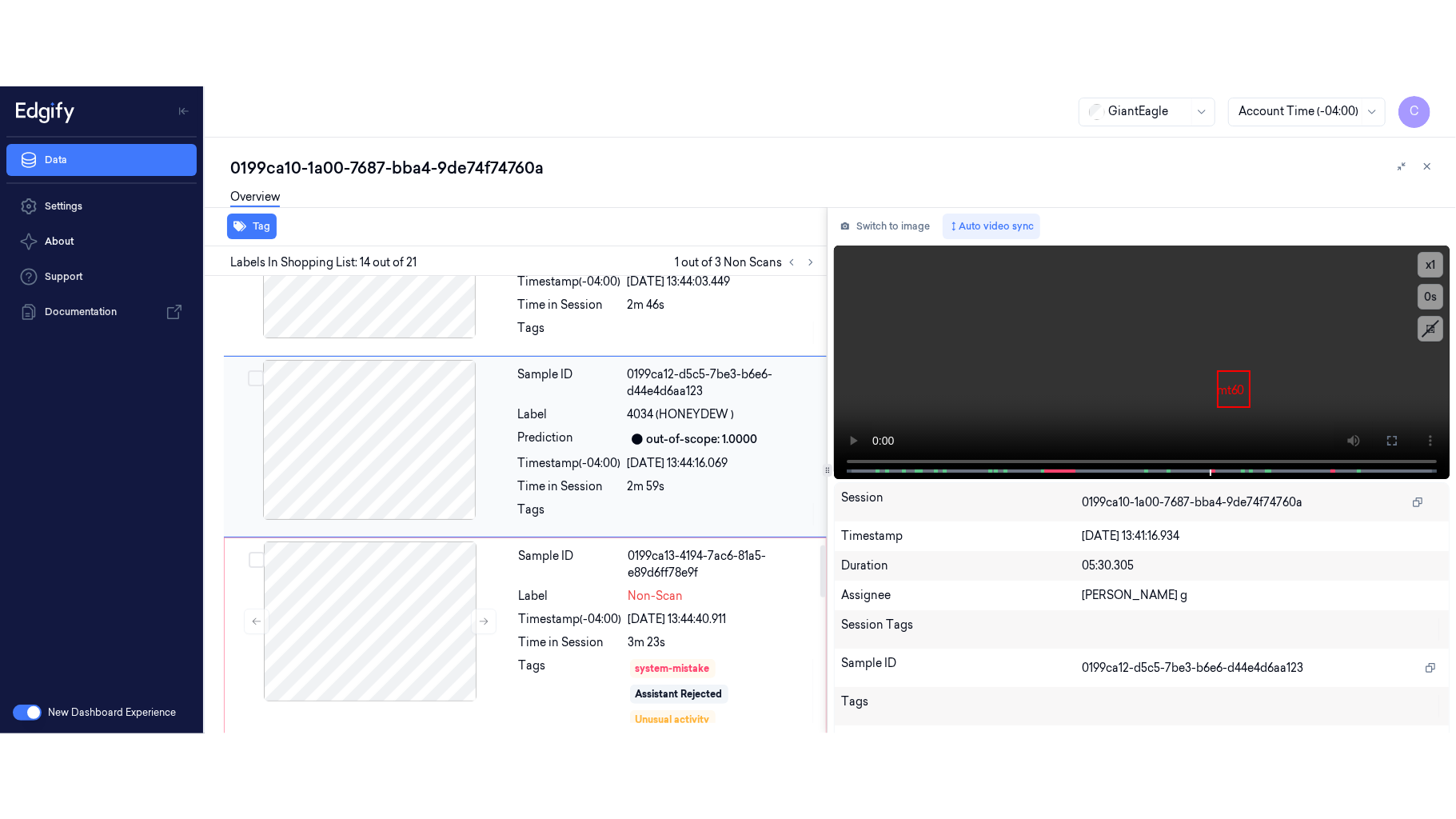
scroll to position [2361, 0]
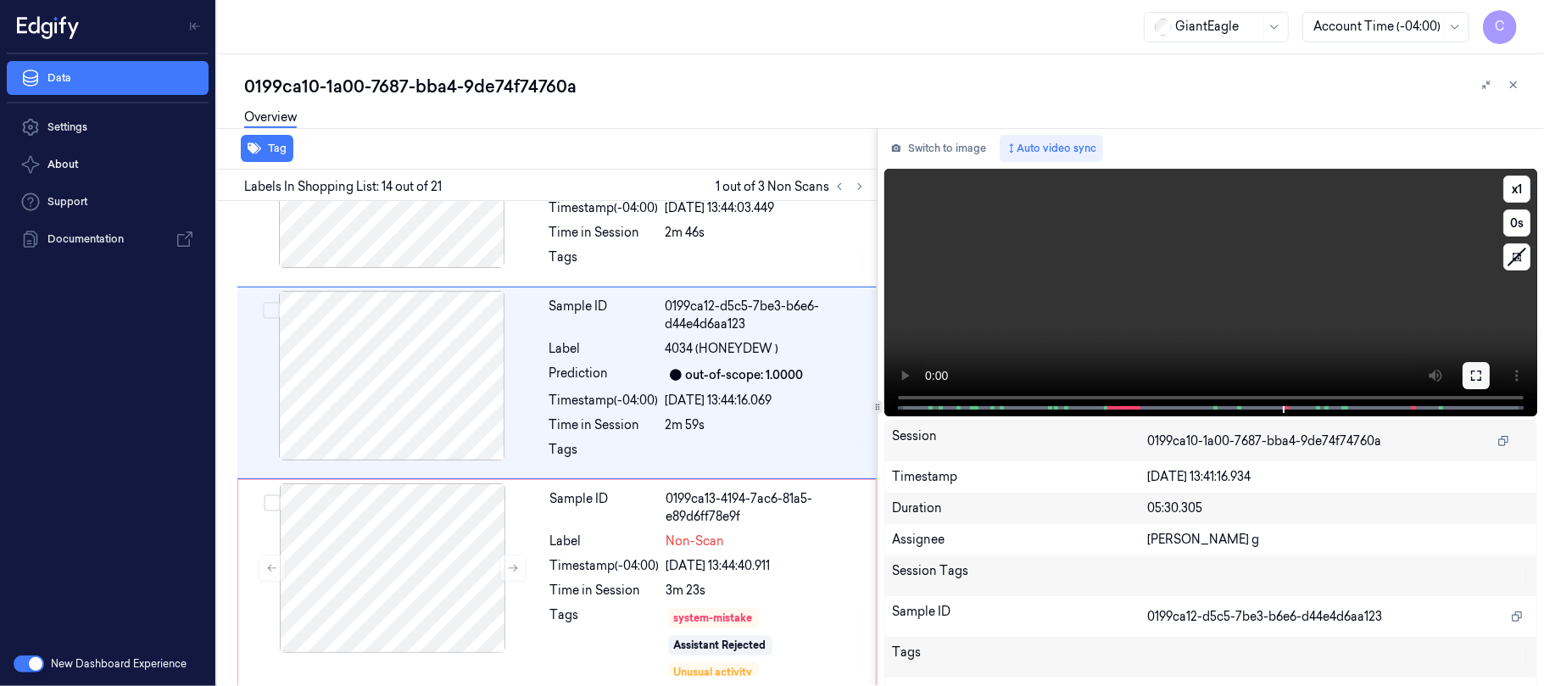
click at [1470, 375] on icon at bounding box center [1477, 376] width 14 height 14
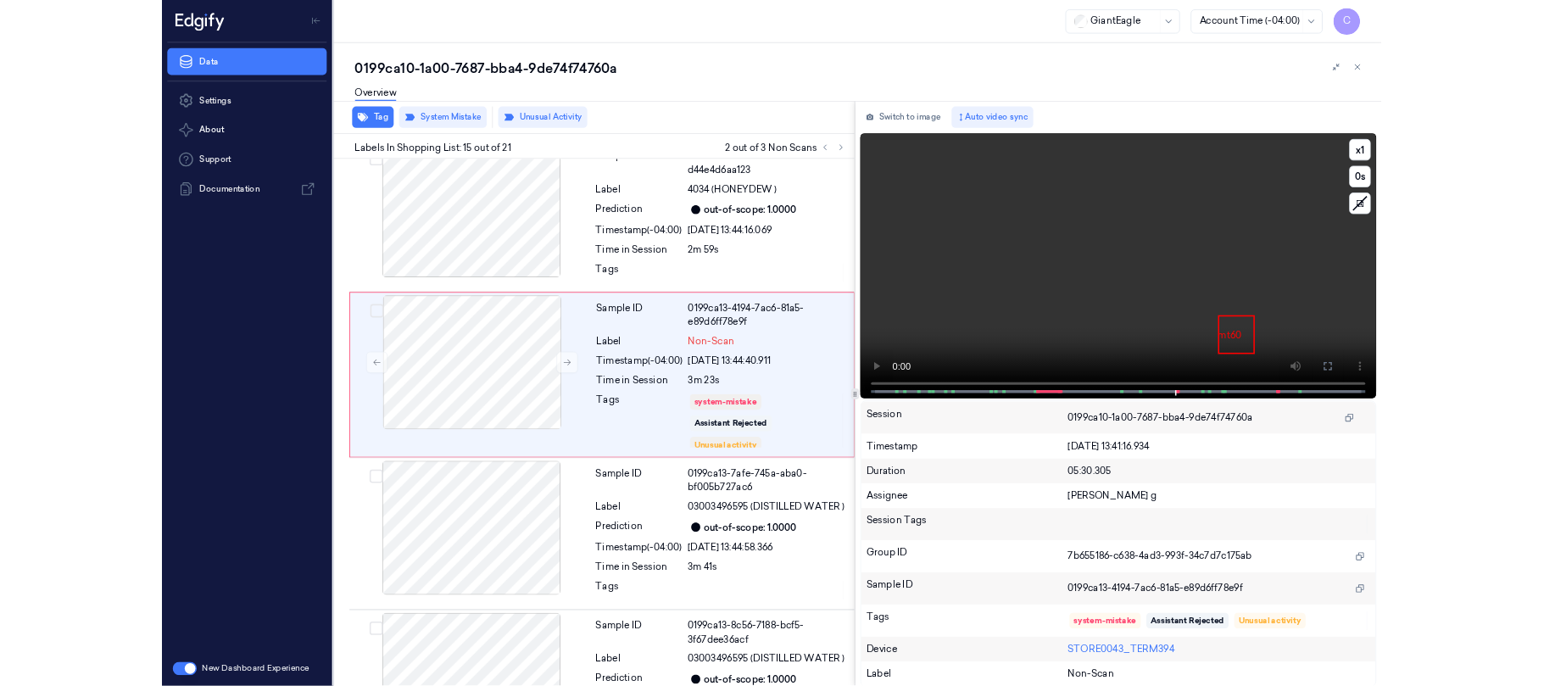
scroll to position [2616, 0]
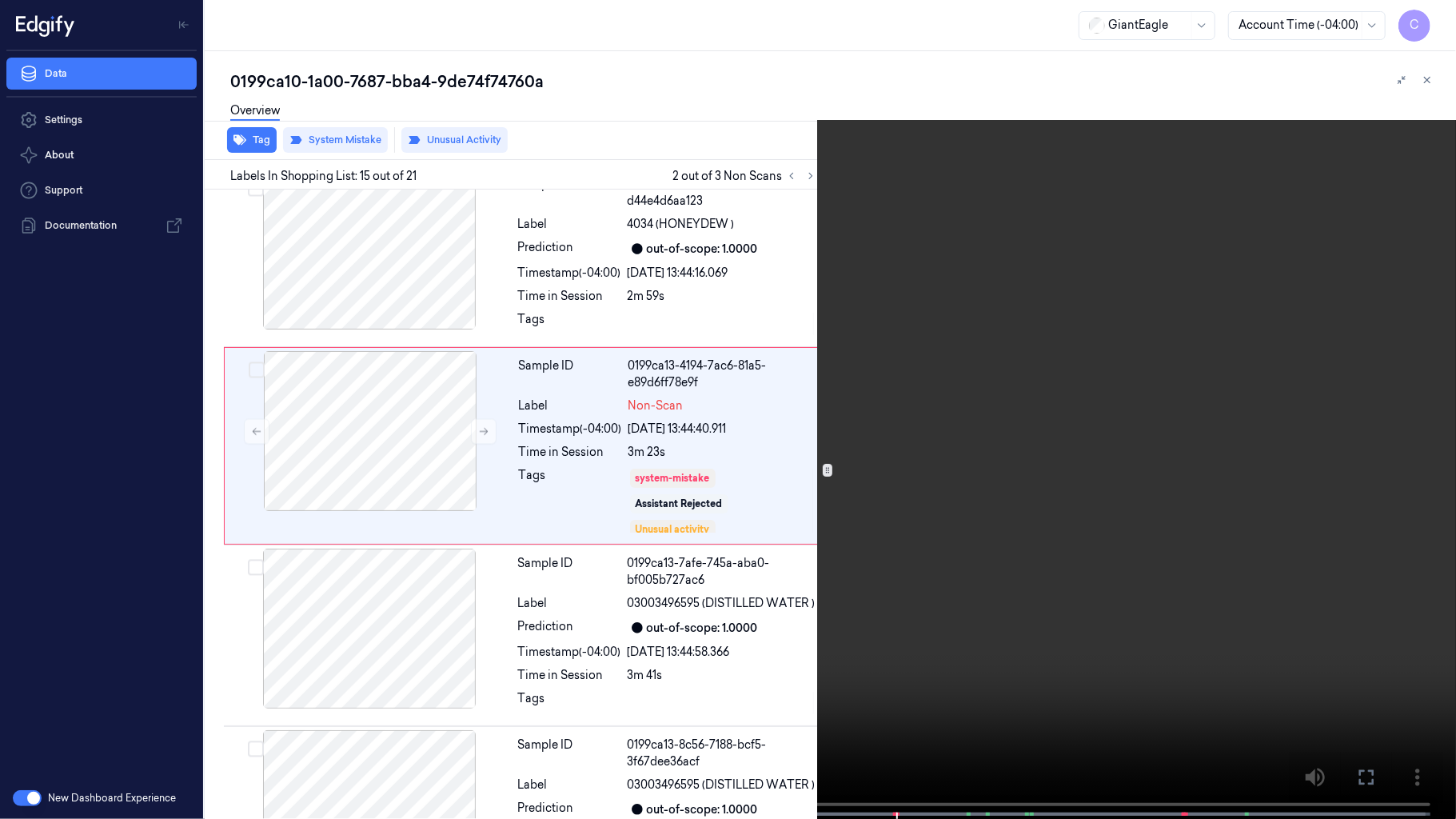
click at [810, 459] on video at bounding box center [728, 411] width 1456 height 822
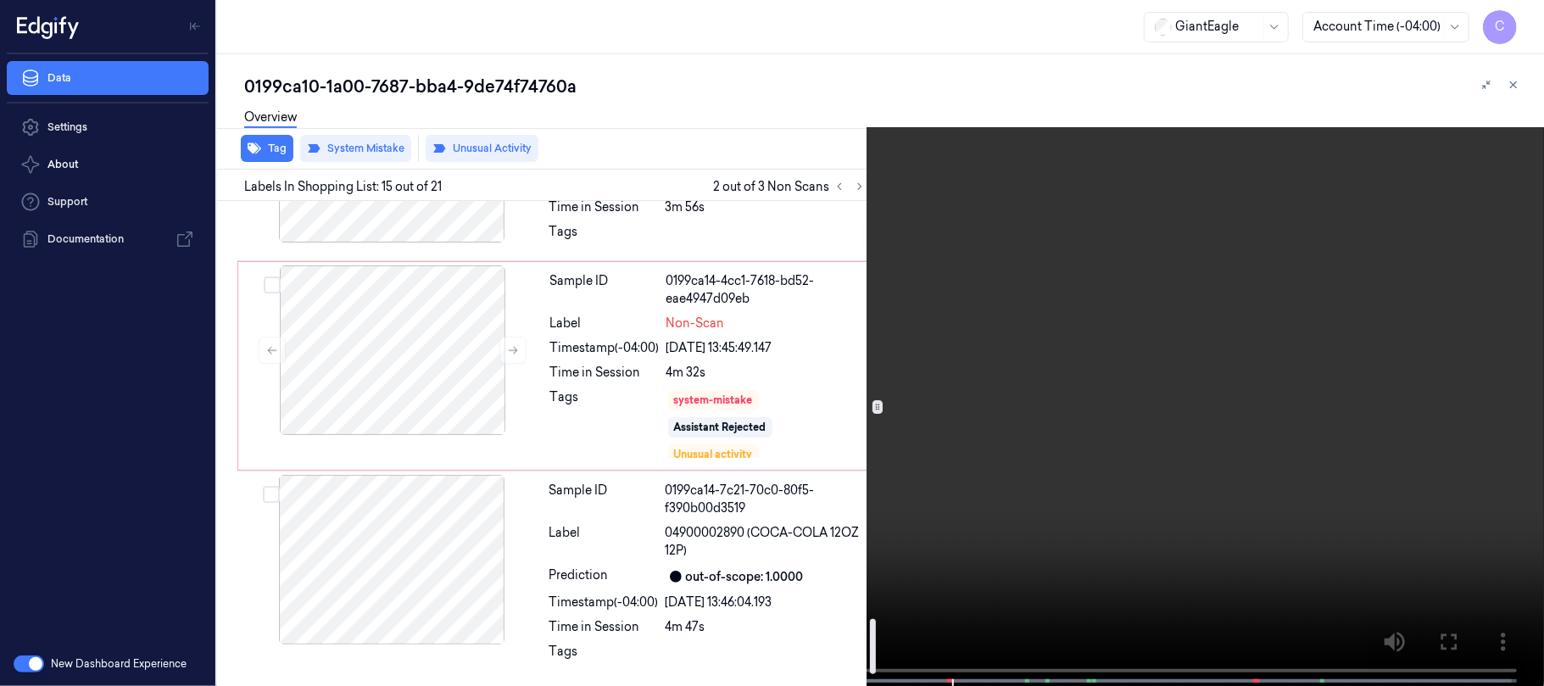
scroll to position [3767, 0]
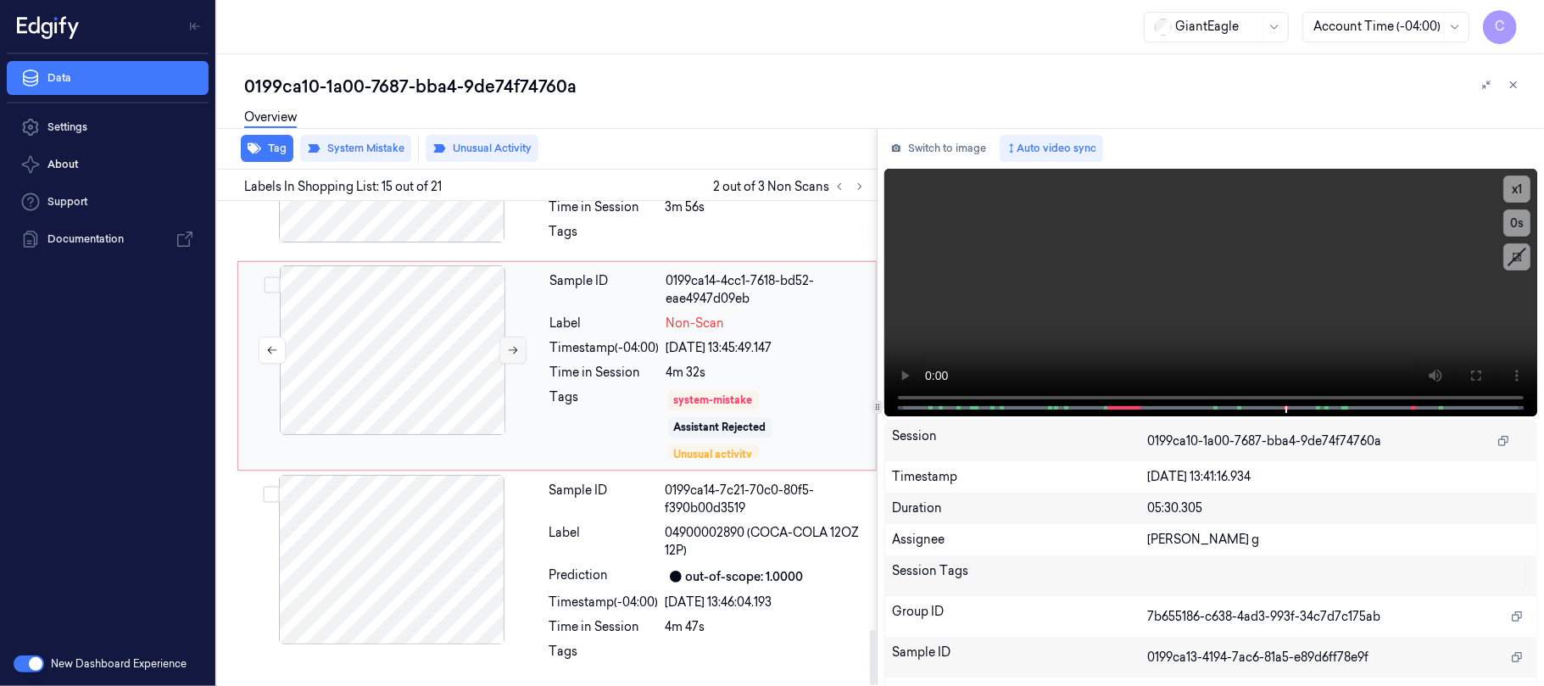
click at [510, 351] on icon at bounding box center [513, 350] width 12 height 12
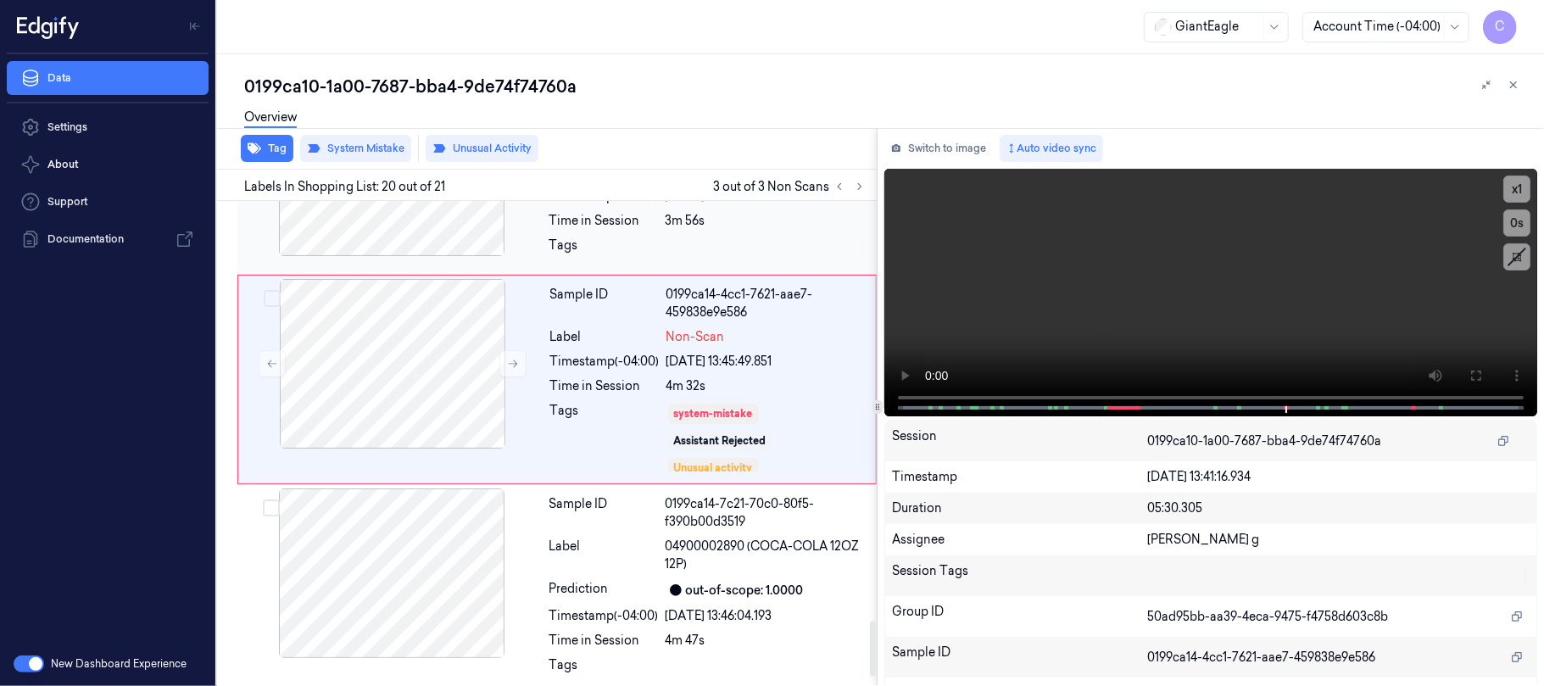
click at [421, 256] on div at bounding box center [392, 172] width 302 height 170
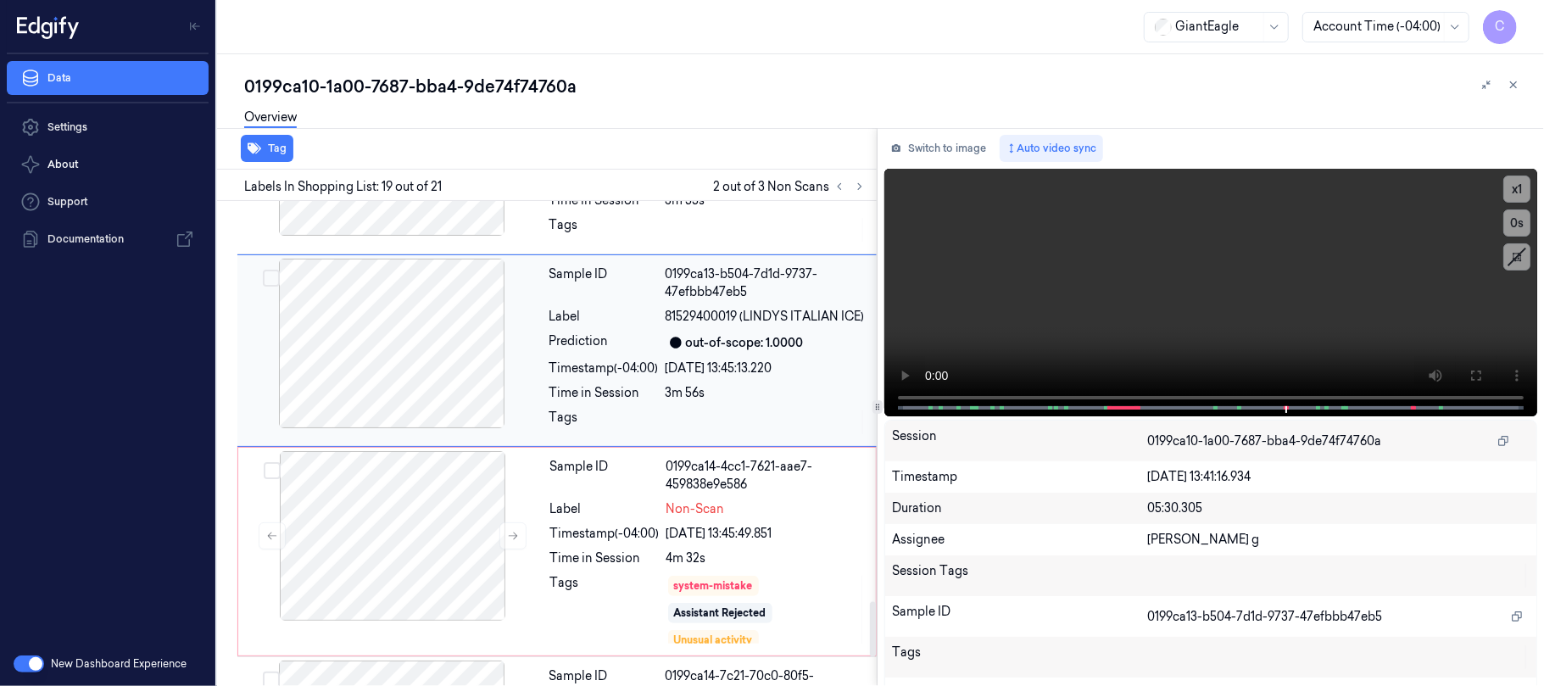
scroll to position [3488, 0]
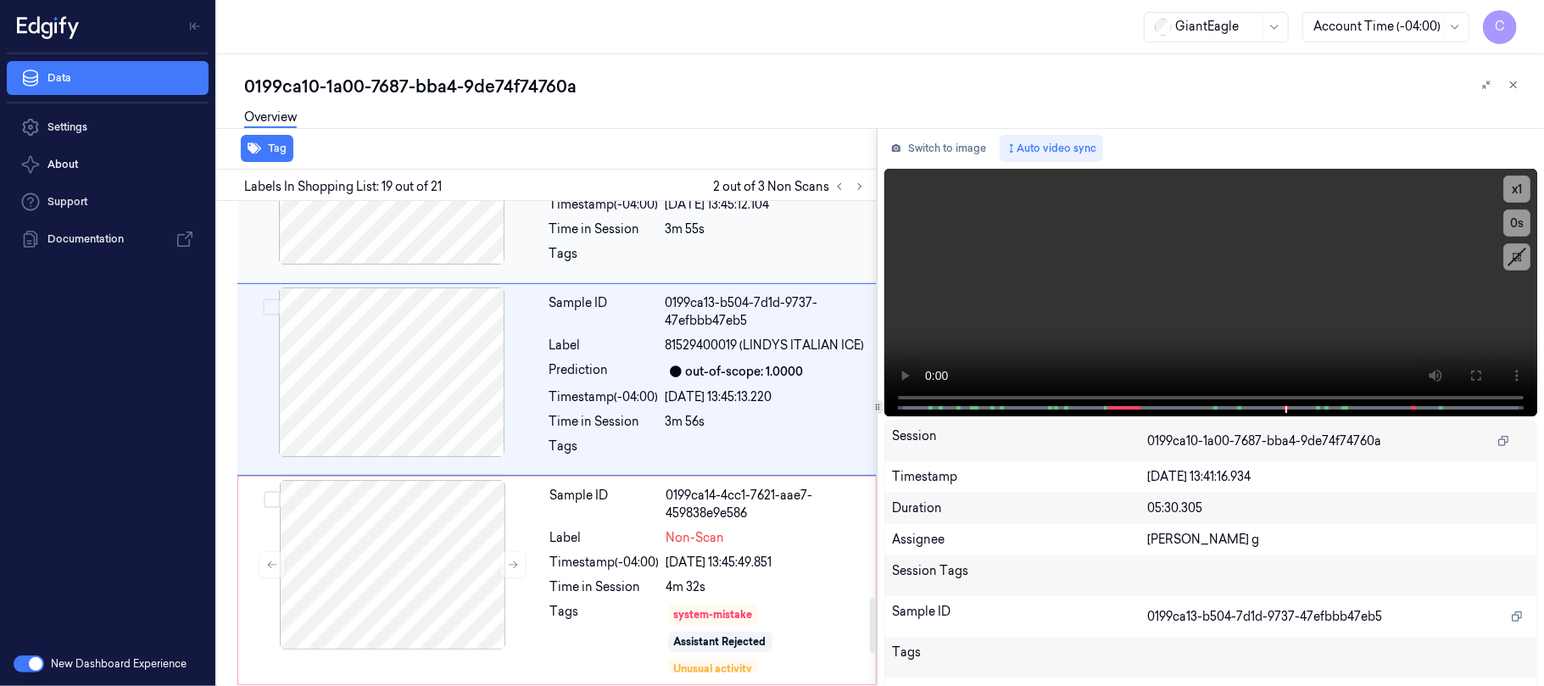
click at [479, 265] on div at bounding box center [392, 180] width 302 height 170
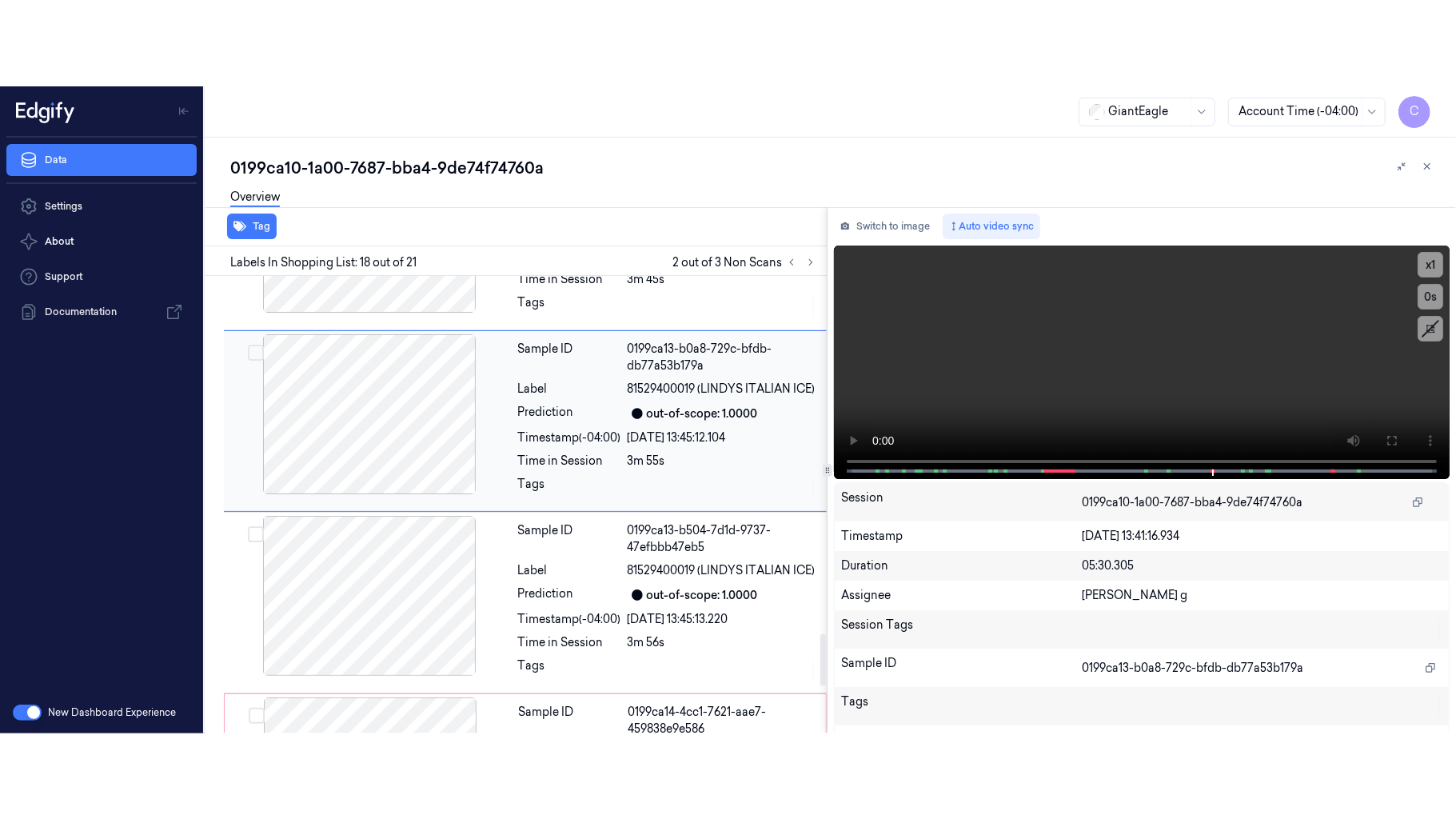
scroll to position [3104, 0]
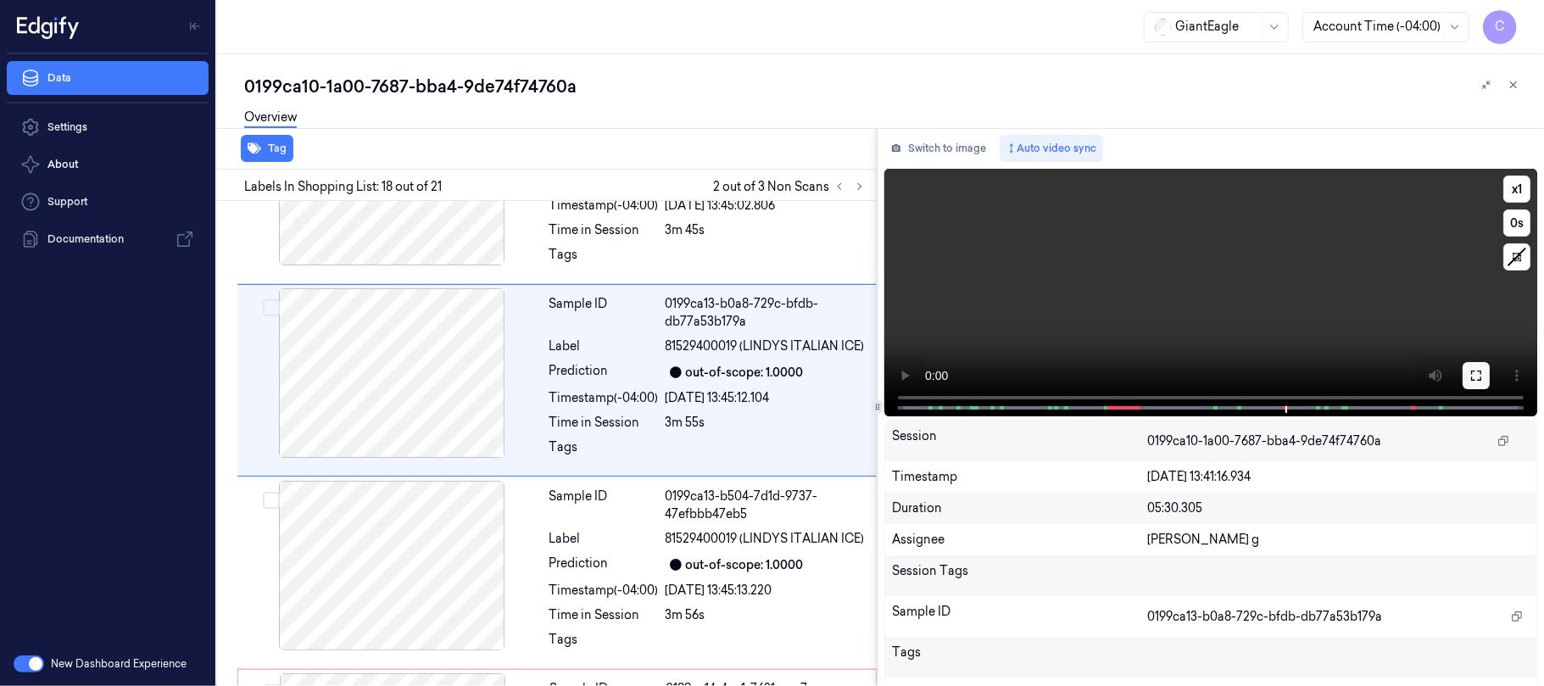
click at [1463, 380] on button at bounding box center [1476, 375] width 27 height 27
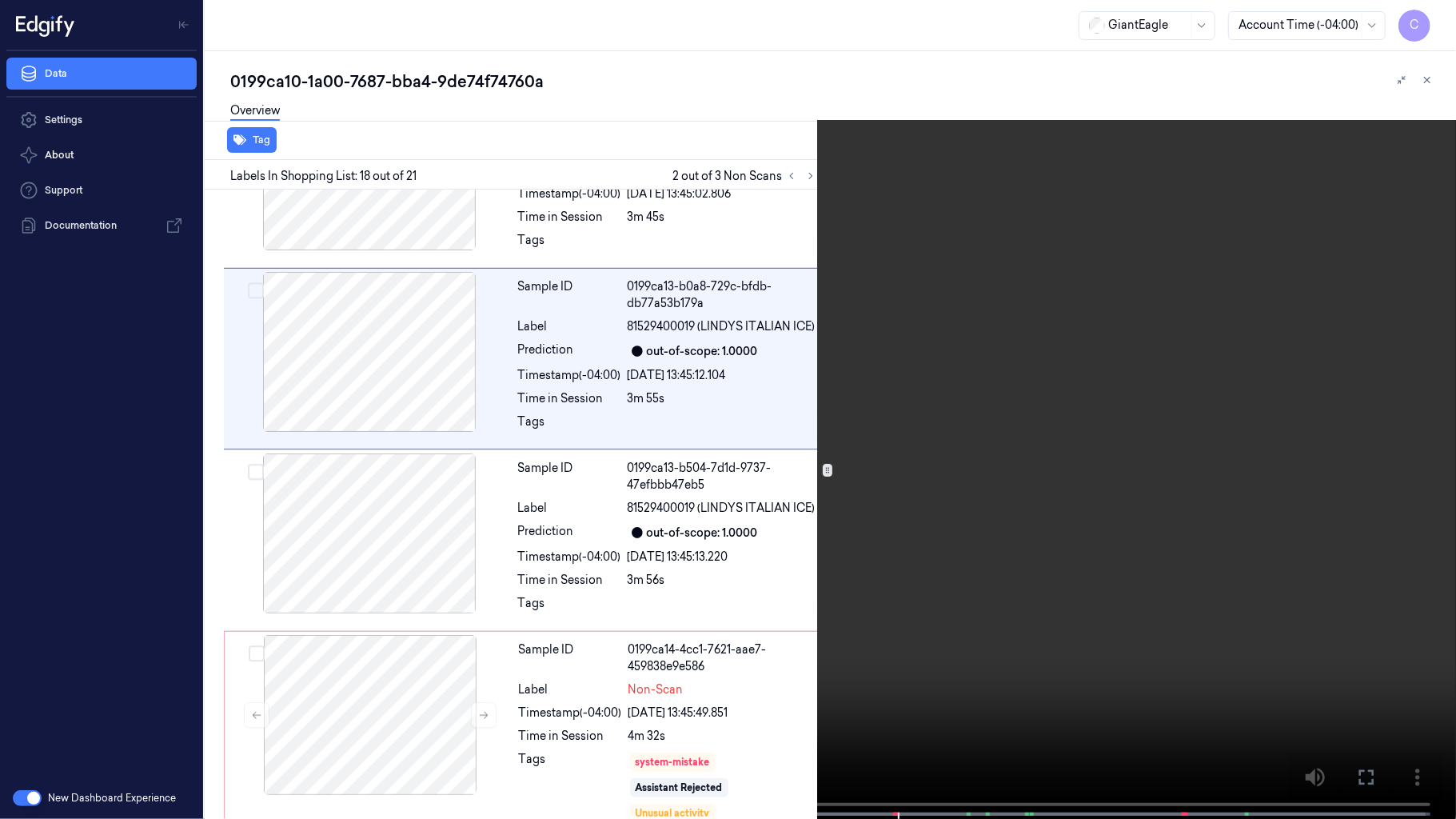
click at [648, 503] on video at bounding box center [728, 411] width 1456 height 822
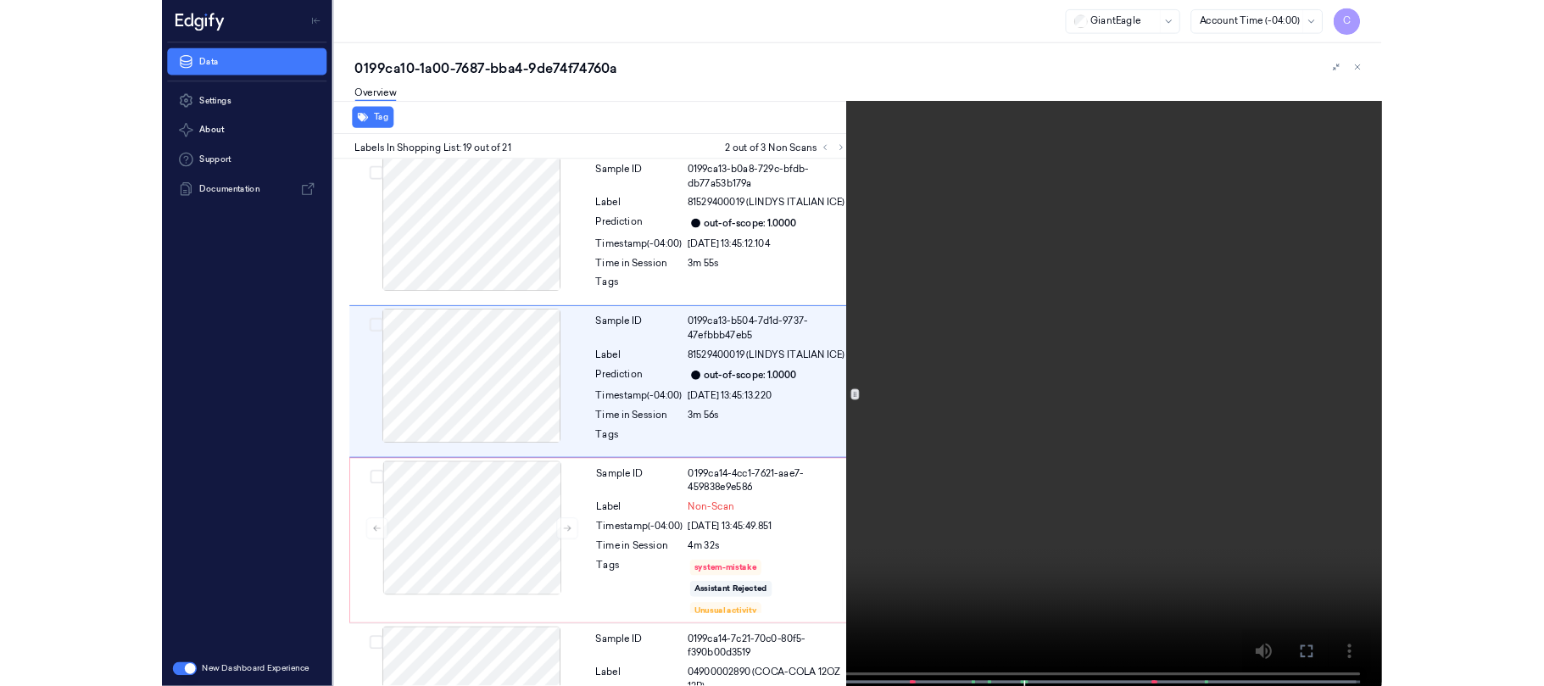
scroll to position [3396, 0]
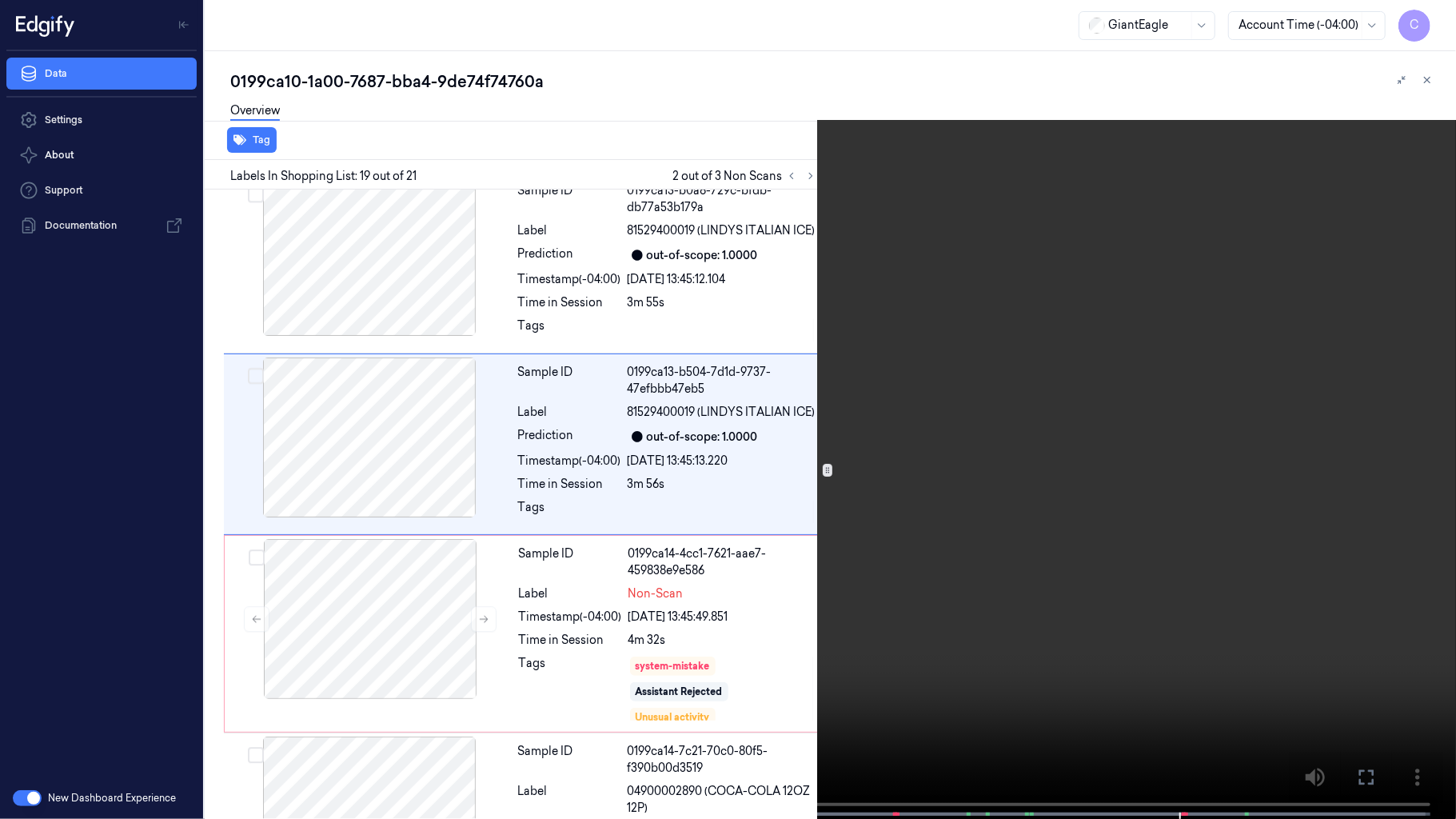
click at [720, 331] on video at bounding box center [728, 411] width 1456 height 822
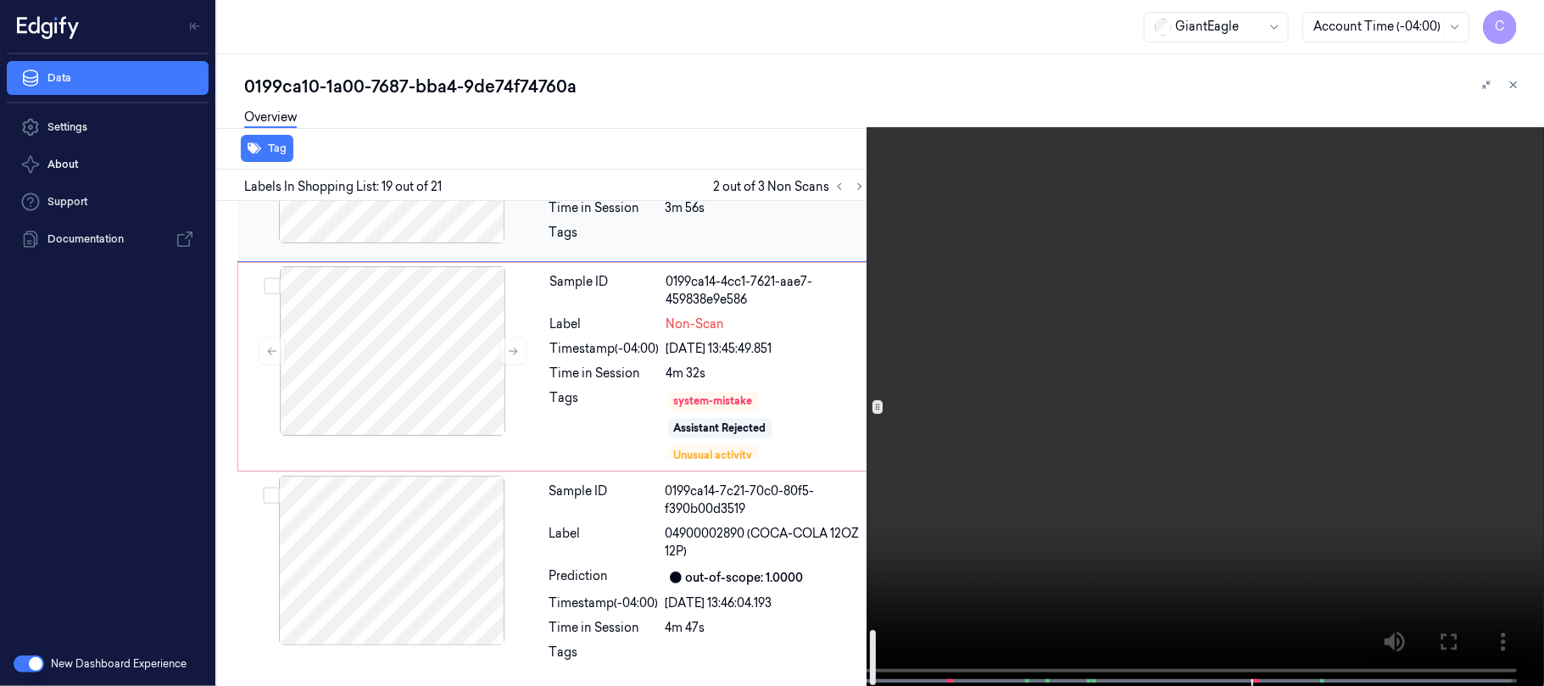
scroll to position [3767, 0]
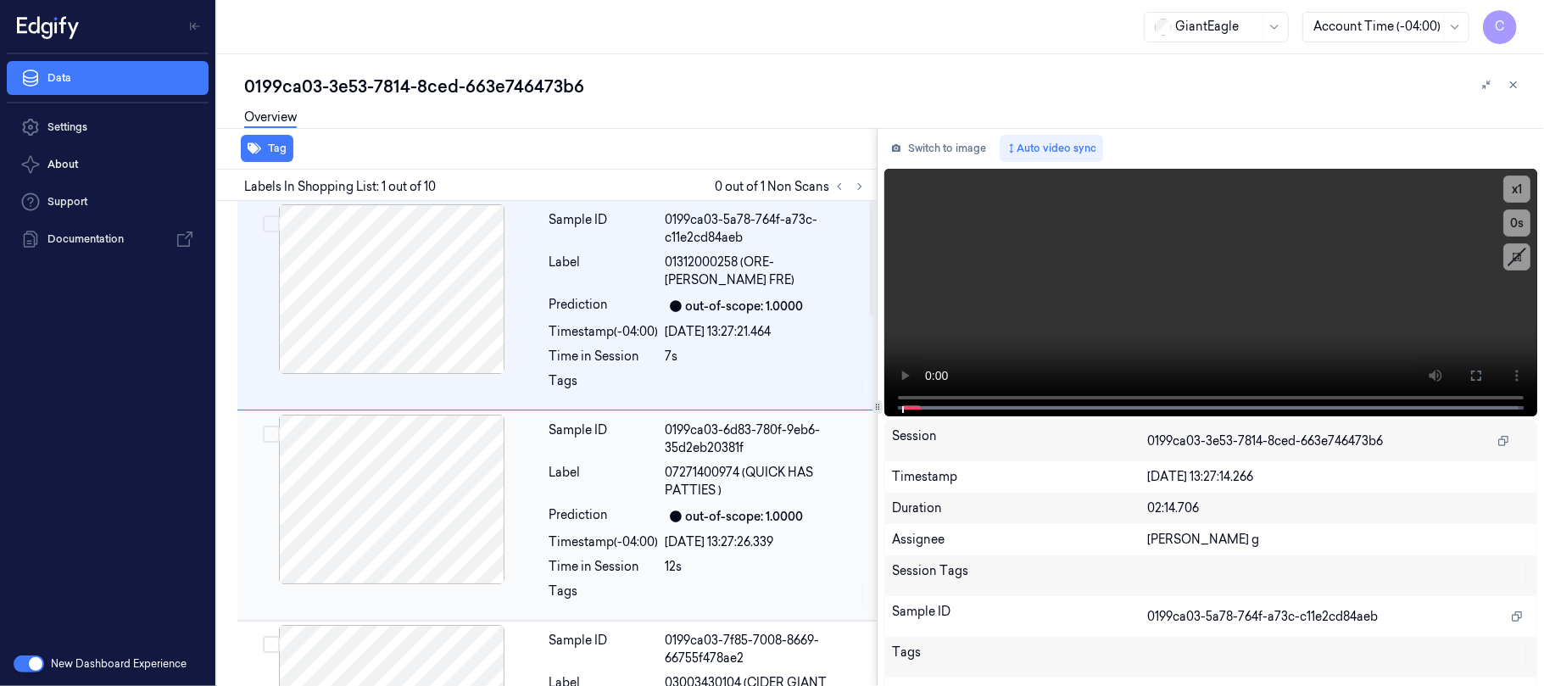
click at [863, 182] on icon at bounding box center [860, 187] width 12 height 12
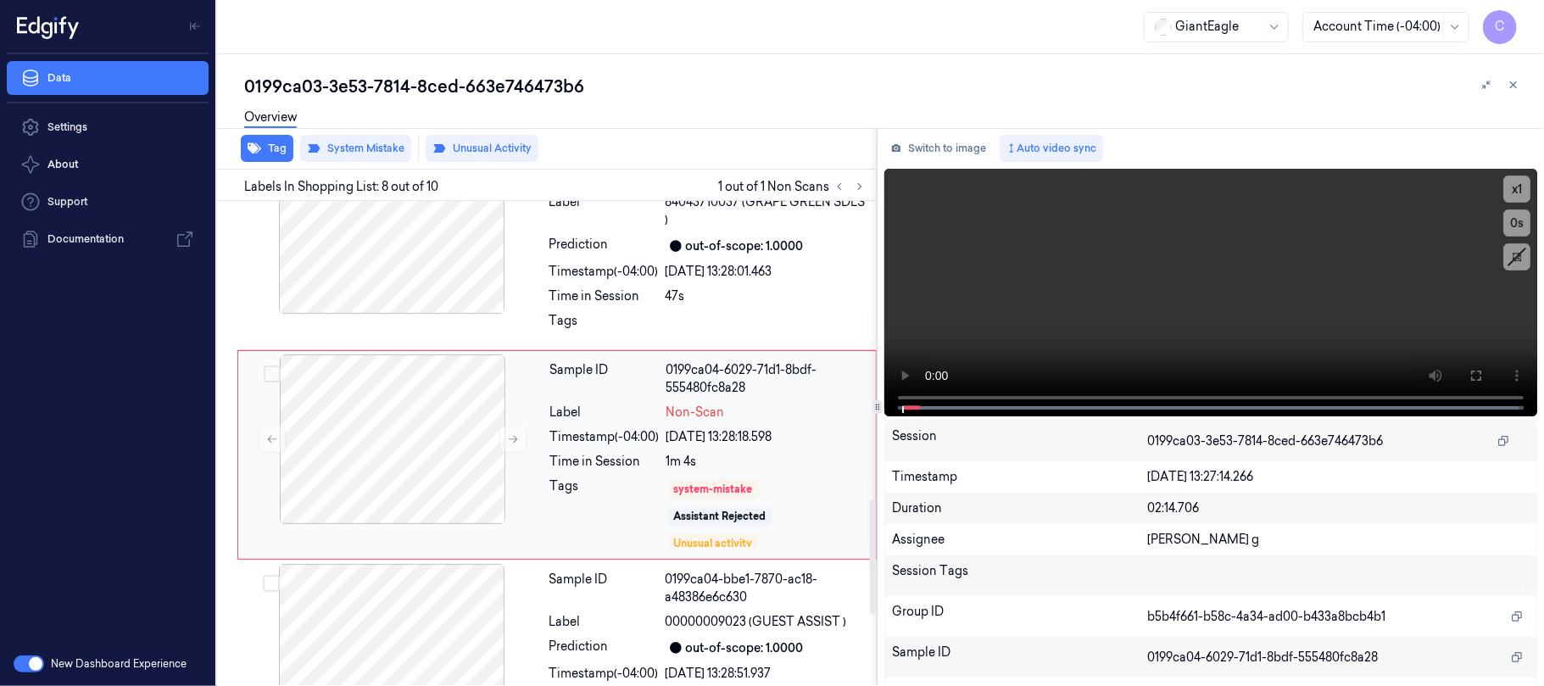
scroll to position [1301, 0]
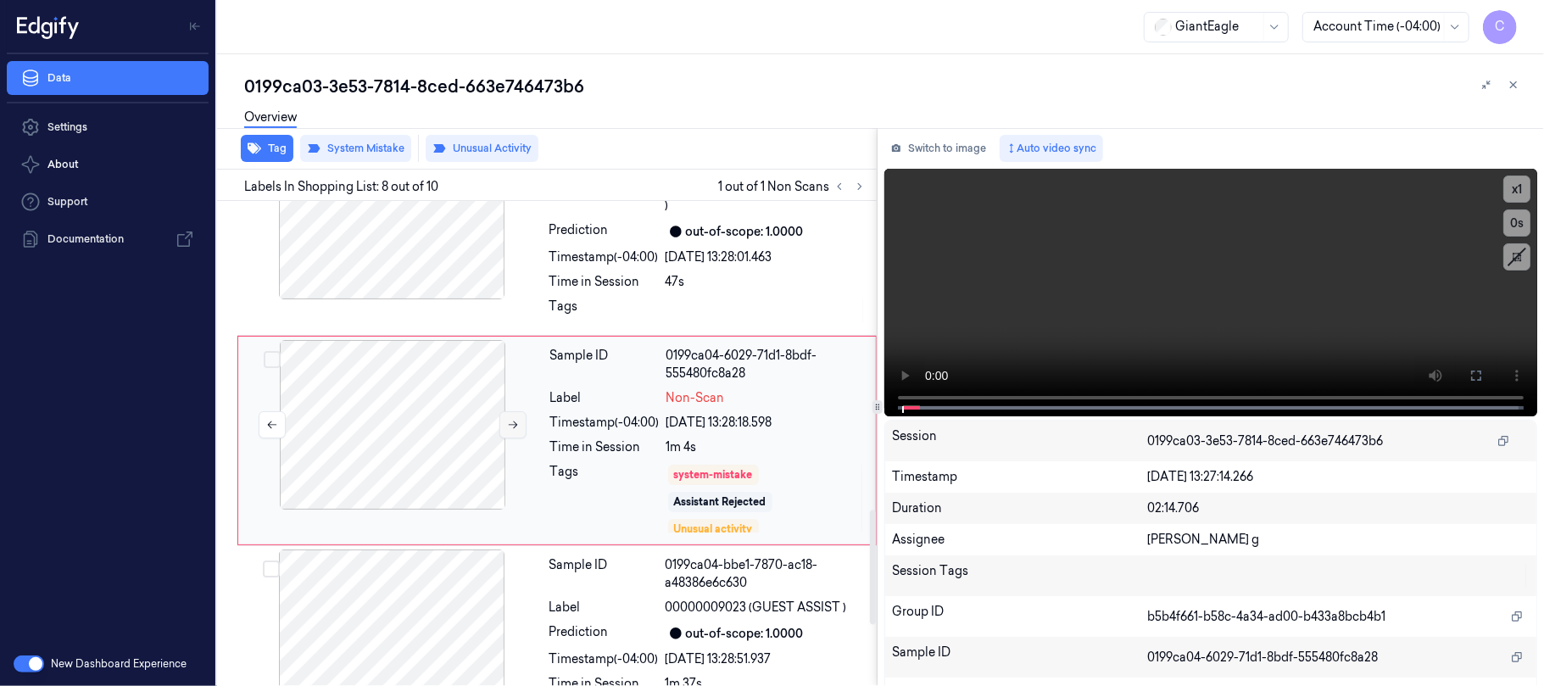
click at [513, 434] on button at bounding box center [513, 424] width 27 height 27
click at [510, 434] on button at bounding box center [513, 424] width 27 height 27
click at [514, 429] on icon at bounding box center [513, 425] width 12 height 12
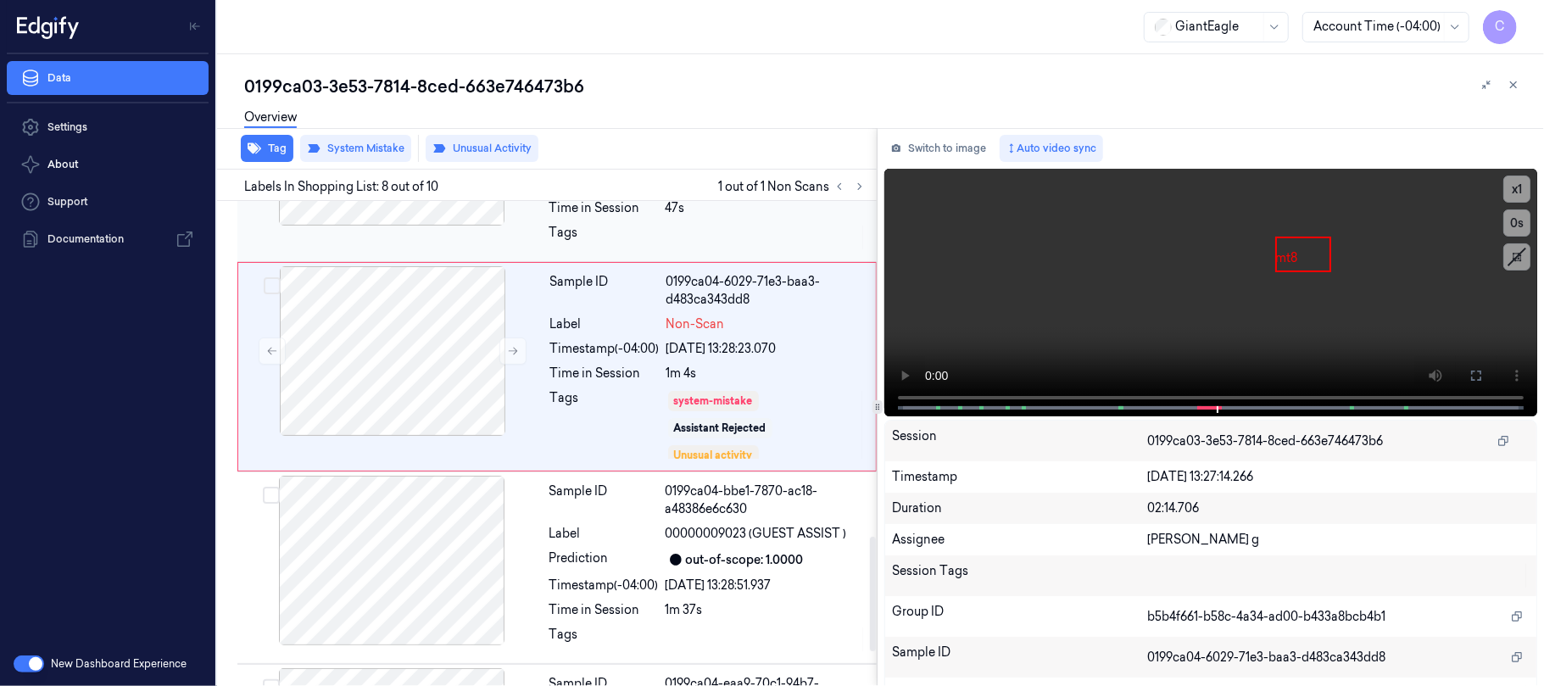
scroll to position [1415, 0]
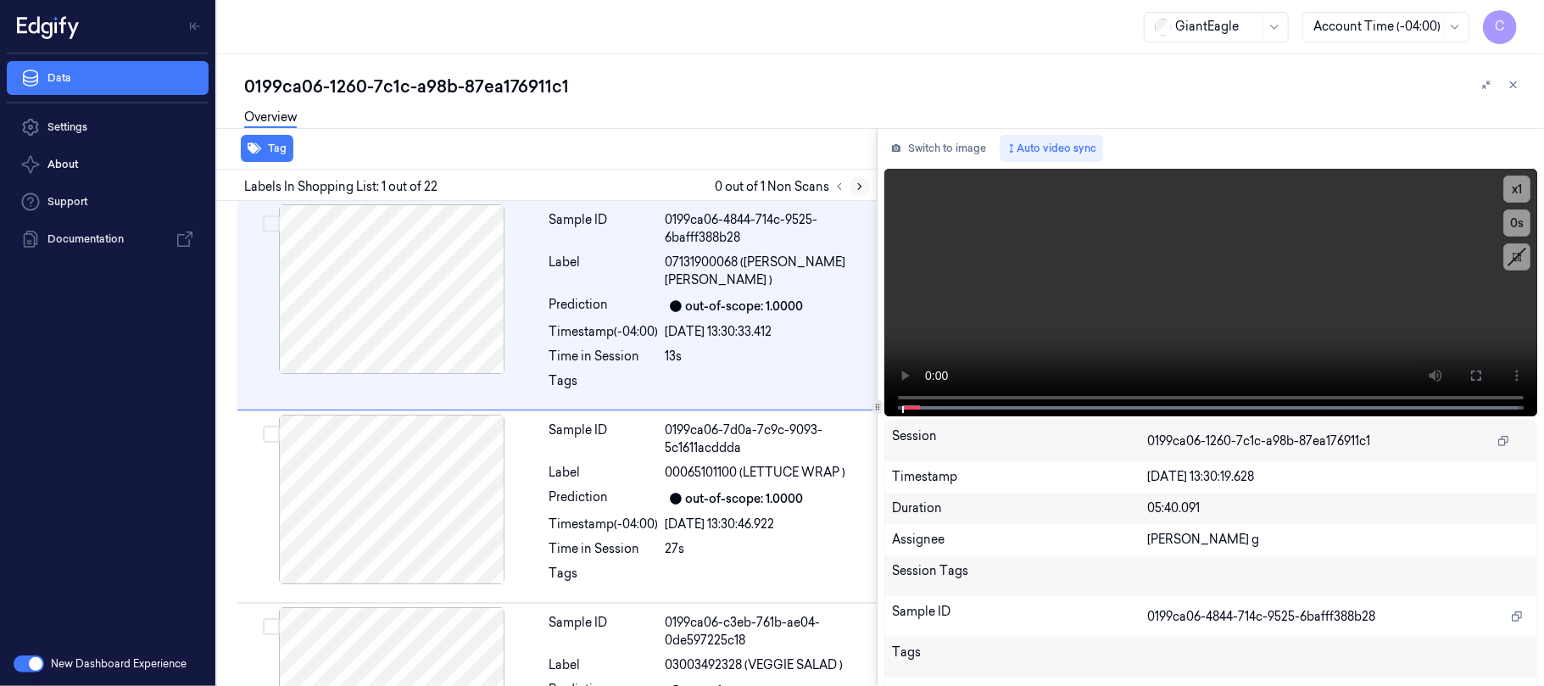
click at [857, 185] on icon at bounding box center [860, 187] width 12 height 12
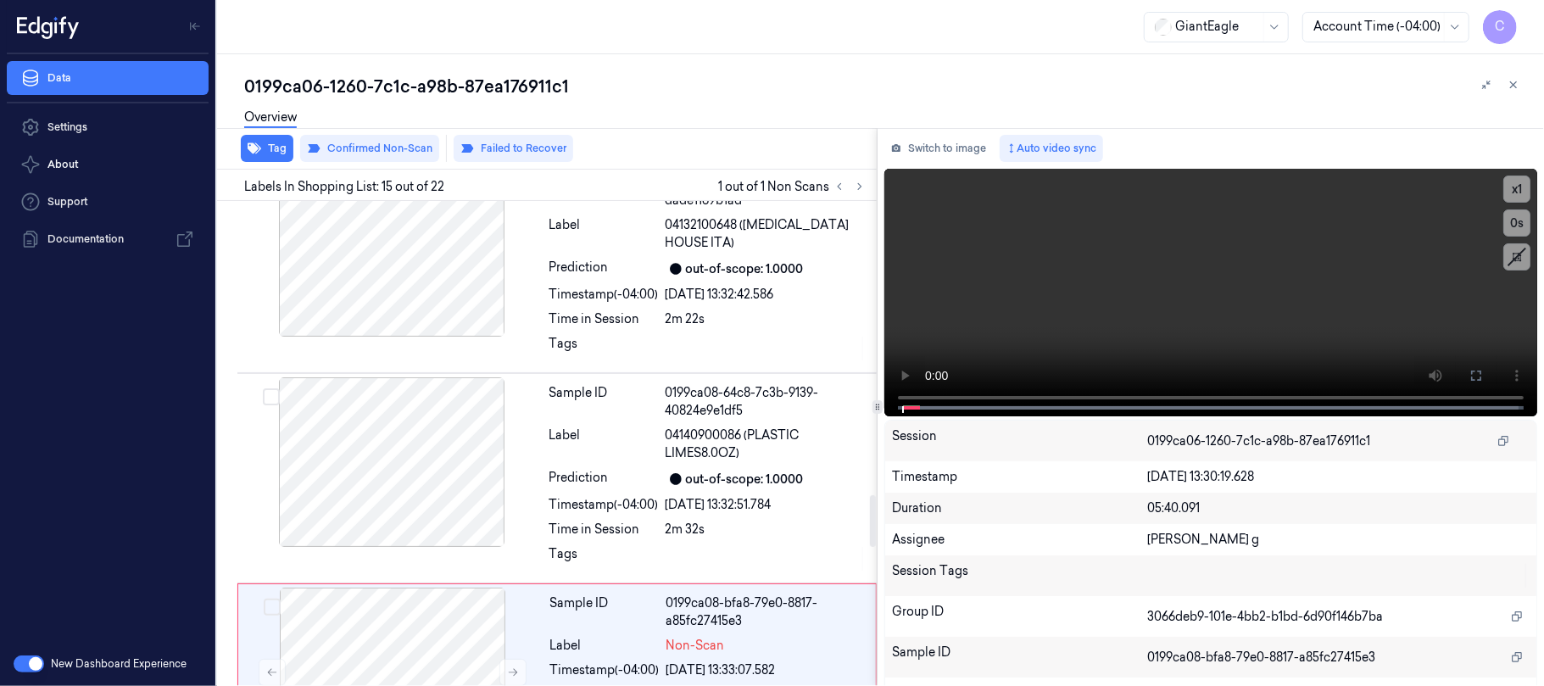
scroll to position [2742, 0]
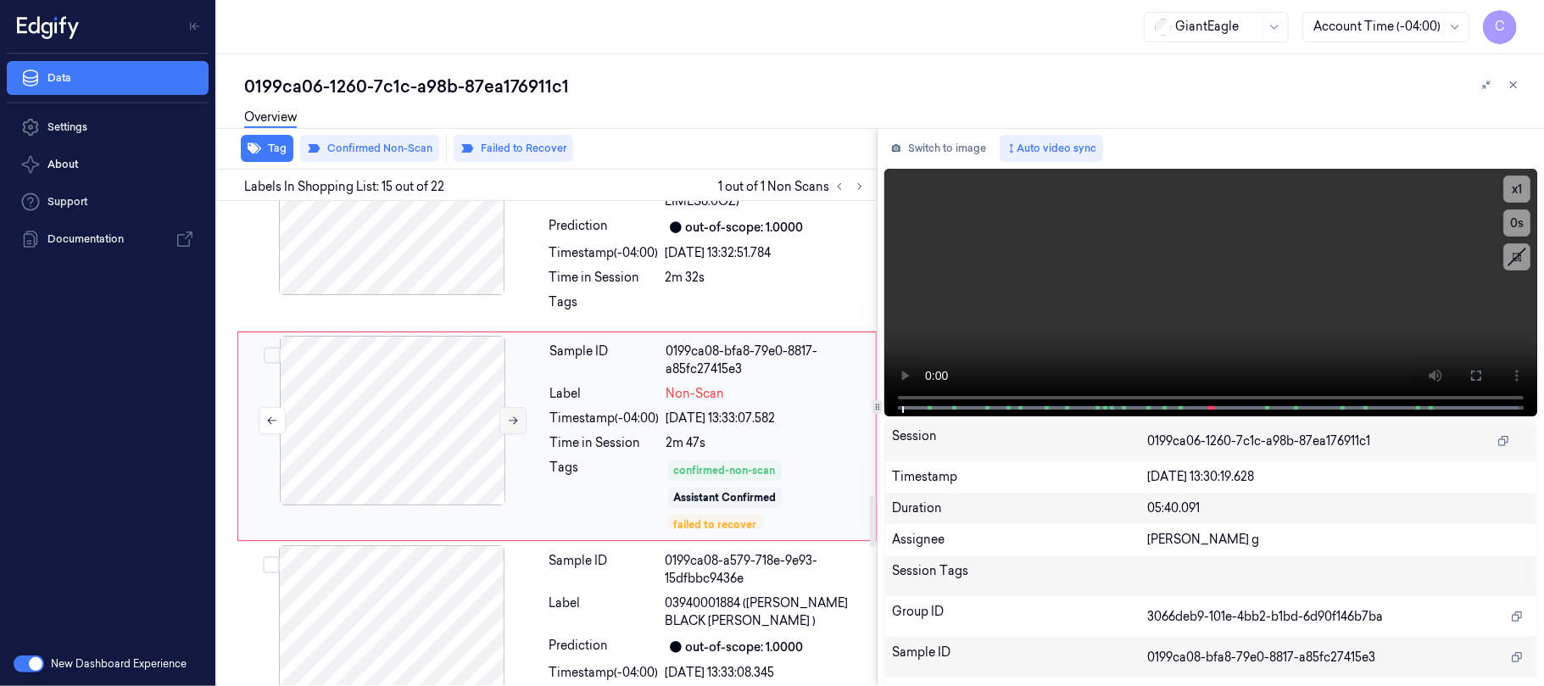
click at [507, 427] on icon at bounding box center [513, 421] width 12 height 12
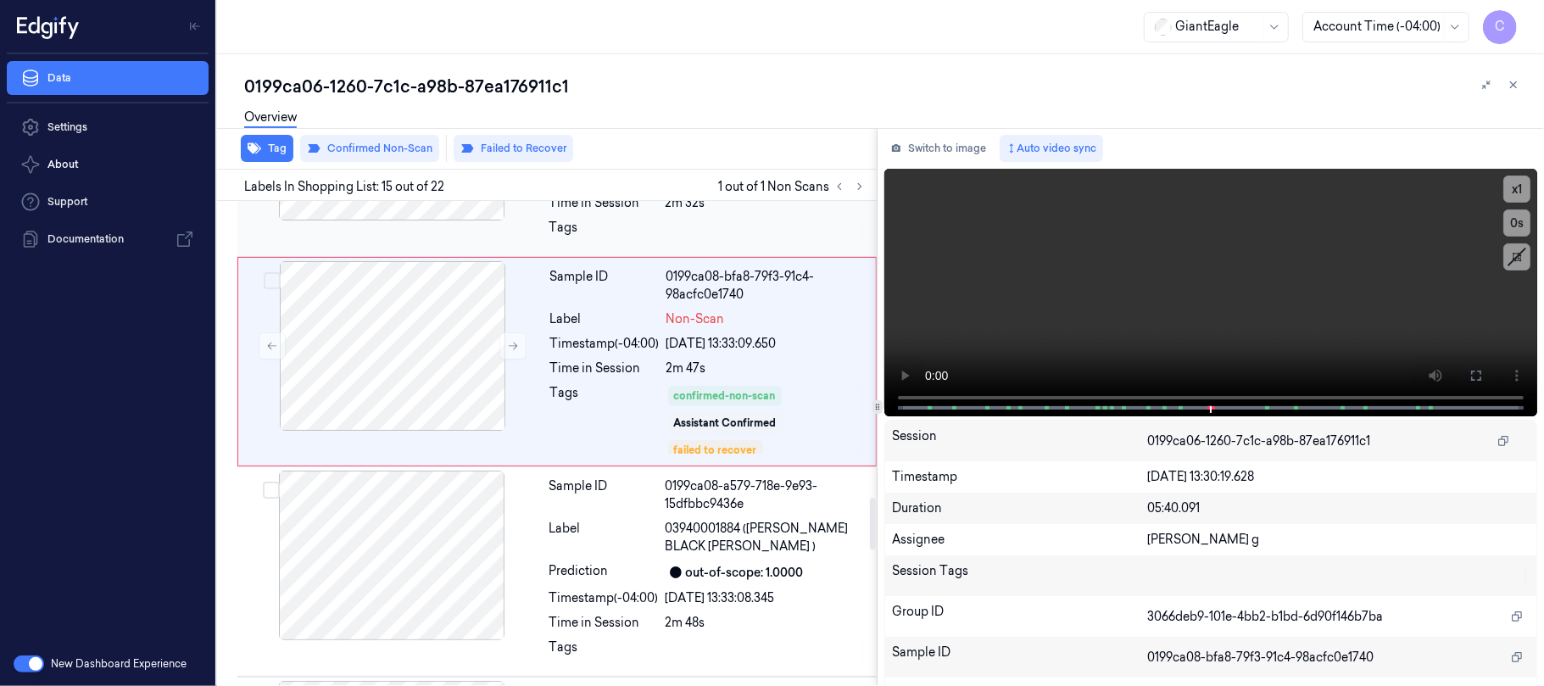
scroll to position [2855, 0]
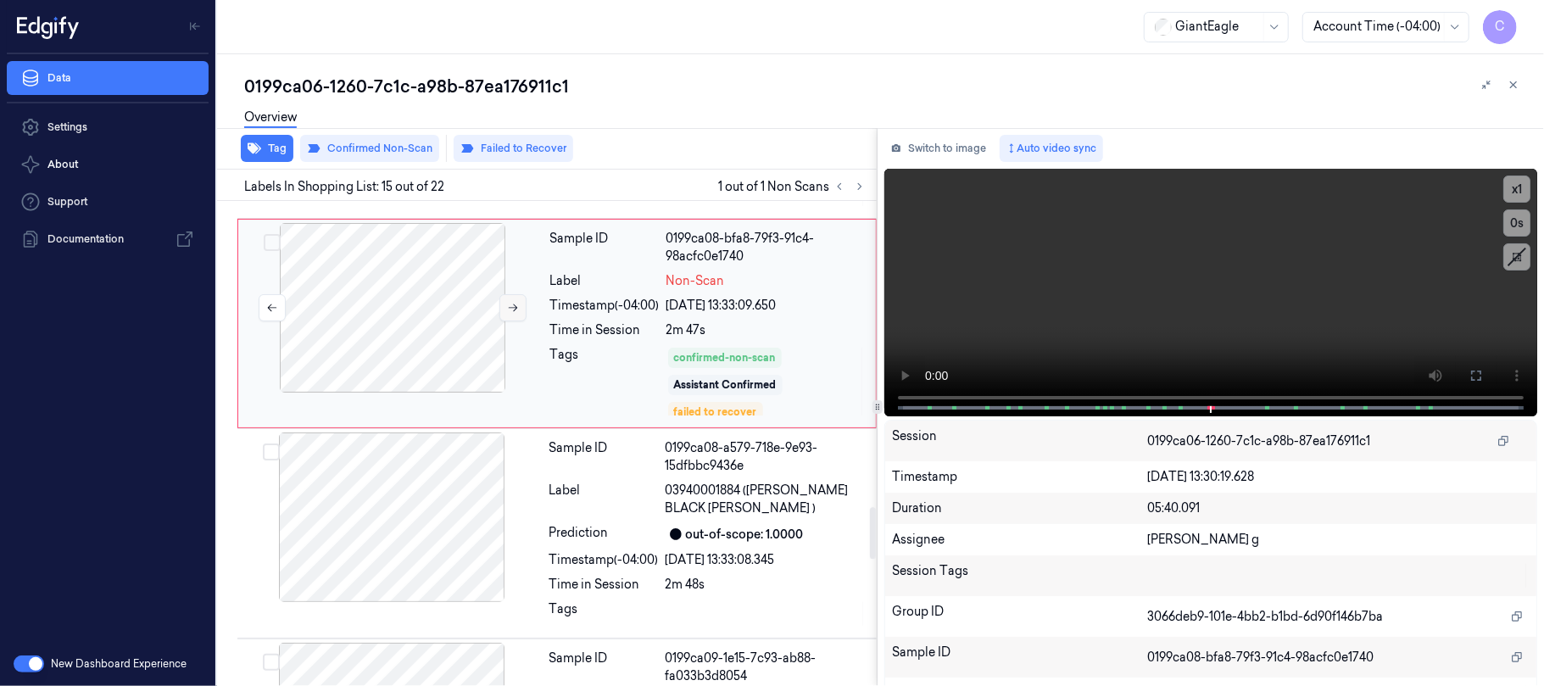
click at [509, 314] on icon at bounding box center [513, 308] width 12 height 12
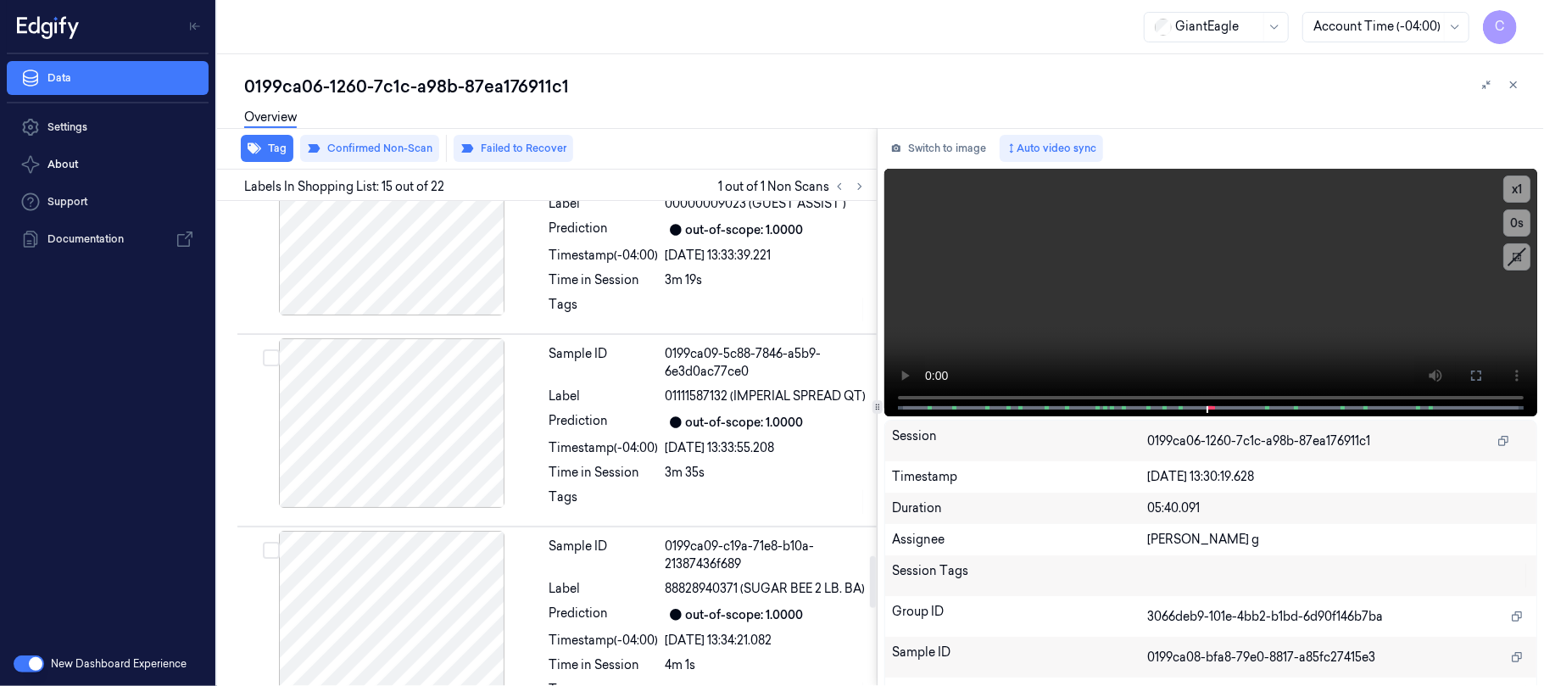
scroll to position [3308, 0]
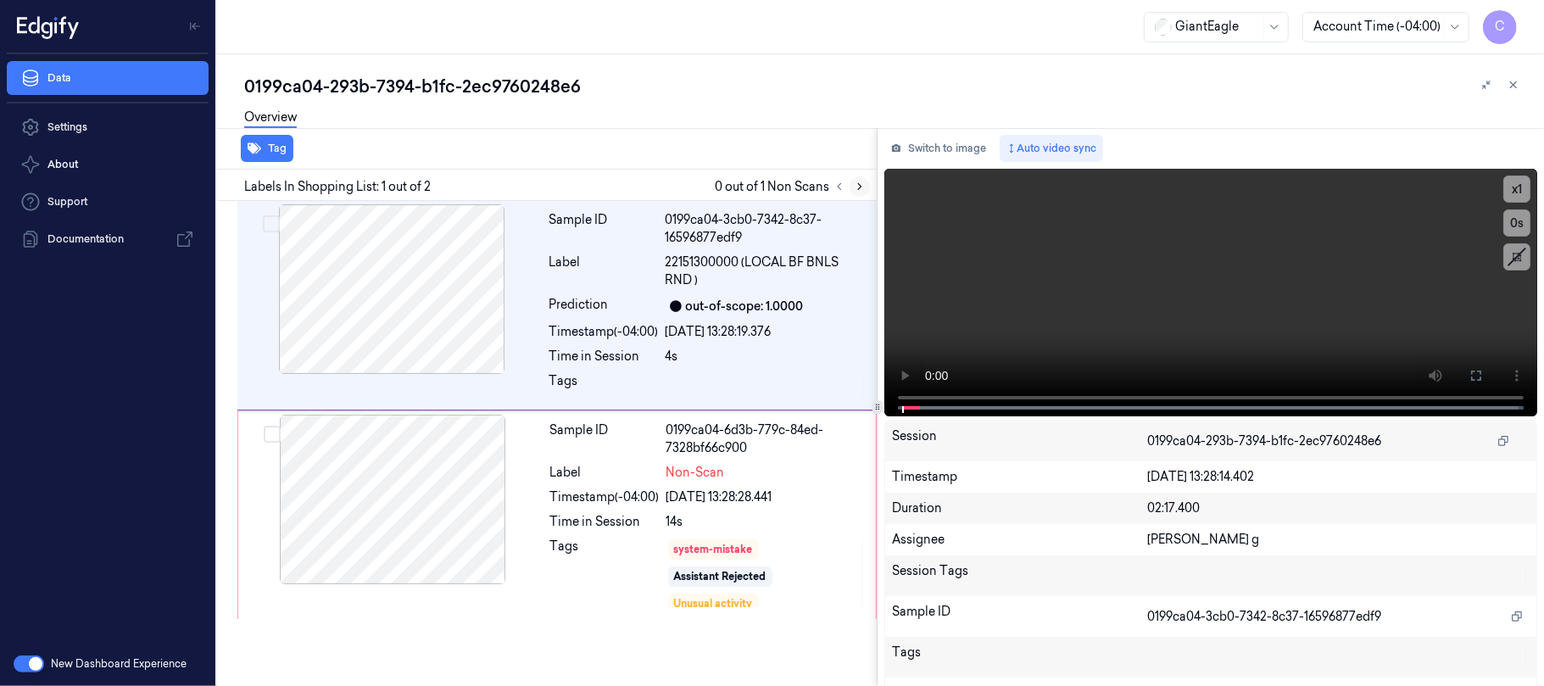
click at [862, 184] on icon at bounding box center [860, 187] width 12 height 12
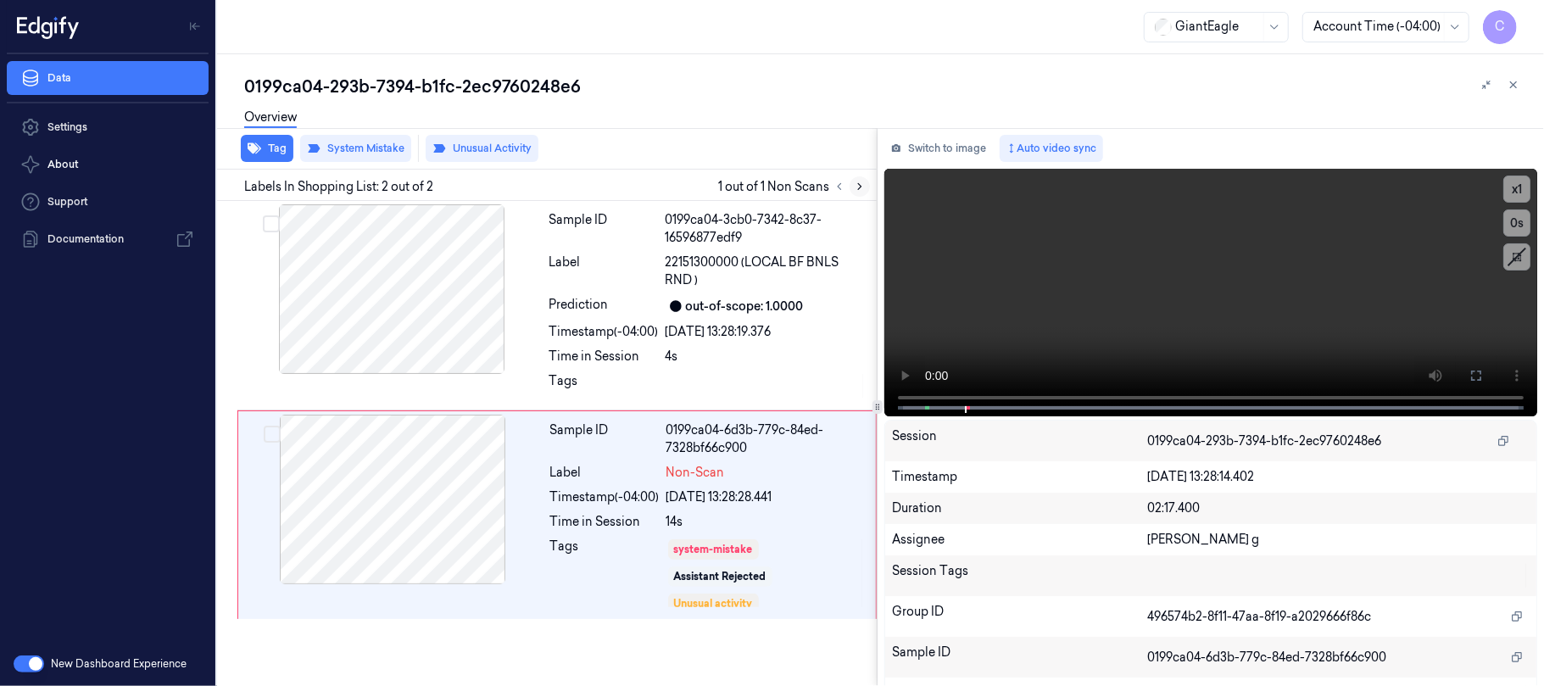
click at [865, 187] on icon at bounding box center [860, 187] width 12 height 12
click at [489, 510] on div at bounding box center [393, 500] width 302 height 170
click at [417, 319] on div at bounding box center [392, 289] width 302 height 170
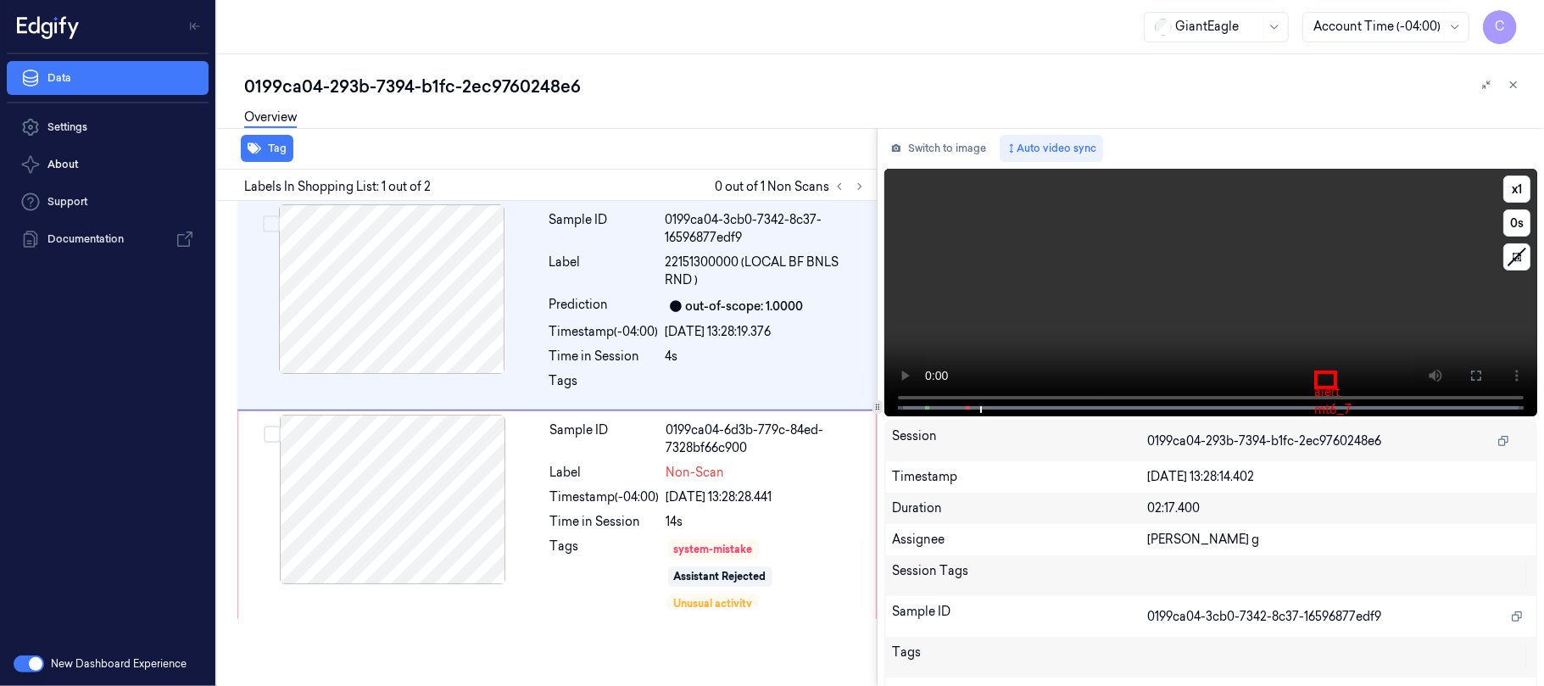
click at [1287, 238] on video at bounding box center [1211, 293] width 653 height 248
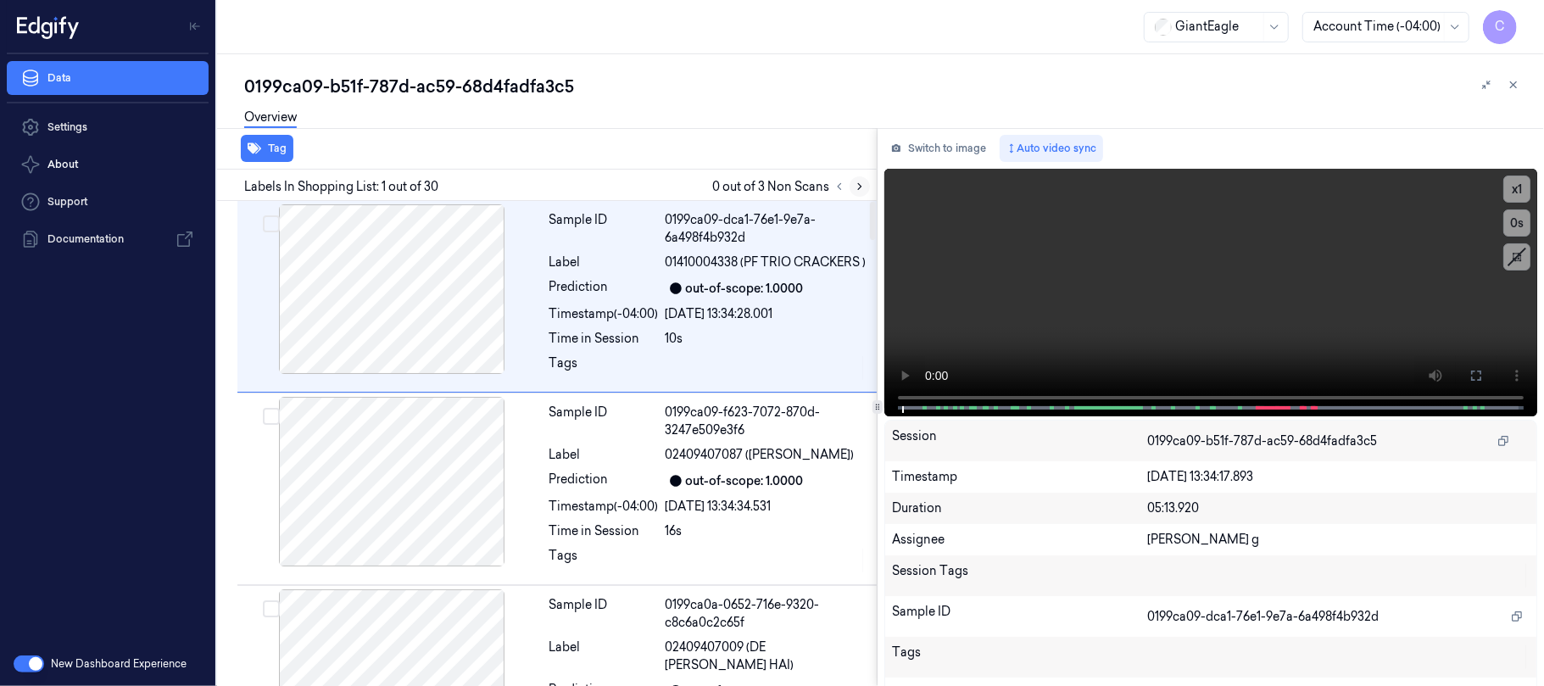
click at [857, 182] on icon at bounding box center [860, 187] width 12 height 12
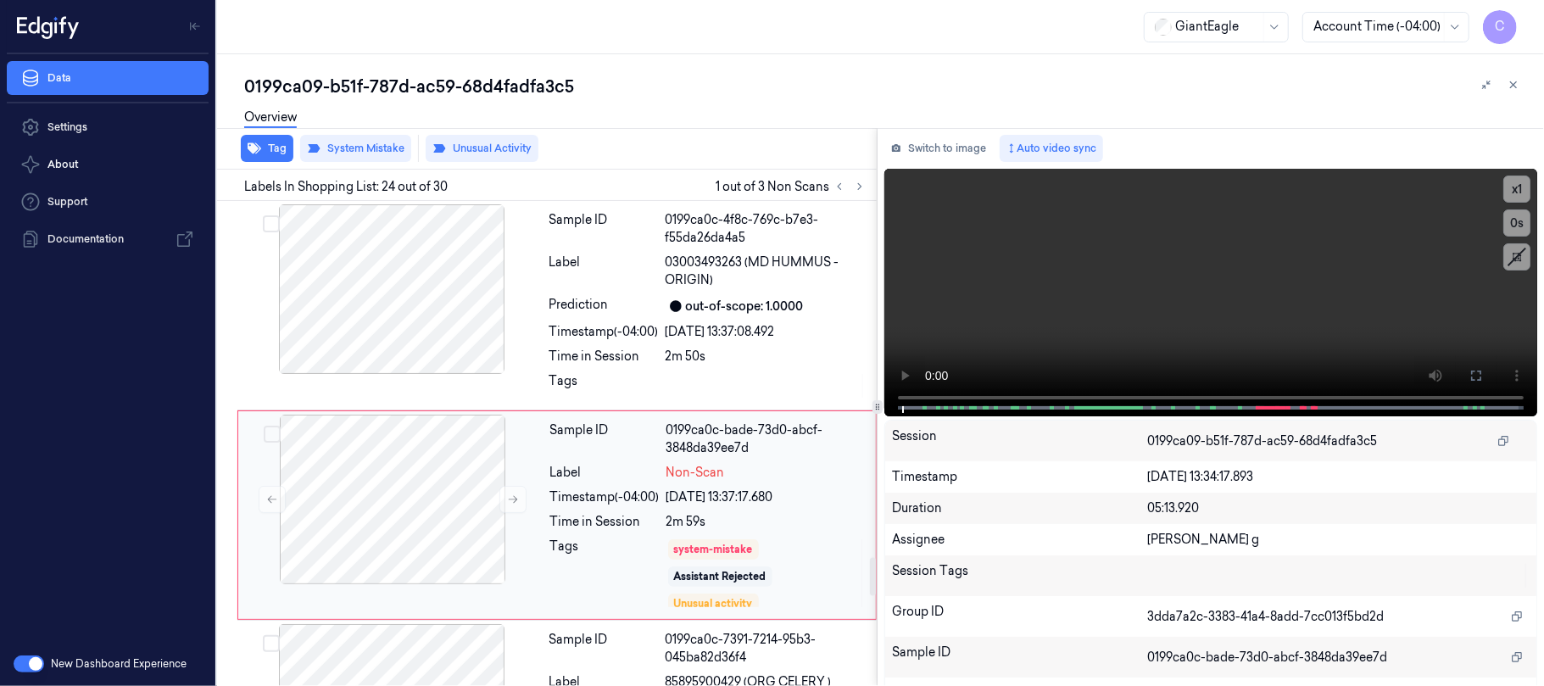
scroll to position [4499, 0]
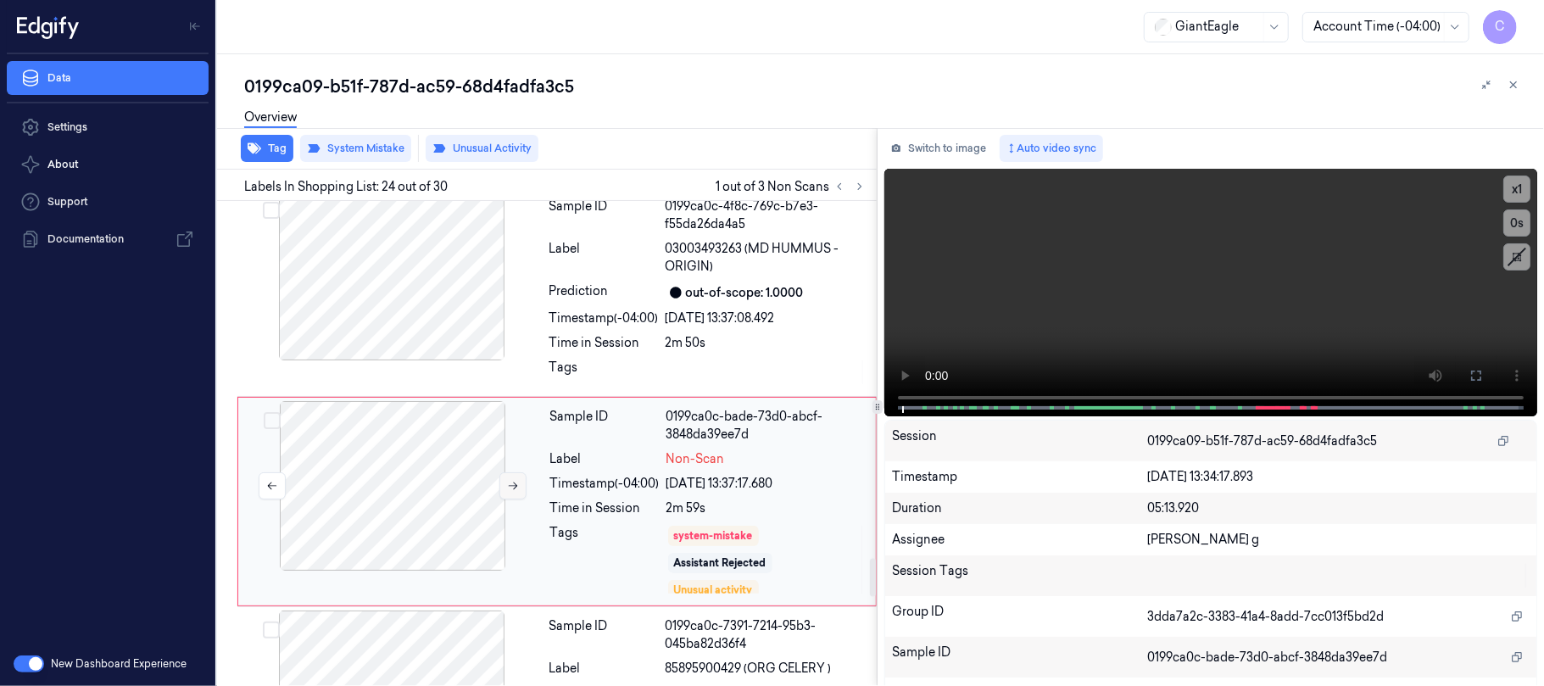
click at [507, 480] on icon at bounding box center [513, 486] width 12 height 12
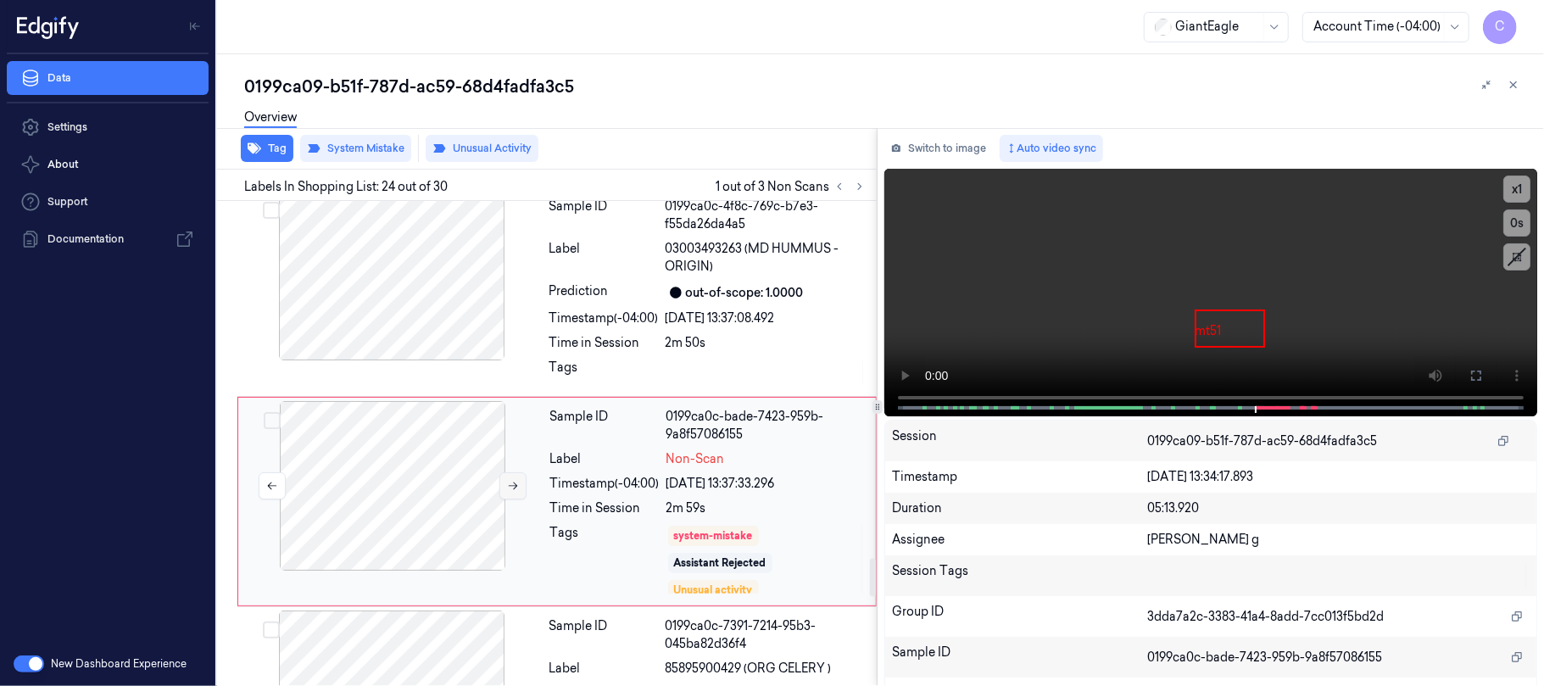
click at [507, 480] on icon at bounding box center [513, 486] width 12 height 12
click at [509, 480] on icon at bounding box center [513, 486] width 12 height 12
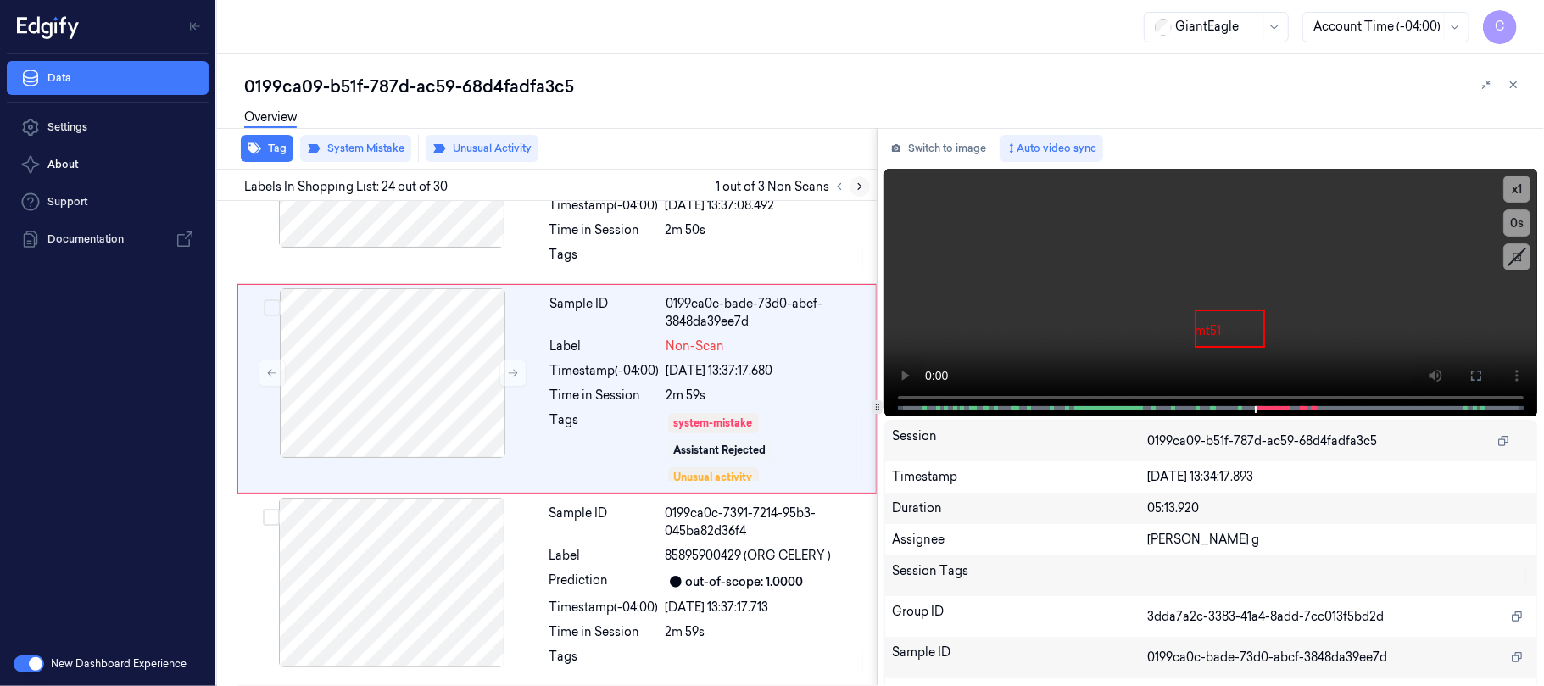
click at [866, 183] on button at bounding box center [860, 186] width 20 height 20
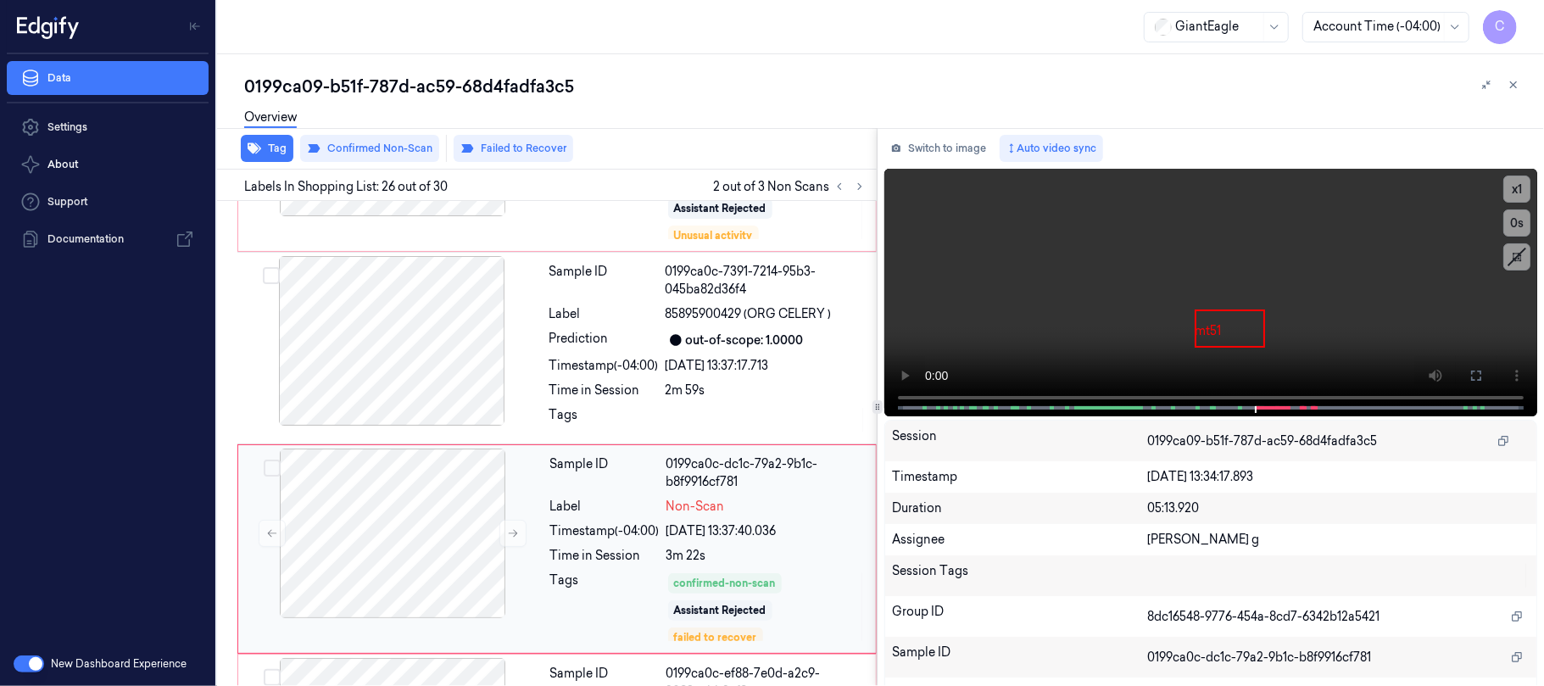
scroll to position [4901, 0]
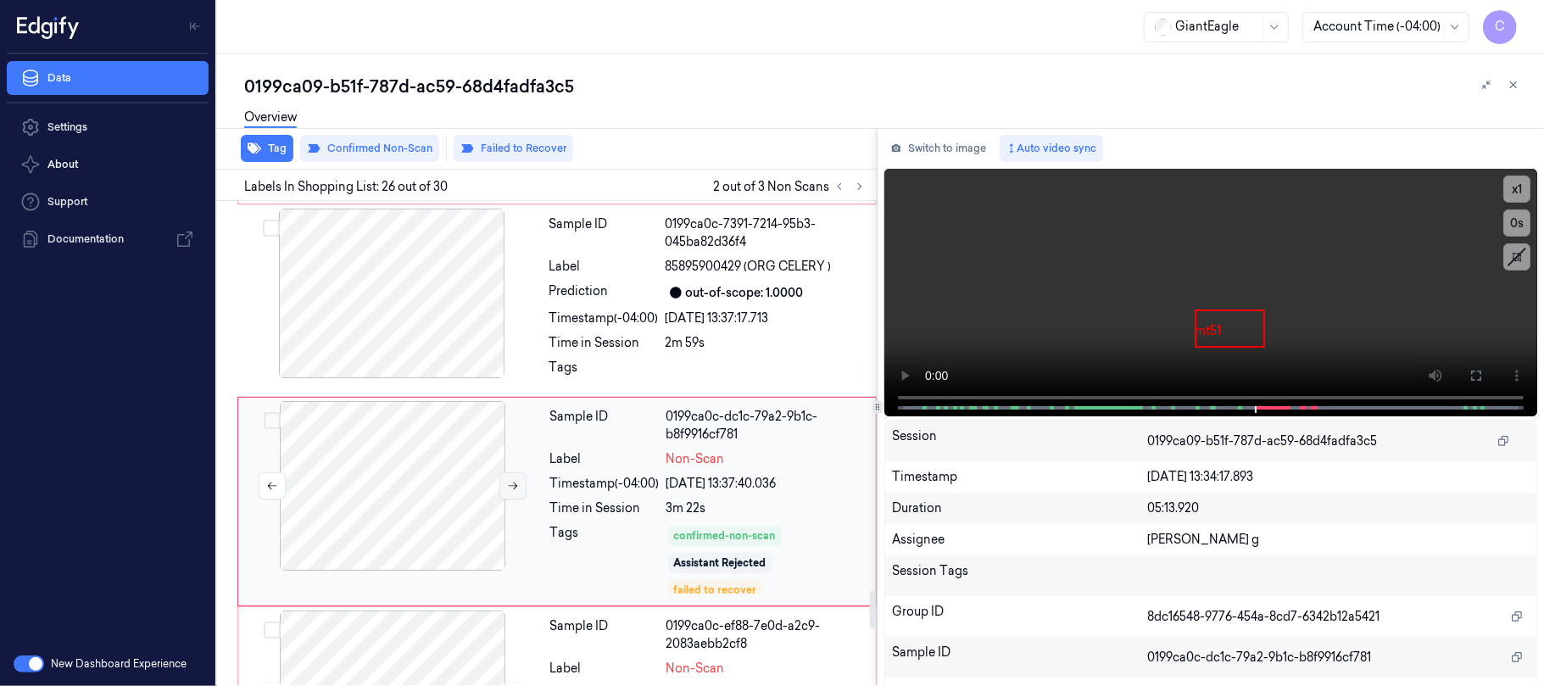
click at [517, 480] on icon at bounding box center [513, 486] width 12 height 12
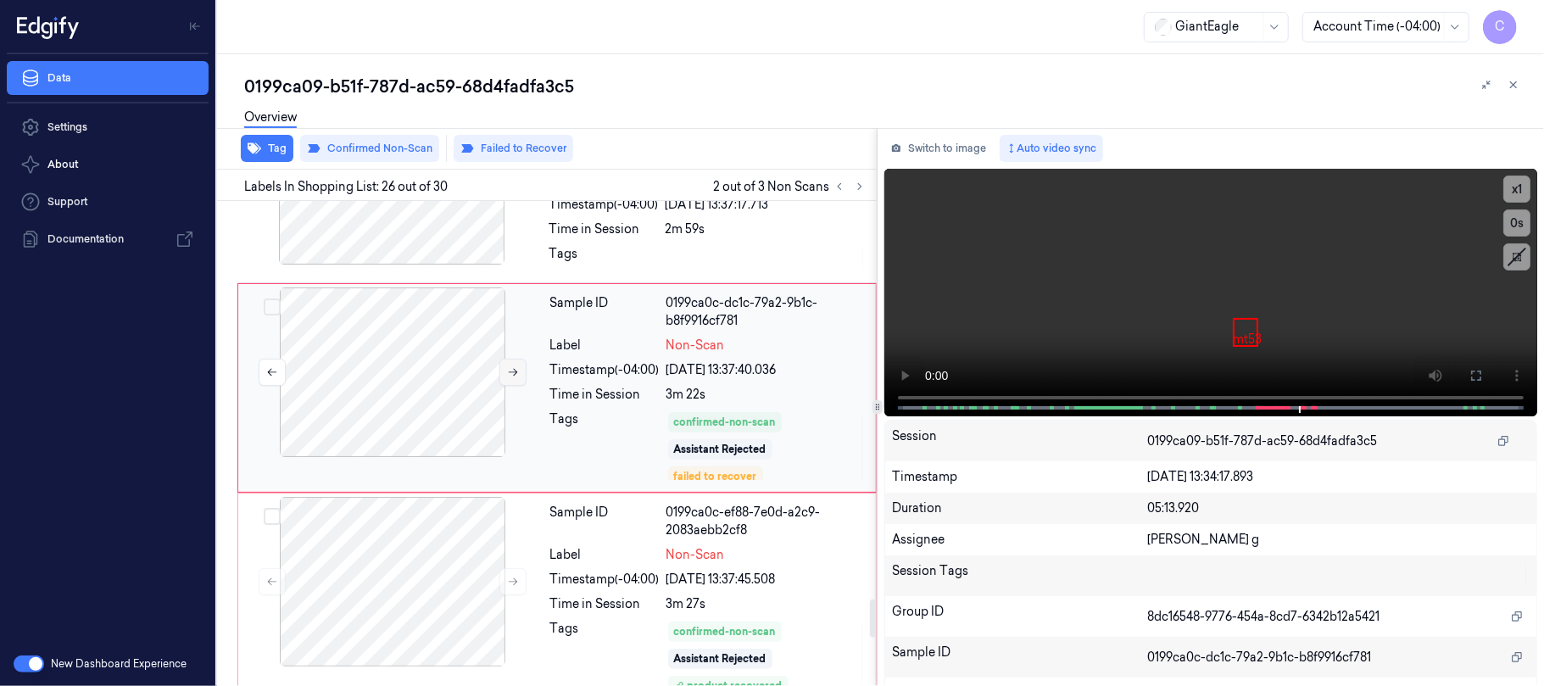
scroll to position [5127, 0]
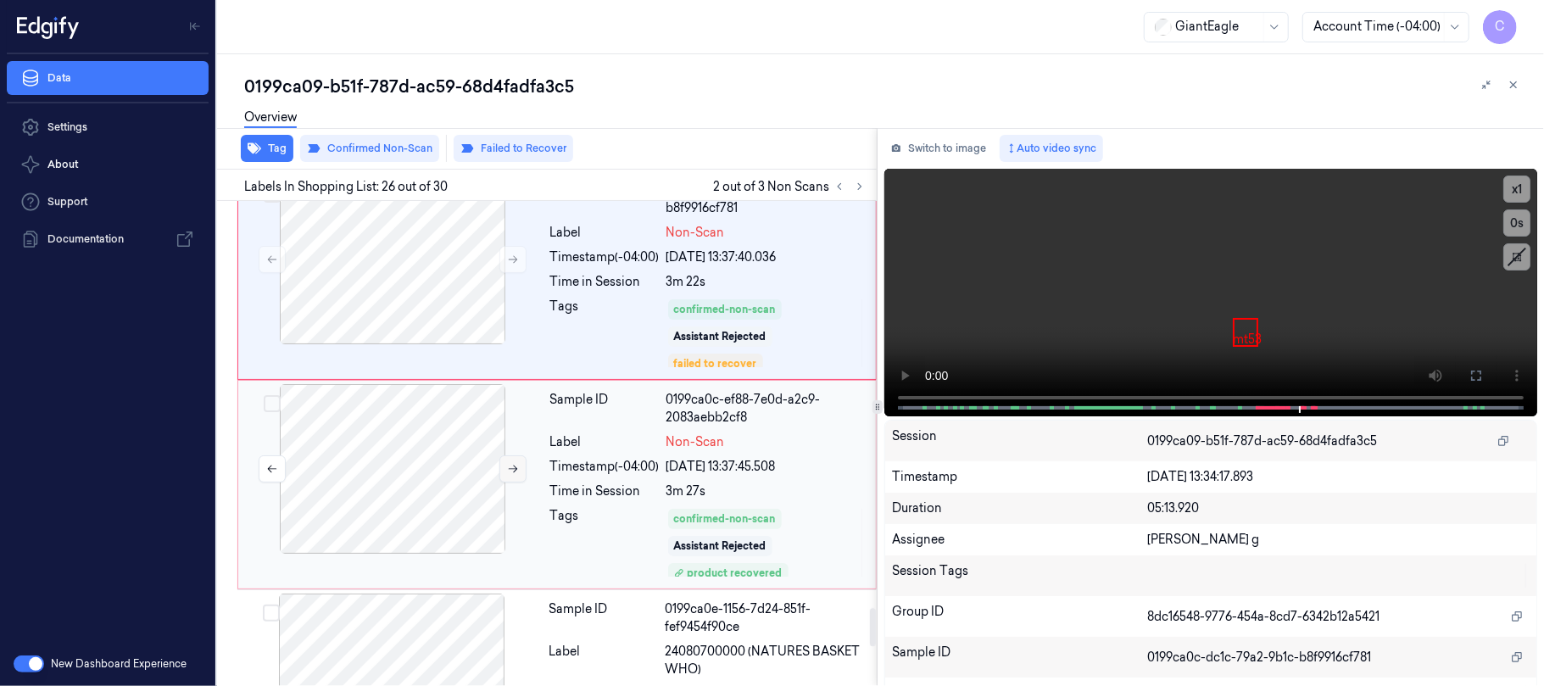
click at [516, 463] on icon at bounding box center [513, 469] width 12 height 12
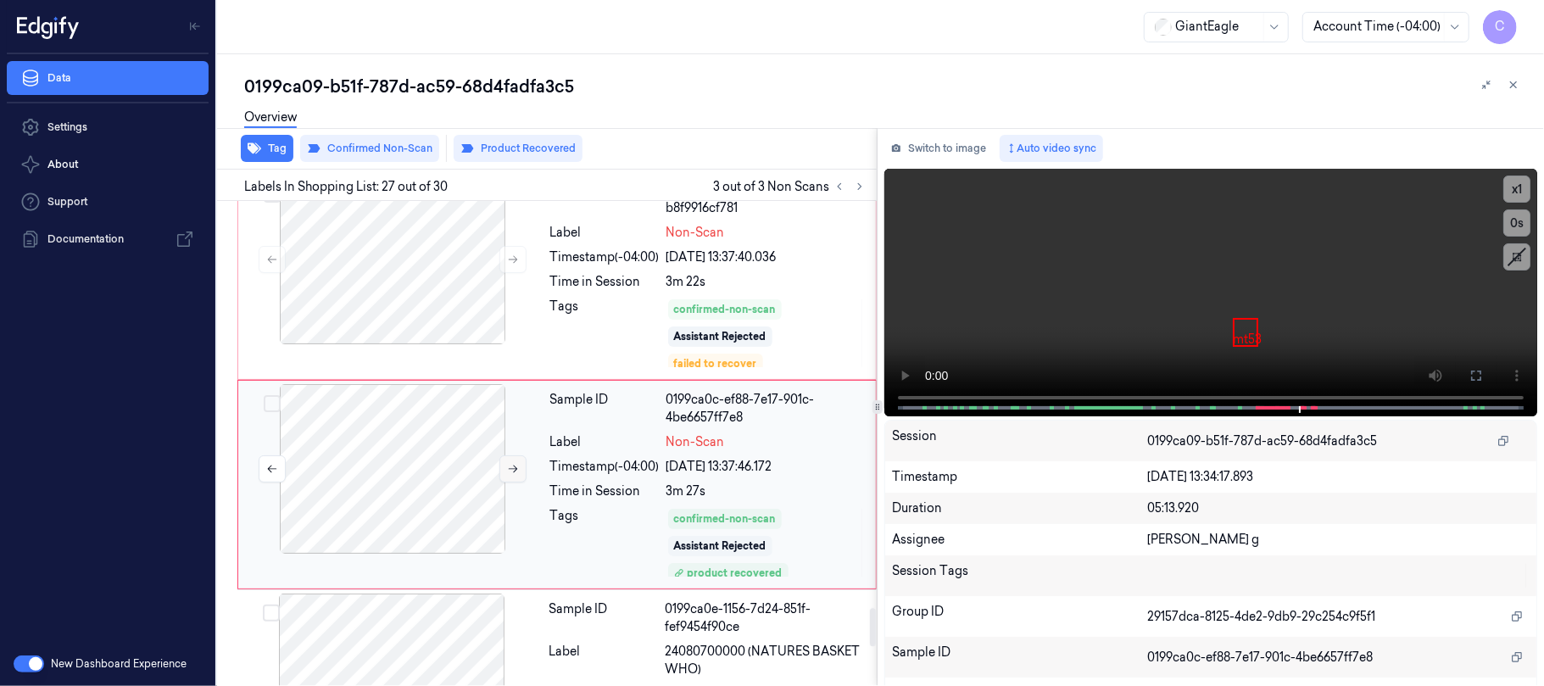
scroll to position [5111, 0]
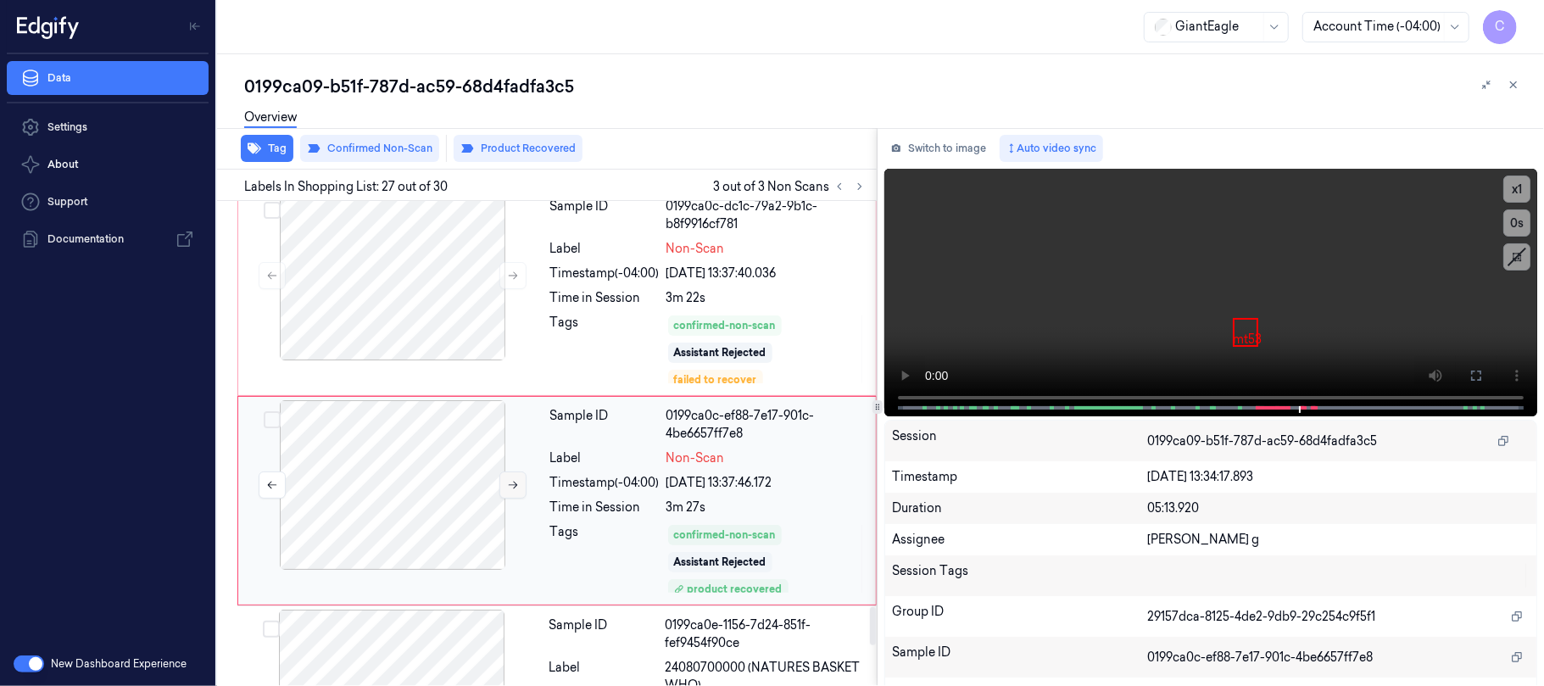
click at [511, 479] on icon at bounding box center [513, 485] width 12 height 12
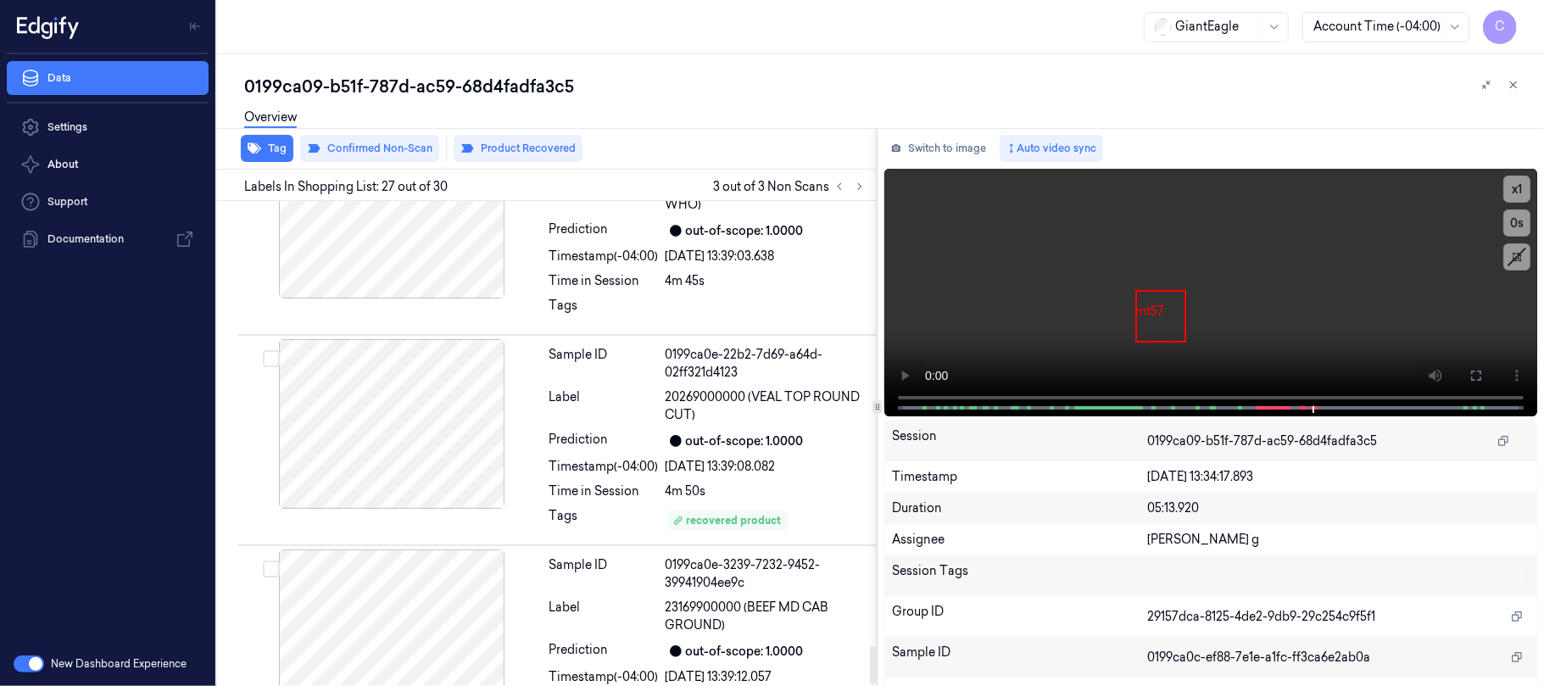
scroll to position [5612, 0]
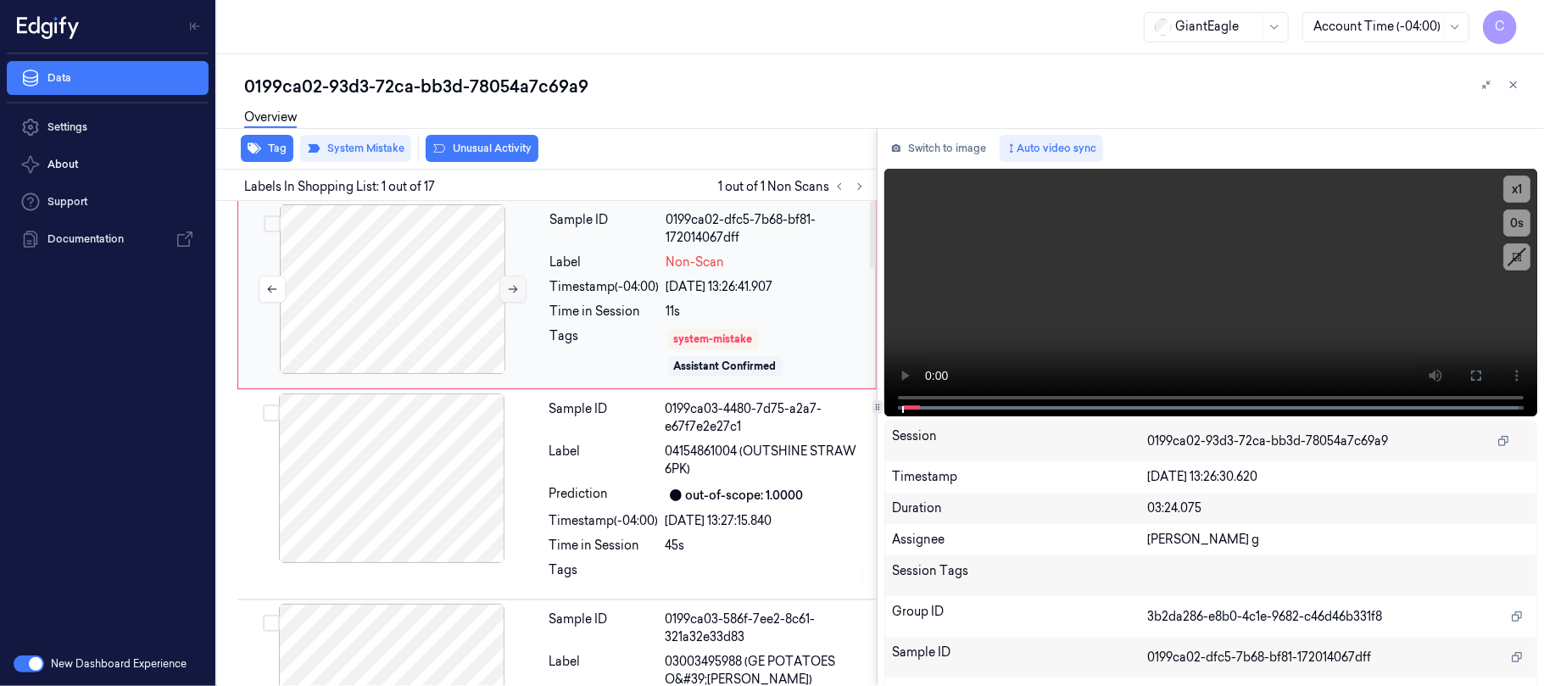
click at [519, 296] on button at bounding box center [513, 289] width 27 height 27
click at [517, 295] on button at bounding box center [513, 289] width 27 height 27
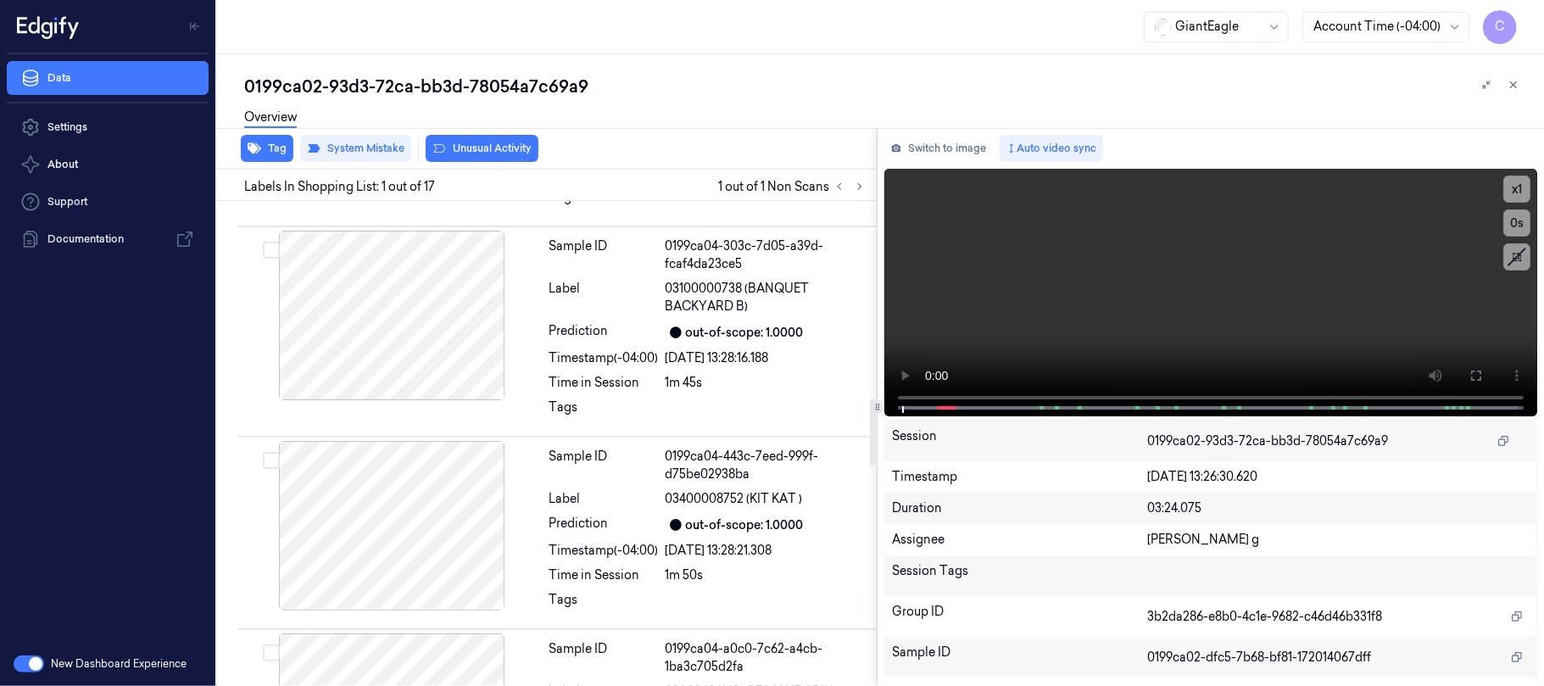
scroll to position [1764, 0]
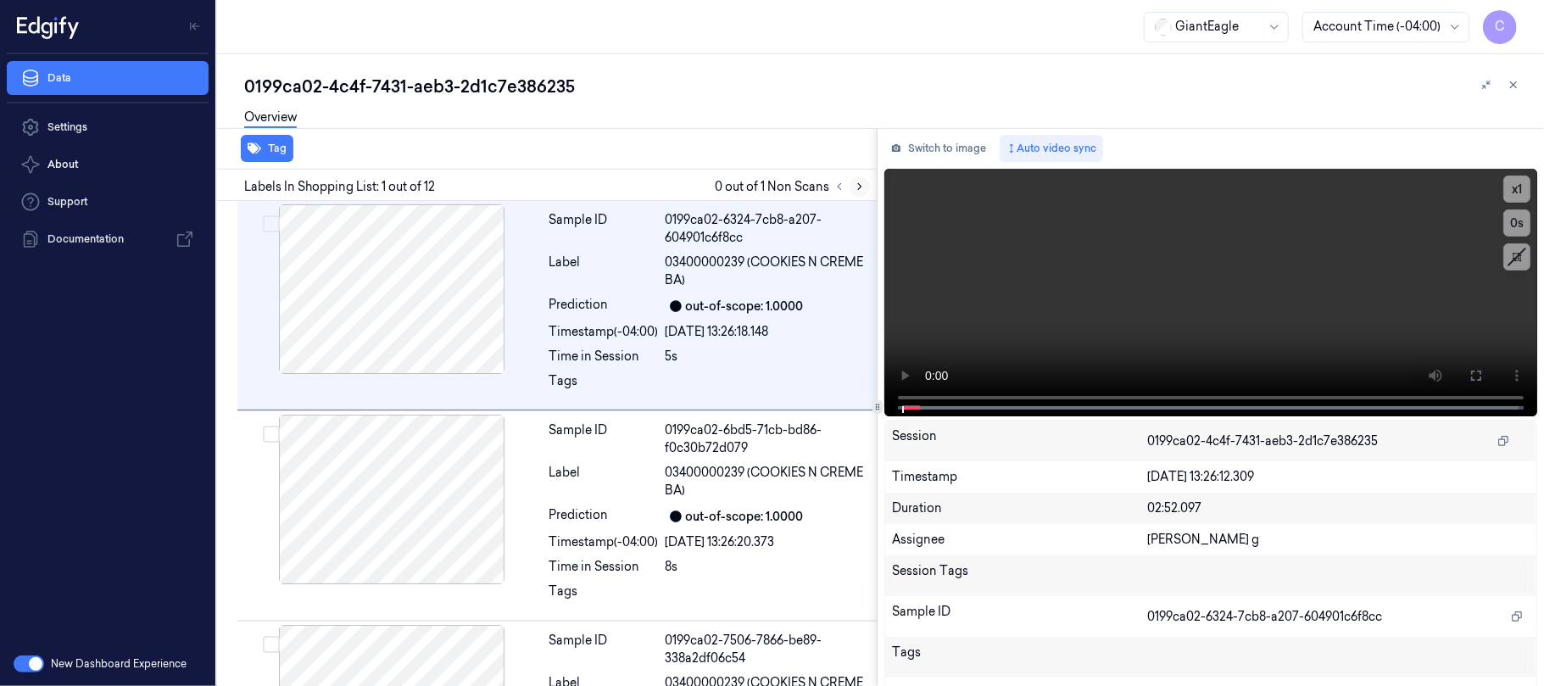
click at [852, 183] on button at bounding box center [860, 186] width 20 height 20
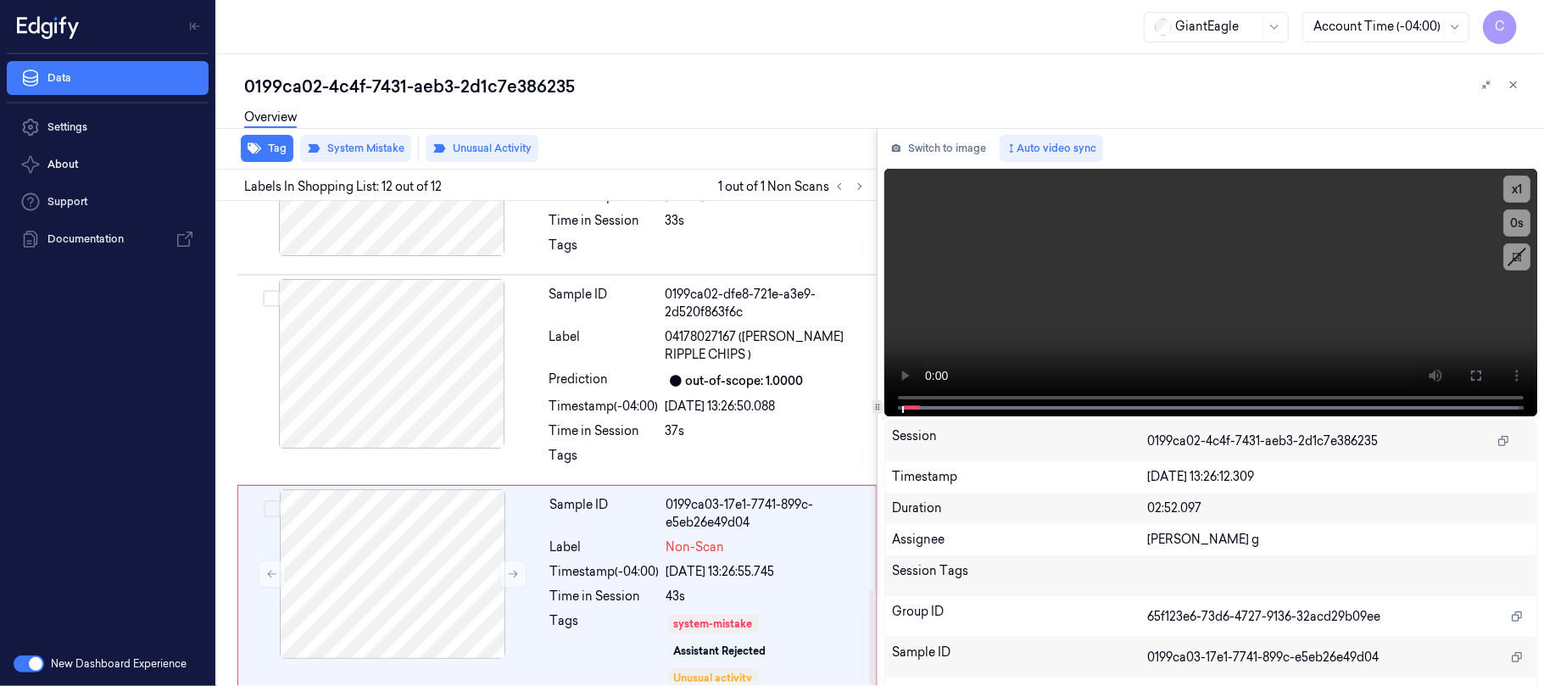
scroll to position [1978, 0]
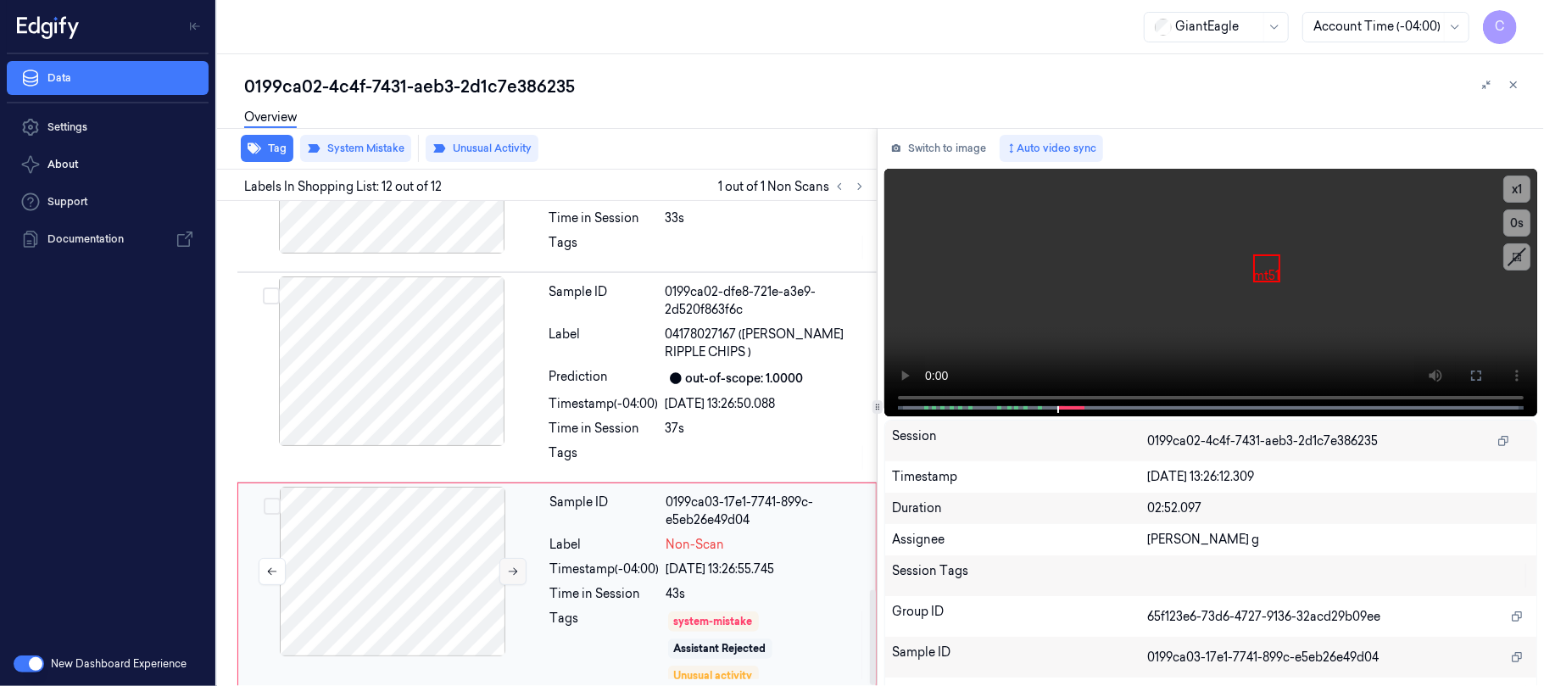
click at [511, 567] on button at bounding box center [513, 571] width 27 height 27
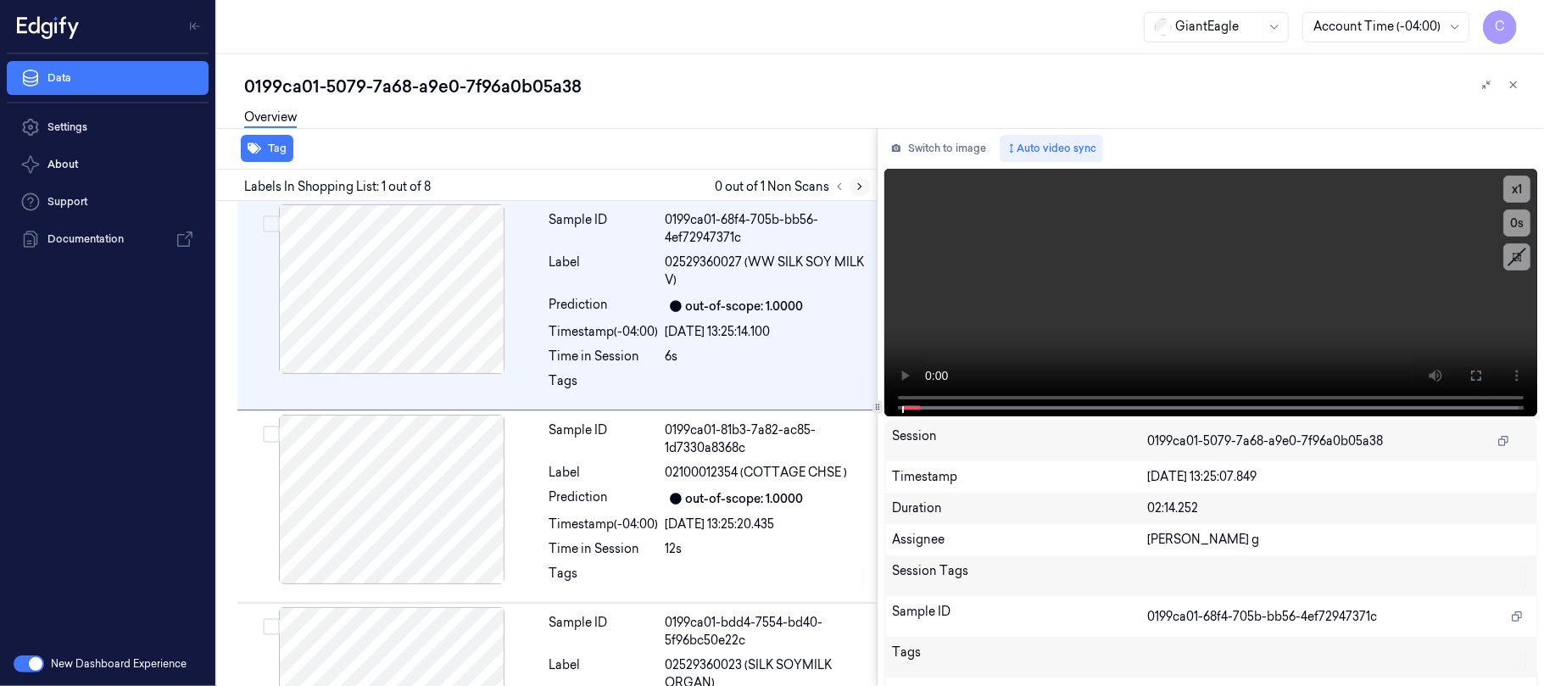
click at [858, 185] on icon at bounding box center [860, 187] width 12 height 12
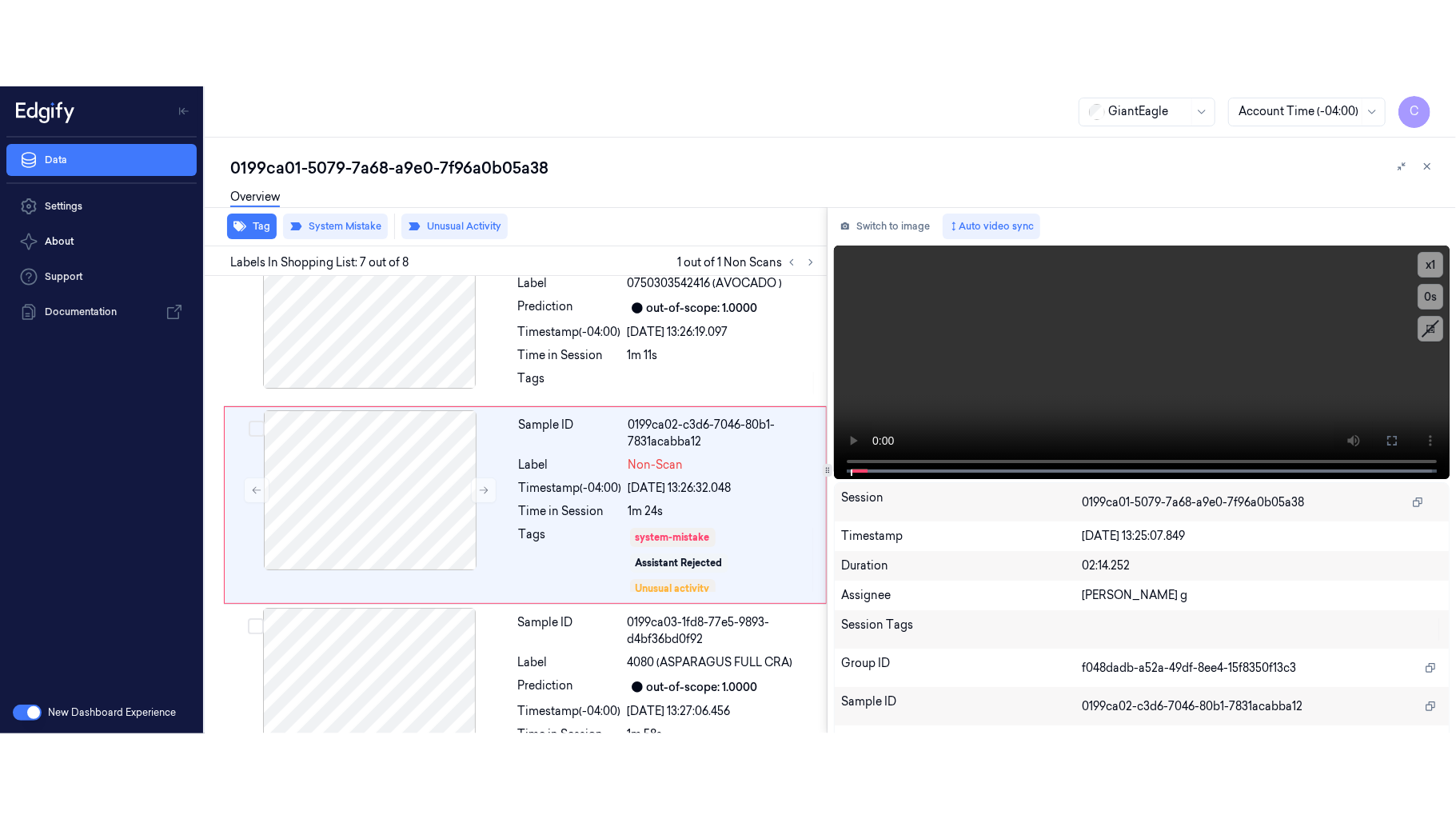
scroll to position [1011, 0]
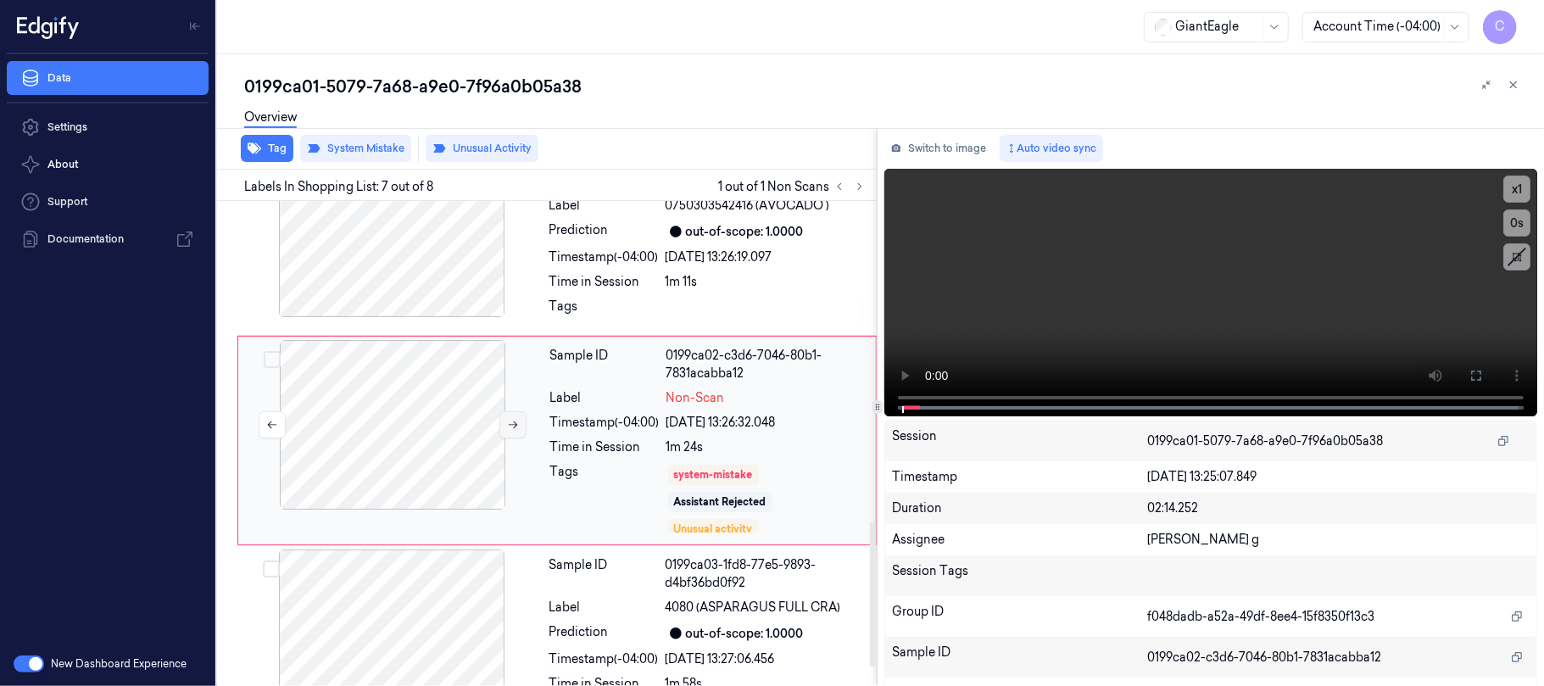
click at [511, 425] on icon at bounding box center [513, 425] width 12 height 12
click at [512, 427] on icon at bounding box center [513, 425] width 12 height 12
click at [511, 431] on icon at bounding box center [513, 425] width 12 height 12
click at [509, 434] on button at bounding box center [513, 424] width 27 height 27
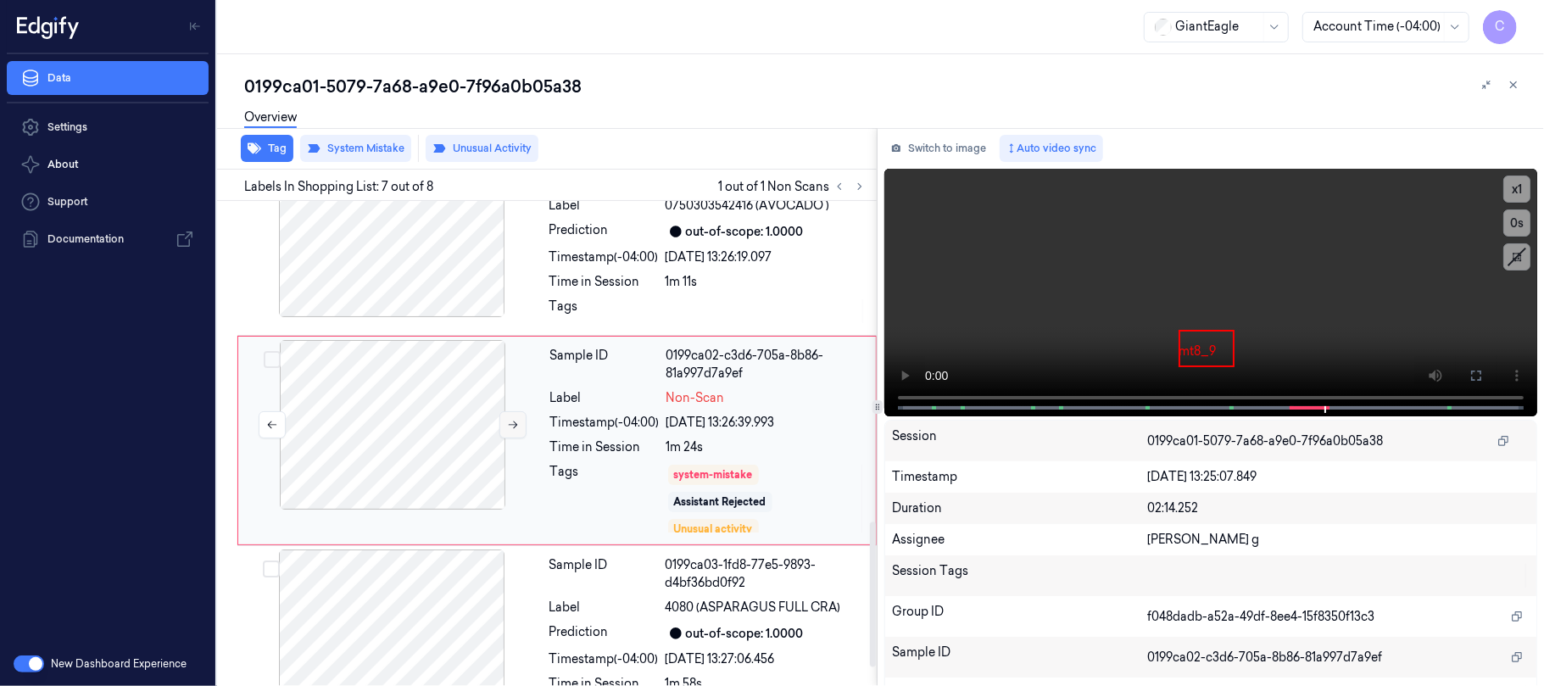
click at [509, 425] on icon at bounding box center [513, 425] width 12 height 12
click at [510, 428] on icon at bounding box center [513, 425] width 12 height 12
click at [1471, 370] on icon at bounding box center [1477, 376] width 14 height 14
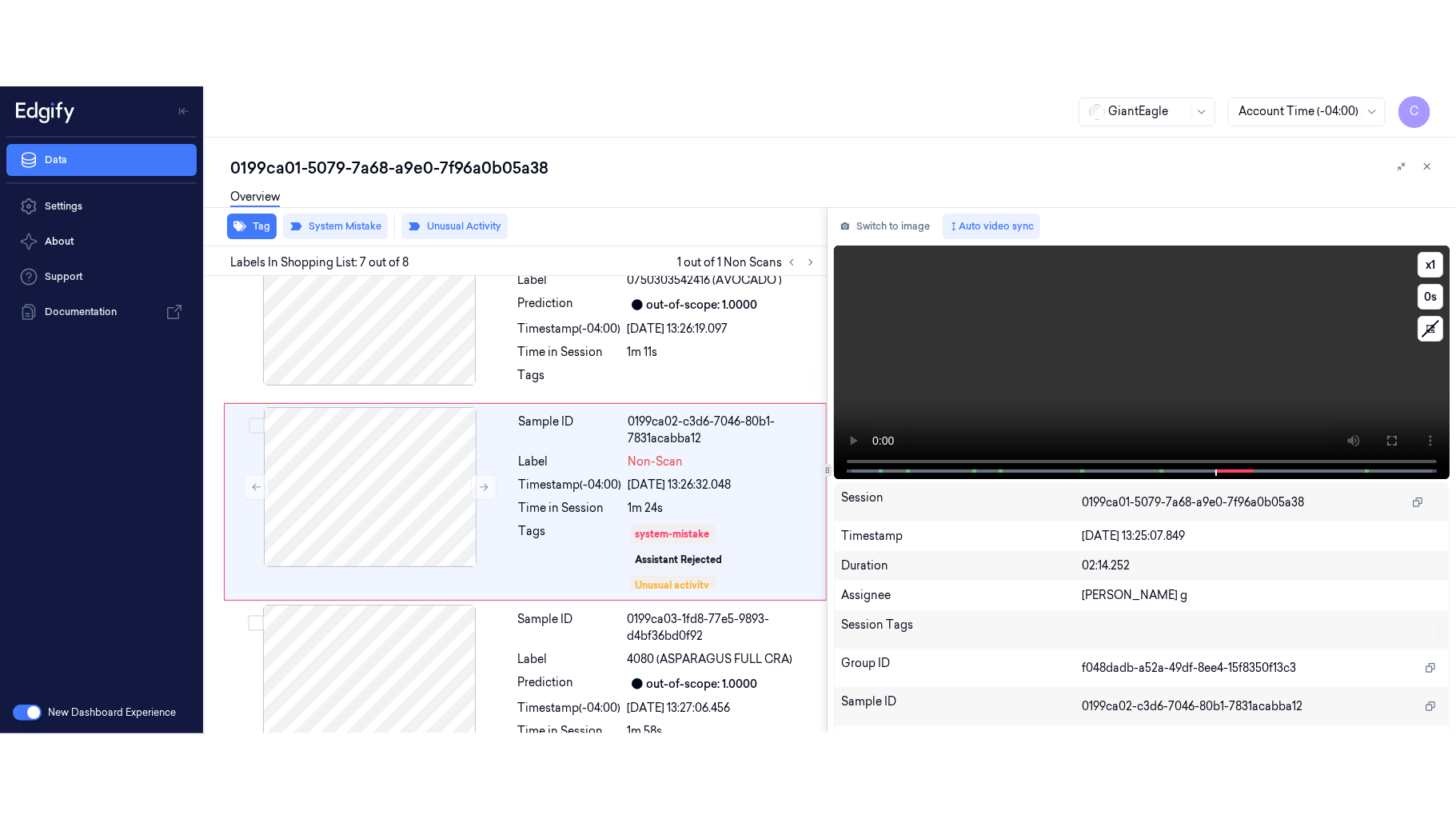
scroll to position [897, 0]
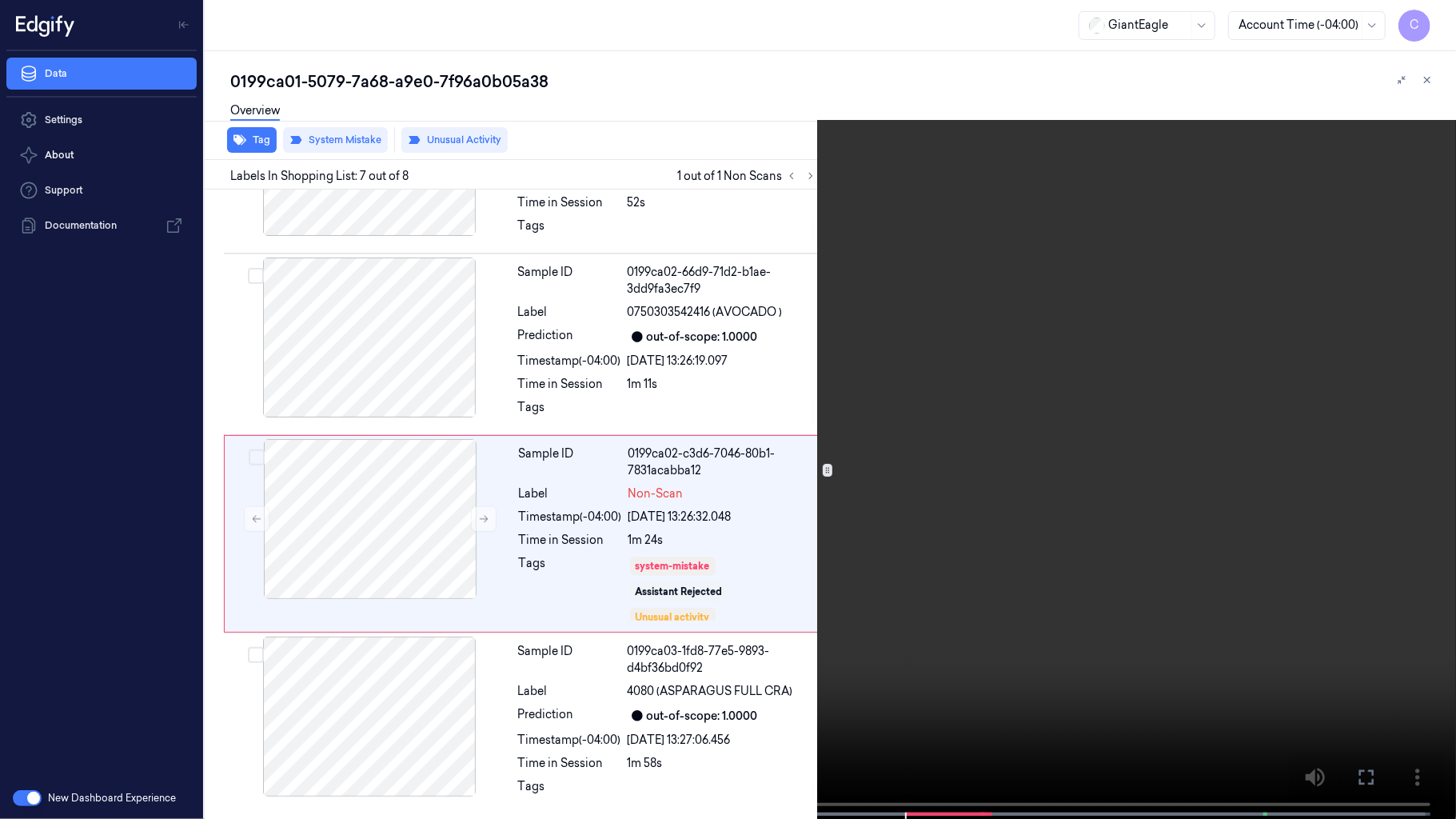
click at [893, 572] on video at bounding box center [728, 411] width 1456 height 822
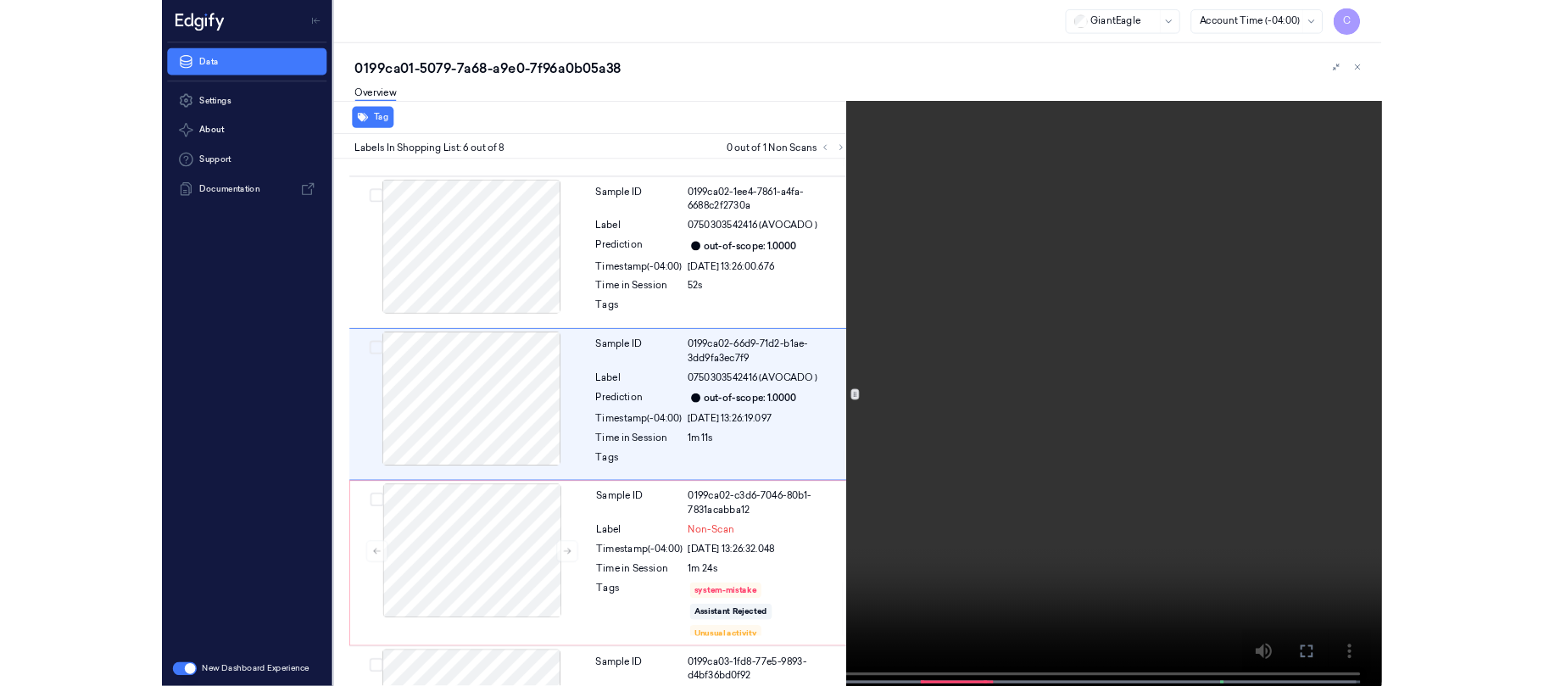
scroll to position [780, 0]
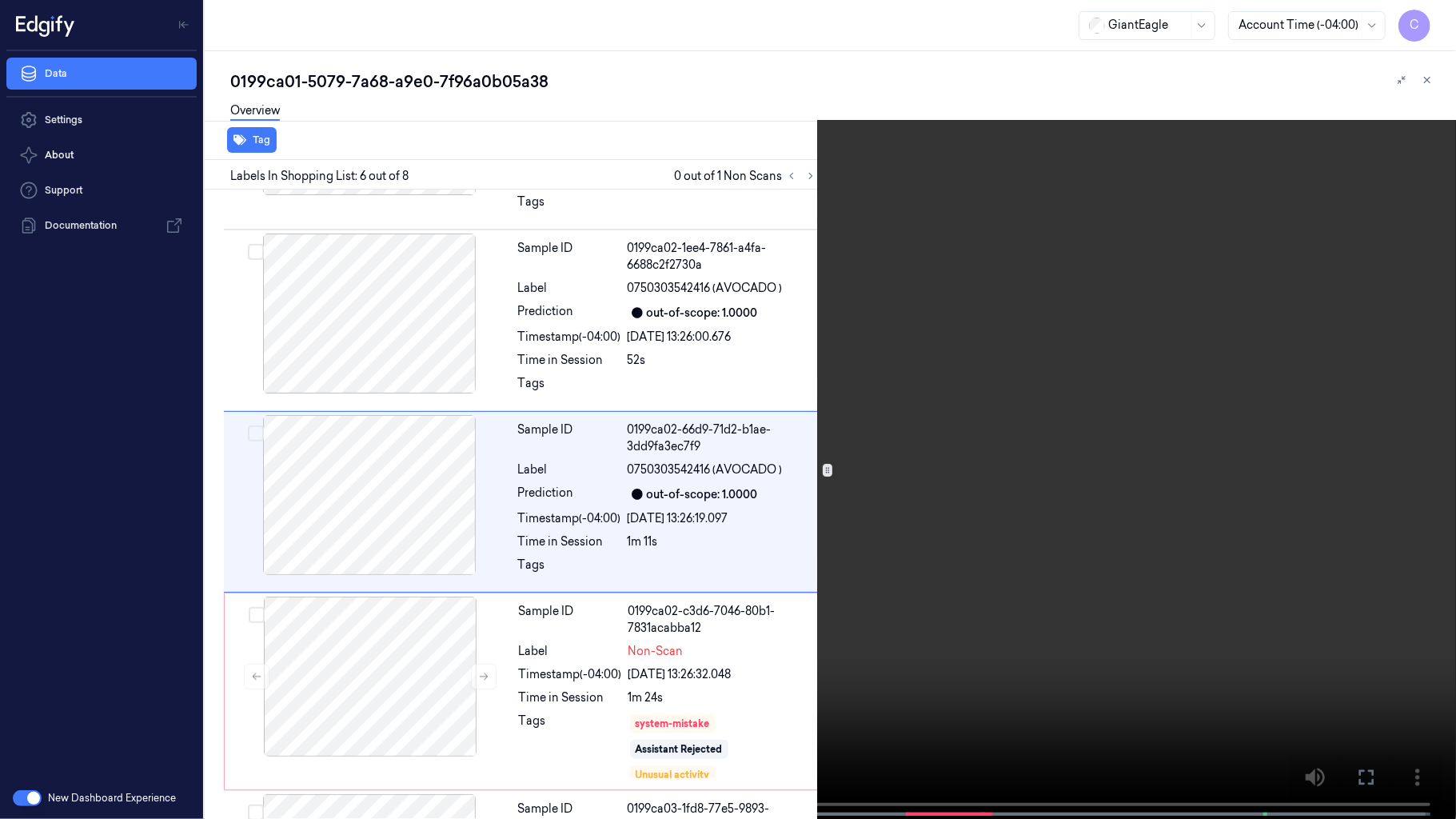
click at [752, 452] on video at bounding box center [728, 411] width 1456 height 822
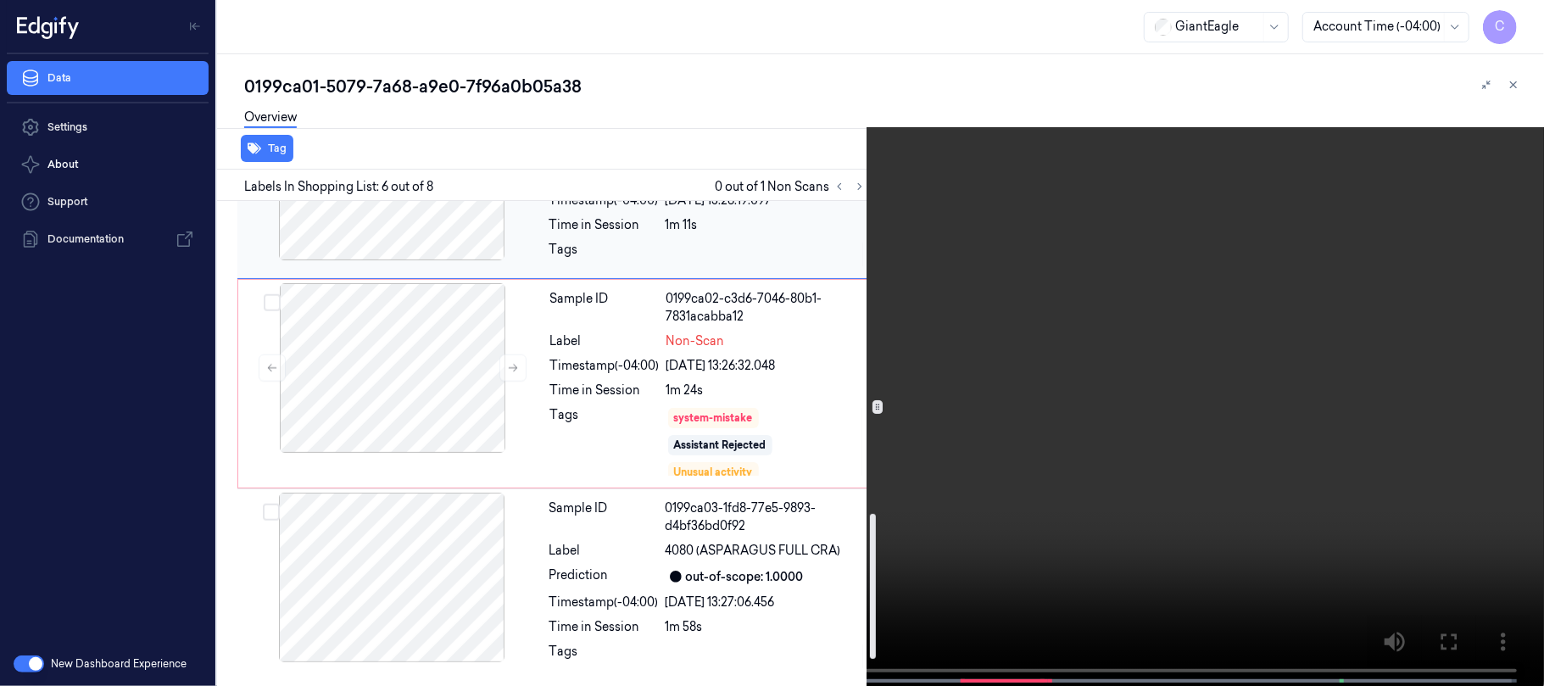
scroll to position [1134, 0]
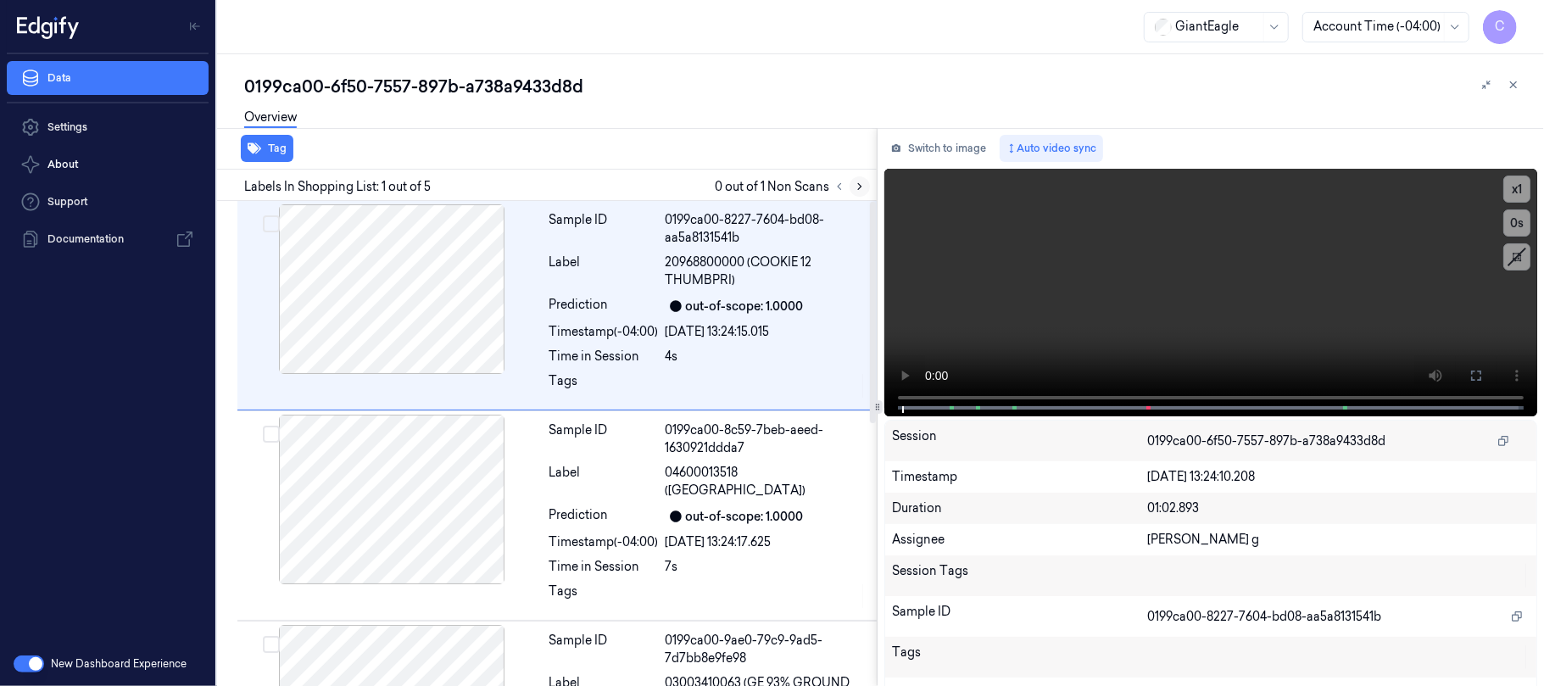
click at [860, 187] on icon at bounding box center [860, 187] width 12 height 12
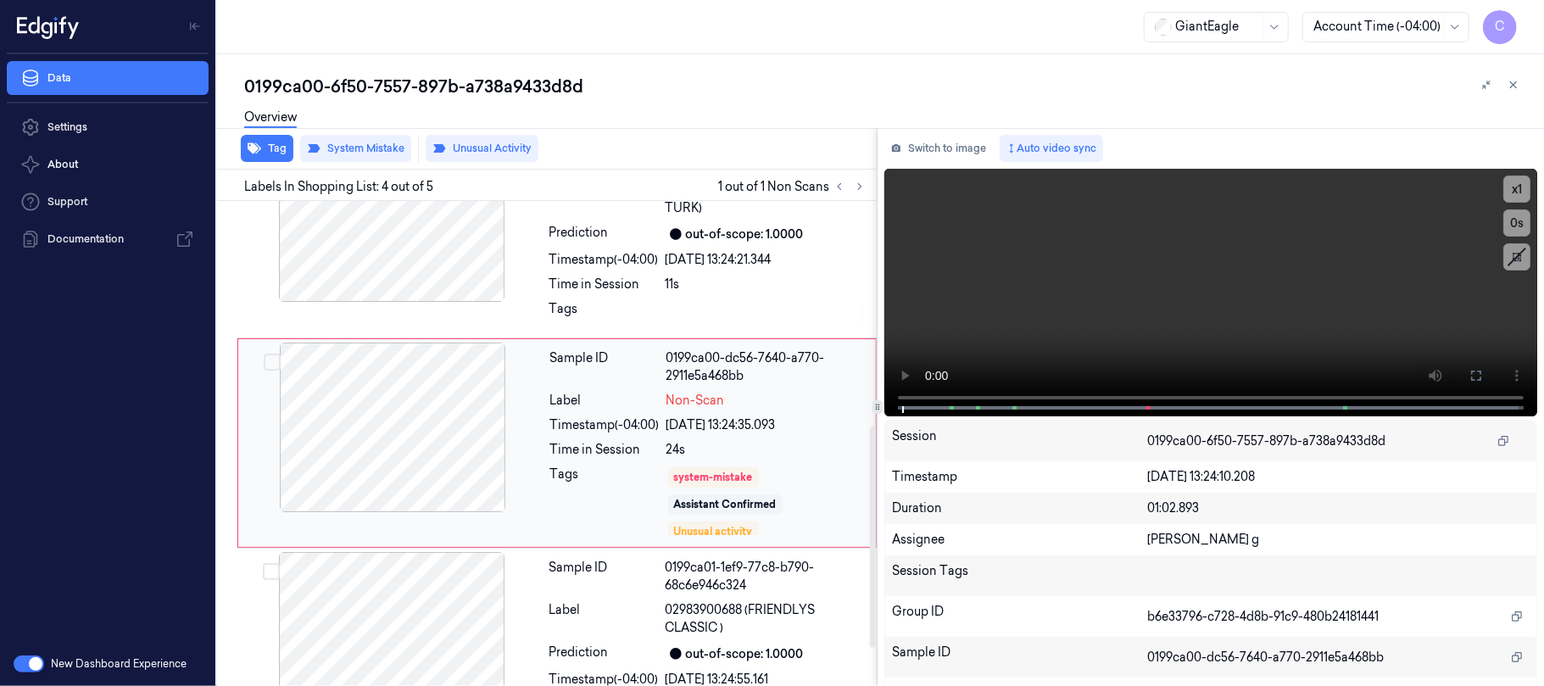
scroll to position [494, 0]
click at [473, 451] on div at bounding box center [393, 427] width 302 height 170
click at [436, 434] on div at bounding box center [393, 427] width 302 height 170
click at [408, 451] on div at bounding box center [393, 427] width 302 height 170
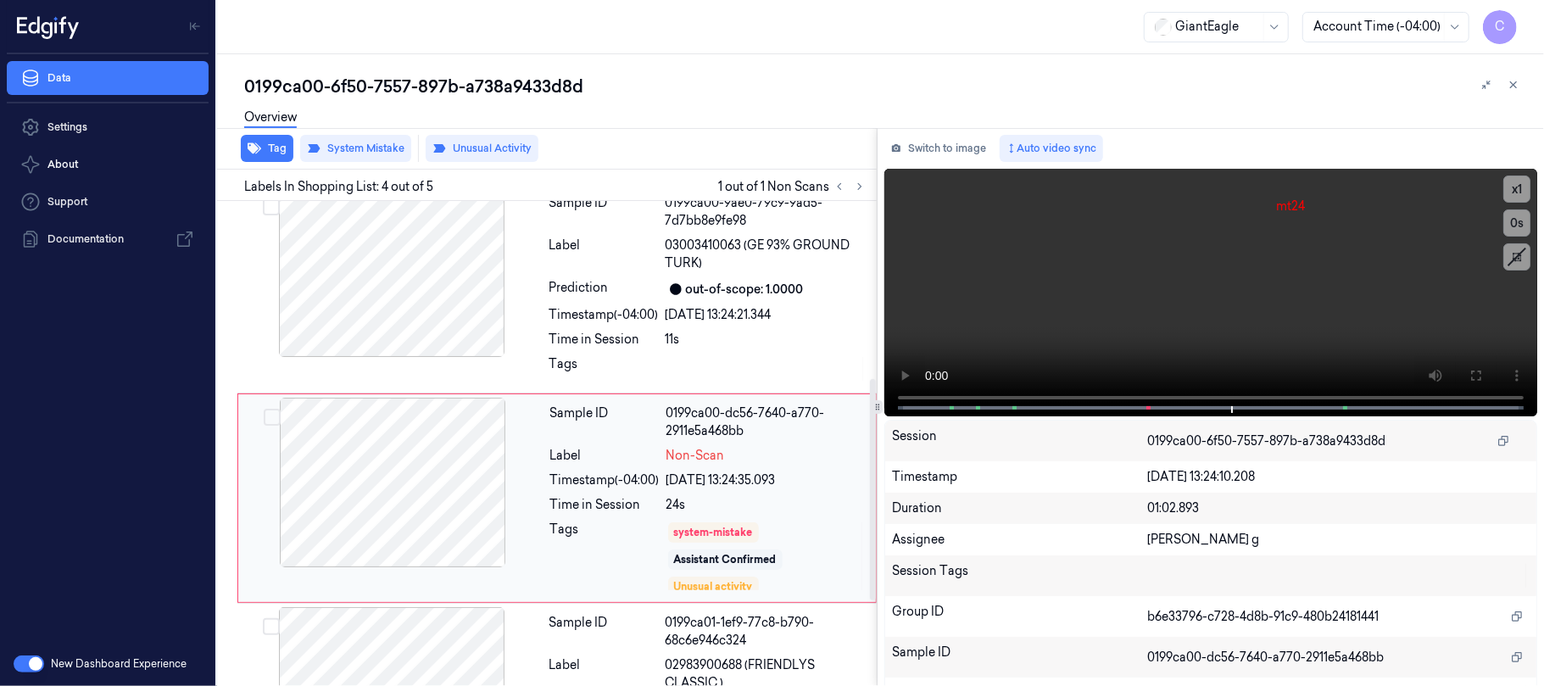
scroll to position [381, 0]
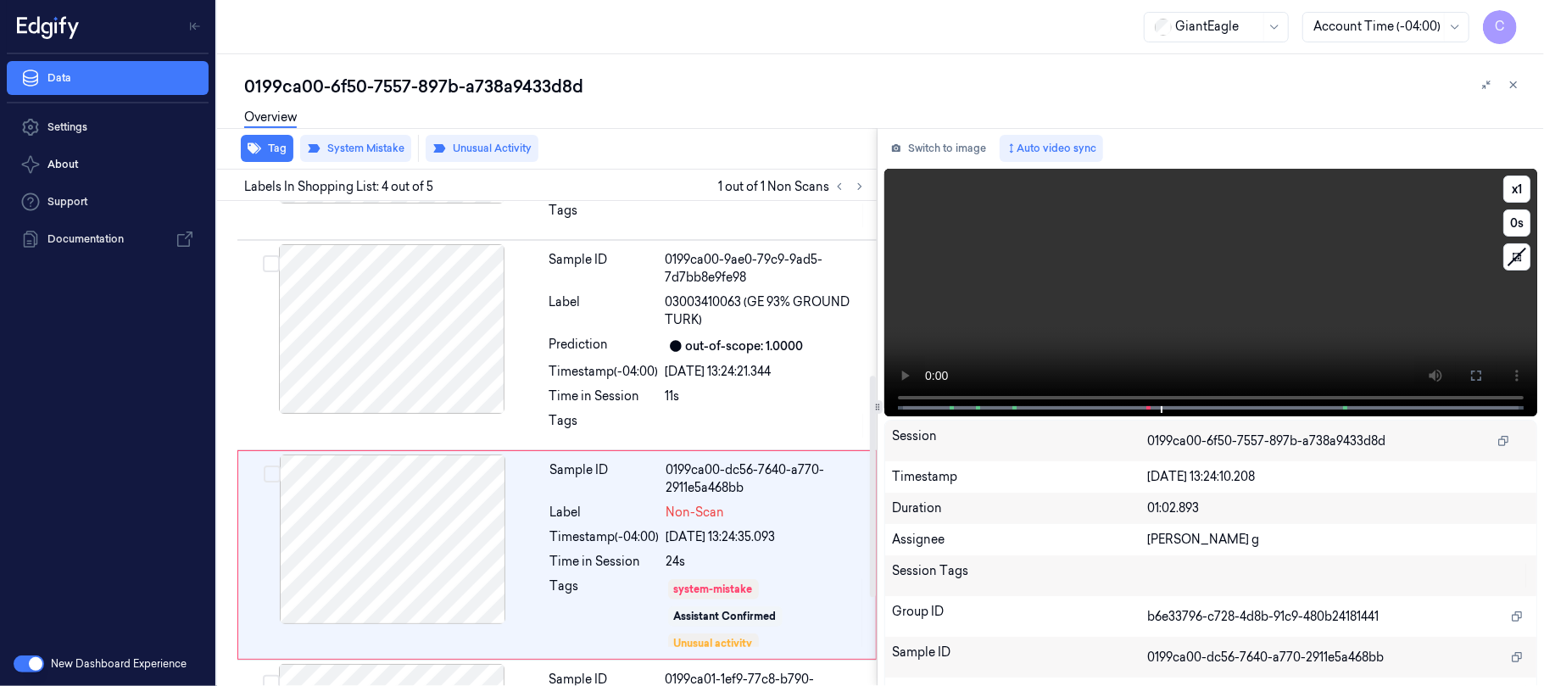
click at [1293, 337] on video at bounding box center [1211, 293] width 653 height 248
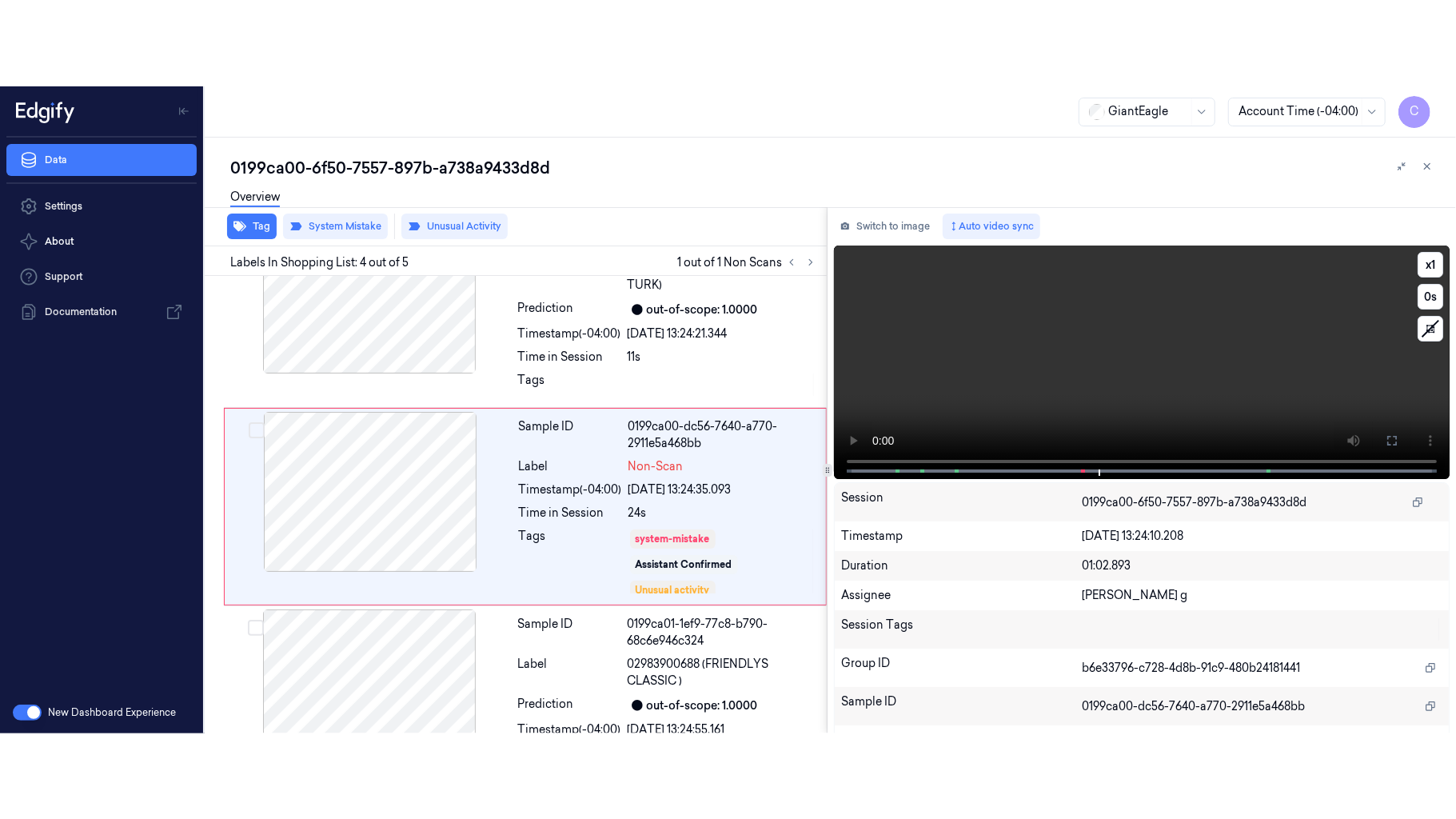
scroll to position [466, 0]
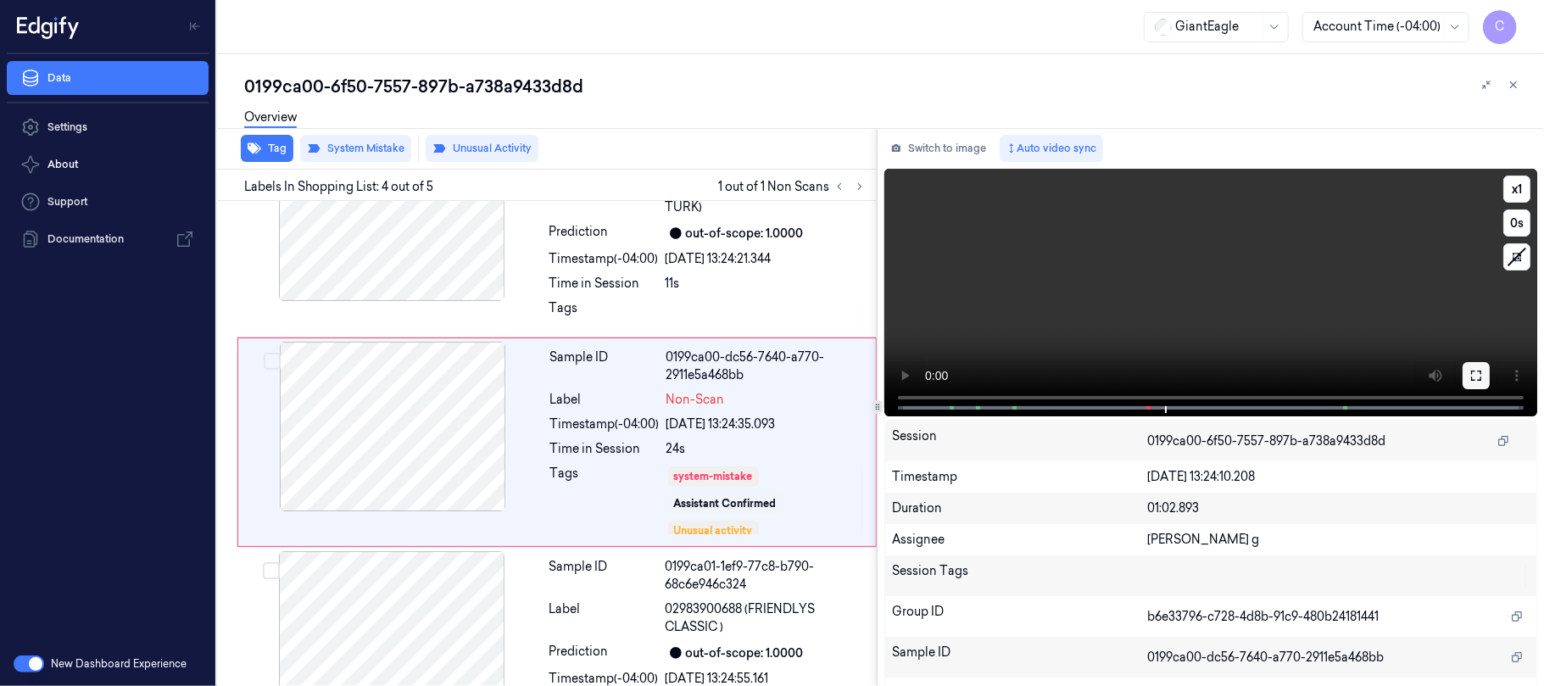
click at [1472, 371] on icon at bounding box center [1477, 376] width 10 height 10
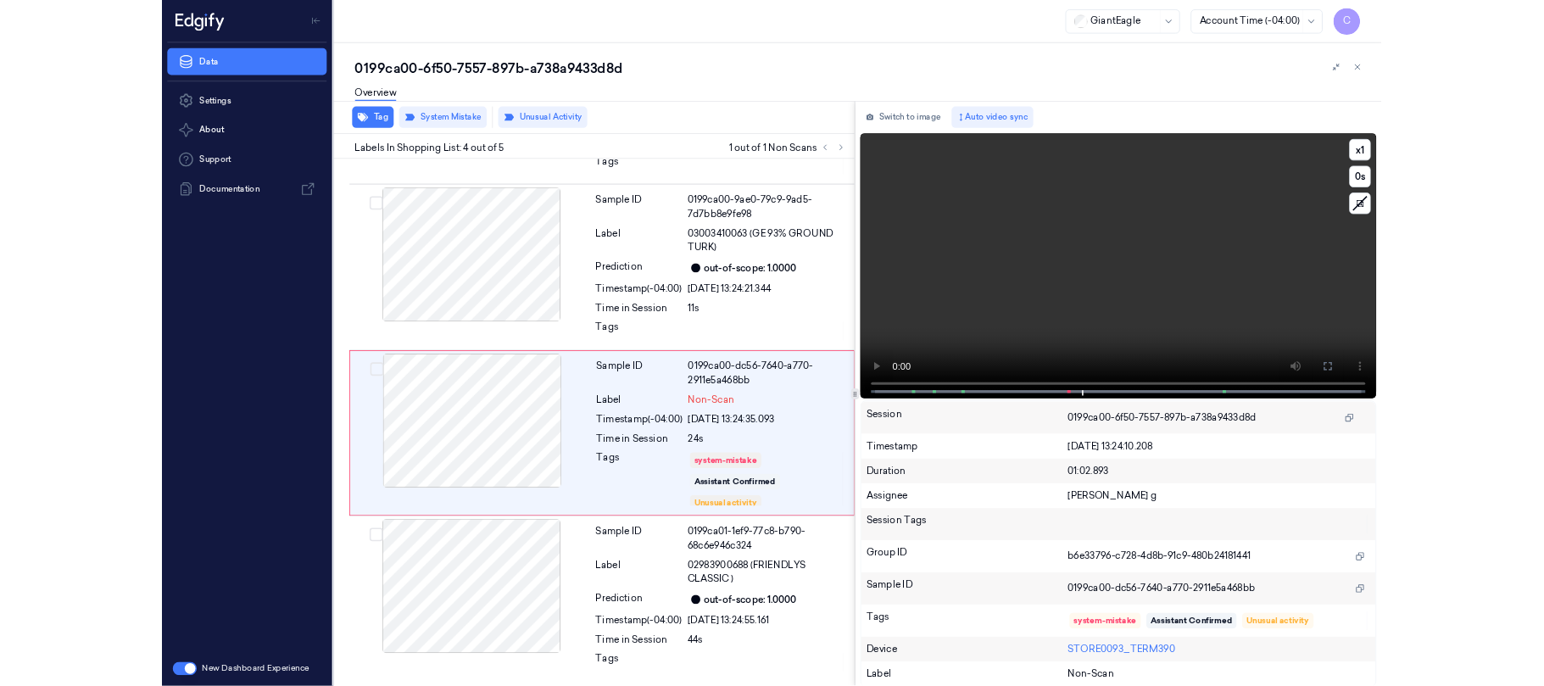
scroll to position [391, 0]
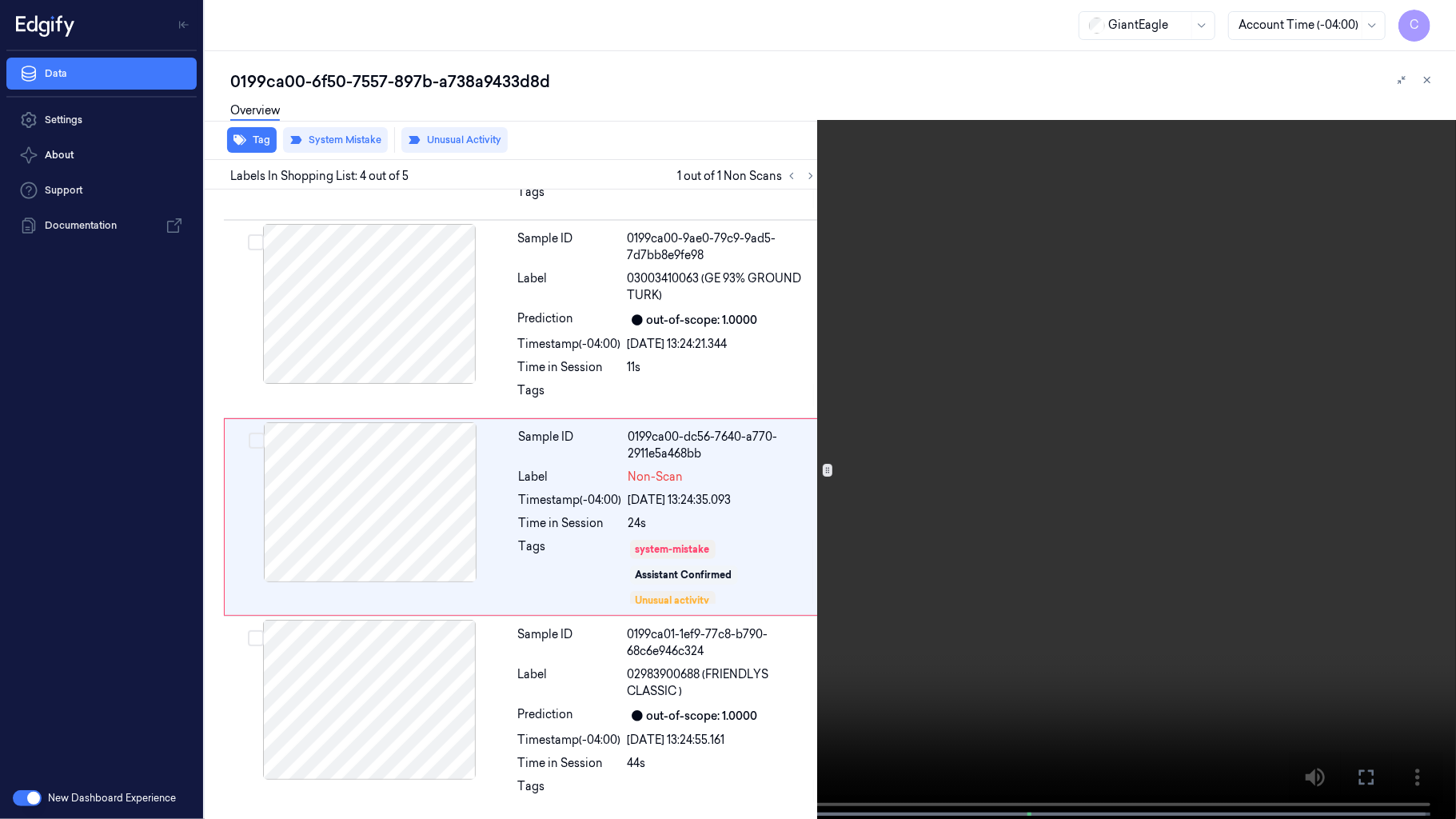
click at [671, 596] on video at bounding box center [728, 411] width 1456 height 822
click at [720, 524] on video at bounding box center [728, 411] width 1456 height 822
click at [800, 449] on video at bounding box center [728, 411] width 1456 height 822
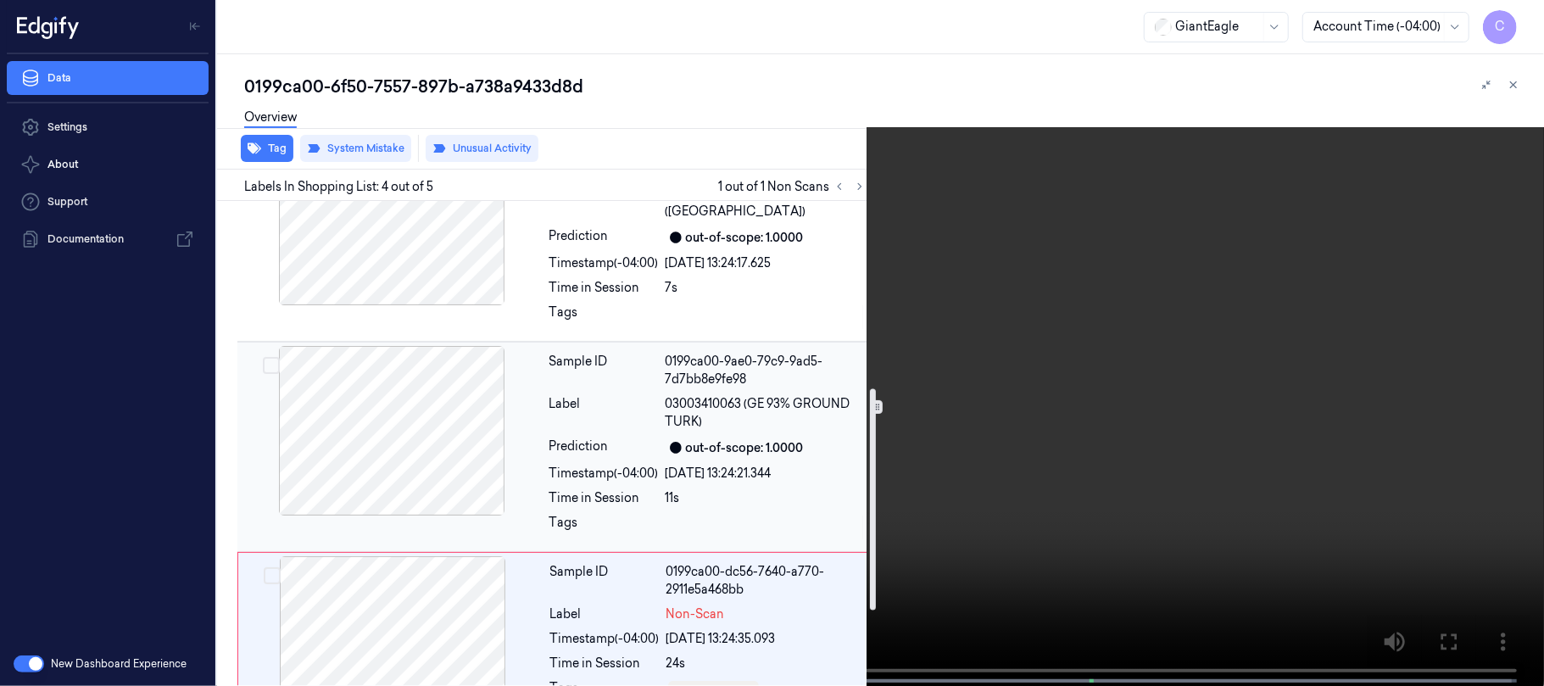
scroll to position [234, 0]
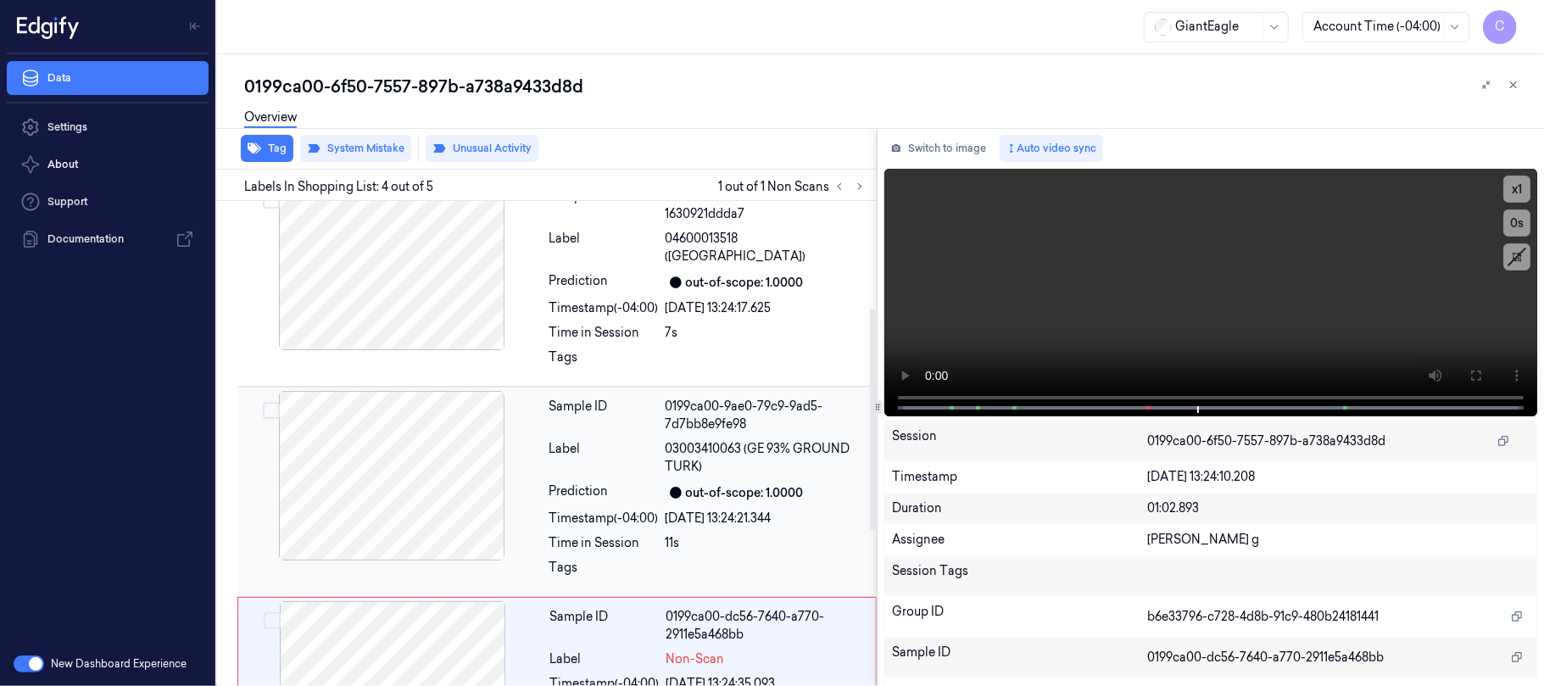
click at [434, 449] on div at bounding box center [392, 476] width 302 height 170
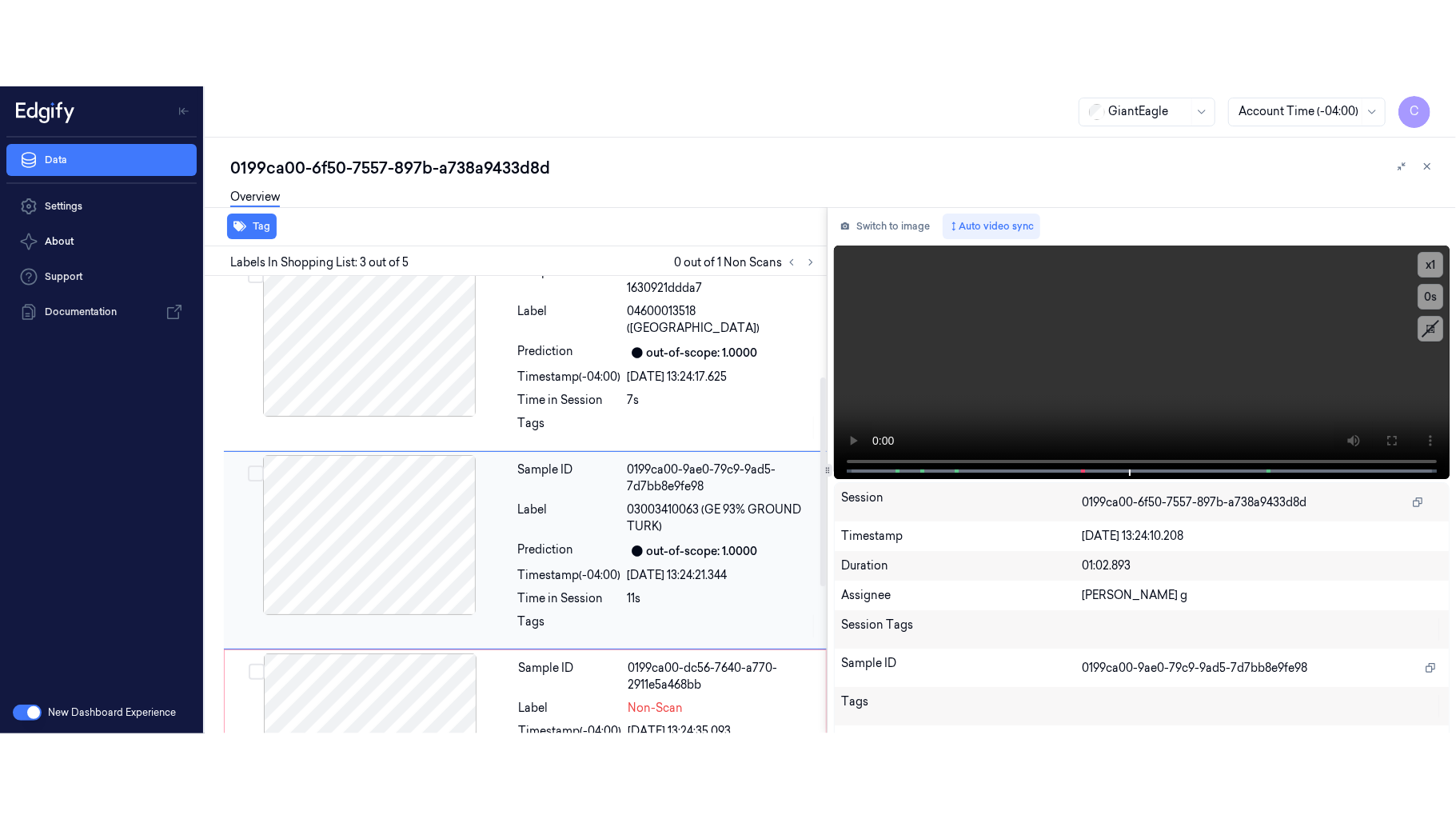
scroll to position [267, 0]
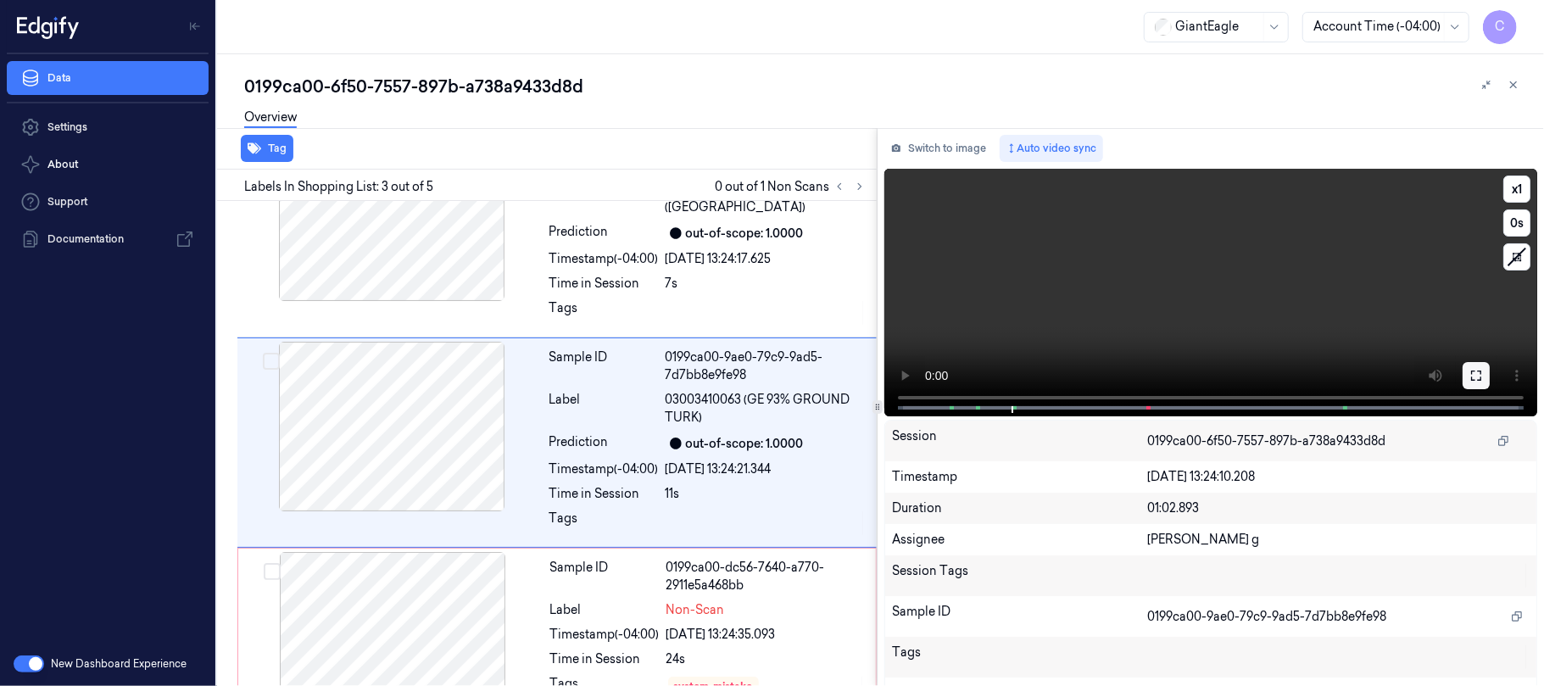
click at [1471, 374] on icon at bounding box center [1477, 376] width 14 height 14
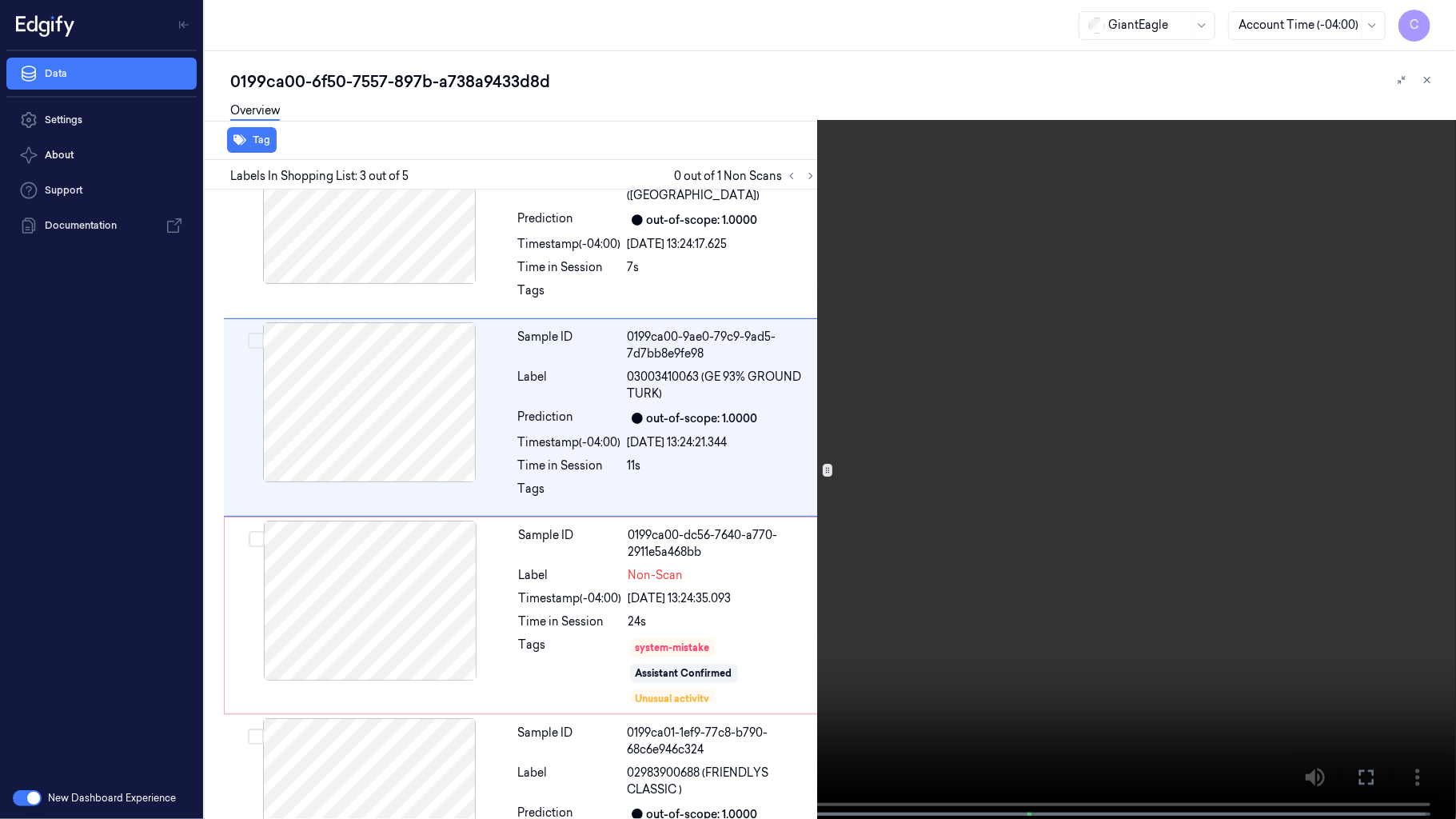
click at [811, 524] on video at bounding box center [728, 411] width 1456 height 822
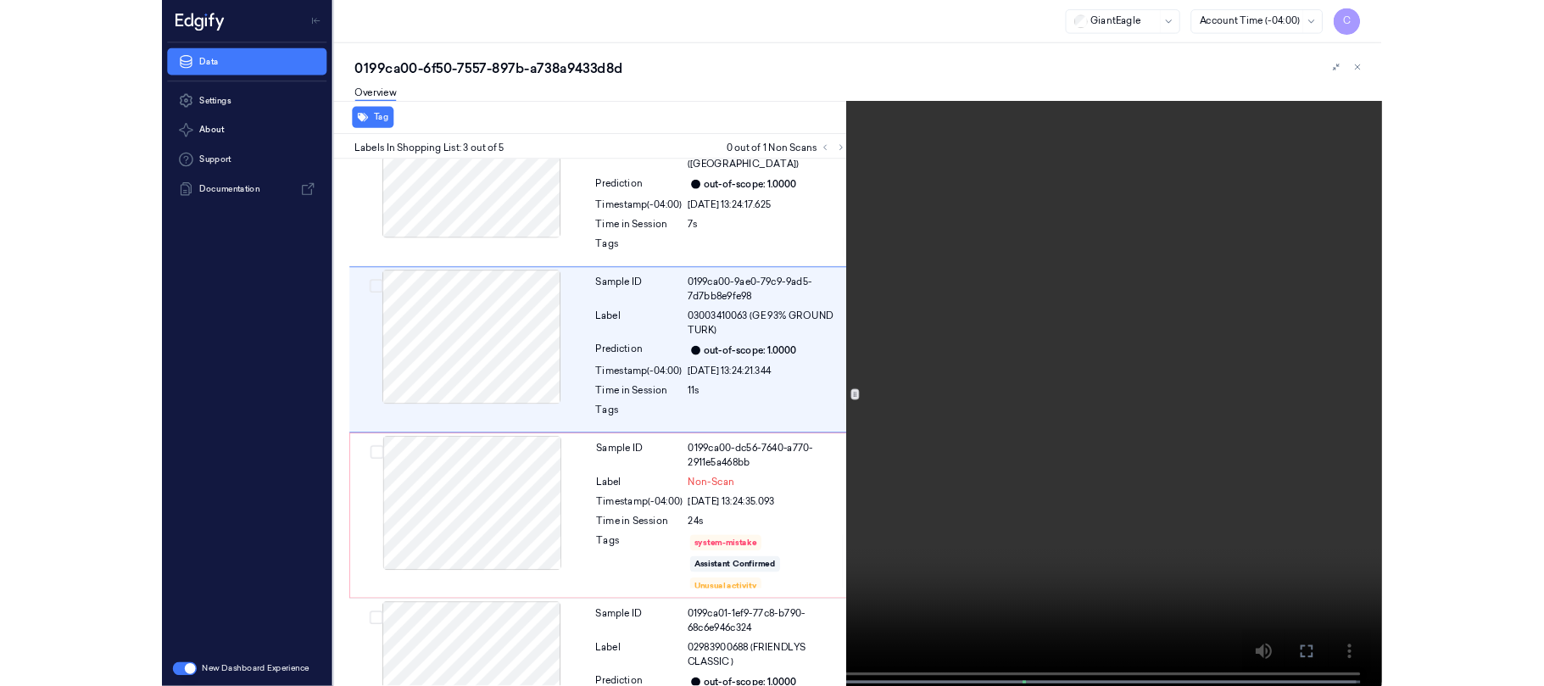
scroll to position [192, 0]
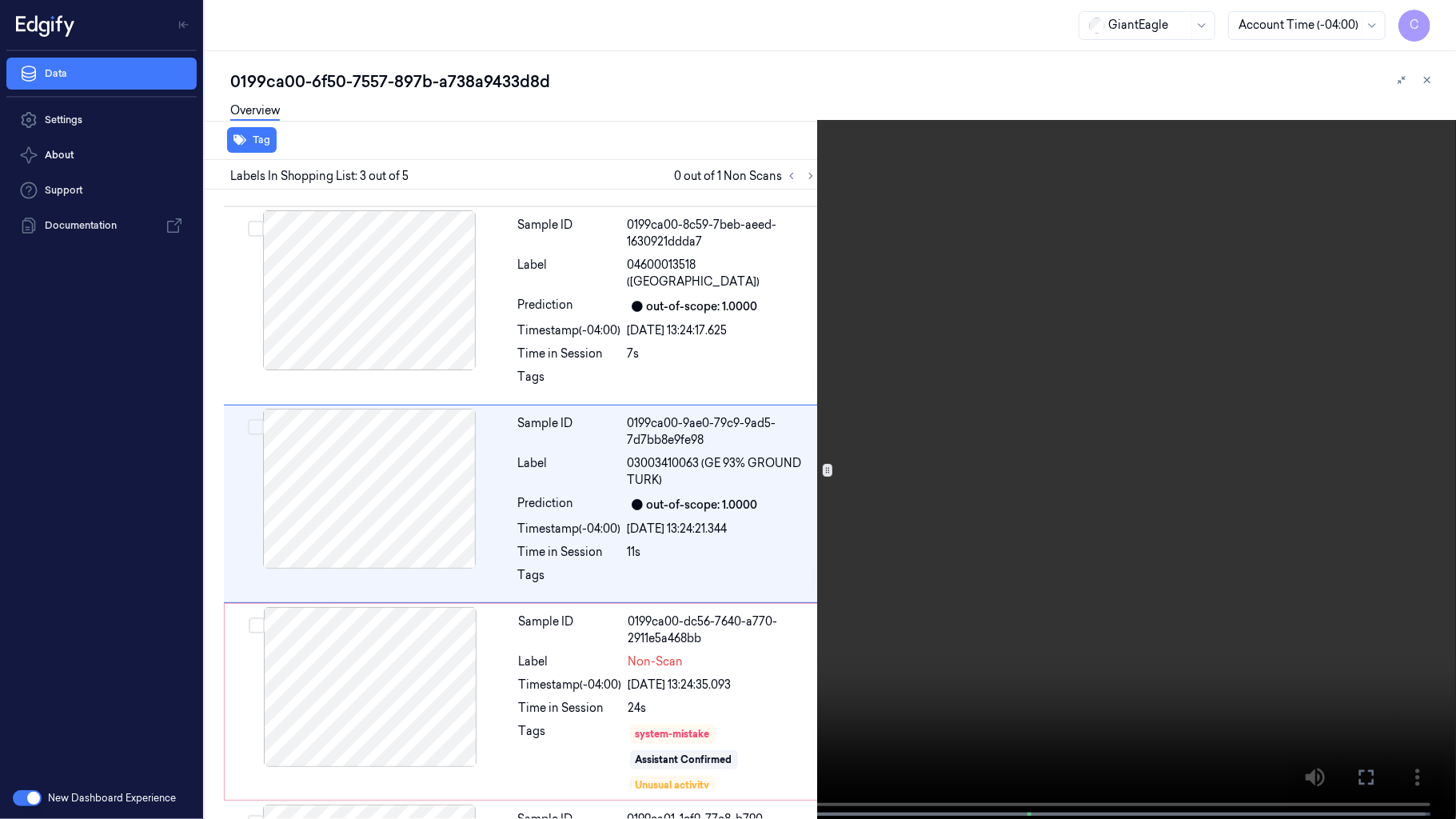
click at [870, 418] on video at bounding box center [728, 411] width 1456 height 822
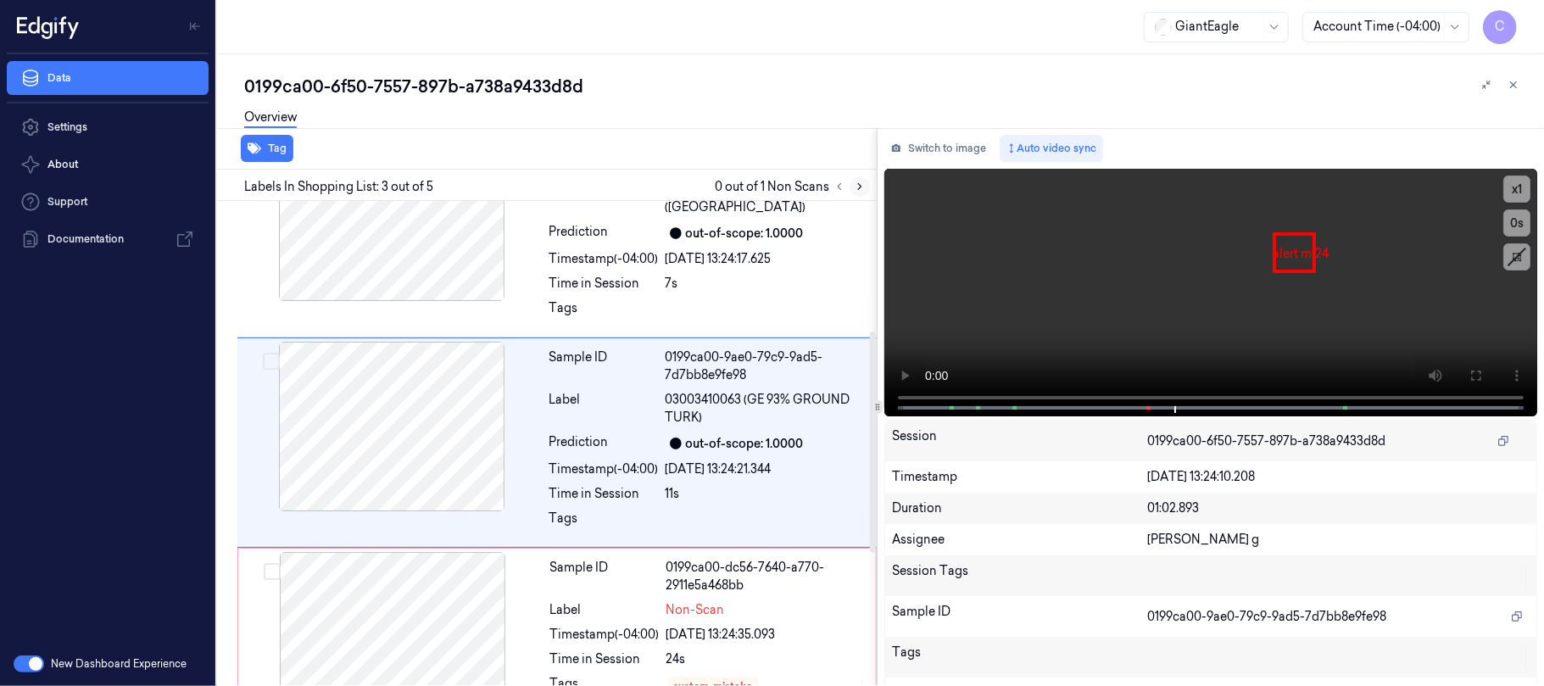
click at [860, 184] on icon at bounding box center [860, 187] width 12 height 12
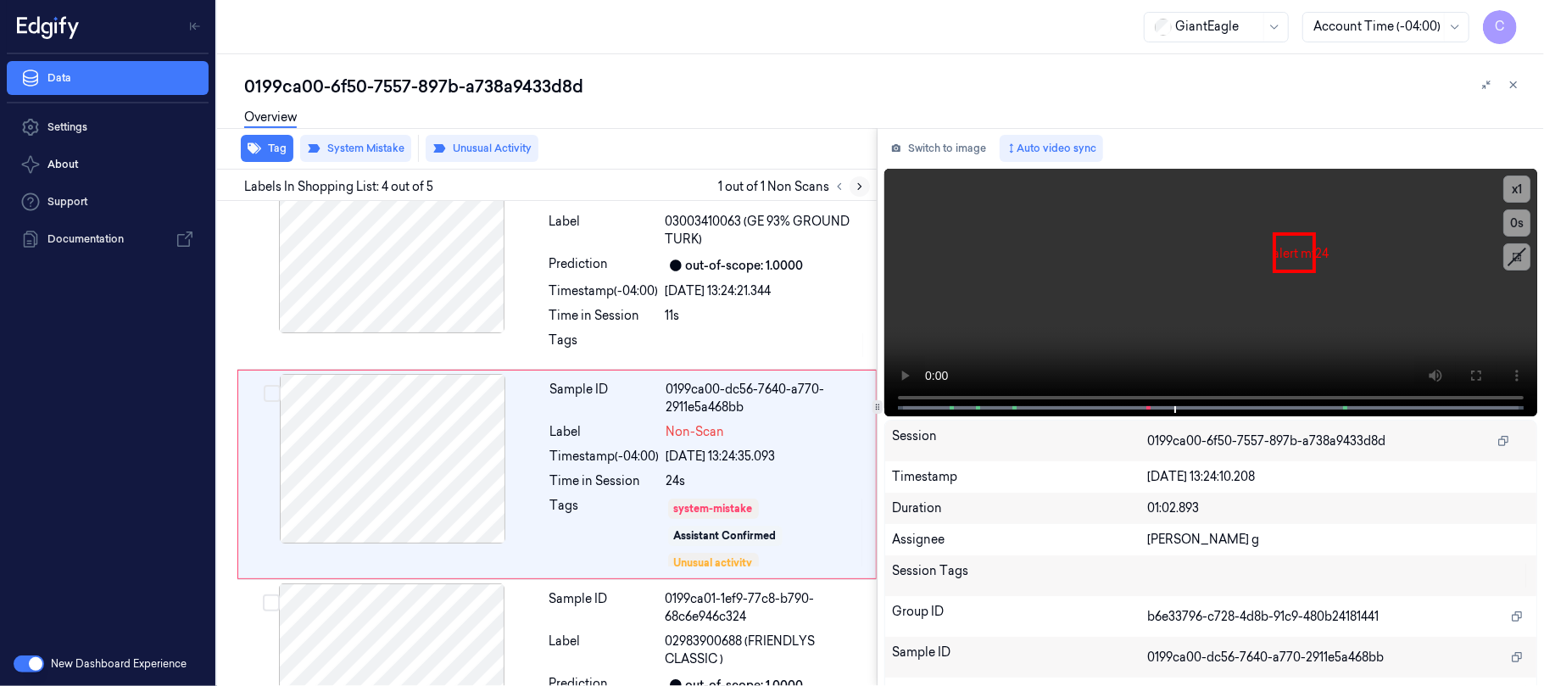
scroll to position [494, 0]
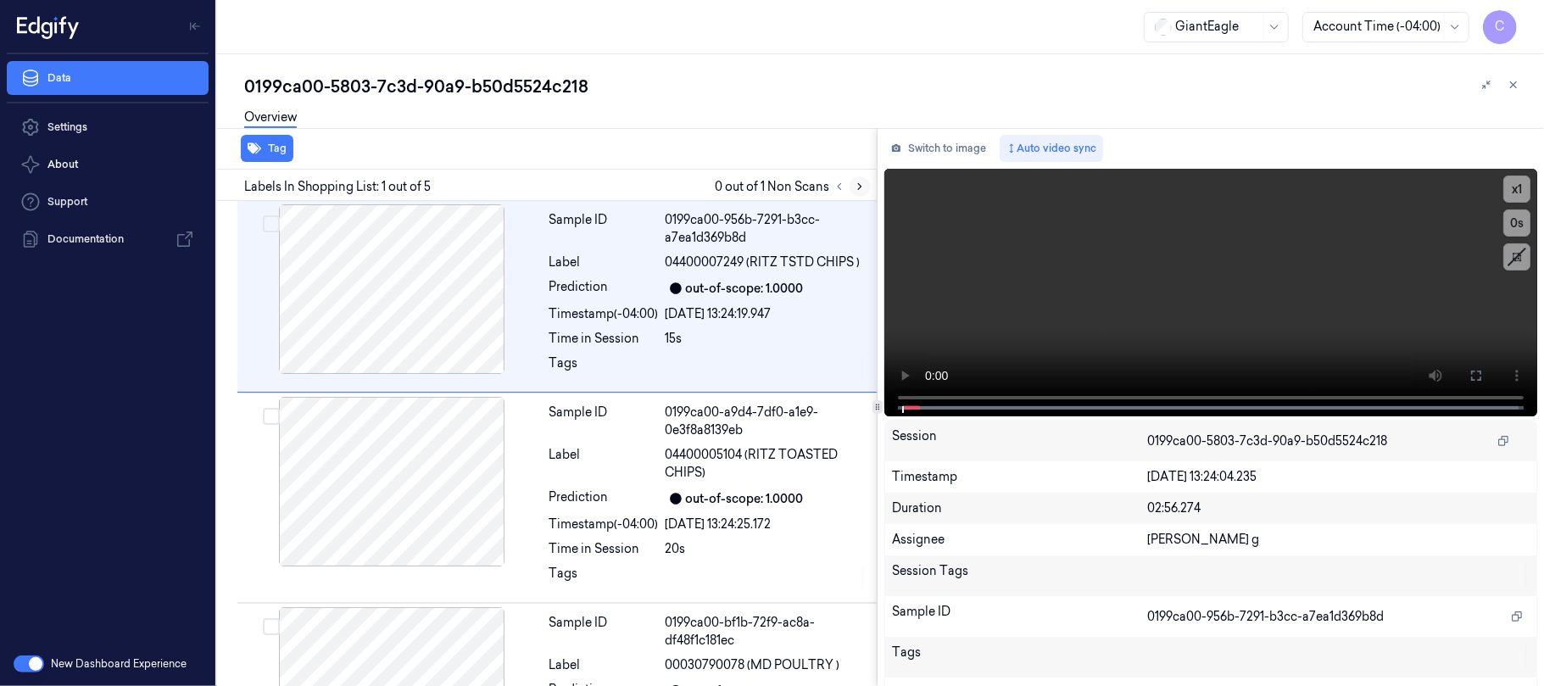
click at [862, 184] on icon at bounding box center [860, 187] width 12 height 12
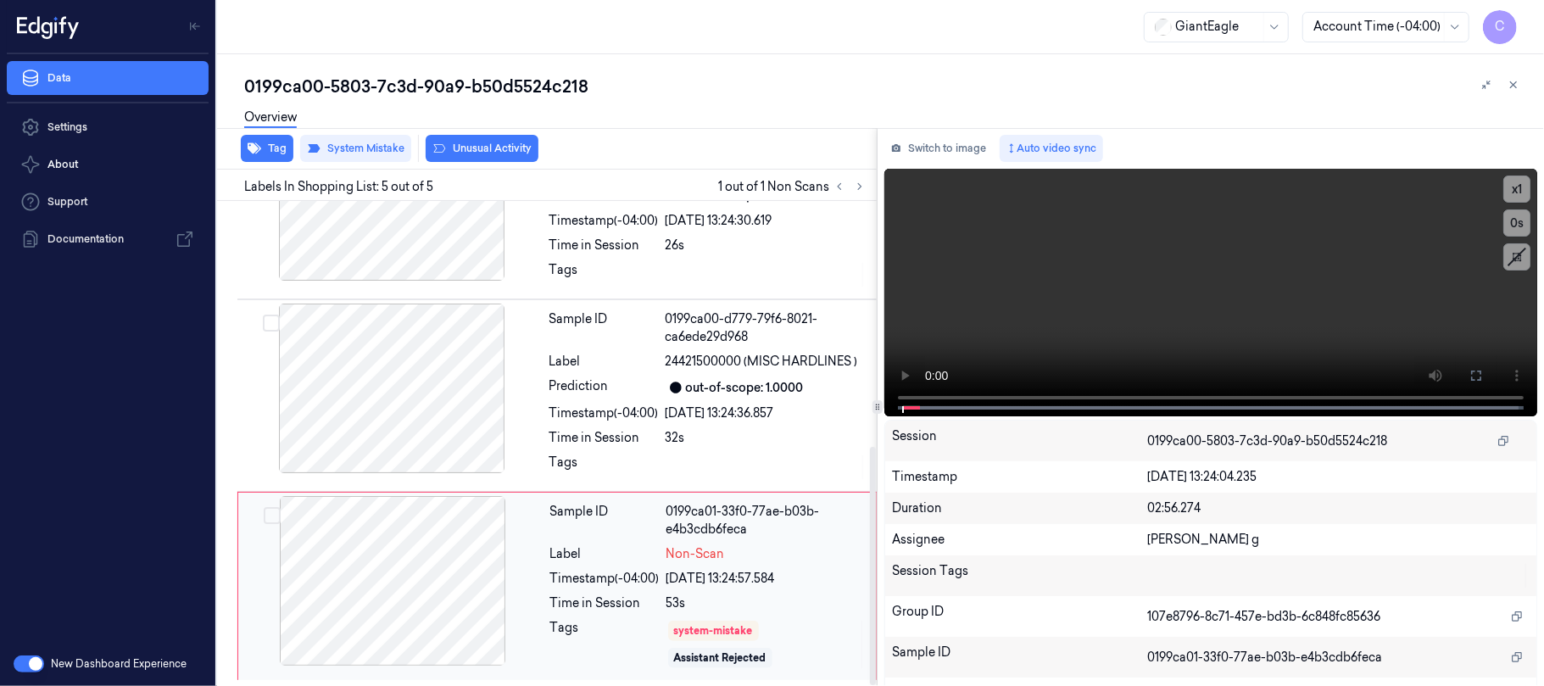
scroll to position [500, 0]
click at [485, 580] on div at bounding box center [393, 581] width 302 height 170
click at [455, 571] on div at bounding box center [393, 581] width 302 height 170
click at [1298, 262] on video at bounding box center [1211, 293] width 653 height 248
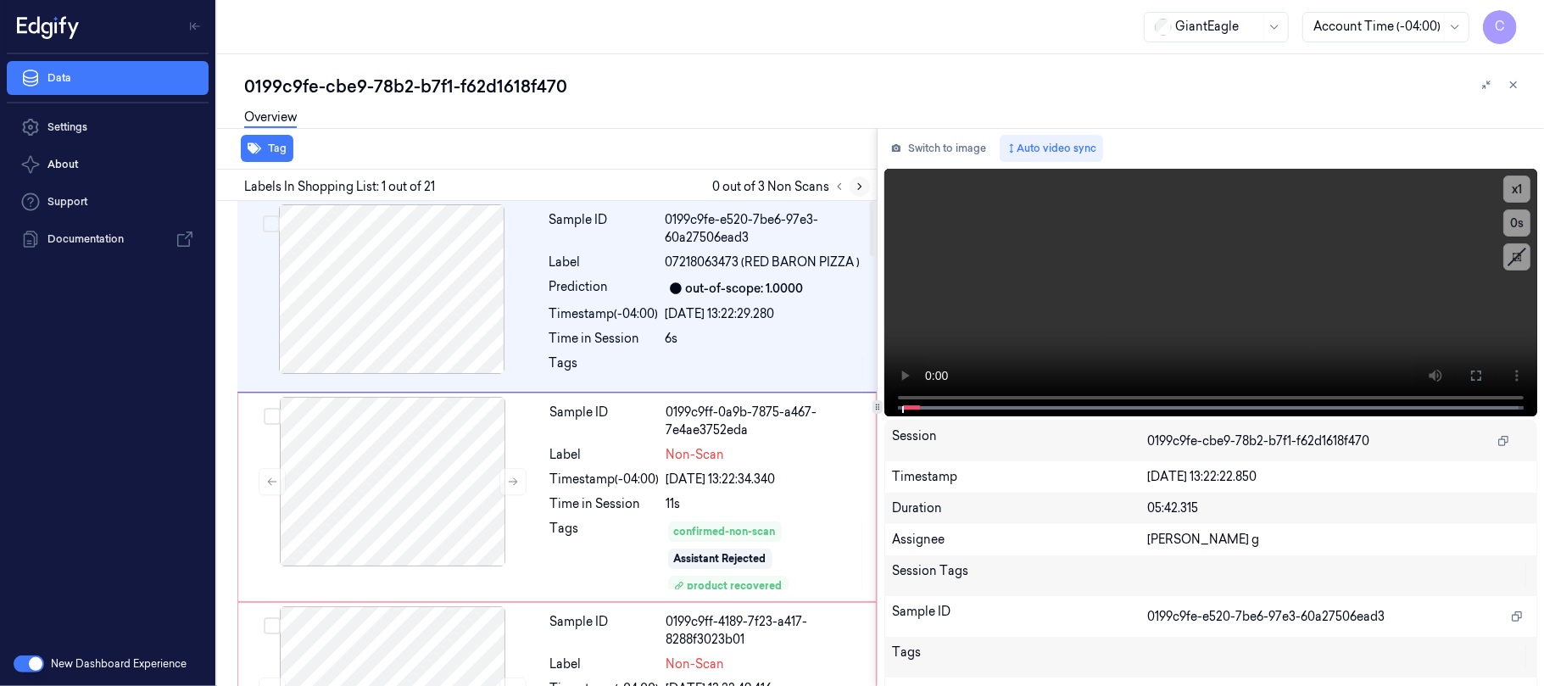
click at [863, 185] on icon at bounding box center [860, 187] width 12 height 12
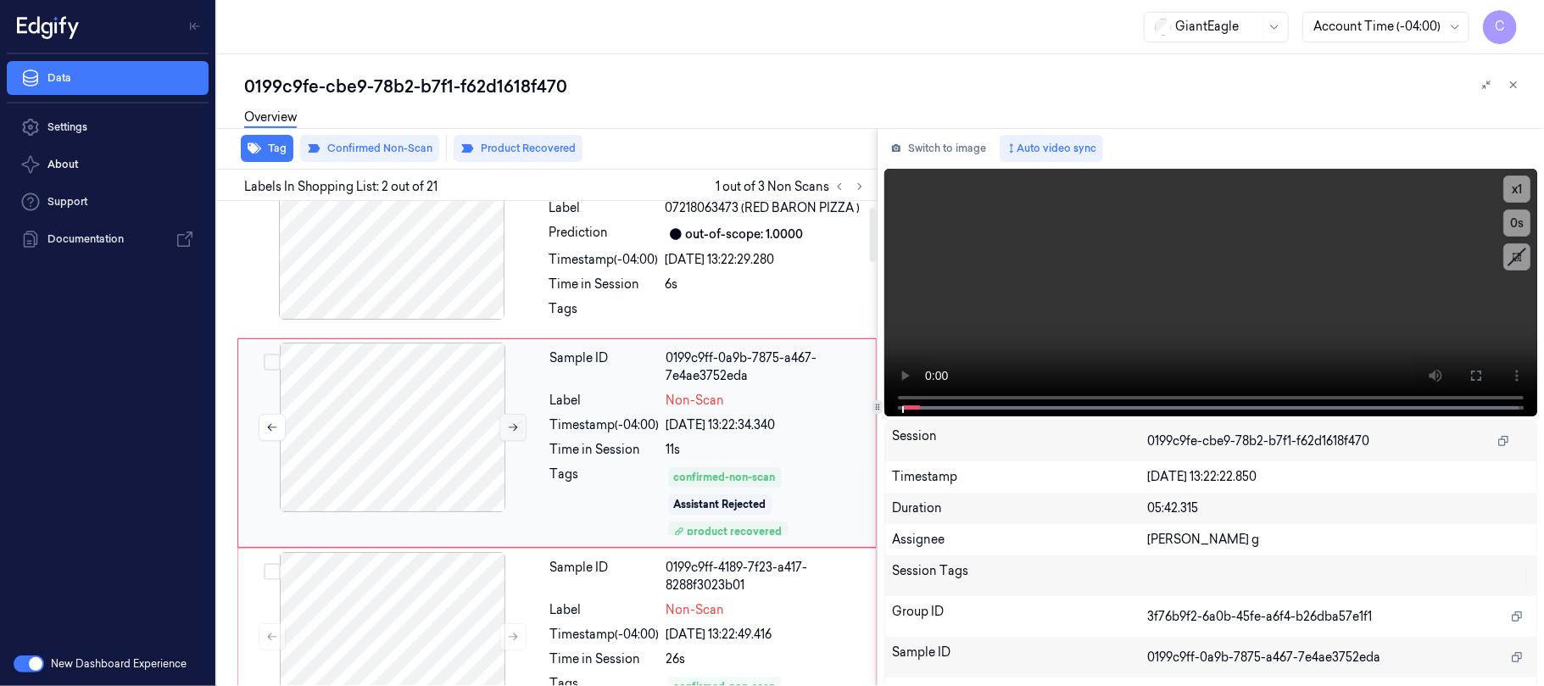
click at [510, 429] on icon at bounding box center [513, 428] width 12 height 12
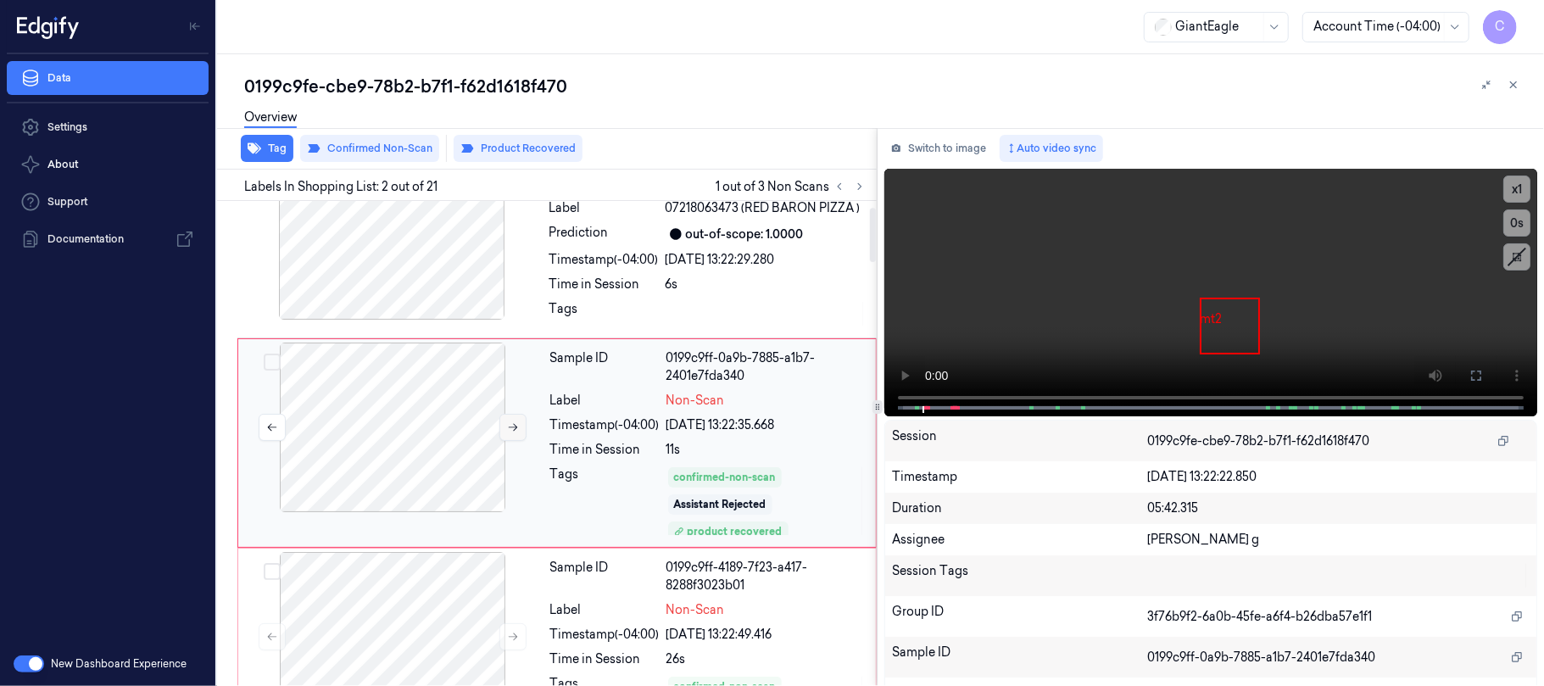
click at [510, 429] on icon at bounding box center [513, 428] width 12 height 12
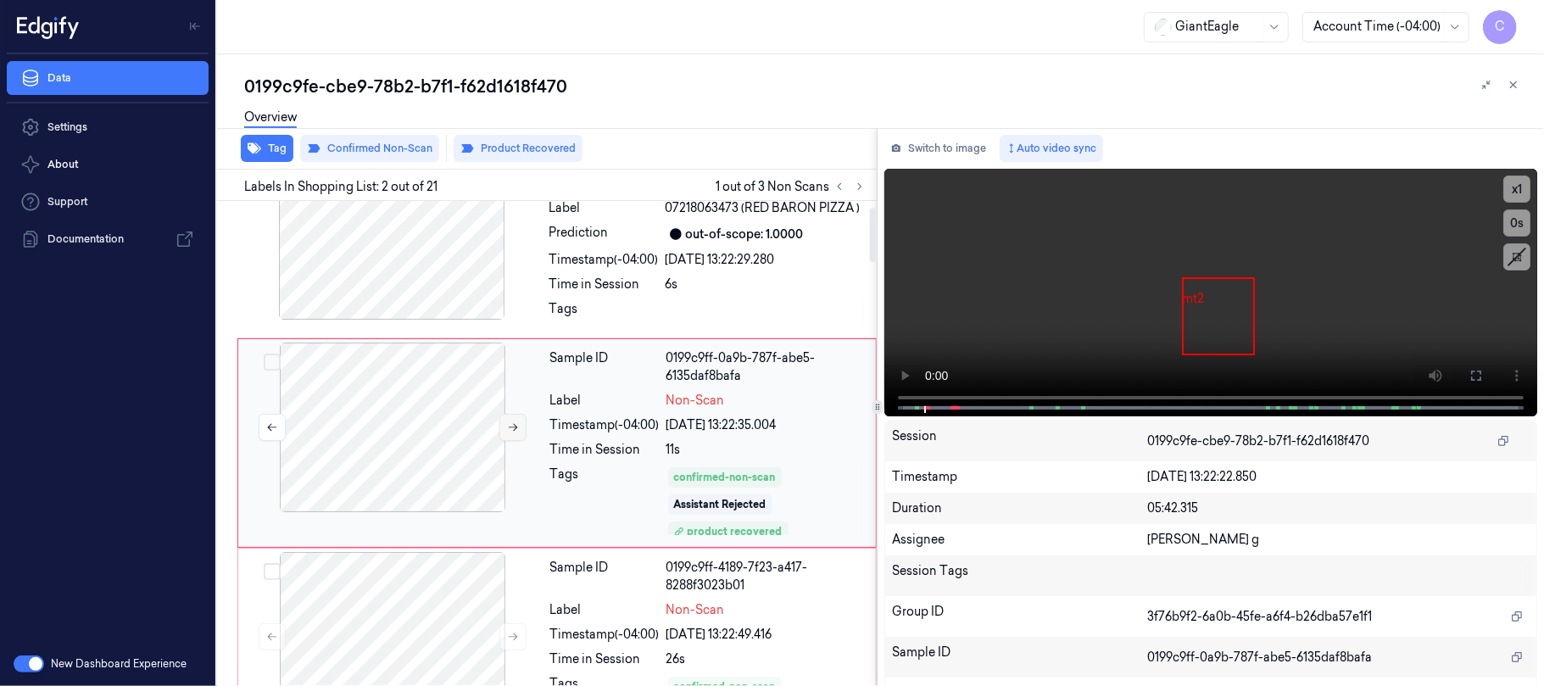
click at [510, 429] on icon at bounding box center [513, 428] width 12 height 12
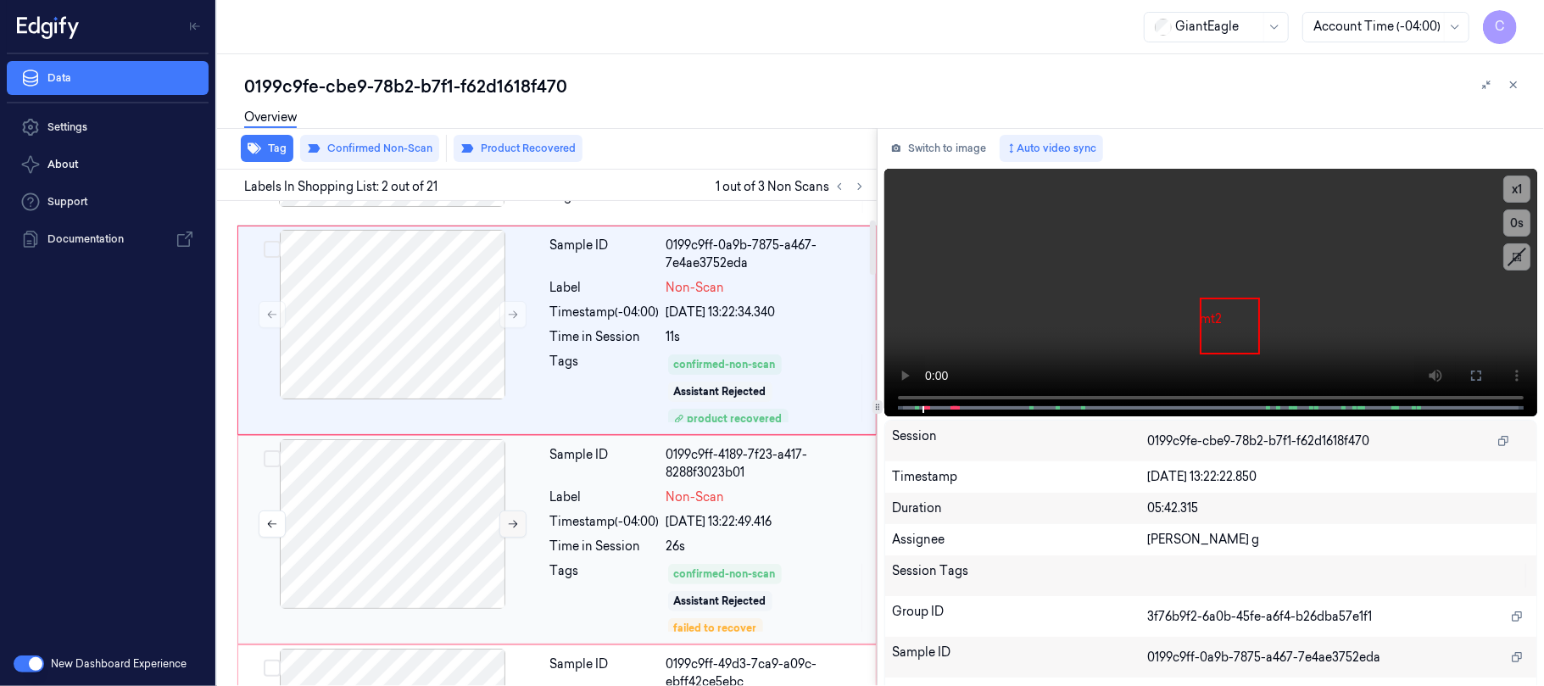
click at [514, 529] on icon at bounding box center [513, 524] width 12 height 12
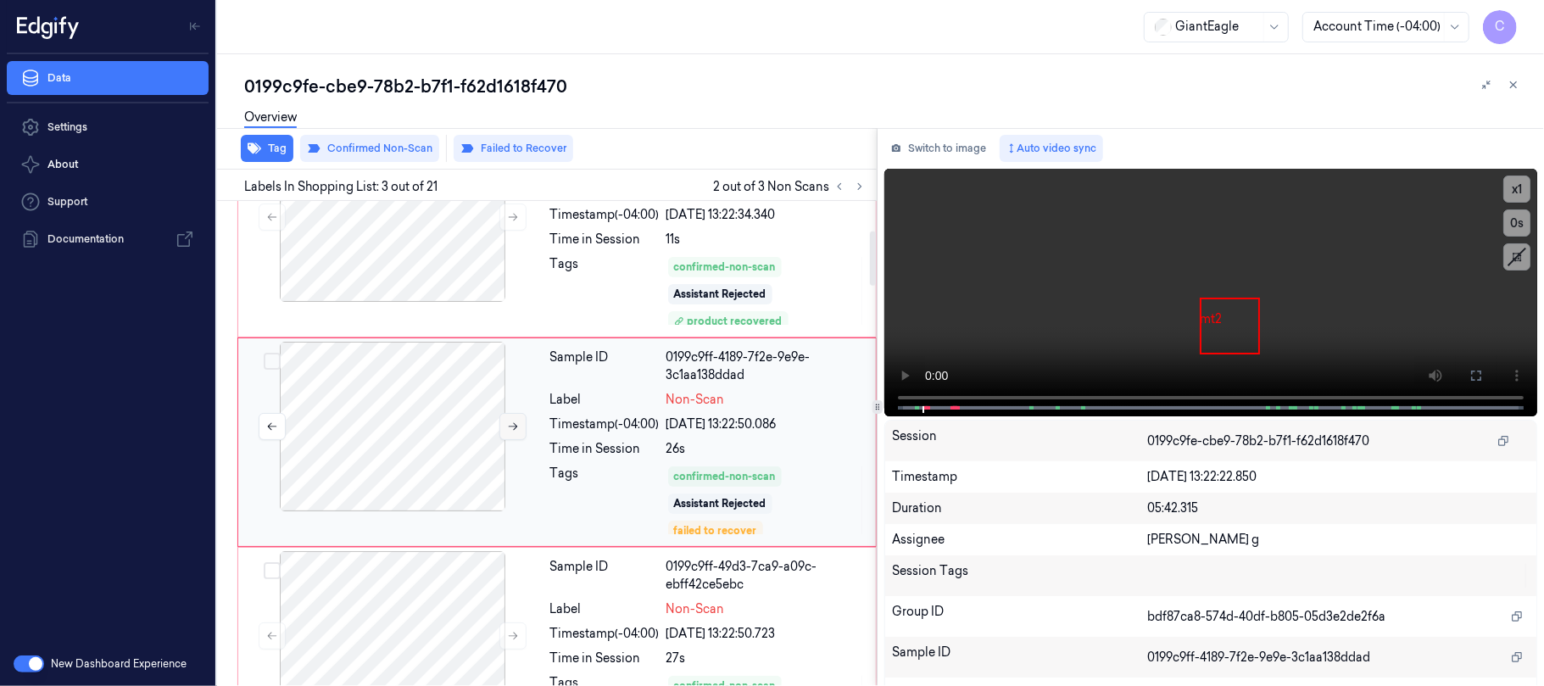
click at [516, 426] on icon at bounding box center [513, 427] width 9 height 8
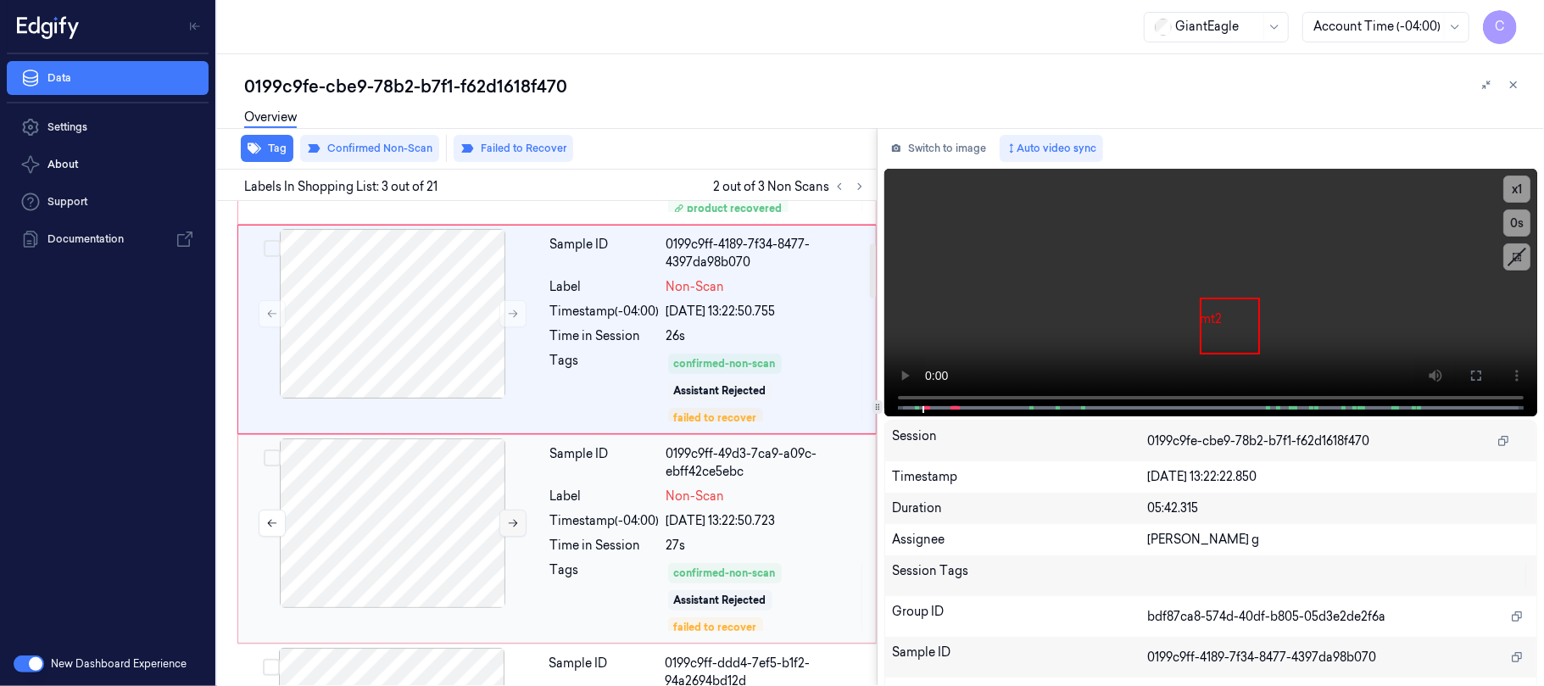
click at [517, 529] on icon at bounding box center [513, 523] width 12 height 12
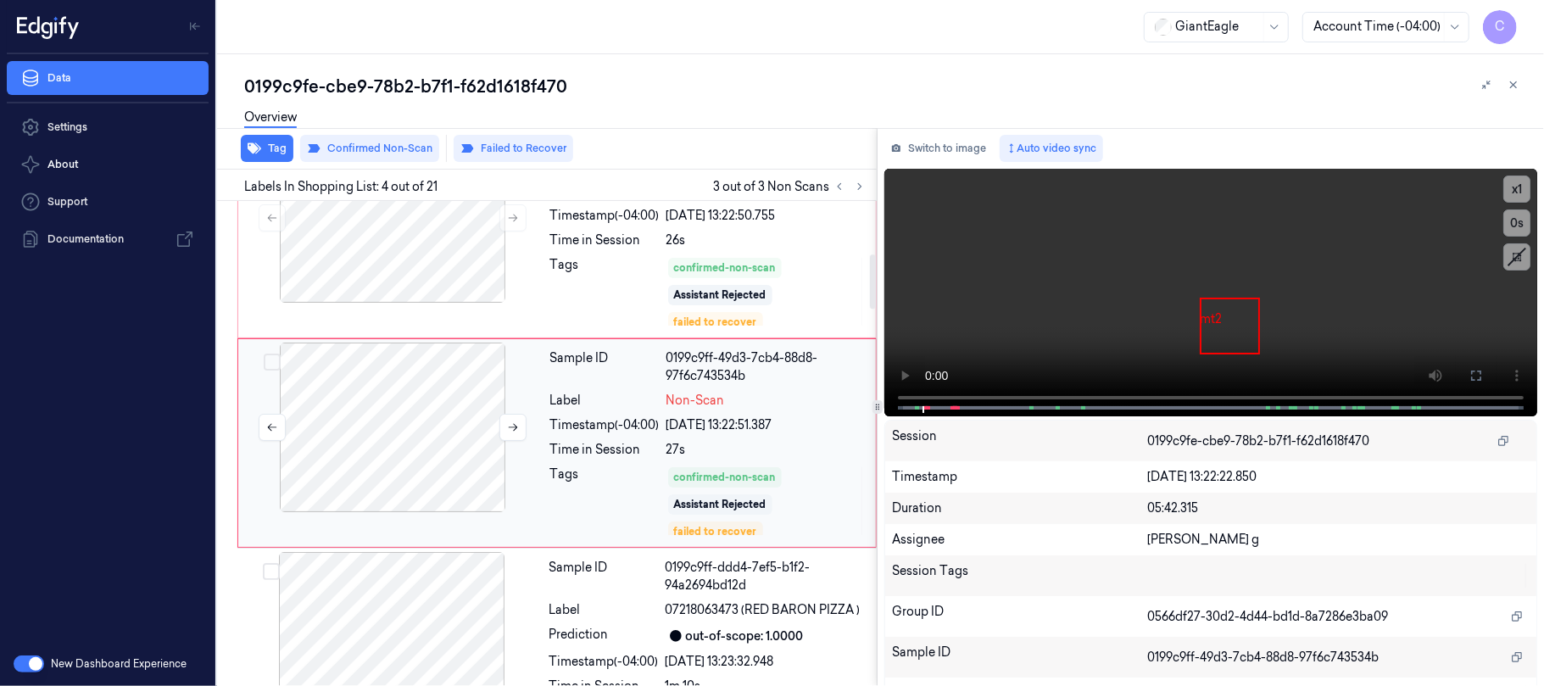
scroll to position [475, 0]
click at [517, 436] on button at bounding box center [513, 425] width 27 height 27
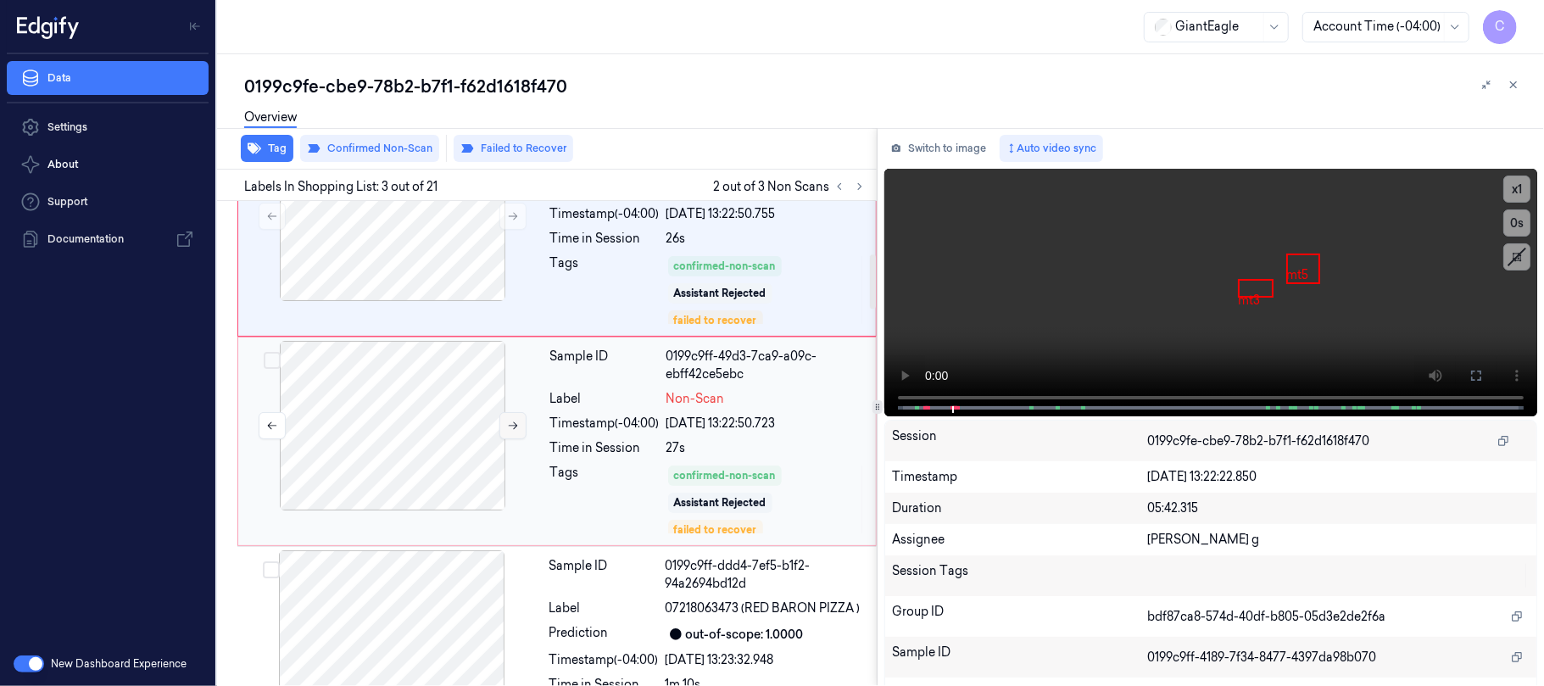
scroll to position [265, 0]
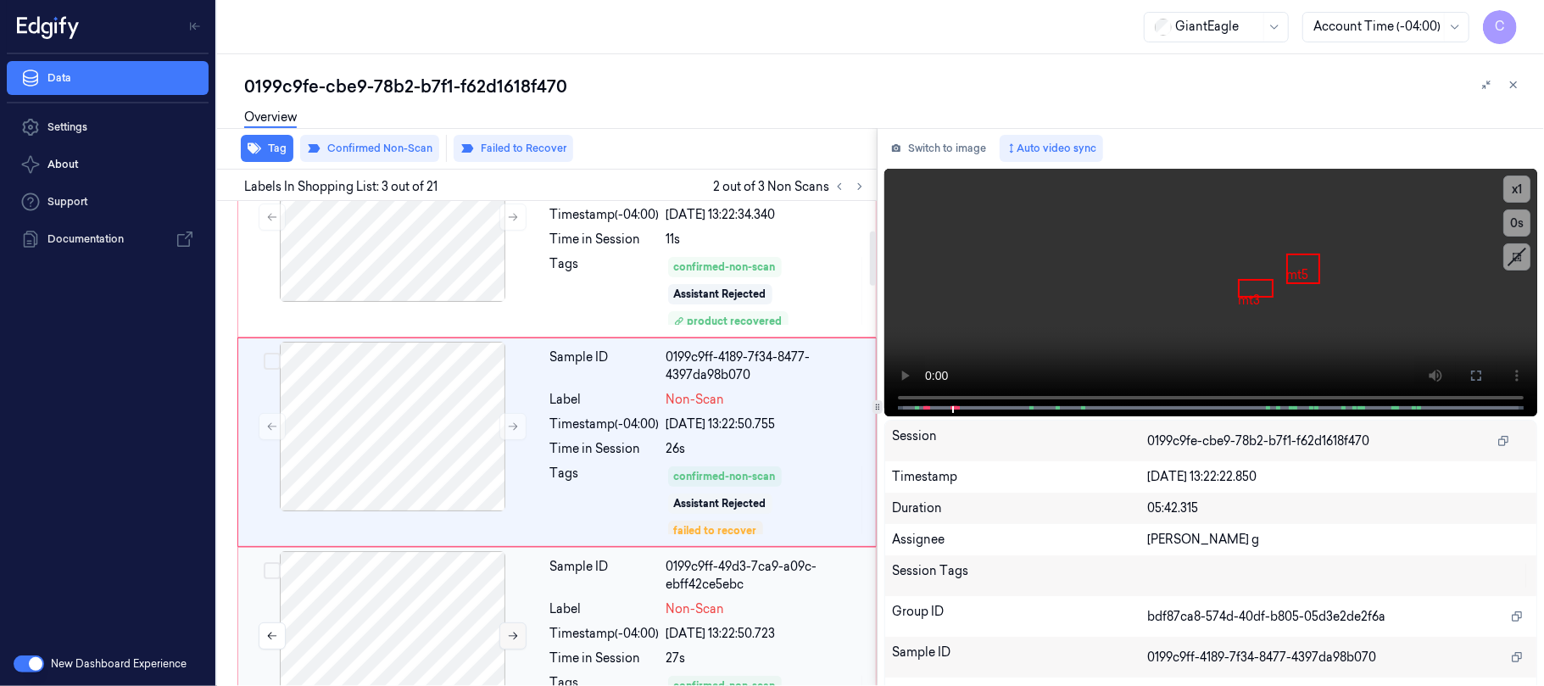
click at [517, 636] on icon at bounding box center [513, 636] width 12 height 12
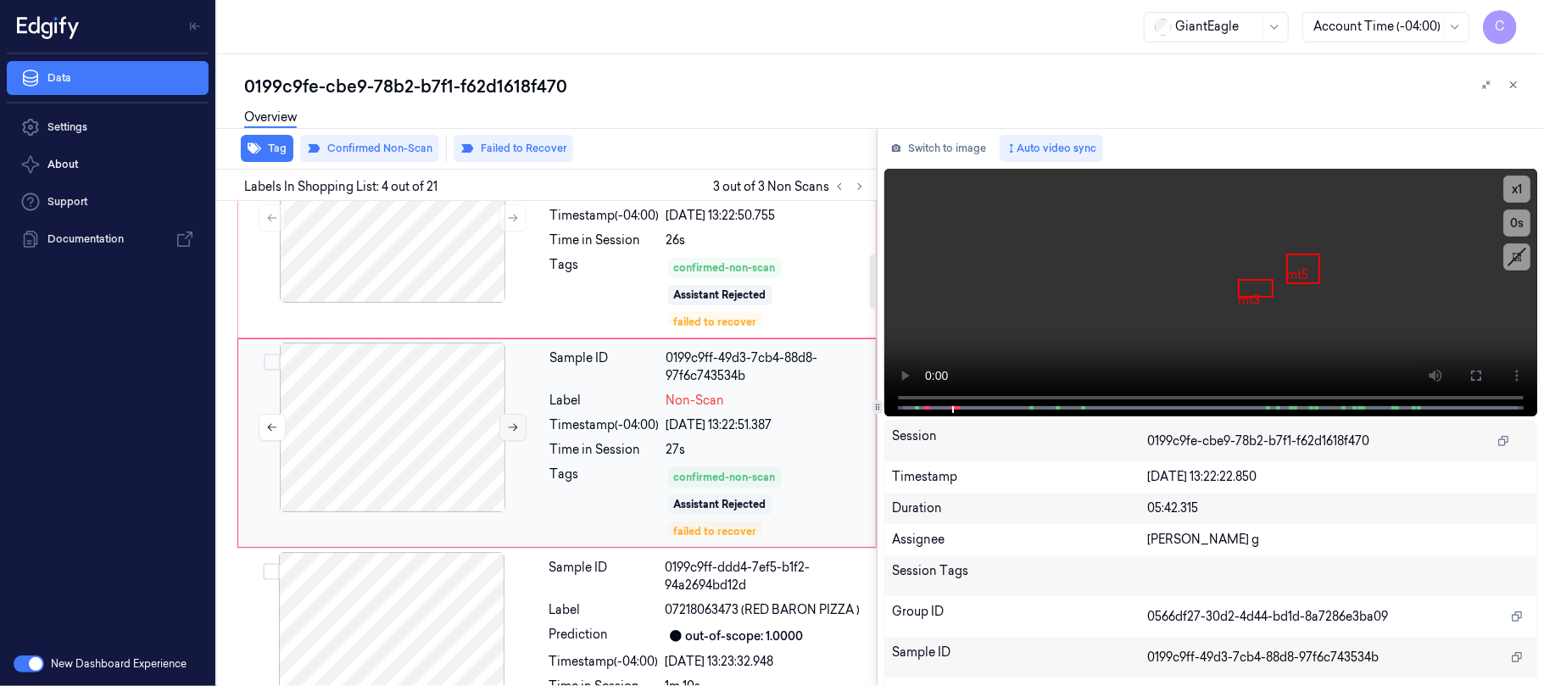
scroll to position [475, 0]
click at [507, 425] on icon at bounding box center [513, 426] width 12 height 12
click at [513, 428] on icon at bounding box center [513, 426] width 12 height 12
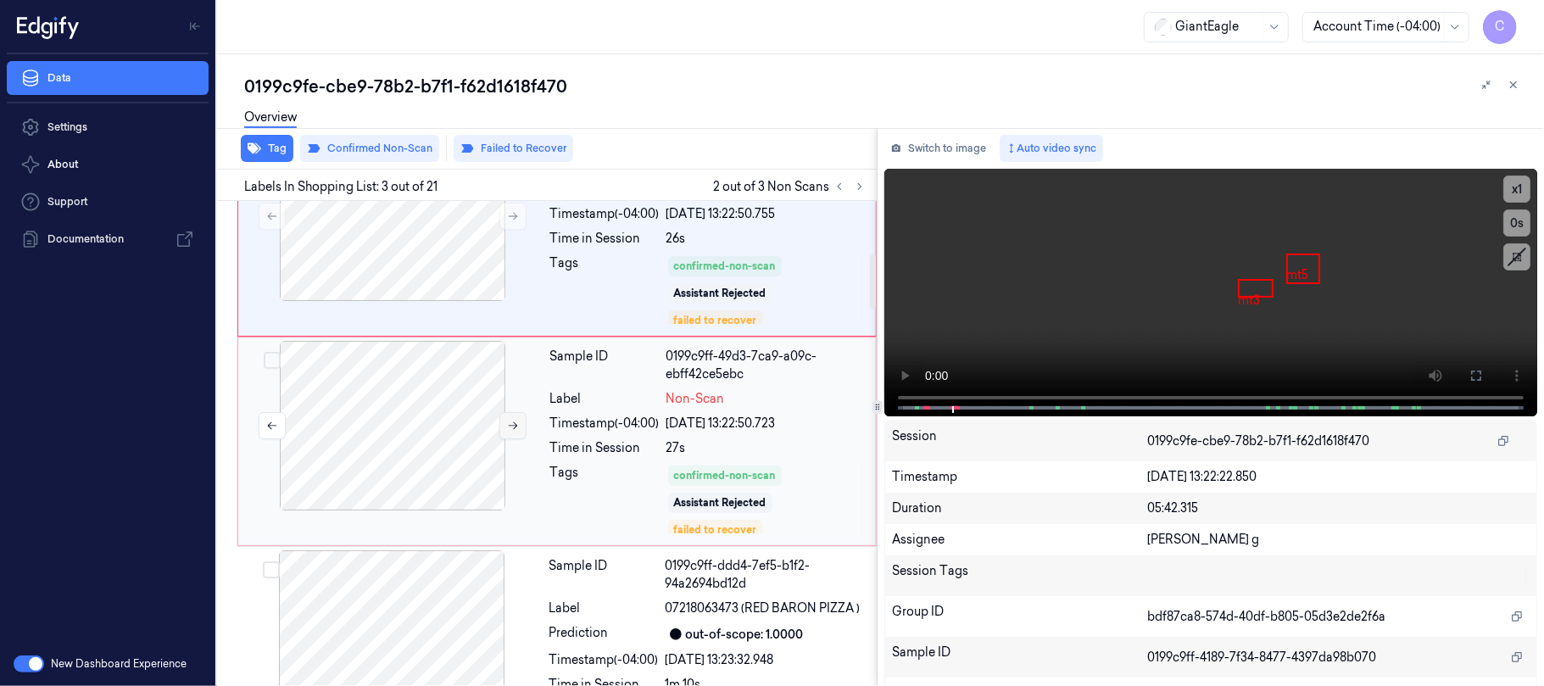
scroll to position [265, 0]
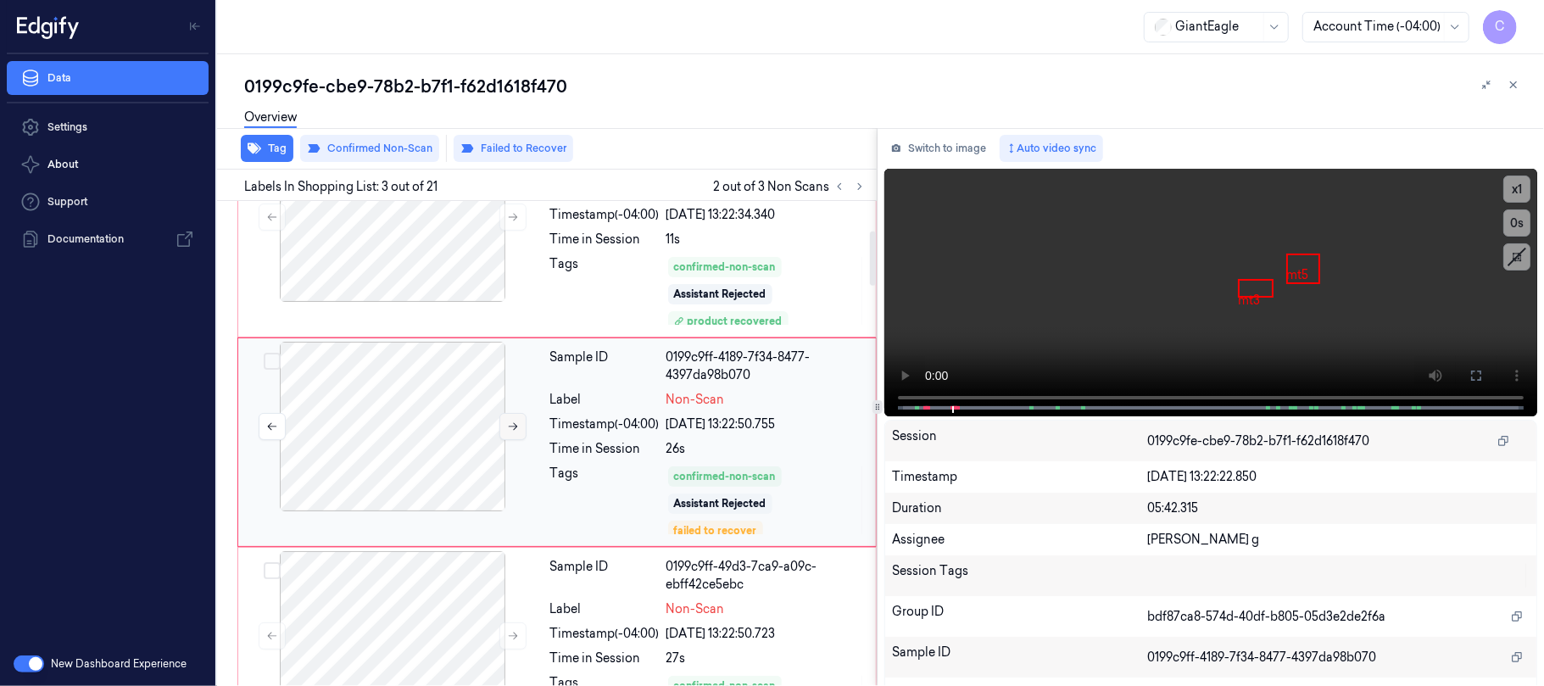
click at [500, 425] on button at bounding box center [513, 426] width 27 height 27
click at [509, 426] on icon at bounding box center [513, 427] width 12 height 12
click at [517, 425] on icon at bounding box center [513, 427] width 12 height 12
click at [517, 429] on icon at bounding box center [513, 427] width 12 height 12
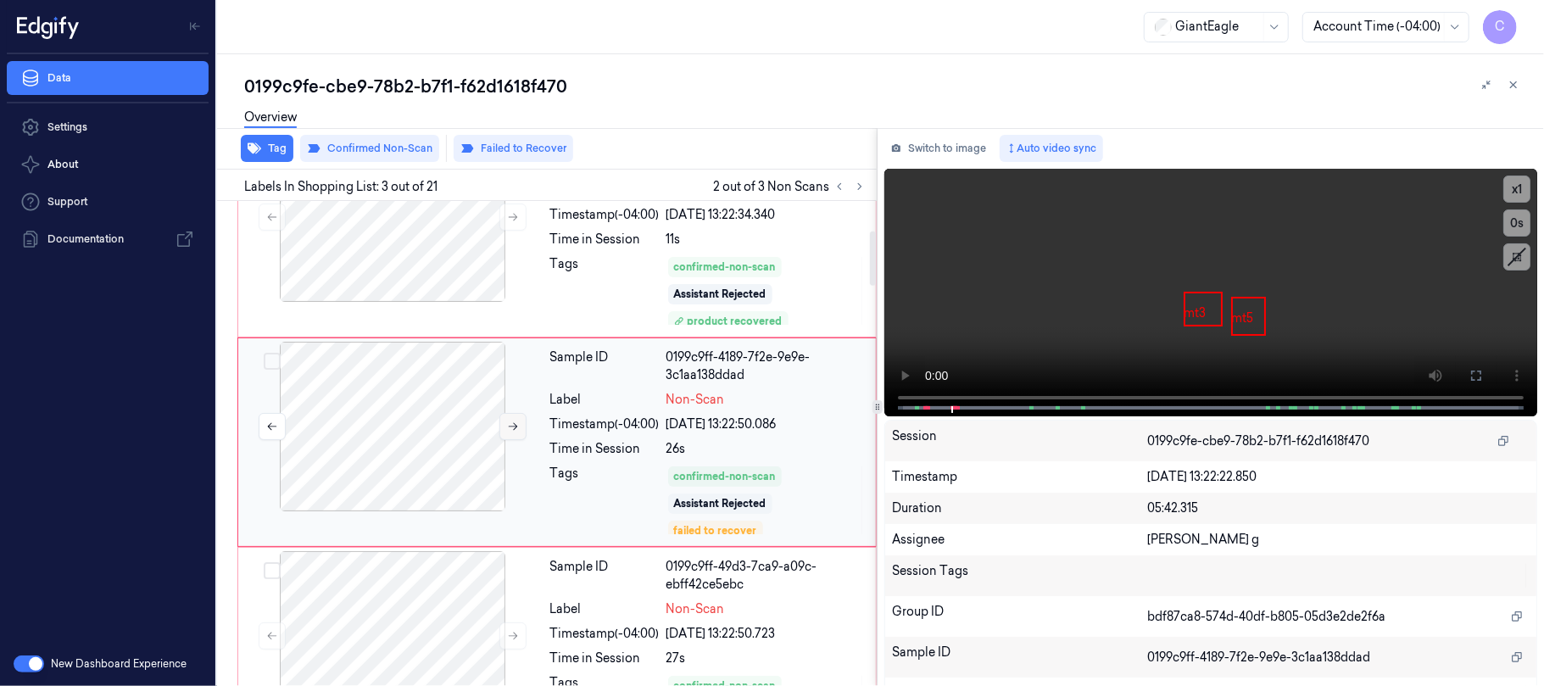
click at [517, 429] on icon at bounding box center [513, 427] width 12 height 12
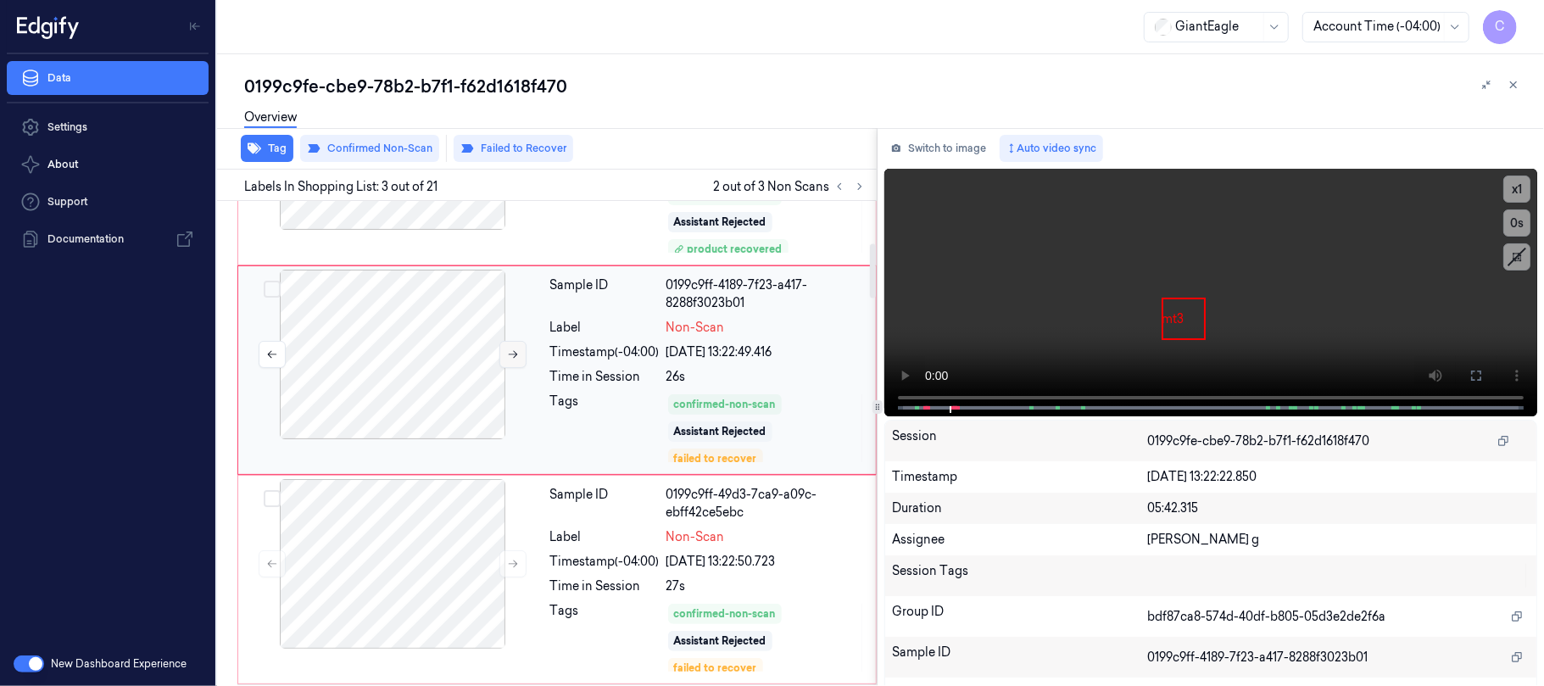
scroll to position [377, 0]
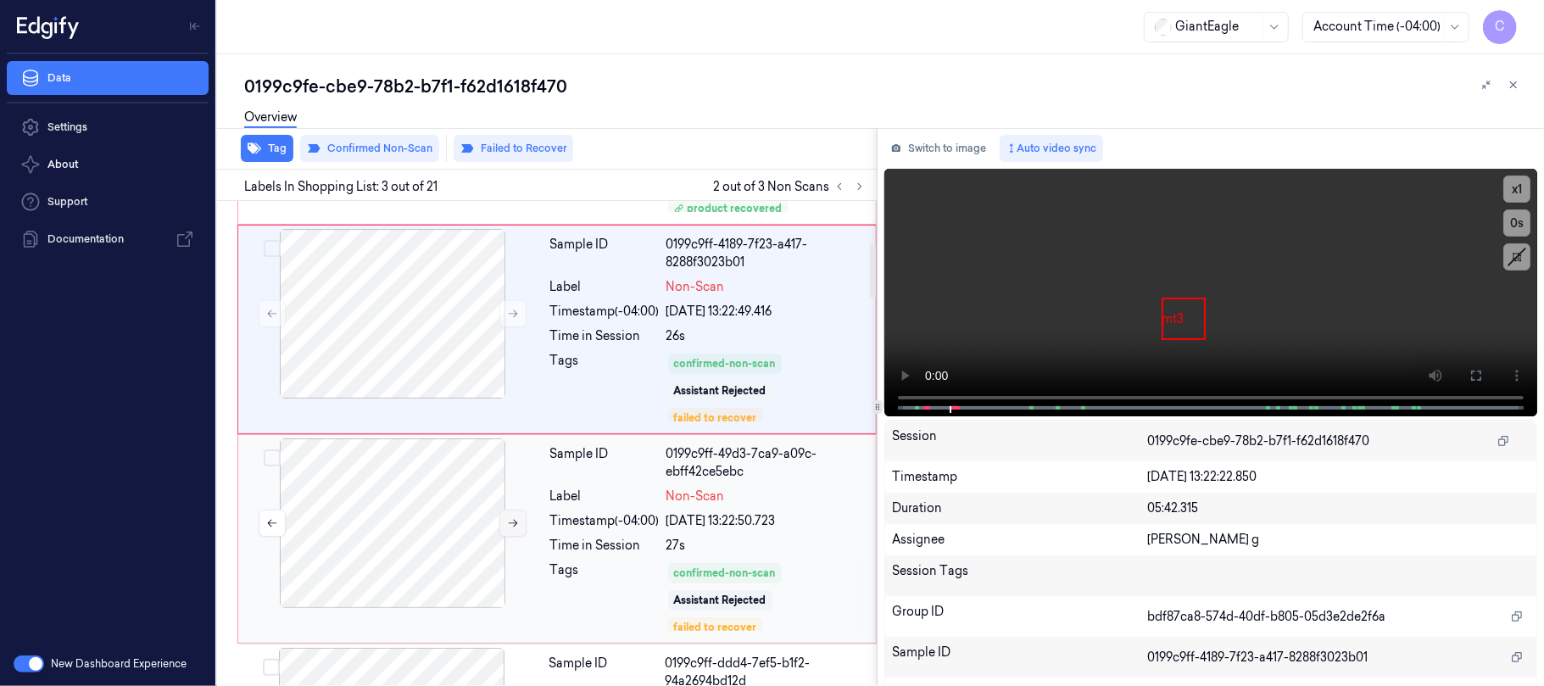
click at [520, 517] on button at bounding box center [513, 523] width 27 height 27
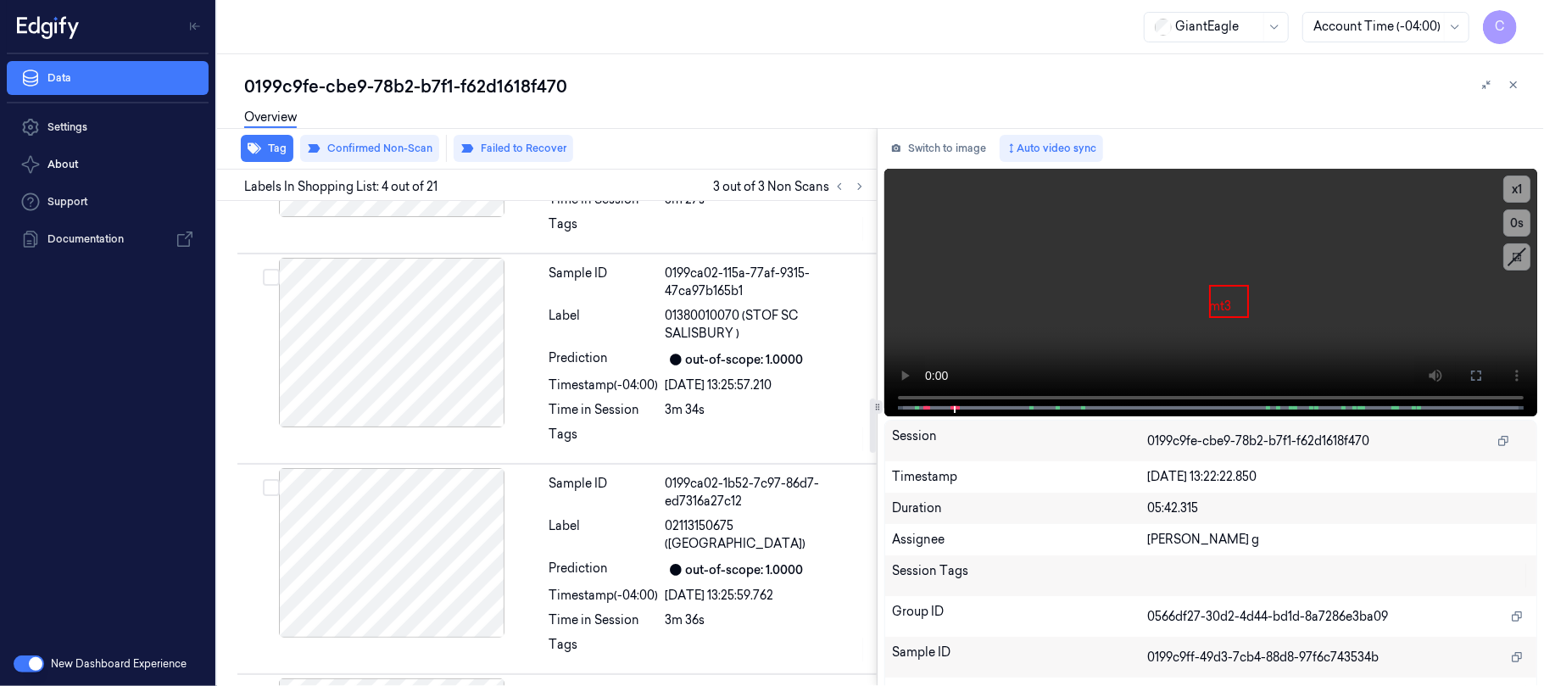
scroll to position [1809, 0]
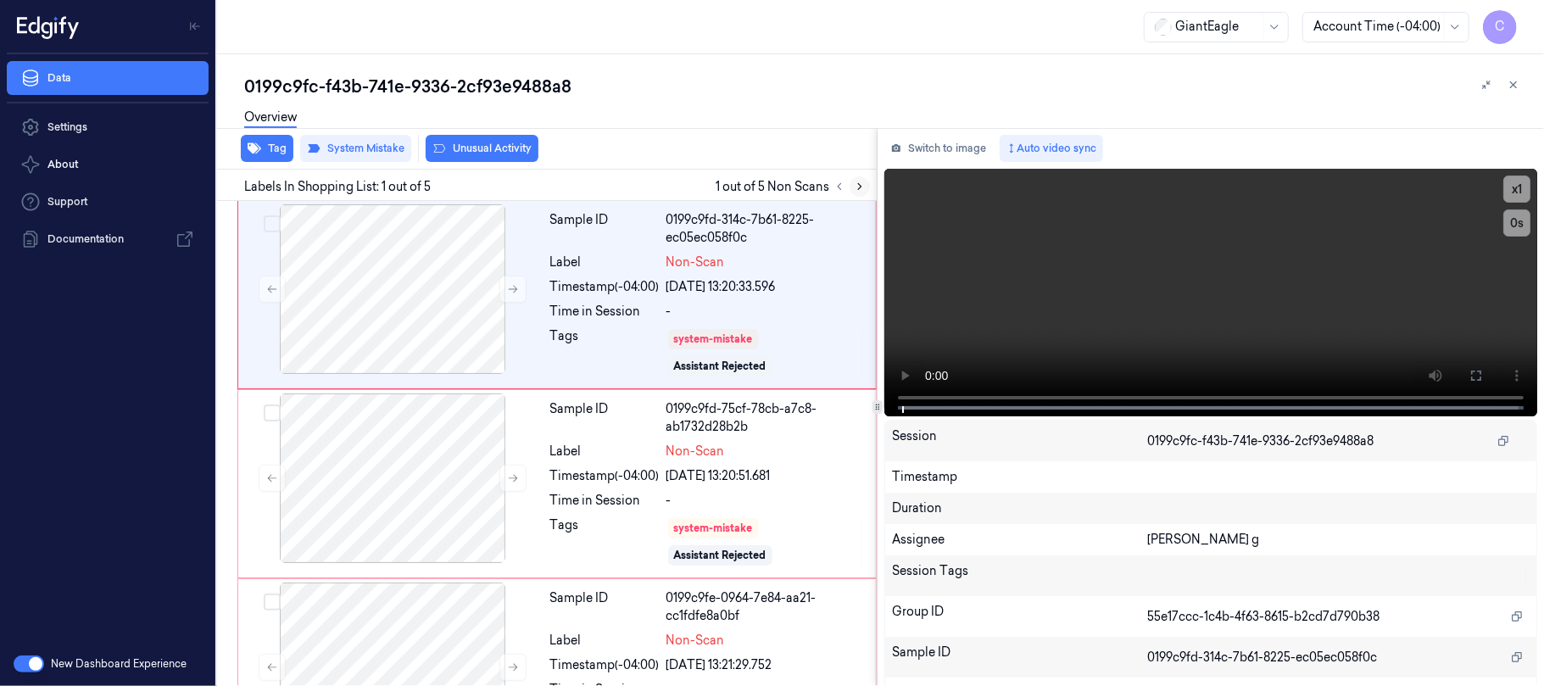
click at [858, 184] on icon at bounding box center [860, 187] width 12 height 12
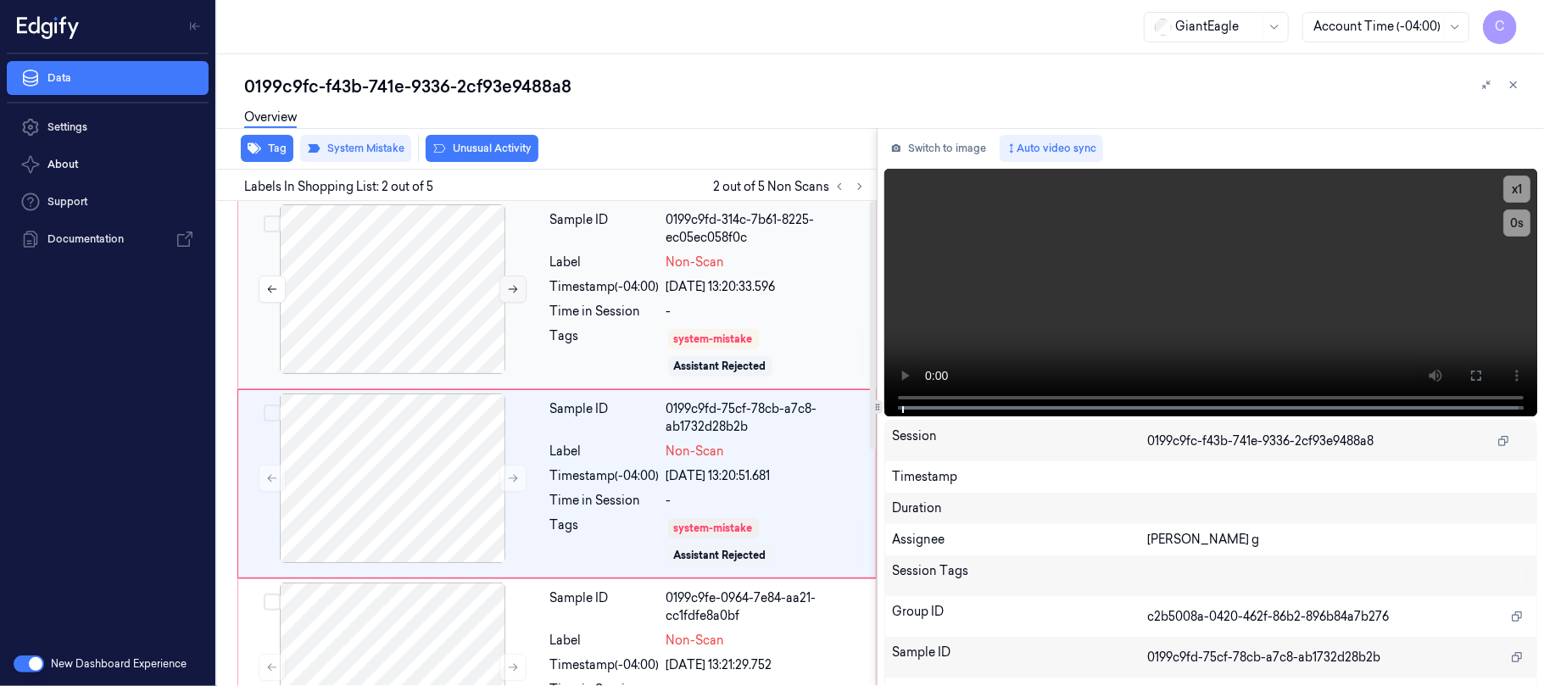
scroll to position [42, 0]
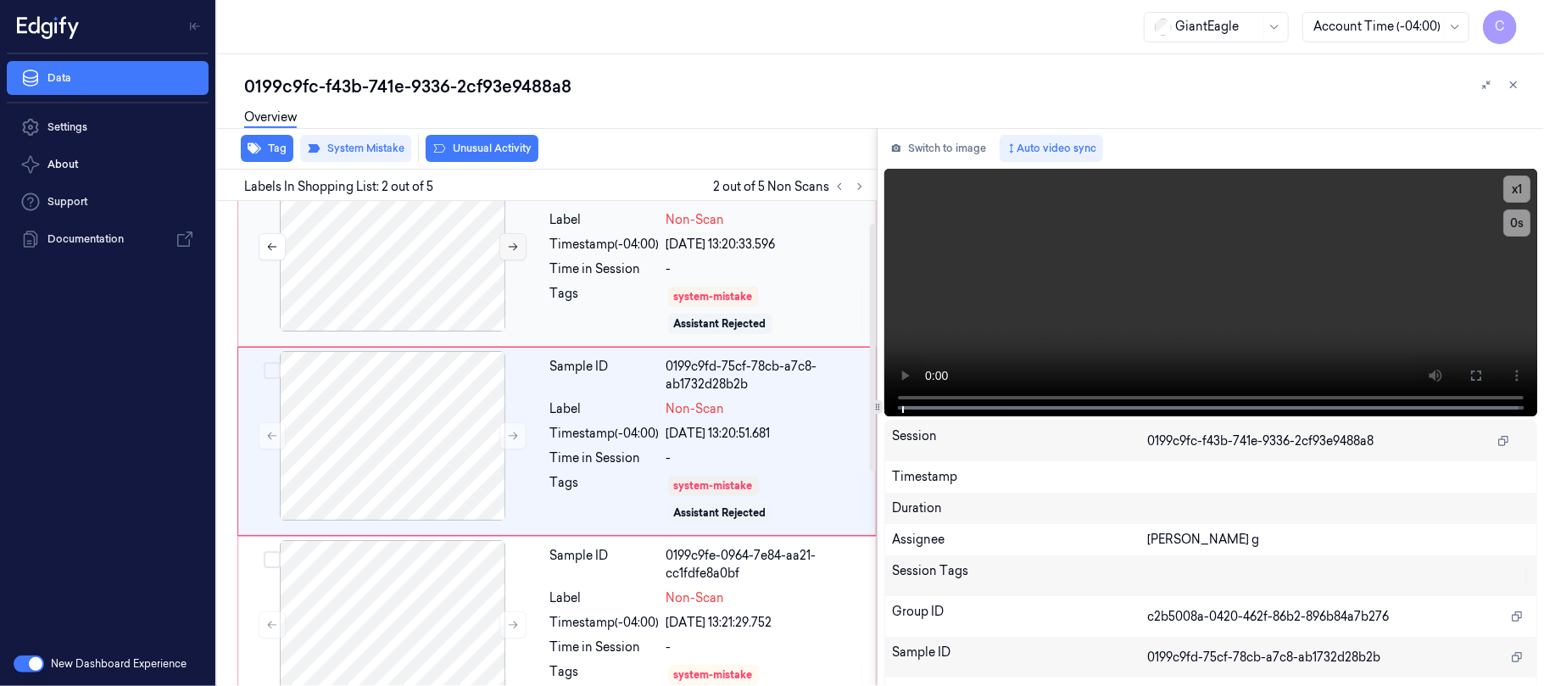
click at [519, 251] on icon at bounding box center [513, 247] width 12 height 12
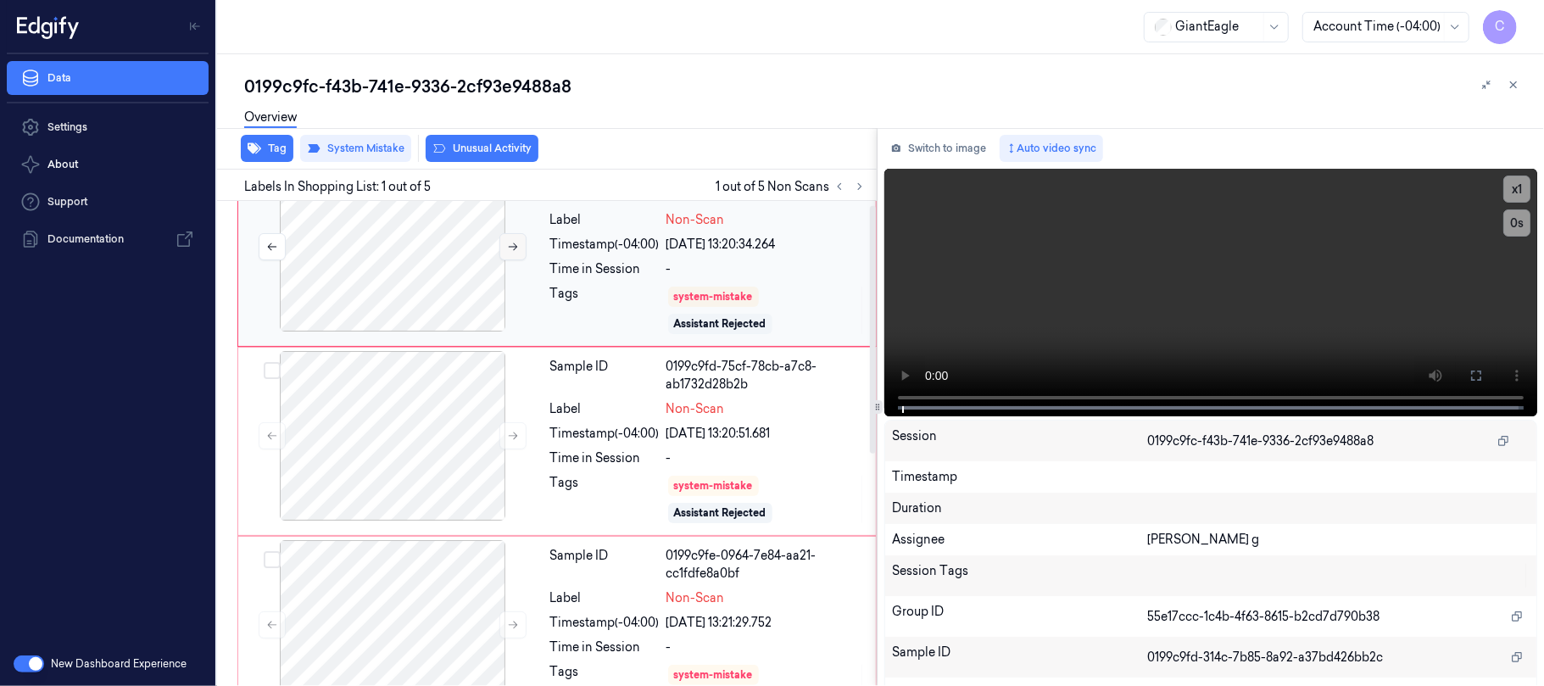
scroll to position [0, 0]
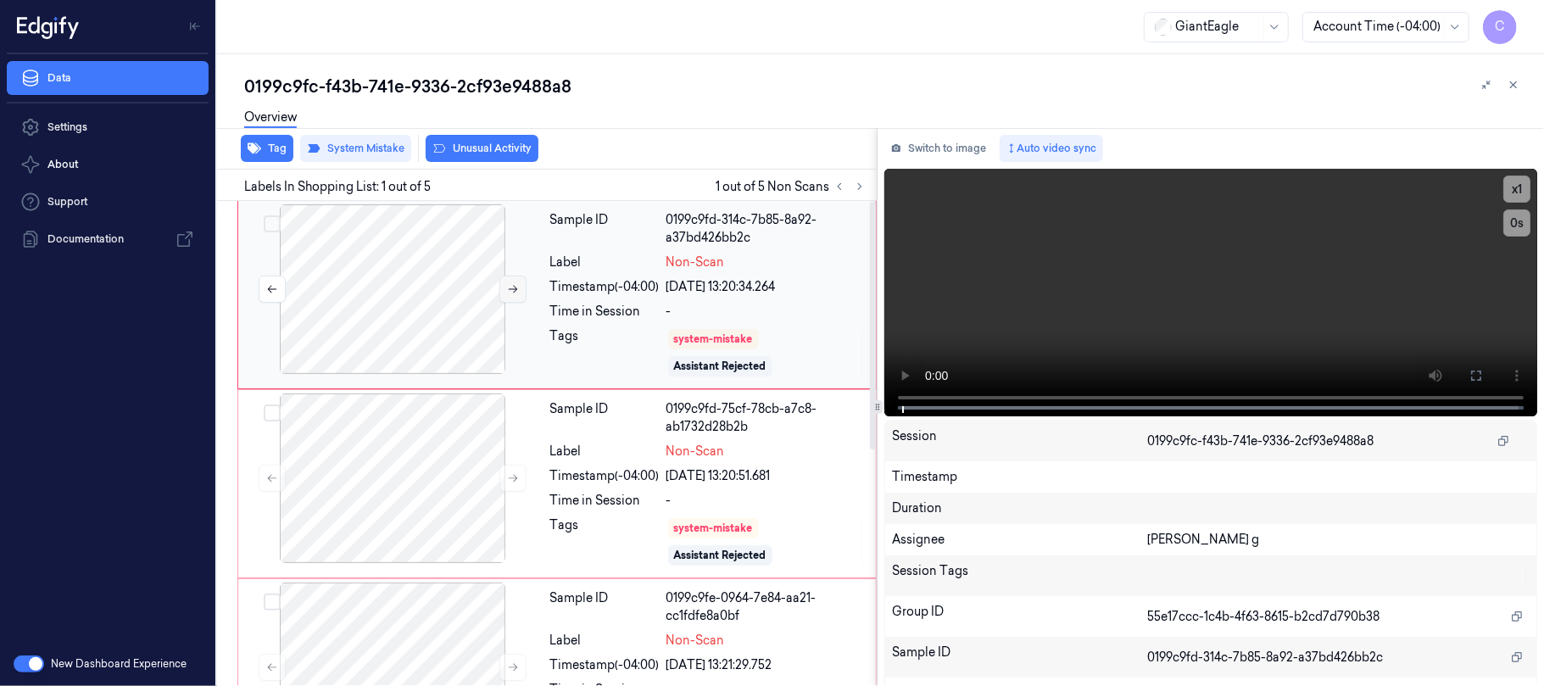
click at [507, 288] on icon at bounding box center [513, 289] width 12 height 12
click at [505, 478] on button at bounding box center [513, 478] width 27 height 27
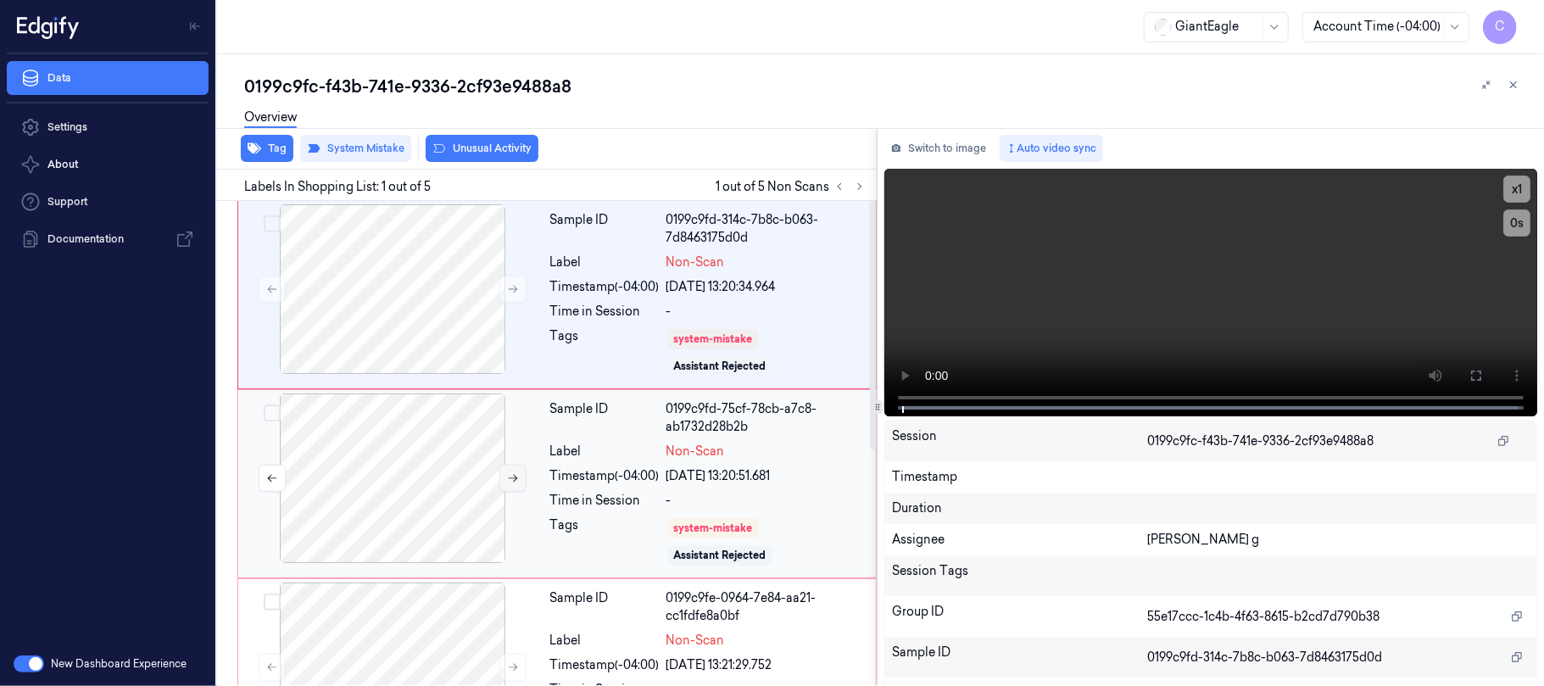
scroll to position [42, 0]
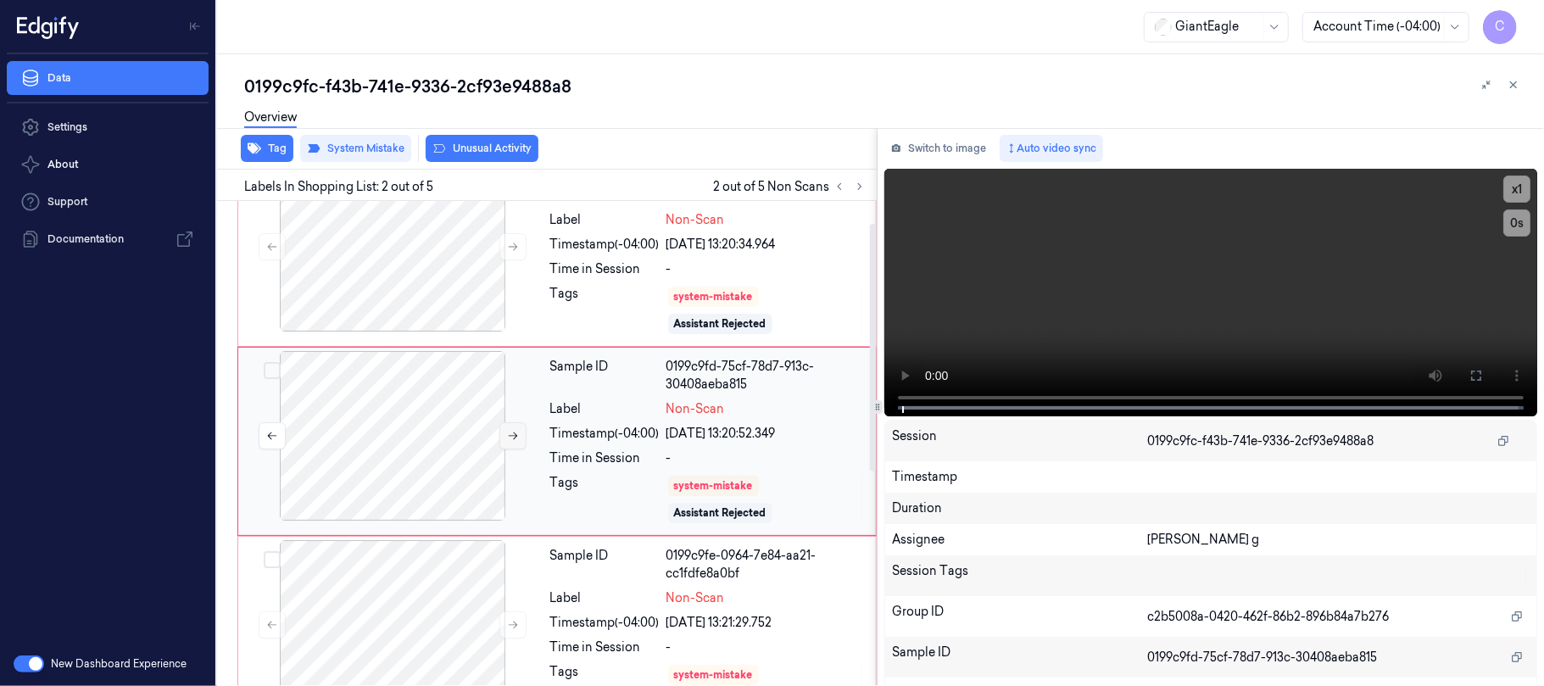
click at [513, 442] on icon at bounding box center [513, 436] width 12 height 12
click at [504, 251] on button at bounding box center [513, 246] width 27 height 27
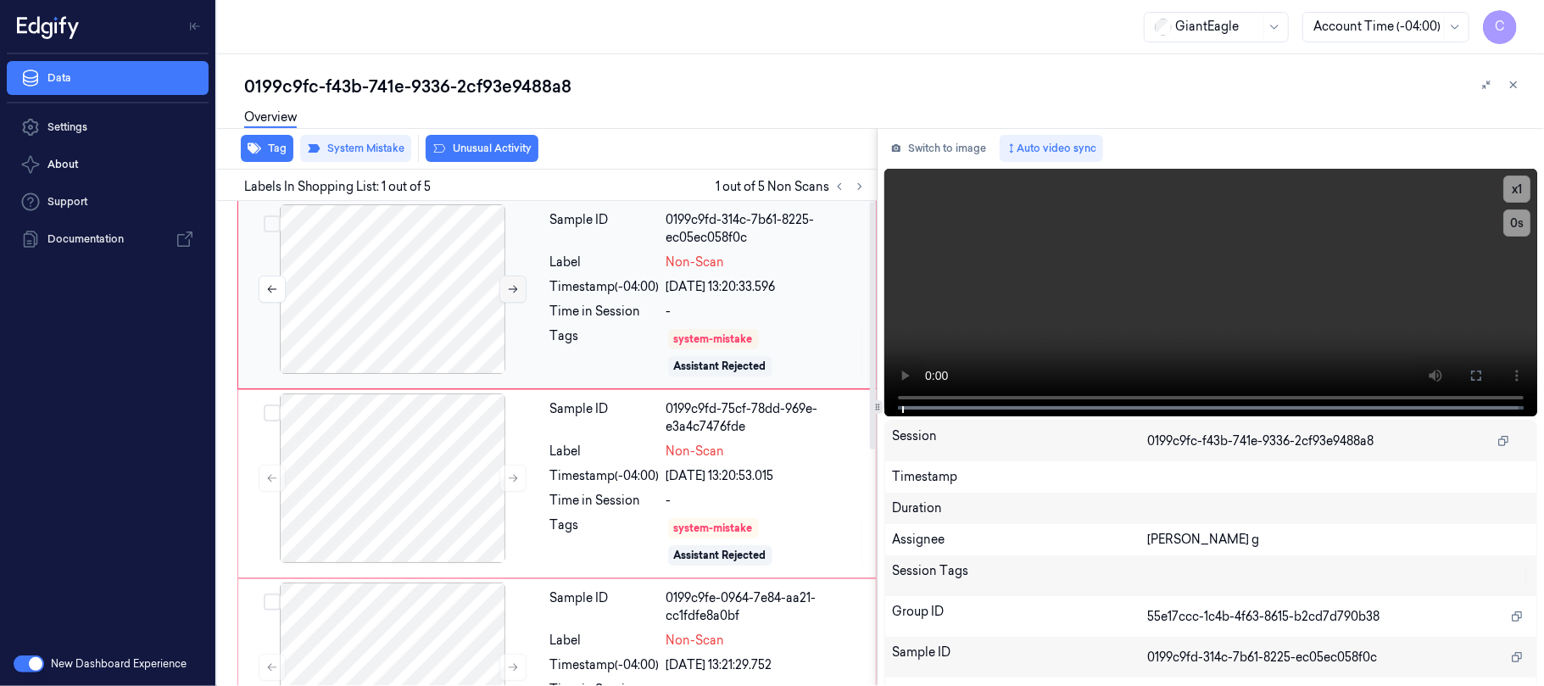
click at [507, 290] on icon at bounding box center [513, 289] width 12 height 12
click at [507, 479] on icon at bounding box center [513, 478] width 12 height 12
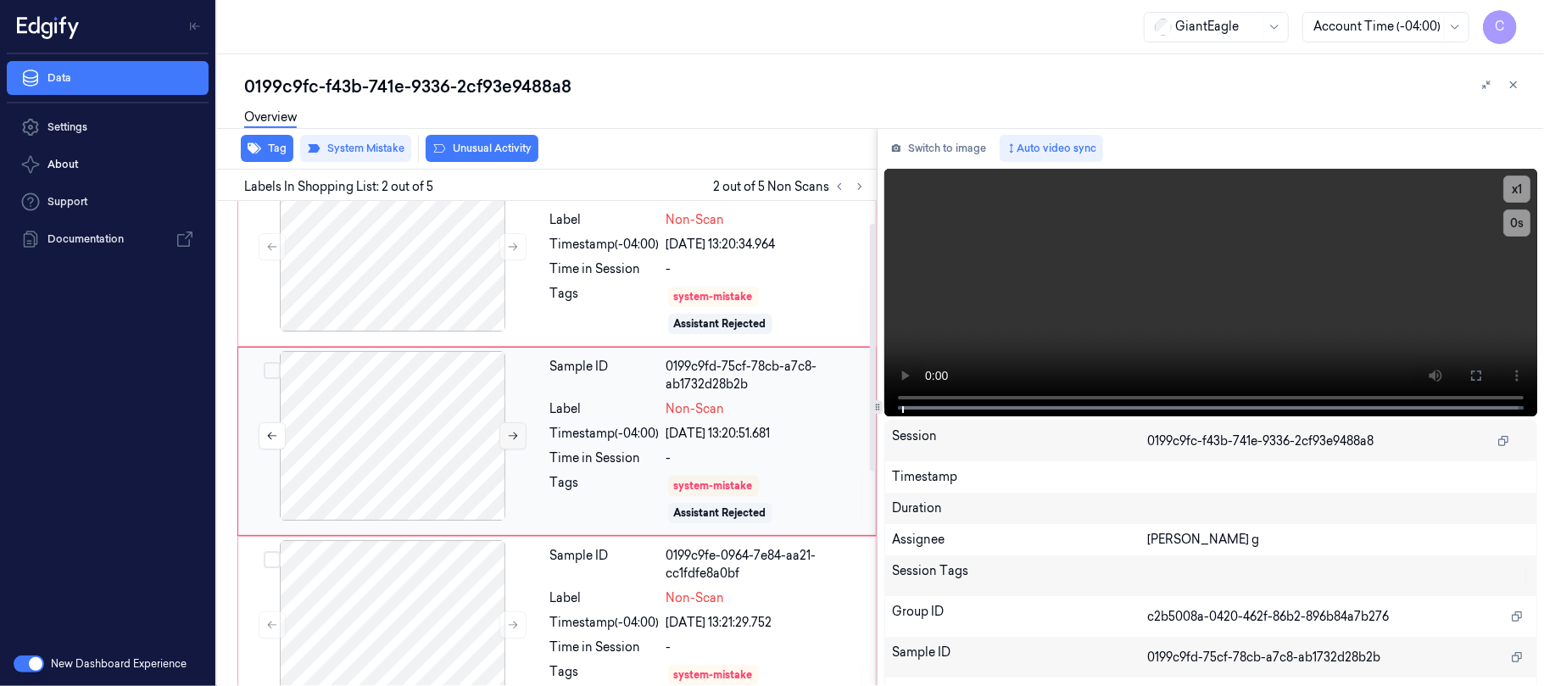
click at [513, 439] on icon at bounding box center [513, 436] width 12 height 12
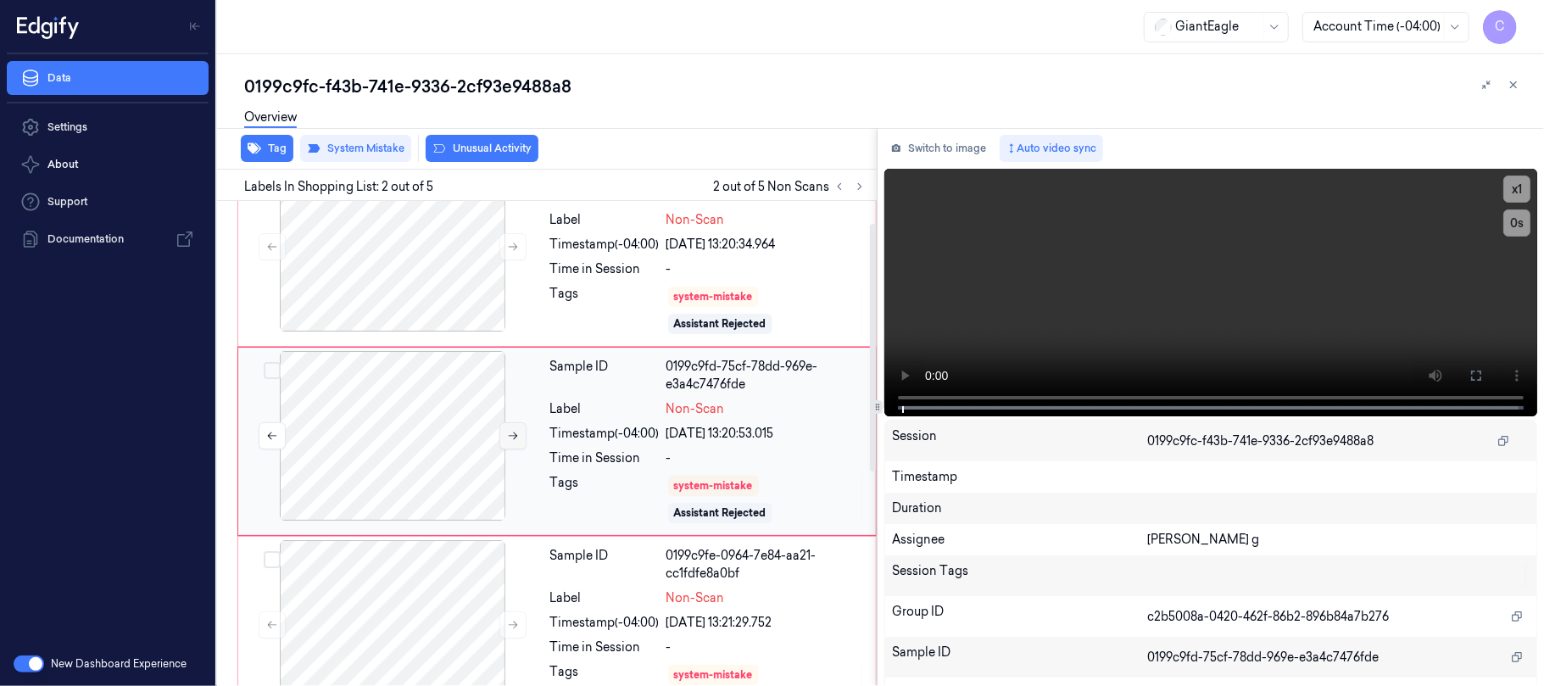
click at [513, 439] on icon at bounding box center [513, 436] width 12 height 12
click at [436, 283] on div at bounding box center [393, 247] width 302 height 170
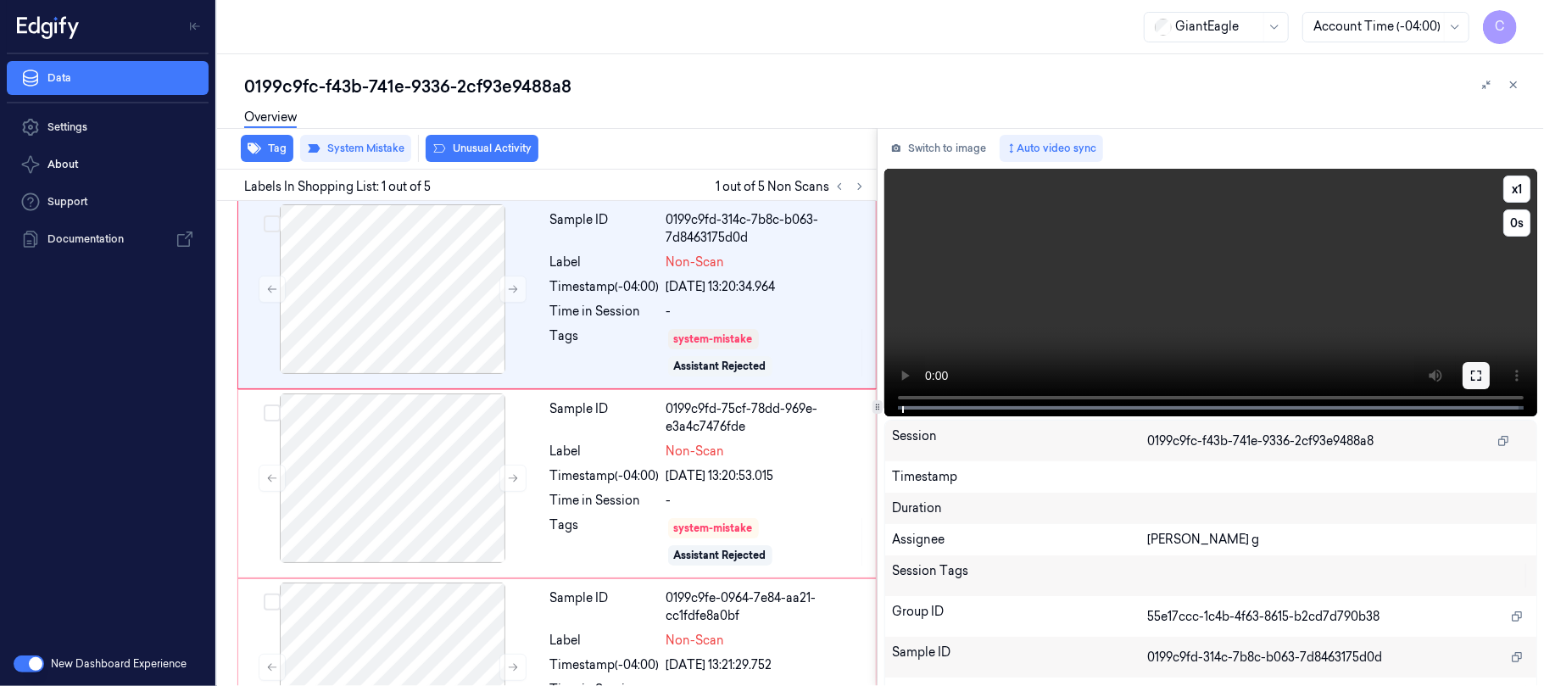
click at [1476, 369] on icon at bounding box center [1477, 376] width 14 height 14
click at [1186, 293] on video at bounding box center [1211, 293] width 653 height 248
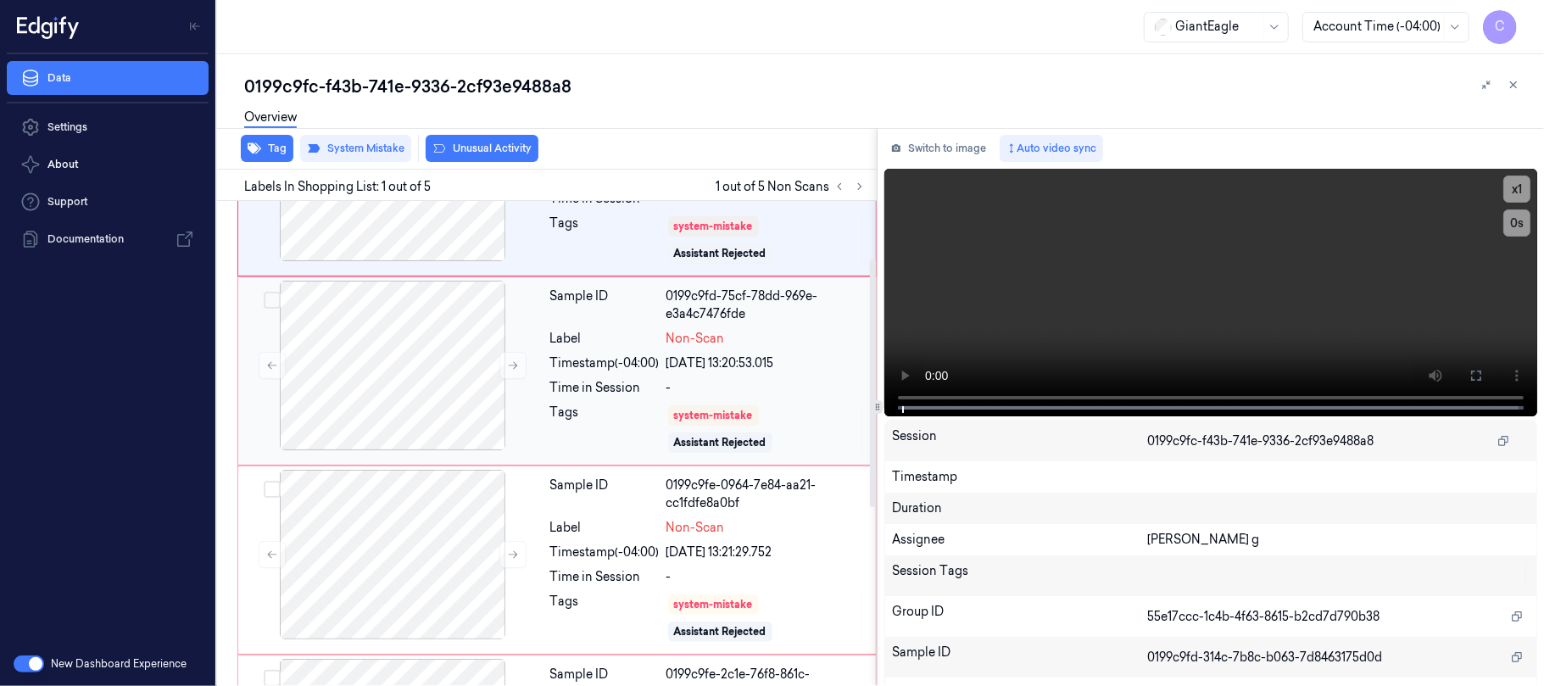
scroll to position [226, 0]
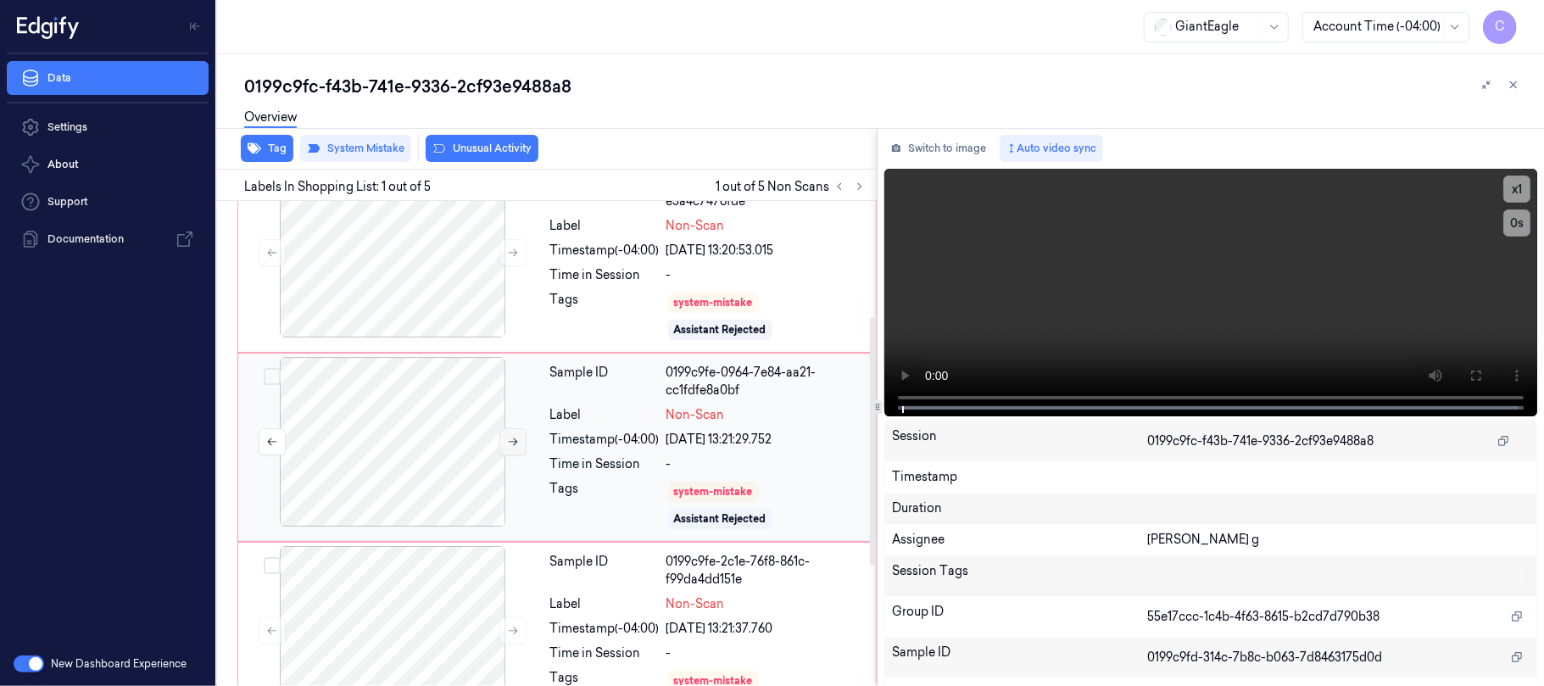
click at [507, 438] on icon at bounding box center [513, 442] width 12 height 12
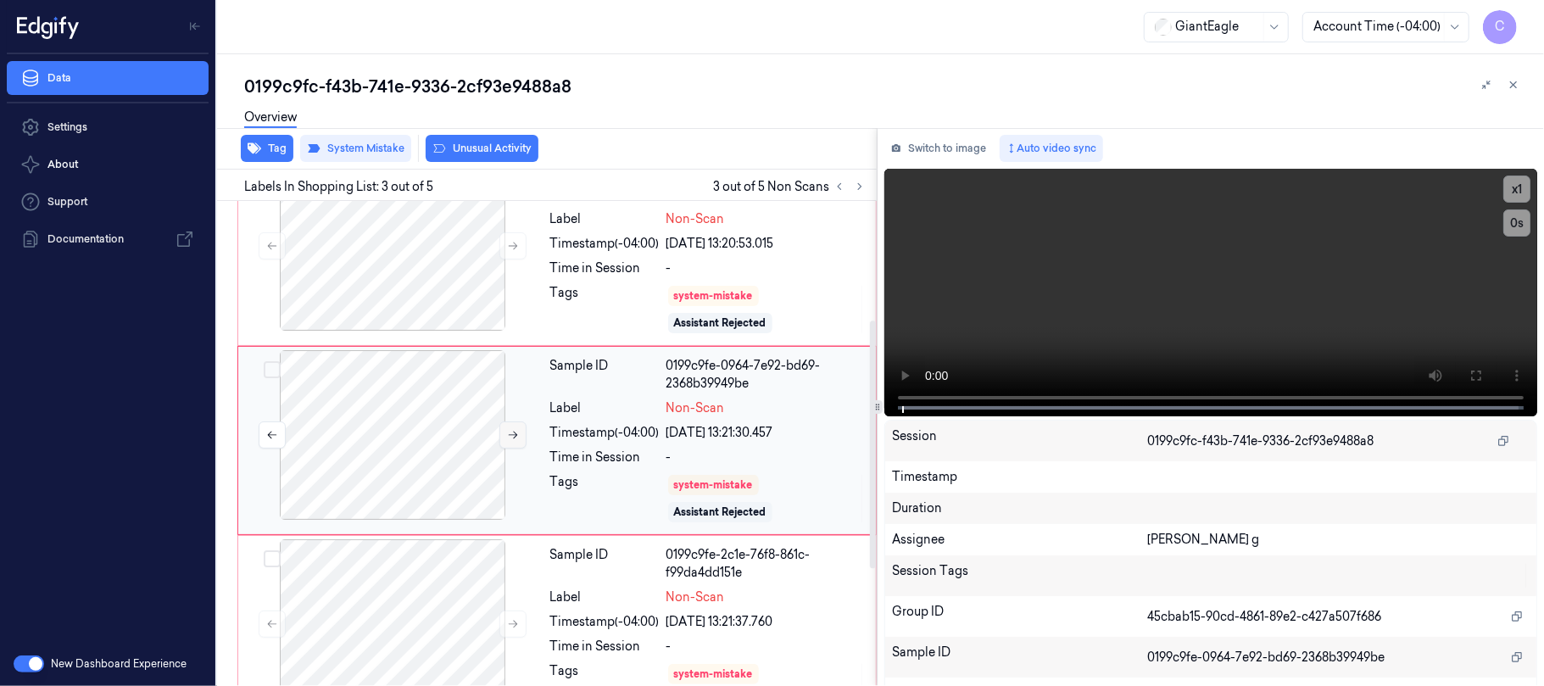
click at [507, 438] on icon at bounding box center [513, 435] width 12 height 12
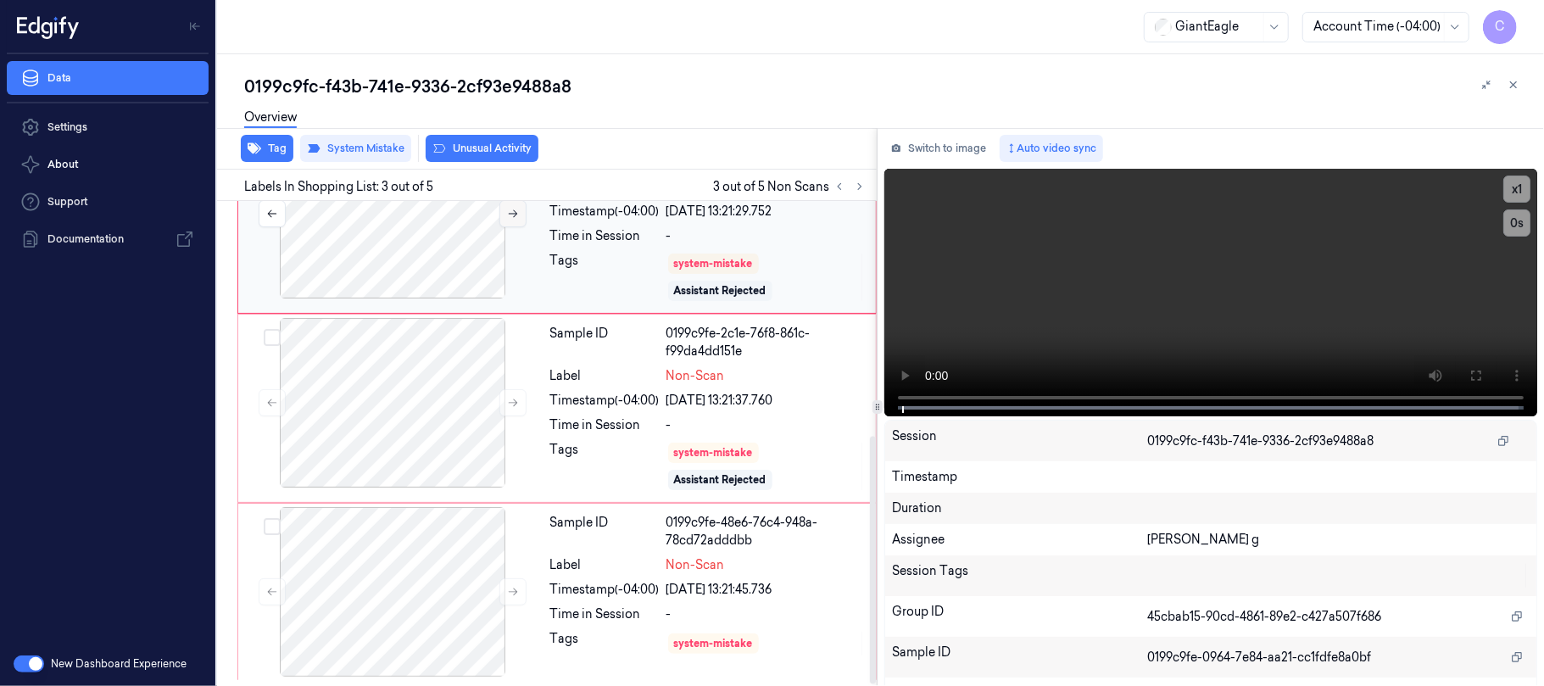
scroll to position [461, 0]
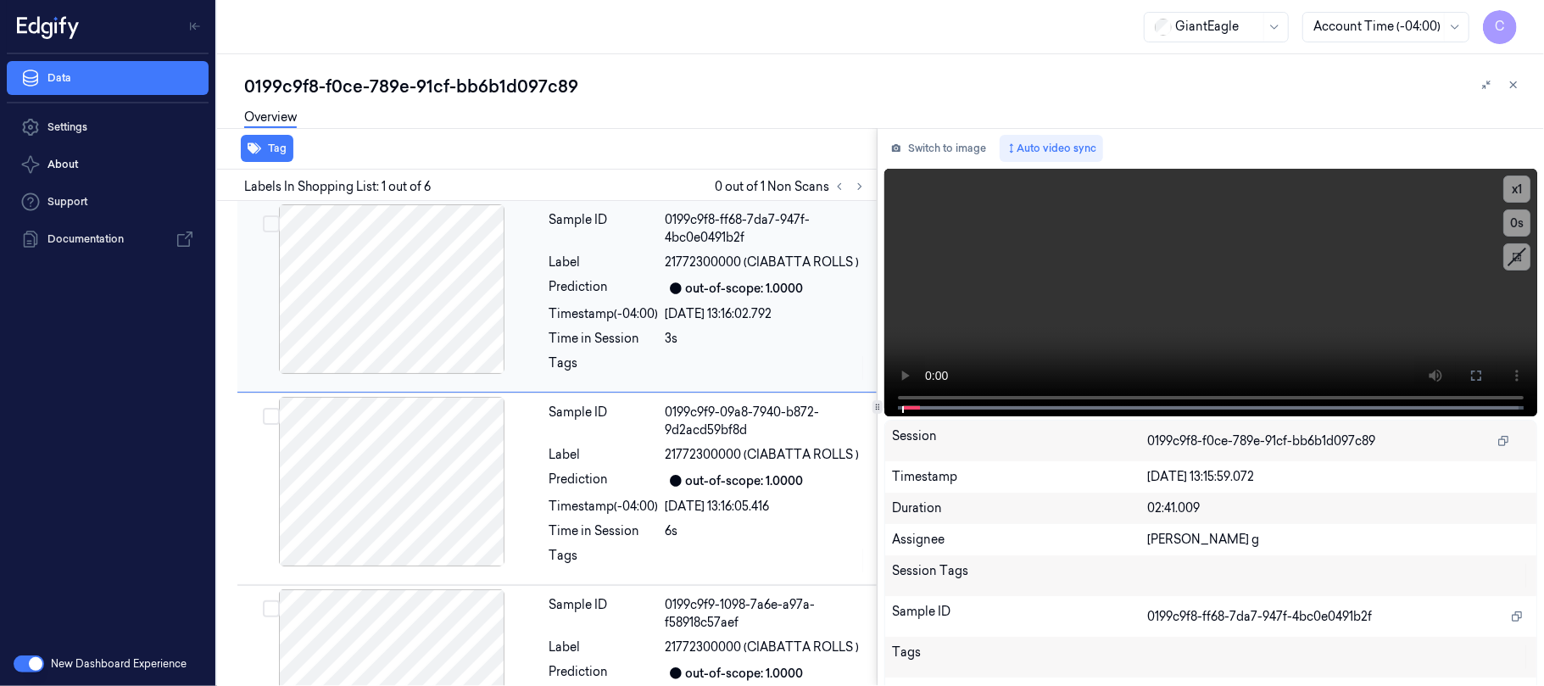
click at [857, 191] on icon at bounding box center [860, 187] width 12 height 12
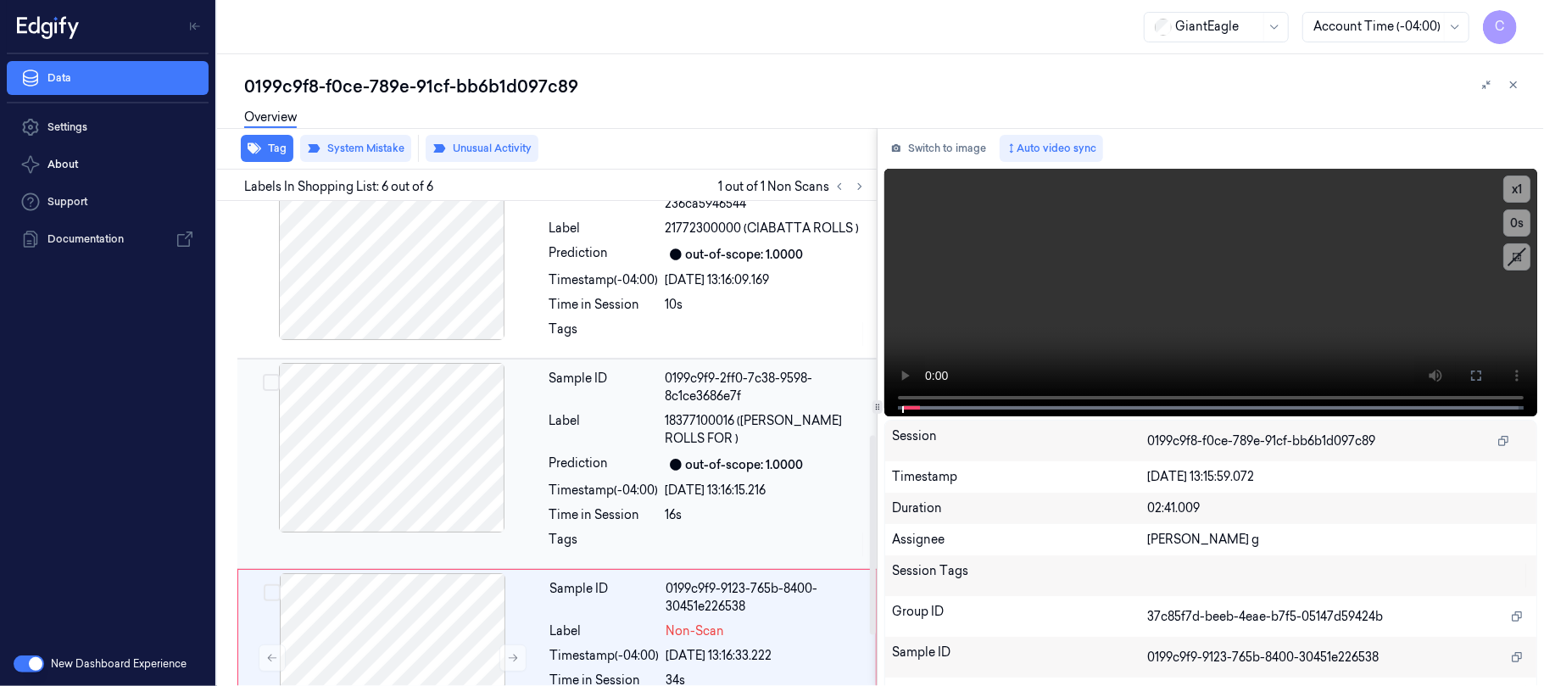
scroll to position [693, 0]
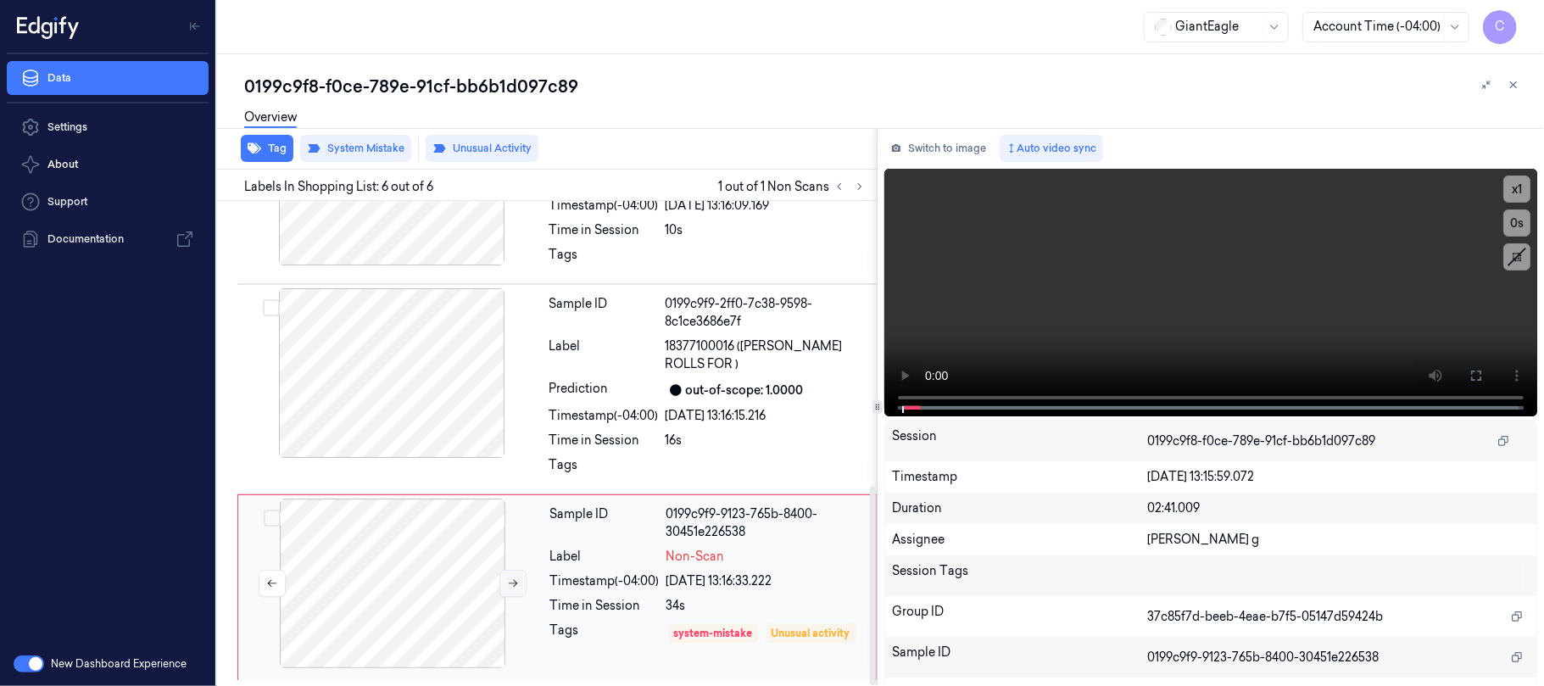
click at [500, 577] on button at bounding box center [513, 583] width 27 height 27
click at [504, 578] on button at bounding box center [513, 583] width 27 height 27
click at [416, 395] on div at bounding box center [392, 373] width 302 height 170
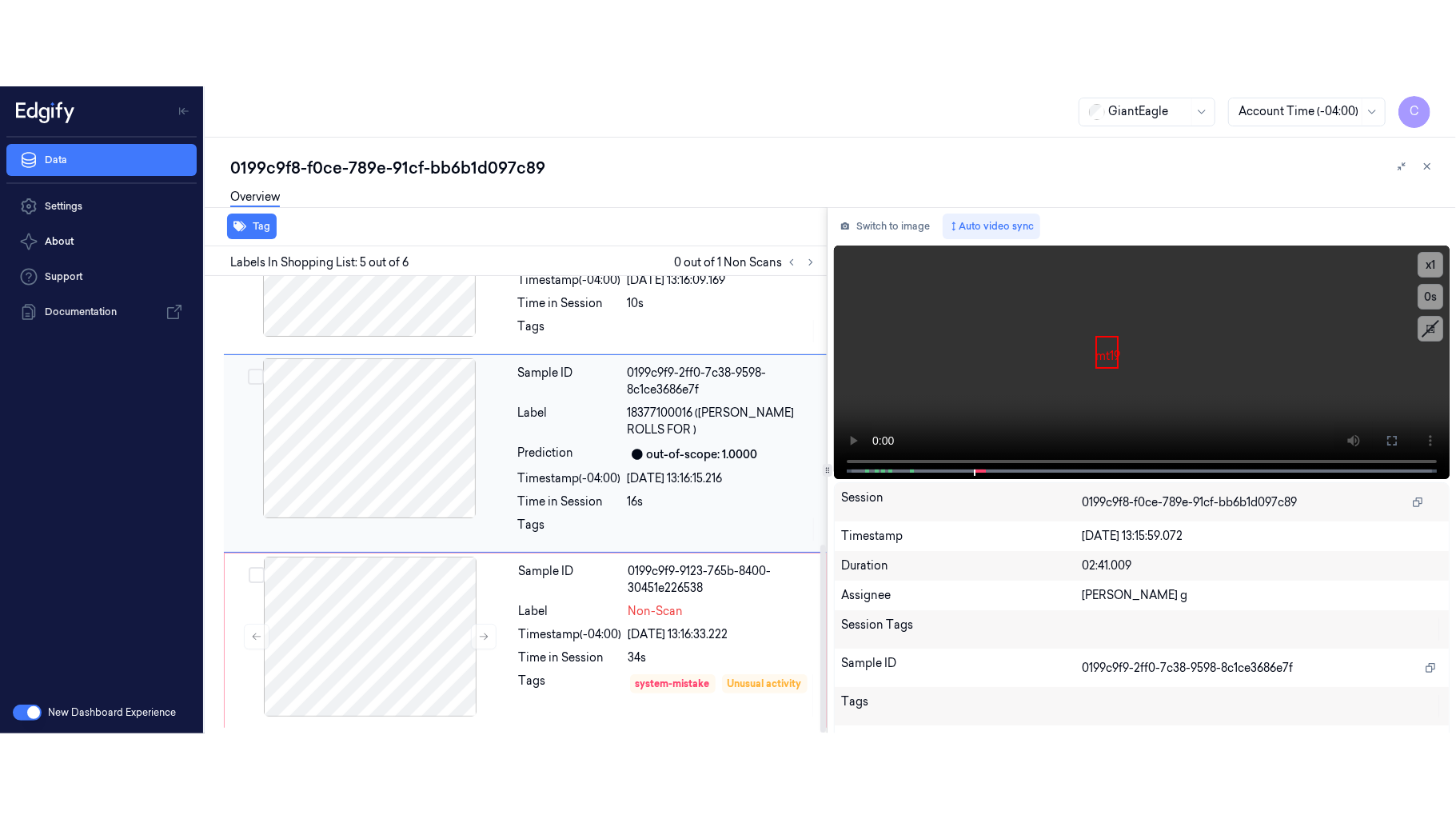
scroll to position [598, 0]
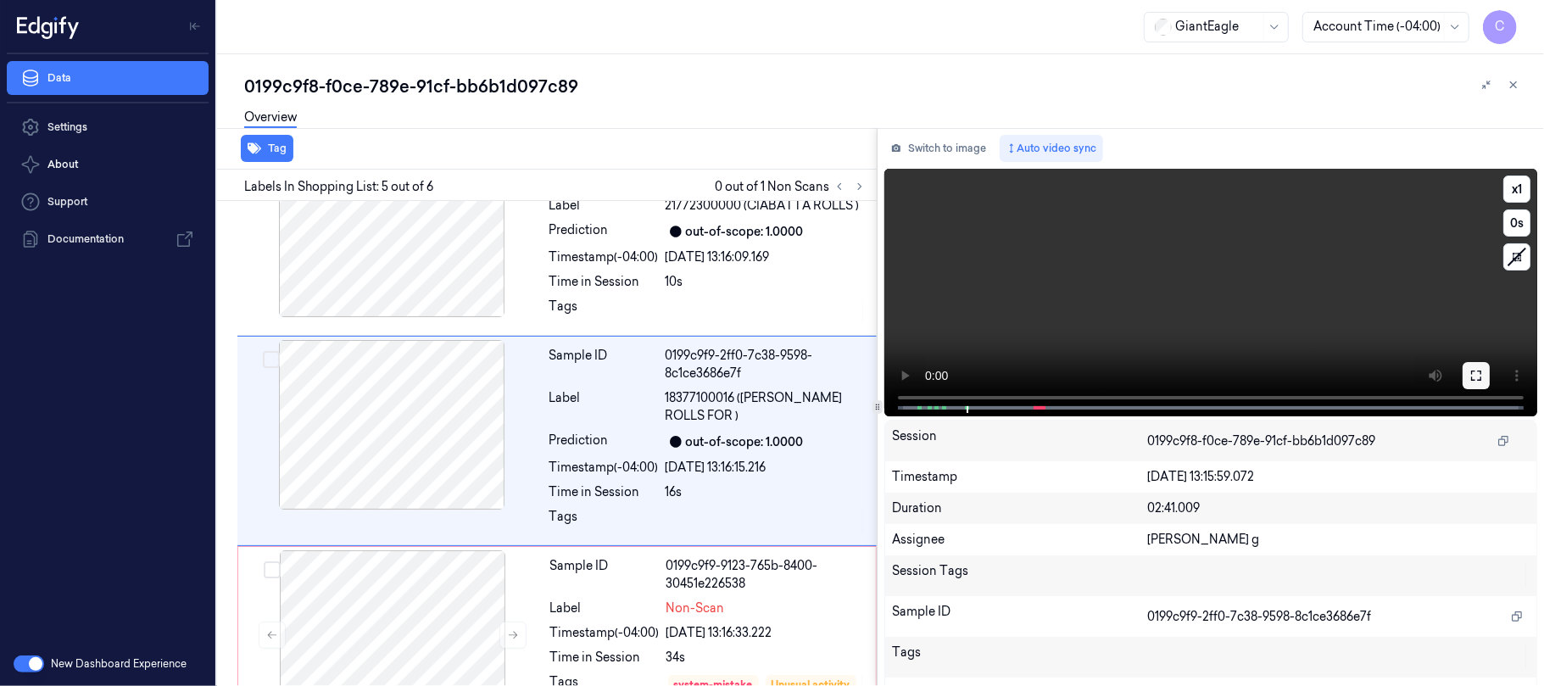
click at [1463, 371] on button at bounding box center [1476, 375] width 27 height 27
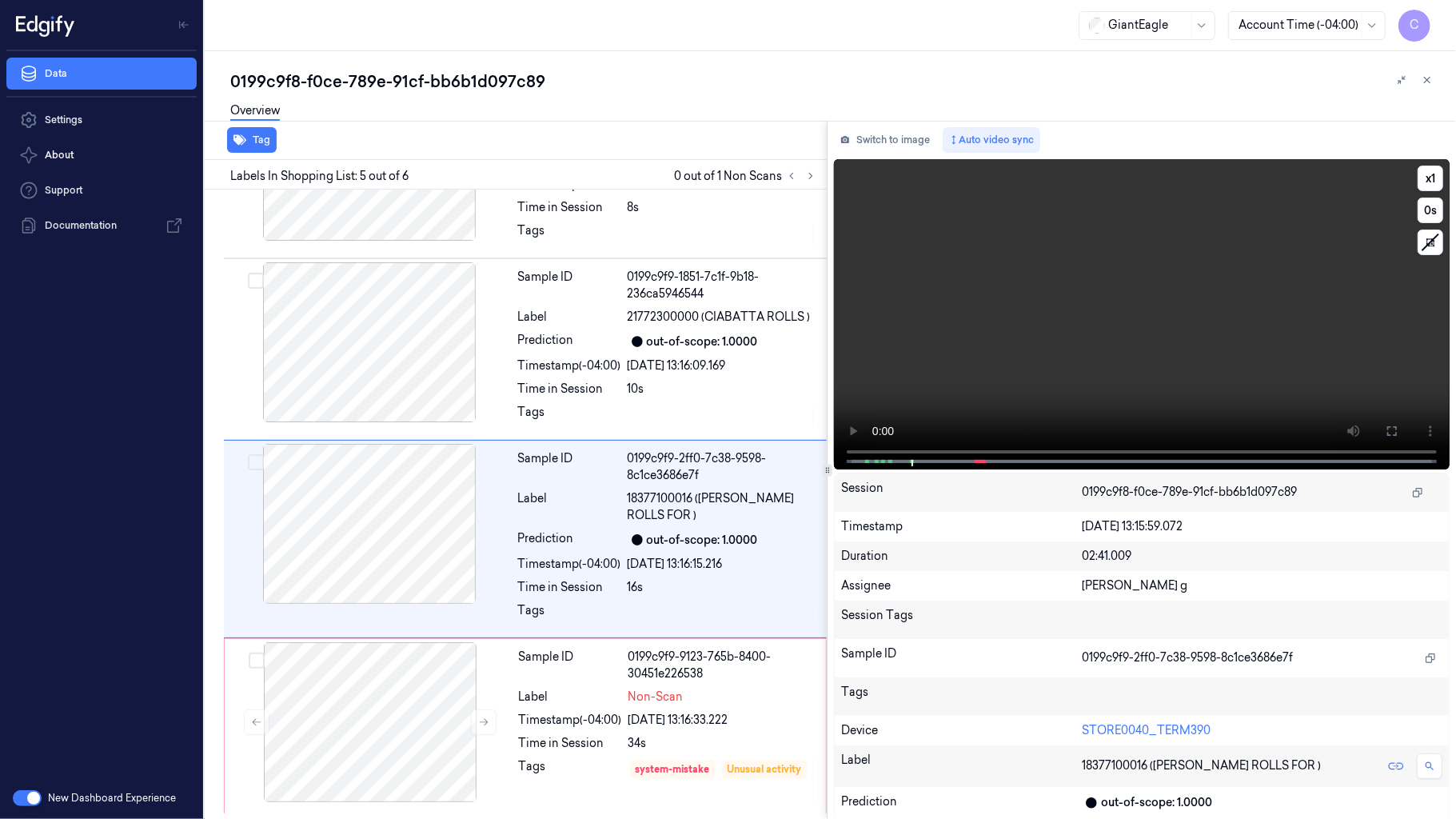
scroll to position [482, 0]
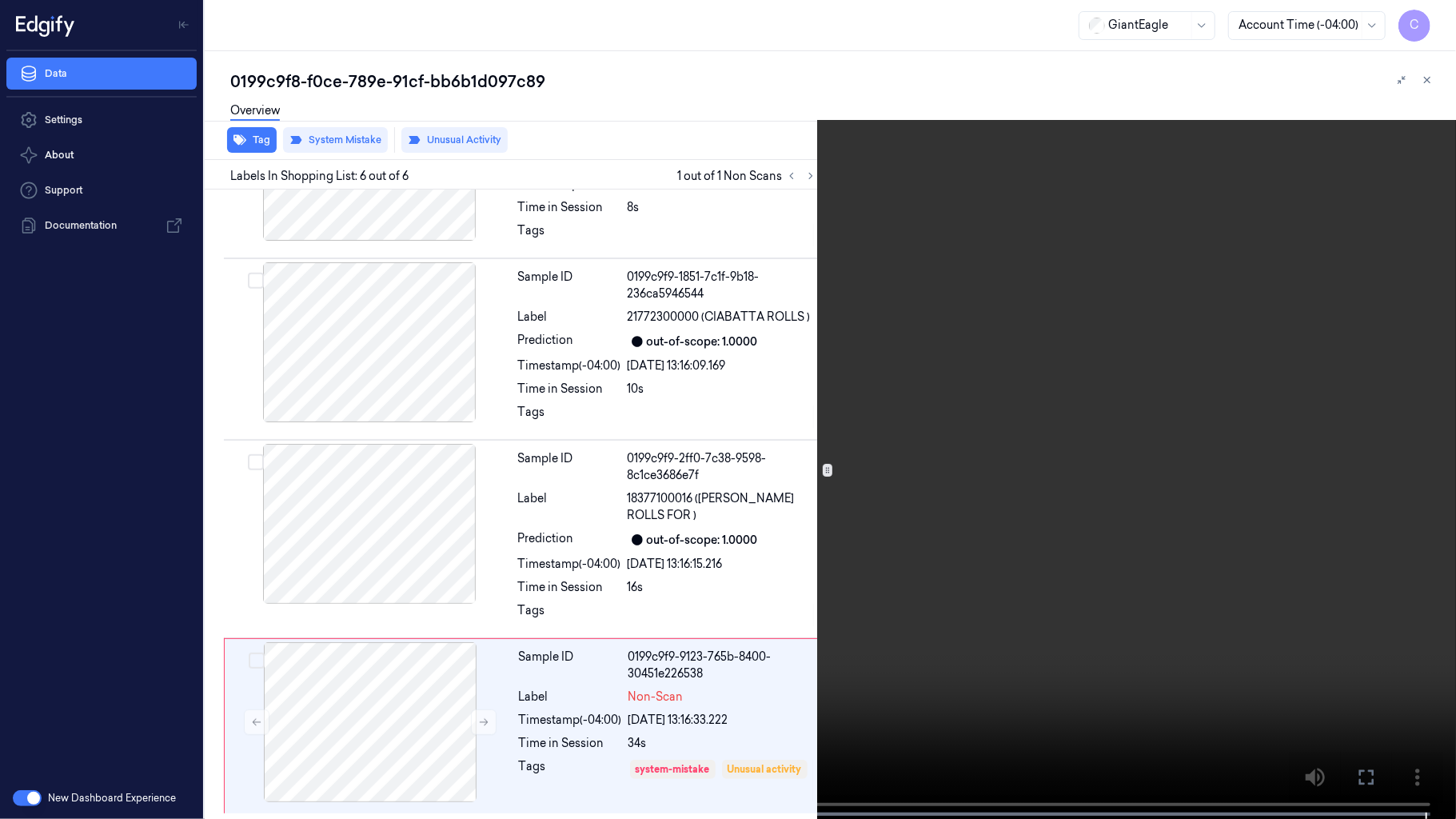
click at [807, 519] on video at bounding box center [728, 411] width 1456 height 822
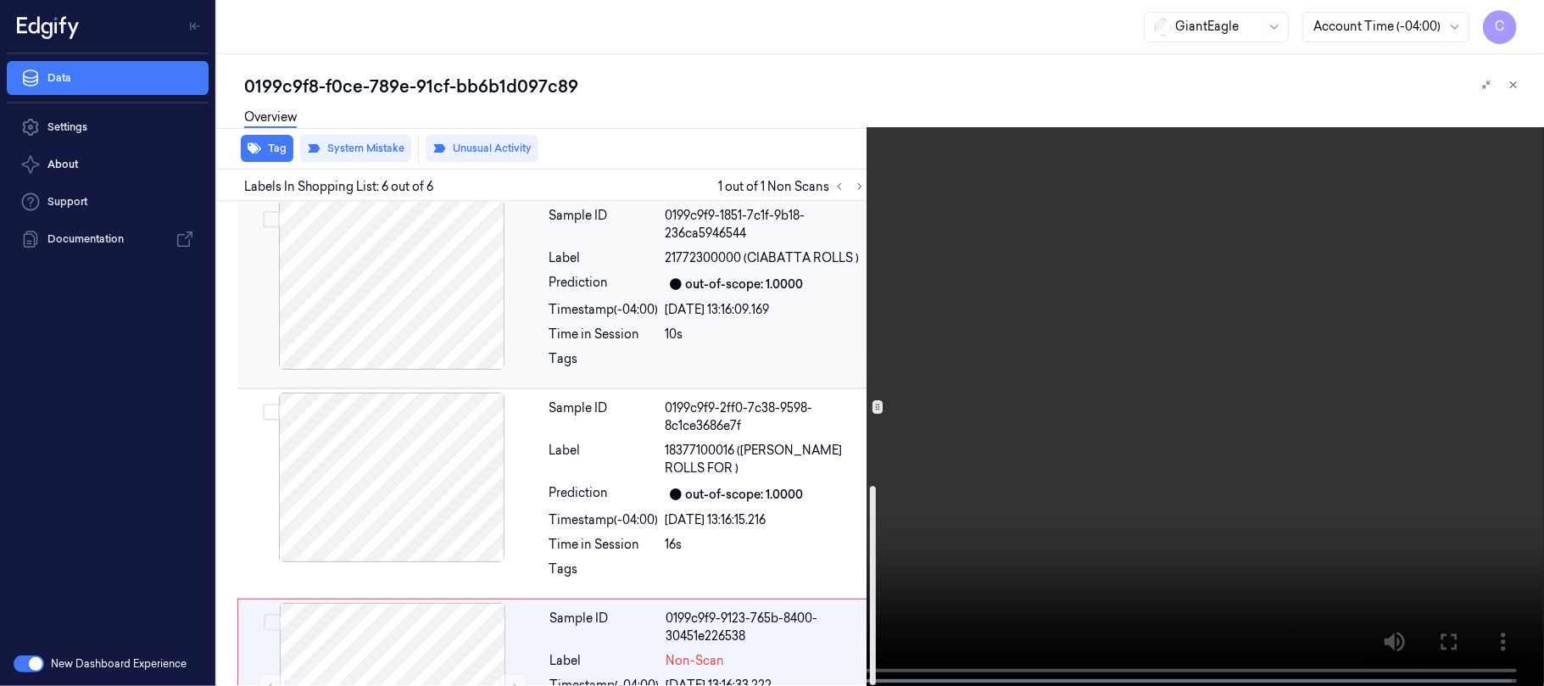
scroll to position [693, 0]
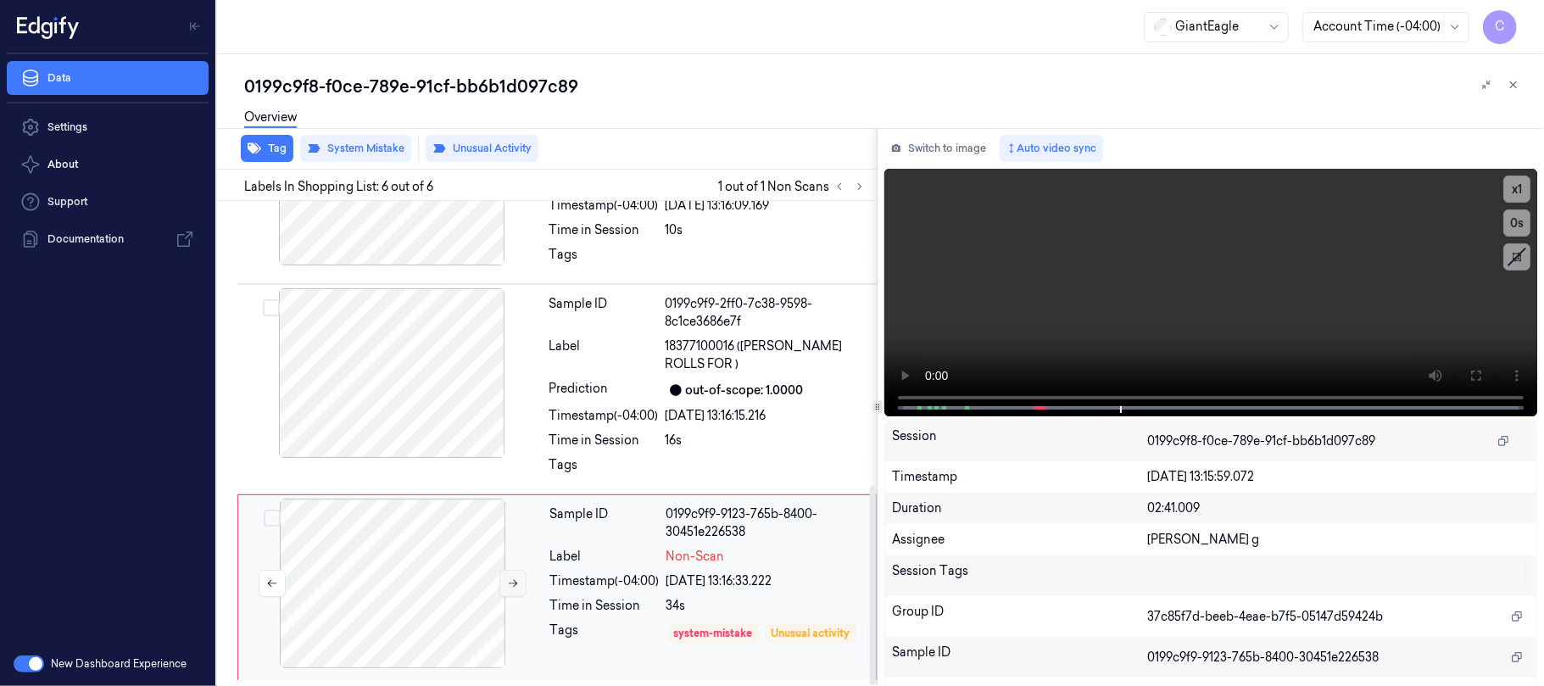
click at [505, 580] on button at bounding box center [513, 583] width 27 height 27
click at [507, 580] on icon at bounding box center [513, 584] width 12 height 12
click at [507, 582] on icon at bounding box center [513, 584] width 12 height 12
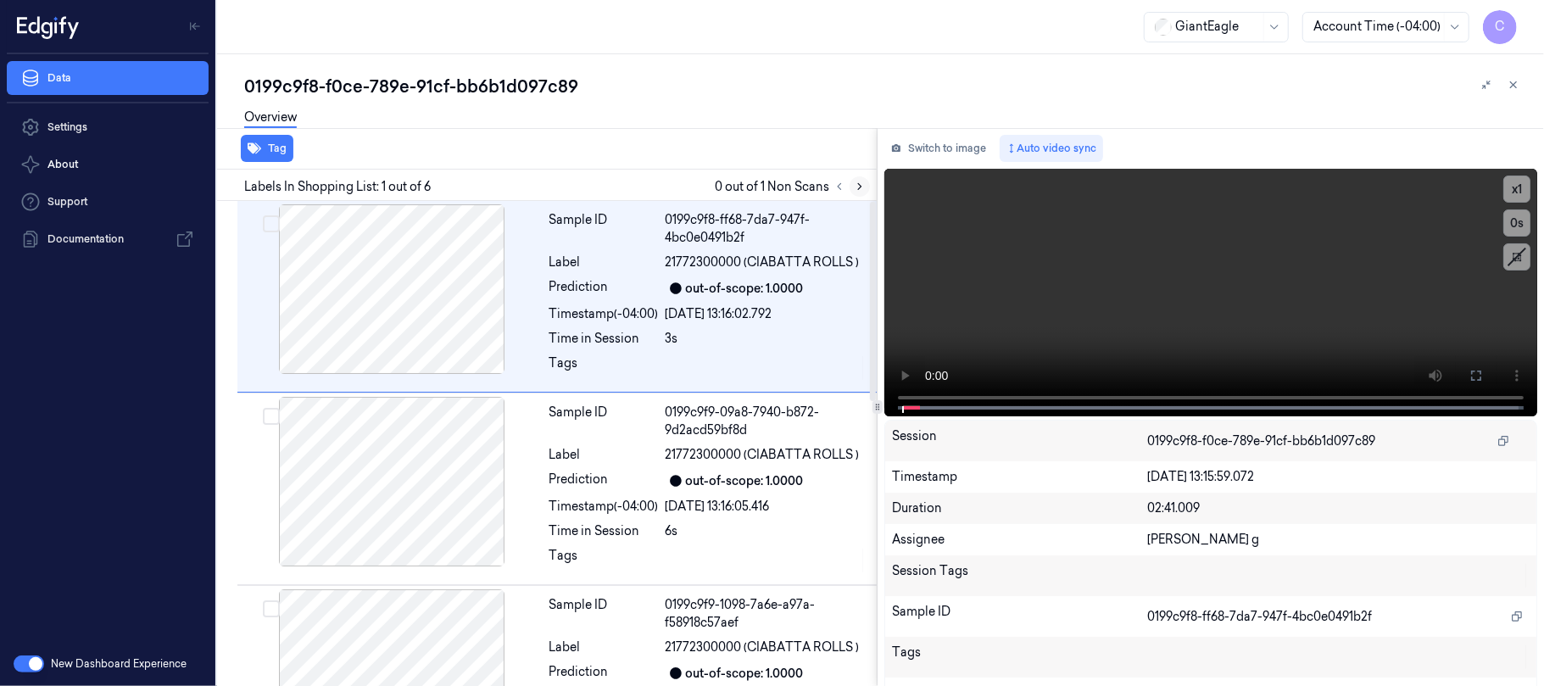
click at [859, 187] on icon at bounding box center [860, 187] width 12 height 12
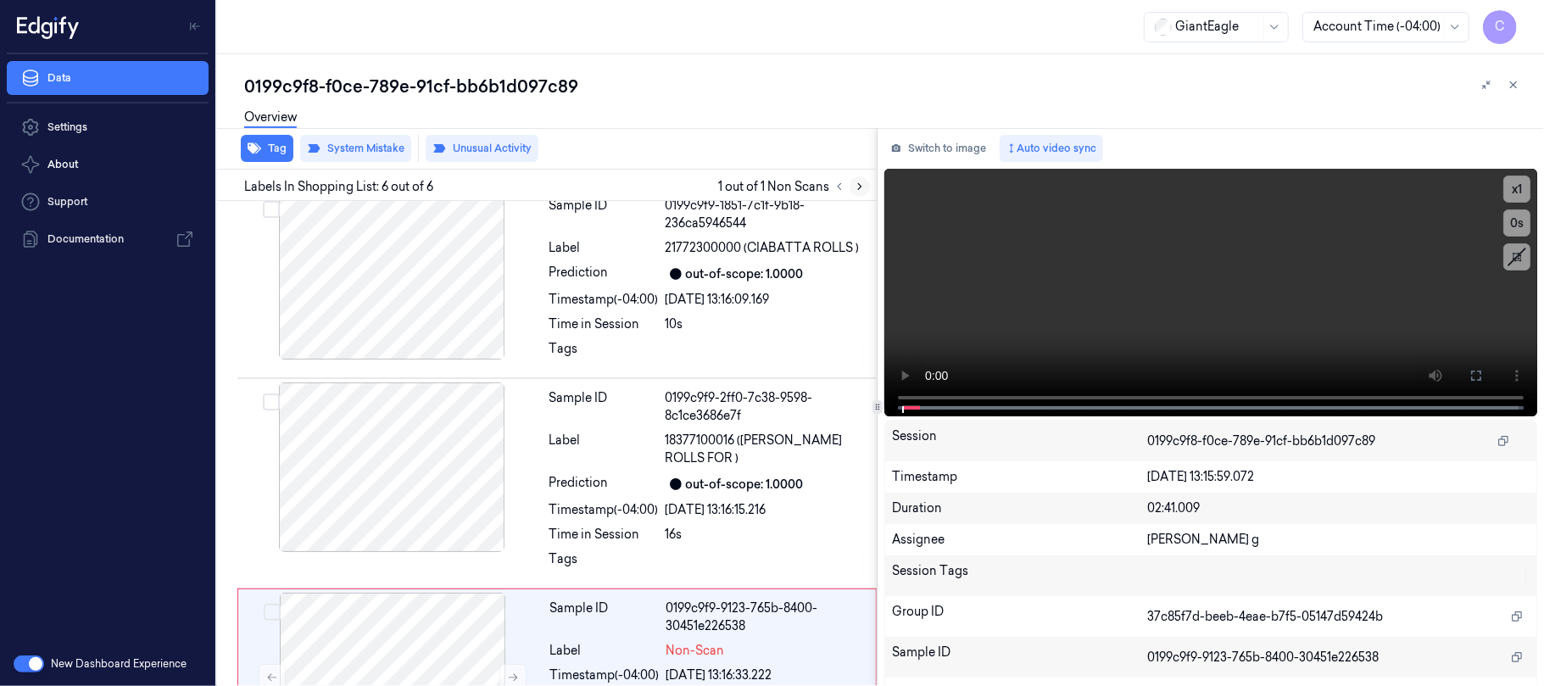
scroll to position [693, 0]
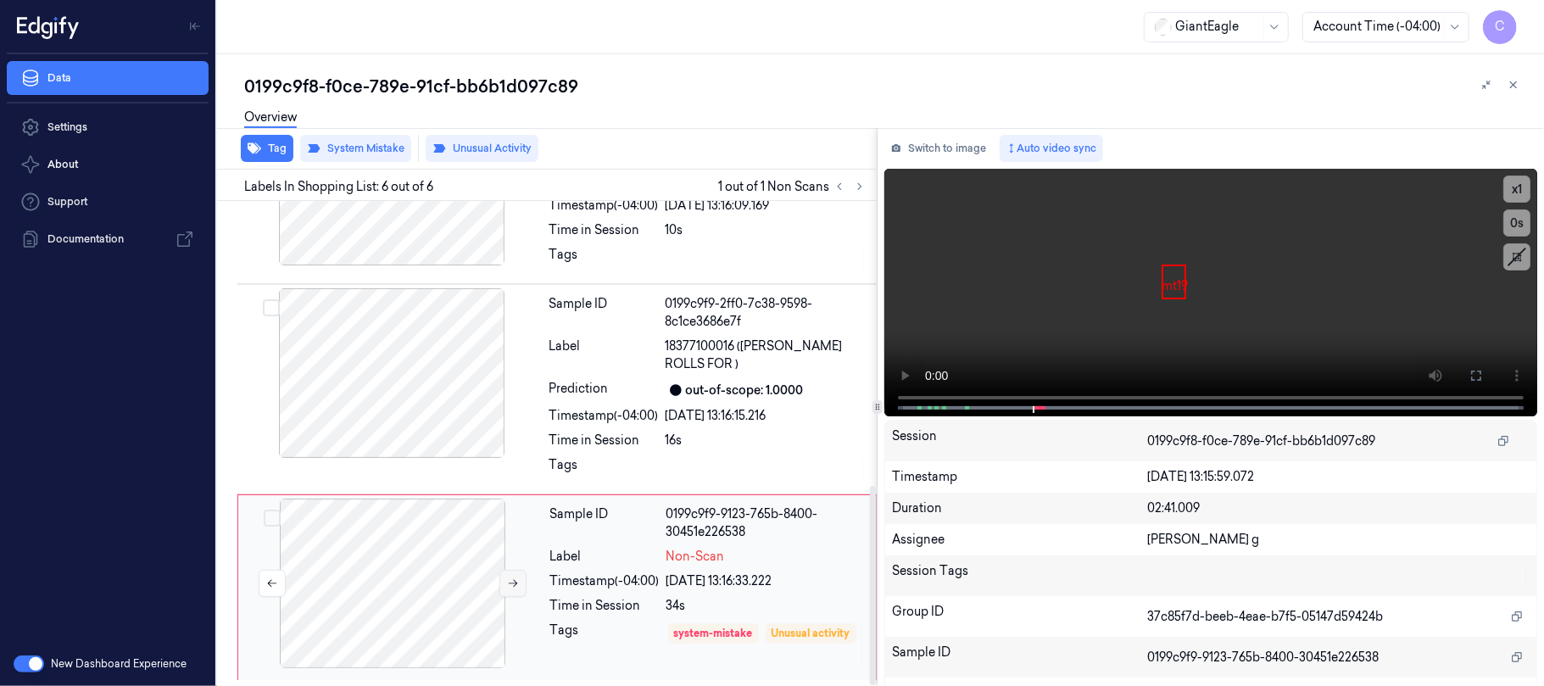
click at [513, 578] on icon at bounding box center [513, 584] width 12 height 12
click at [513, 580] on icon at bounding box center [513, 584] width 9 height 8
